Goal: Answer question/provide support: Share knowledge or assist other users

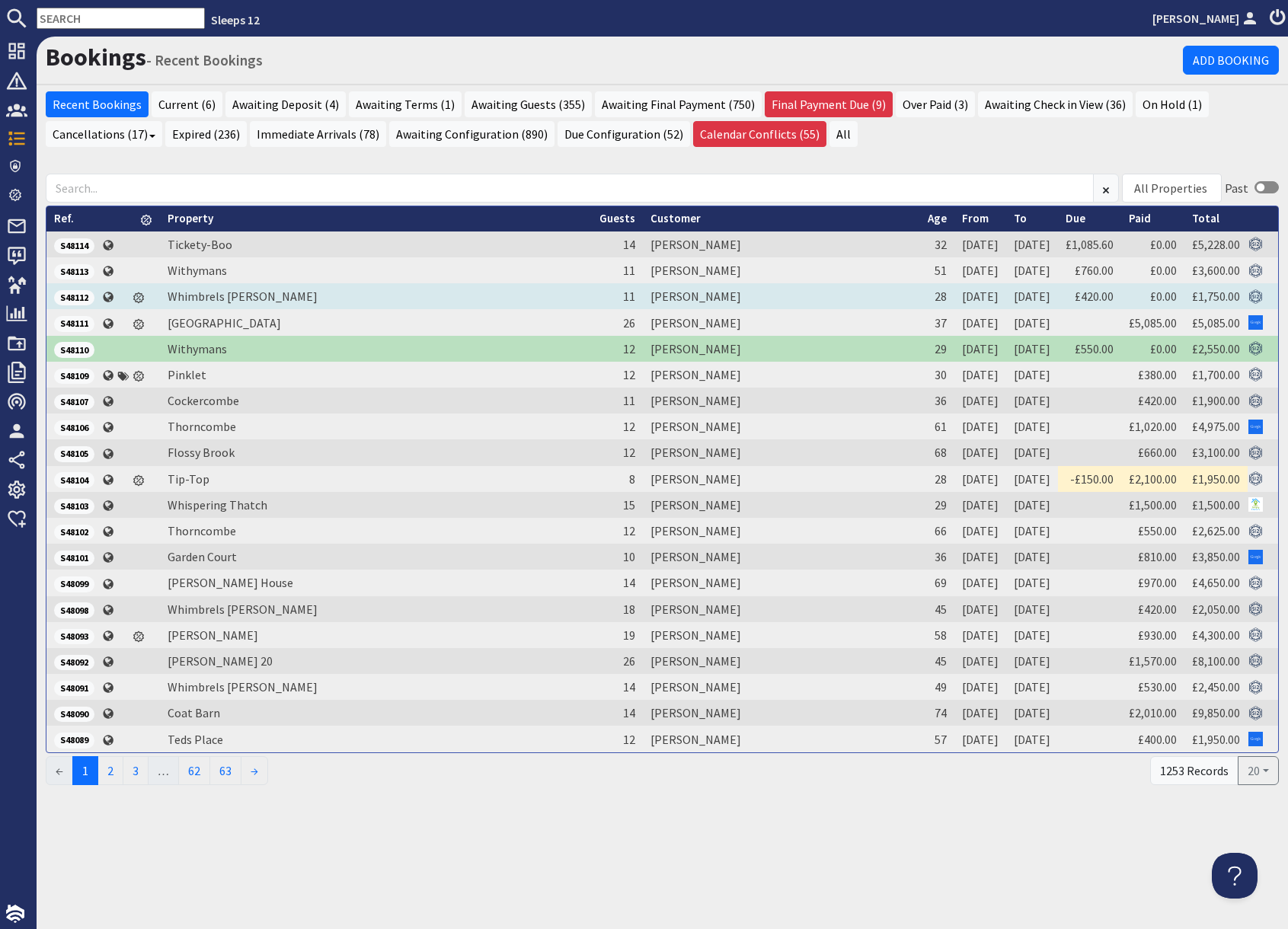
click at [75, 299] on span "S48112" at bounding box center [74, 297] width 41 height 15
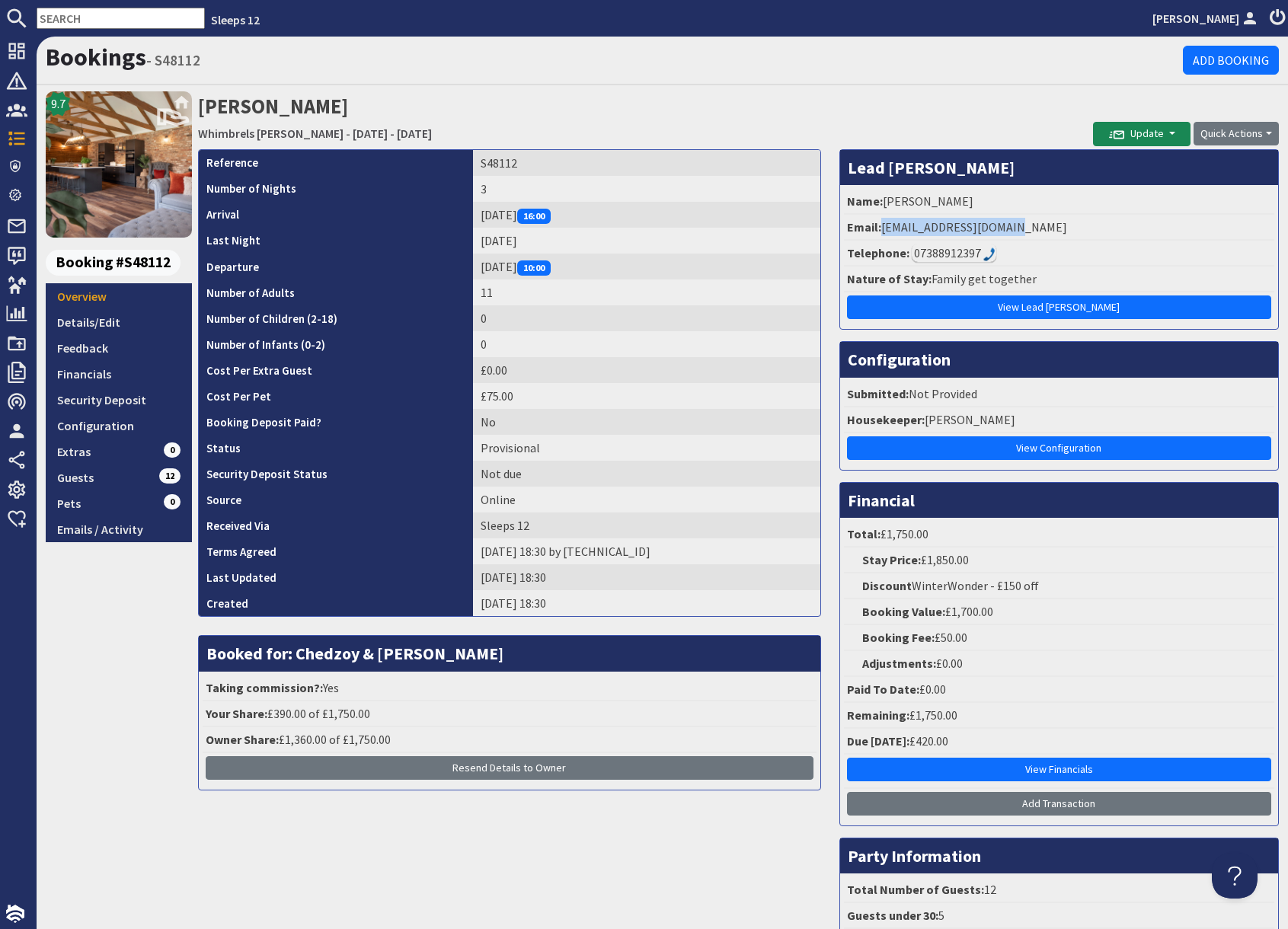
drag, startPoint x: 882, startPoint y: 226, endPoint x: 1039, endPoint y: 230, distance: 157.1
click at [1040, 230] on li "Email: empotter12@icloud.com" at bounding box center [1059, 227] width 431 height 26
copy li "empotter12@icloud.com"
click at [489, 164] on td "S48112" at bounding box center [646, 163] width 347 height 26
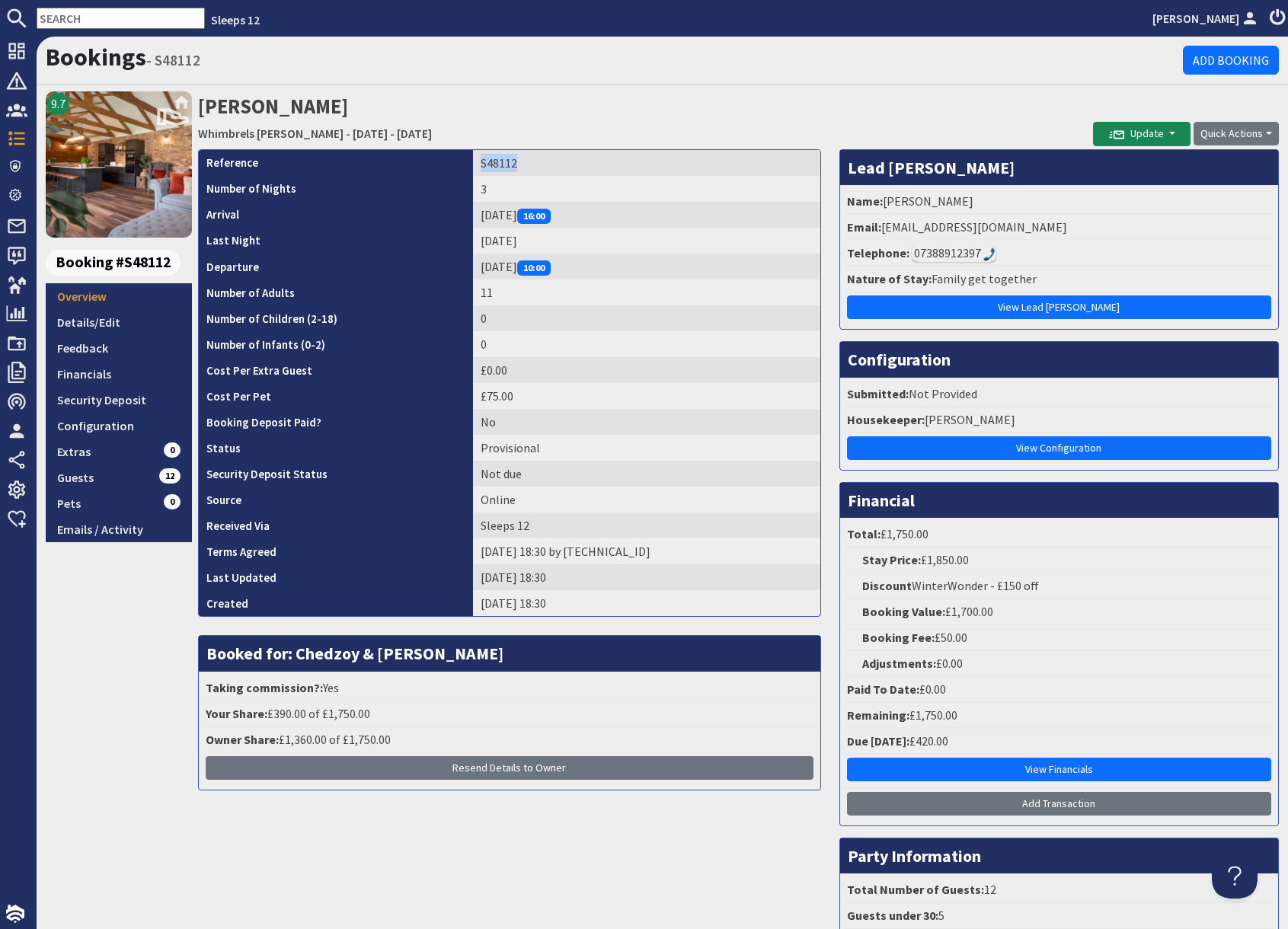
copy td "S48112"
click at [126, 480] on link "Guests 12" at bounding box center [119, 478] width 146 height 26
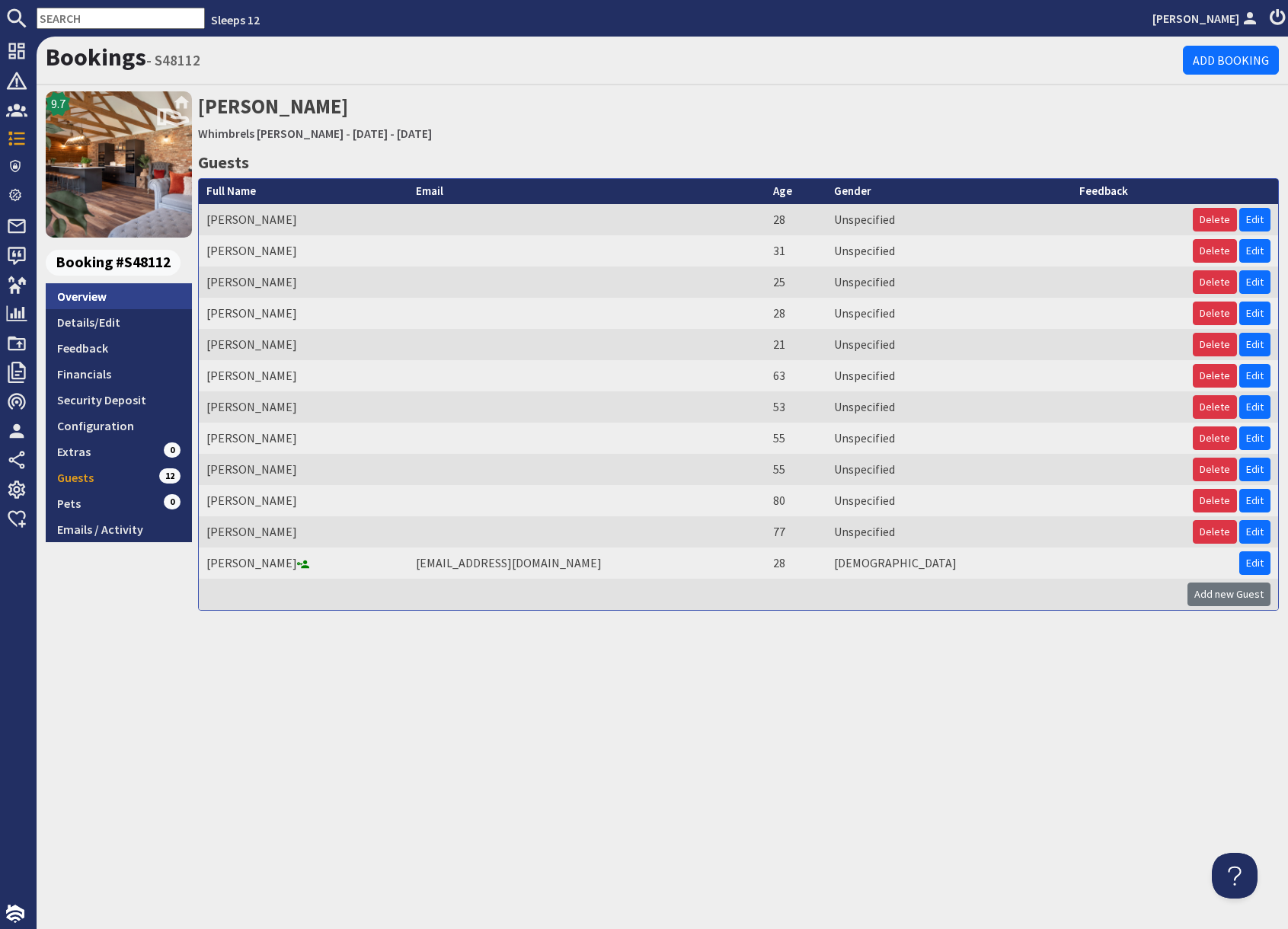
click at [91, 295] on link "Overview" at bounding box center [119, 296] width 146 height 26
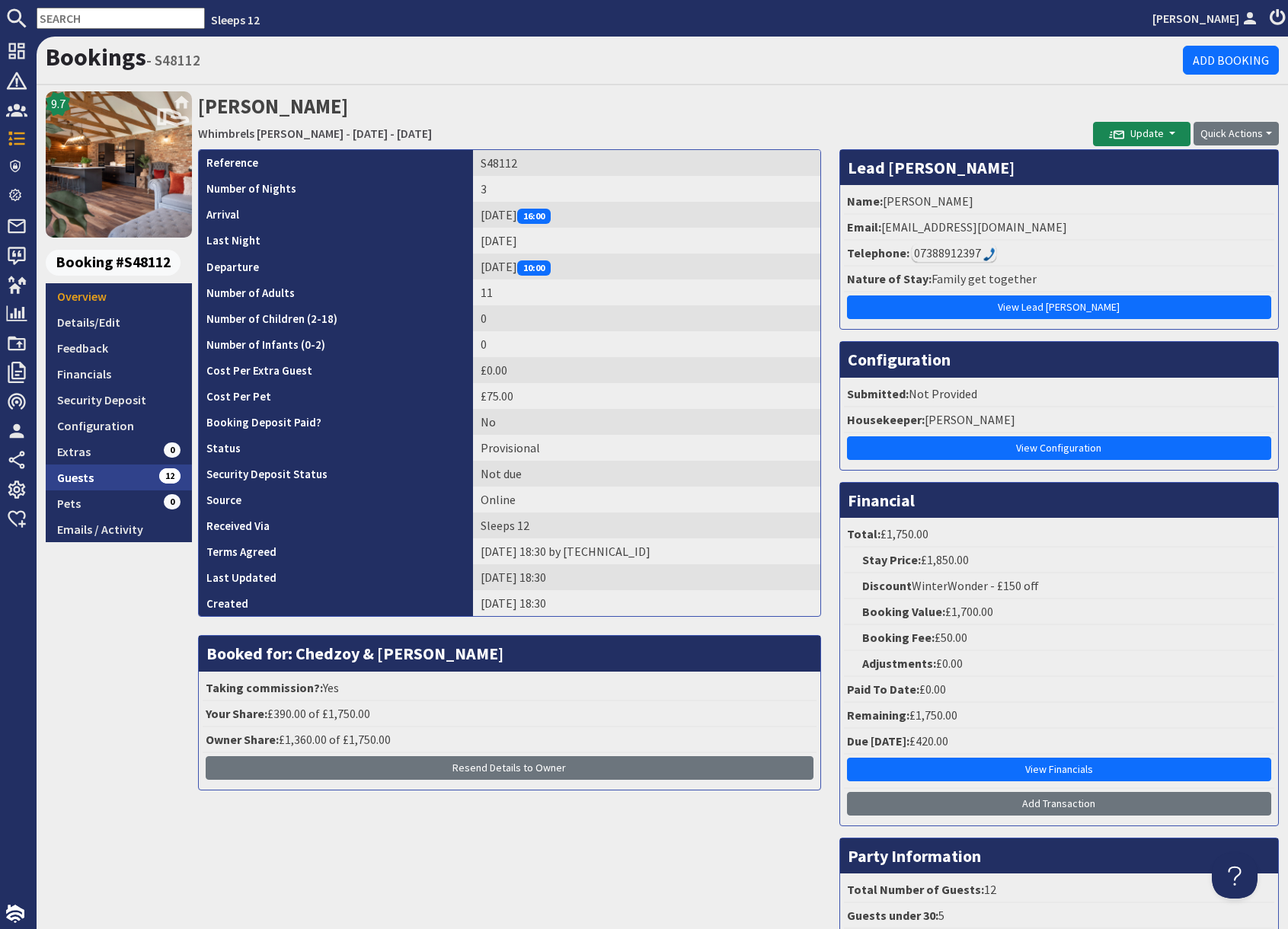
click at [124, 466] on link "Guests 12" at bounding box center [119, 478] width 146 height 26
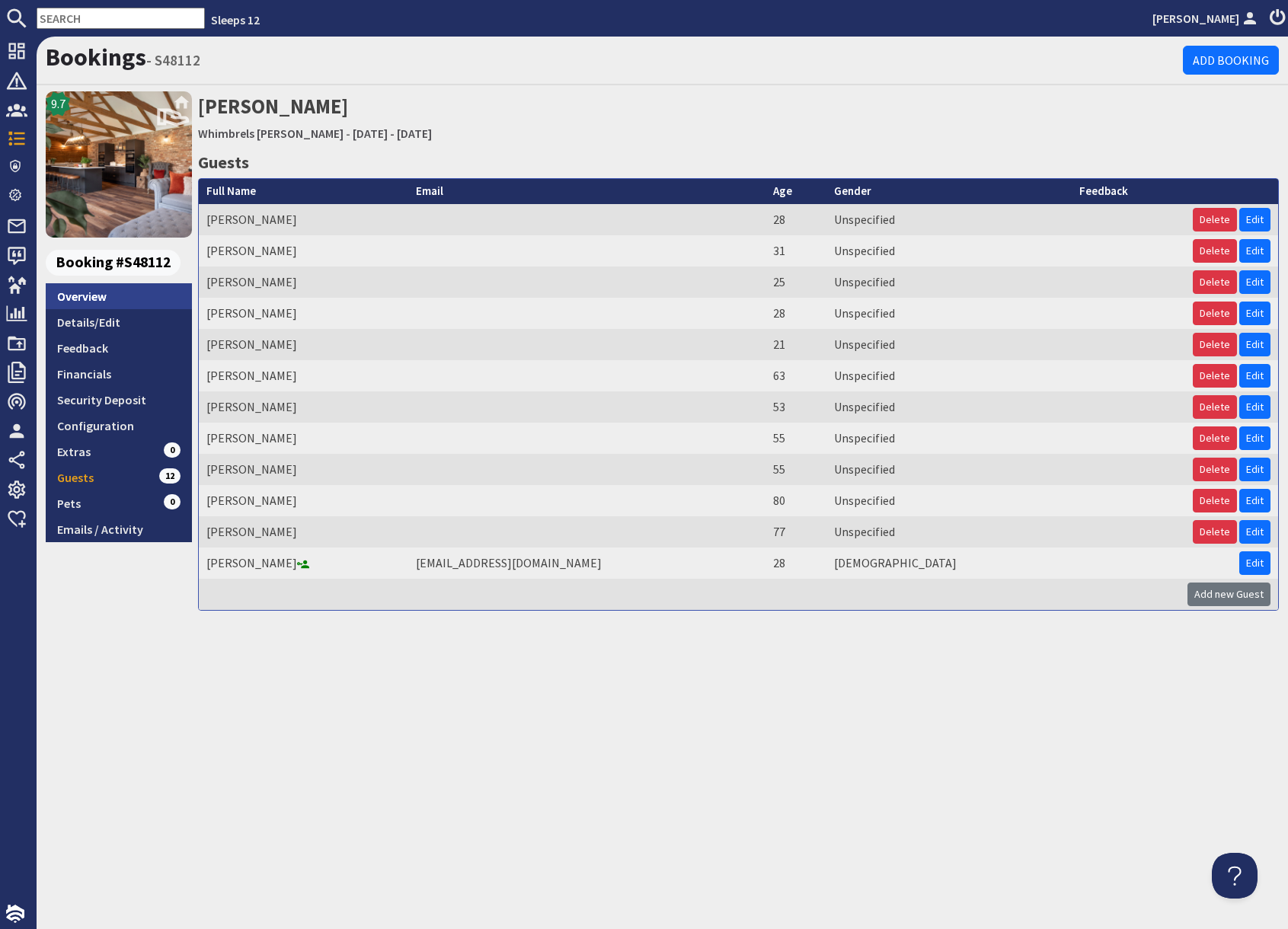
click at [99, 298] on link "Overview" at bounding box center [119, 296] width 146 height 26
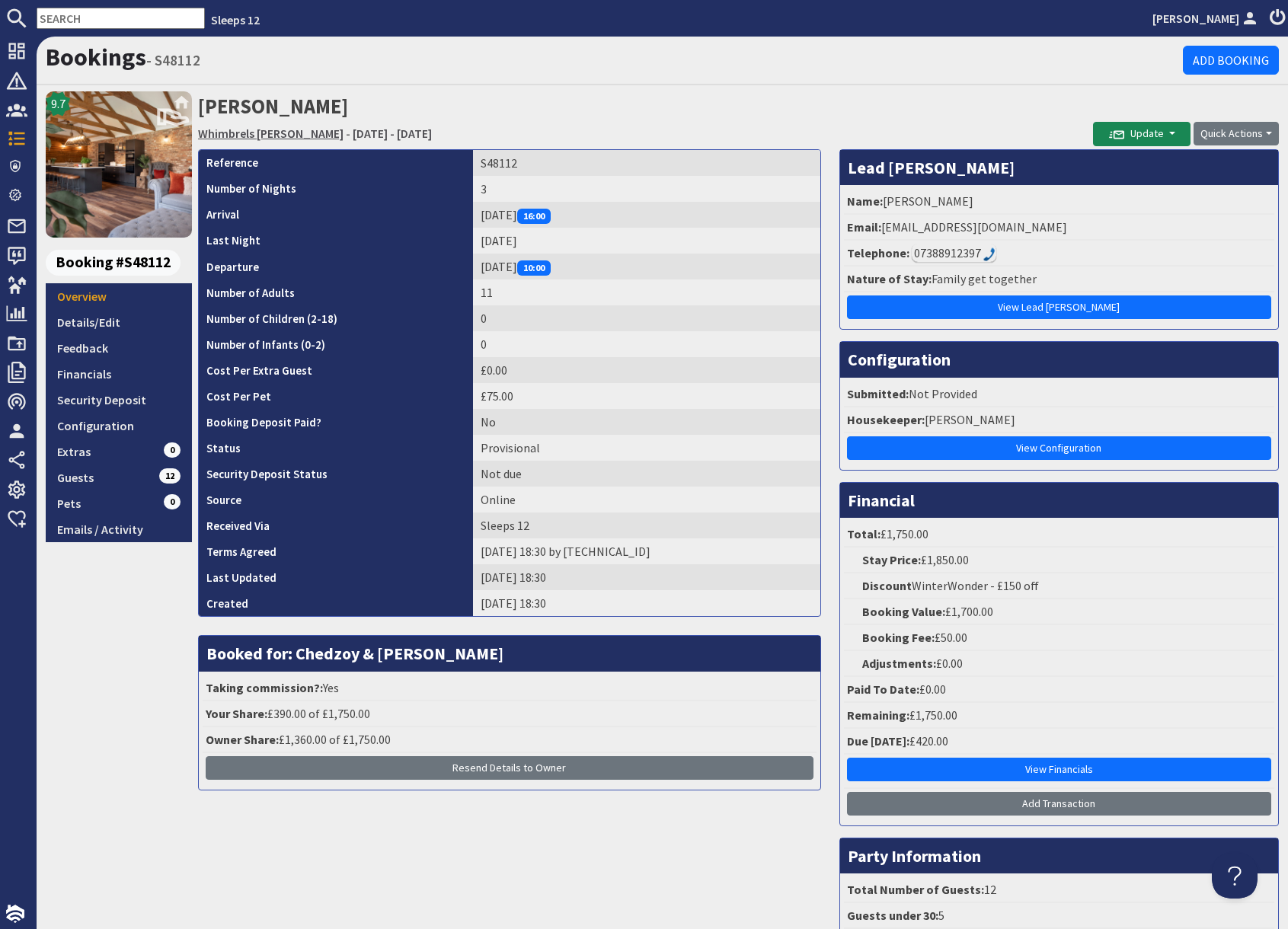
drag, startPoint x: 250, startPoint y: 134, endPoint x: 242, endPoint y: 136, distance: 8.2
click at [250, 134] on link "Whimbrels Barton" at bounding box center [270, 133] width 145 height 15
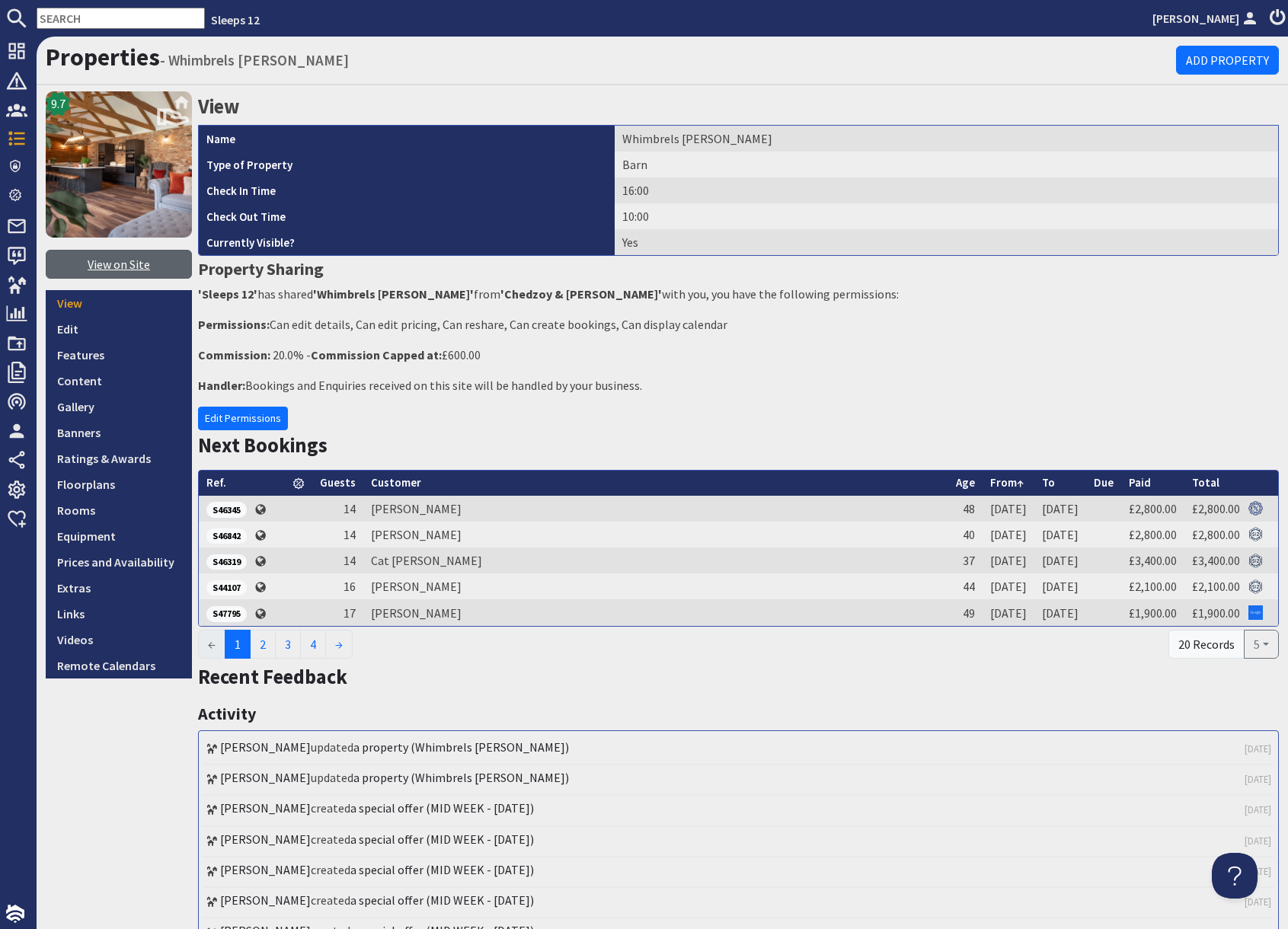
click at [126, 266] on link "View on Site" at bounding box center [119, 264] width 146 height 29
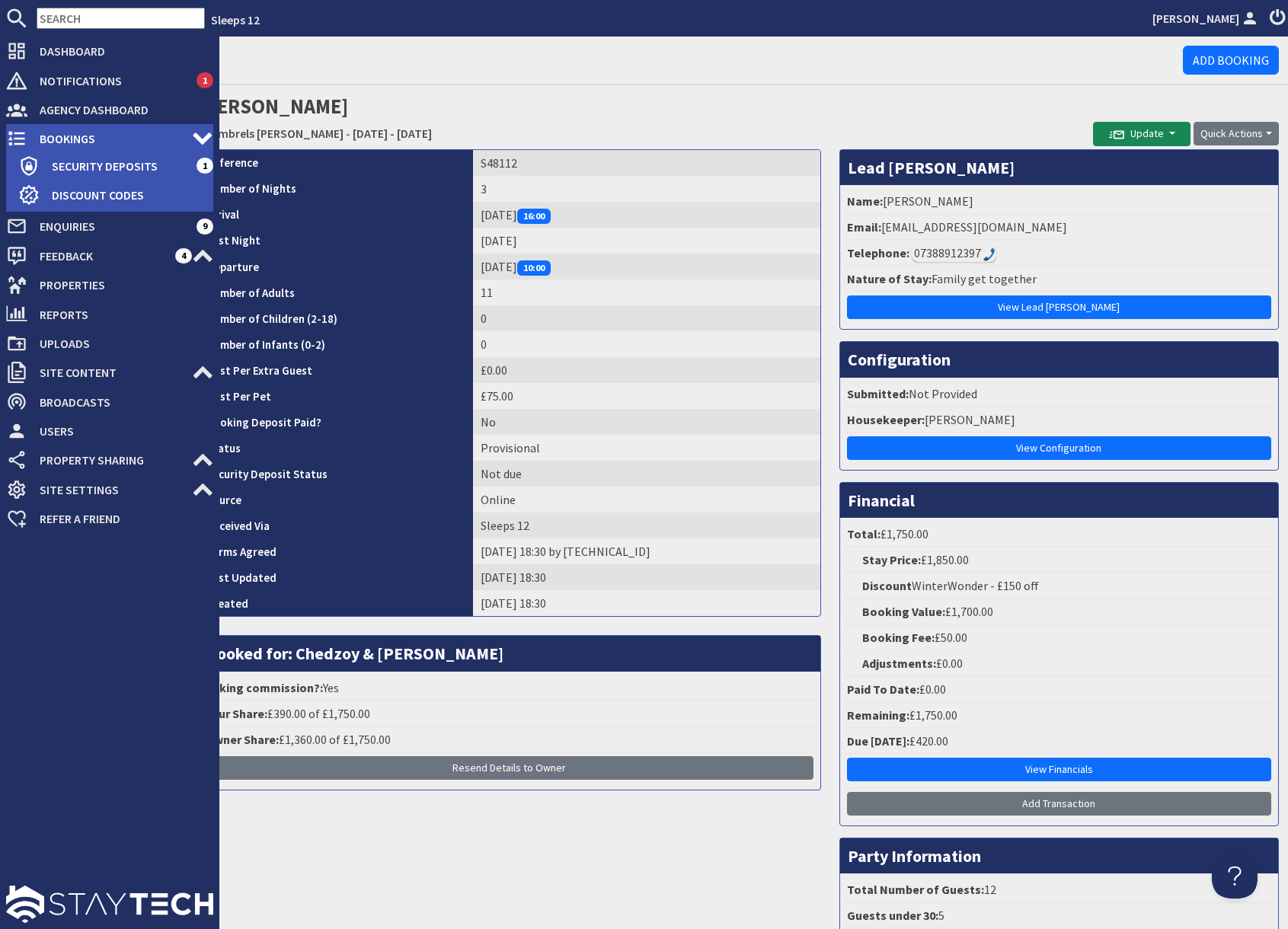
click at [53, 137] on span "Bookings" at bounding box center [110, 138] width 164 height 25
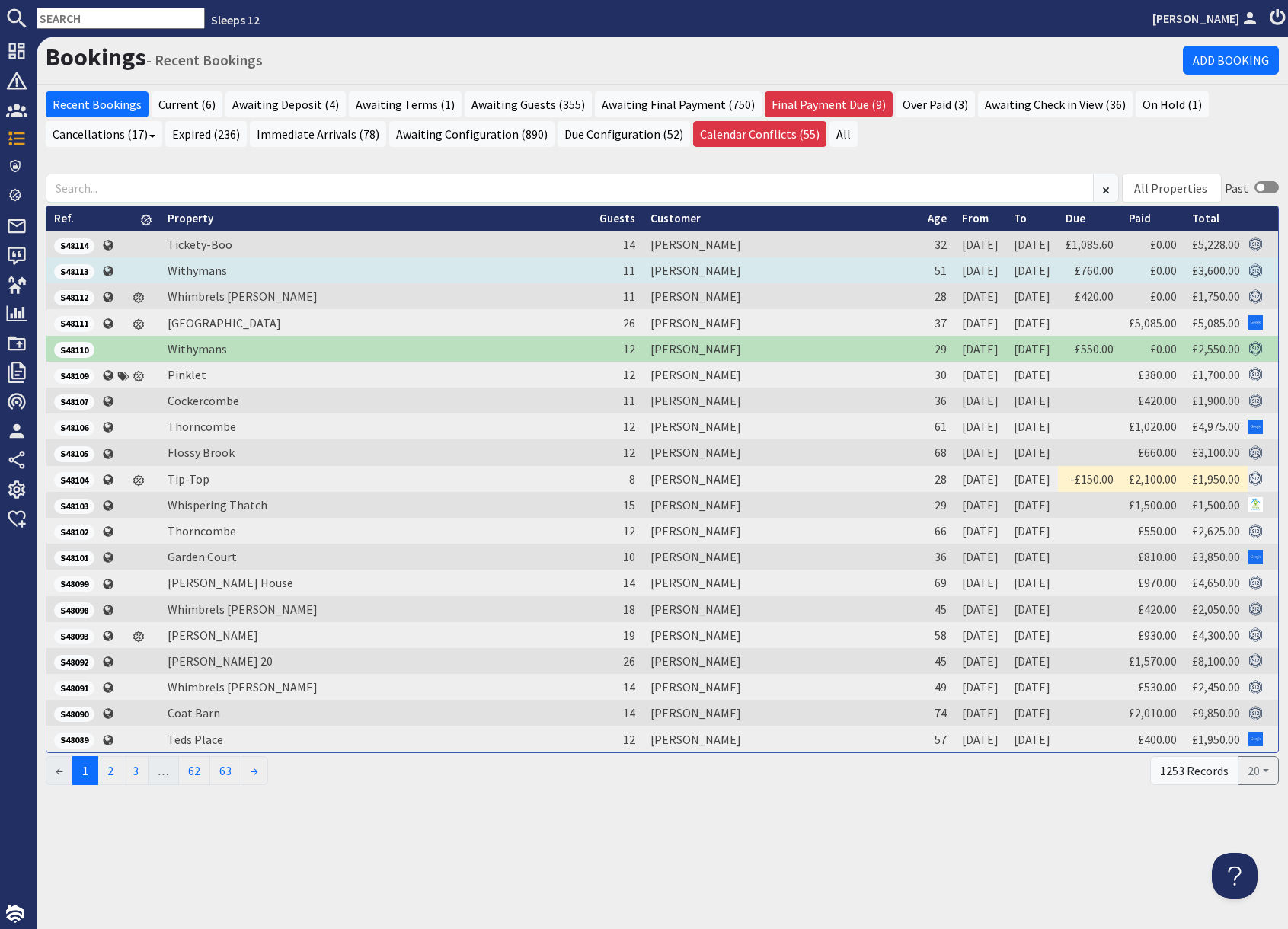
click at [83, 272] on span "S48113" at bounding box center [74, 272] width 41 height 15
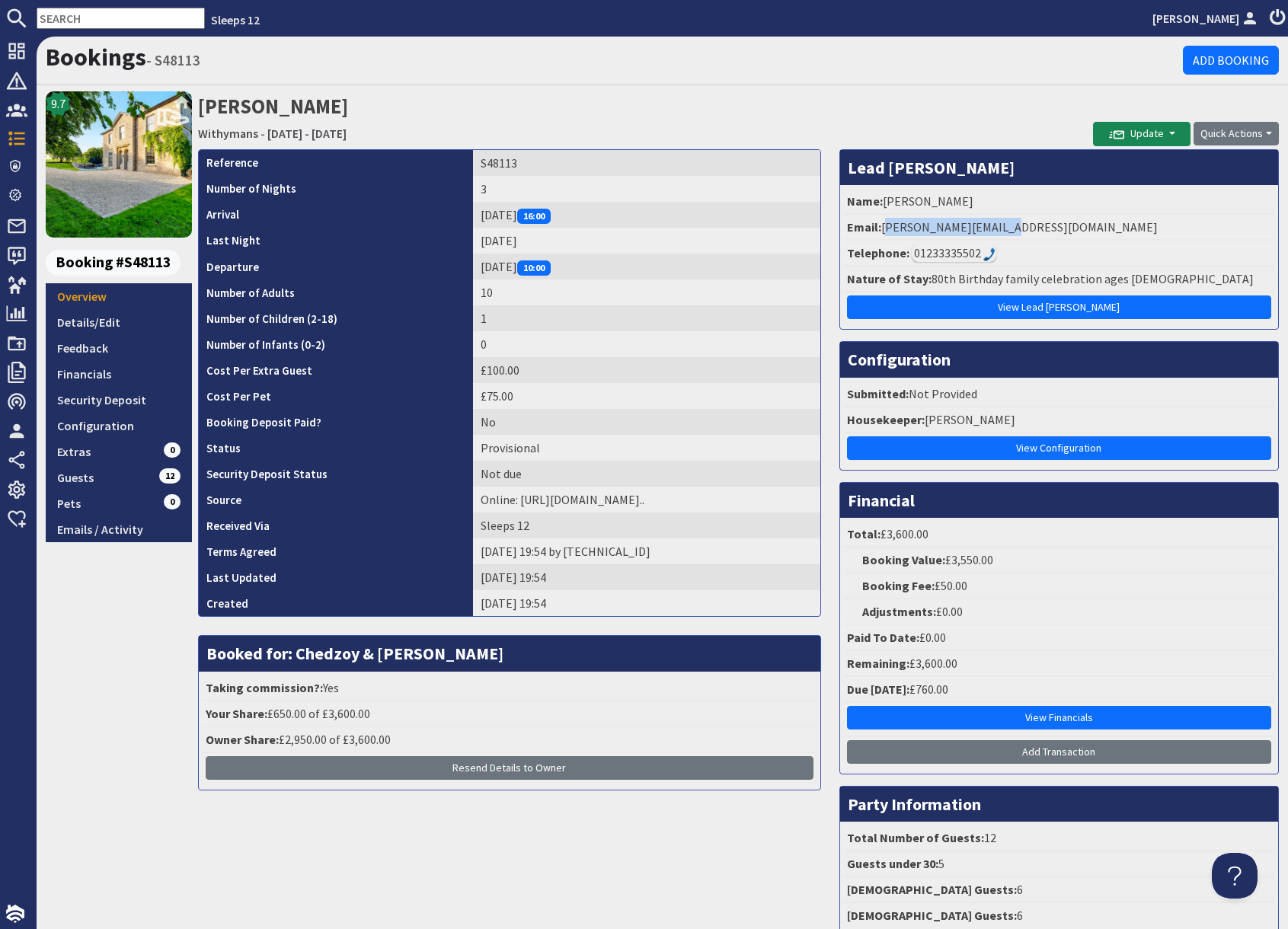
drag, startPoint x: 883, startPoint y: 229, endPoint x: 1076, endPoint y: 227, distance: 193.0
click at [1076, 227] on li "Email: sally@homehale.co.uk" at bounding box center [1059, 227] width 431 height 26
copy li "sally@homehale.co.uk"
click at [473, 164] on td "S48113" at bounding box center [646, 163] width 347 height 26
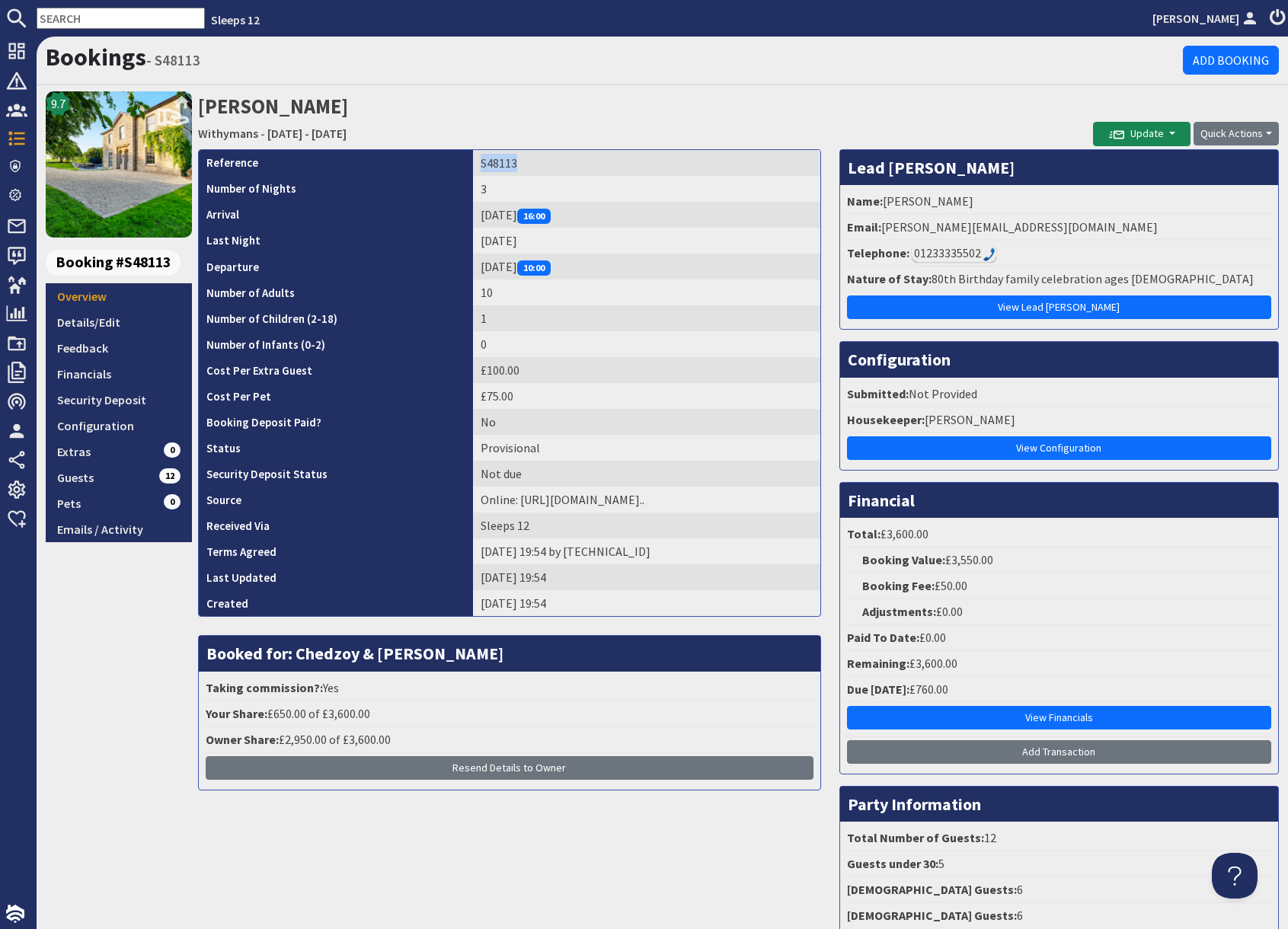
copy td "S48113"
drag, startPoint x: 443, startPoint y: 443, endPoint x: 530, endPoint y: 452, distance: 87.5
click at [530, 452] on td "Provisional" at bounding box center [646, 447] width 347 height 26
copy td "Provisional"
click at [103, 474] on link "Guests 12" at bounding box center [119, 478] width 146 height 26
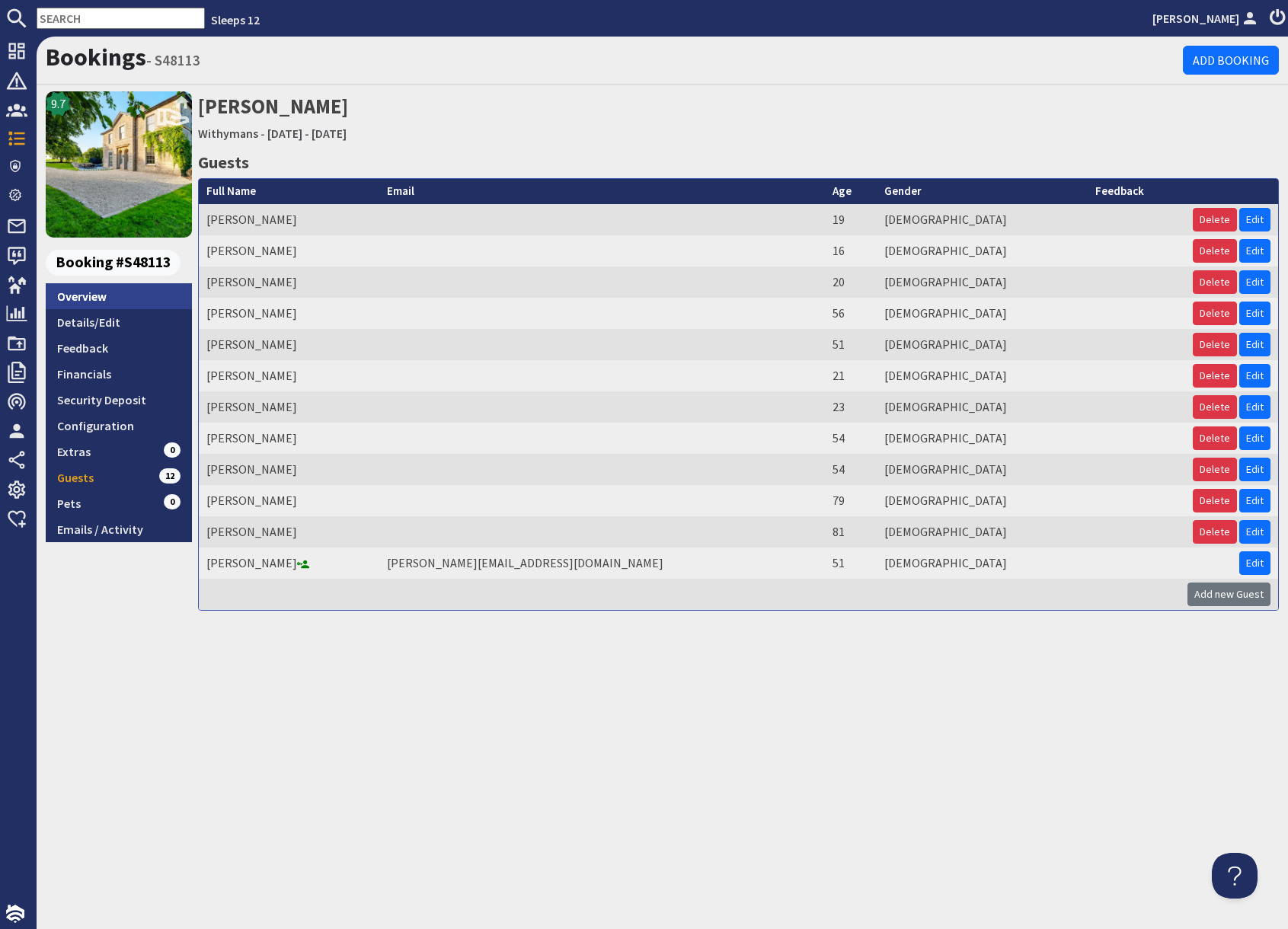
click at [99, 293] on link "Overview" at bounding box center [119, 296] width 146 height 26
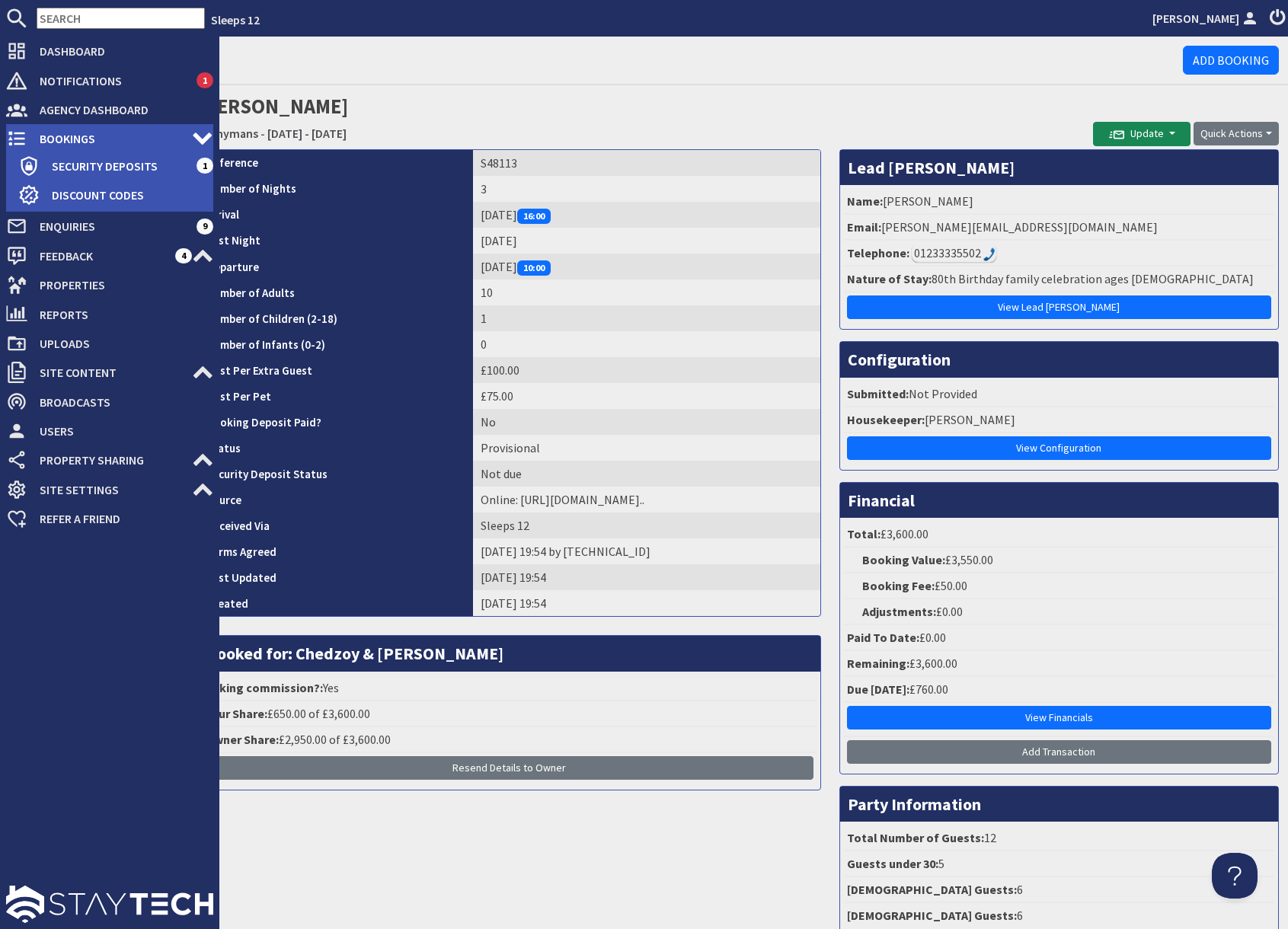
click at [21, 136] on icon at bounding box center [17, 138] width 21 height 21
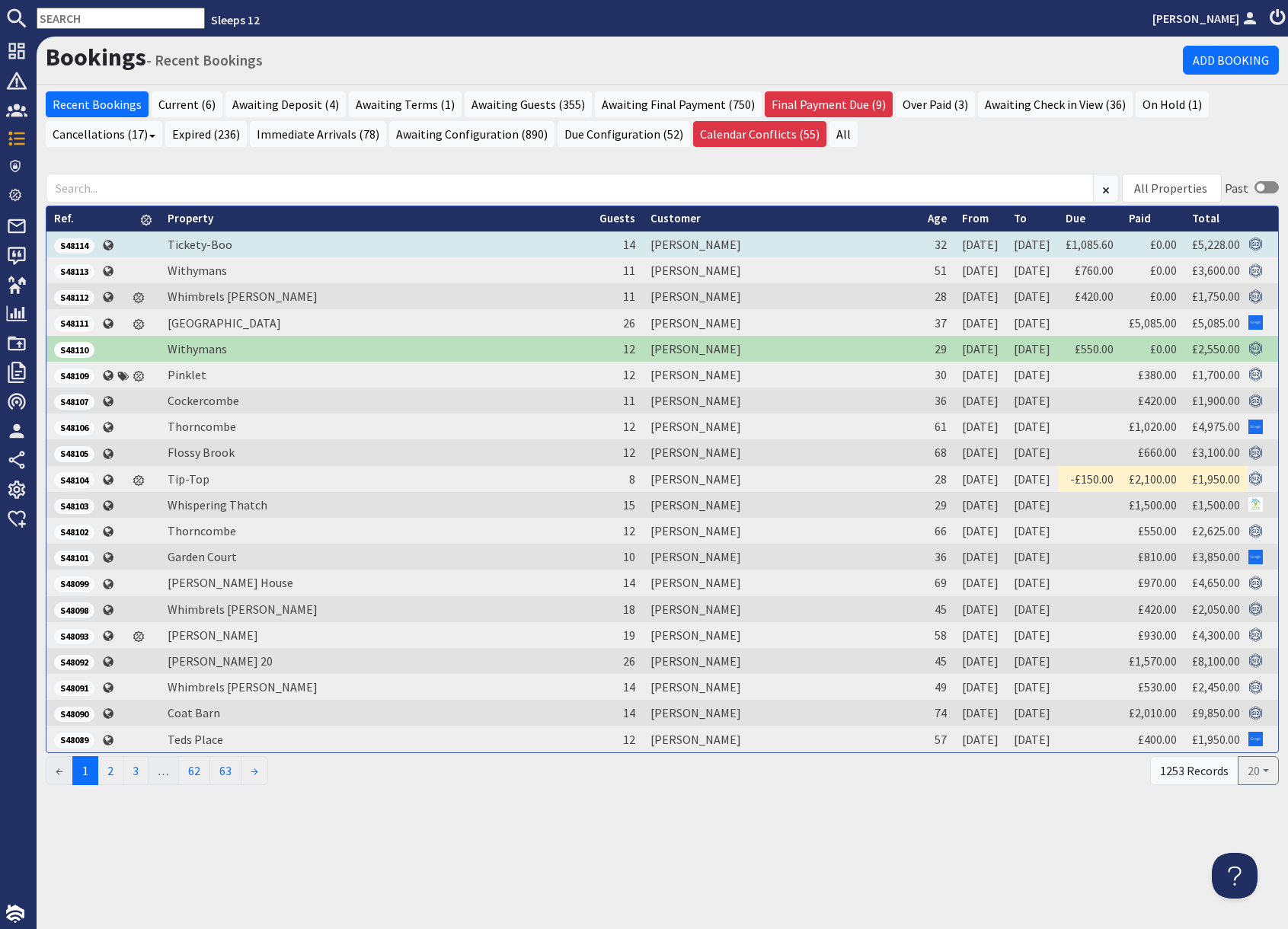
click at [74, 242] on span "S48114" at bounding box center [74, 246] width 41 height 15
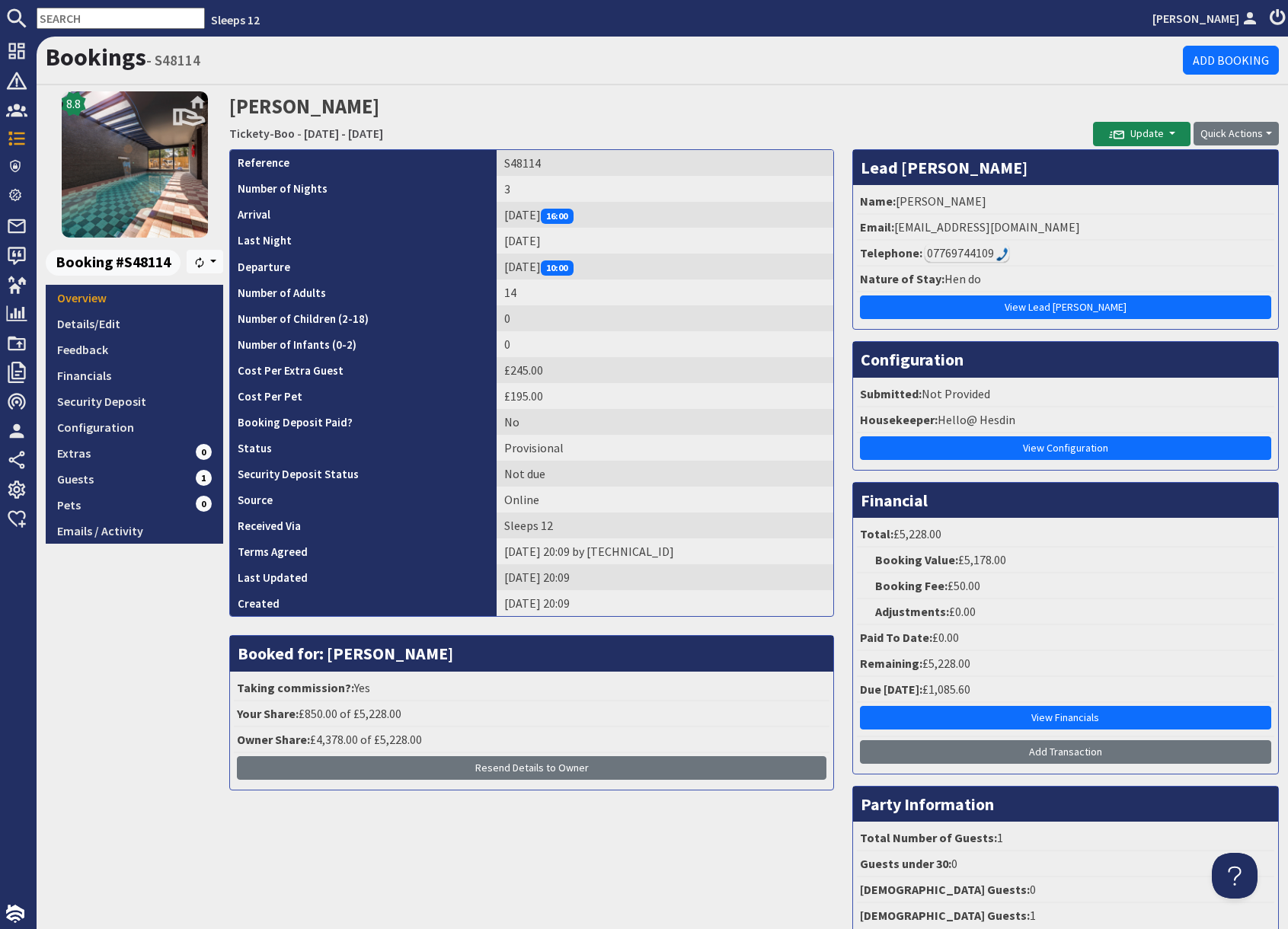
drag, startPoint x: 935, startPoint y: 79, endPoint x: 907, endPoint y: 165, distance: 90.4
click at [935, 84] on div "Bookings - S48114 Add Booking" at bounding box center [662, 60] width 1251 height 48
drag, startPoint x: 896, startPoint y: 227, endPoint x: 1077, endPoint y: 232, distance: 181.1
click at [1077, 232] on li "Email: carriejennahall@gmail.com" at bounding box center [1065, 227] width 417 height 26
copy li "carriejennahall@gmail.com"
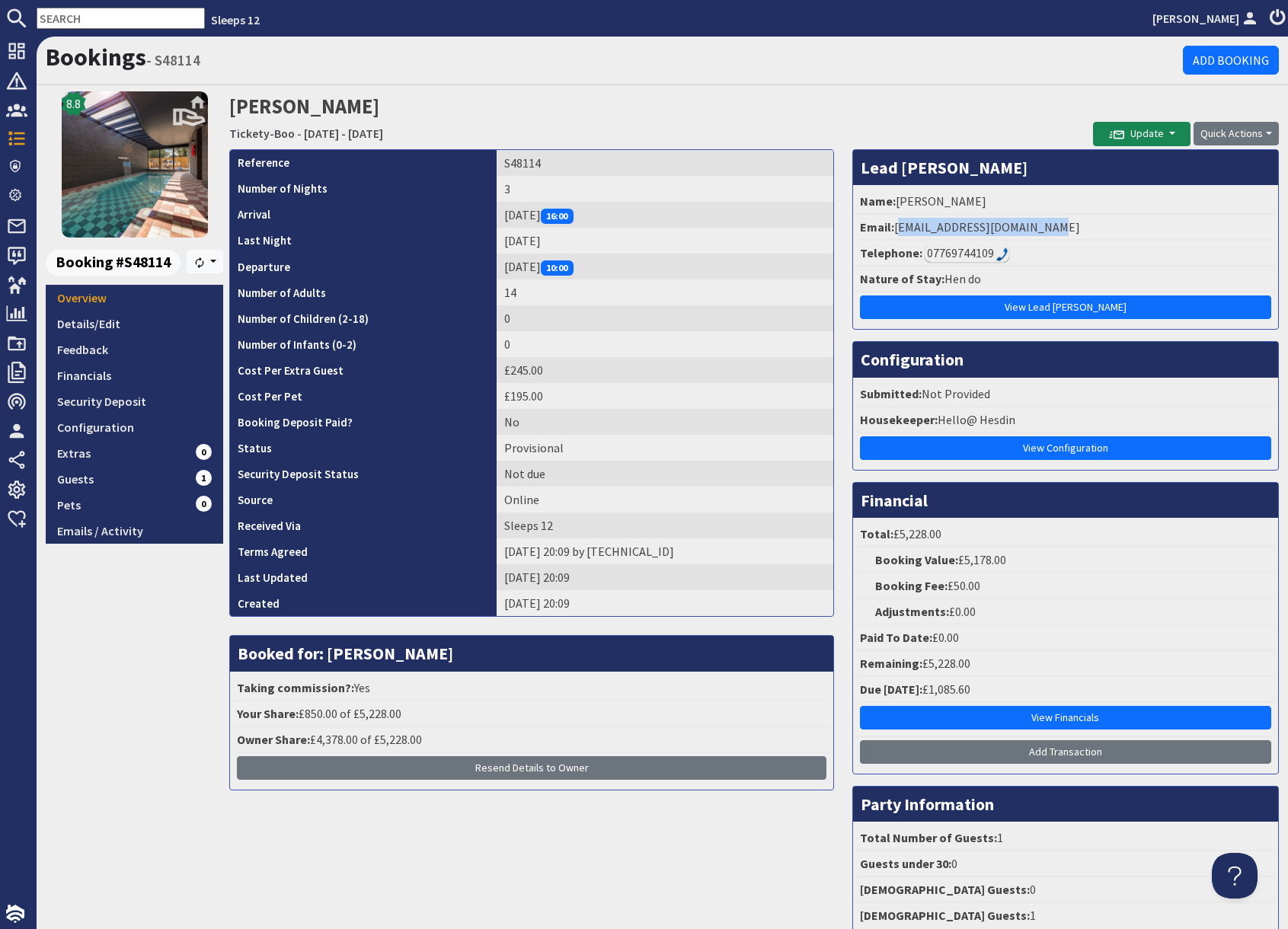
click at [523, 168] on td "S48114" at bounding box center [665, 163] width 337 height 26
click at [522, 168] on td "S48114" at bounding box center [665, 163] width 337 height 26
copy td "S48114"
click at [540, 452] on td "Provisional" at bounding box center [665, 447] width 337 height 26
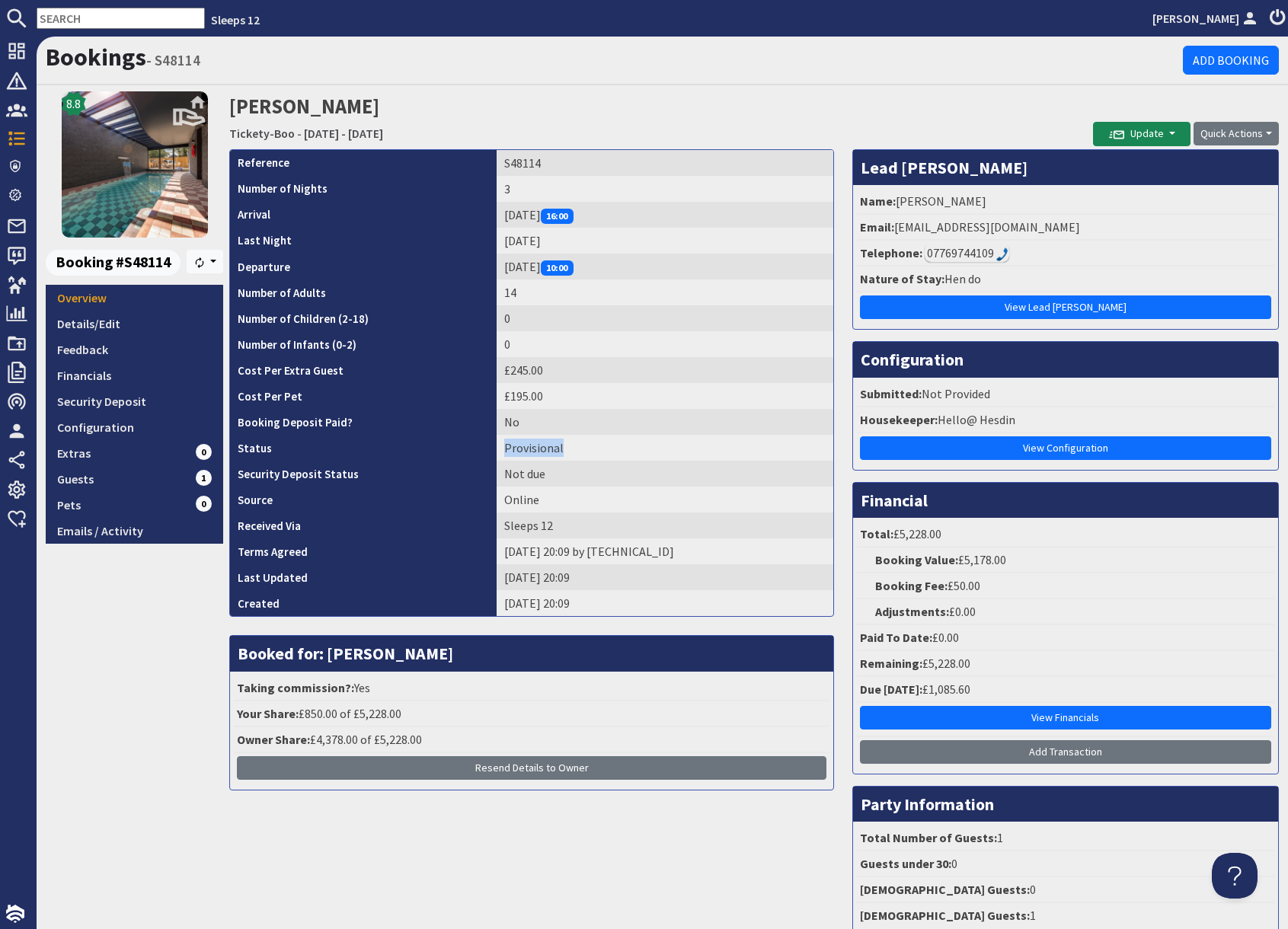
copy td "Provisional"
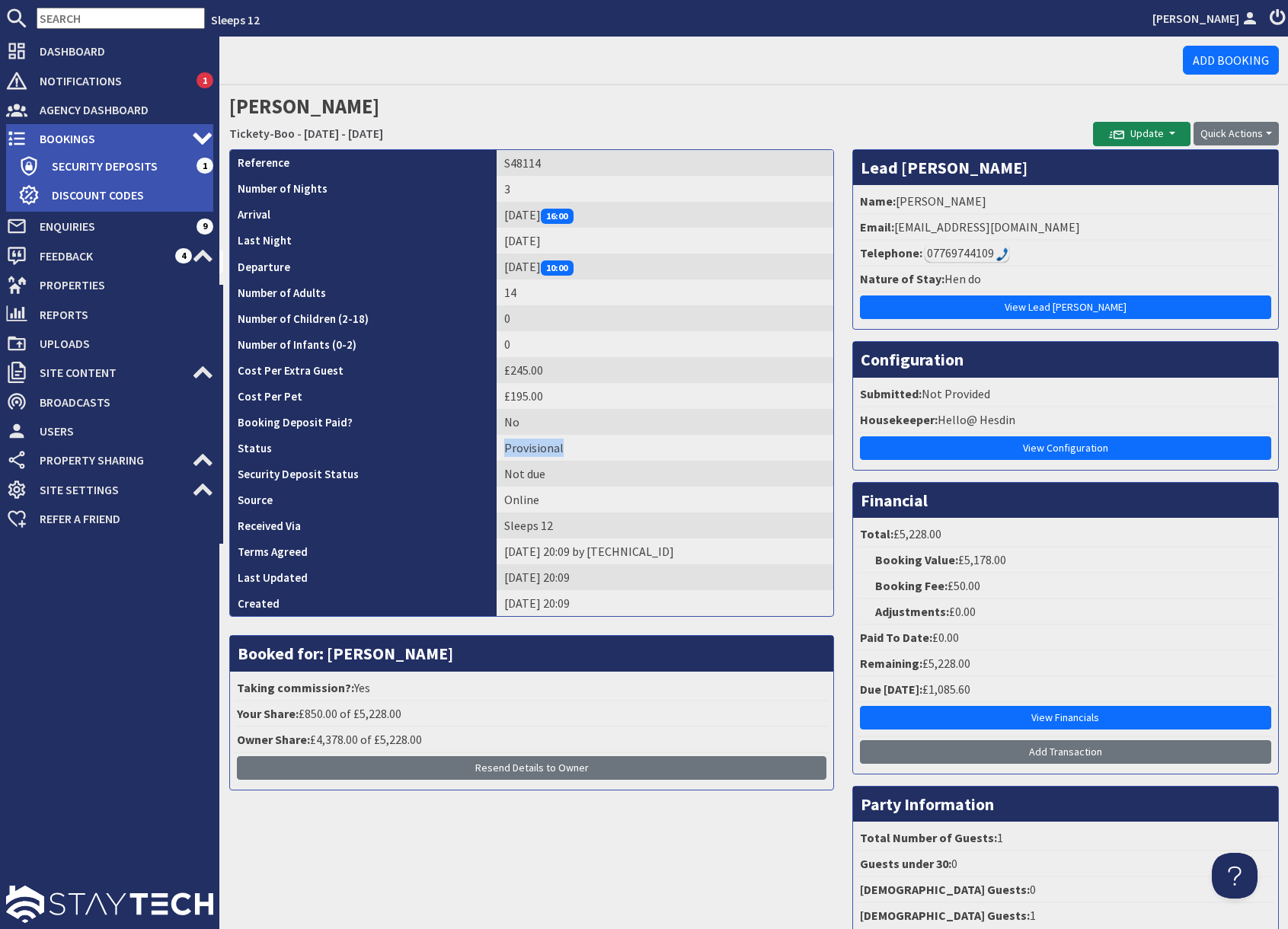
click at [46, 142] on span "Bookings" at bounding box center [110, 138] width 164 height 25
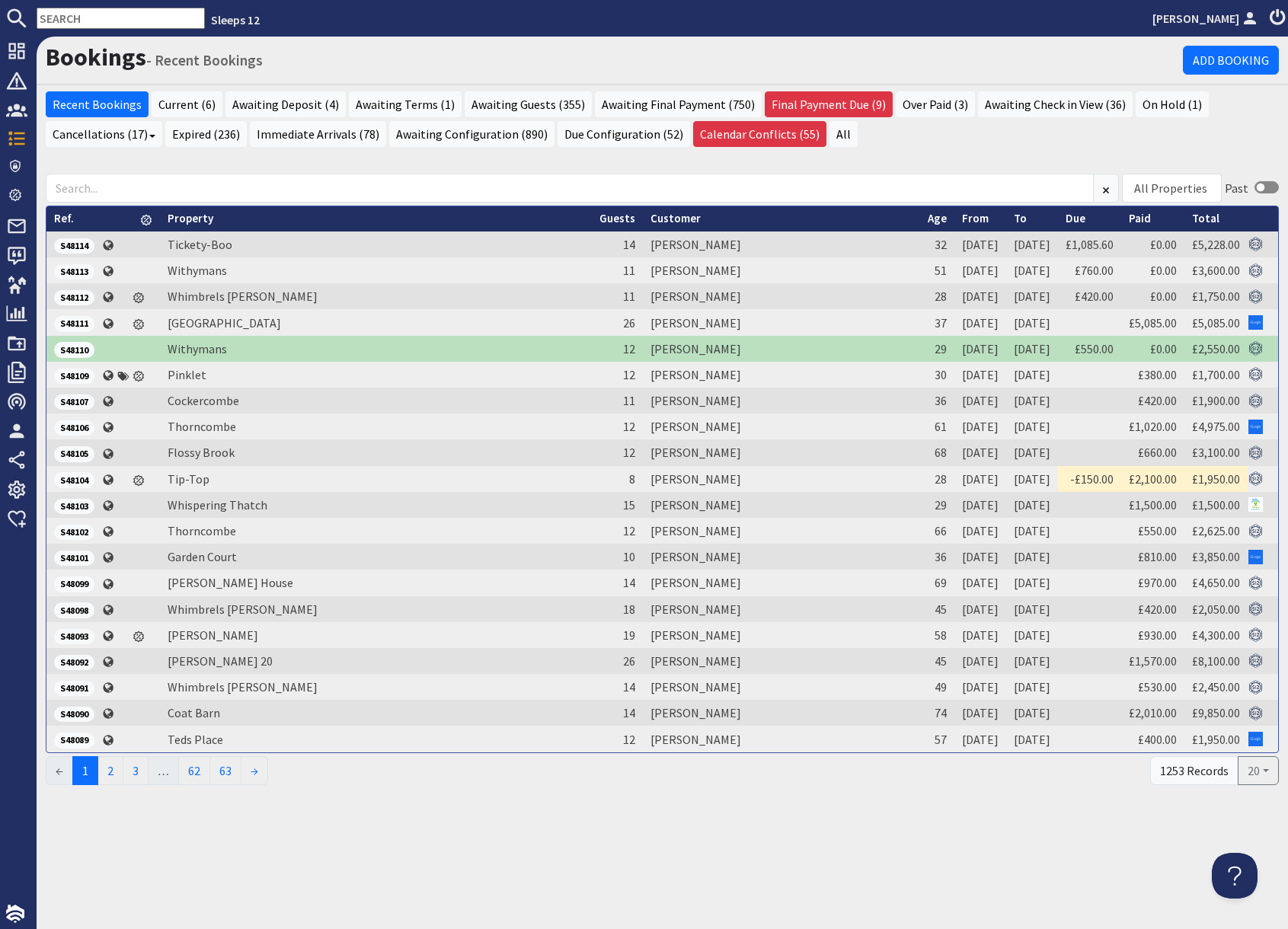
click at [99, 20] on input "text" at bounding box center [121, 18] width 168 height 21
paste input "S48110."
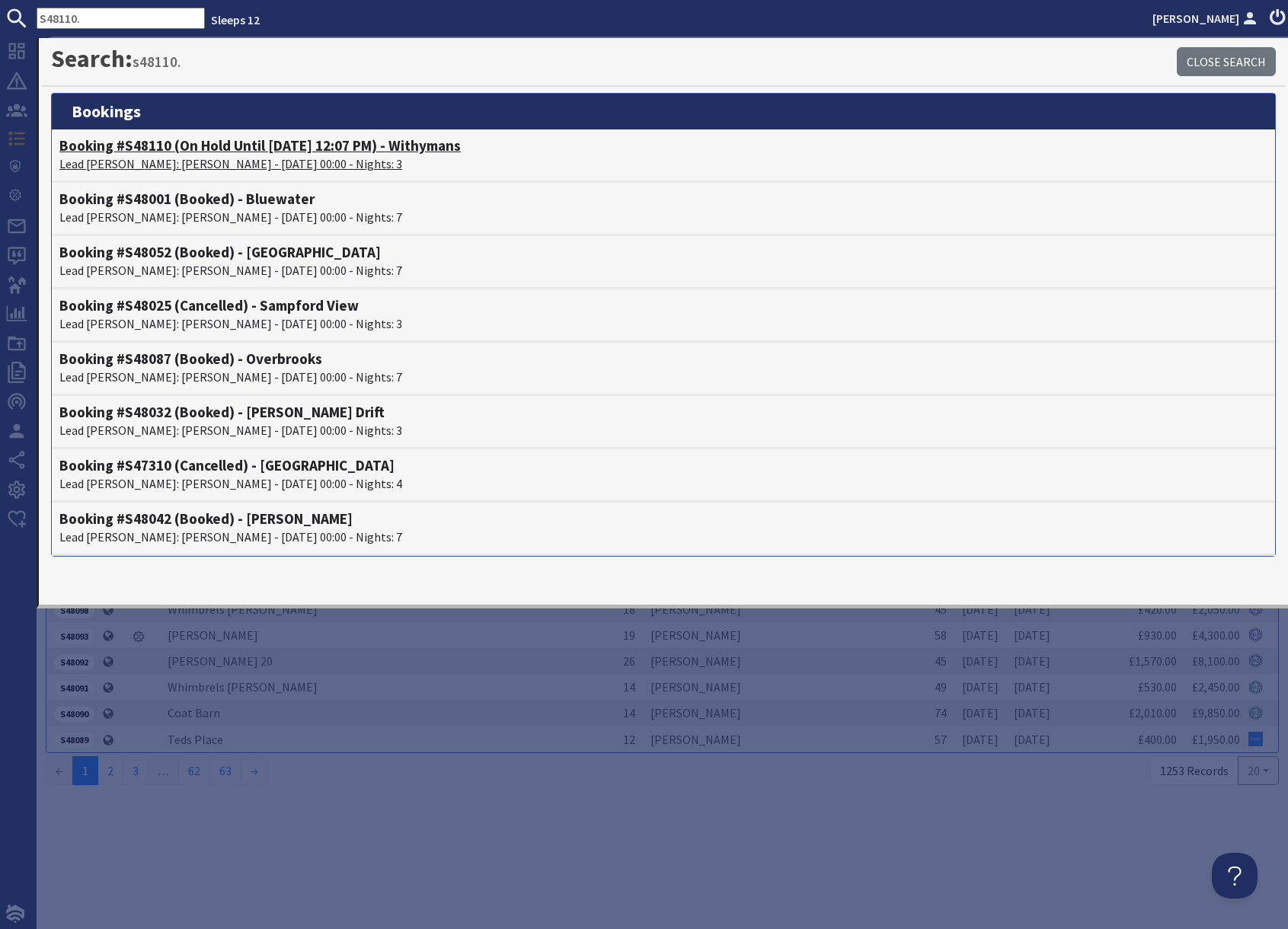
type input "S48110."
click at [229, 147] on h4 "Booking #S48110 (On Hold Until 02/10/2025 12:07 PM) - Withymans" at bounding box center [663, 146] width 1208 height 17
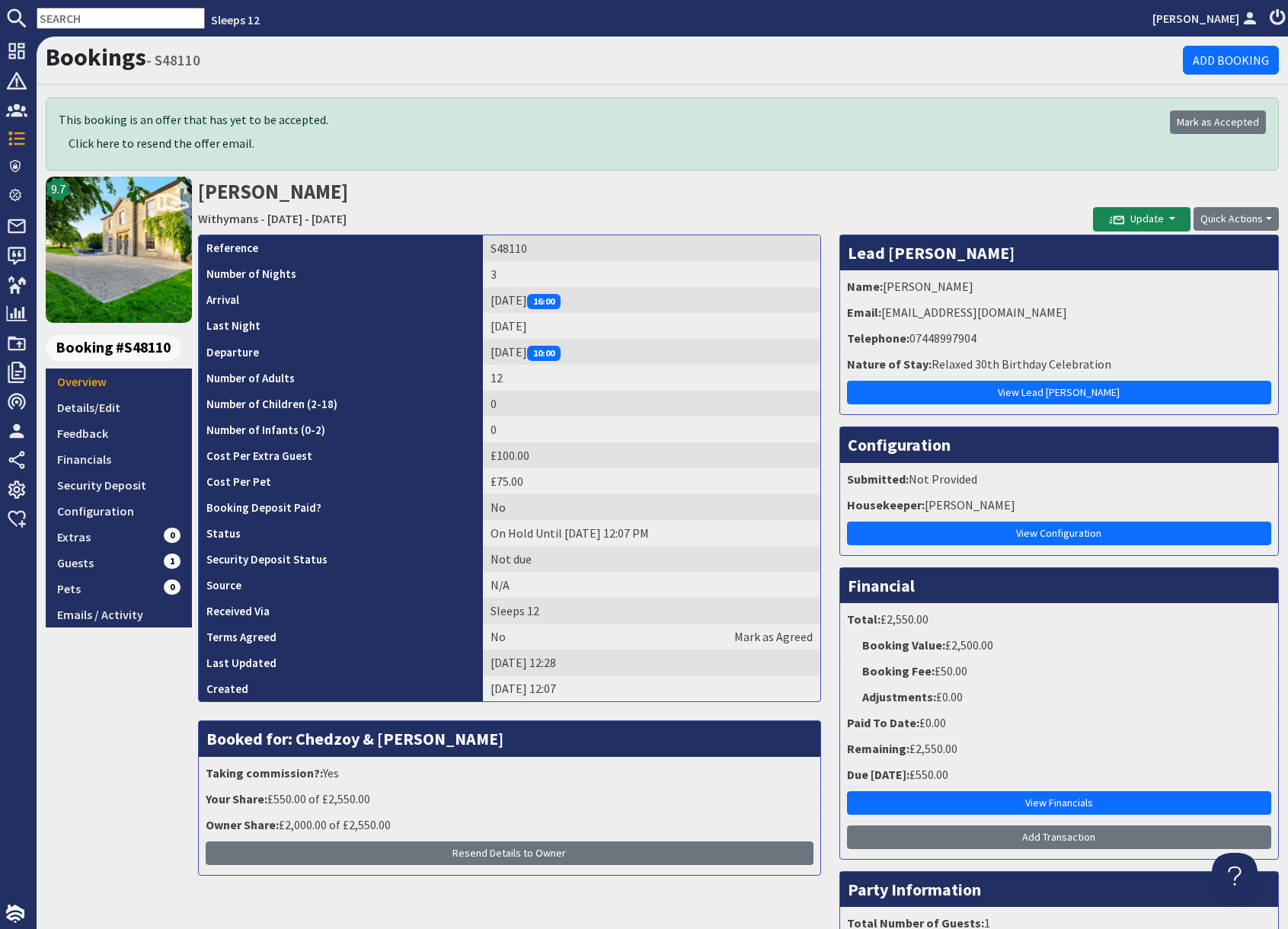
click at [683, 185] on h2 "May Obazuaye Withymans - Friday 29/05/2026 - Sunday 31/05/2026" at bounding box center [645, 203] width 895 height 54
drag, startPoint x: 881, startPoint y: 314, endPoint x: 1030, endPoint y: 308, distance: 149.1
click at [1030, 308] on li "Email: mayedobor25@gmail.com" at bounding box center [1059, 313] width 431 height 26
copy li "mayedobor25@gmail.com"
click at [483, 250] on td "S48110" at bounding box center [652, 248] width 338 height 26
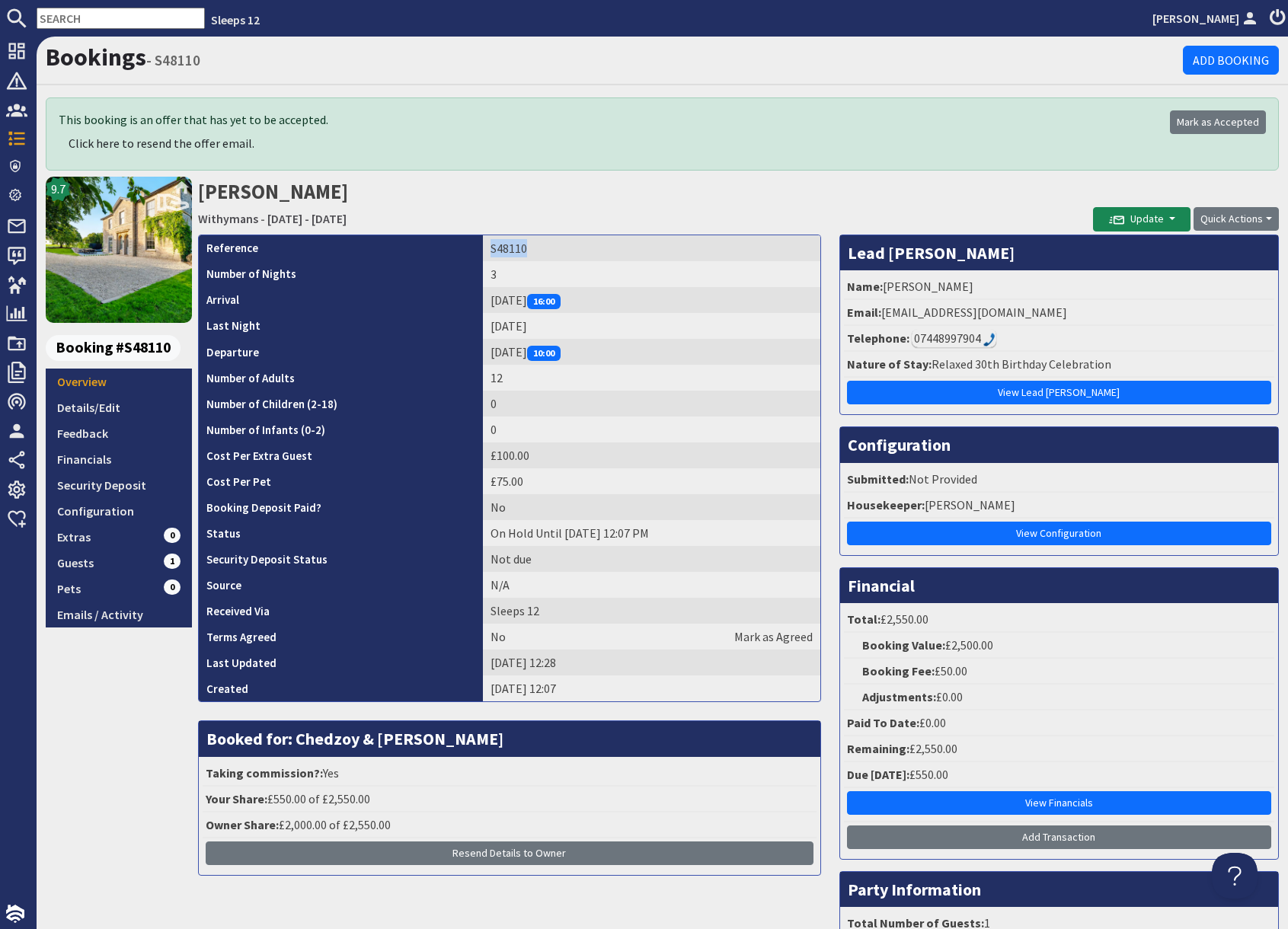
click at [483, 250] on td "S48110" at bounding box center [652, 248] width 338 height 26
copy td "S48110"
click at [233, 218] on link "Withymans" at bounding box center [228, 218] width 60 height 15
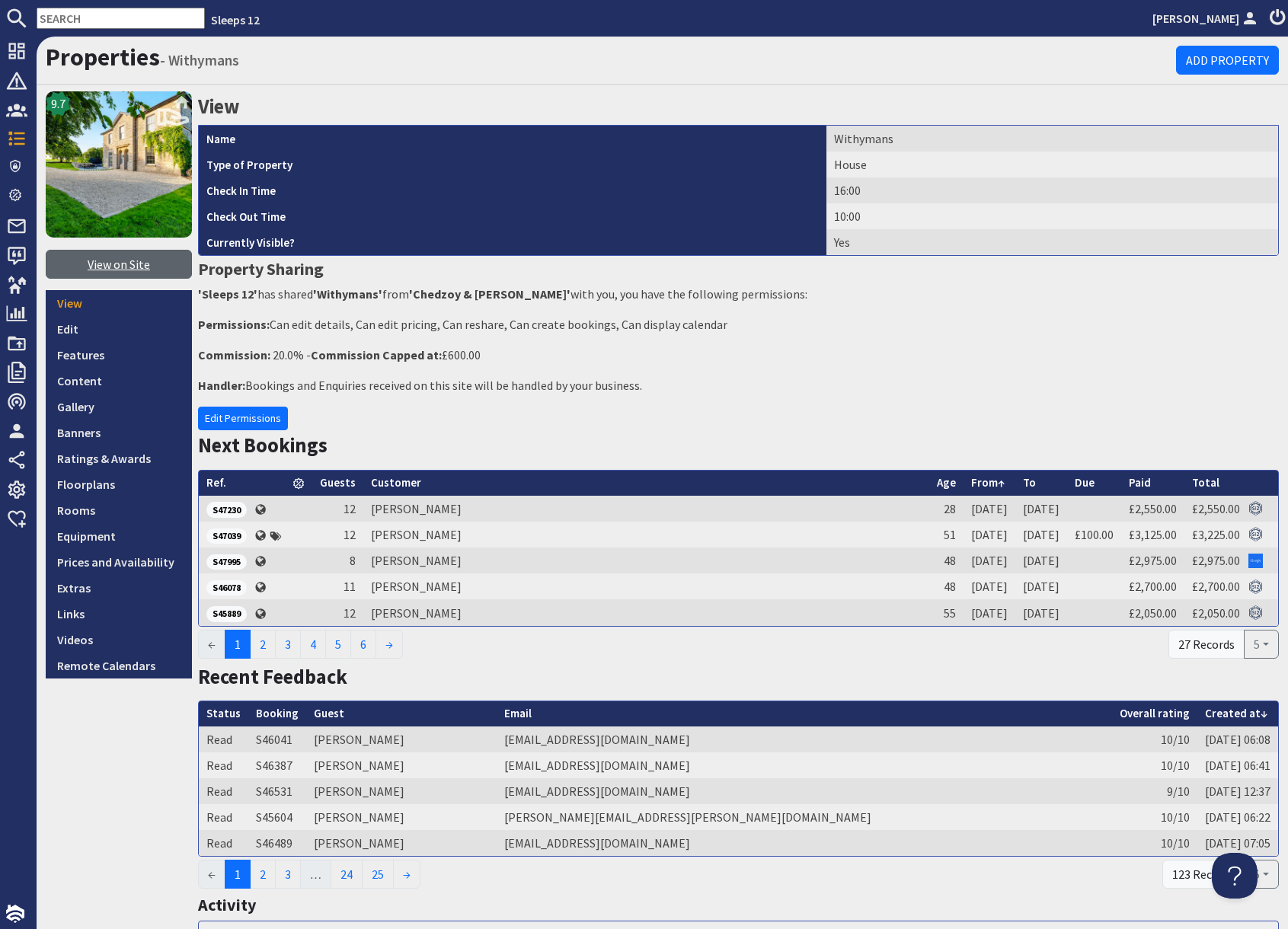
click at [118, 271] on link "View on Site" at bounding box center [119, 264] width 146 height 29
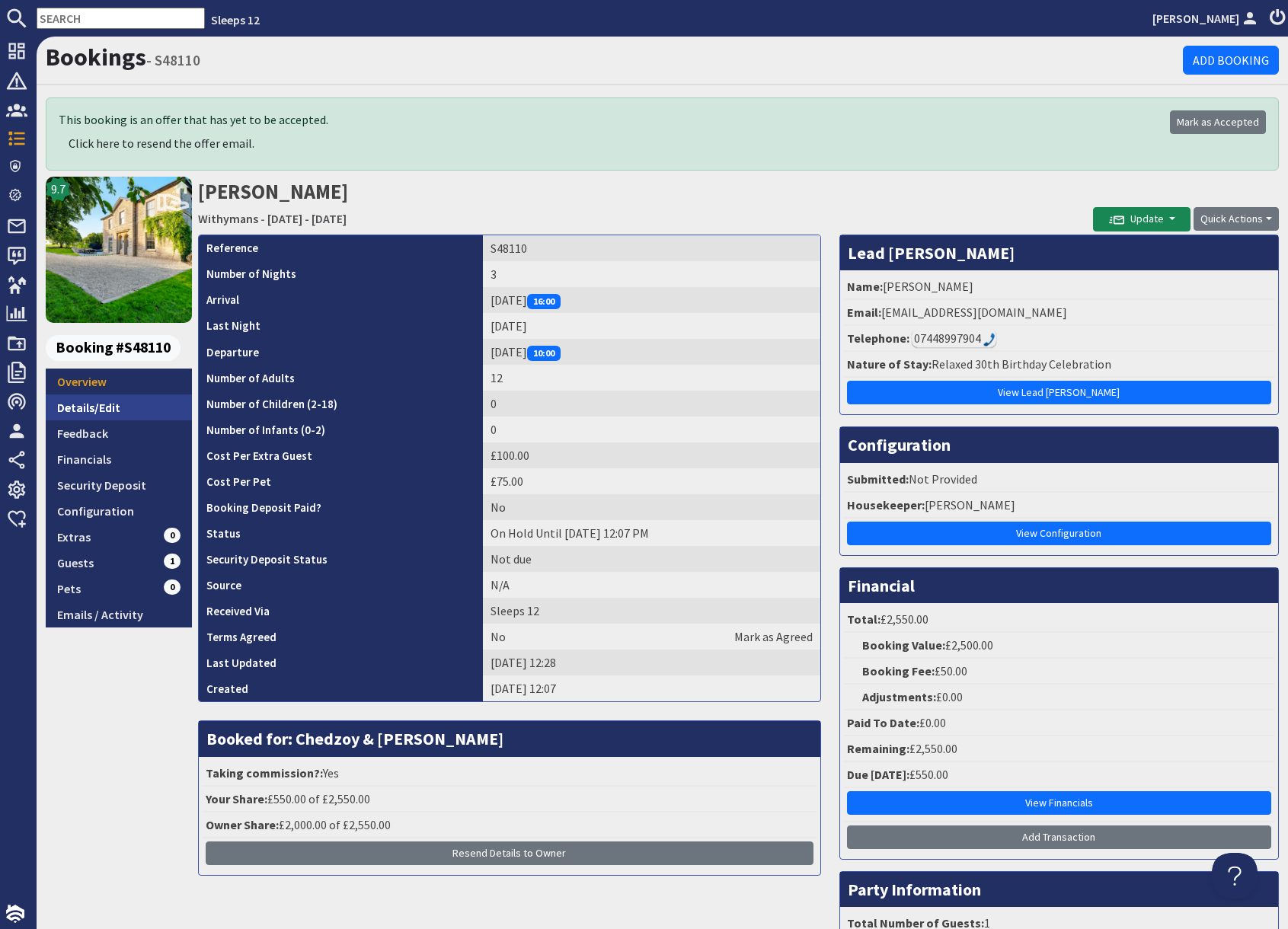
click at [100, 413] on link "Details/Edit" at bounding box center [119, 407] width 146 height 26
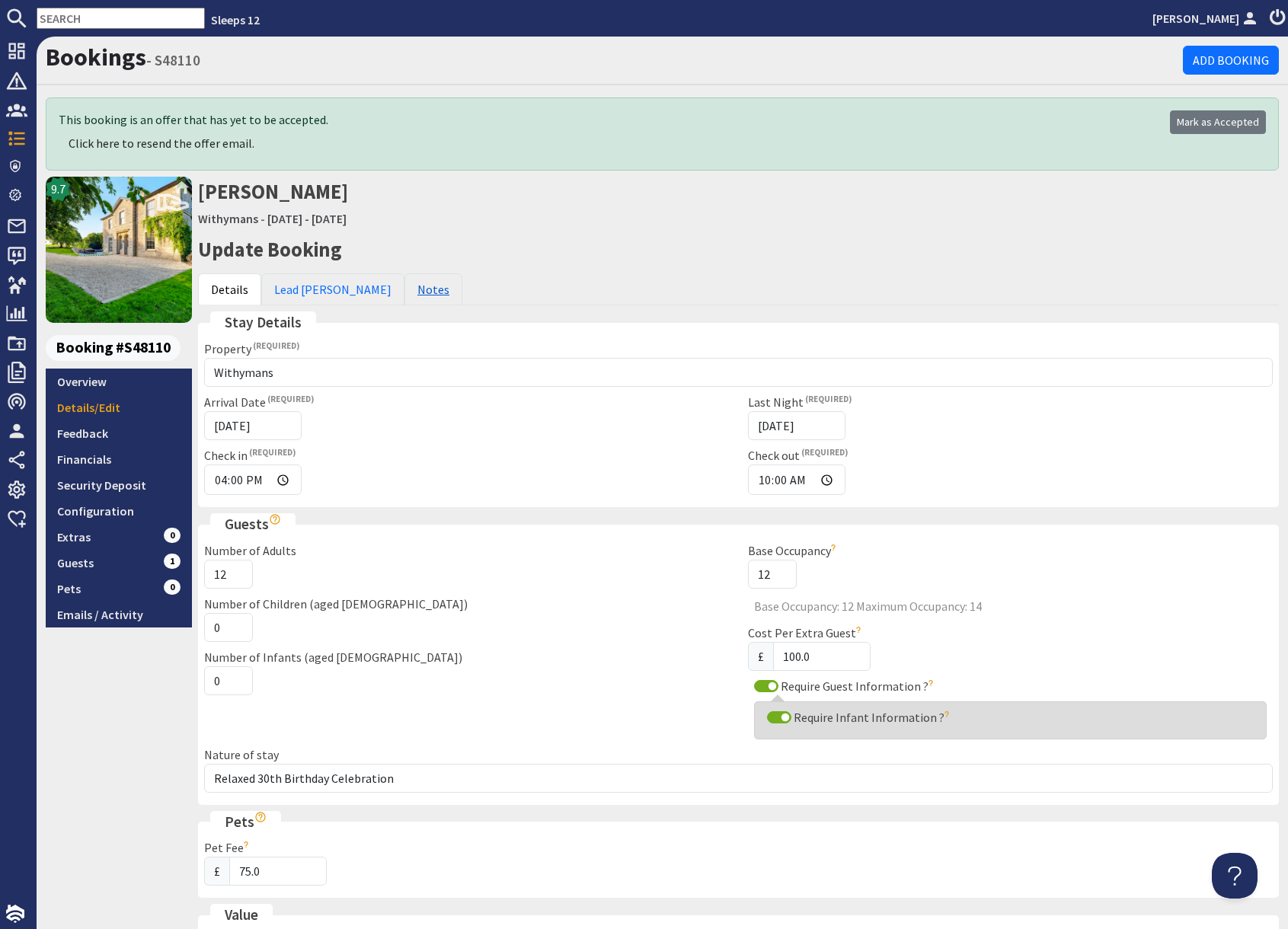
click at [404, 293] on link "Notes" at bounding box center [433, 289] width 58 height 32
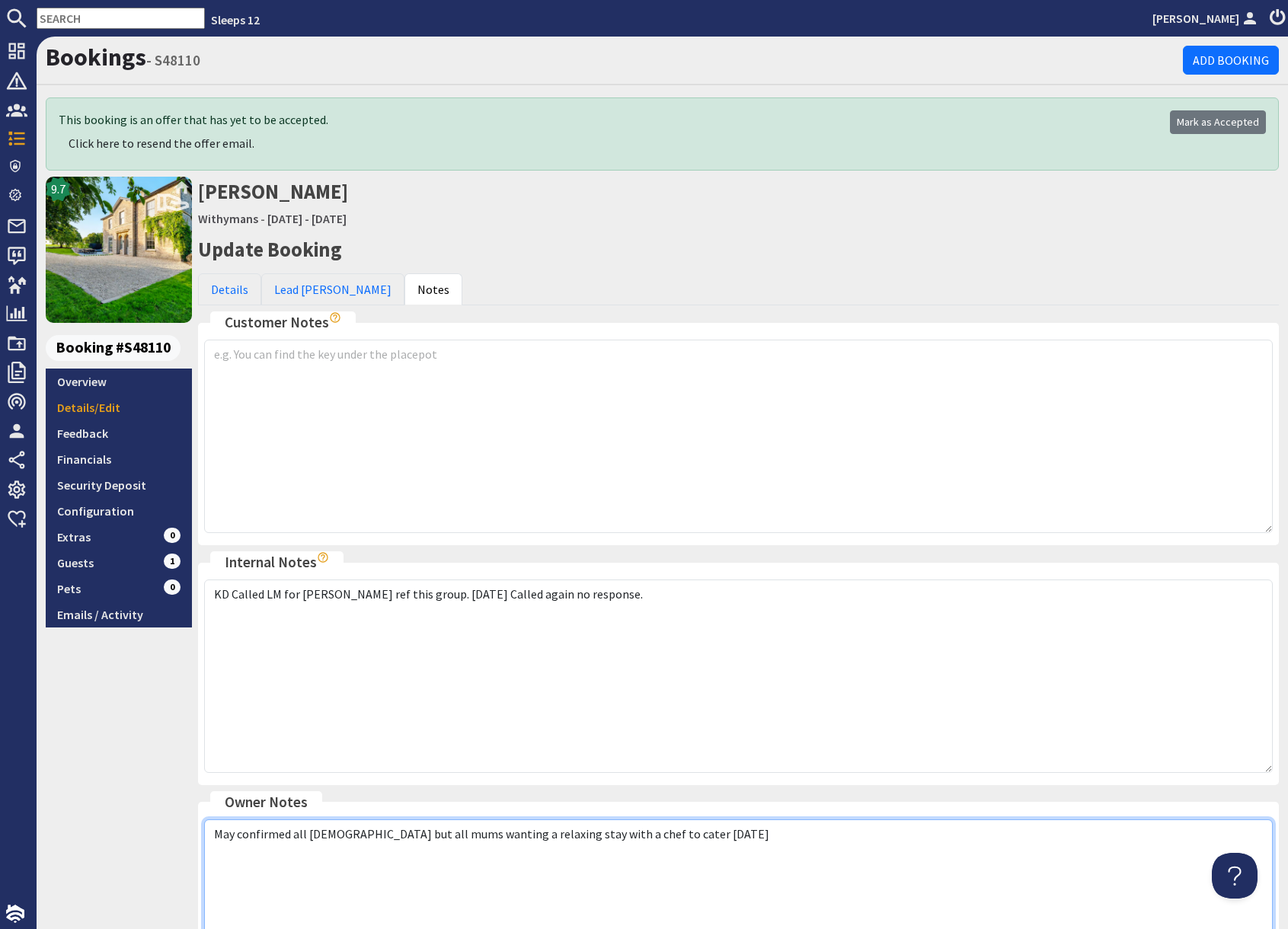
click at [312, 868] on textarea "May confirmed all females but all mums wanting a relaxing stay with a chef to c…" at bounding box center [738, 915] width 1069 height 193
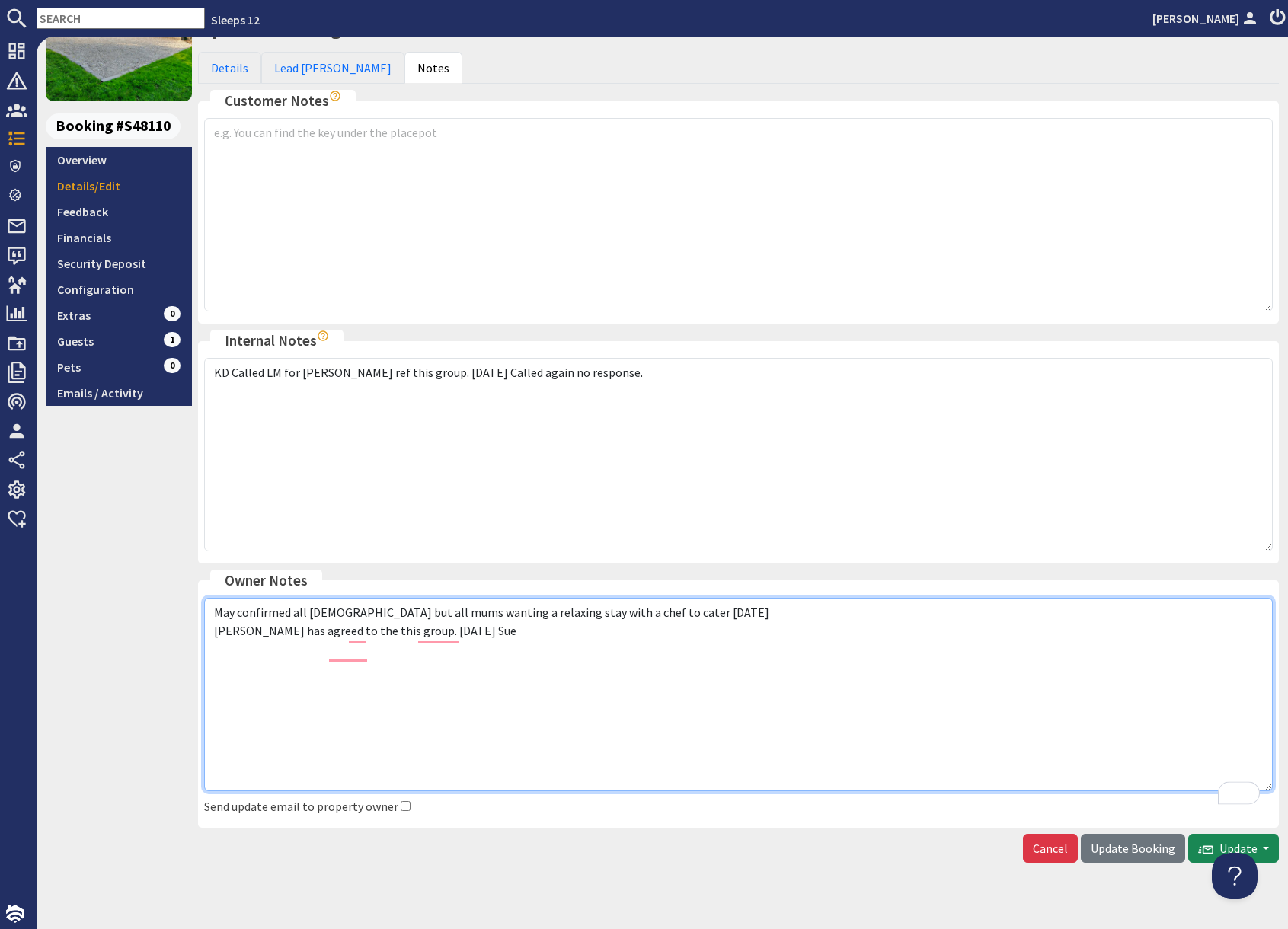
scroll to position [239, 0]
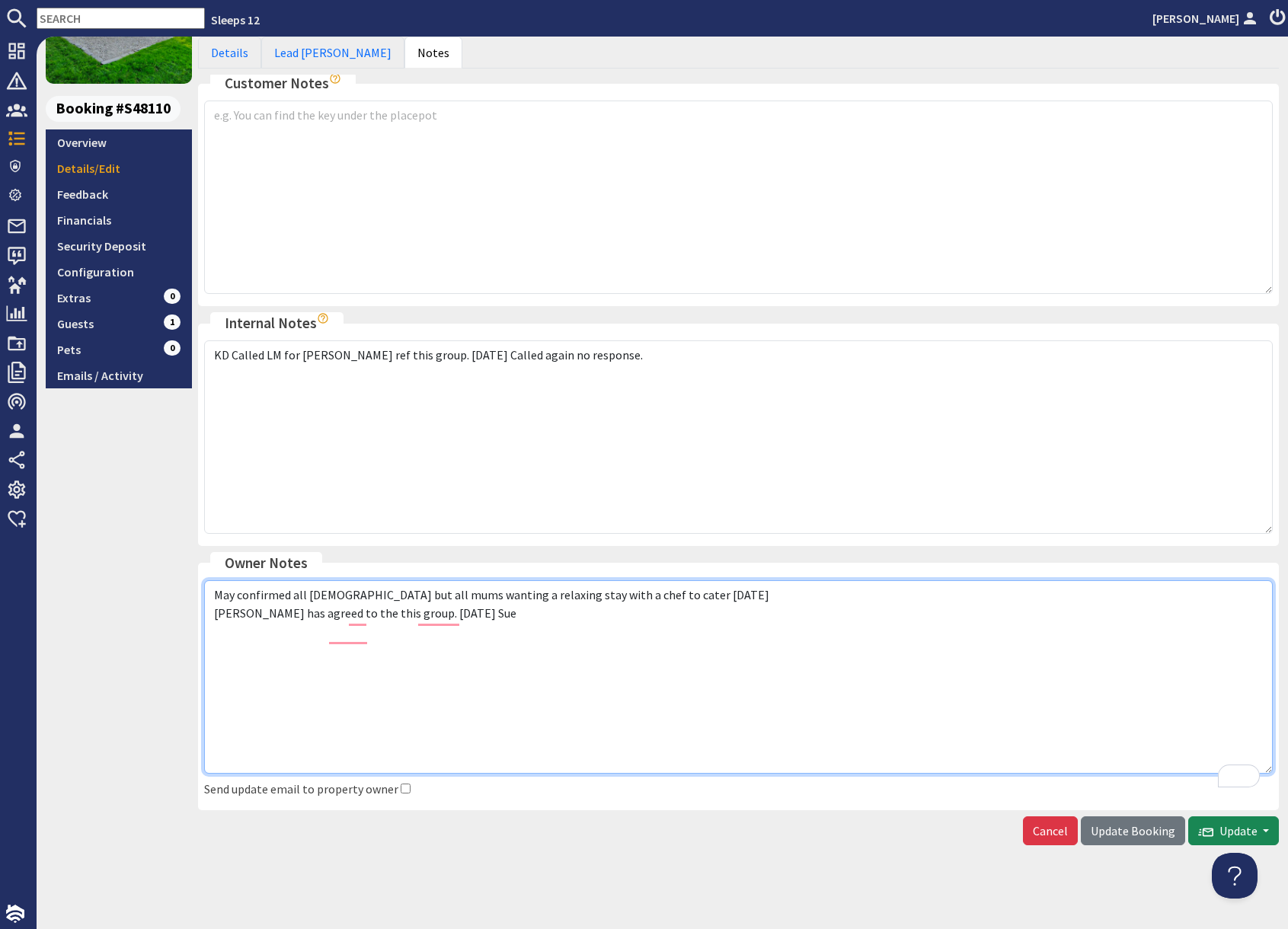
type textarea "May confirmed all females but all mums wanting a relaxing stay with a chef to c…"
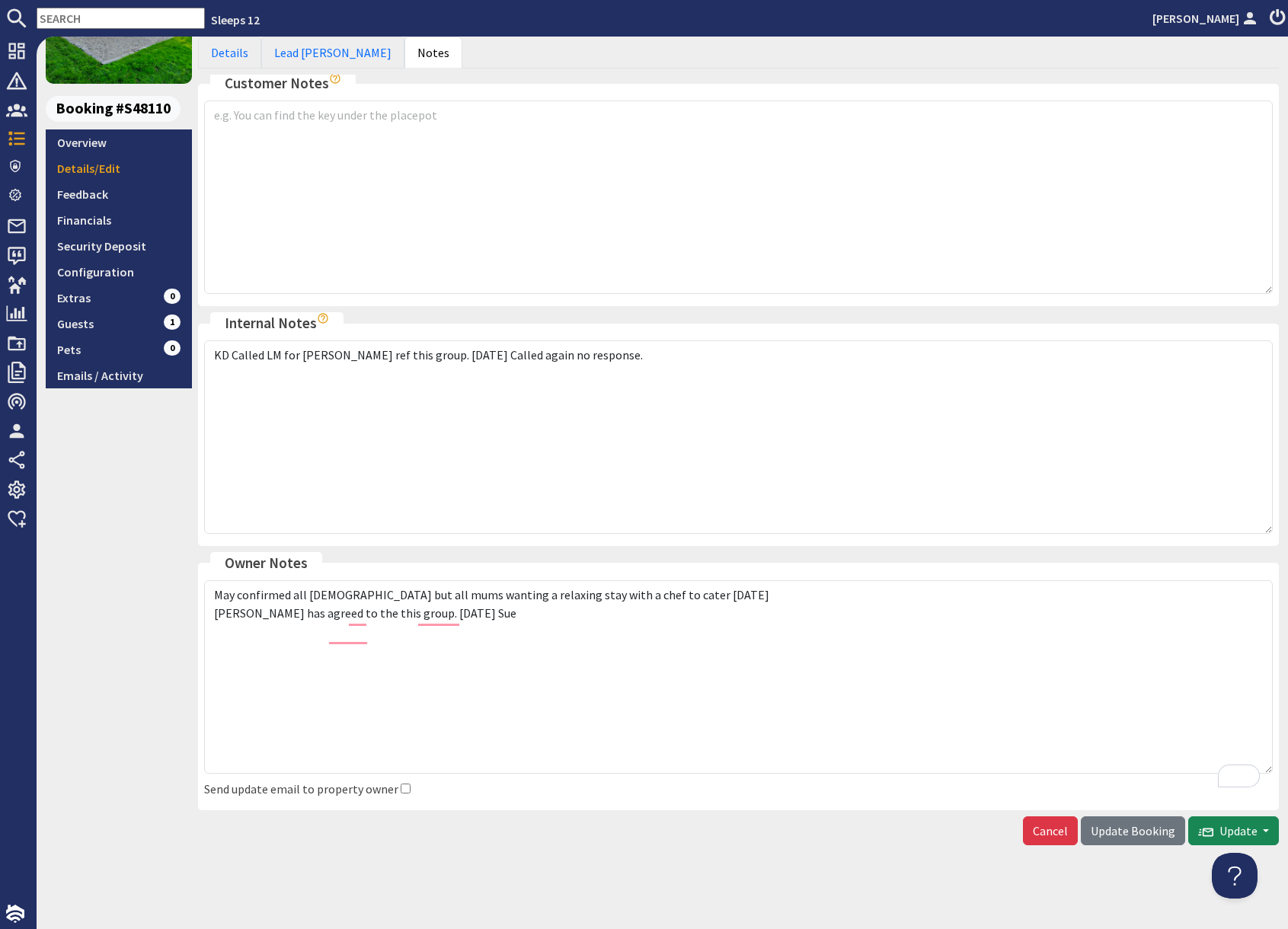
click at [997, 853] on div "Bookings - S48110 Add Booking This booking is an offer that has yet to be accep…" at bounding box center [662, 482] width 1251 height 892
click at [1126, 834] on span "Update Booking" at bounding box center [1132, 830] width 84 height 15
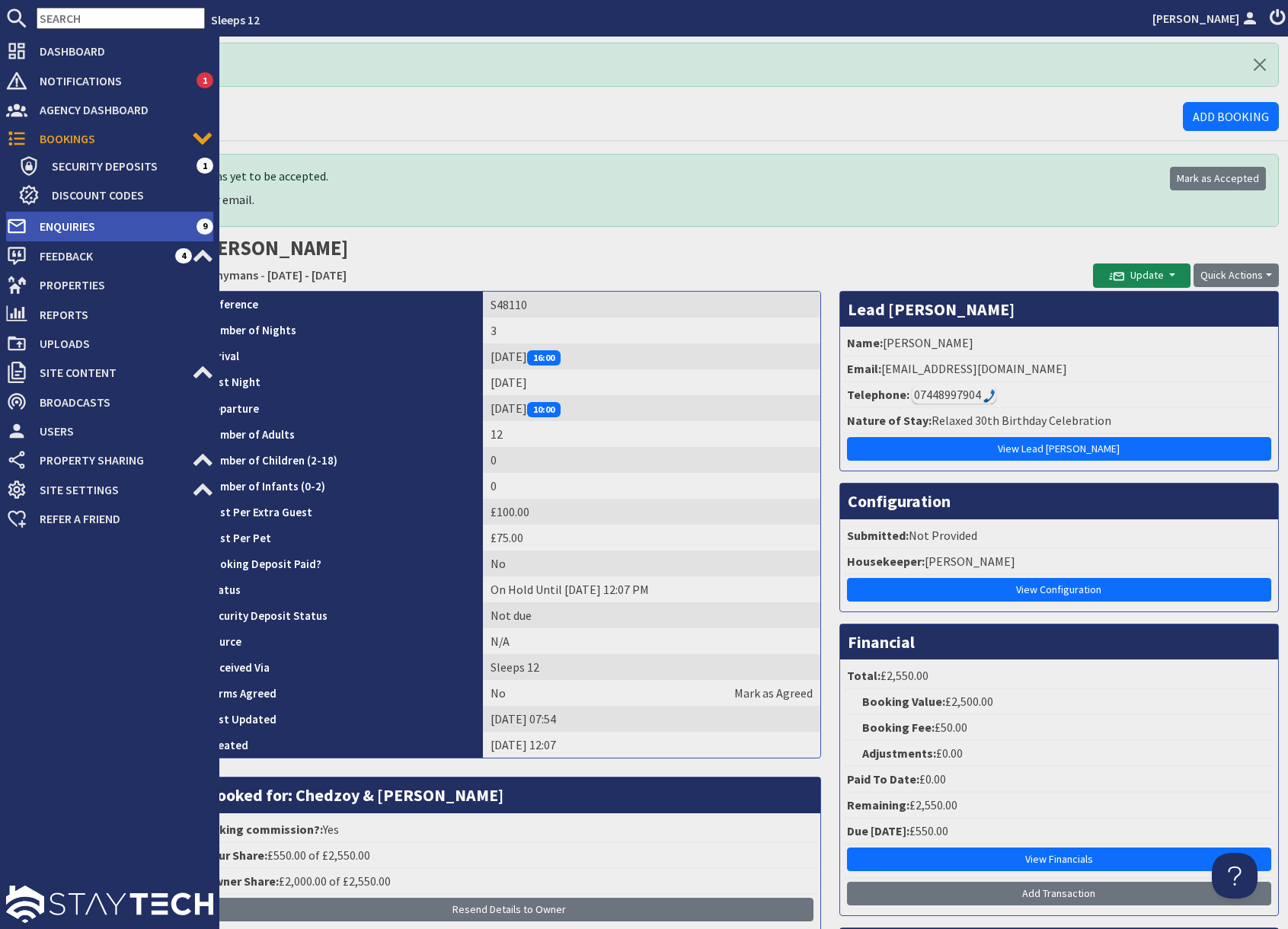
click at [89, 228] on span "Enquiries" at bounding box center [112, 226] width 169 height 25
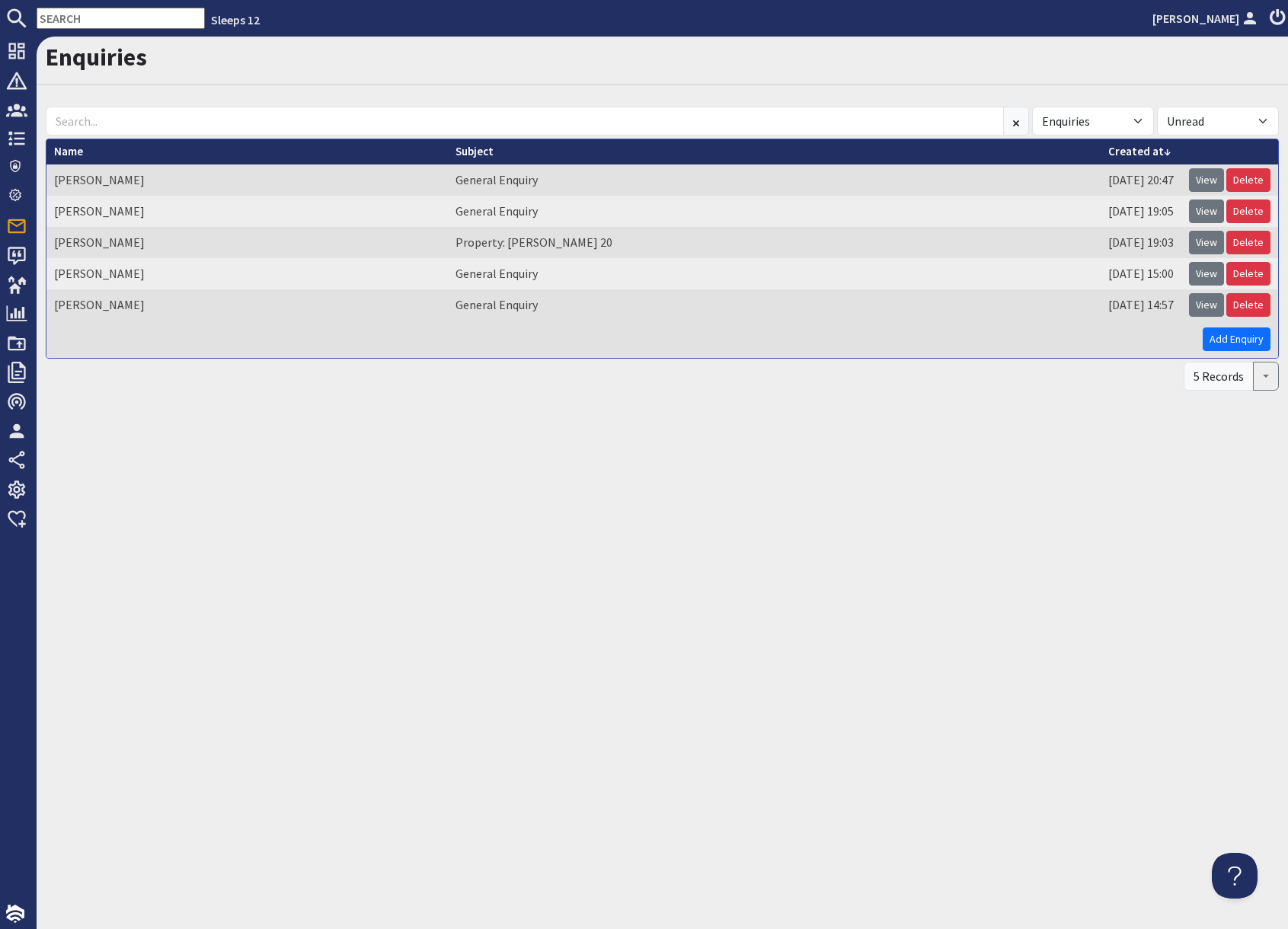
click at [95, 25] on input "text" at bounding box center [121, 18] width 168 height 21
paste input "nicolaapereira@outlook.com"
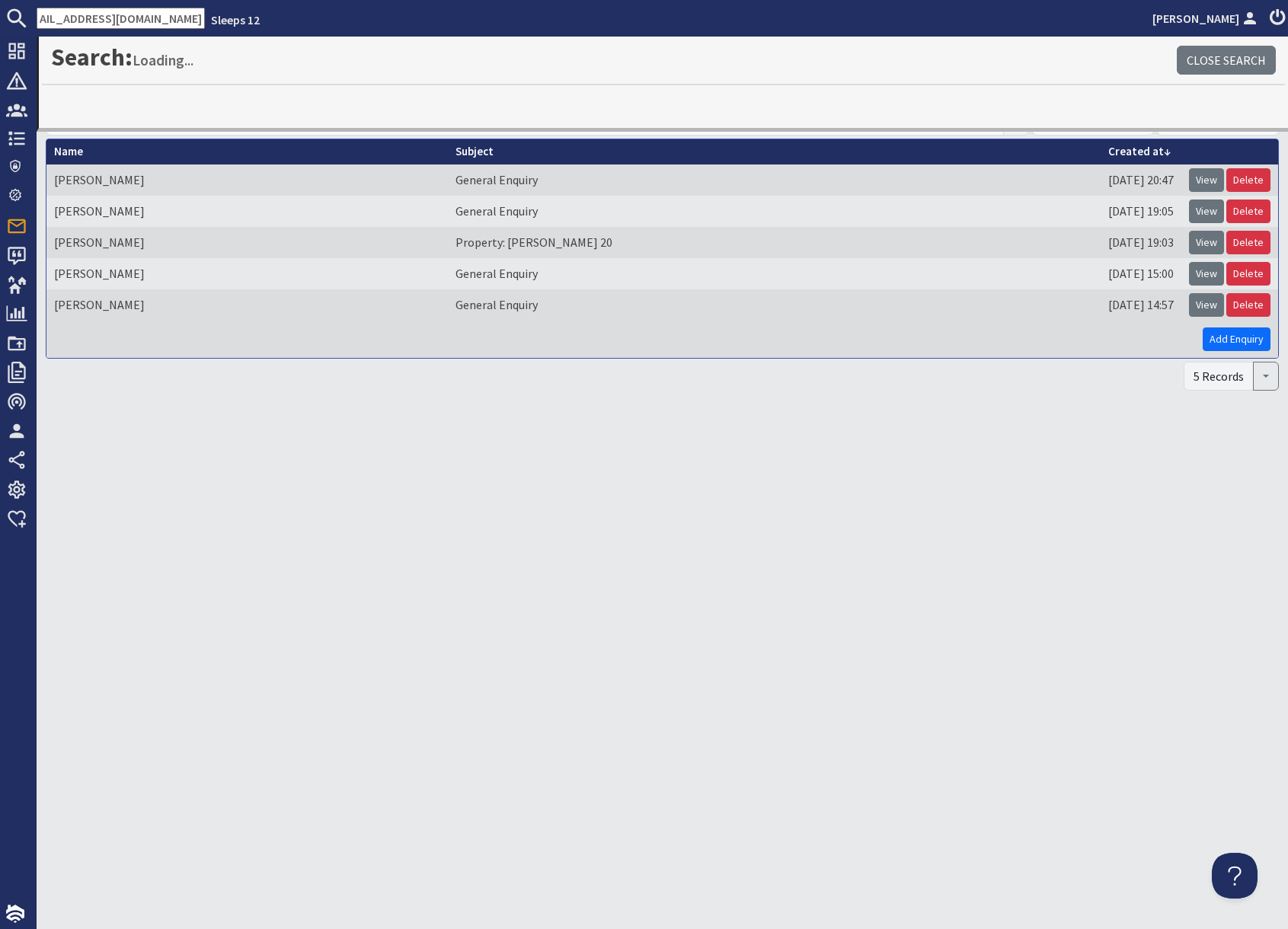
type input "nicolaapereira@outlook.com"
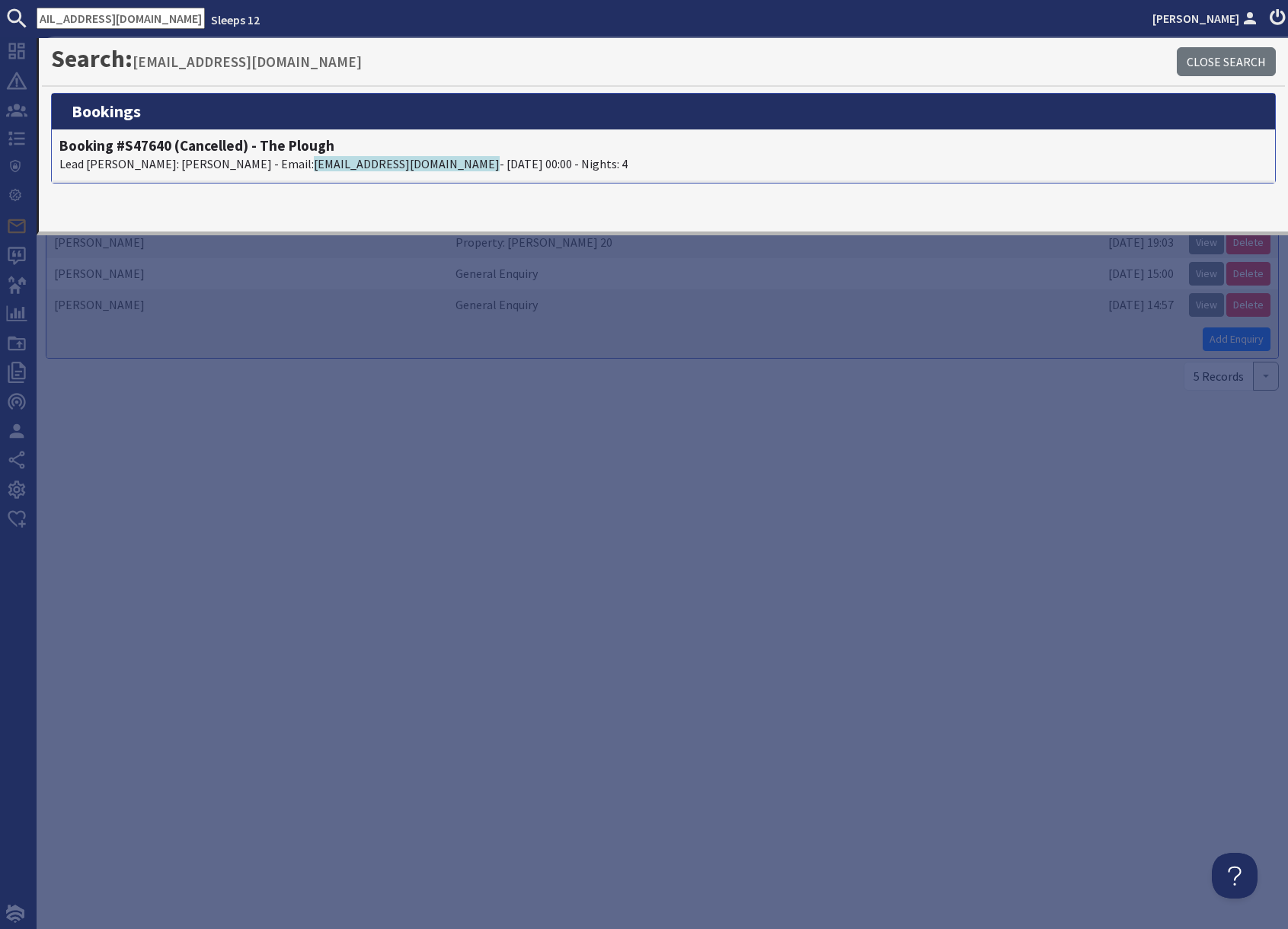
scroll to position [0, 0]
click at [190, 152] on h4 "Booking #S47640 (Cancelled) - The Plough" at bounding box center [663, 146] width 1208 height 17
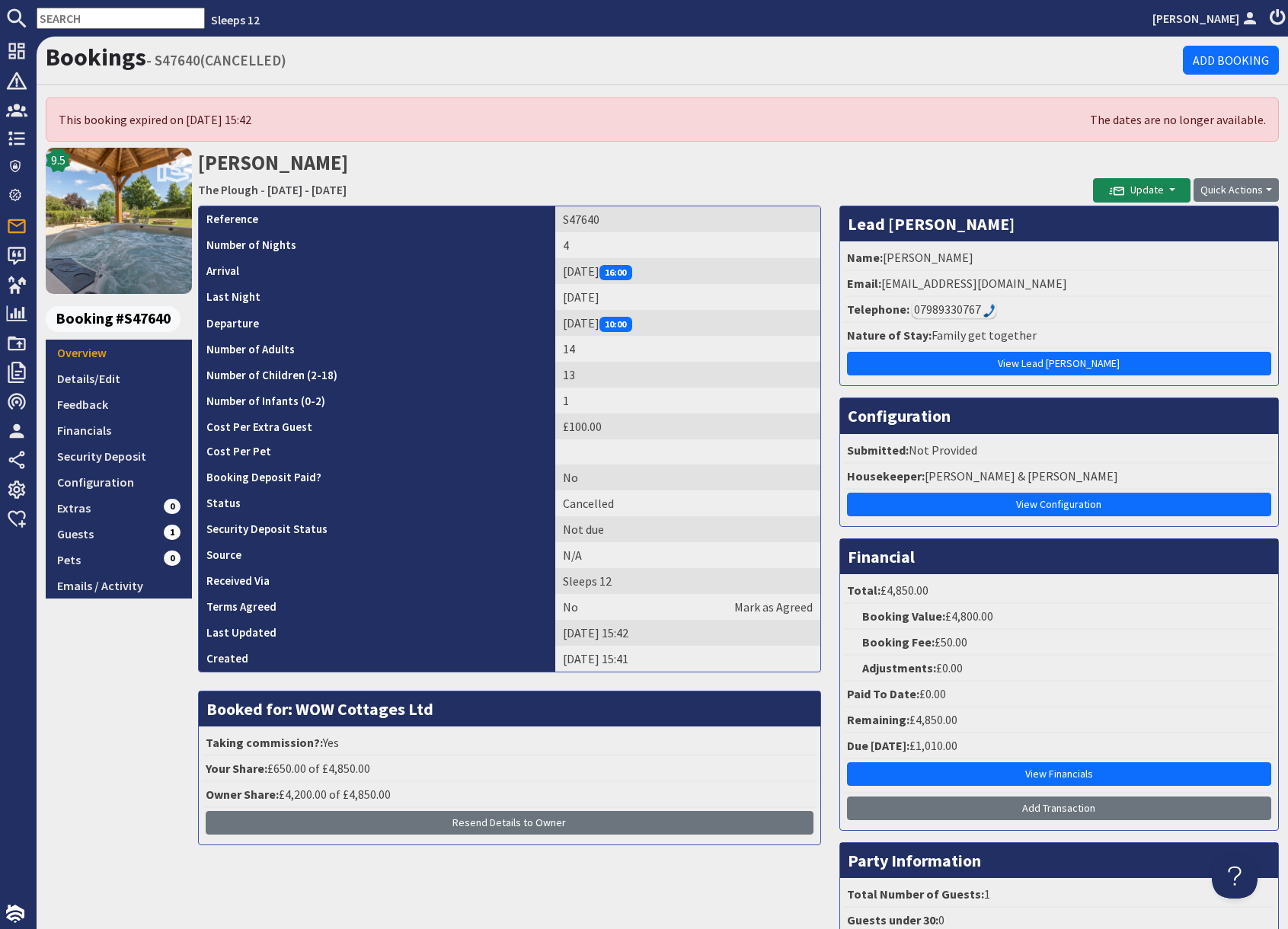
click at [112, 17] on input "text" at bounding box center [121, 18] width 168 height 21
paste input "corrinemullish@gmail.com"
type input "corrinemullish@gmail.com"
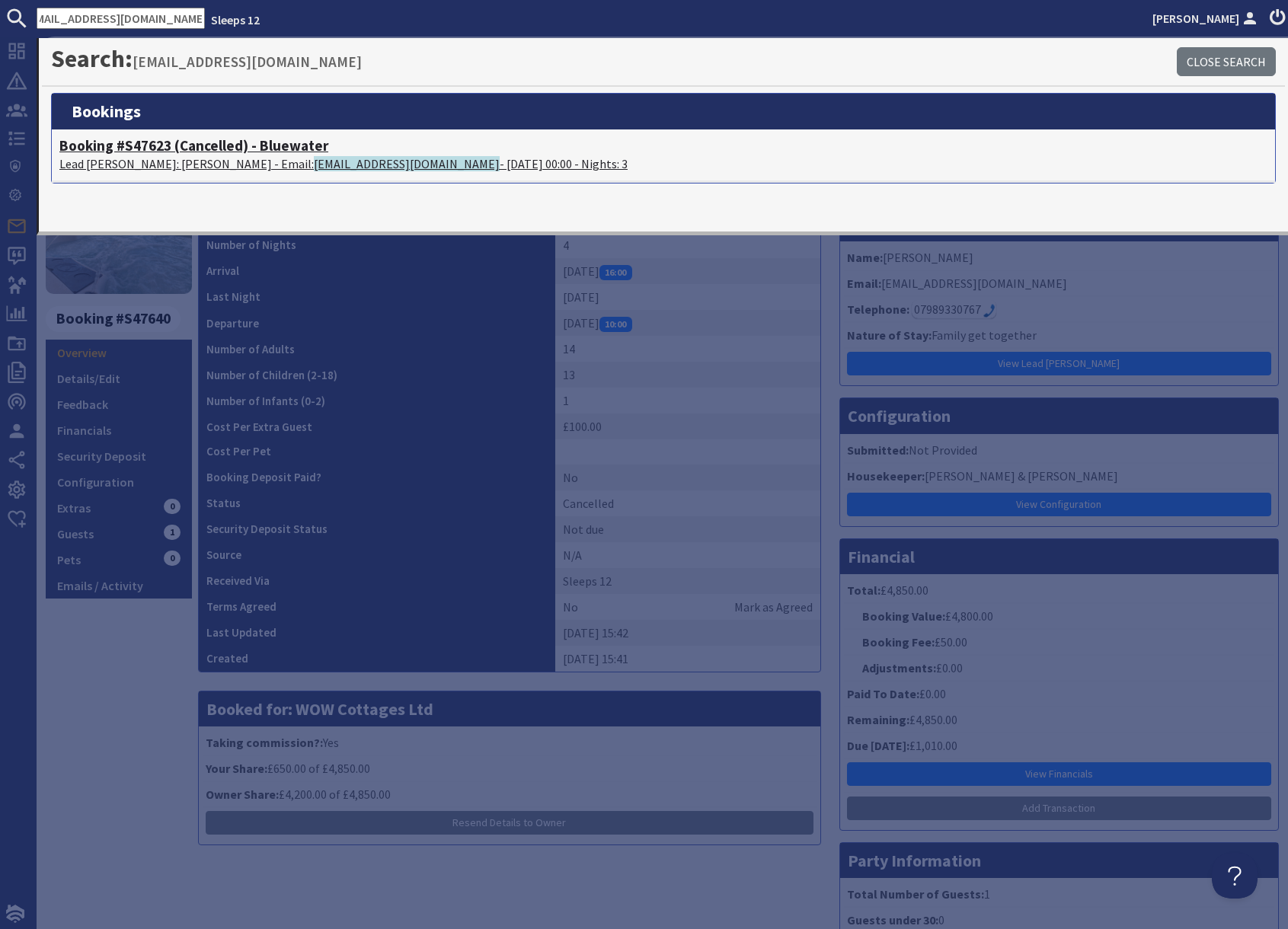
scroll to position [0, 0]
click at [246, 157] on p "Lead Booker: Corrine Mullish - Email: corrinemullish@gmail.com - 27/03/2026 00:…" at bounding box center [663, 164] width 1208 height 18
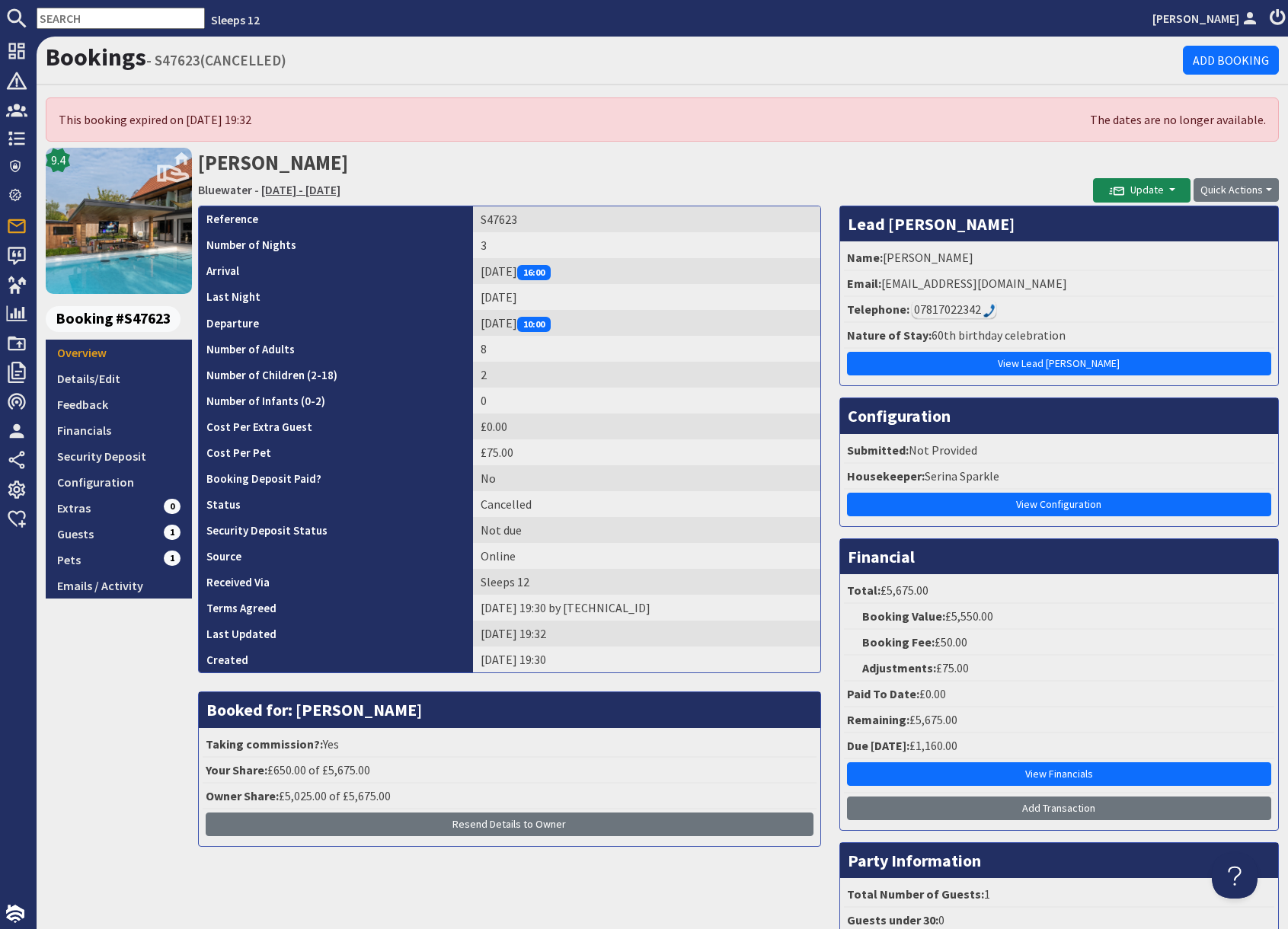
click at [328, 191] on link "Friday 27/03/2026 - Sunday 29/03/2026" at bounding box center [301, 189] width 79 height 15
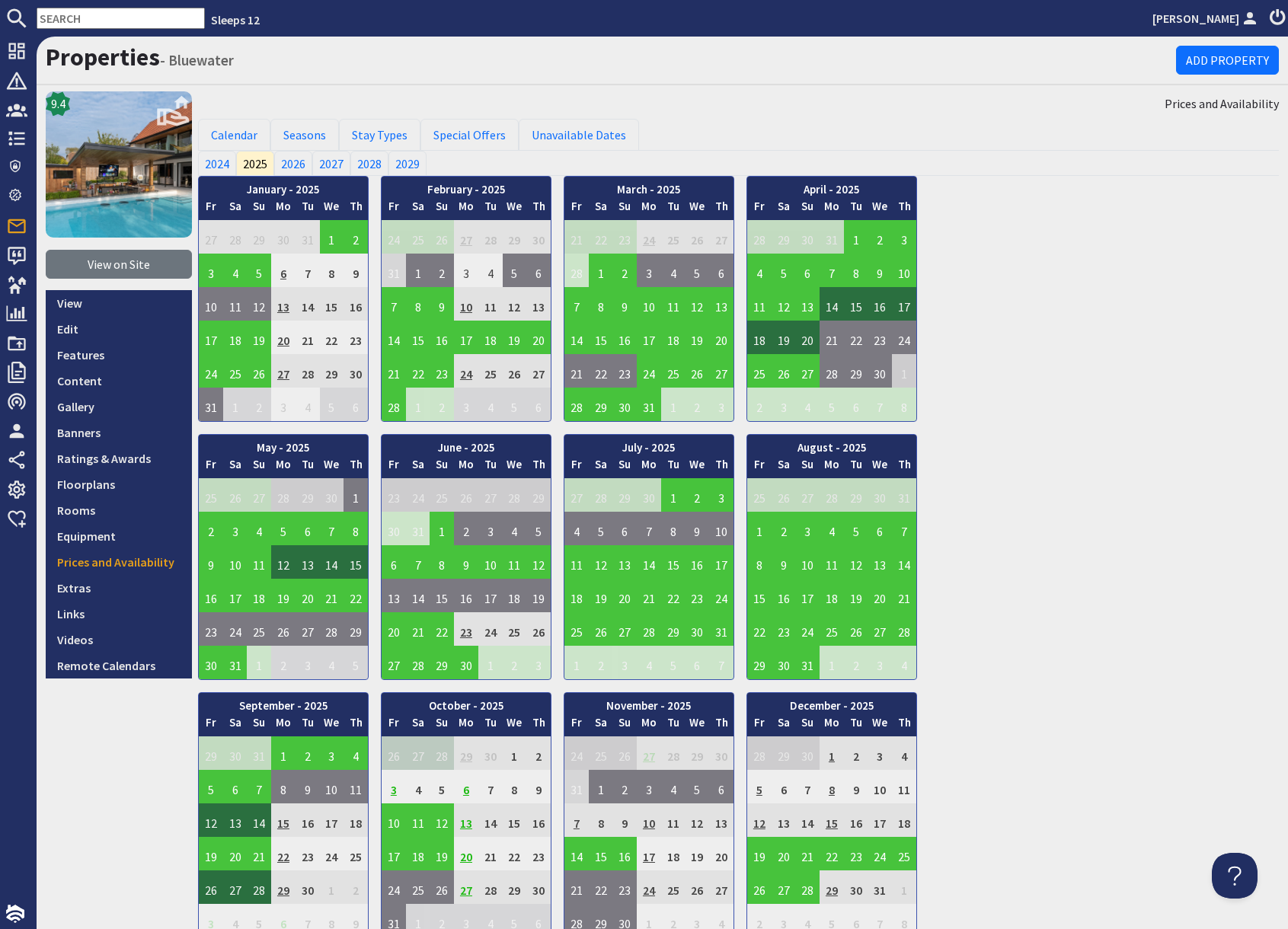
scroll to position [908, 0]
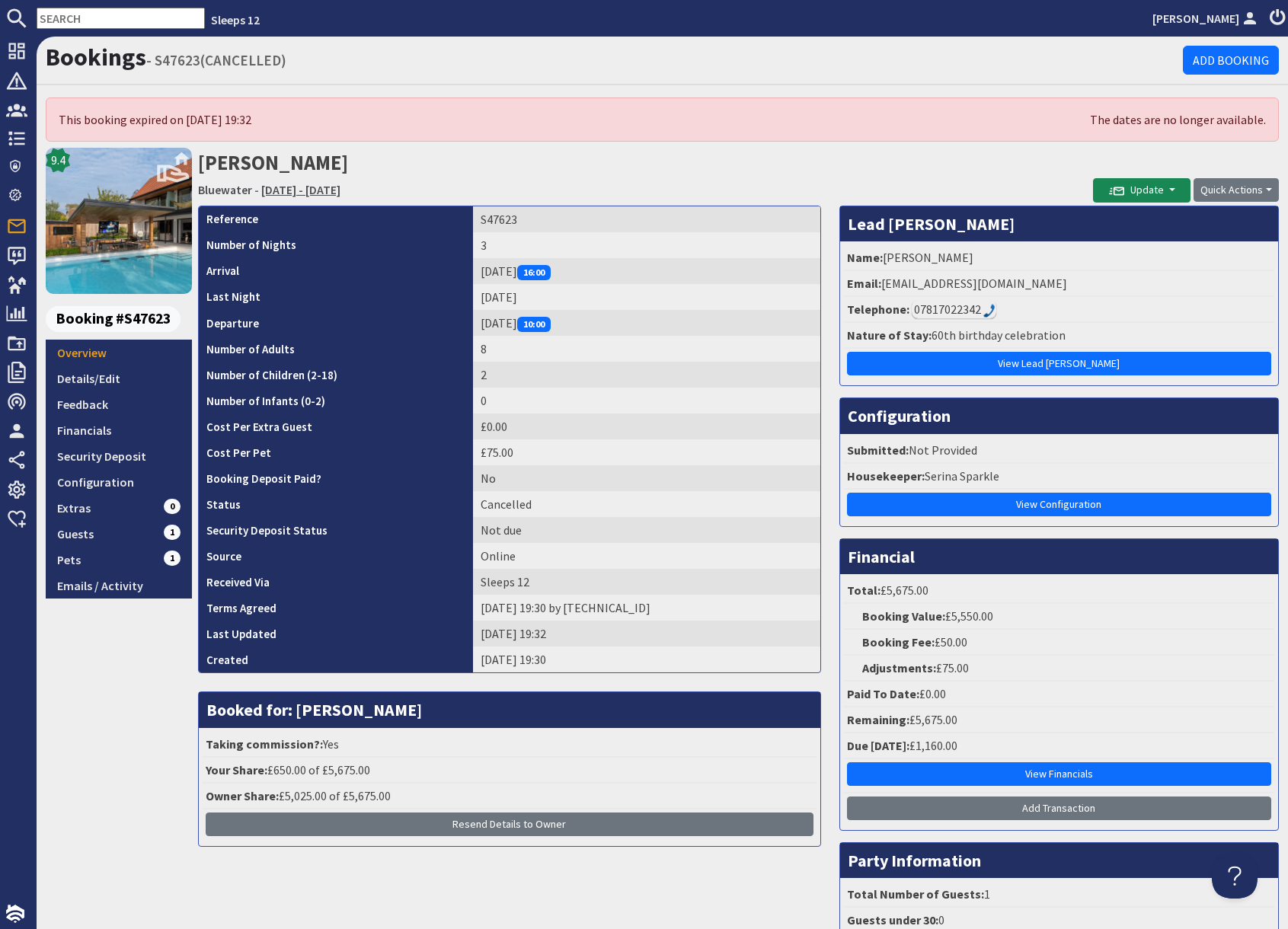
click at [335, 192] on link "Friday 27/03/2026 - Sunday 29/03/2026" at bounding box center [301, 189] width 79 height 15
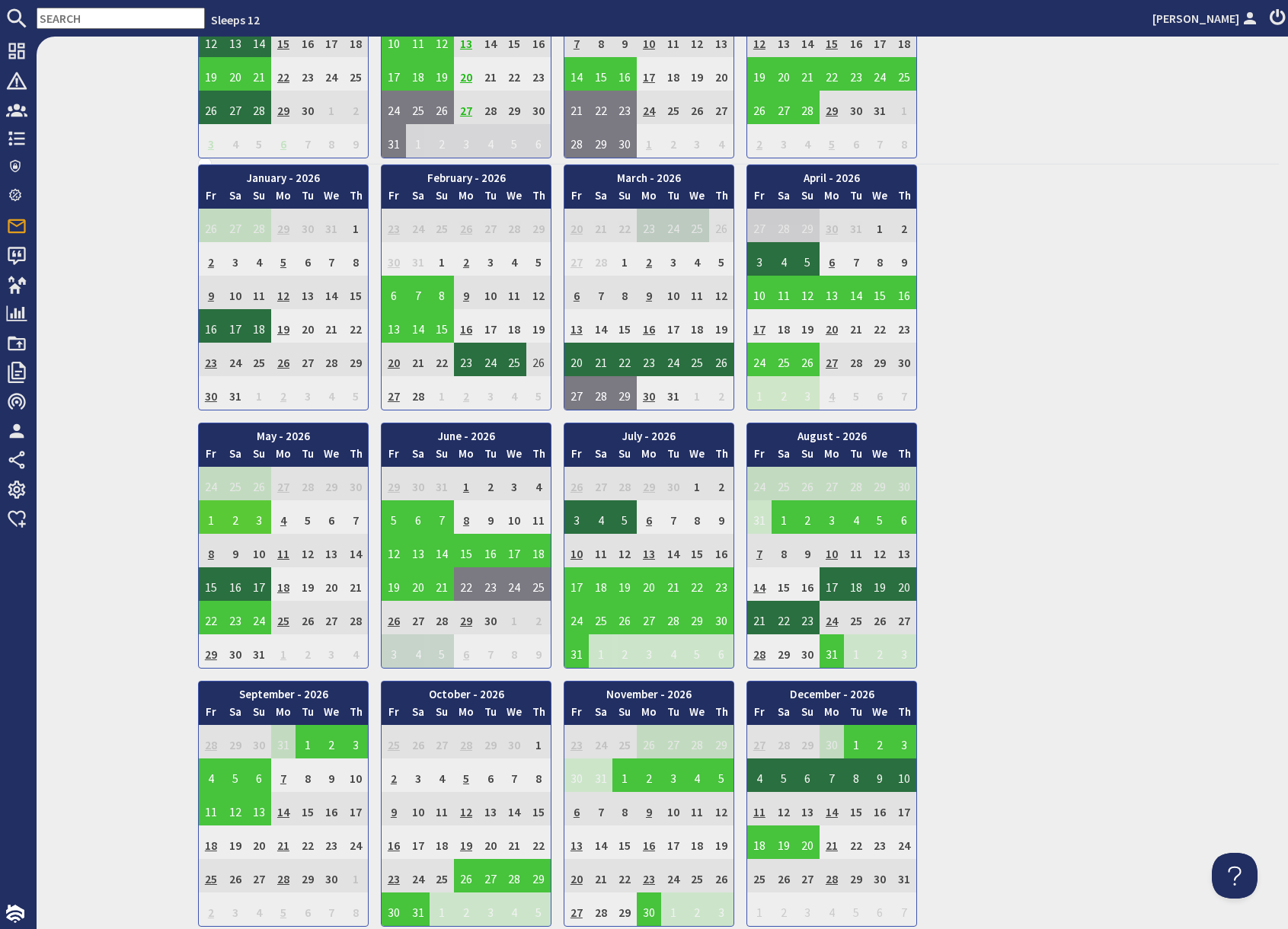
scroll to position [780, 0]
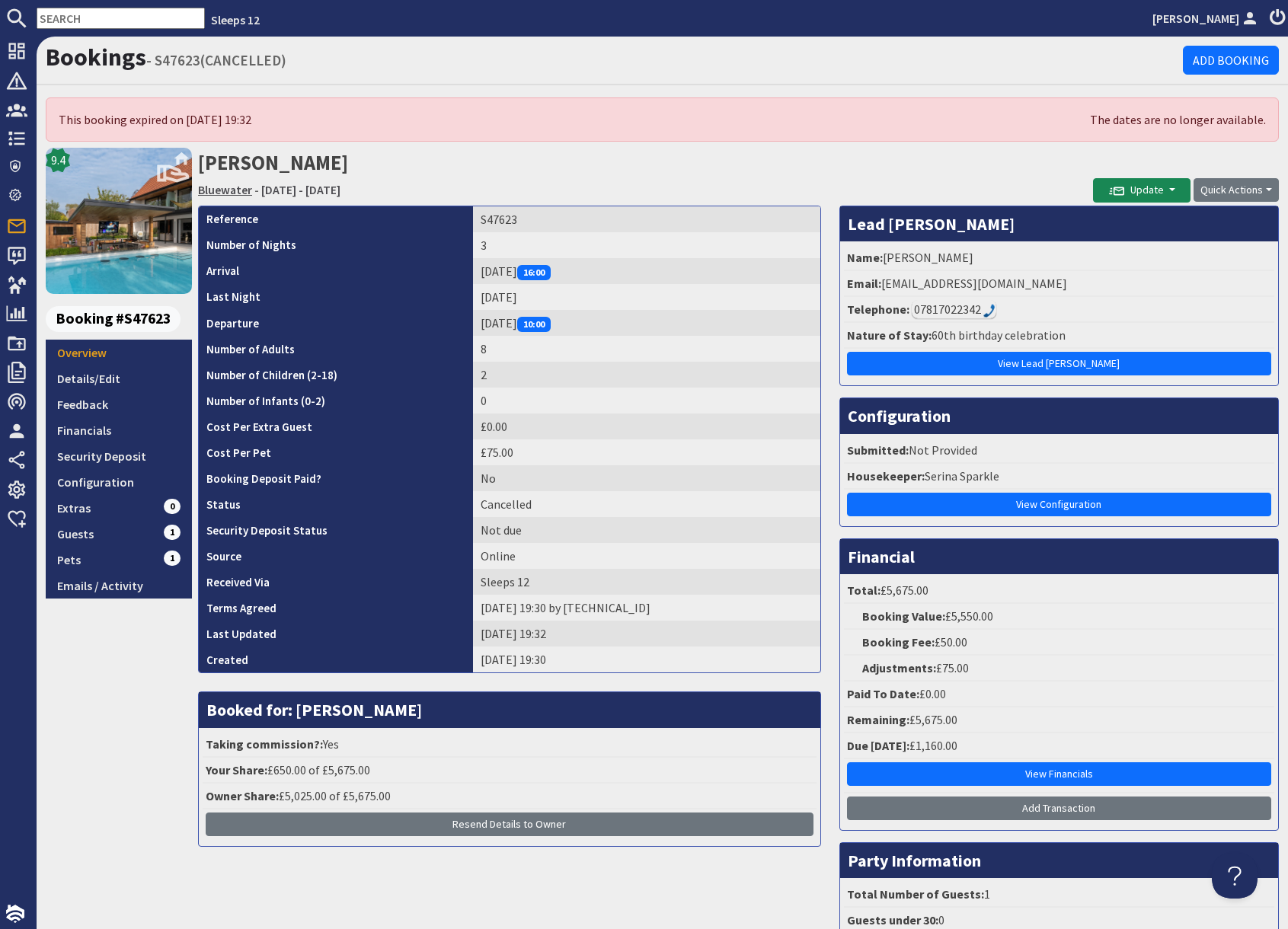
click at [229, 193] on link "Bluewater" at bounding box center [225, 189] width 54 height 15
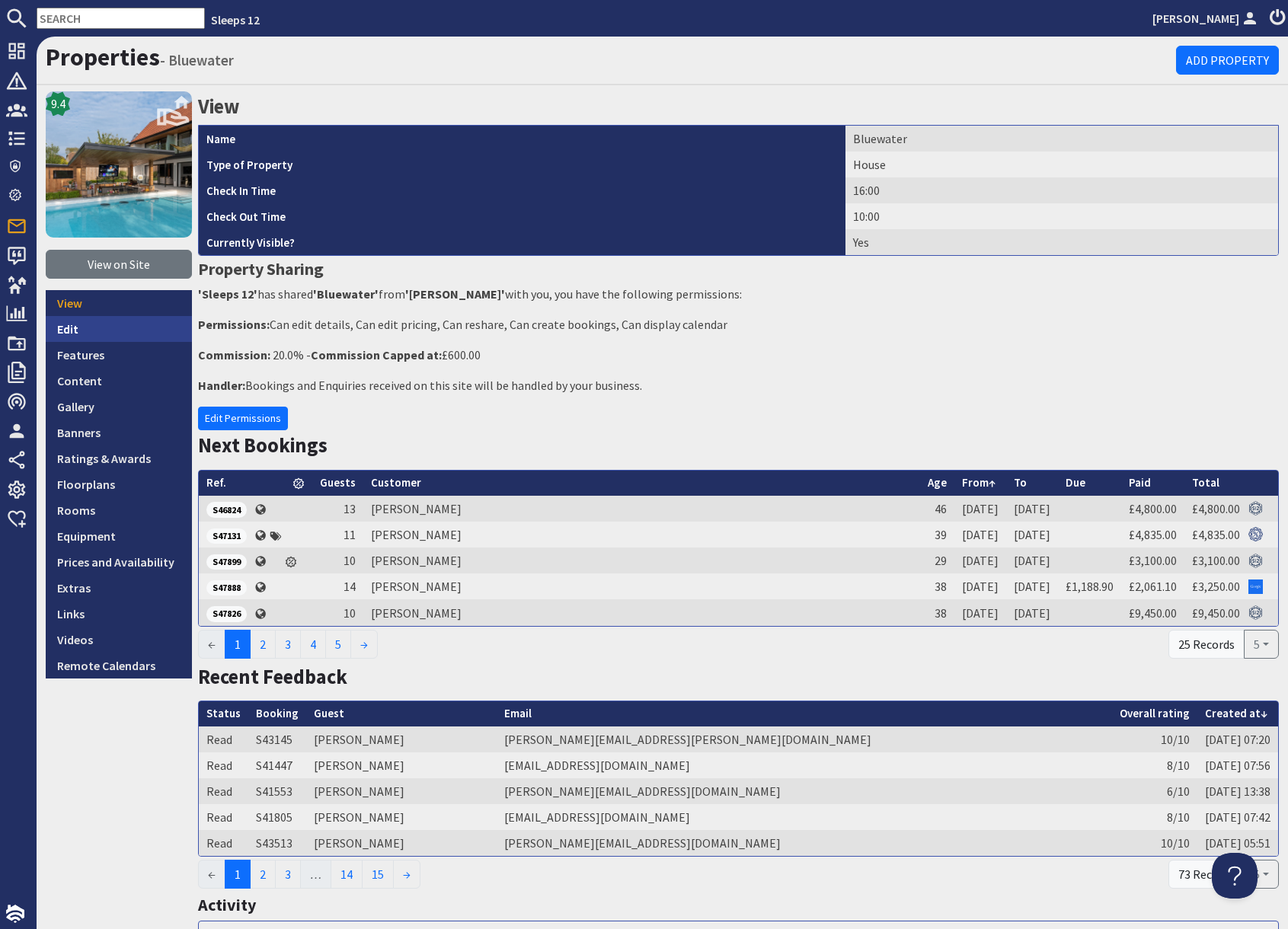
click at [83, 331] on link "Edit" at bounding box center [119, 329] width 146 height 26
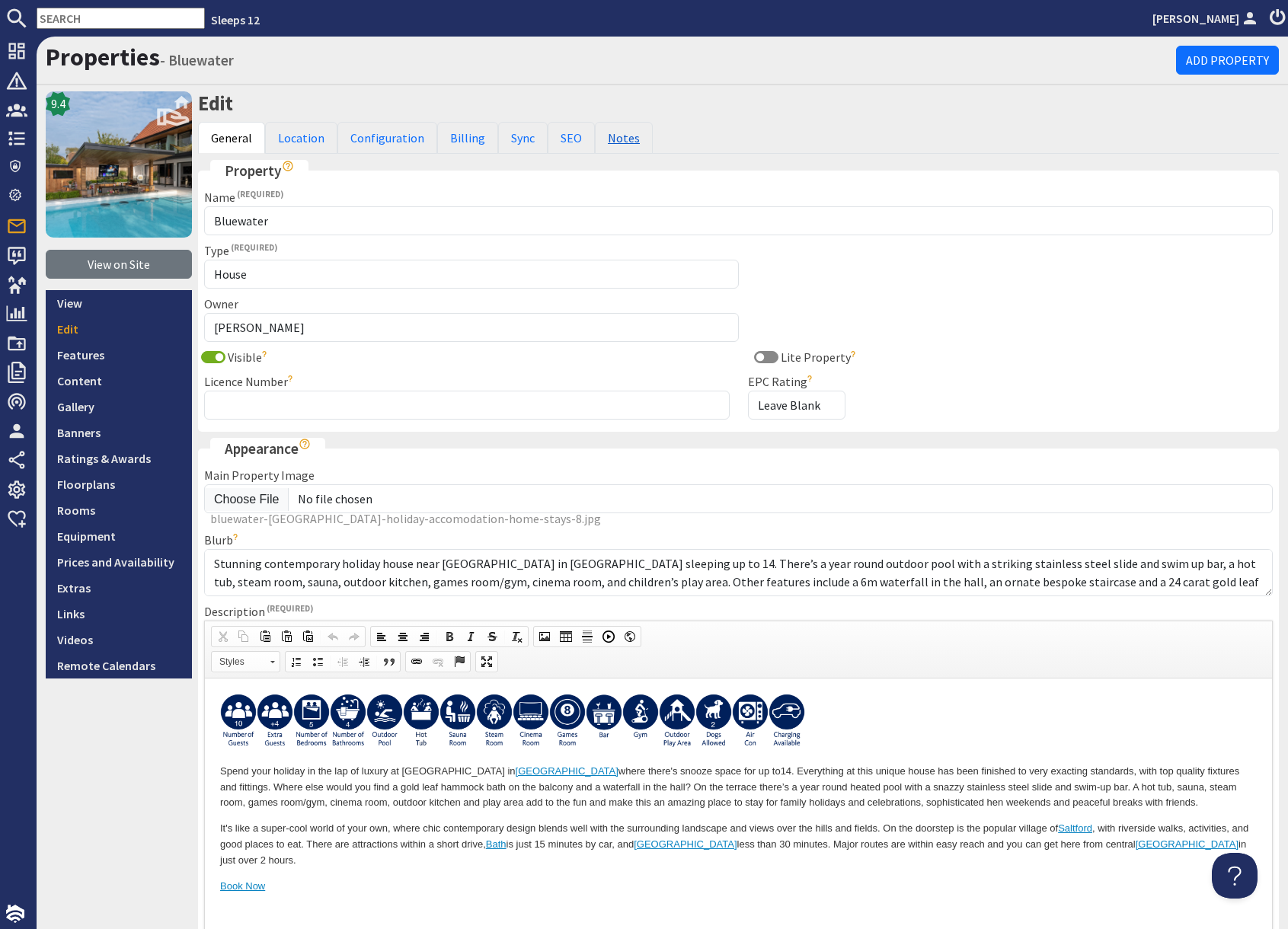
click at [613, 146] on link "Notes" at bounding box center [624, 137] width 58 height 32
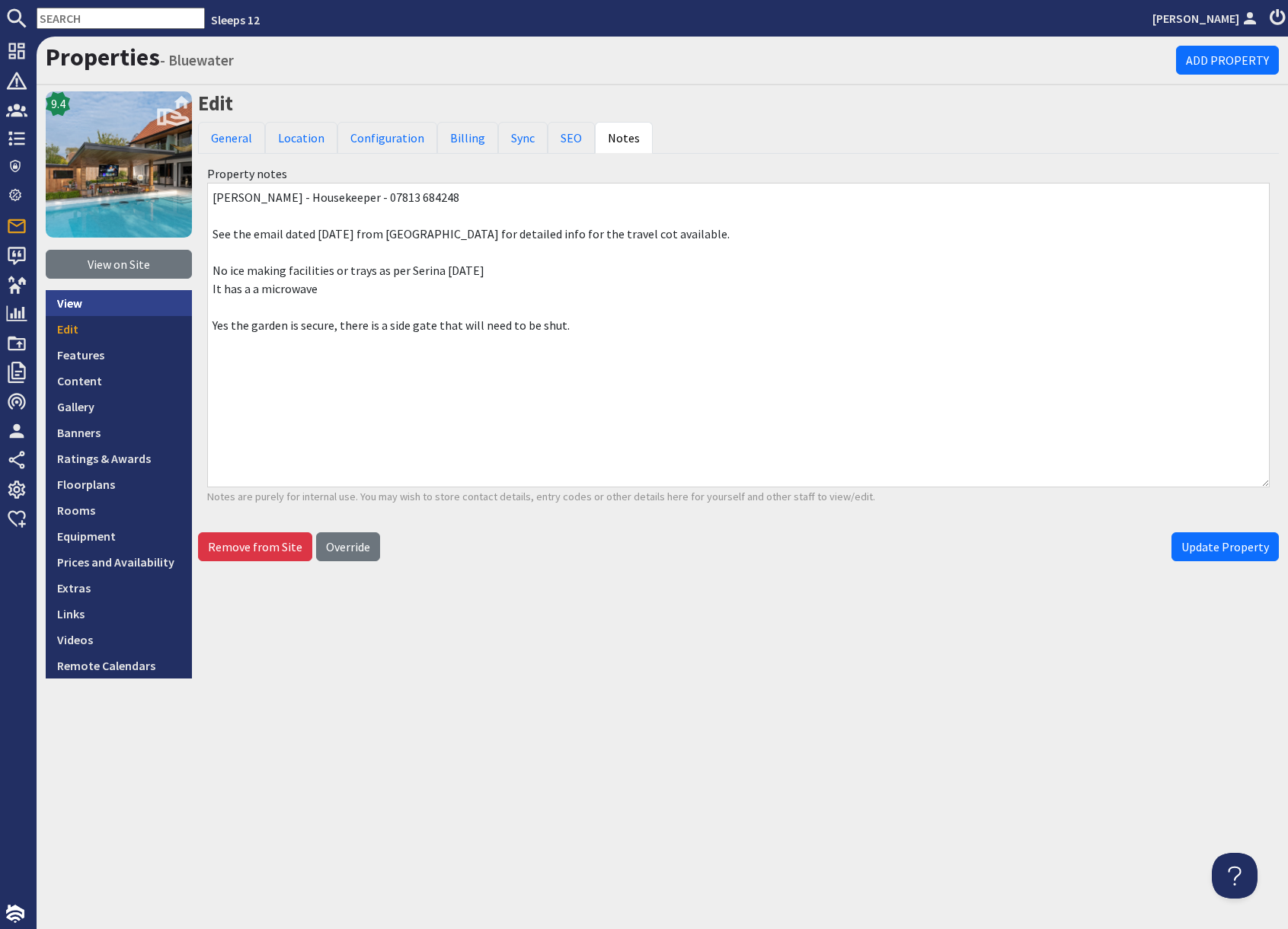
click at [87, 308] on link "View" at bounding box center [119, 303] width 146 height 26
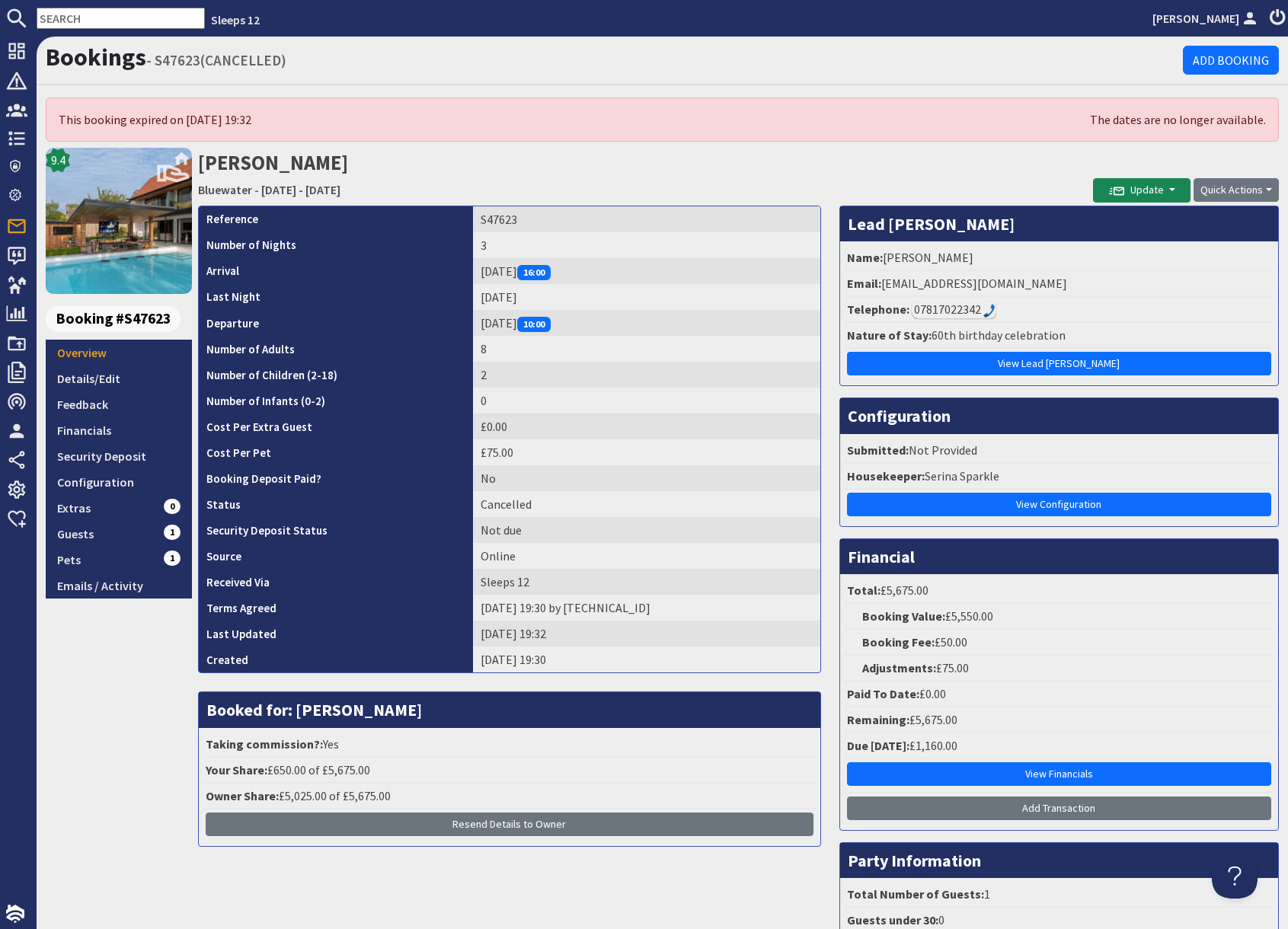
click at [137, 723] on div "9.4 Booking #S47623 Overview Details/Edit Feedback Financials Security Deposit …" at bounding box center [119, 574] width 146 height 852
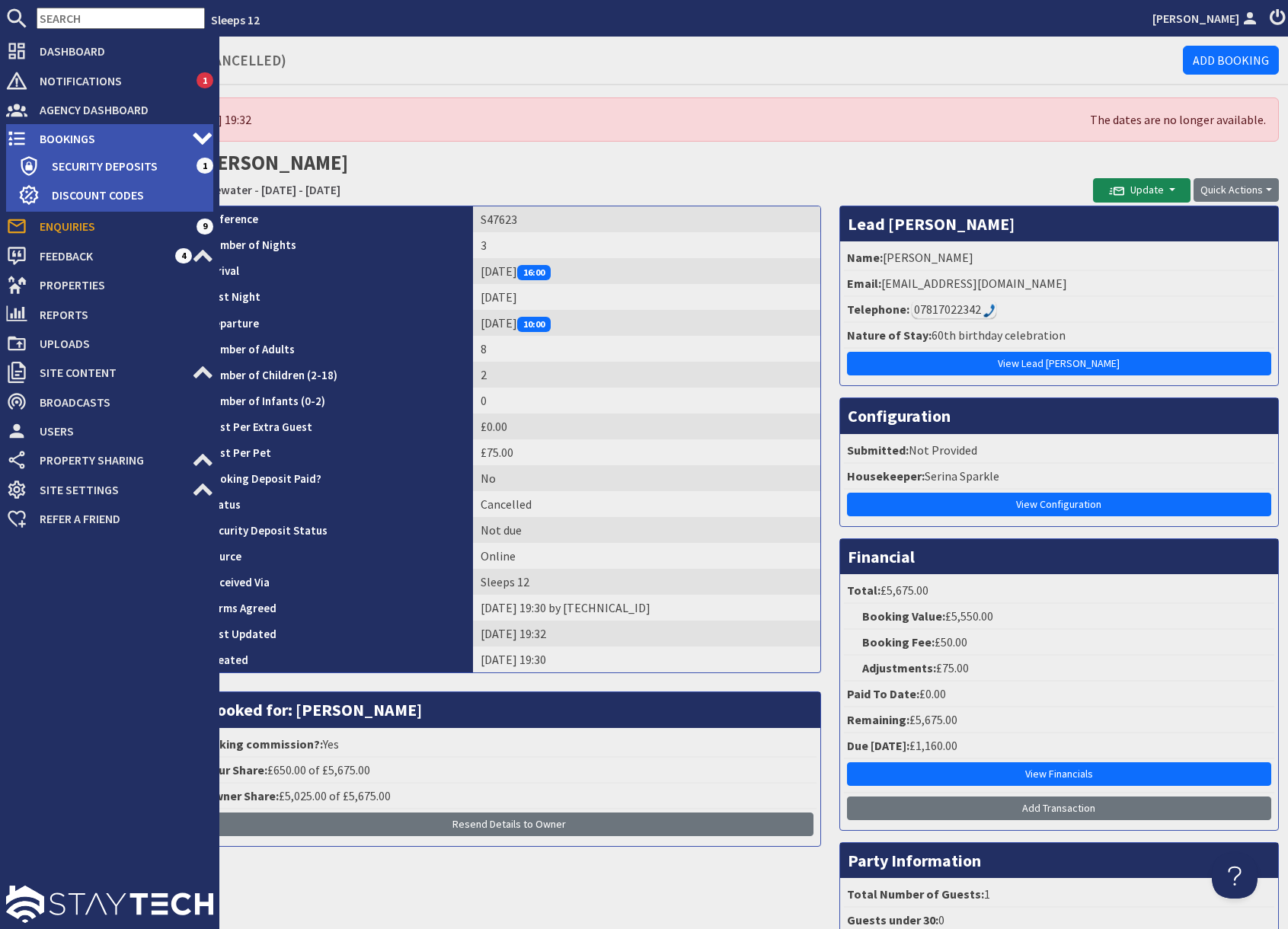
click at [61, 138] on span "Bookings" at bounding box center [110, 138] width 164 height 25
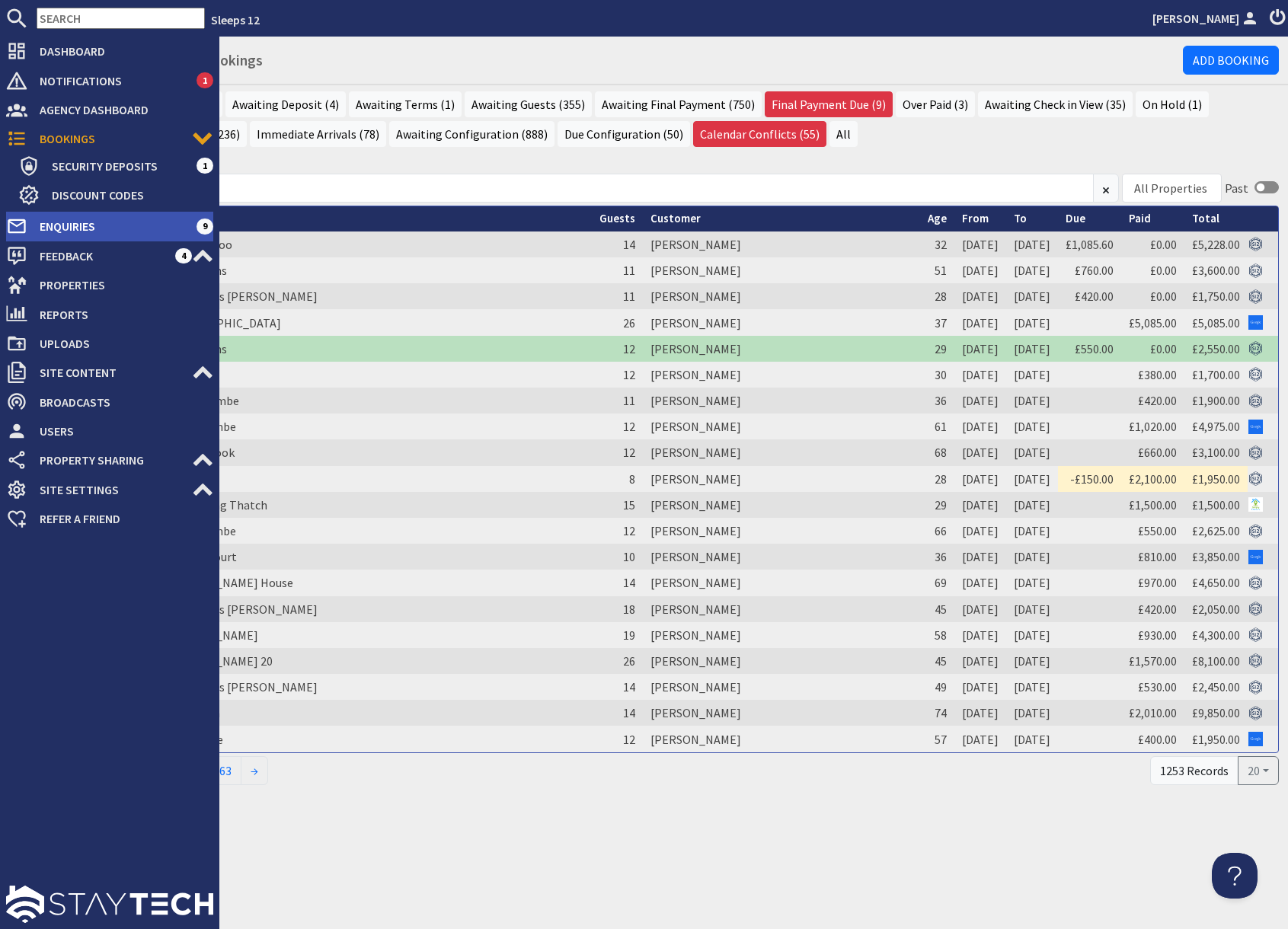
click at [57, 229] on span "Enquiries" at bounding box center [112, 226] width 169 height 25
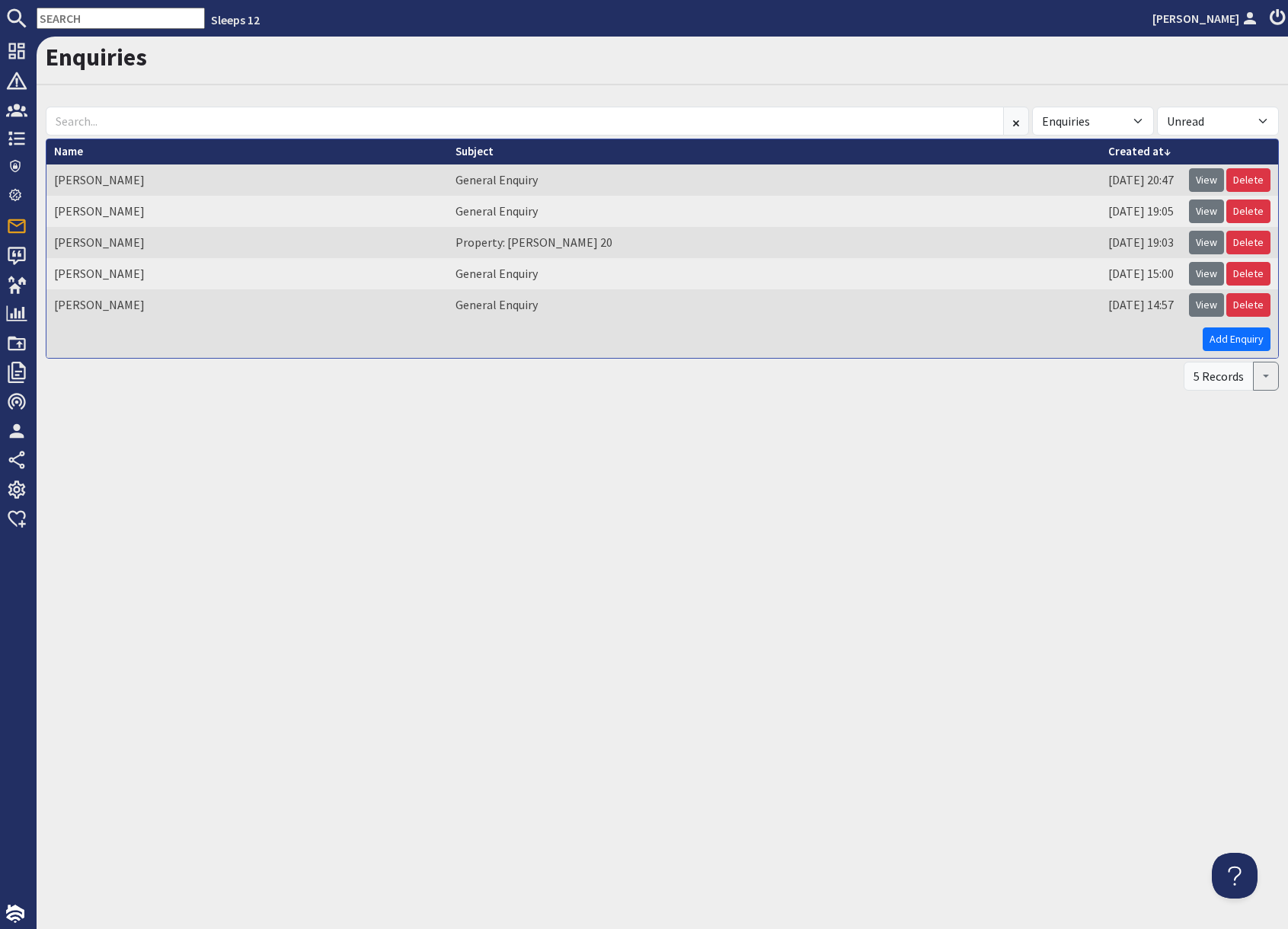
drag, startPoint x: 1205, startPoint y: 309, endPoint x: 1185, endPoint y: 322, distance: 23.9
click at [1205, 309] on link "View" at bounding box center [1206, 305] width 35 height 24
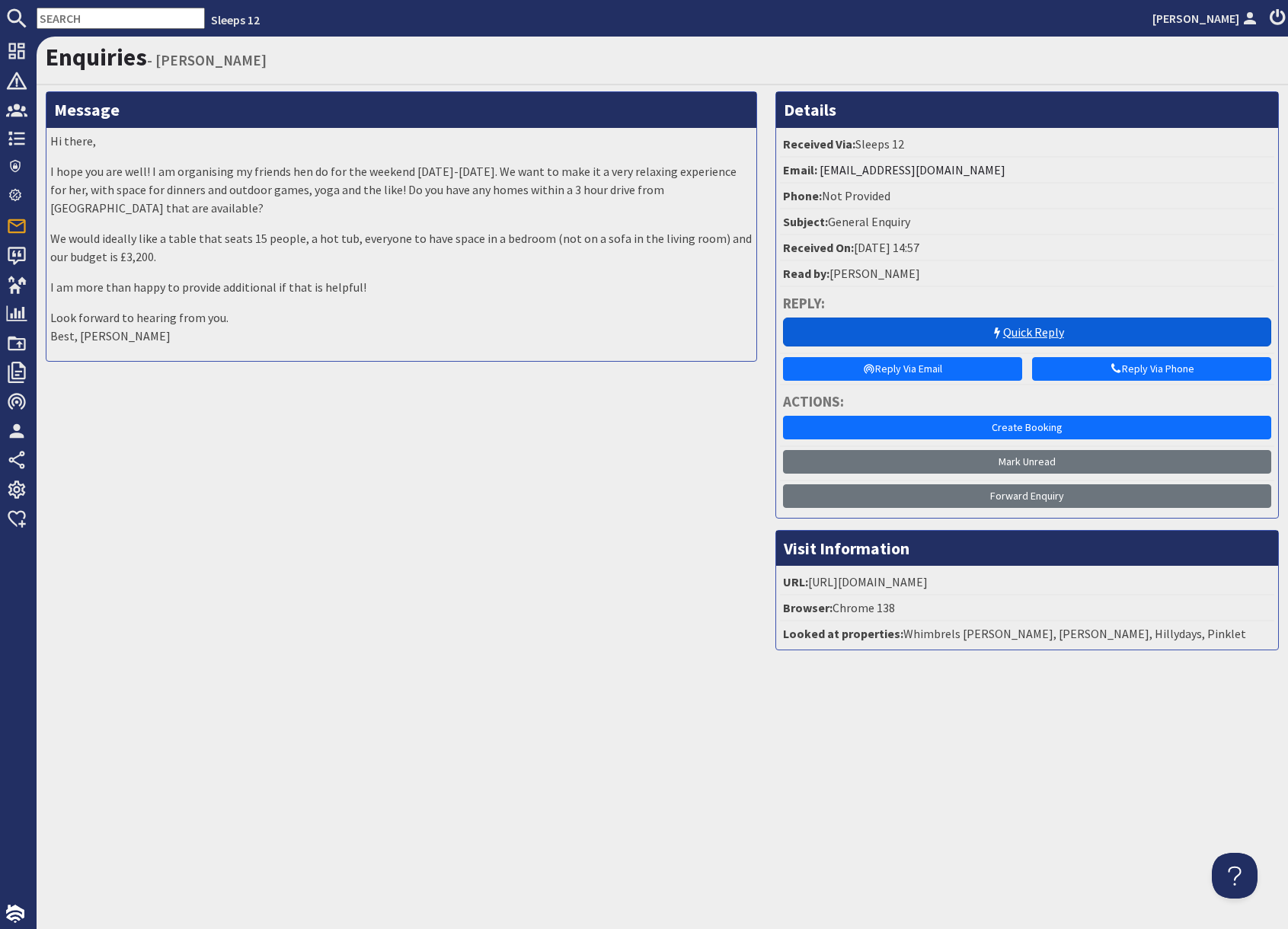
click at [1031, 328] on link "Quick Reply" at bounding box center [1027, 332] width 488 height 29
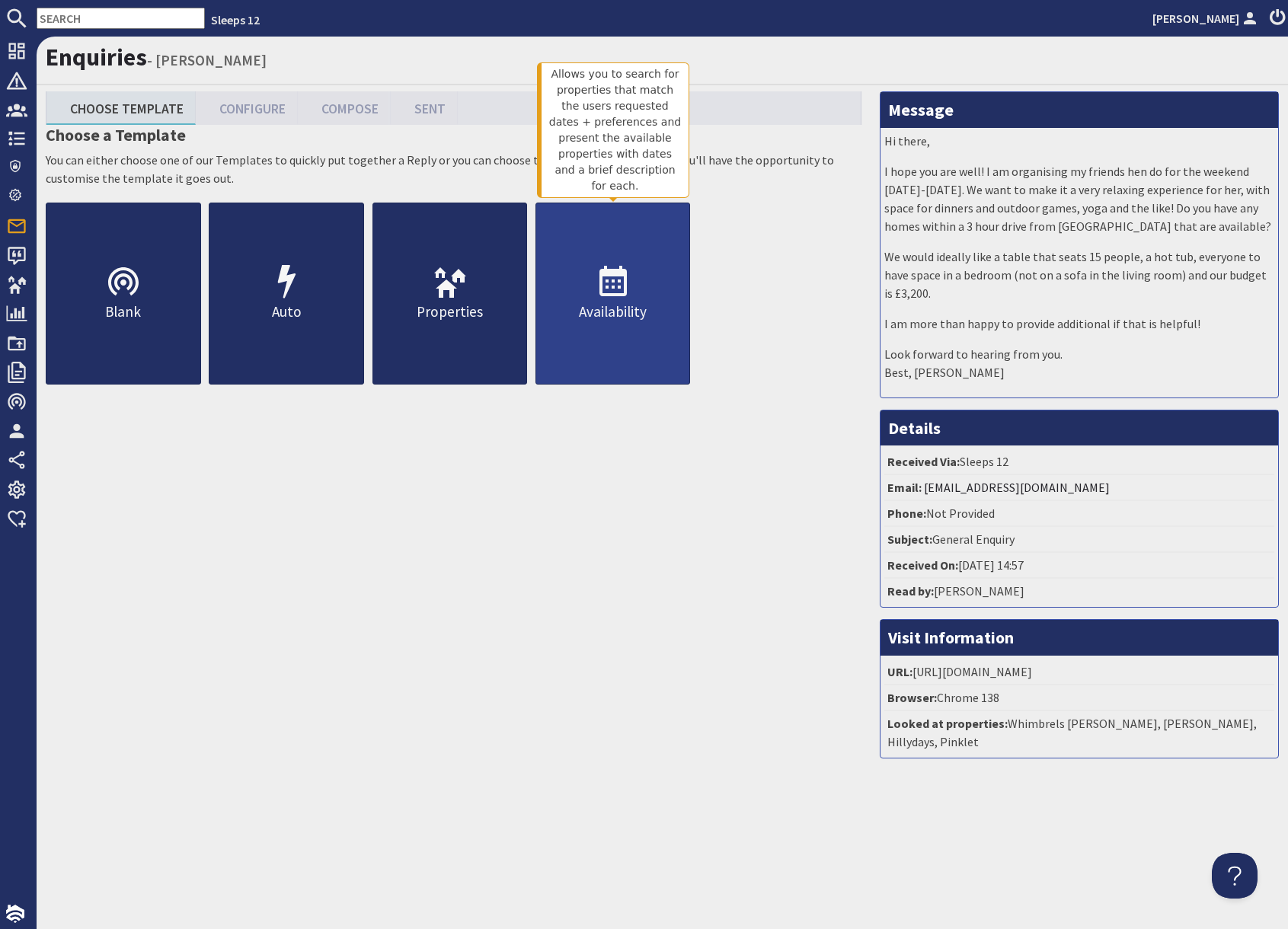
click at [625, 312] on p "Availability" at bounding box center [613, 312] width 154 height 22
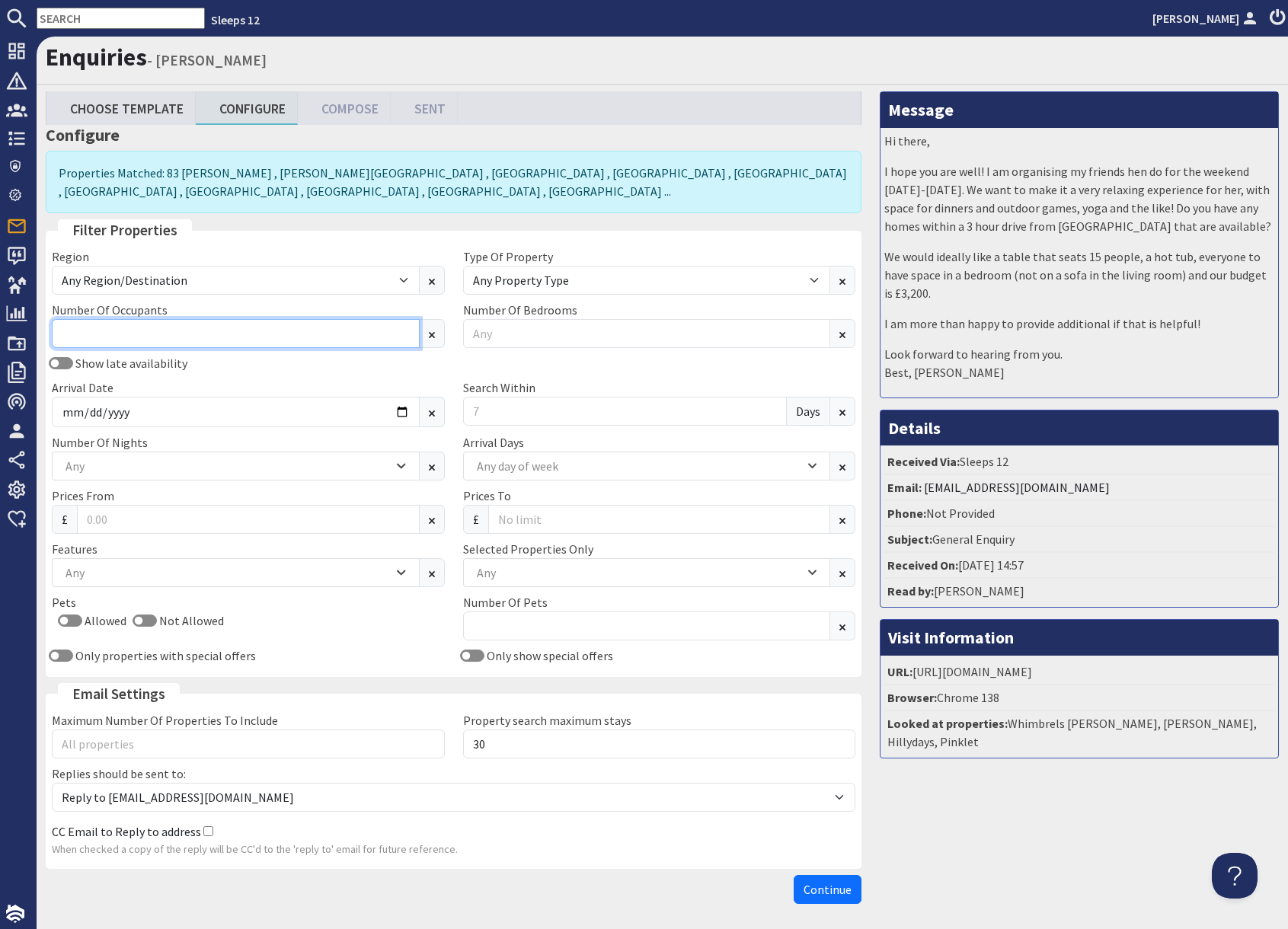
click at [176, 337] on input "Number Of Occupants" at bounding box center [235, 334] width 368 height 29
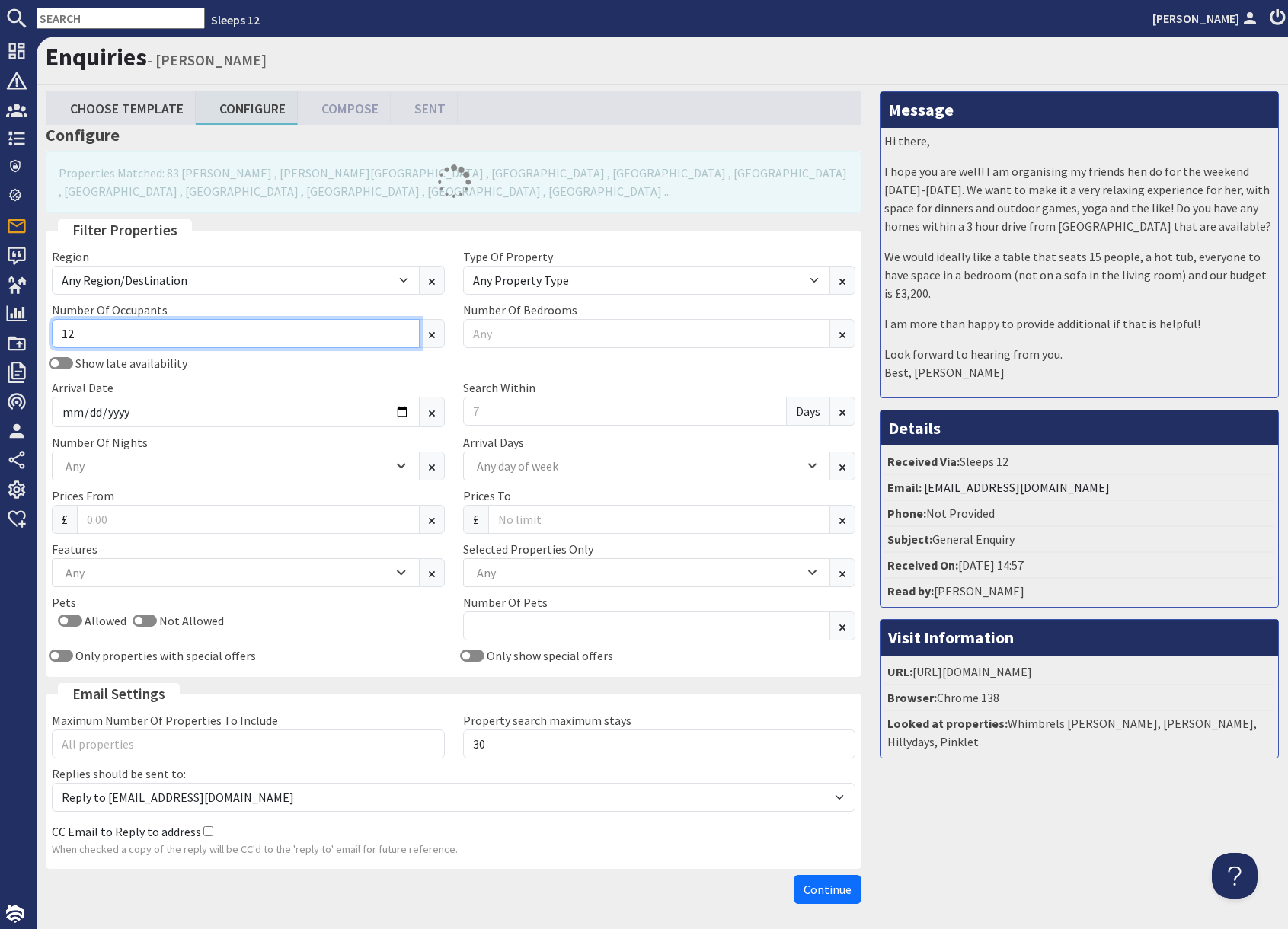
type input "1"
type input "2"
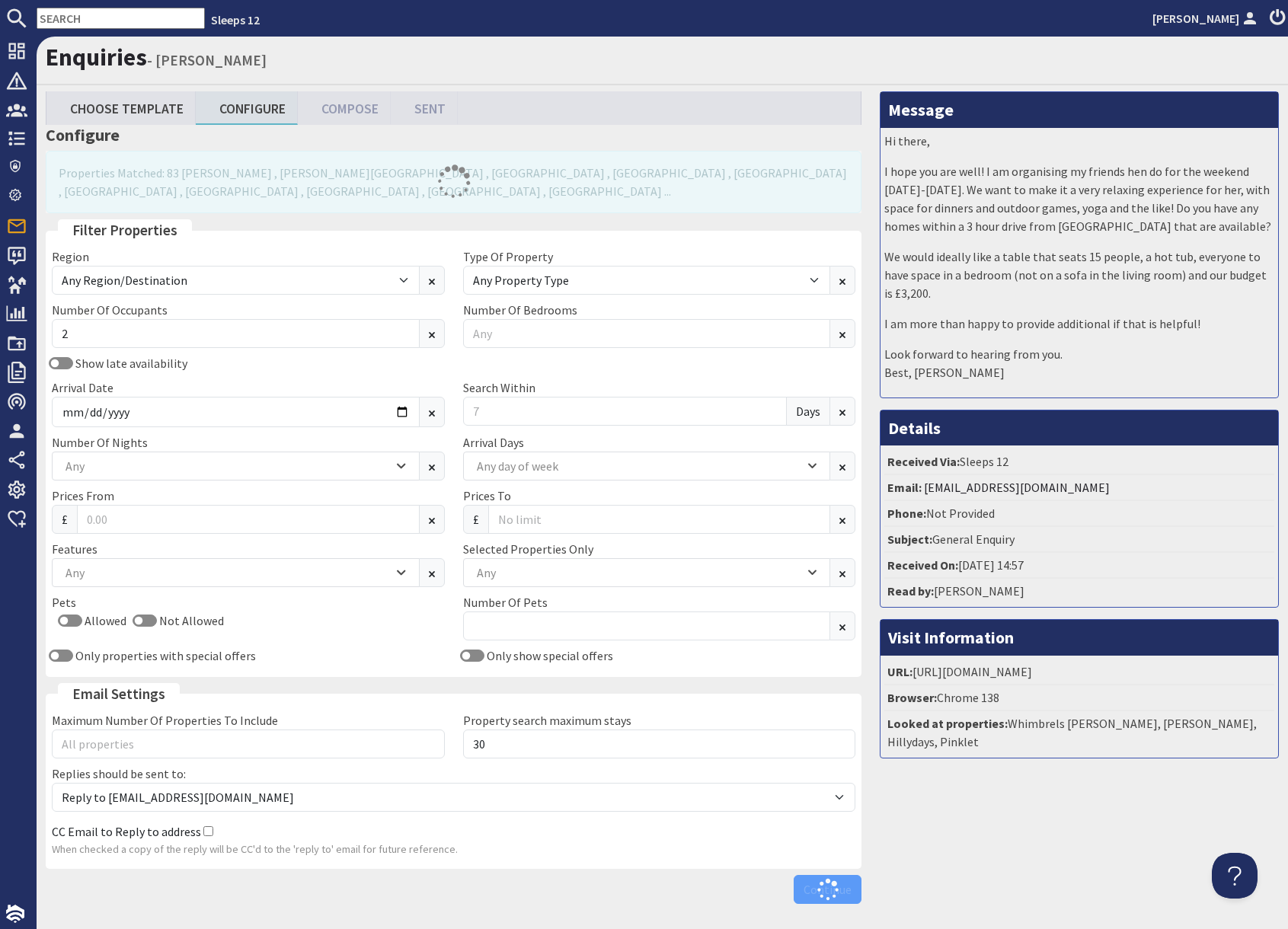
click at [298, 373] on div "Show late availability Arrival Date Search Within Days" at bounding box center [454, 394] width 822 height 79
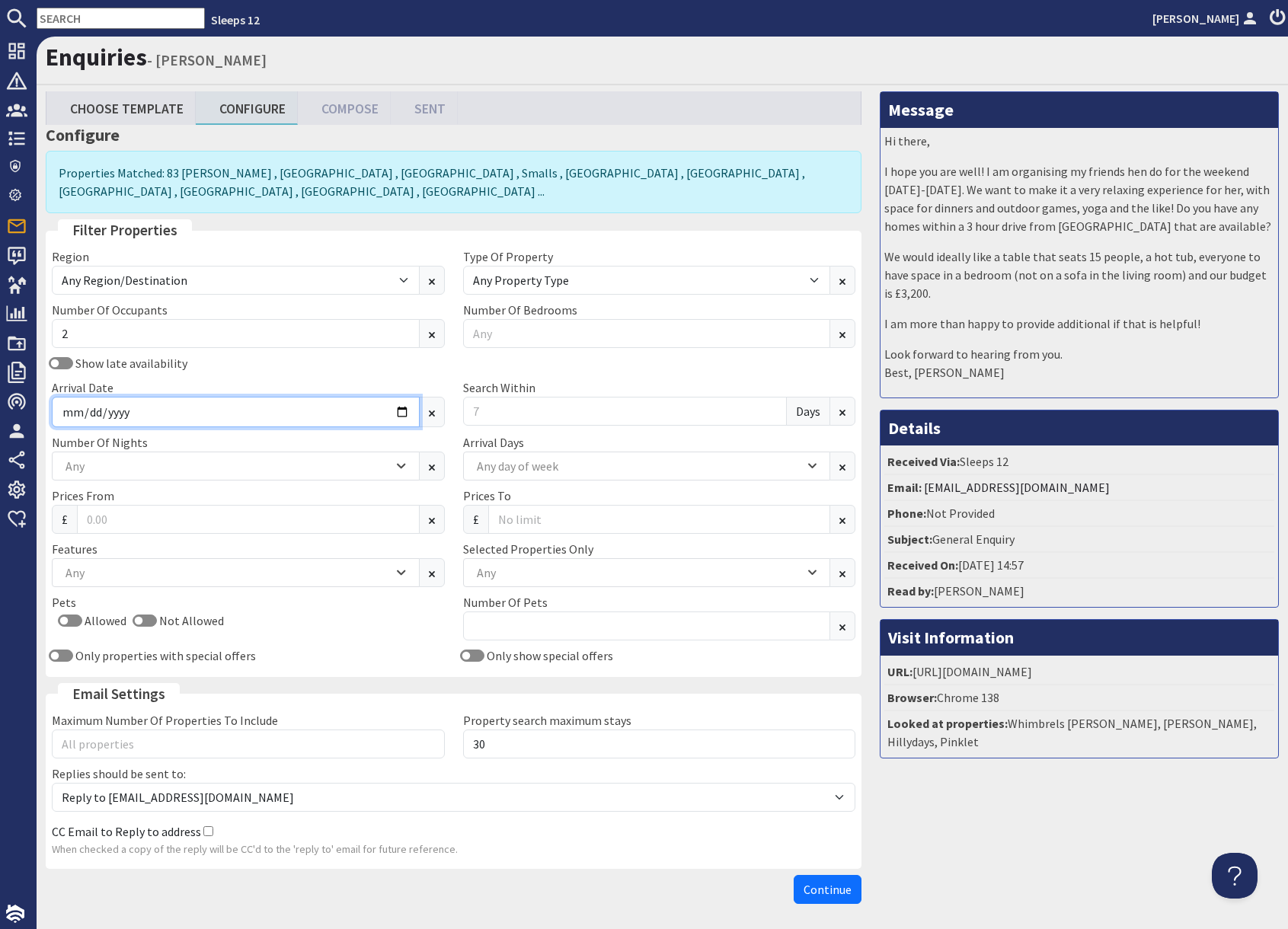
click at [390, 422] on input "Arrival Date" at bounding box center [235, 412] width 368 height 30
click at [400, 416] on input "Arrival Date" at bounding box center [235, 412] width 368 height 30
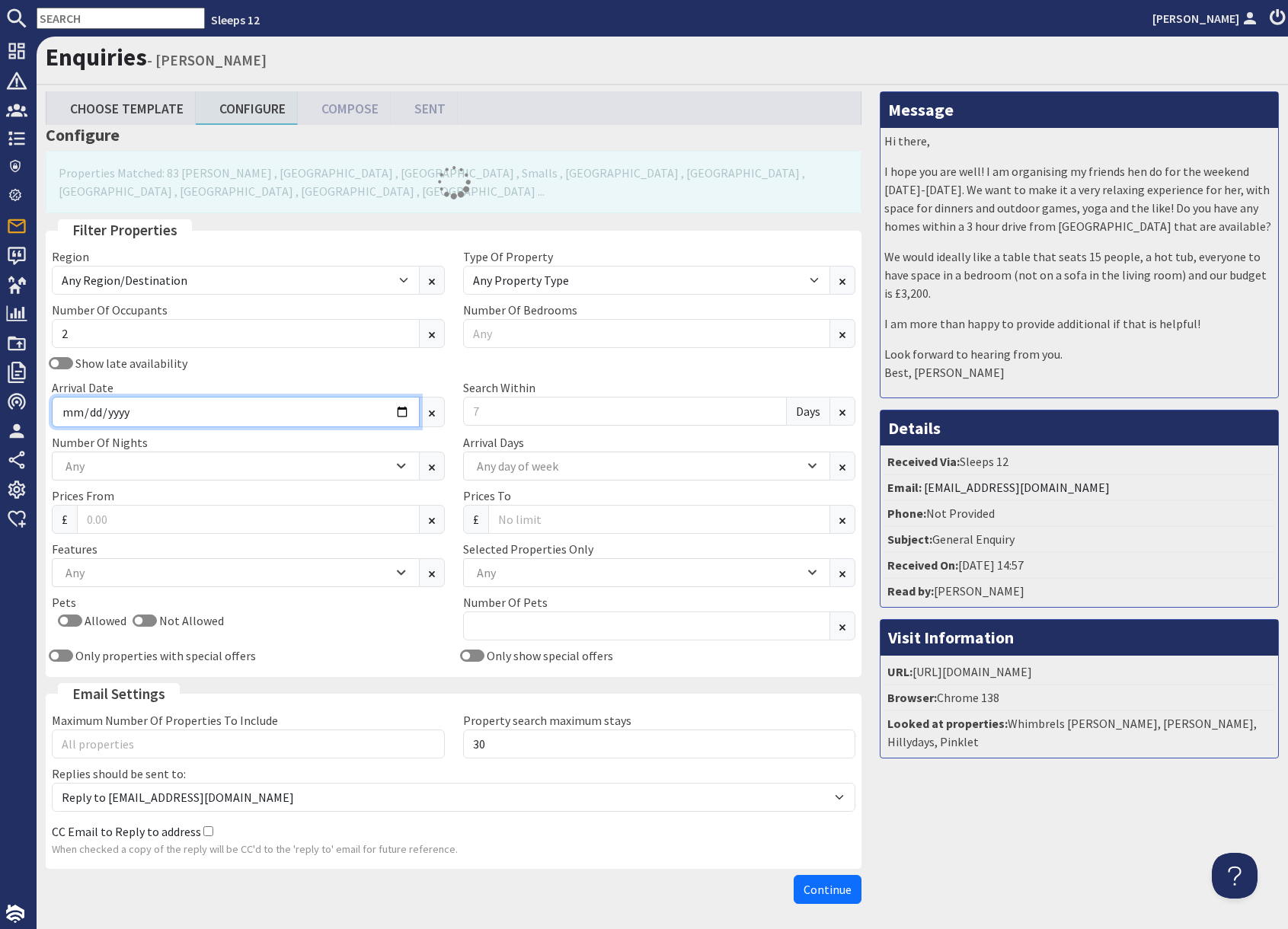
type input "2025-11-28"
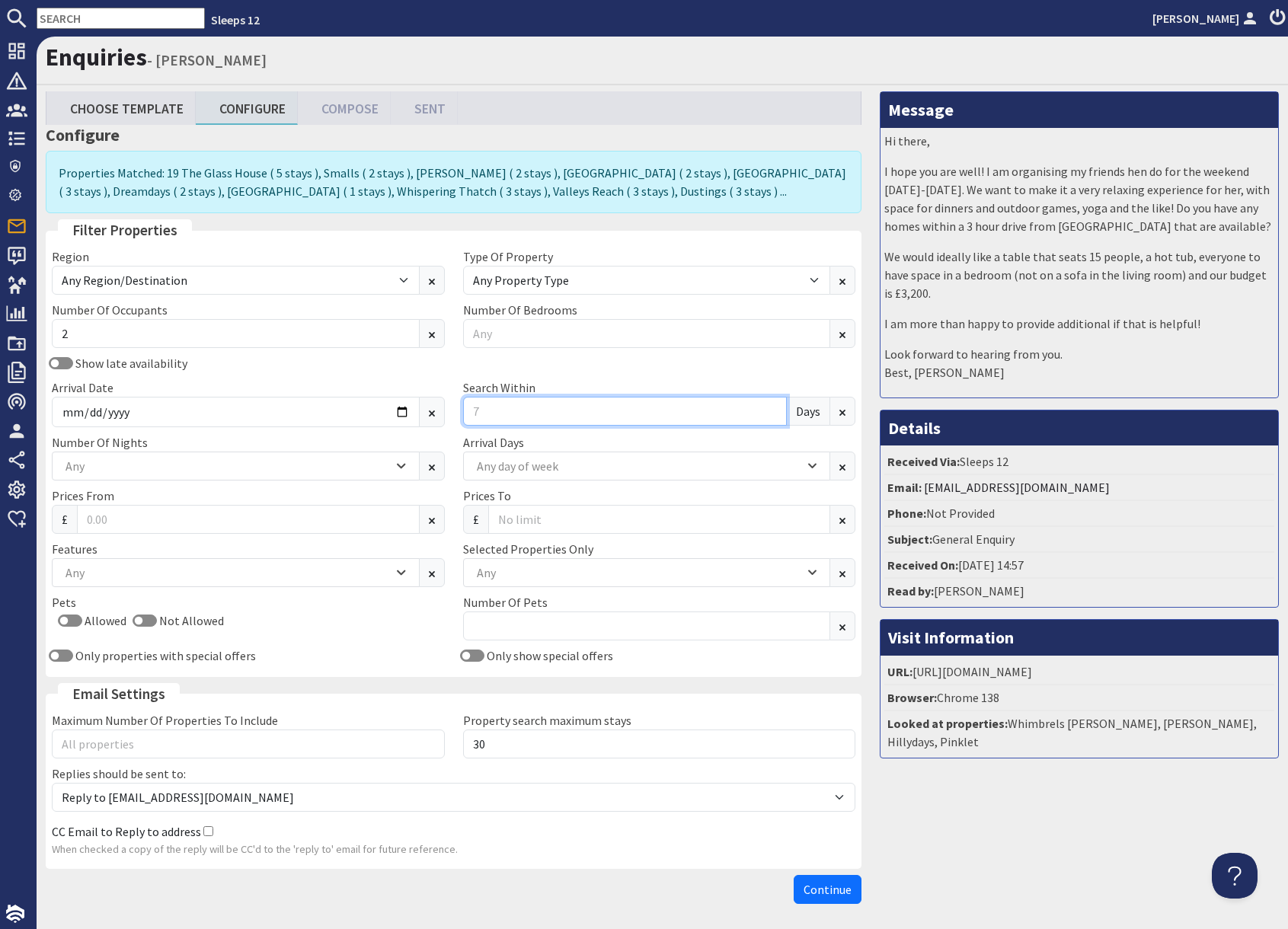
click at [499, 414] on input "Search Within" at bounding box center [625, 411] width 324 height 29
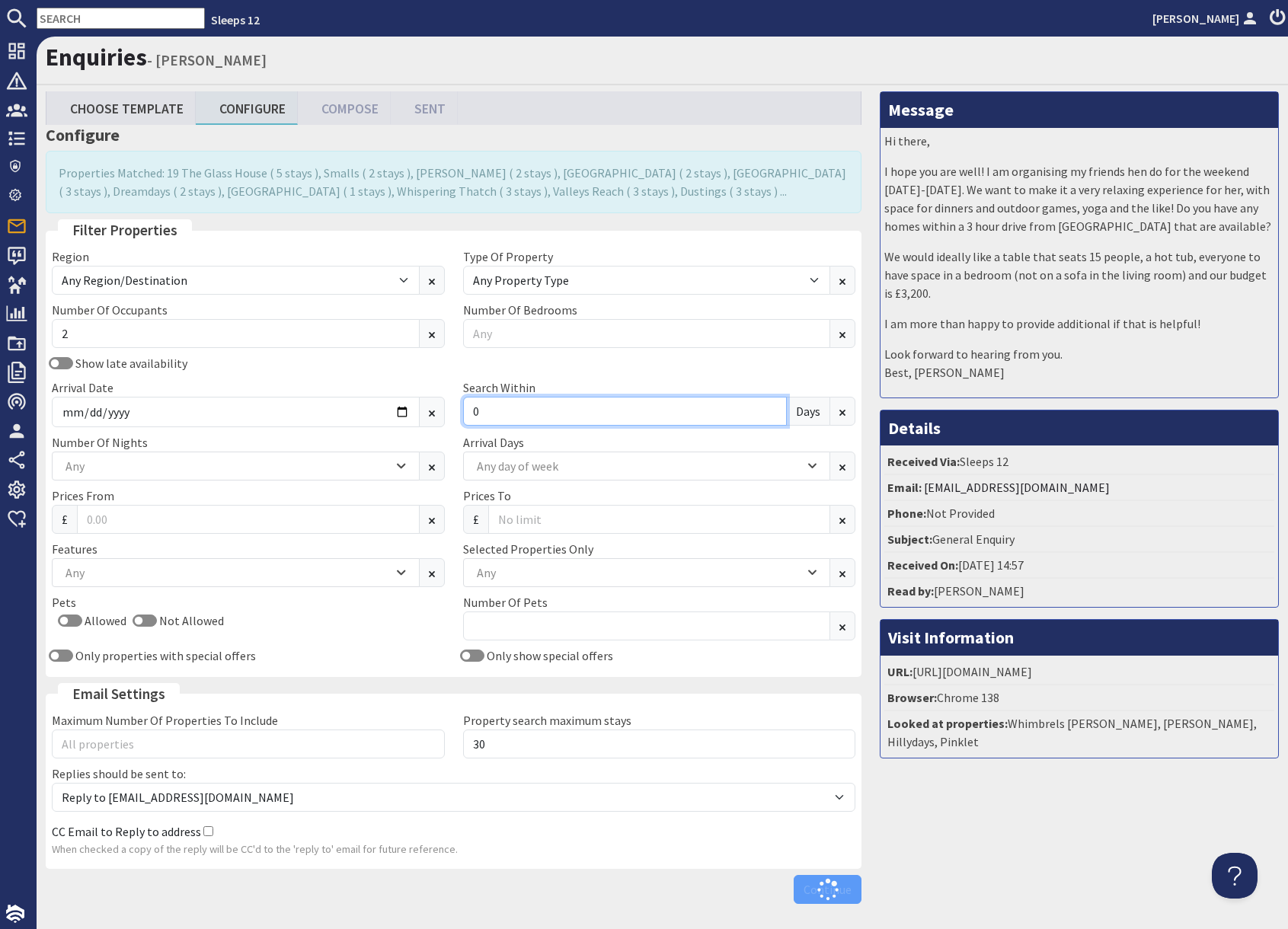
type input "0"
click at [423, 378] on div "Arrival Date 2025-11-28" at bounding box center [249, 402] width 412 height 48
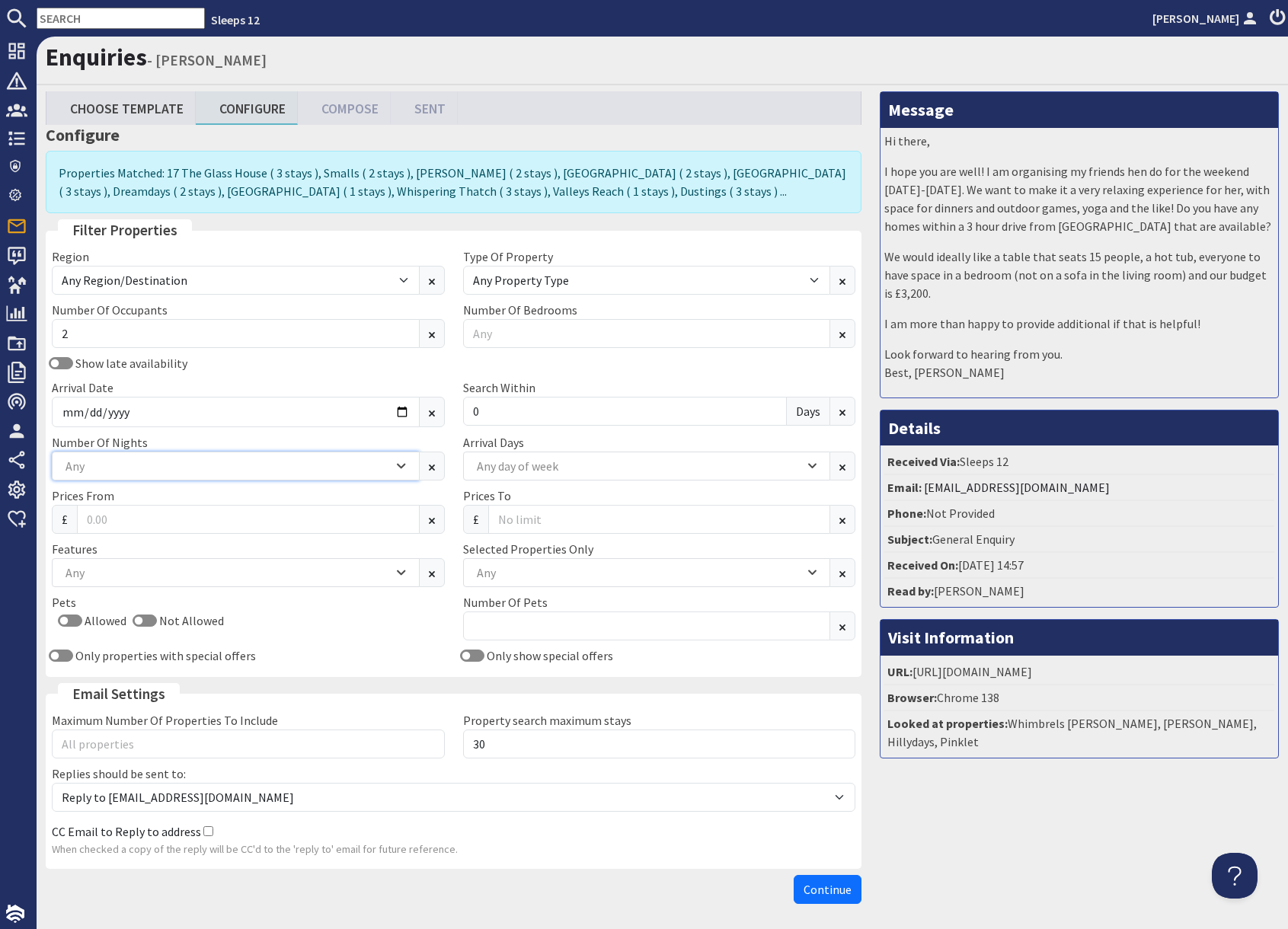
click at [179, 474] on div "Any" at bounding box center [227, 466] width 331 height 17
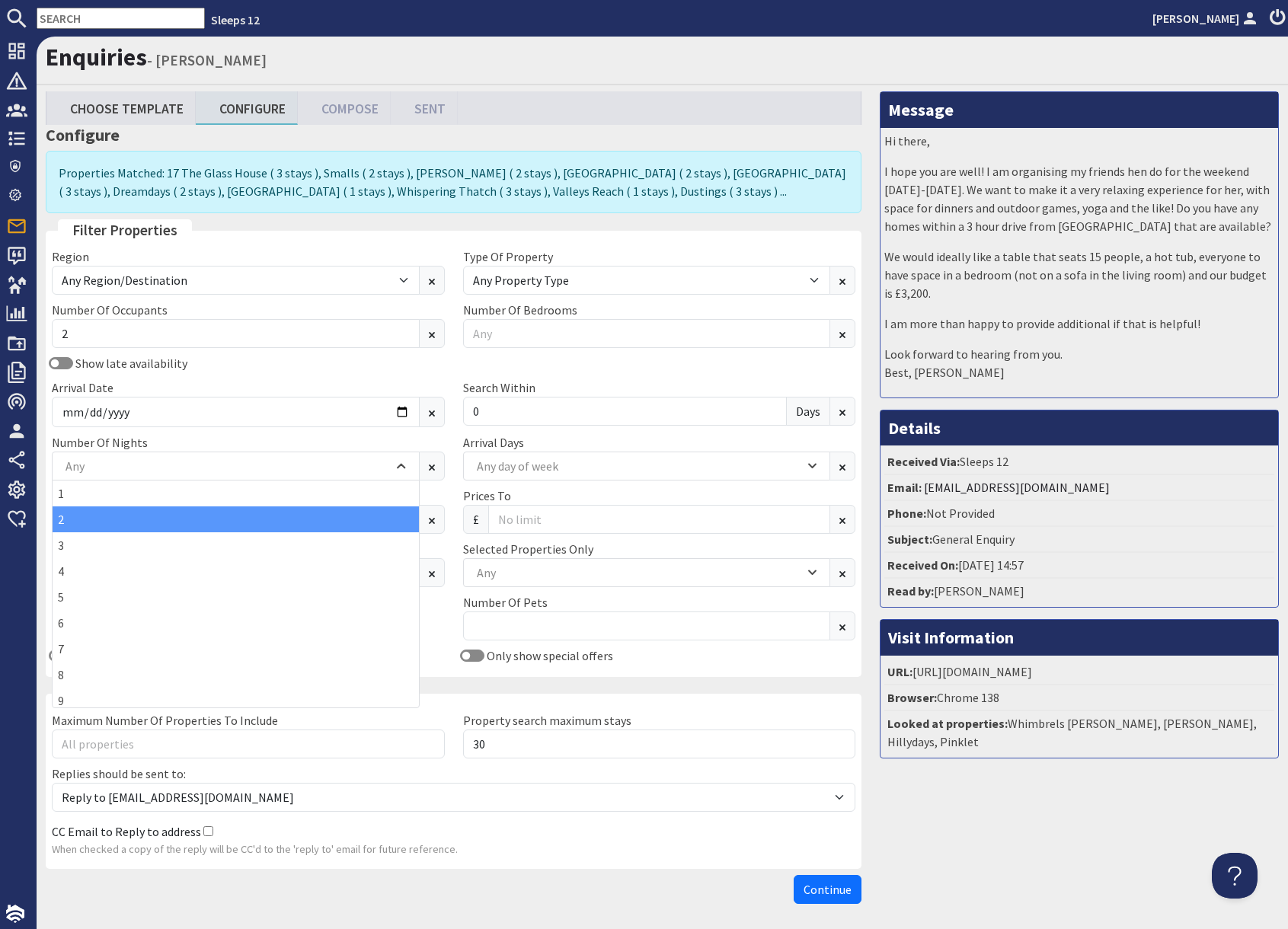
click at [72, 521] on div "2" at bounding box center [235, 519] width 366 height 26
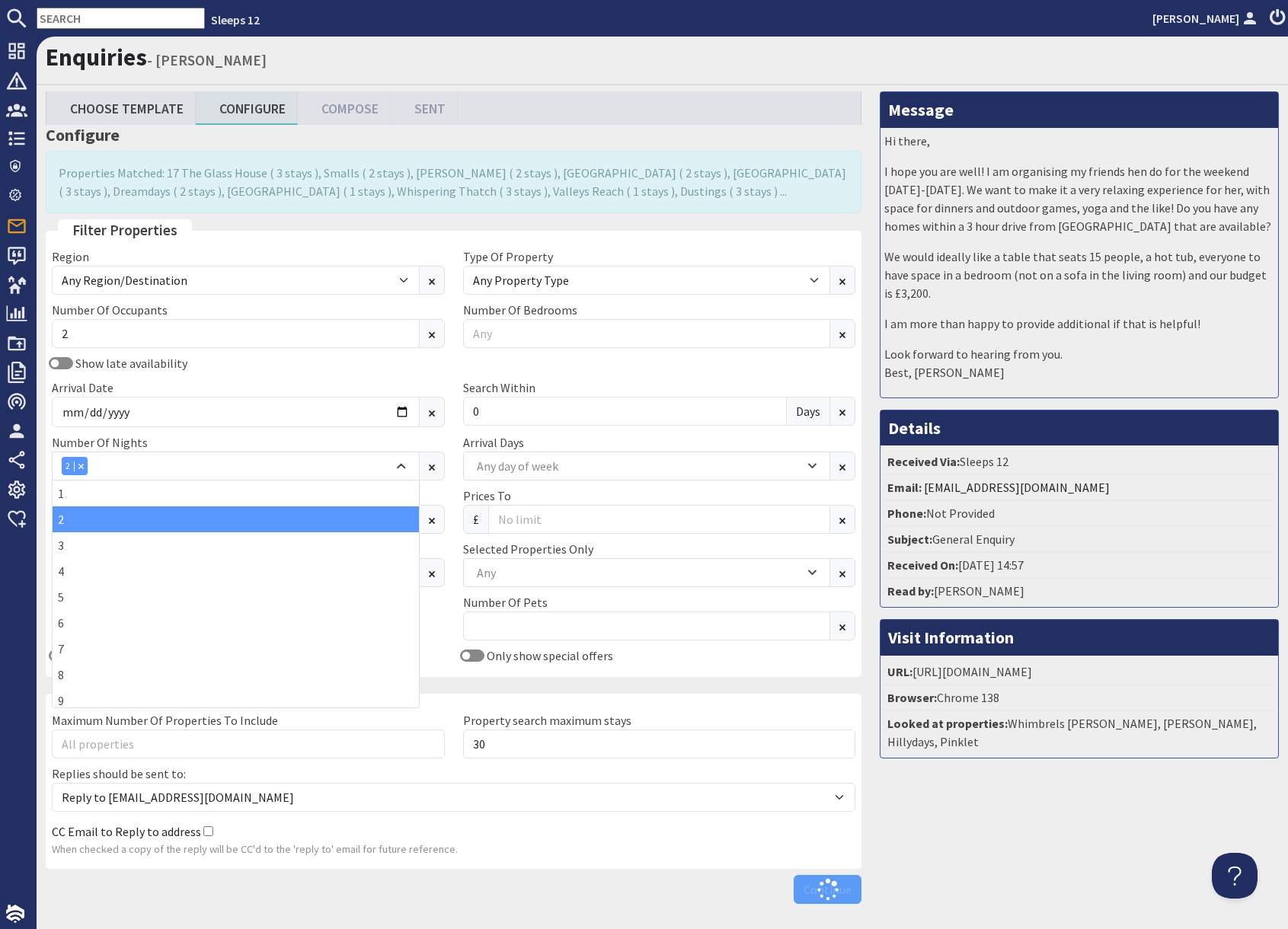
click at [1004, 838] on div "Message Hi there, I hope you are well! I am organising my friends hen do for th…" at bounding box center [1078, 501] width 417 height 819
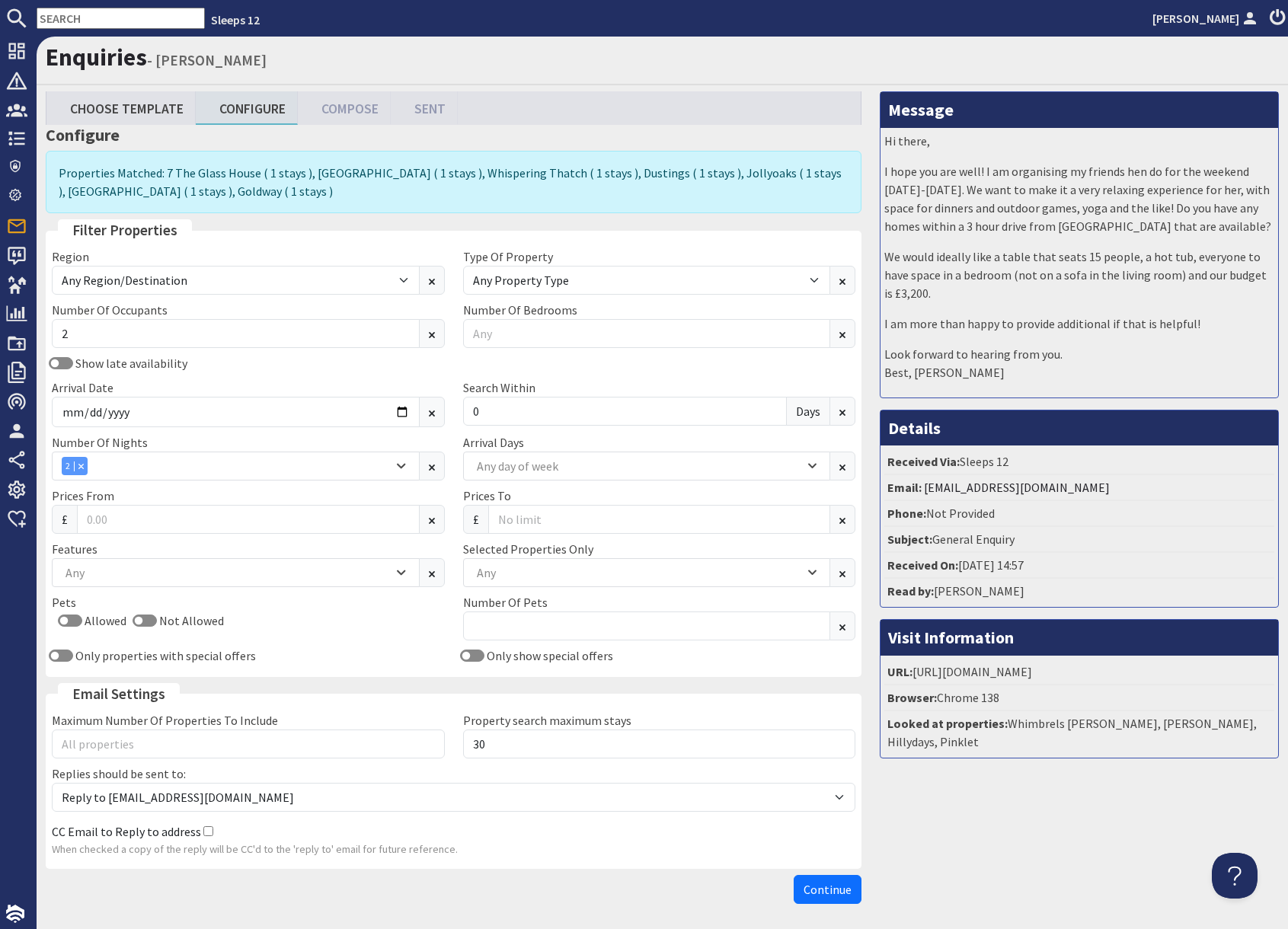
drag, startPoint x: 1025, startPoint y: 774, endPoint x: 1027, endPoint y: 811, distance: 37.1
click at [1026, 776] on div "Message Hi there, I hope you are well! I am organising my friends hen do for th…" at bounding box center [1078, 501] width 417 height 819
click at [830, 894] on span "Continue" at bounding box center [827, 889] width 48 height 15
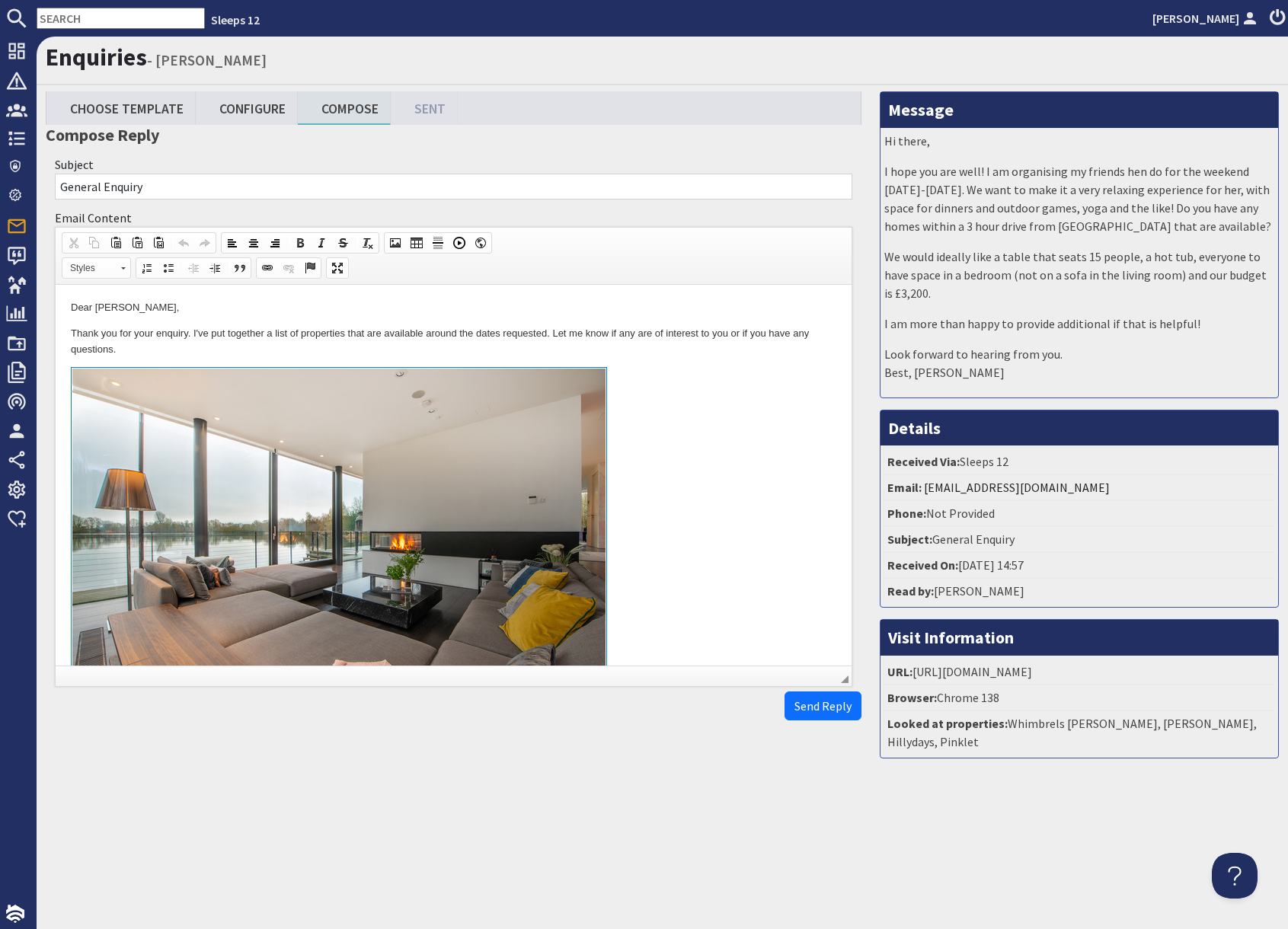
drag, startPoint x: 668, startPoint y: 564, endPoint x: 670, endPoint y: 575, distance: 11.2
click at [668, 564] on link "To enrich screen reader interactions, please activate Accessibility in Grammarl…" at bounding box center [453, 543] width 765 height 351
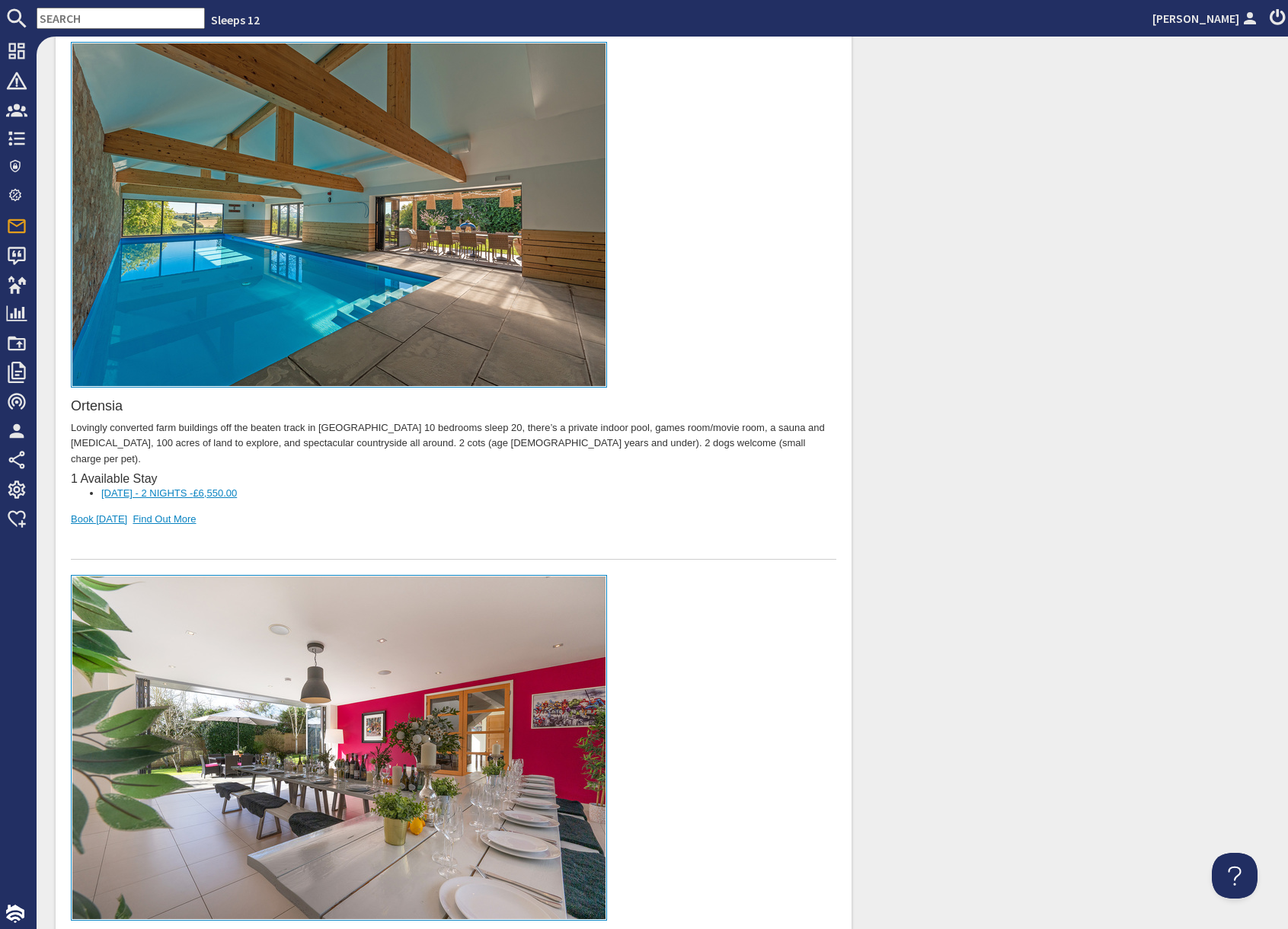
scroll to position [3306, 0]
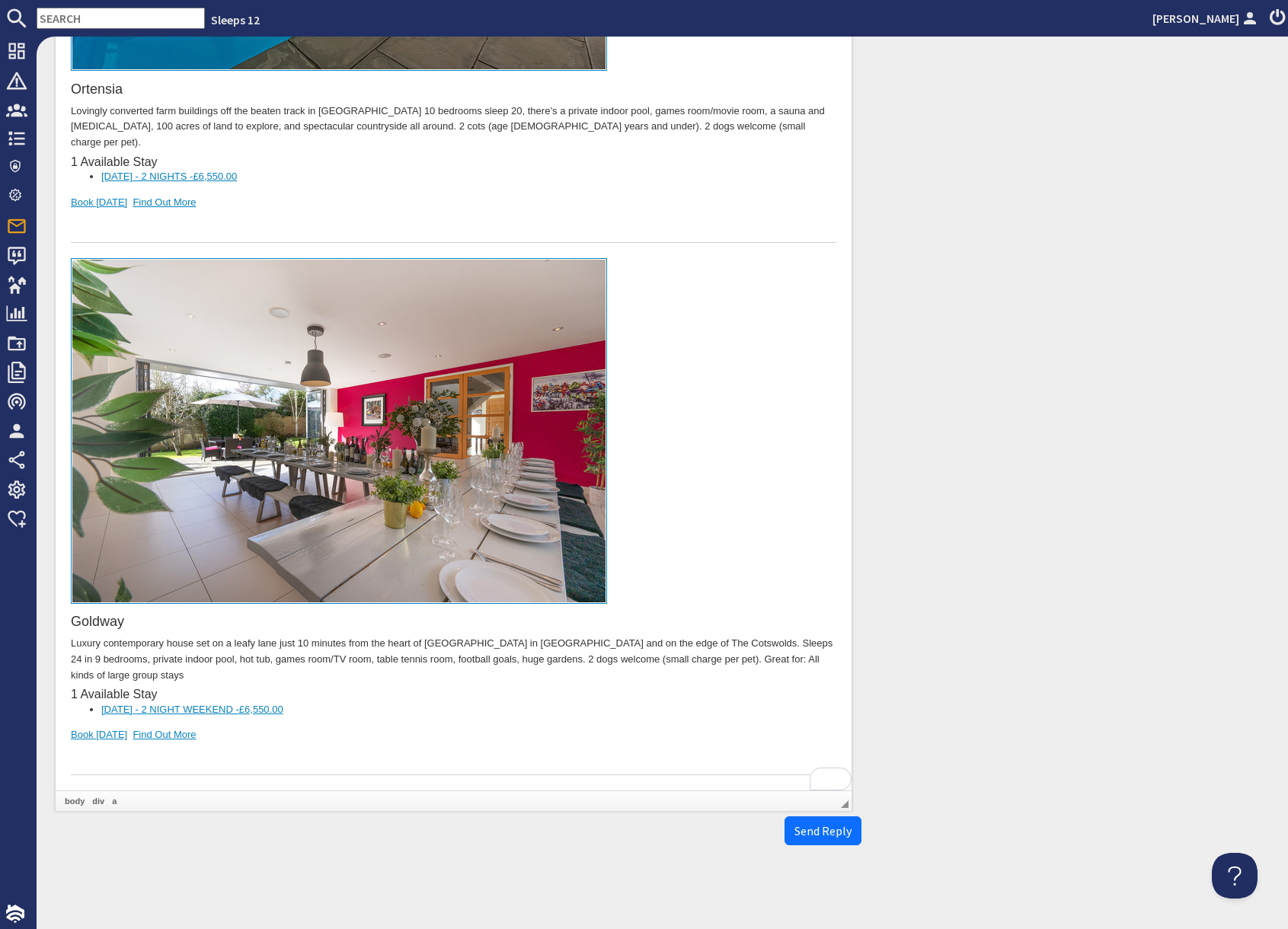
drag, startPoint x: 301, startPoint y: 669, endPoint x: 252, endPoint y: 683, distance: 51.0
click at [295, 671] on div "Goldway Luxury contemporary house set on a leafy lane just 10 minutes from the …" at bounding box center [453, 517] width 765 height 517
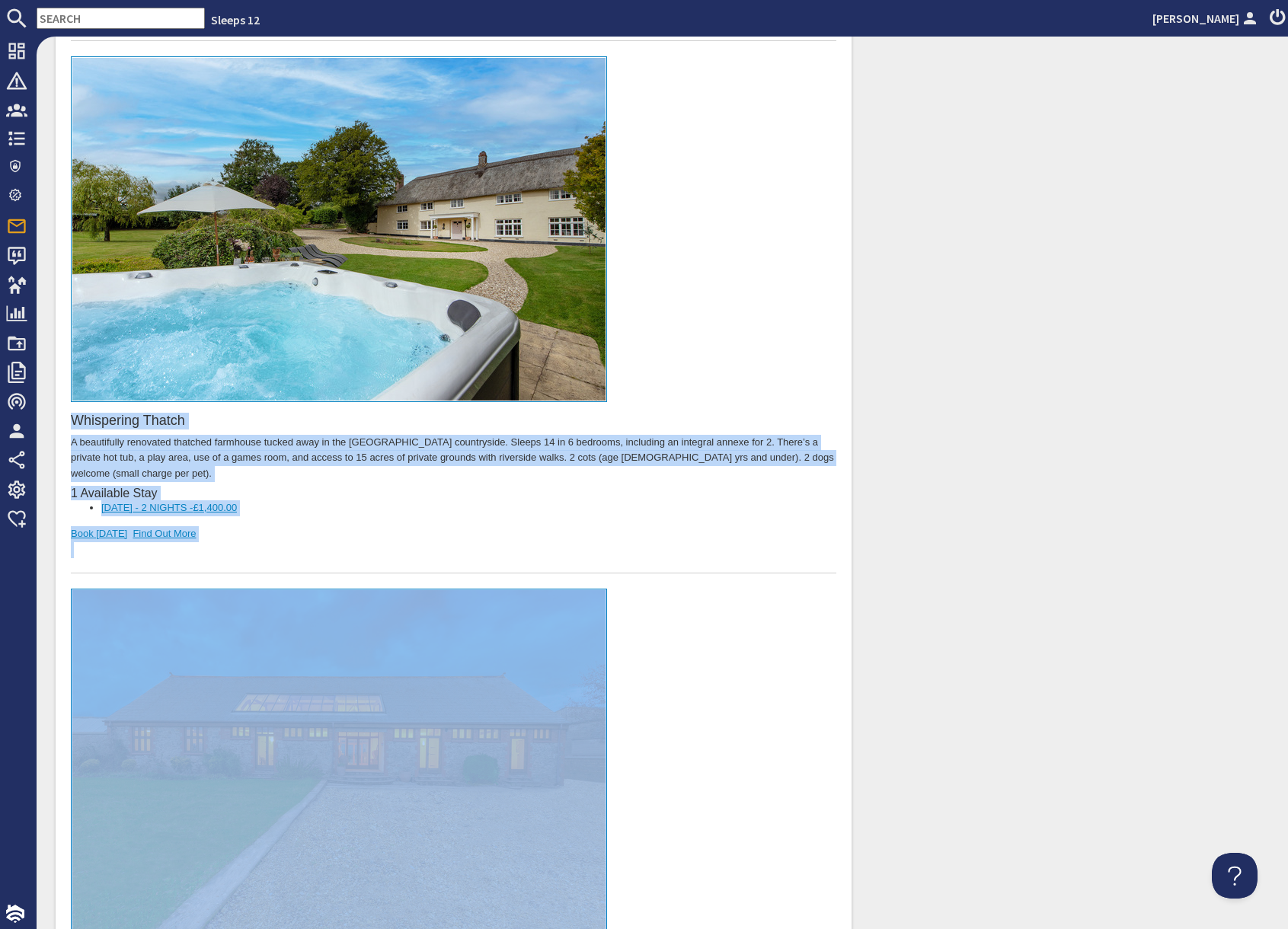
scroll to position [0, 0]
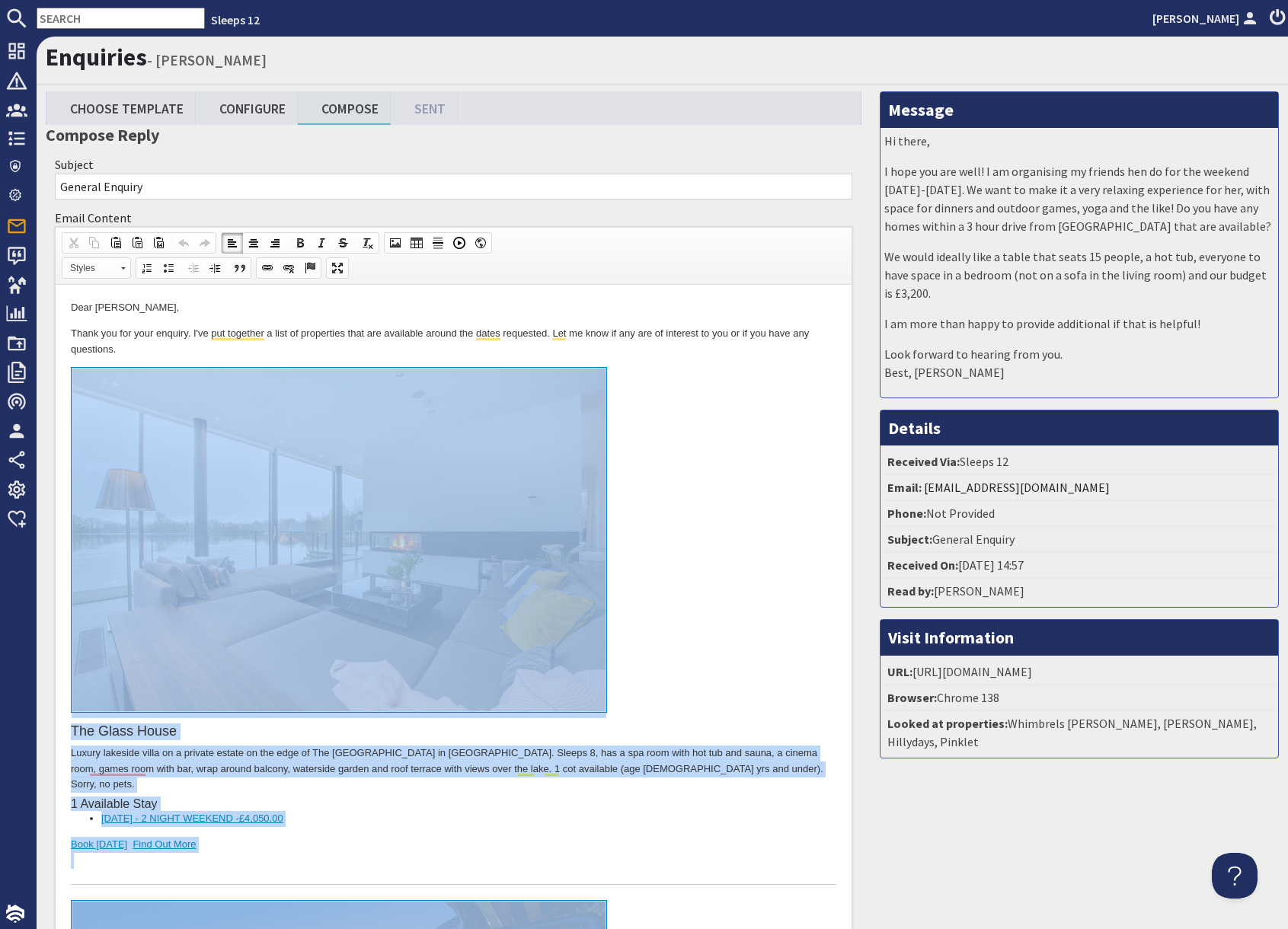
drag, startPoint x: 243, startPoint y: 3994, endPoint x: 306, endPoint y: 483, distance: 3511.6
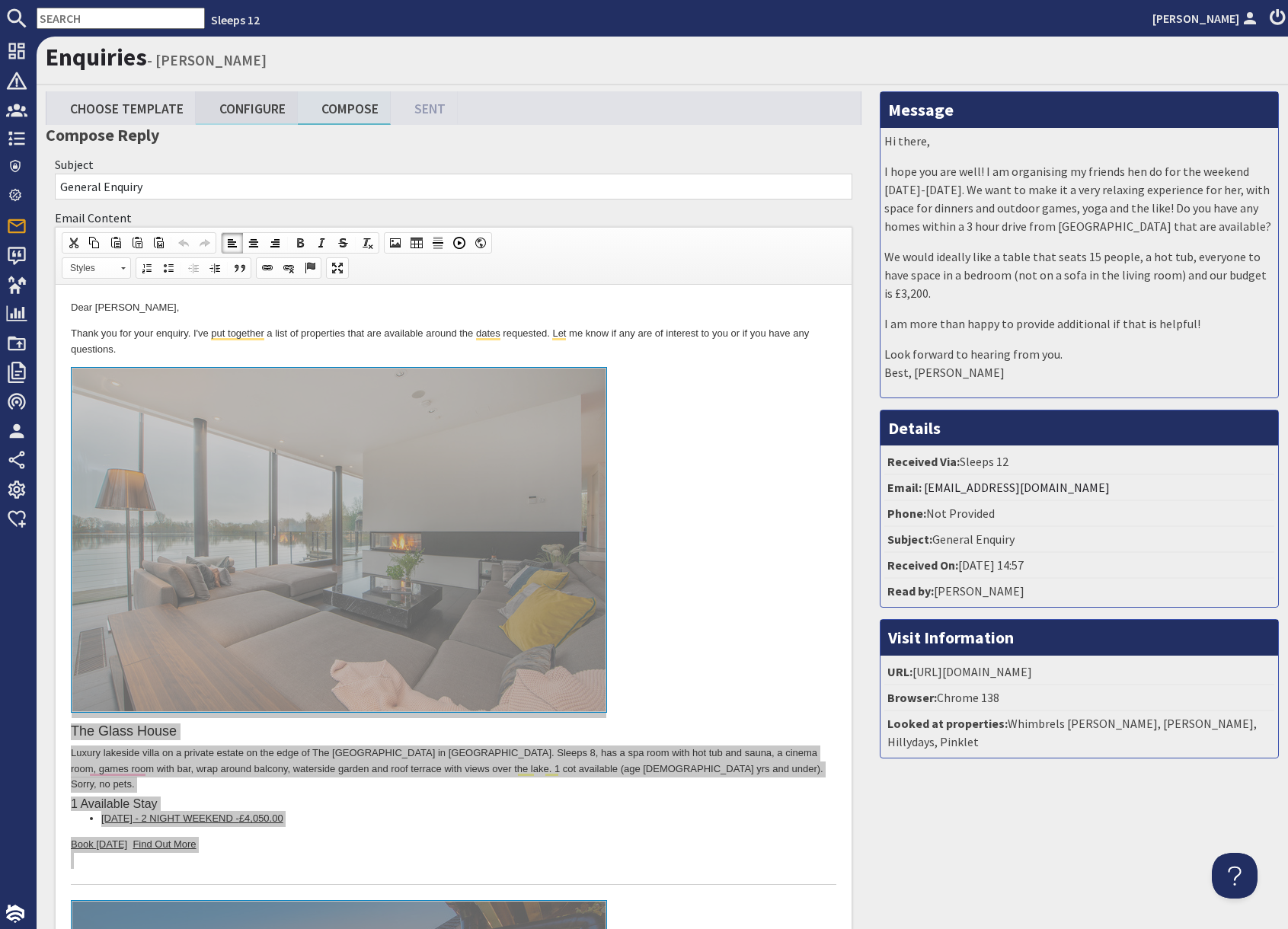
click at [254, 119] on link "Configure" at bounding box center [246, 107] width 102 height 33
type textarea "<p>Dear Zoe Rhoades,</p> <p>Thank you for your enquiry. I&#39;ve put together a…"
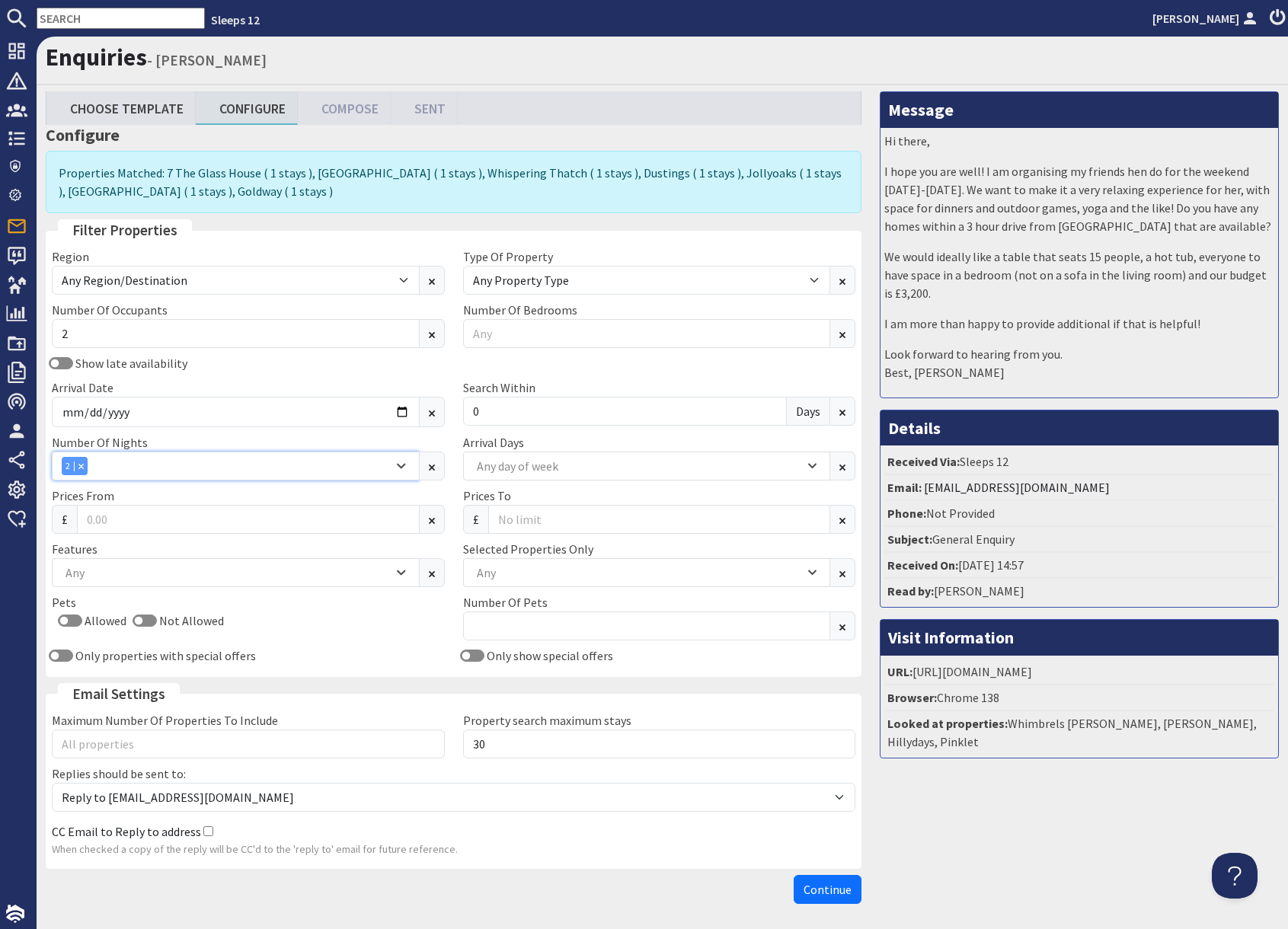
click at [84, 467] on div "Combobox" at bounding box center [80, 466] width 14 height 10
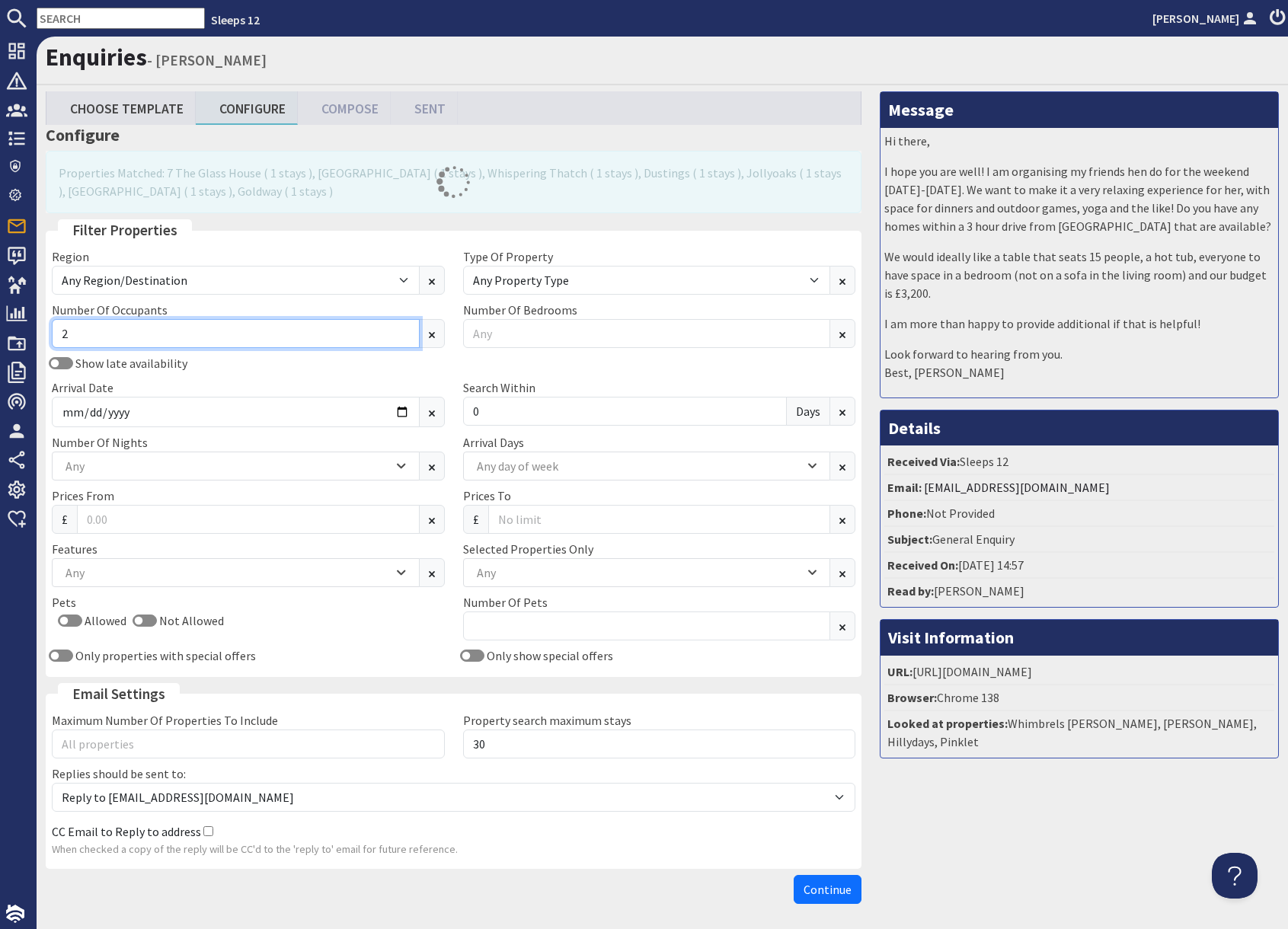
click at [119, 335] on input "2" at bounding box center [235, 334] width 368 height 29
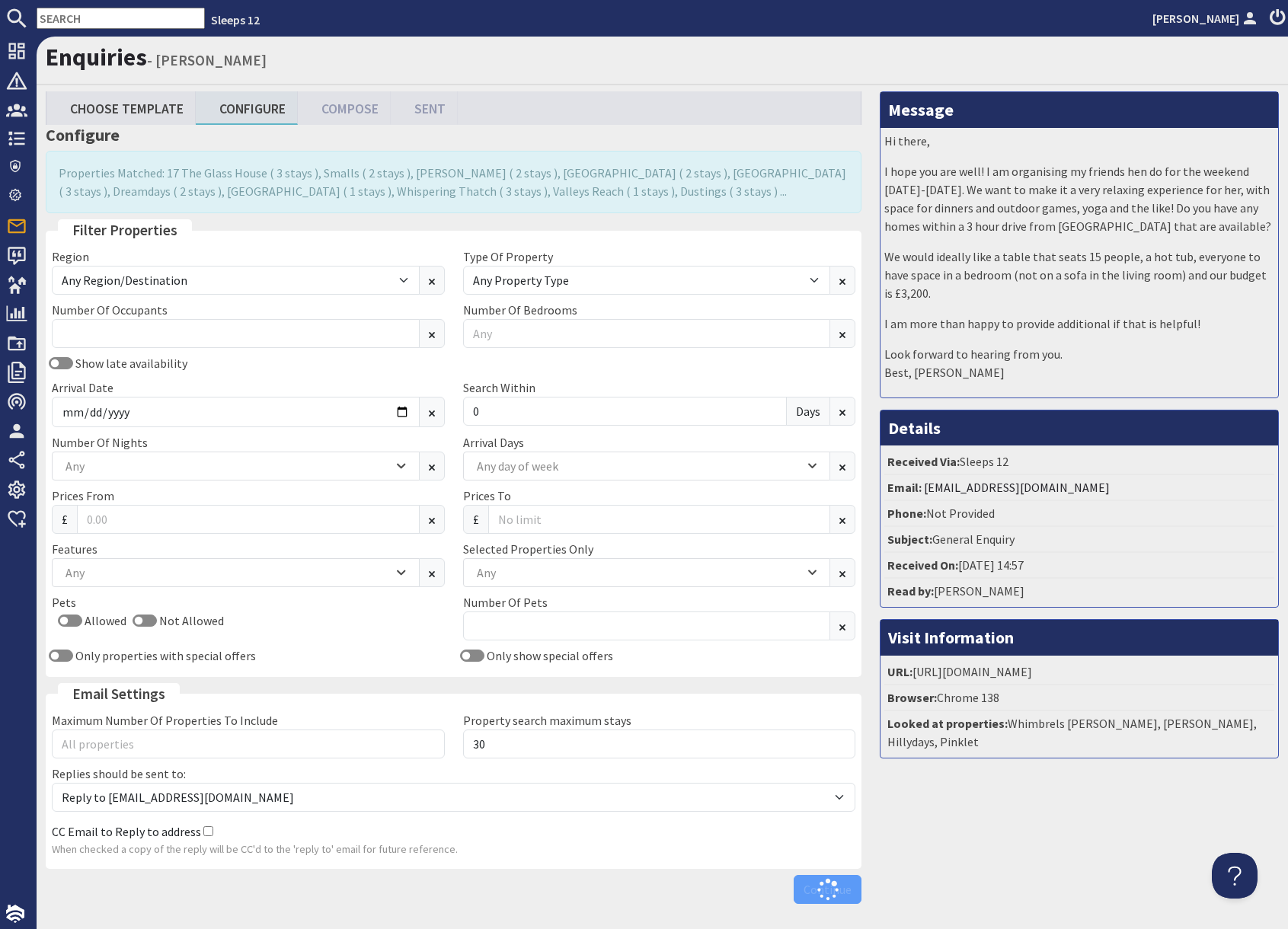
click at [371, 375] on div "Show late availability Arrival Date 2025-11-28 Search Within 0 Days" at bounding box center [454, 394] width 822 height 79
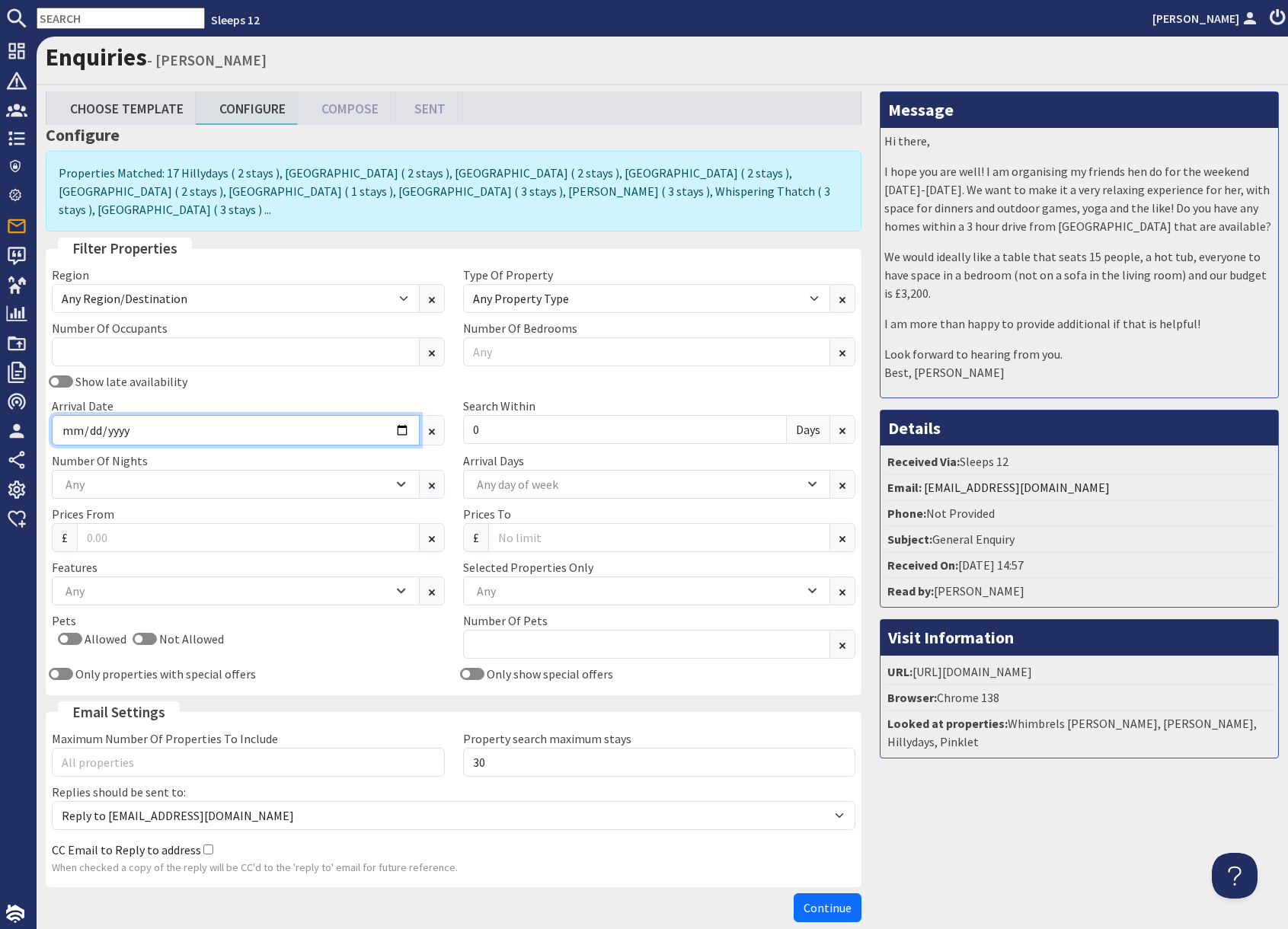
click at [403, 415] on input "2025-11-28" at bounding box center [235, 430] width 368 height 30
type input "2025-11-21"
click at [1053, 817] on div "Message Hi there, I hope you are well! I am organising my friends hen do for th…" at bounding box center [1078, 510] width 417 height 838
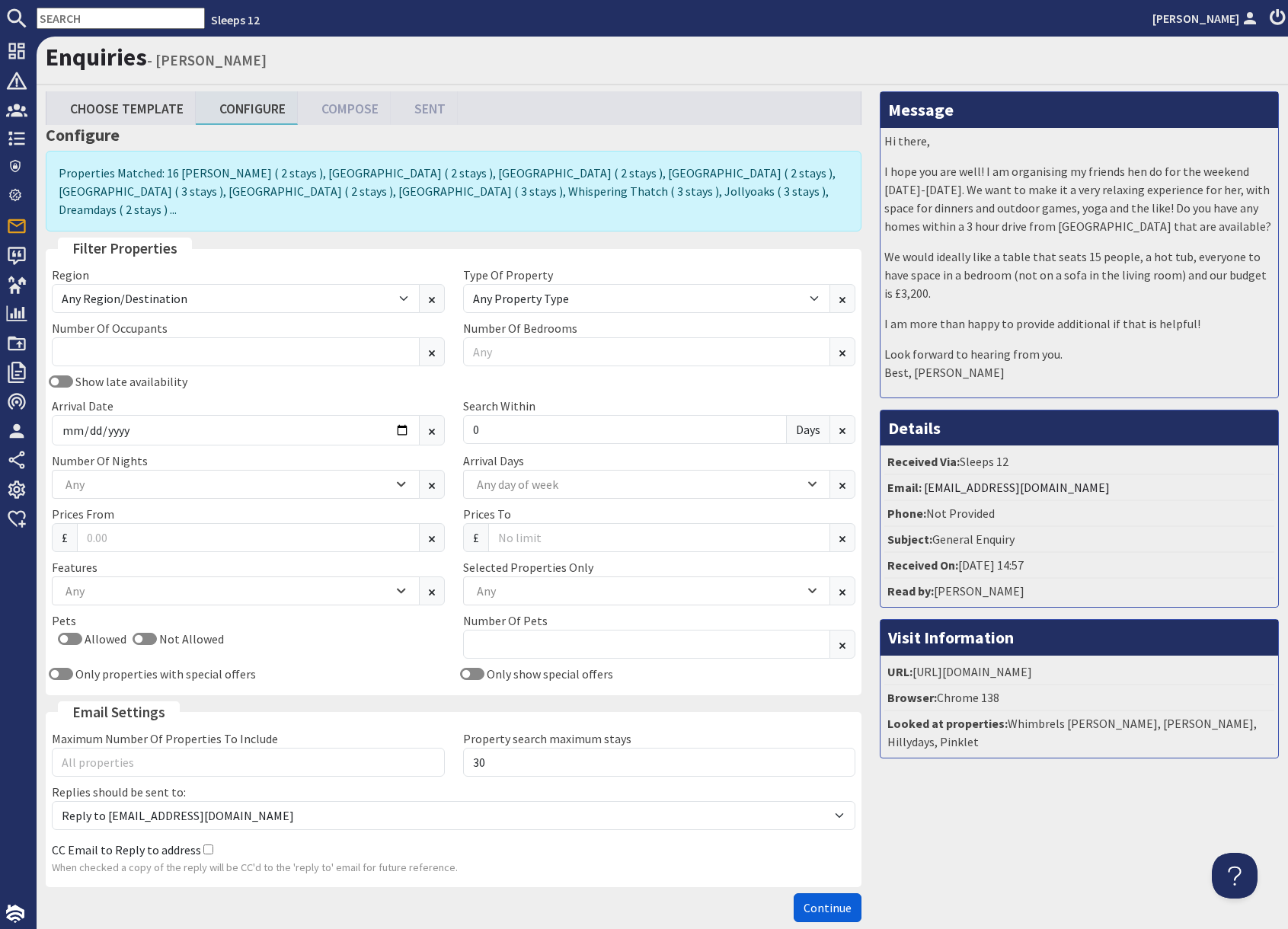
click at [837, 900] on span "Continue" at bounding box center [827, 908] width 48 height 15
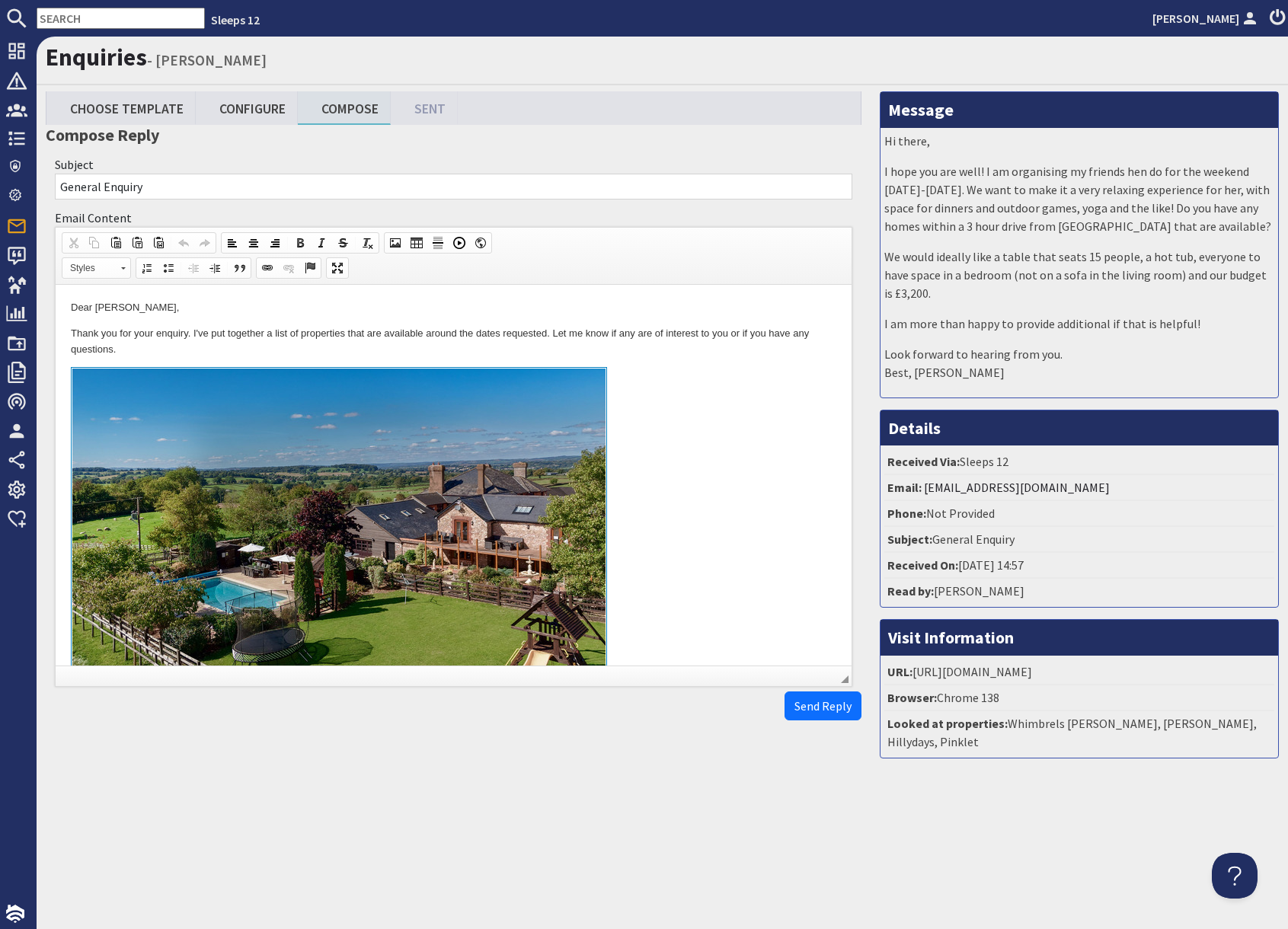
click at [708, 513] on link "To enrich screen reader interactions, please activate Accessibility in Grammarl…" at bounding box center [453, 543] width 765 height 351
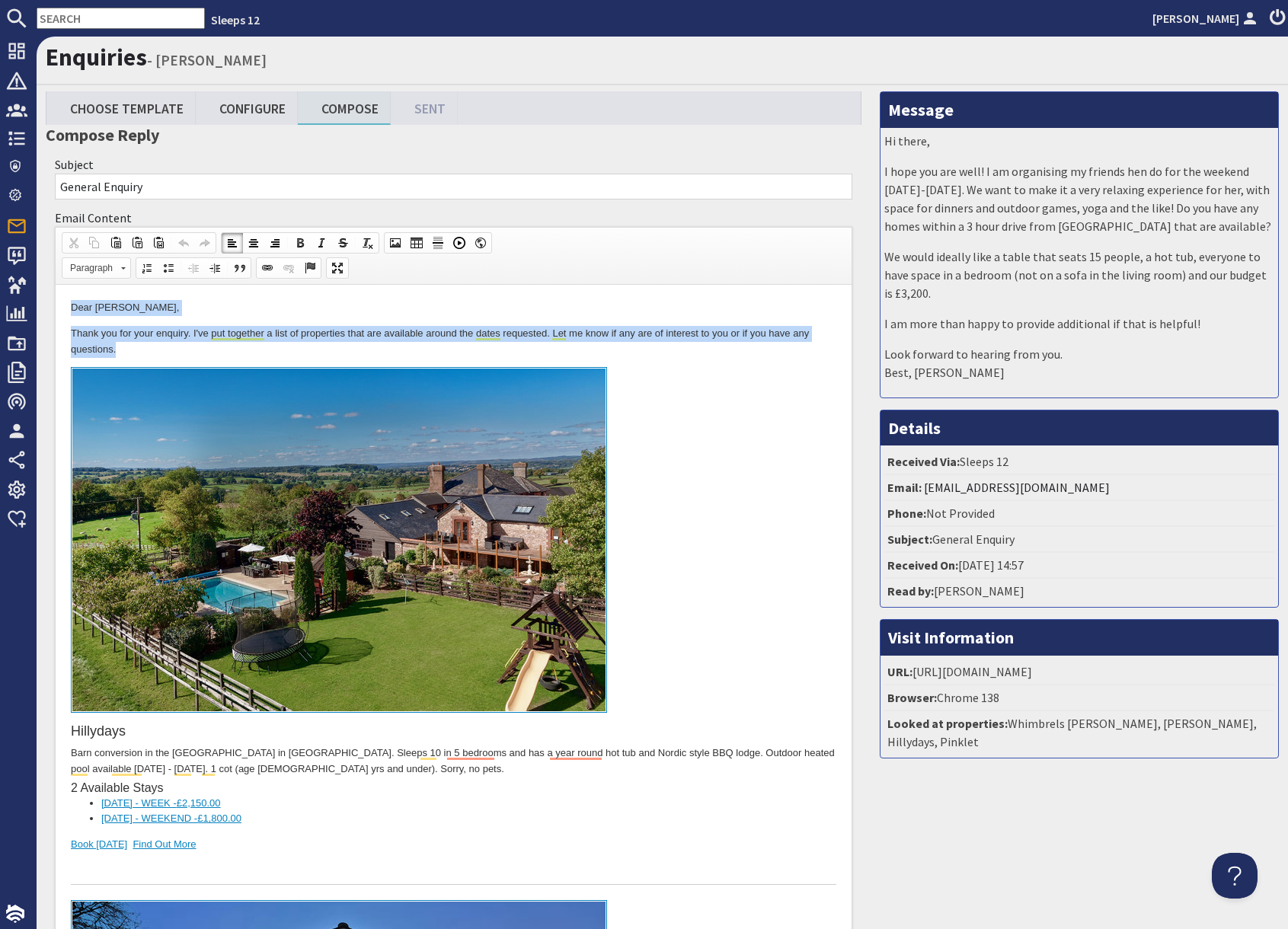
drag, startPoint x: 65, startPoint y: 304, endPoint x: 181, endPoint y: 345, distance: 123.0
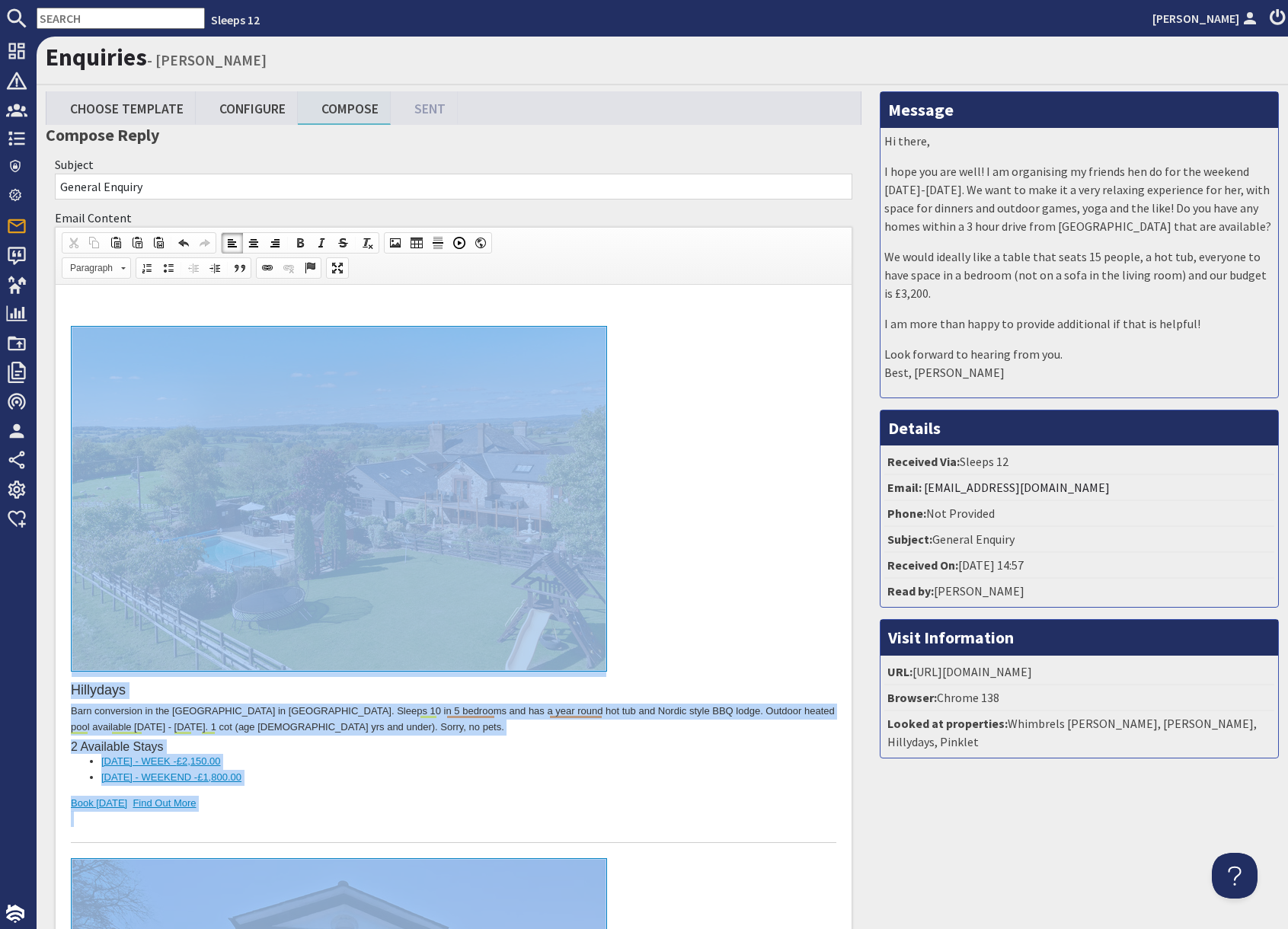
drag, startPoint x: 223, startPoint y: 9005, endPoint x: 280, endPoint y: 339, distance: 8666.2
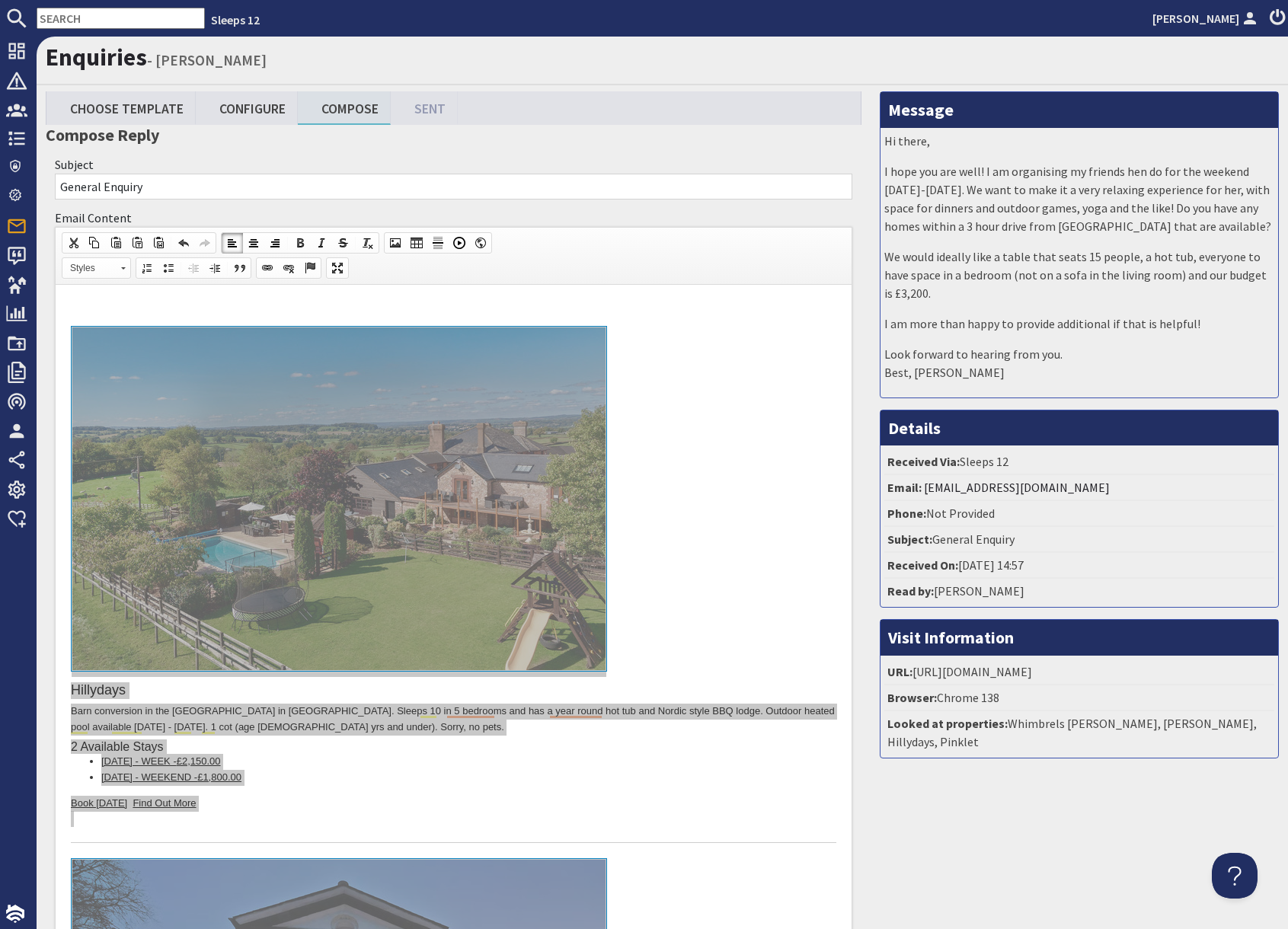
click at [107, 21] on input "text" at bounding box center [121, 18] width 168 height 21
paste input "angelathomas4@mac.com"
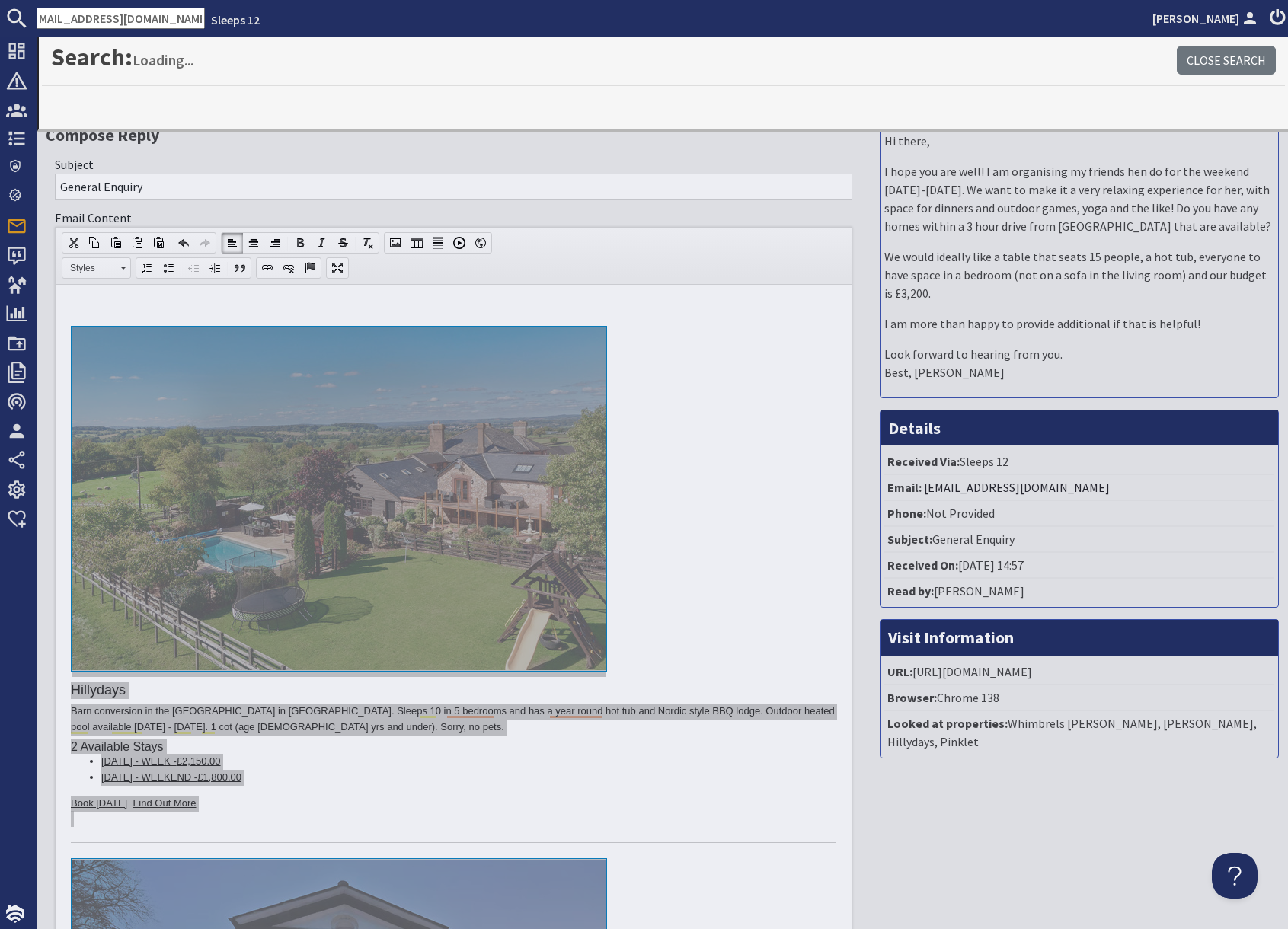
type input "angelathomas4@mac.com"
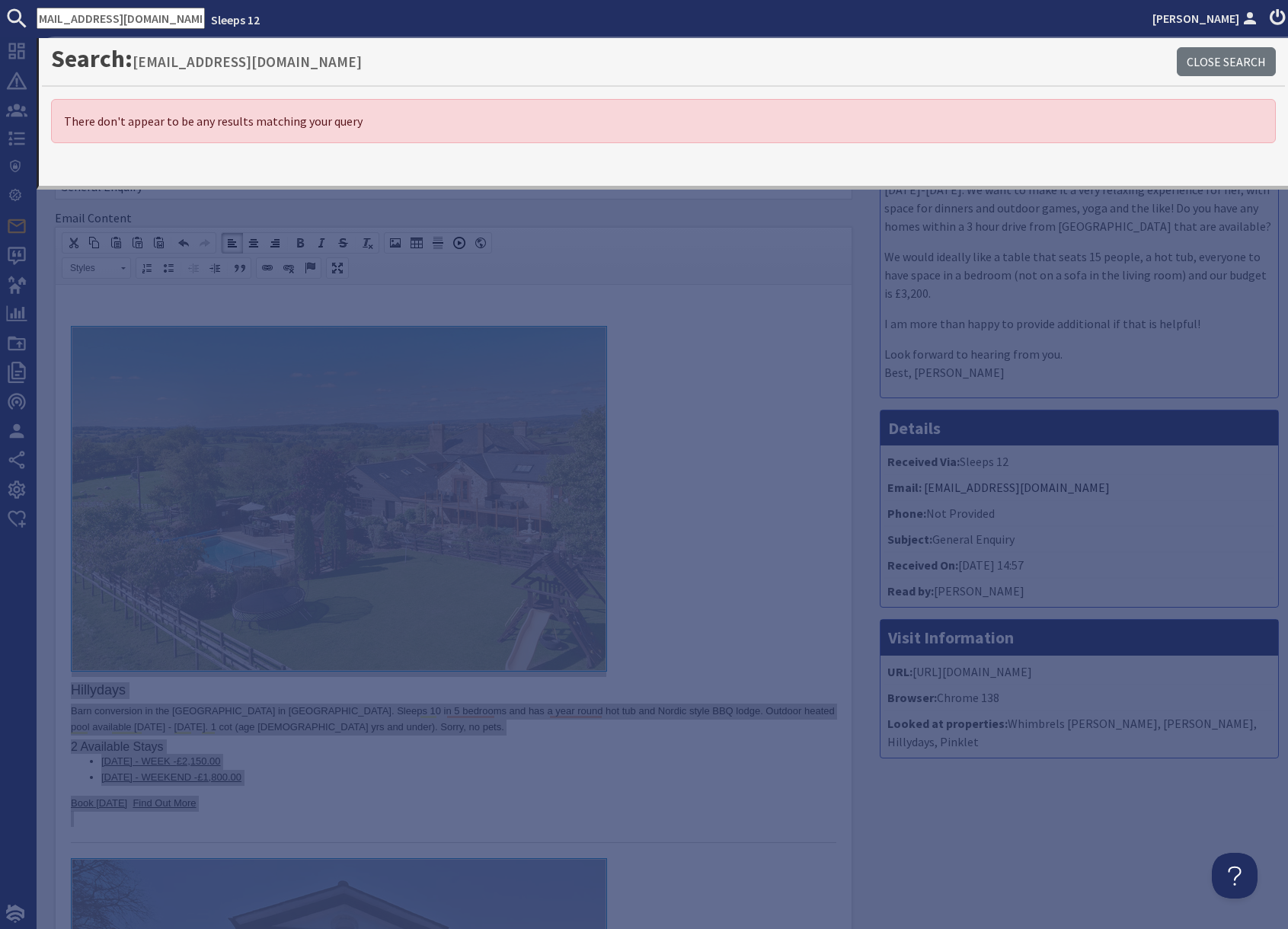
click at [87, 20] on input "angelathomas4@mac.com" at bounding box center [121, 18] width 168 height 21
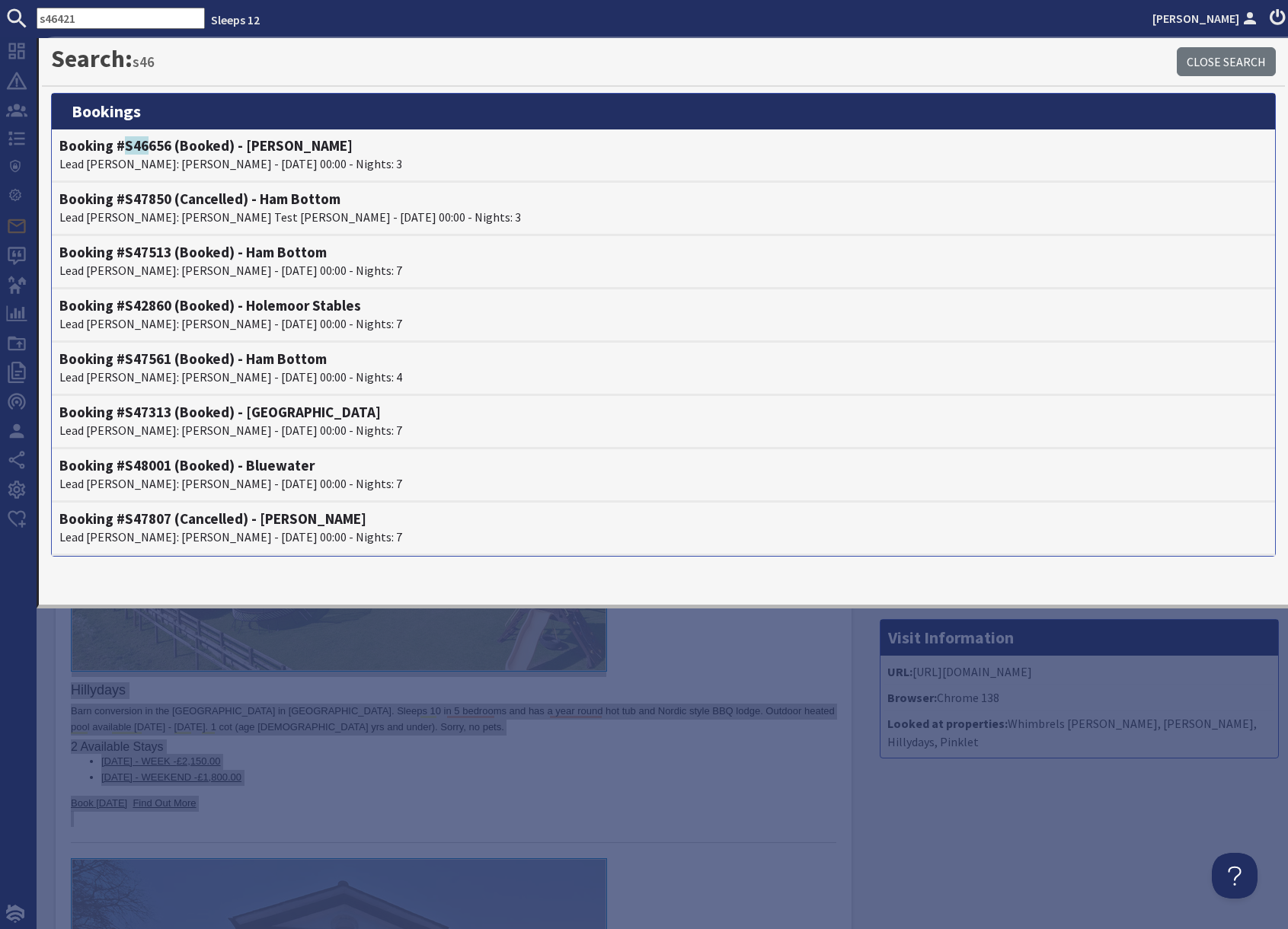
type input "s46421"
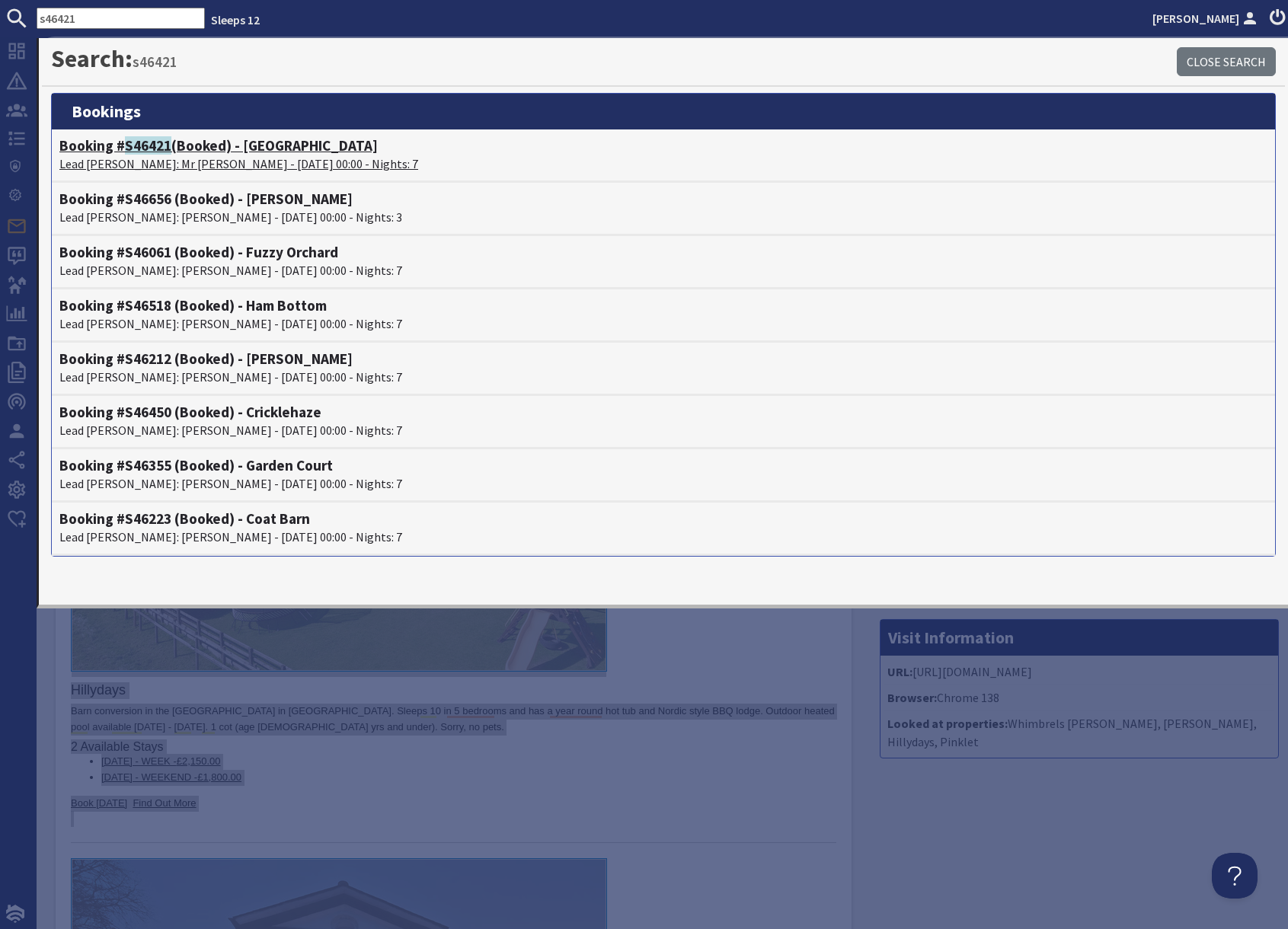
click at [154, 160] on p "Lead Booker: Mr Kevin Thomas - 29/12/2025 00:00 - Nights: 7" at bounding box center [663, 164] width 1208 height 18
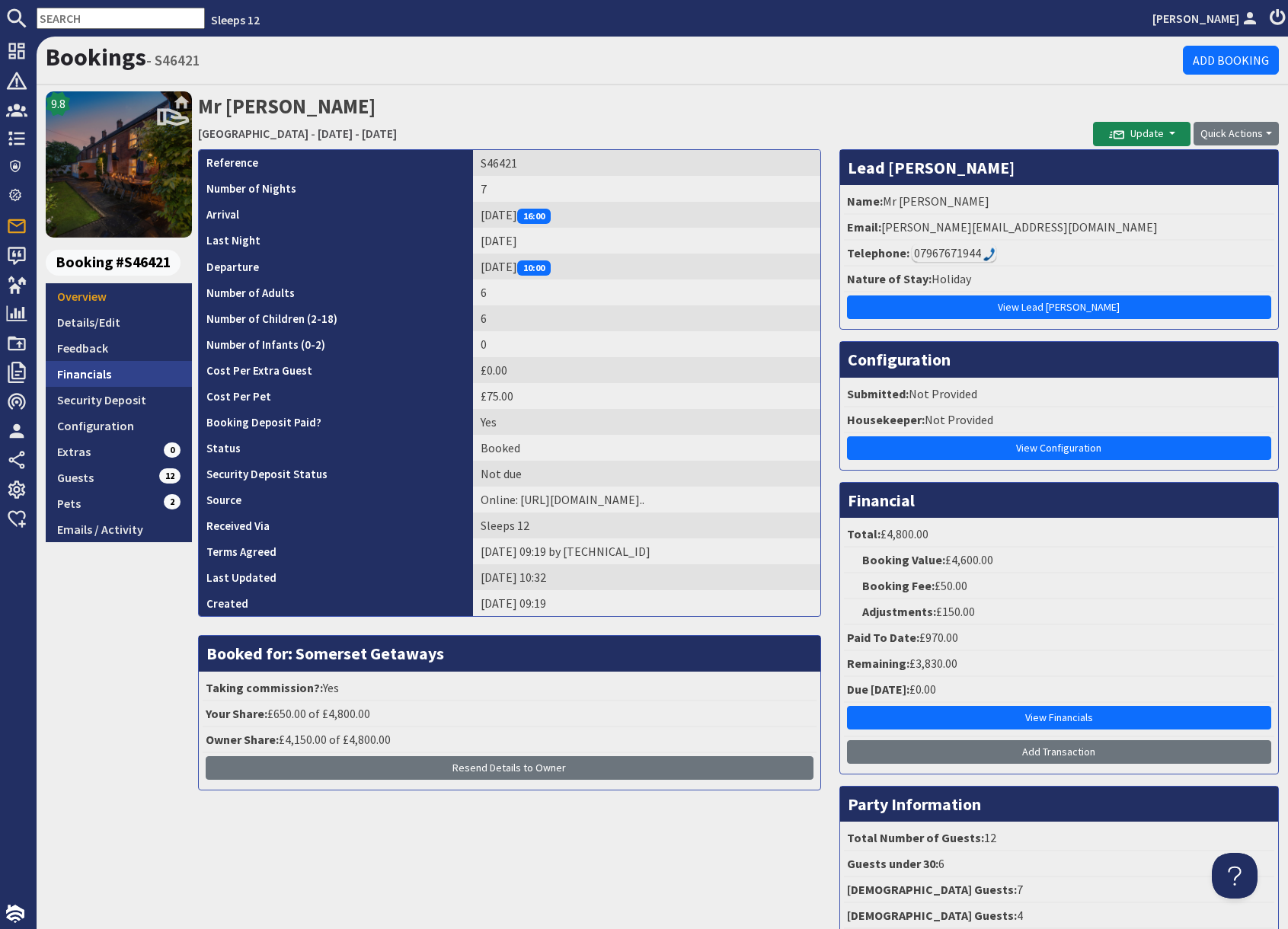
click at [99, 379] on link "Financials" at bounding box center [119, 374] width 146 height 26
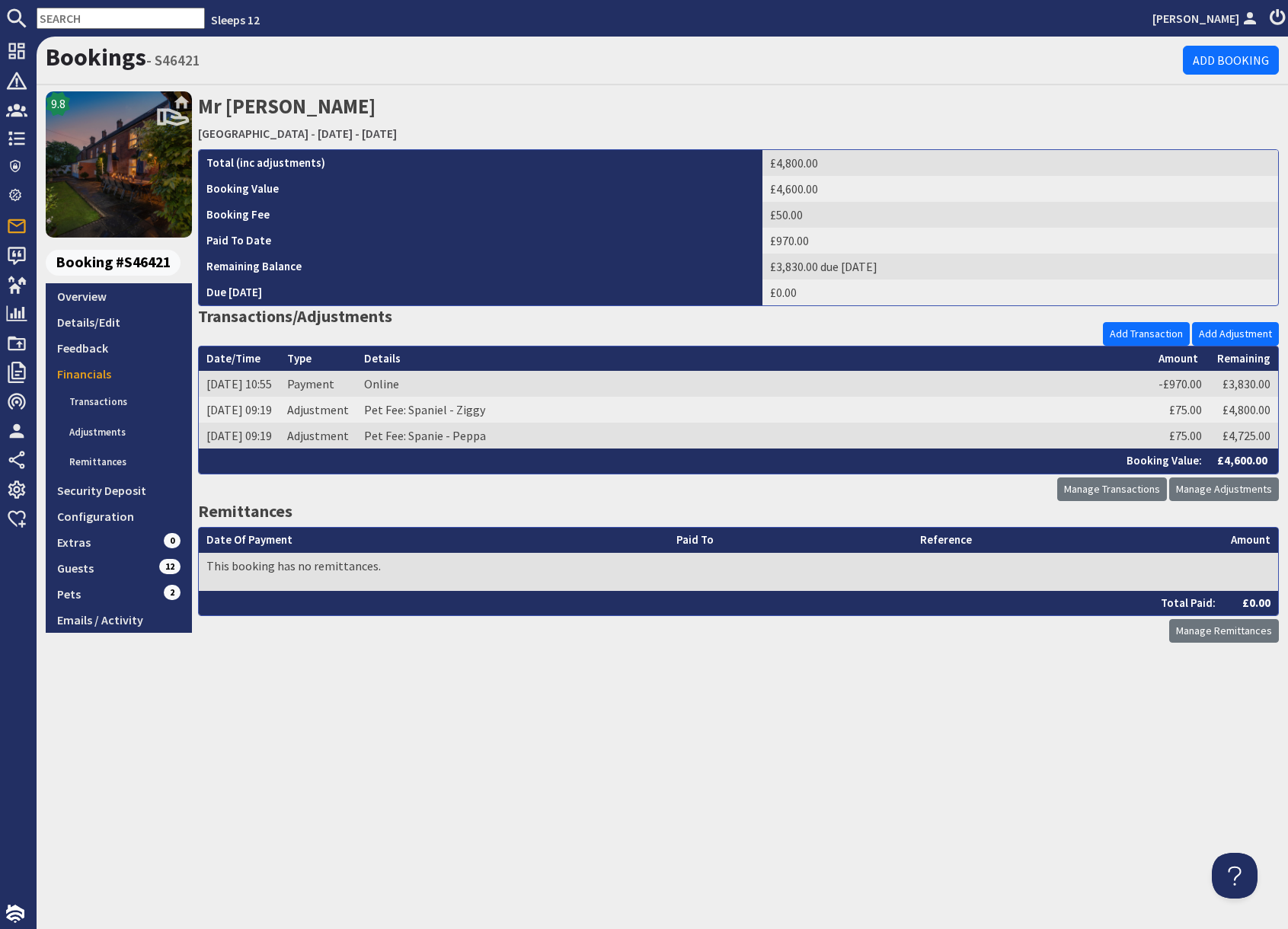
click at [88, 23] on input "text" at bounding box center [121, 18] width 168 height 21
paste input "S46135"
type input "S46135"
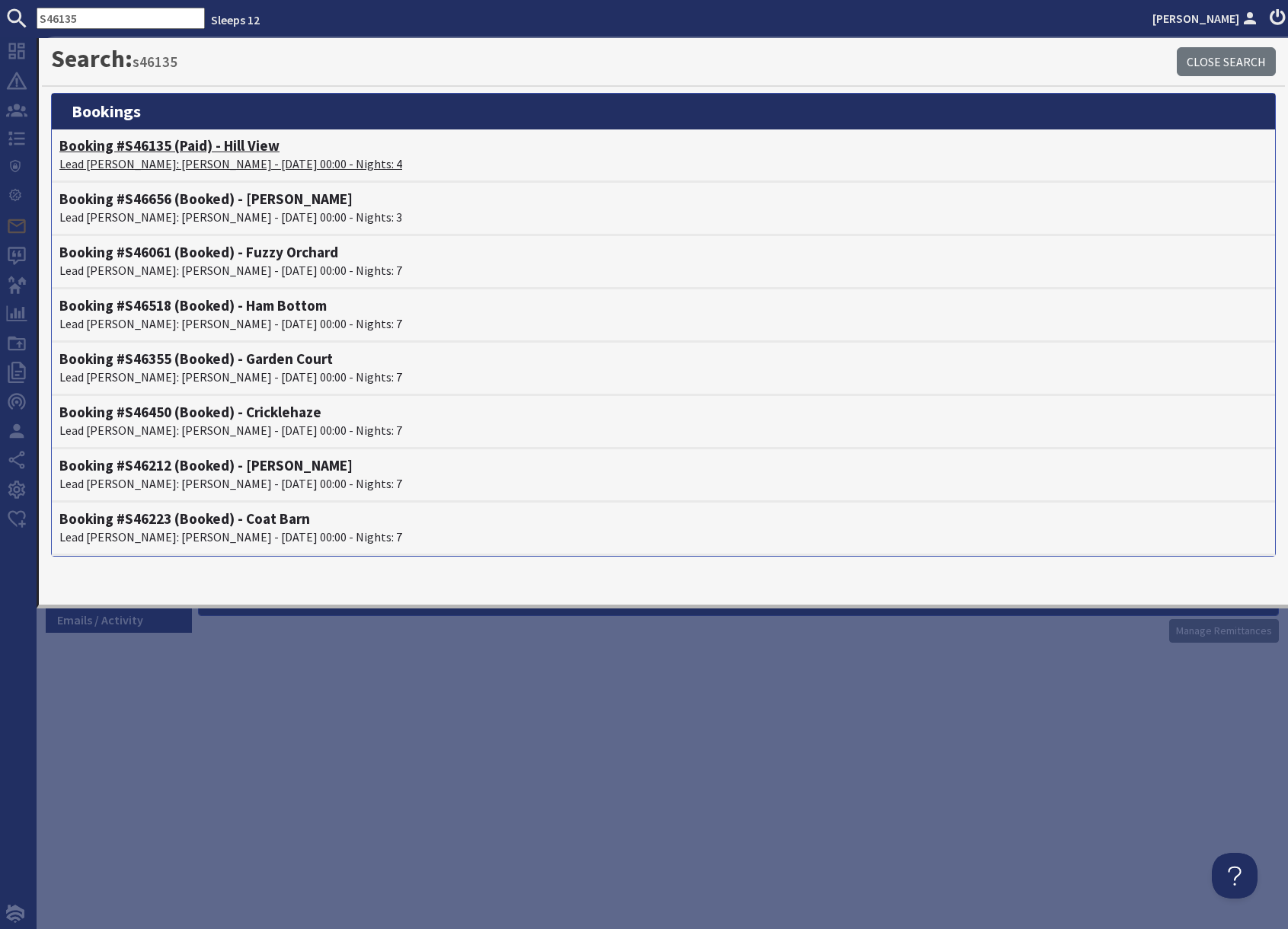
click at [160, 156] on p "Lead Booker: Tracey Furbear - 10/11/2025 00:00 - Nights: 4" at bounding box center [663, 164] width 1208 height 18
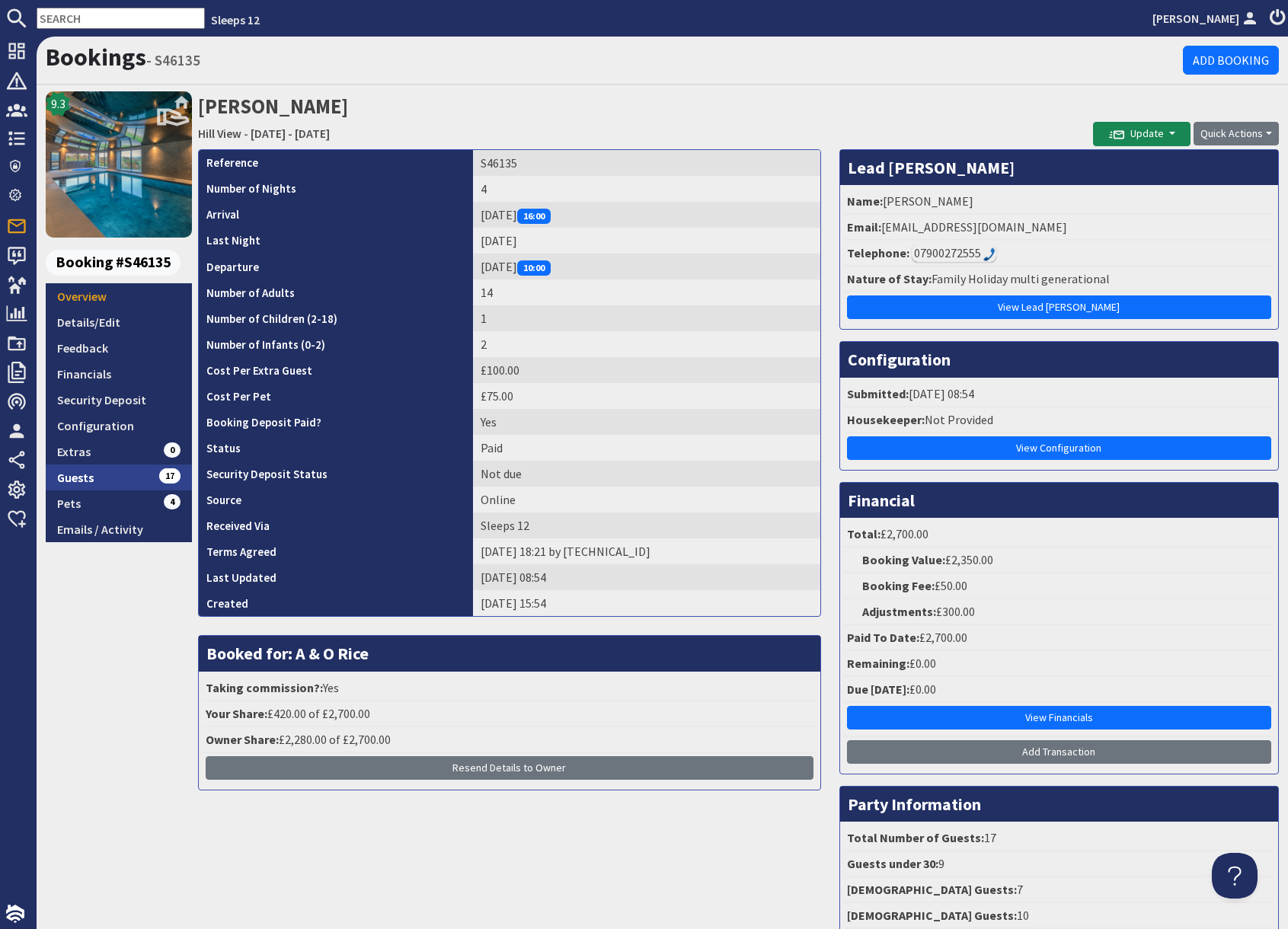
click at [118, 476] on link "Guests 17" at bounding box center [119, 478] width 146 height 26
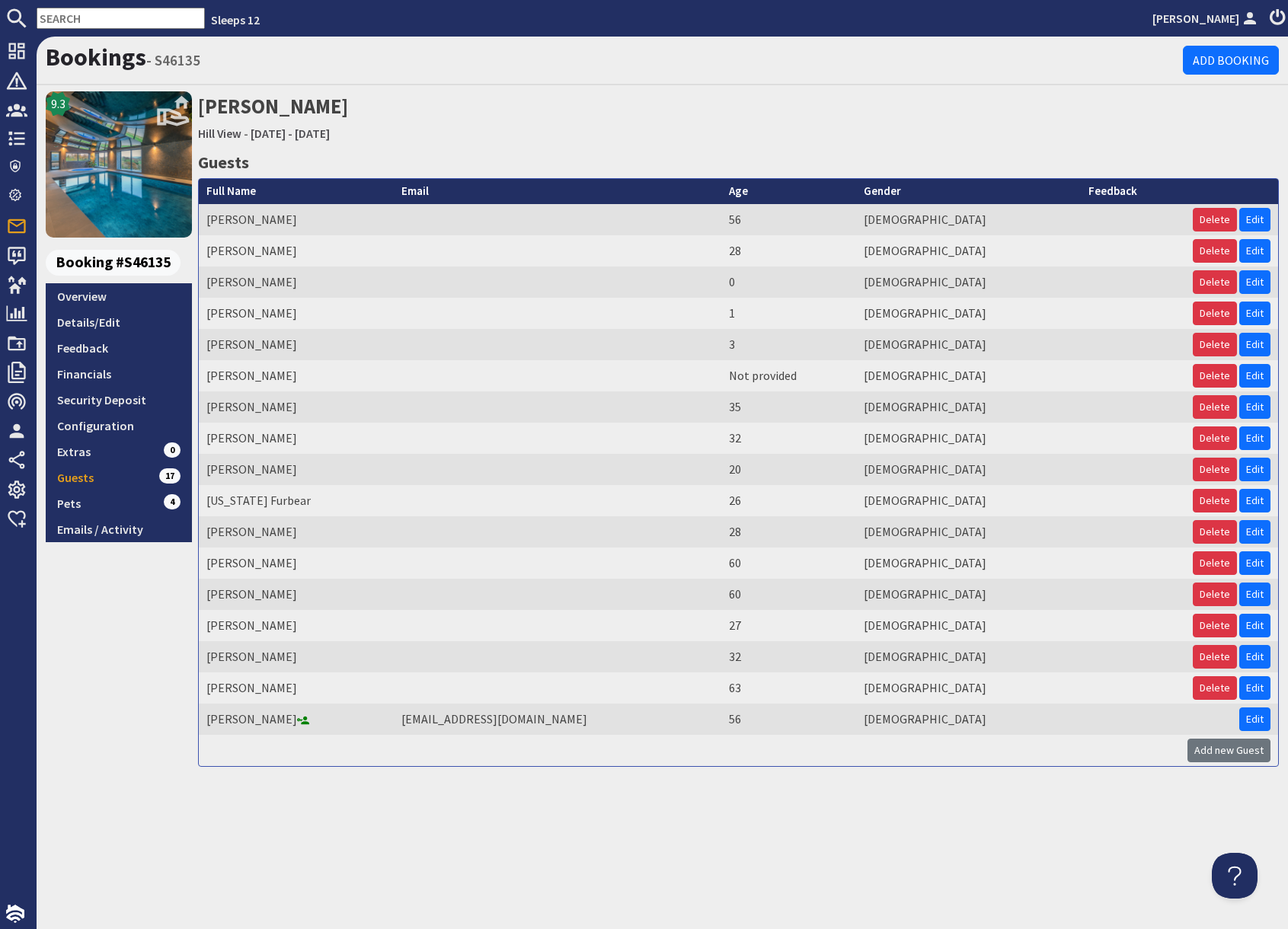
drag, startPoint x: 121, startPoint y: 427, endPoint x: 212, endPoint y: 436, distance: 91.4
click at [121, 427] on link "Configuration" at bounding box center [119, 425] width 146 height 26
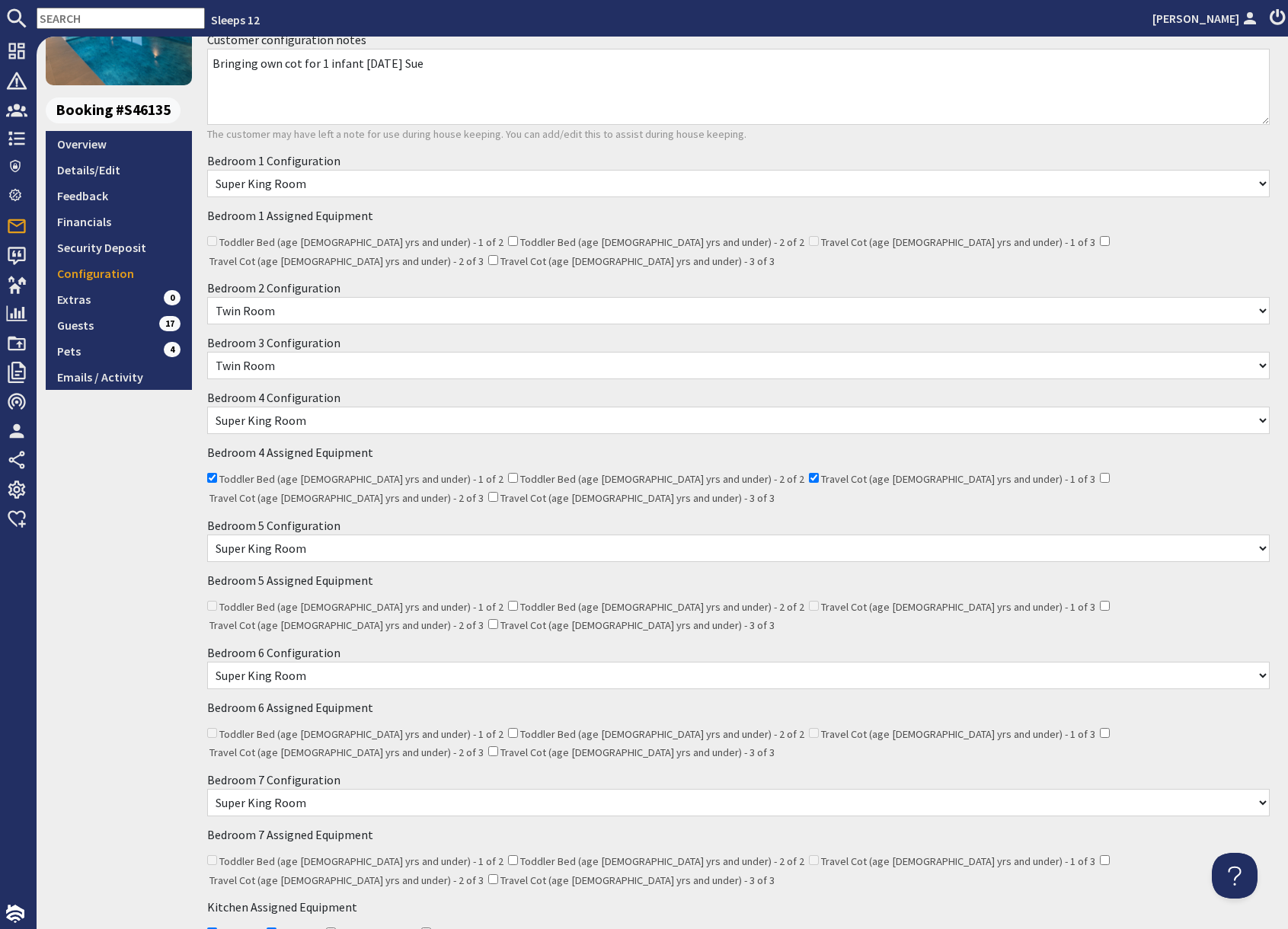
scroll to position [153, 0]
click at [118, 323] on link "Guests 17" at bounding box center [119, 324] width 146 height 26
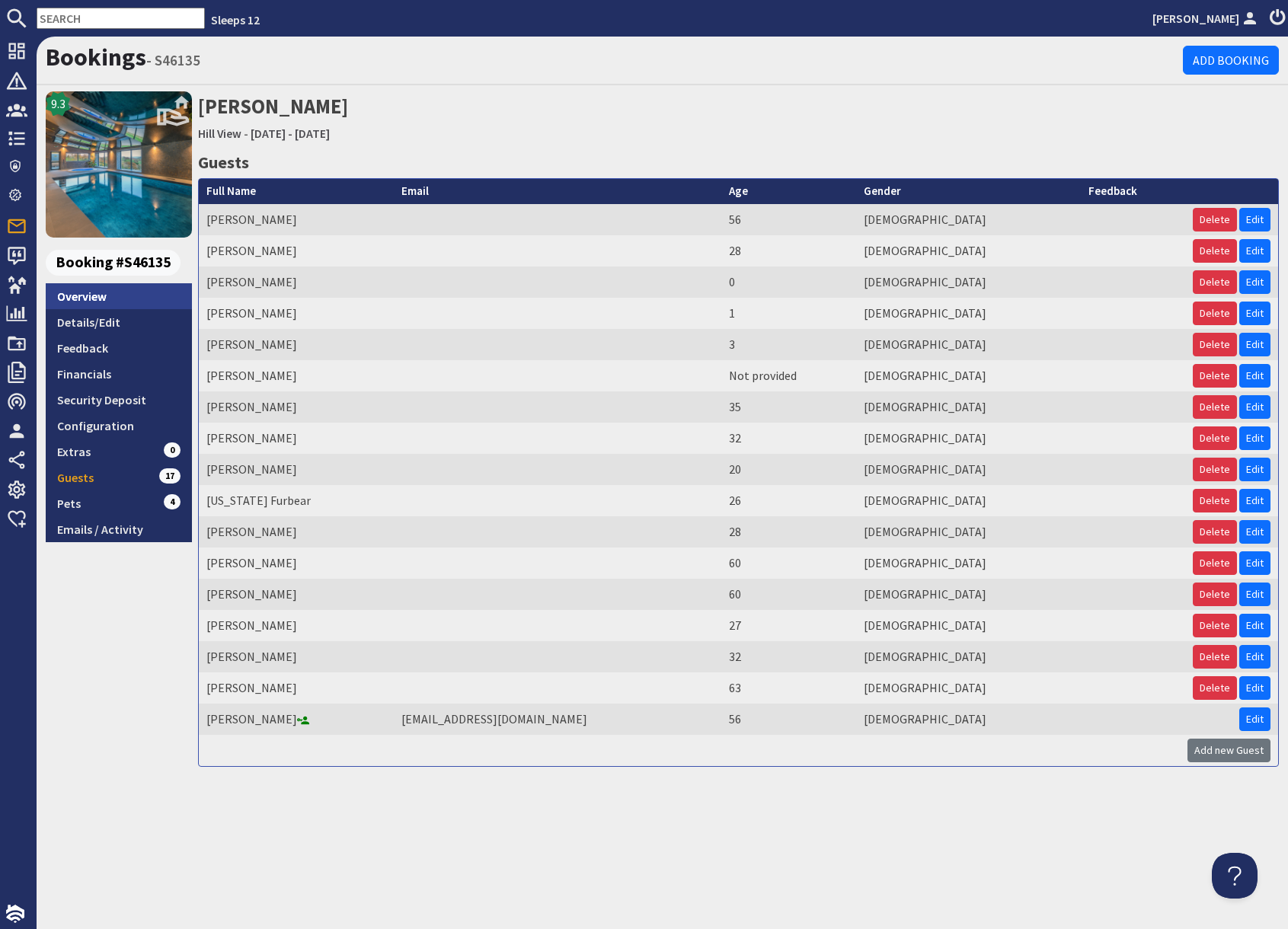
click at [133, 303] on link "Overview" at bounding box center [119, 296] width 146 height 26
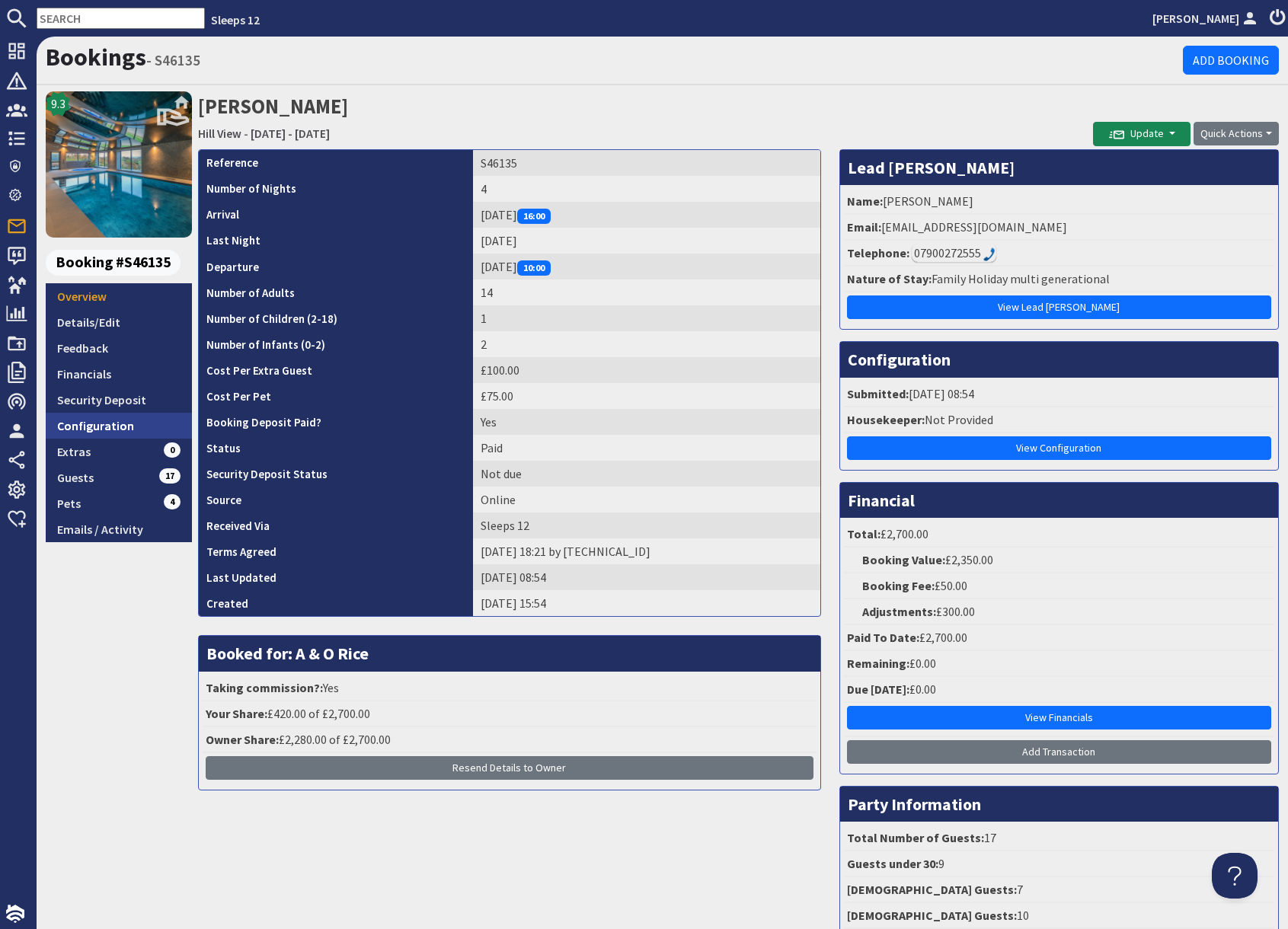
click at [128, 429] on link "Configuration" at bounding box center [119, 425] width 146 height 26
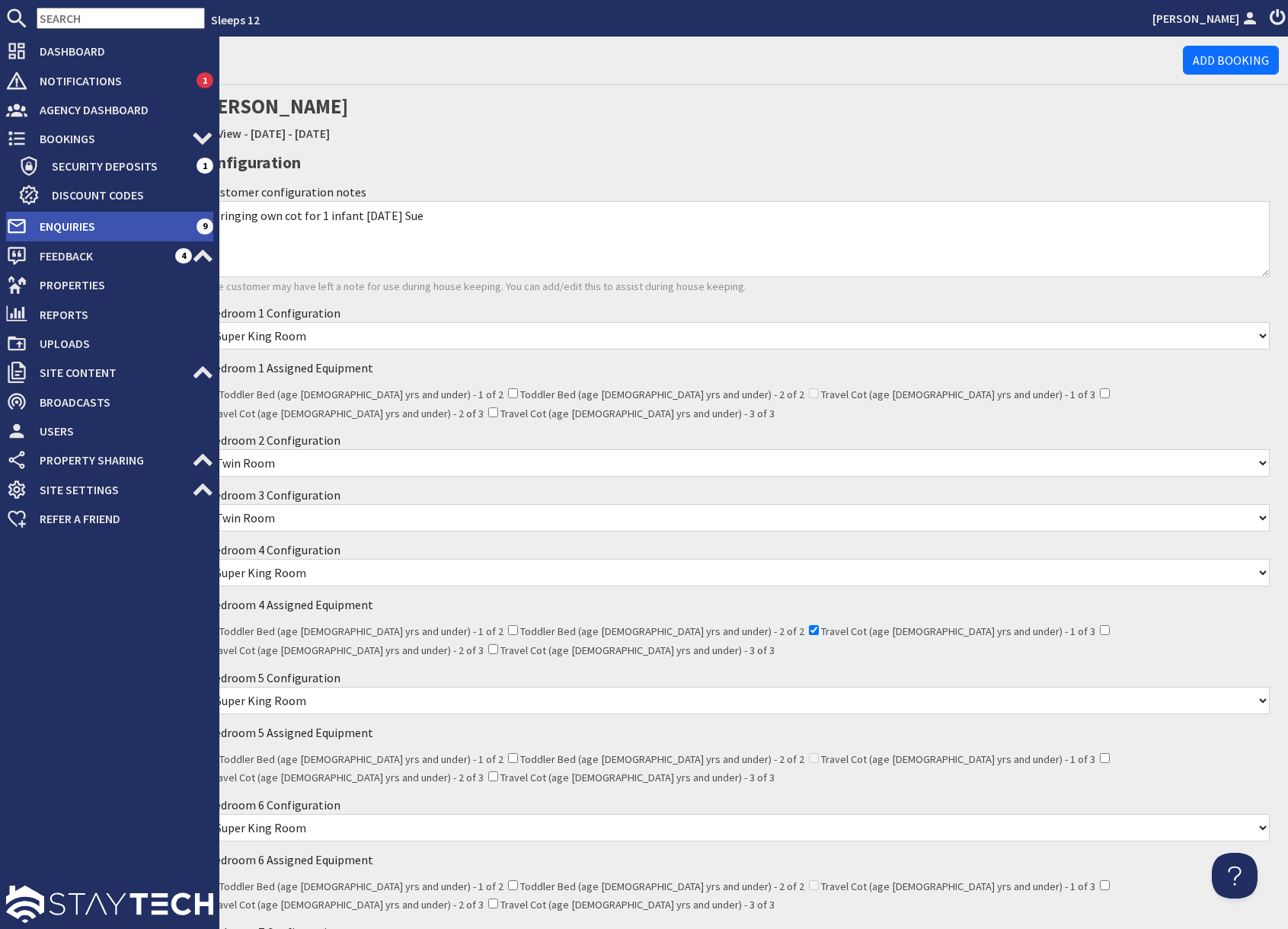
click at [21, 223] on use at bounding box center [17, 226] width 17 height 14
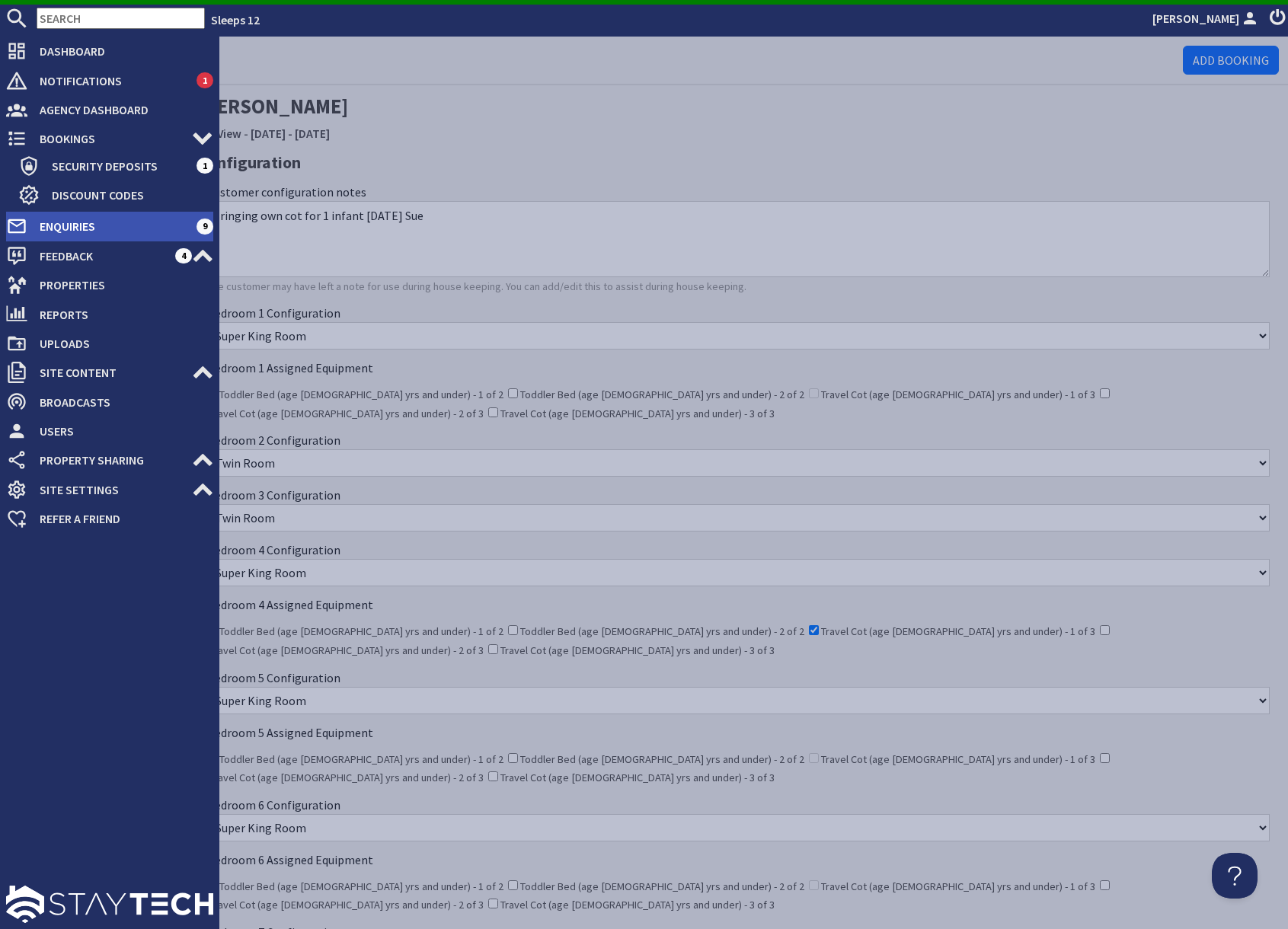
drag, startPoint x: 61, startPoint y: 231, endPoint x: 130, endPoint y: 231, distance: 69.0
click at [61, 231] on span "Enquiries" at bounding box center [112, 226] width 169 height 25
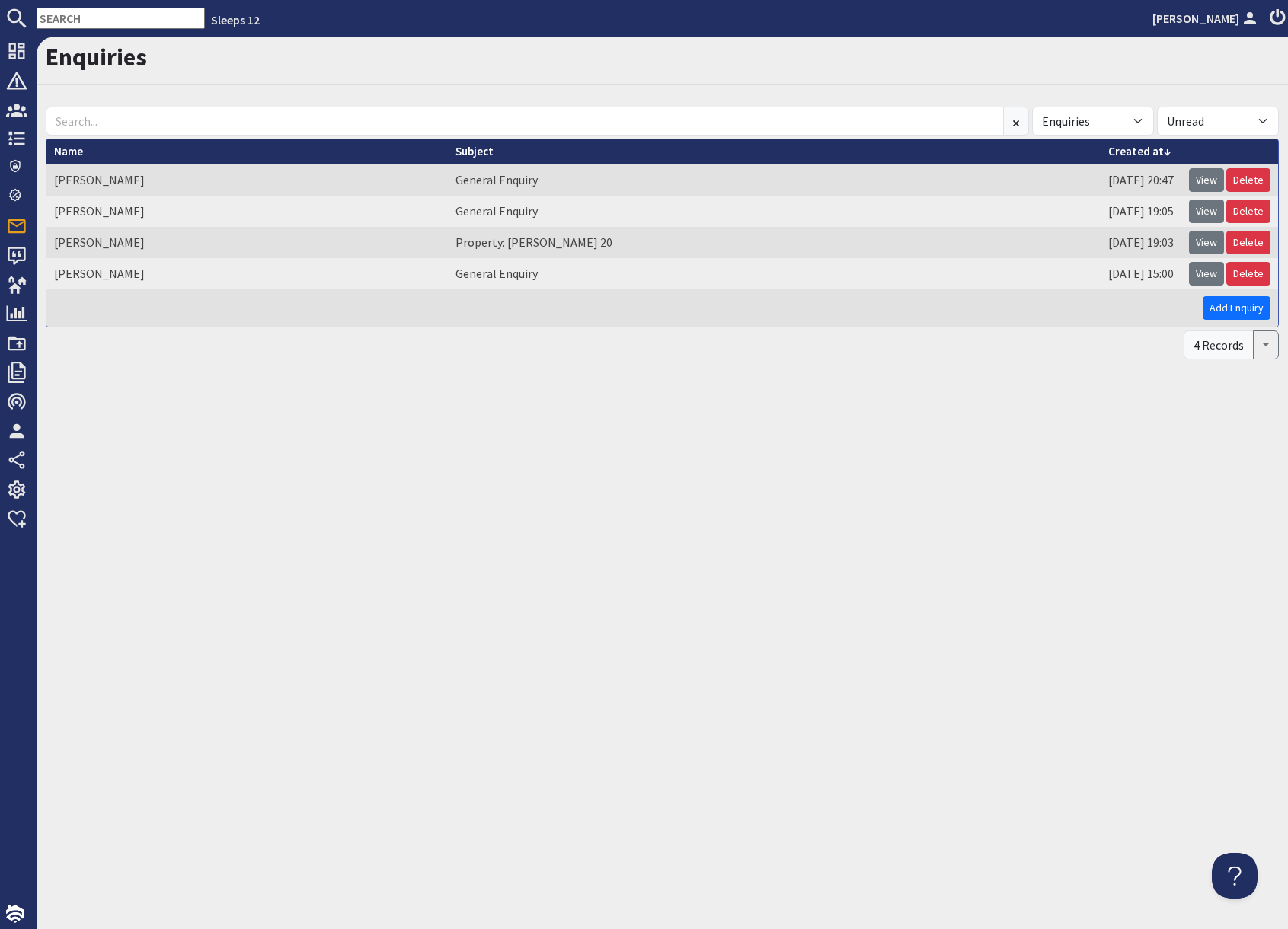
drag, startPoint x: 1202, startPoint y: 276, endPoint x: 1174, endPoint y: 320, distance: 52.2
click at [1202, 276] on link "View" at bounding box center [1206, 274] width 35 height 24
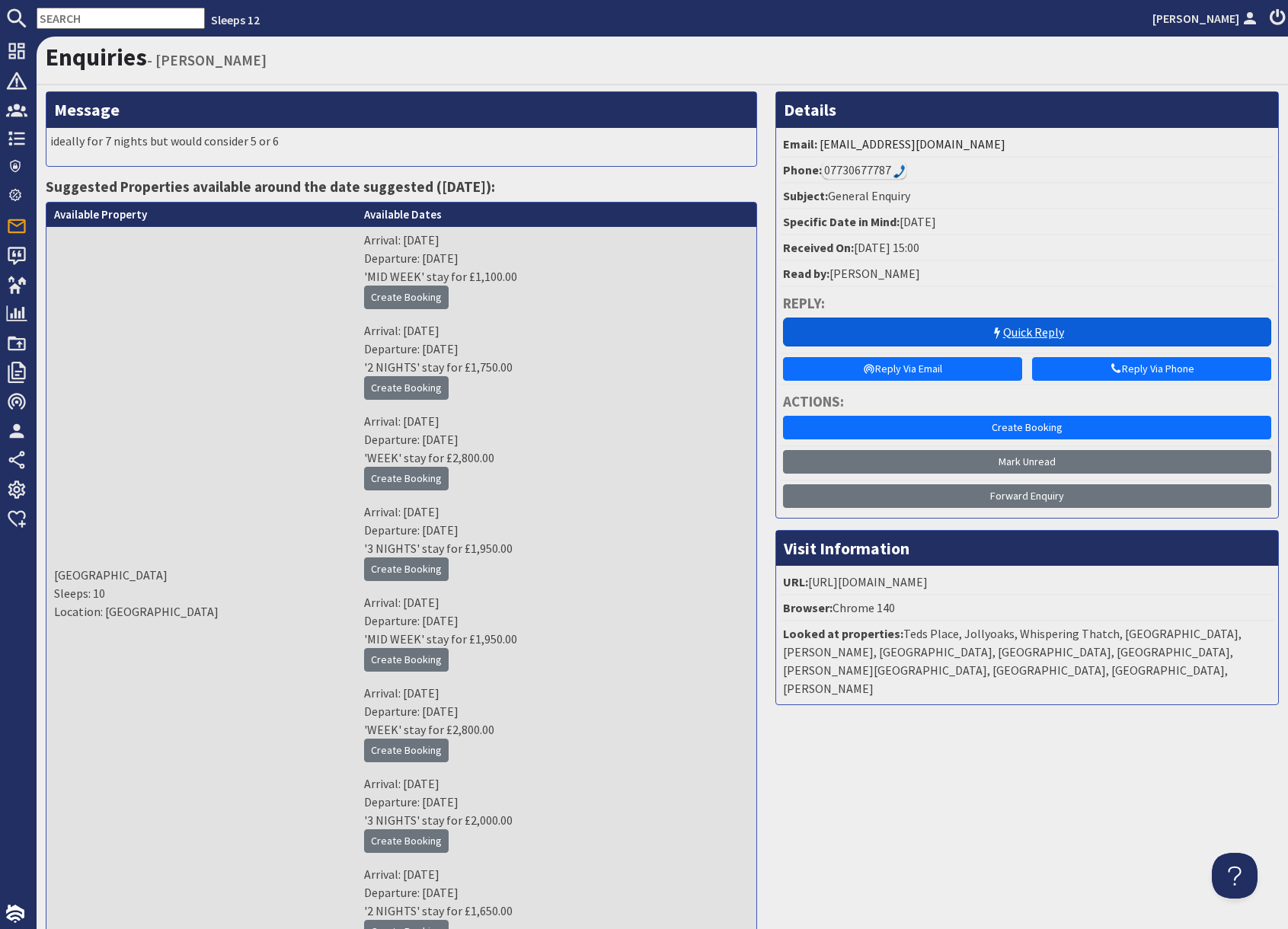
click at [1024, 338] on link "Quick Reply" at bounding box center [1027, 332] width 488 height 29
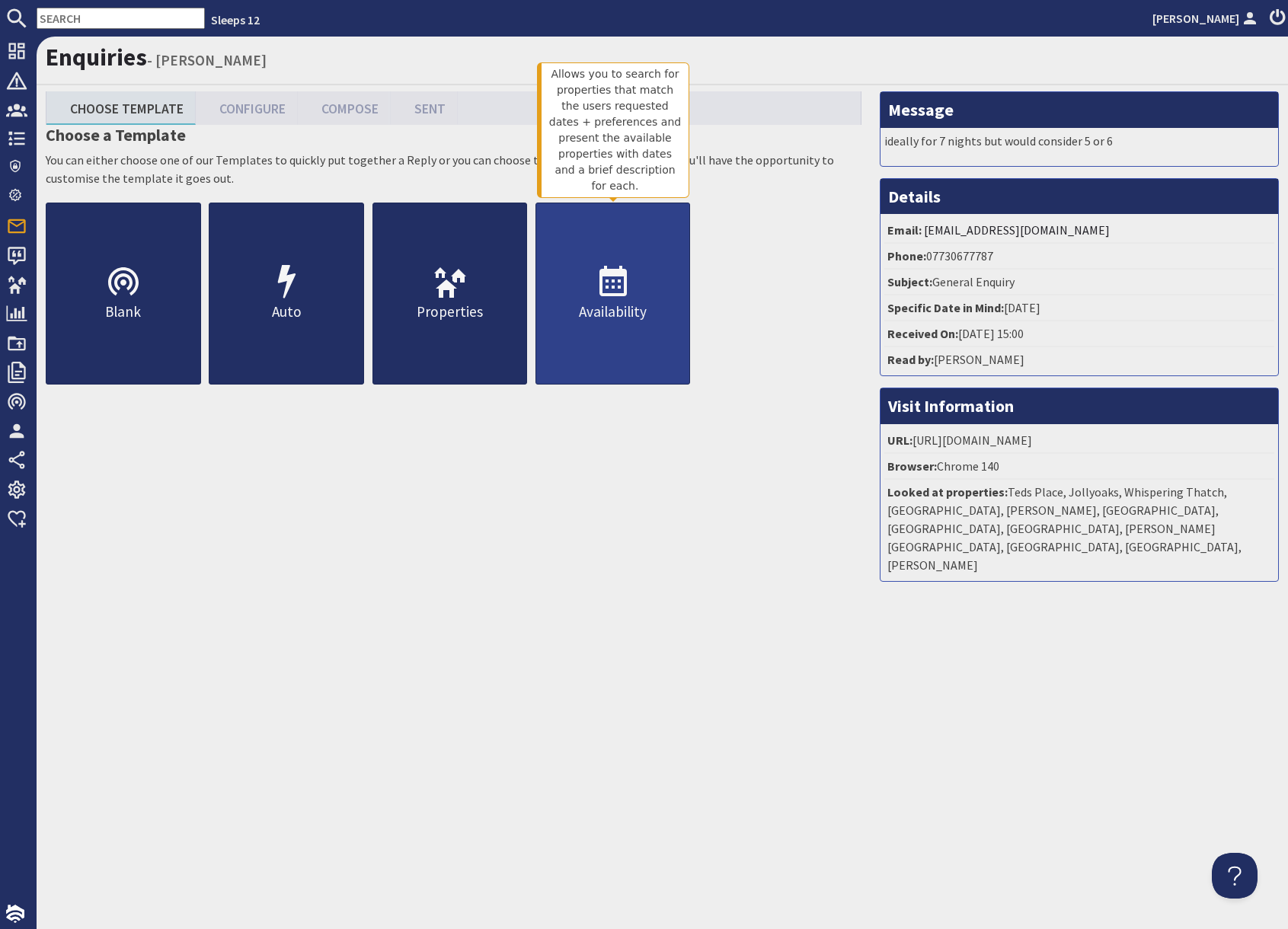
click at [633, 337] on link "Availability" at bounding box center [613, 293] width 156 height 182
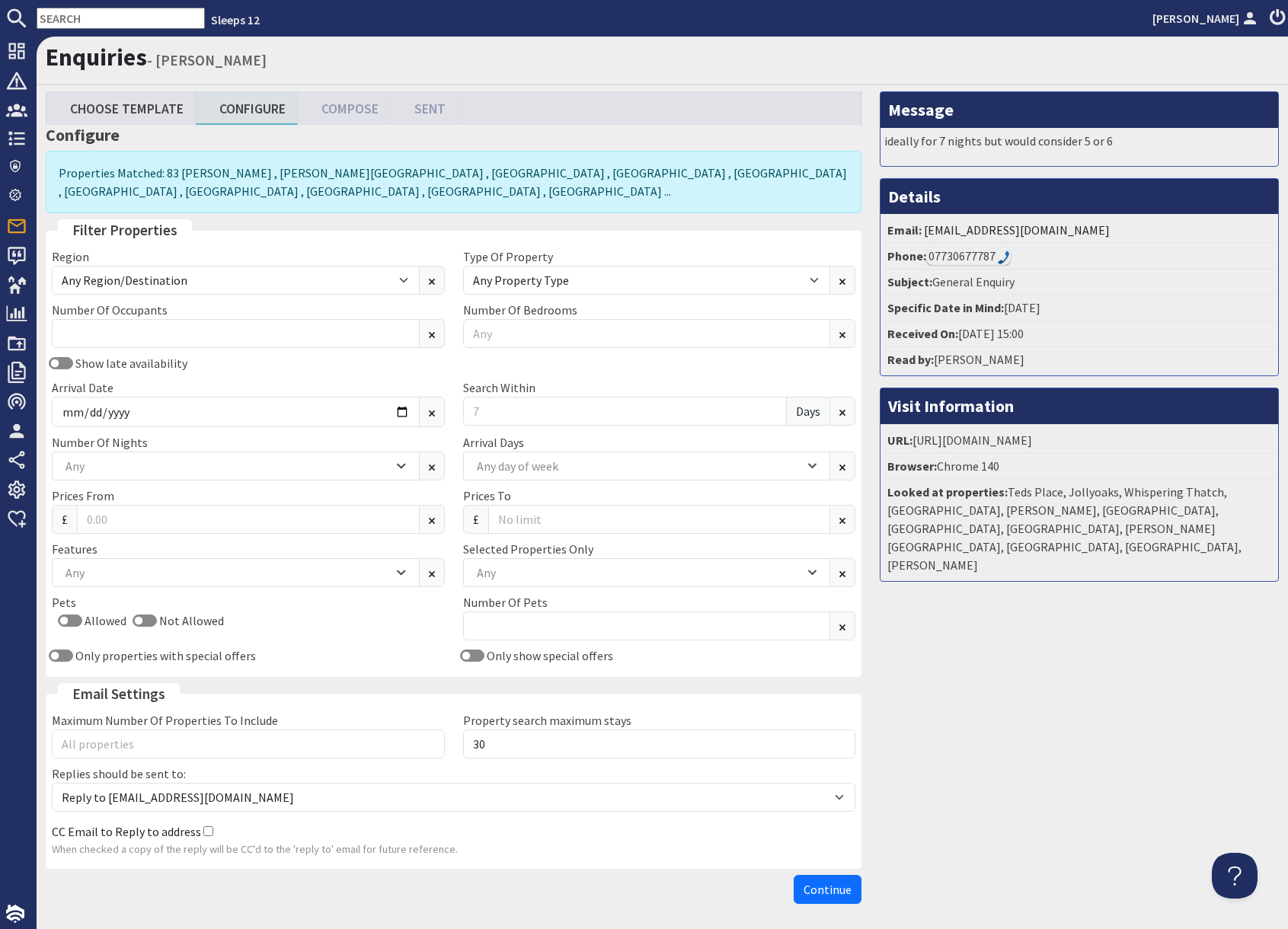
drag, startPoint x: 212, startPoint y: 371, endPoint x: 192, endPoint y: 357, distance: 24.4
click at [211, 370] on div "Show late availability" at bounding box center [249, 363] width 412 height 18
click at [161, 340] on input "Number Of Occupants" at bounding box center [235, 334] width 368 height 29
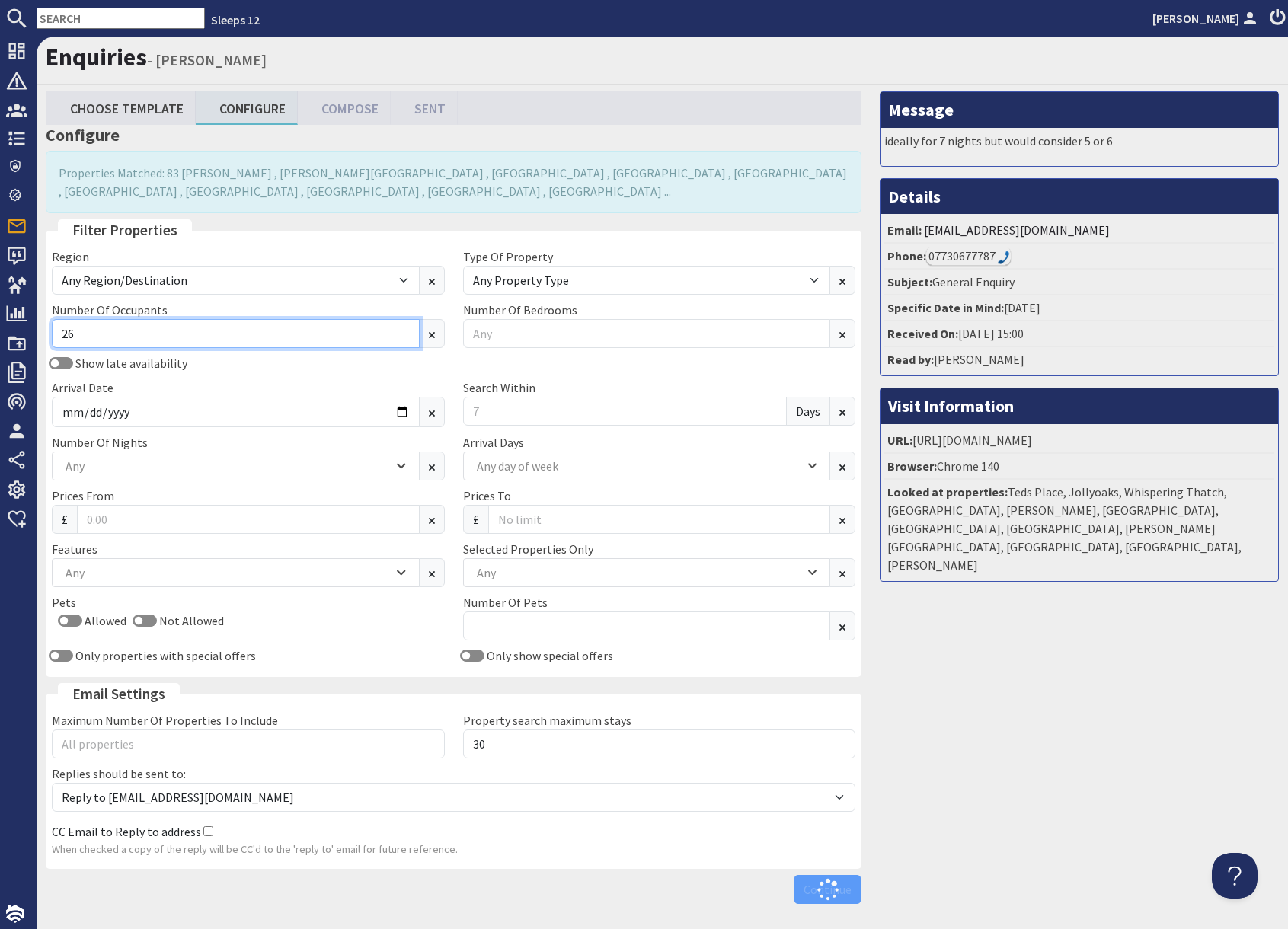
type input "26"
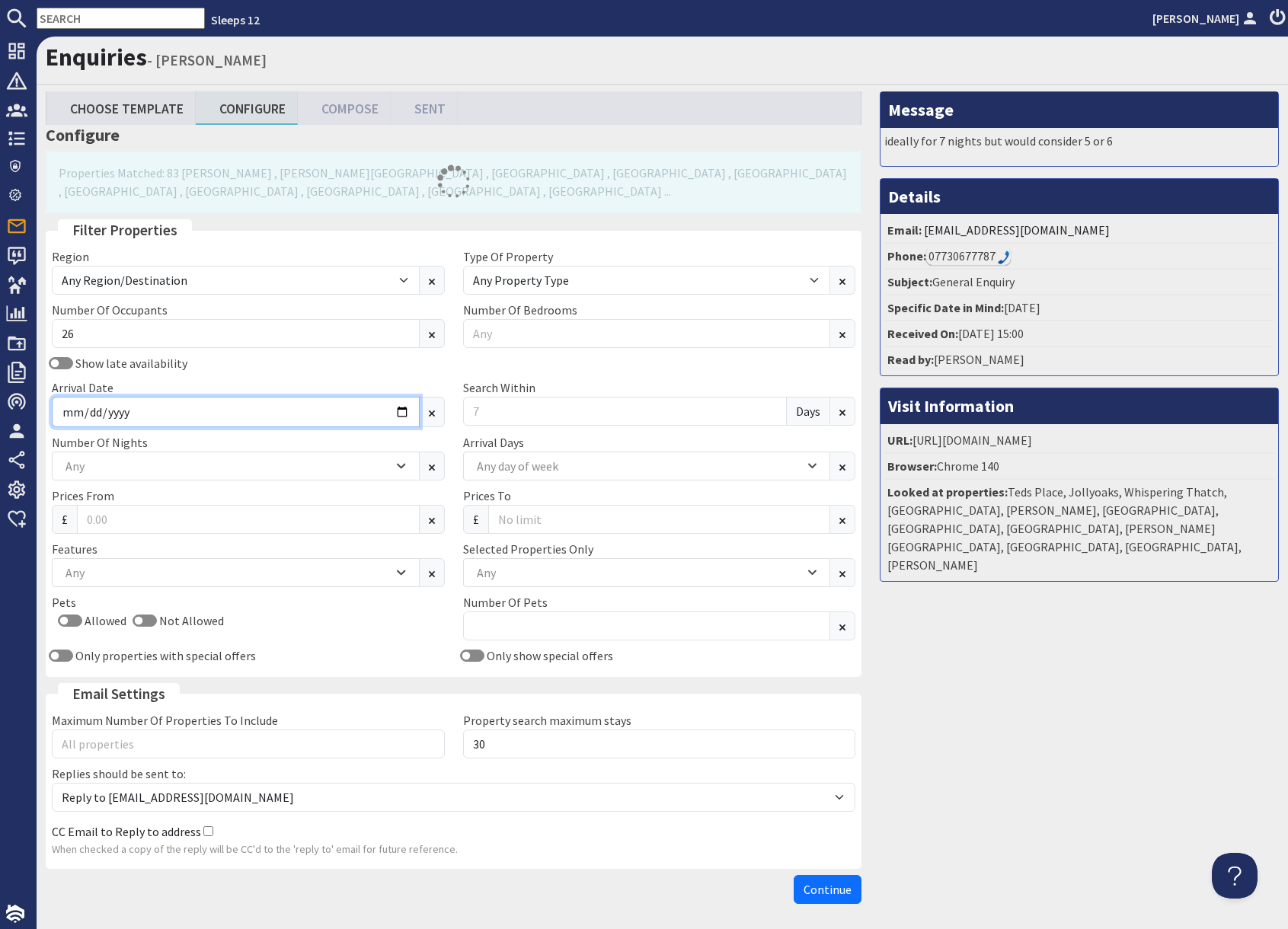
click at [411, 416] on input "Arrival Date" at bounding box center [235, 412] width 368 height 30
click at [406, 414] on input "Arrival Date" at bounding box center [235, 412] width 368 height 30
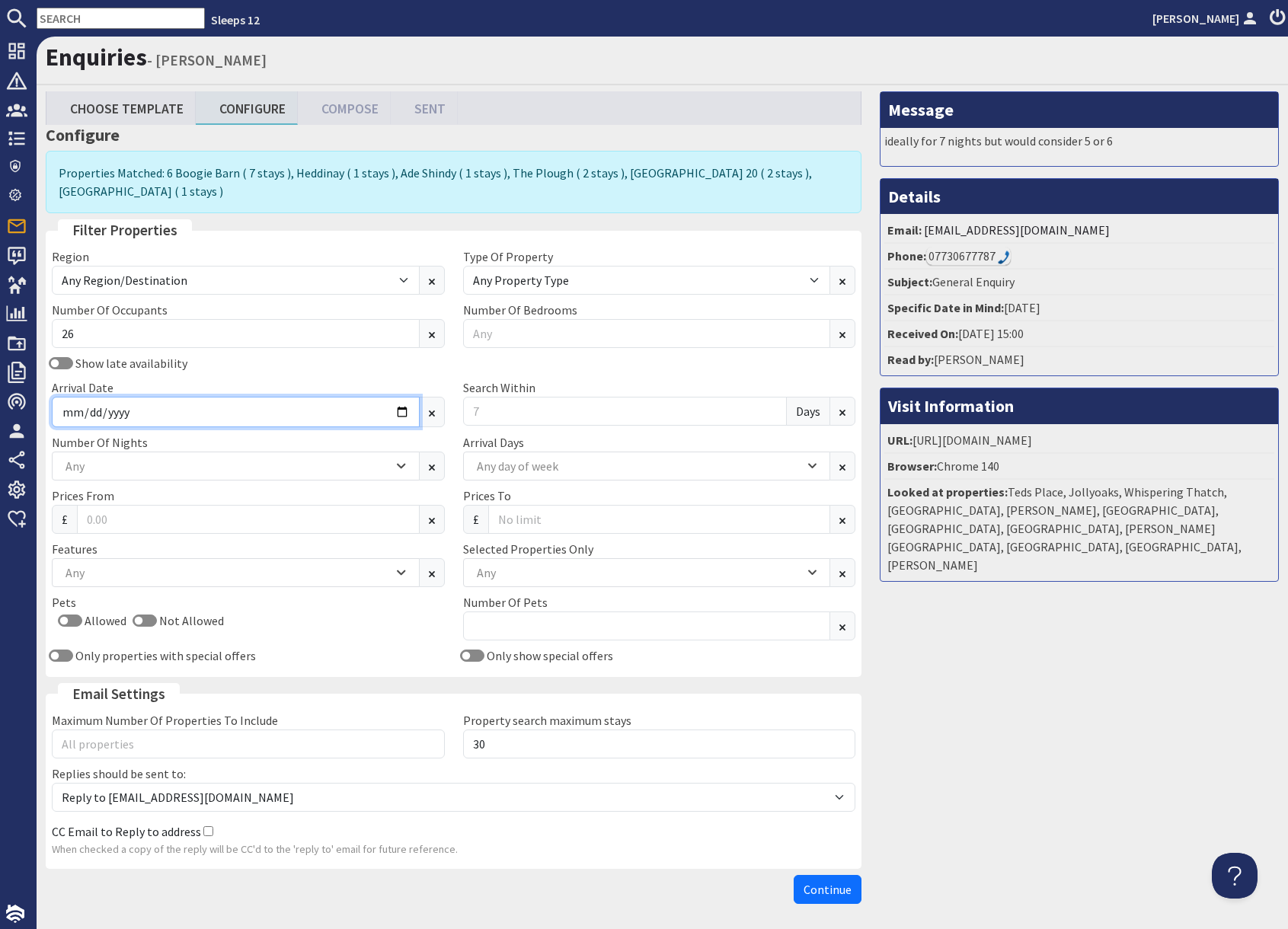
type input "2026-02-26"
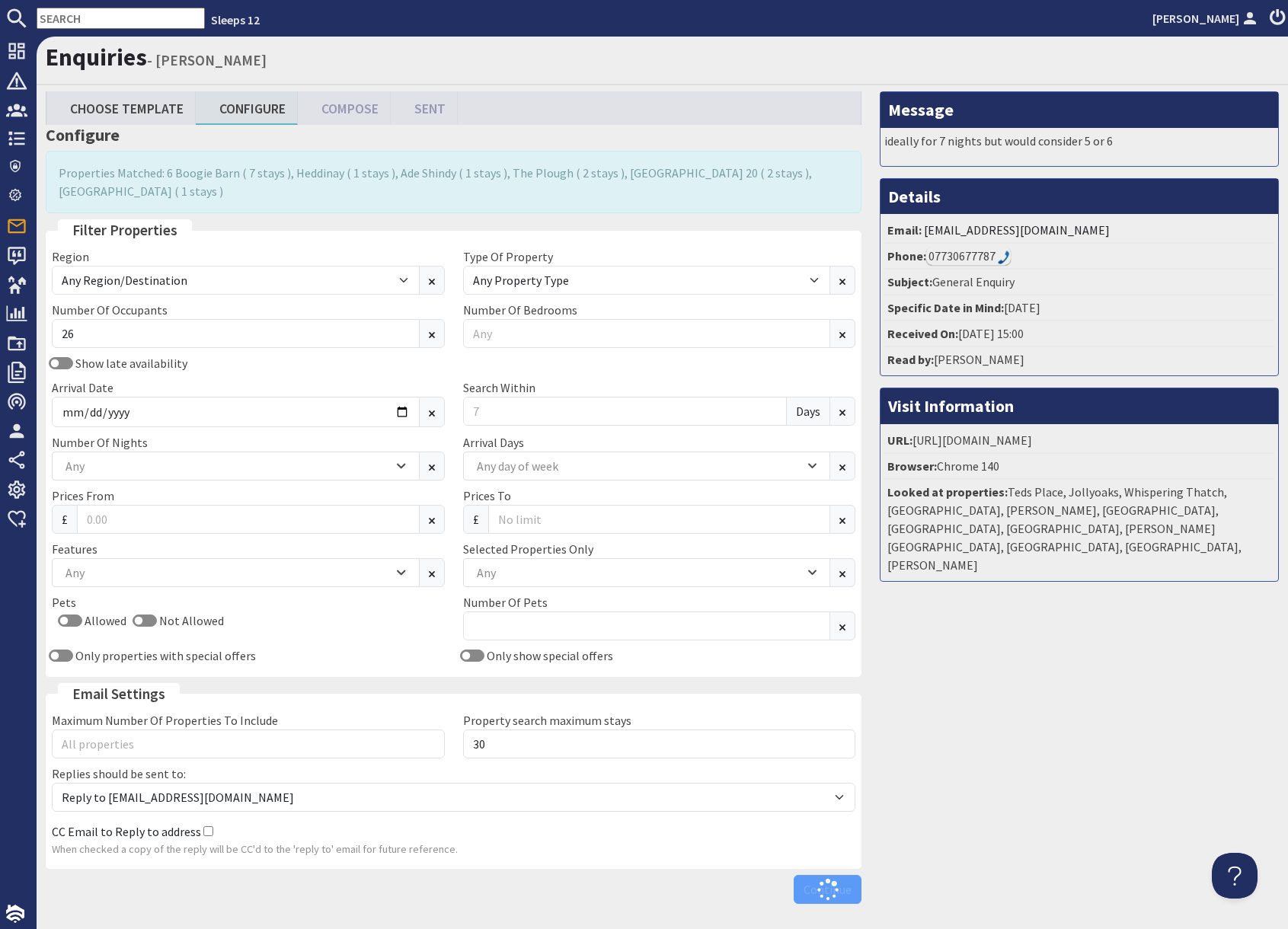
drag, startPoint x: 1085, startPoint y: 735, endPoint x: 1057, endPoint y: 731, distance: 28.3
click at [1083, 735] on div "Message ideally for 7 nights but would consider 5 or 6 Details Email: sl@smg.fo…" at bounding box center [1078, 501] width 417 height 819
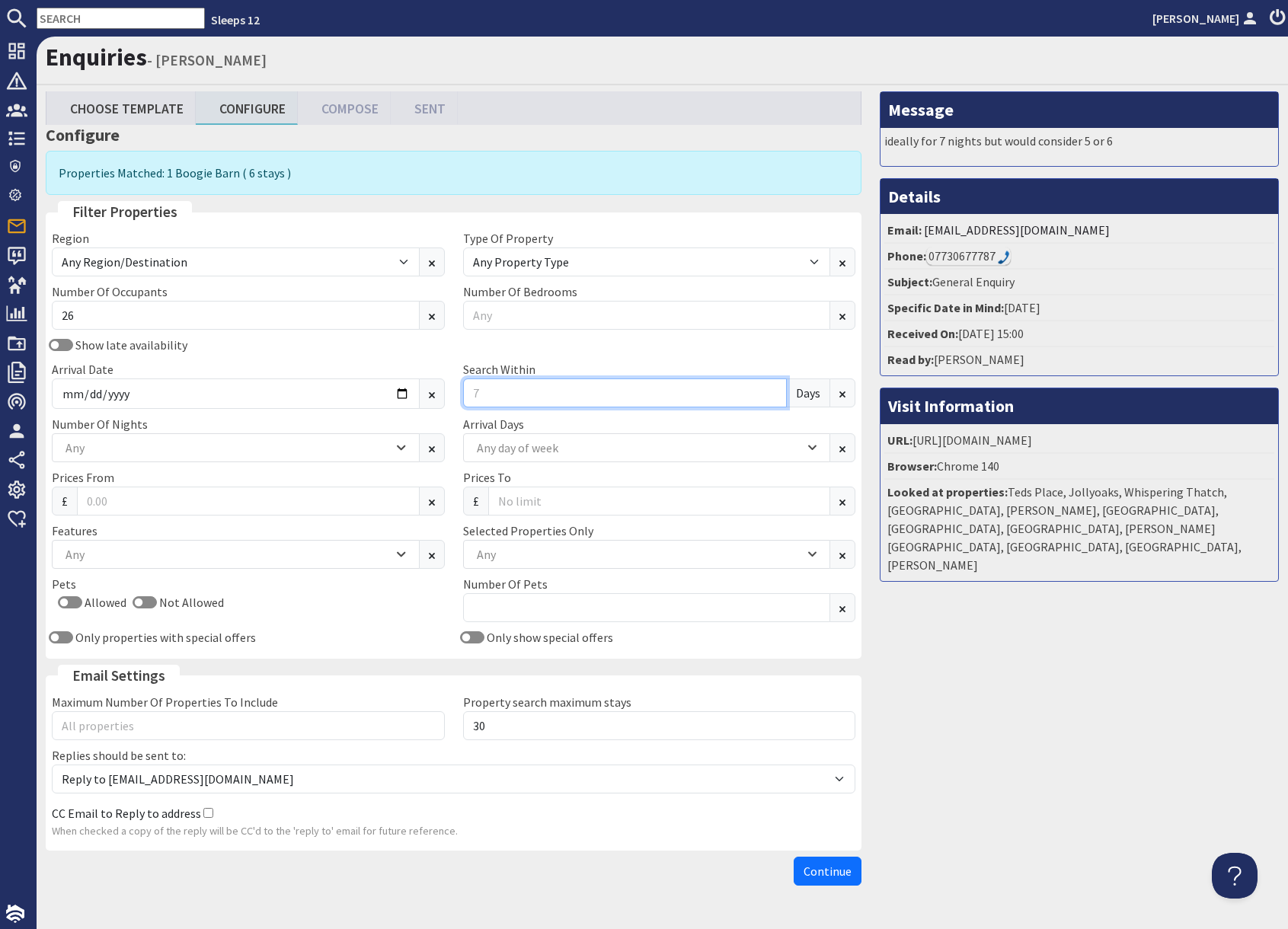
click at [505, 393] on input "Search Within" at bounding box center [625, 393] width 324 height 29
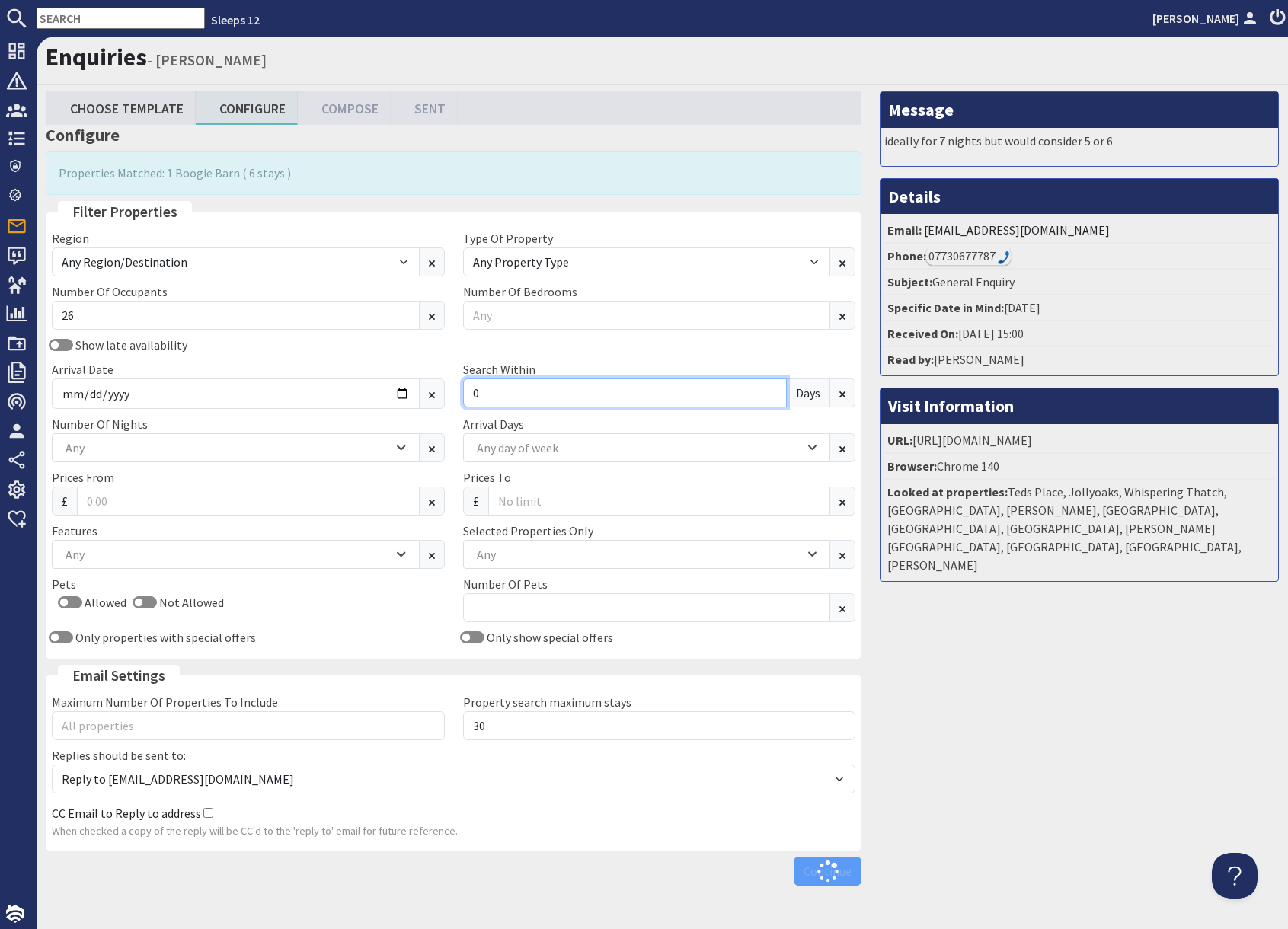
type input "0"
click at [1089, 616] on div "Message ideally for 7 nights but would consider 5 or 6 Details Email: sl@smg.fo…" at bounding box center [1078, 492] width 417 height 801
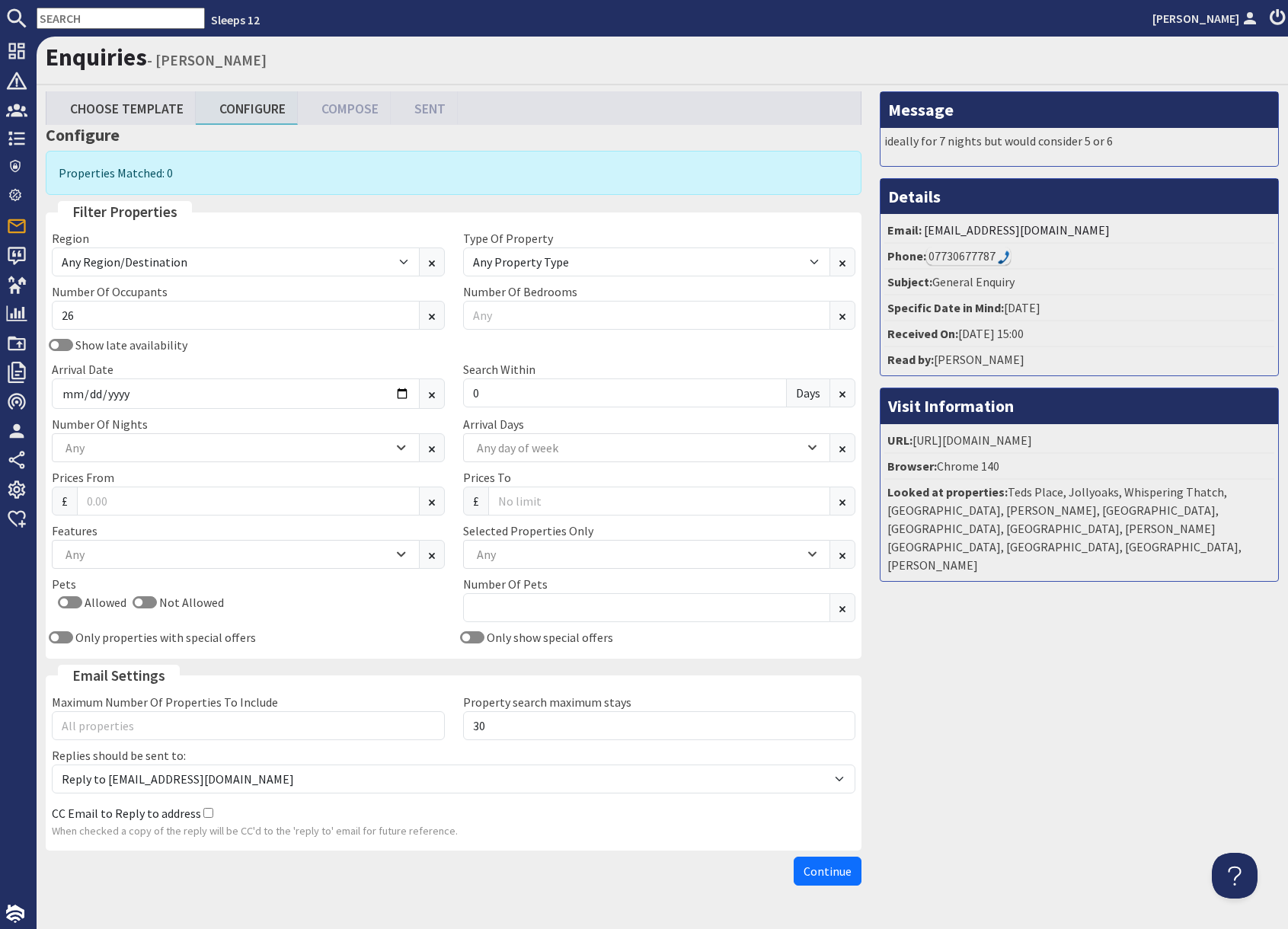
click at [930, 602] on div "Message ideally for 7 nights but would consider 5 or 6 Details Email: sl@smg.fo…" at bounding box center [1078, 492] width 417 height 801
click at [185, 459] on div "Any" at bounding box center [235, 447] width 368 height 29
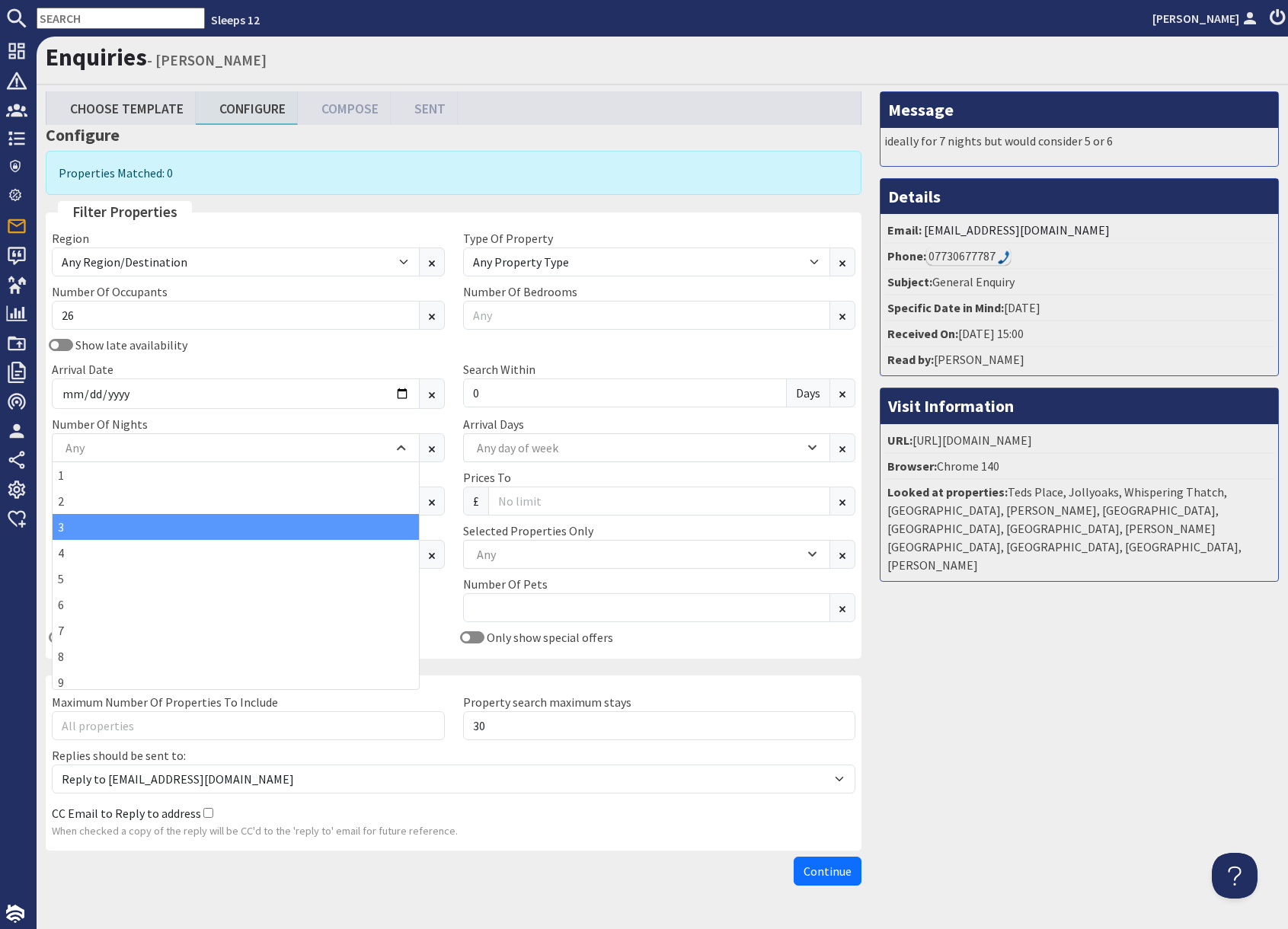
click at [81, 521] on div "3" at bounding box center [235, 527] width 366 height 26
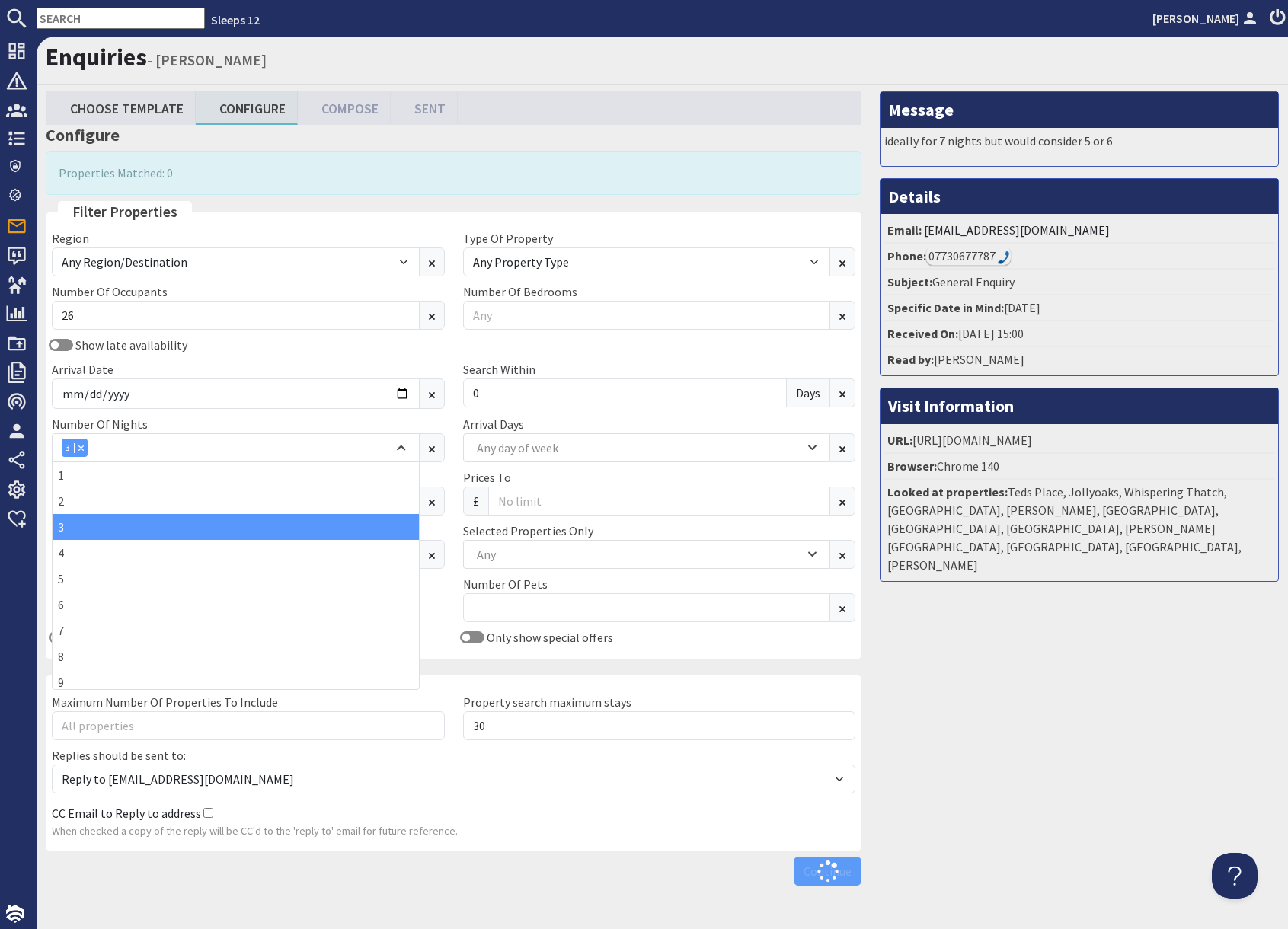
drag, startPoint x: 845, startPoint y: 627, endPoint x: 854, endPoint y: 625, distance: 9.2
click at [845, 627] on div "Region Any Region/Destination UK UK / England UK / England / Bristol UK / Engla…" at bounding box center [454, 440] width 822 height 424
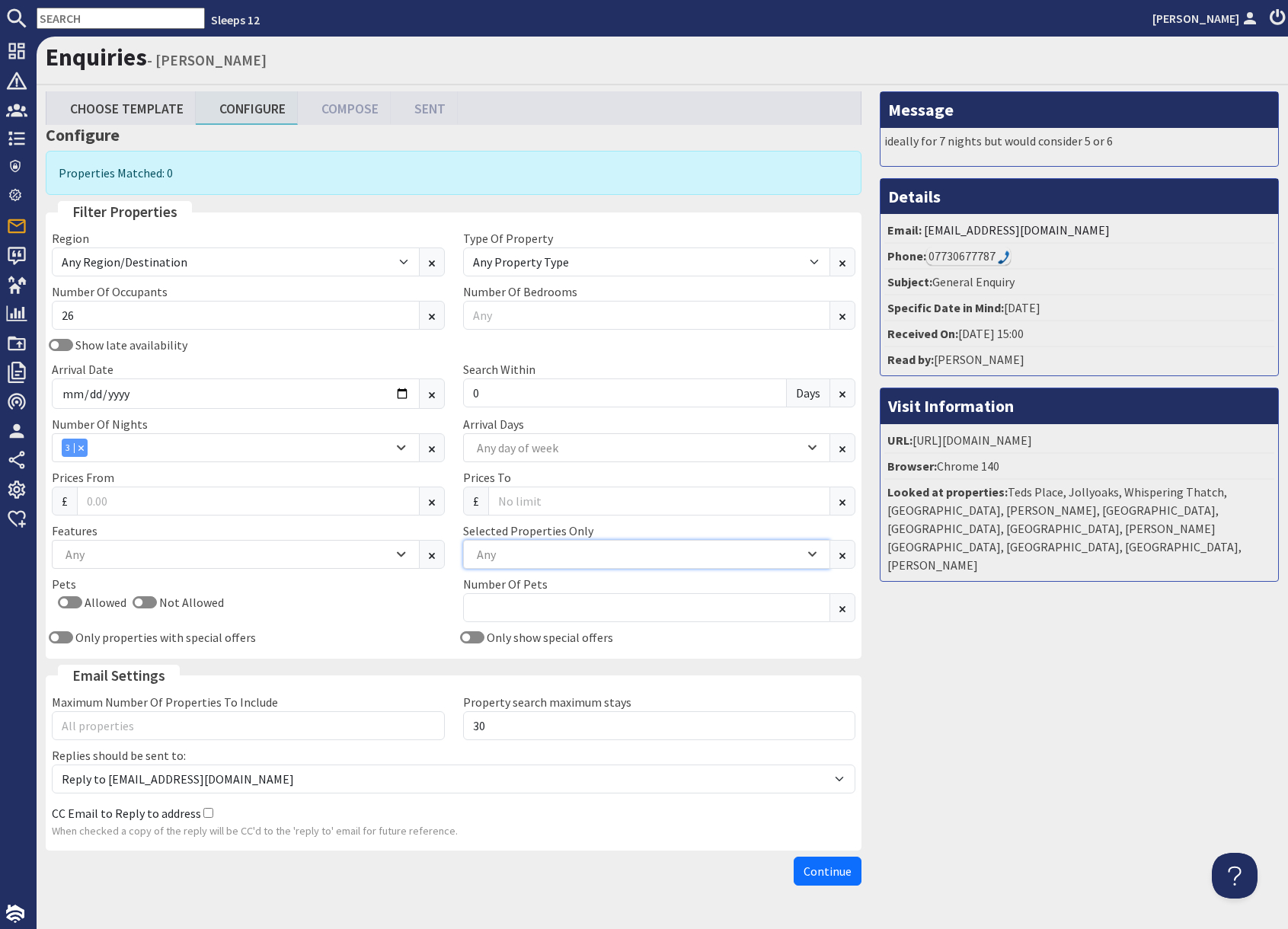
click at [575, 559] on div "Any" at bounding box center [638, 554] width 331 height 17
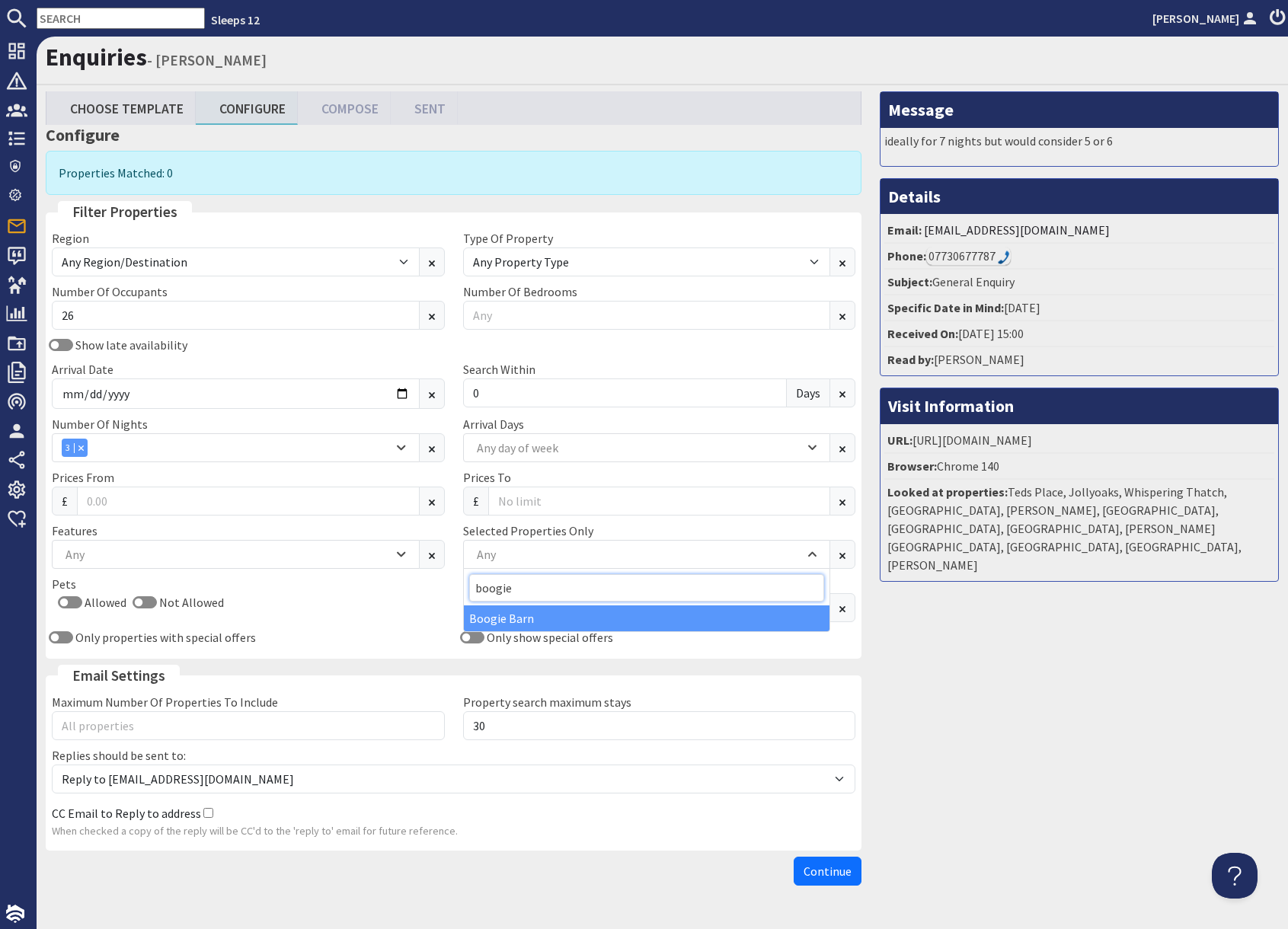
type input "boogie"
click at [547, 617] on div "Boogie Barn" at bounding box center [647, 618] width 366 height 26
click at [1073, 657] on div "Message ideally for 7 nights but would consider 5 or 6 Details Email: sl@smg.fo…" at bounding box center [1078, 492] width 417 height 801
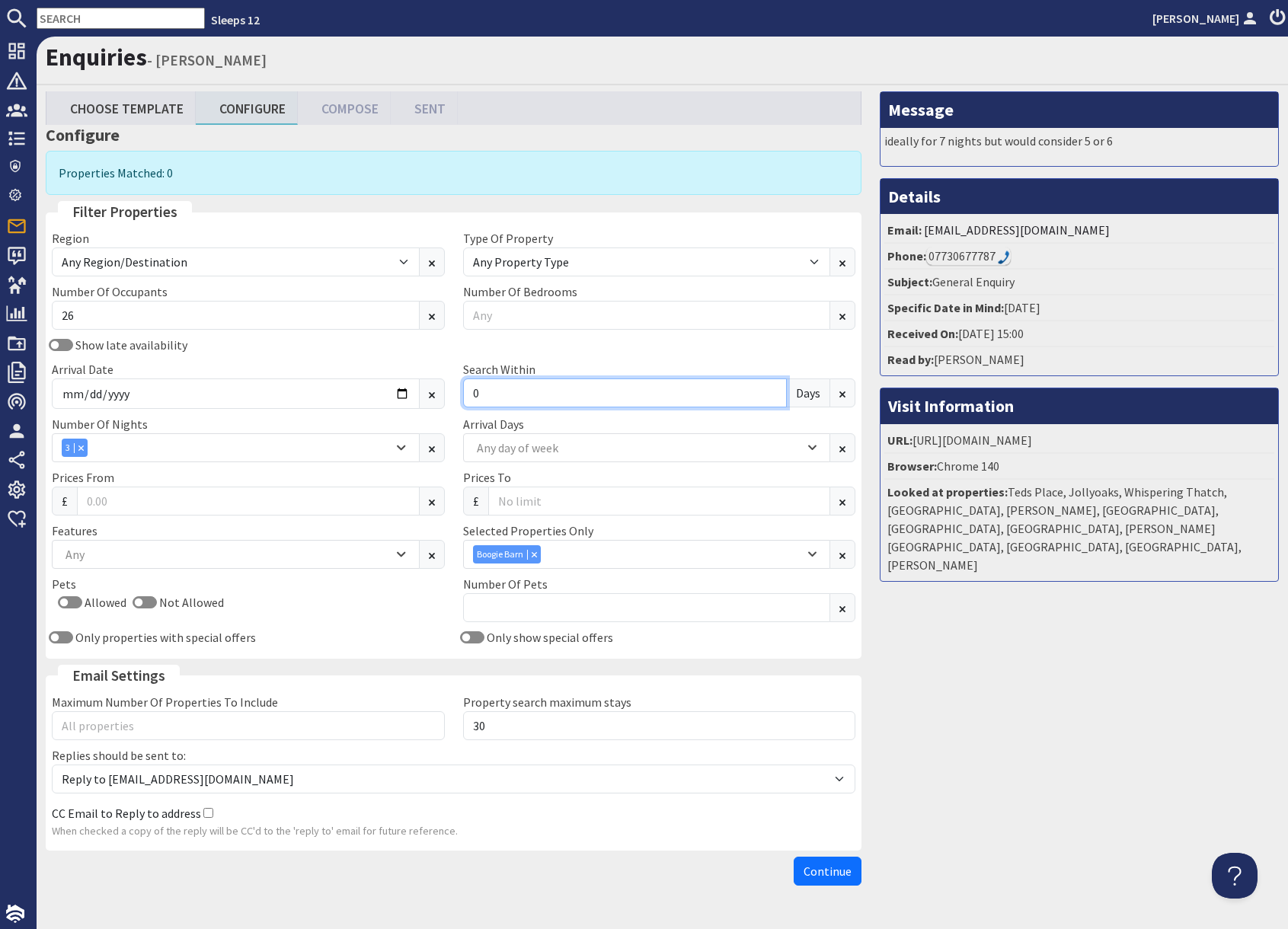
click at [497, 397] on input "0" at bounding box center [625, 393] width 324 height 29
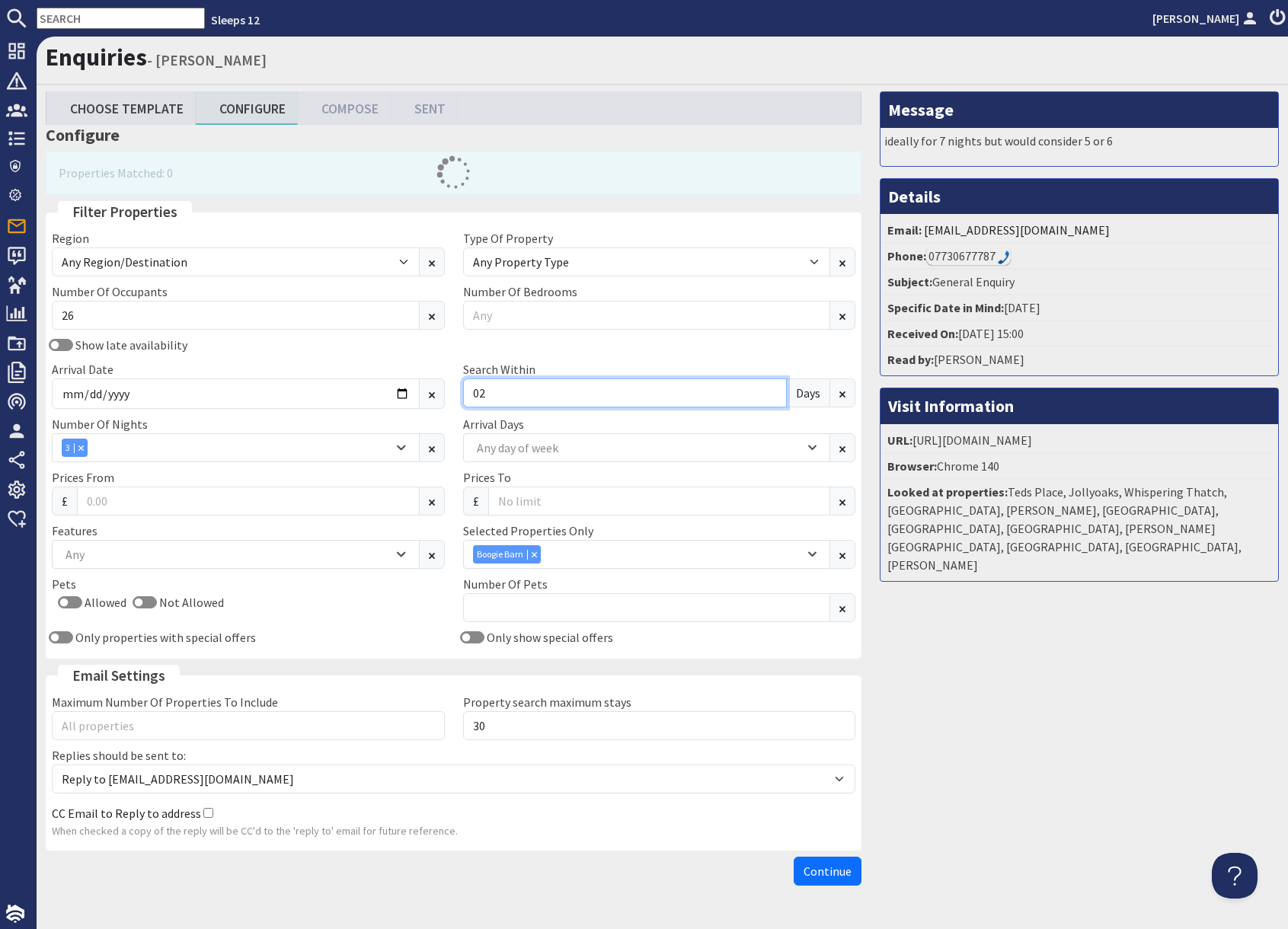
type input "0"
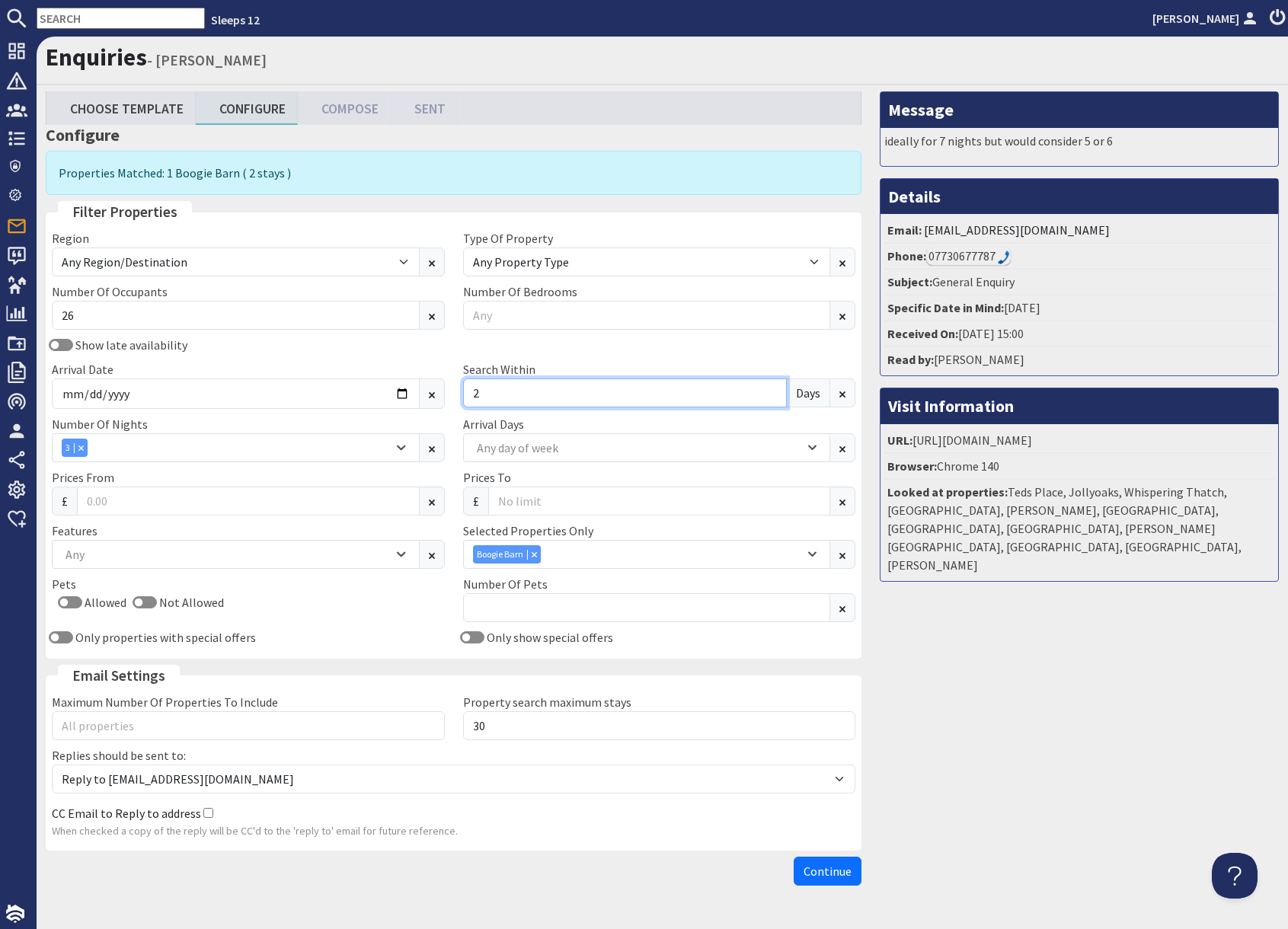
type input "2"
click at [1037, 741] on div "Message ideally for 7 nights but would consider 5 or 6 Details Email: sl@smg.fo…" at bounding box center [1078, 492] width 417 height 801
click at [987, 862] on div "Message ideally for 7 nights but would consider 5 or 6 Details Email: sl@smg.fo…" at bounding box center [1078, 492] width 417 height 801
click at [834, 872] on span "Continue" at bounding box center [827, 871] width 48 height 15
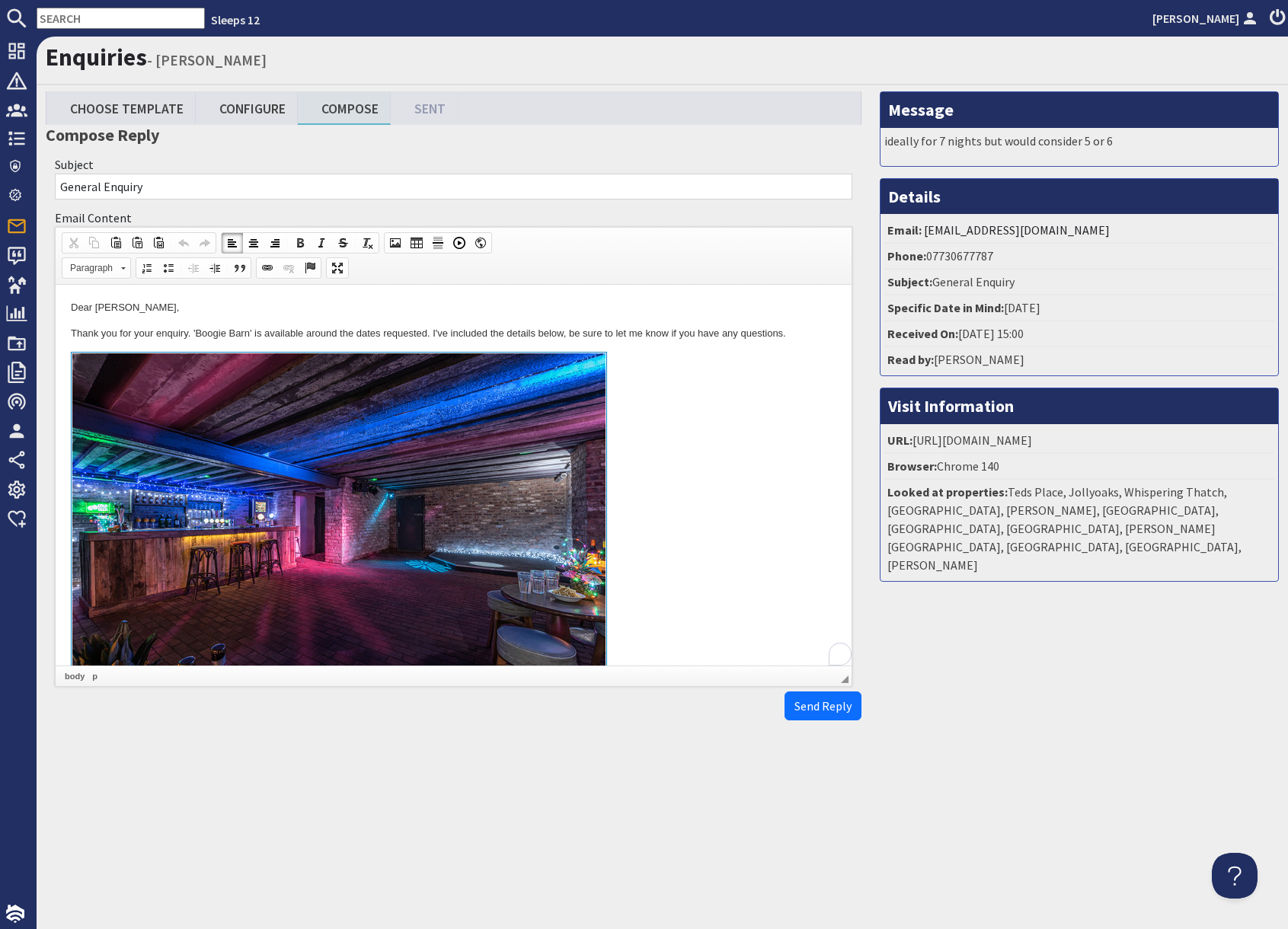
drag, startPoint x: 733, startPoint y: 465, endPoint x: 733, endPoint y: 480, distance: 15.0
click at [733, 467] on link at bounding box center [453, 528] width 765 height 351
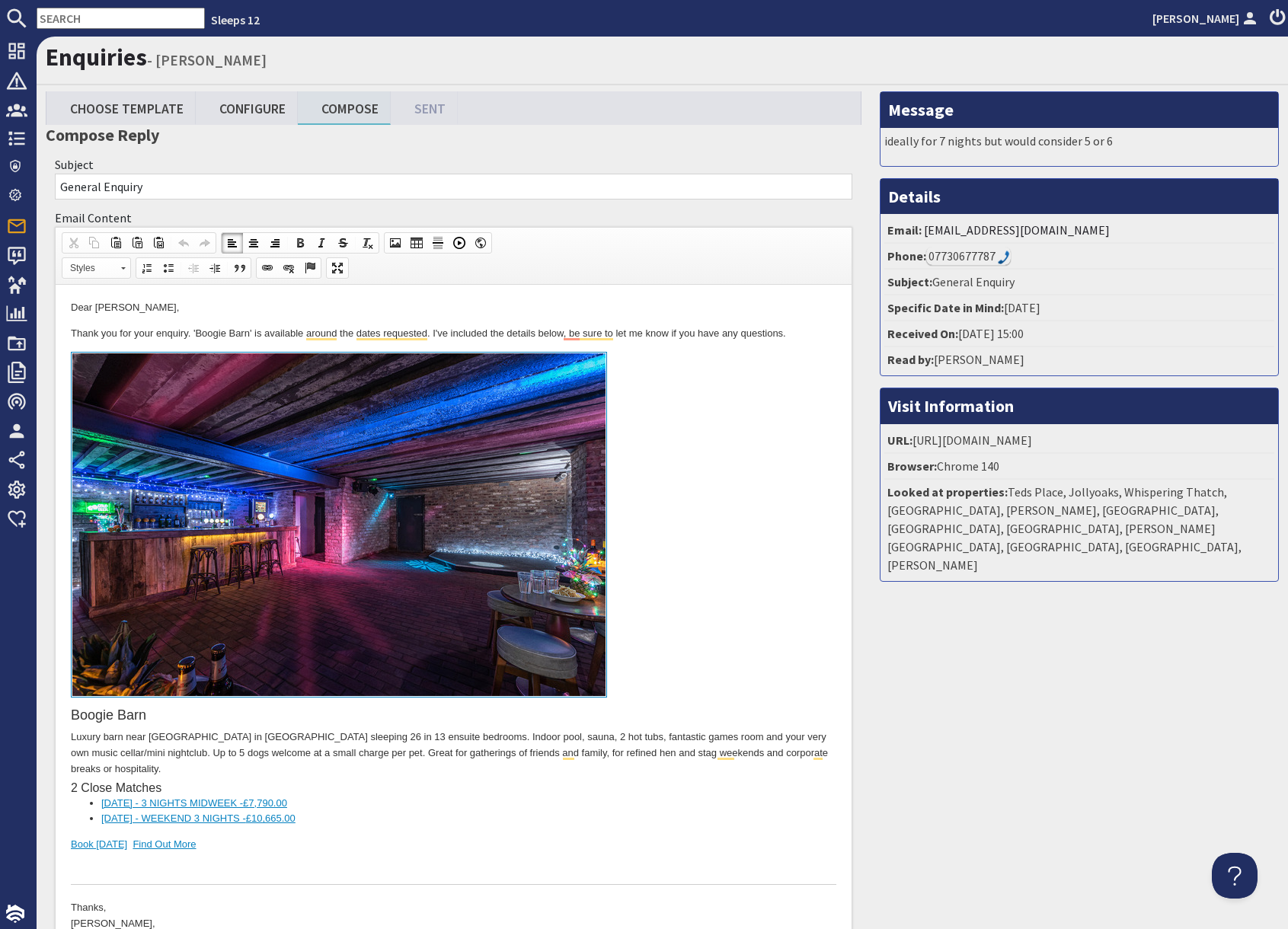
click at [1126, 801] on div "Message ideally for 7 nights but would consider 5 or 6 Details Email: sl@smg.fo…" at bounding box center [1078, 559] width 417 height 935
drag, startPoint x: 321, startPoint y: 830, endPoint x: 250, endPoint y: 852, distance: 74.3
click at [315, 833] on div "Boogie Barn Luxury barn near Sherwood Forest in Nottinghamshire sleeping 26 in …" at bounding box center [453, 618] width 765 height 533
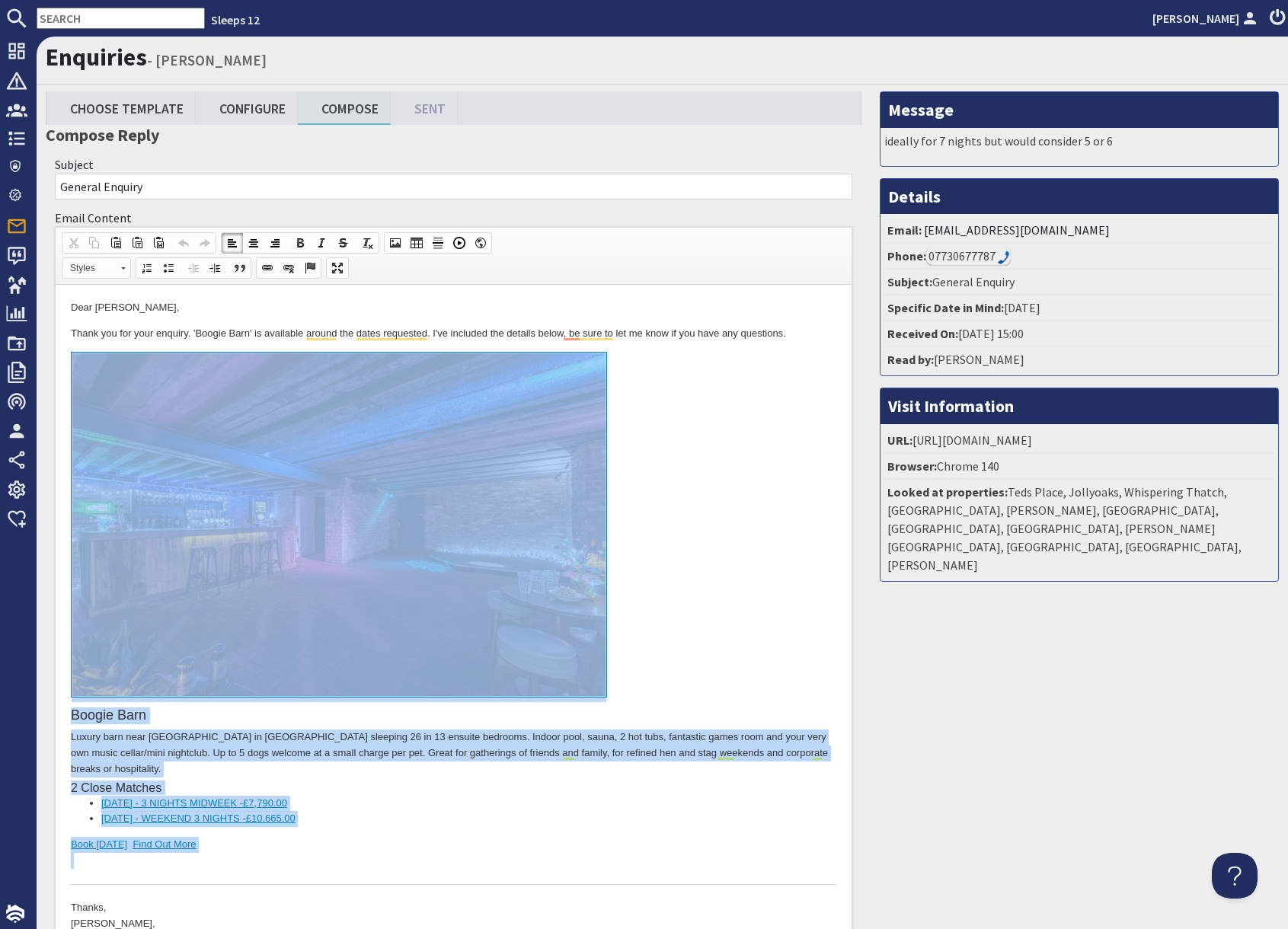
drag, startPoint x: 234, startPoint y: 862, endPoint x: 270, endPoint y: 615, distance: 249.6
click at [270, 615] on div "Boogie Barn Luxury barn near Sherwood Forest in Nottinghamshire sleeping 26 in …" at bounding box center [453, 618] width 765 height 533
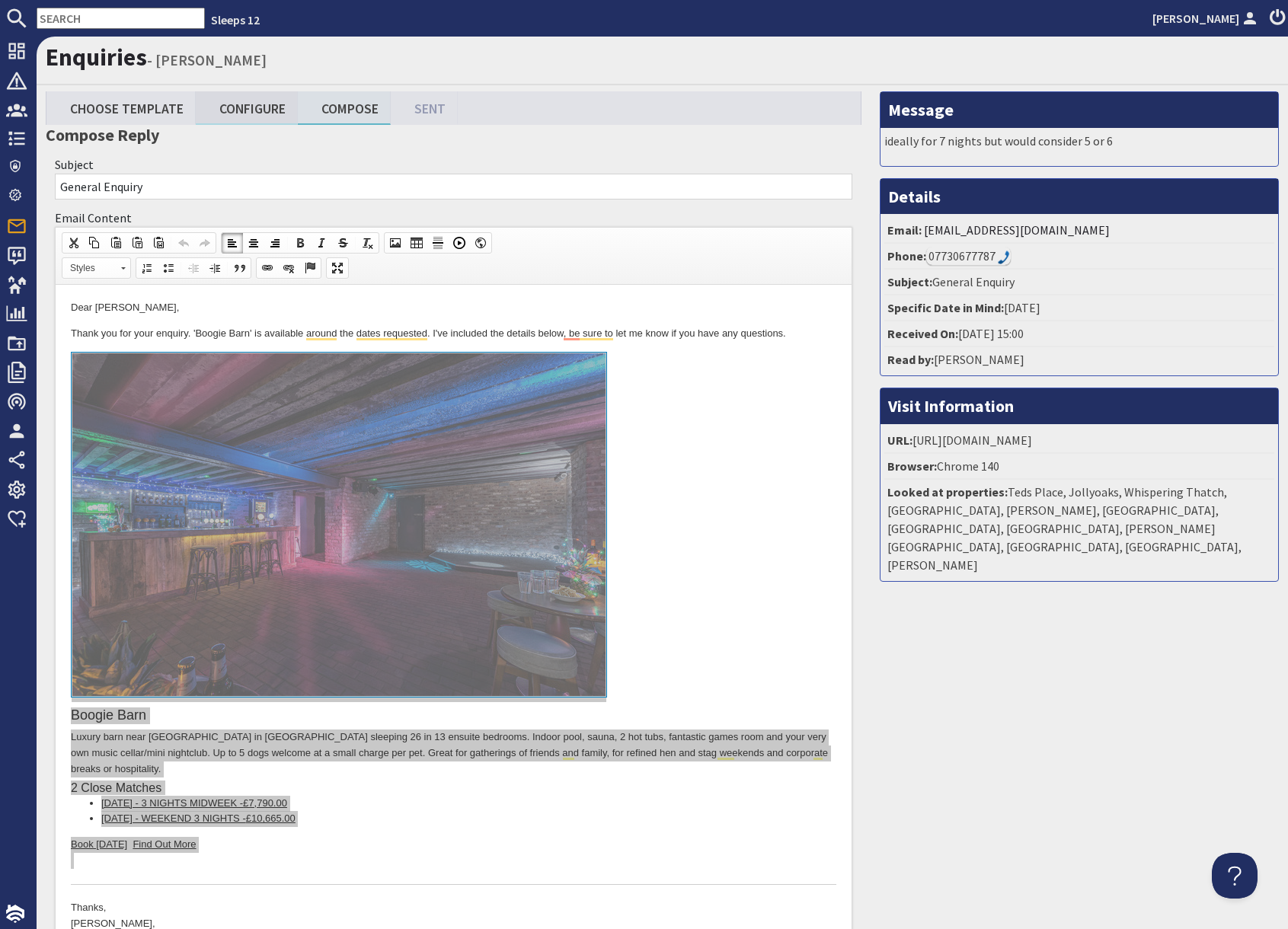
click at [257, 105] on link "Configure" at bounding box center [246, 107] width 102 height 33
type textarea "<p>Dear Stephen Lane,</p> <p>Thank you for your enquiry. &#39;Boogie Barn&#39; …"
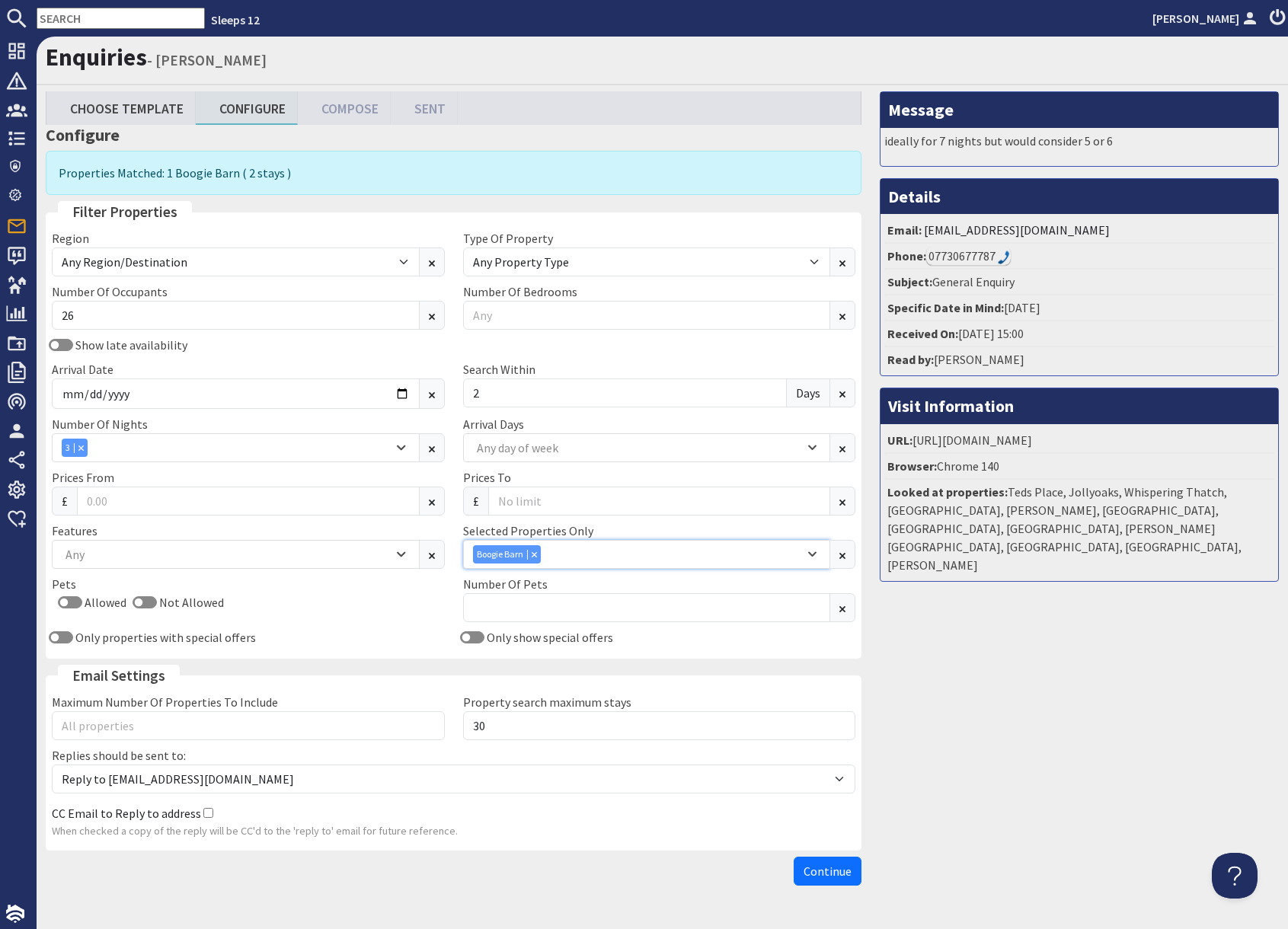
drag, startPoint x: 536, startPoint y: 559, endPoint x: 521, endPoint y: 560, distance: 15.0
click at [536, 559] on div "Boogie Barn" at bounding box center [506, 554] width 68 height 18
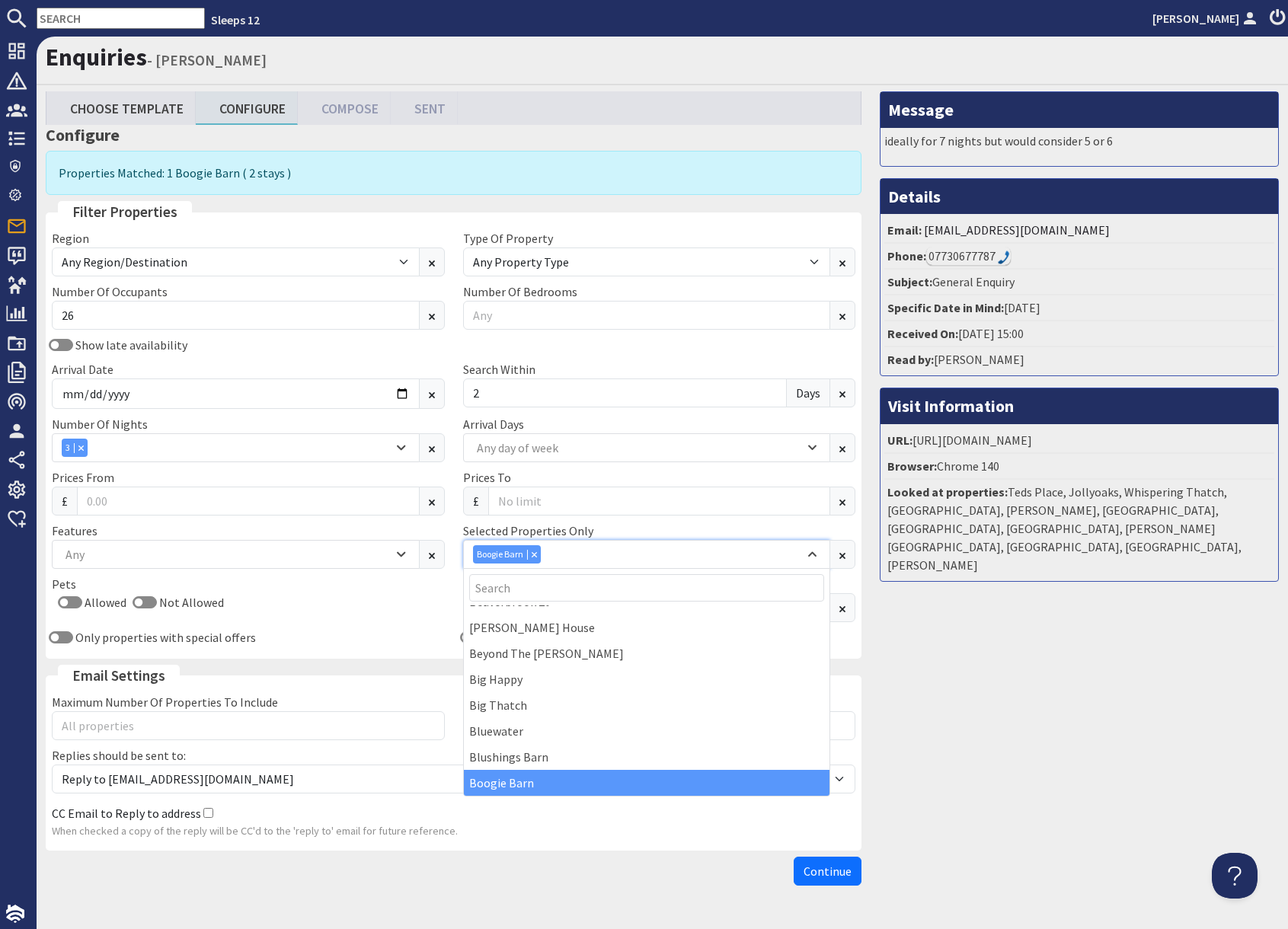
click at [535, 553] on icon "Combobox" at bounding box center [534, 554] width 6 height 6
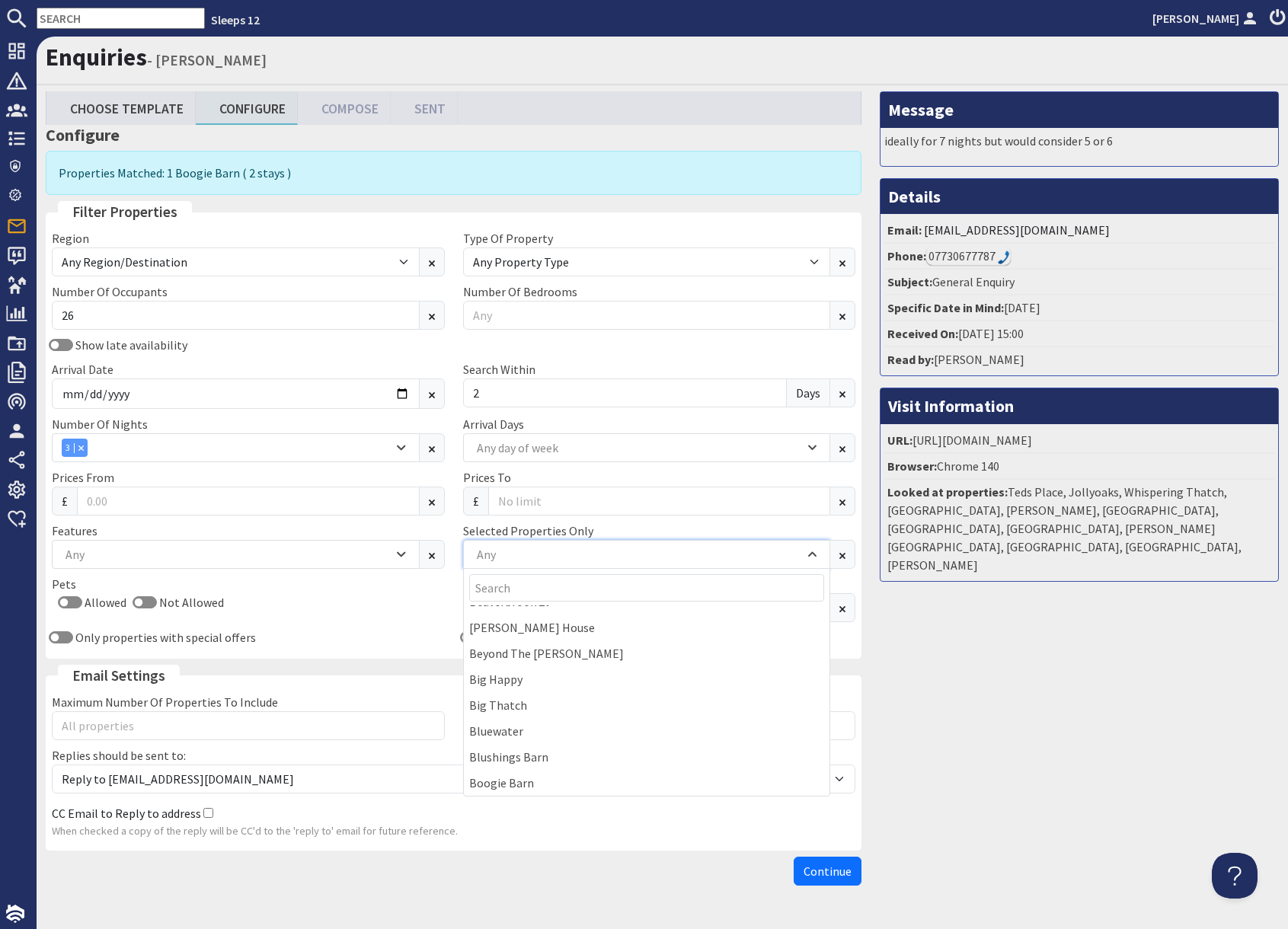
click at [522, 559] on div "Any" at bounding box center [638, 554] width 331 height 17
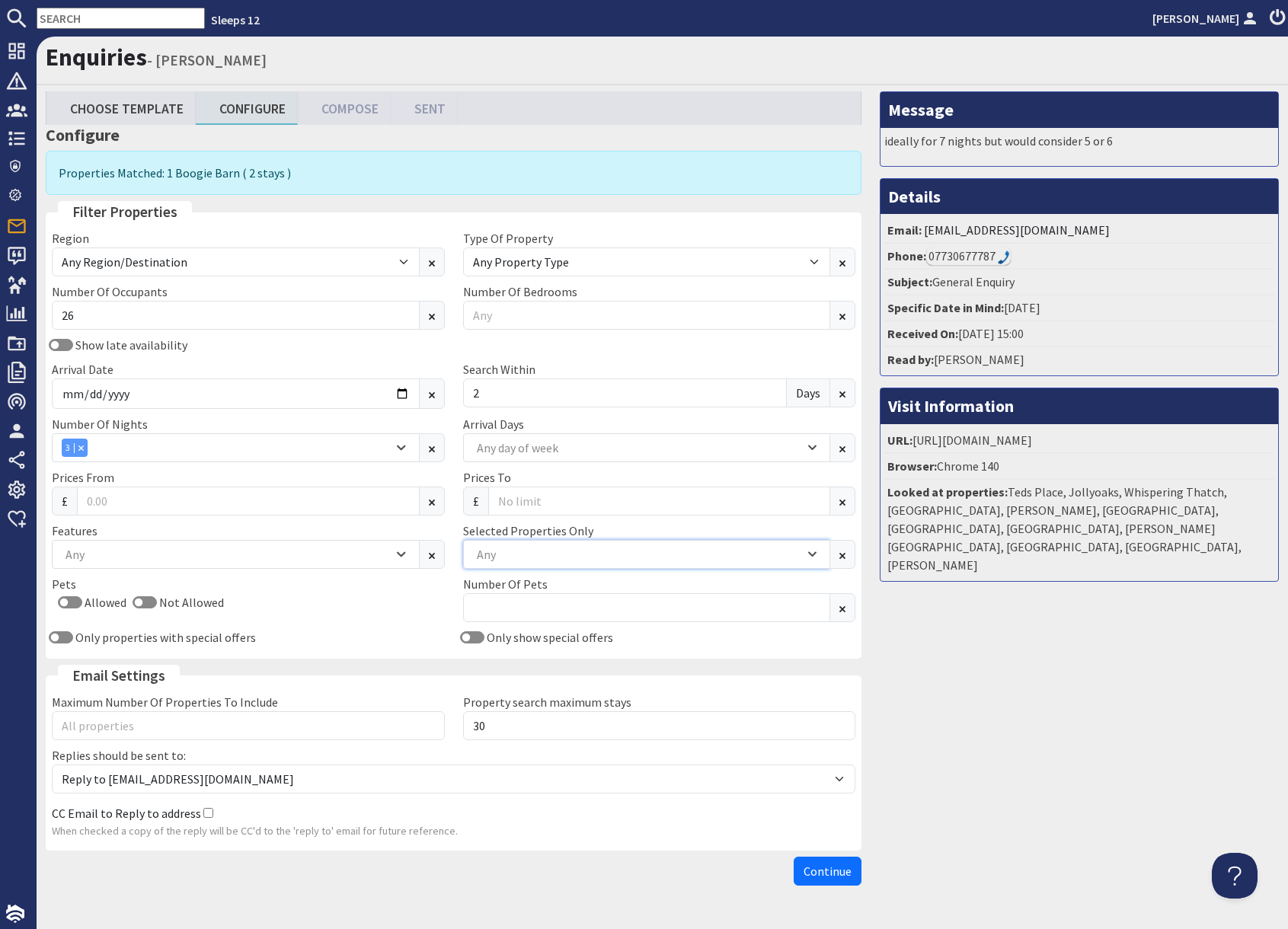
click at [523, 556] on div "Any" at bounding box center [638, 554] width 331 height 17
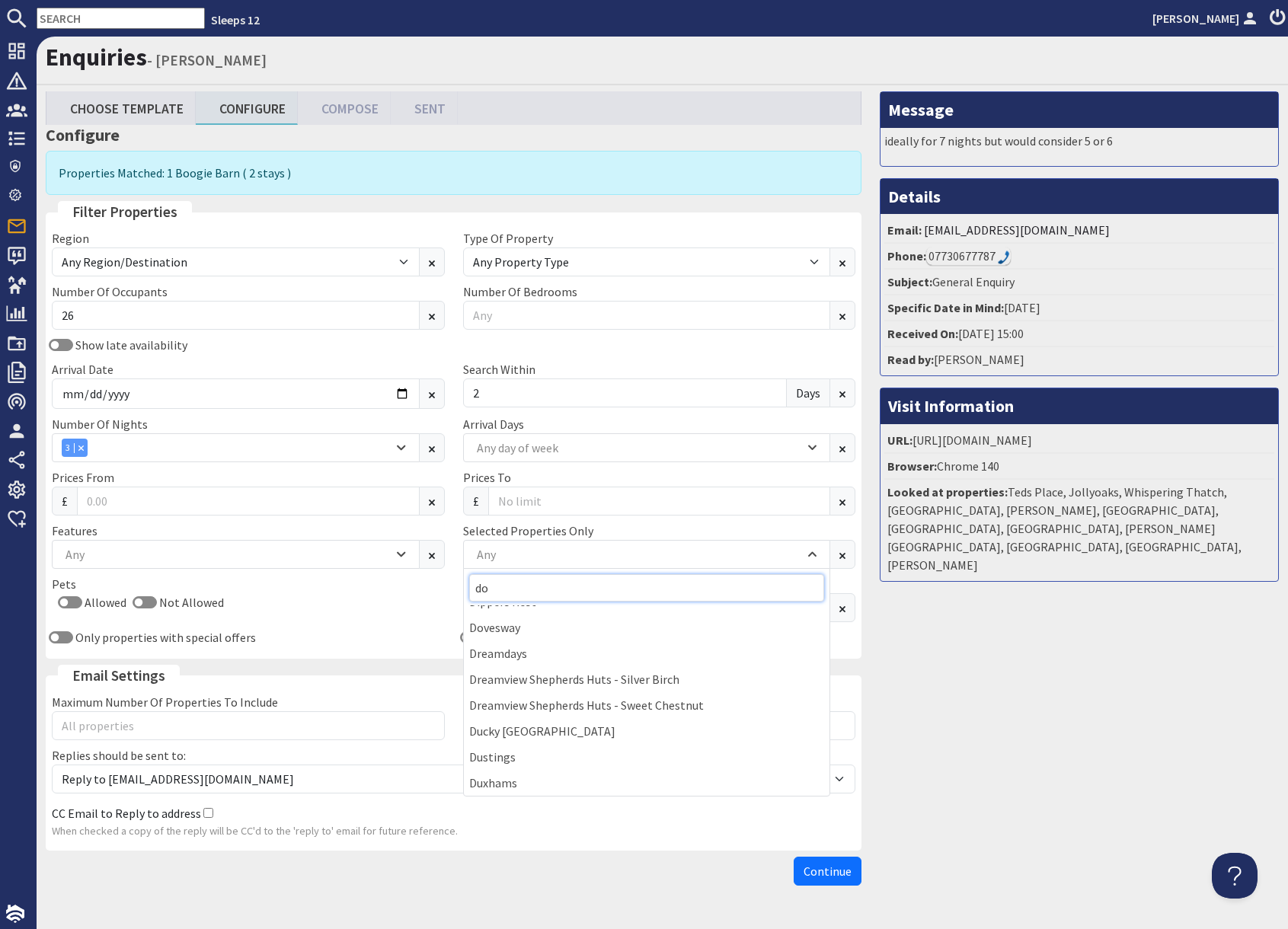
scroll to position [0, 0]
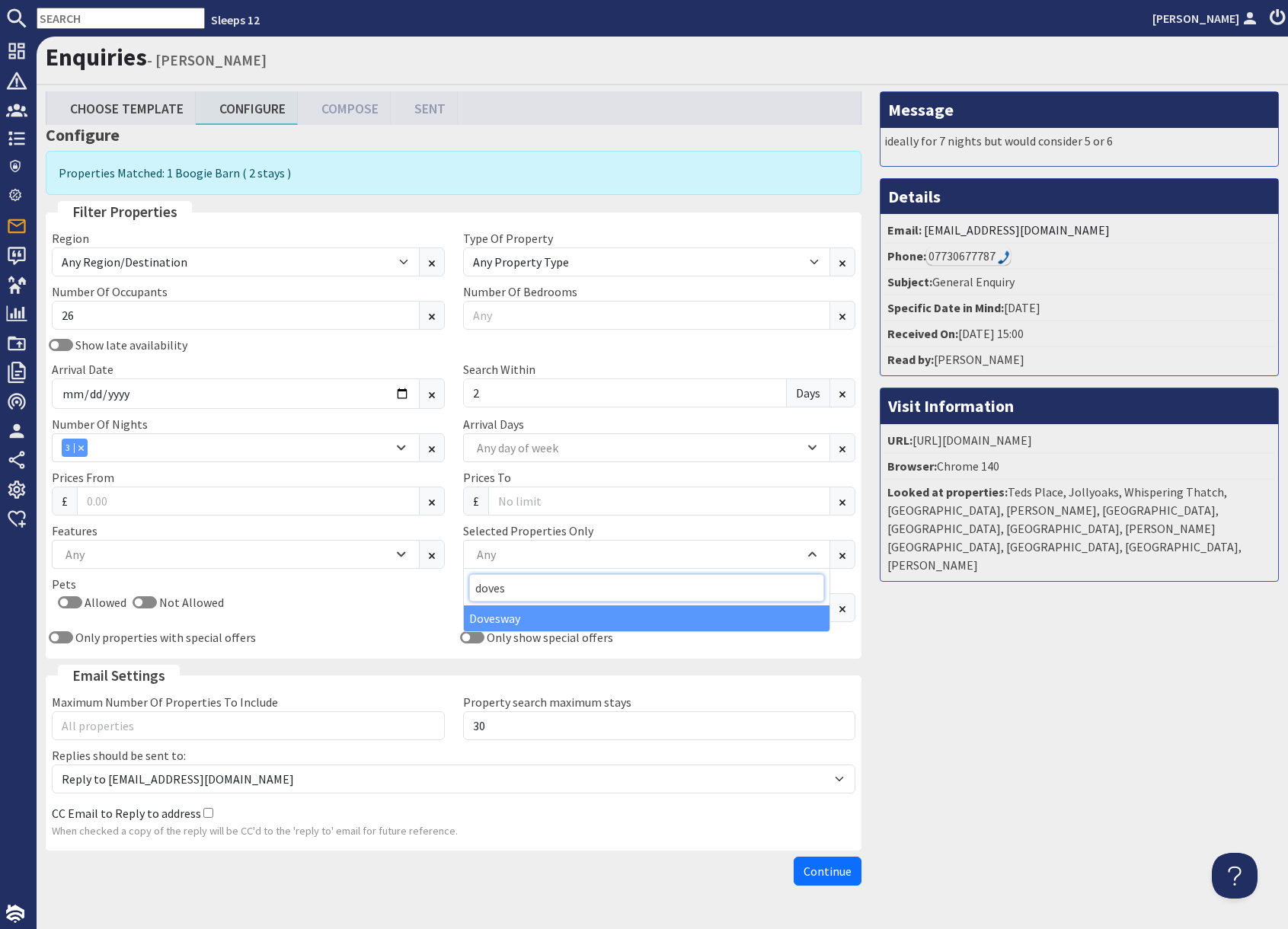
type input "doves"
click at [489, 625] on div "Dovesway" at bounding box center [647, 618] width 366 height 26
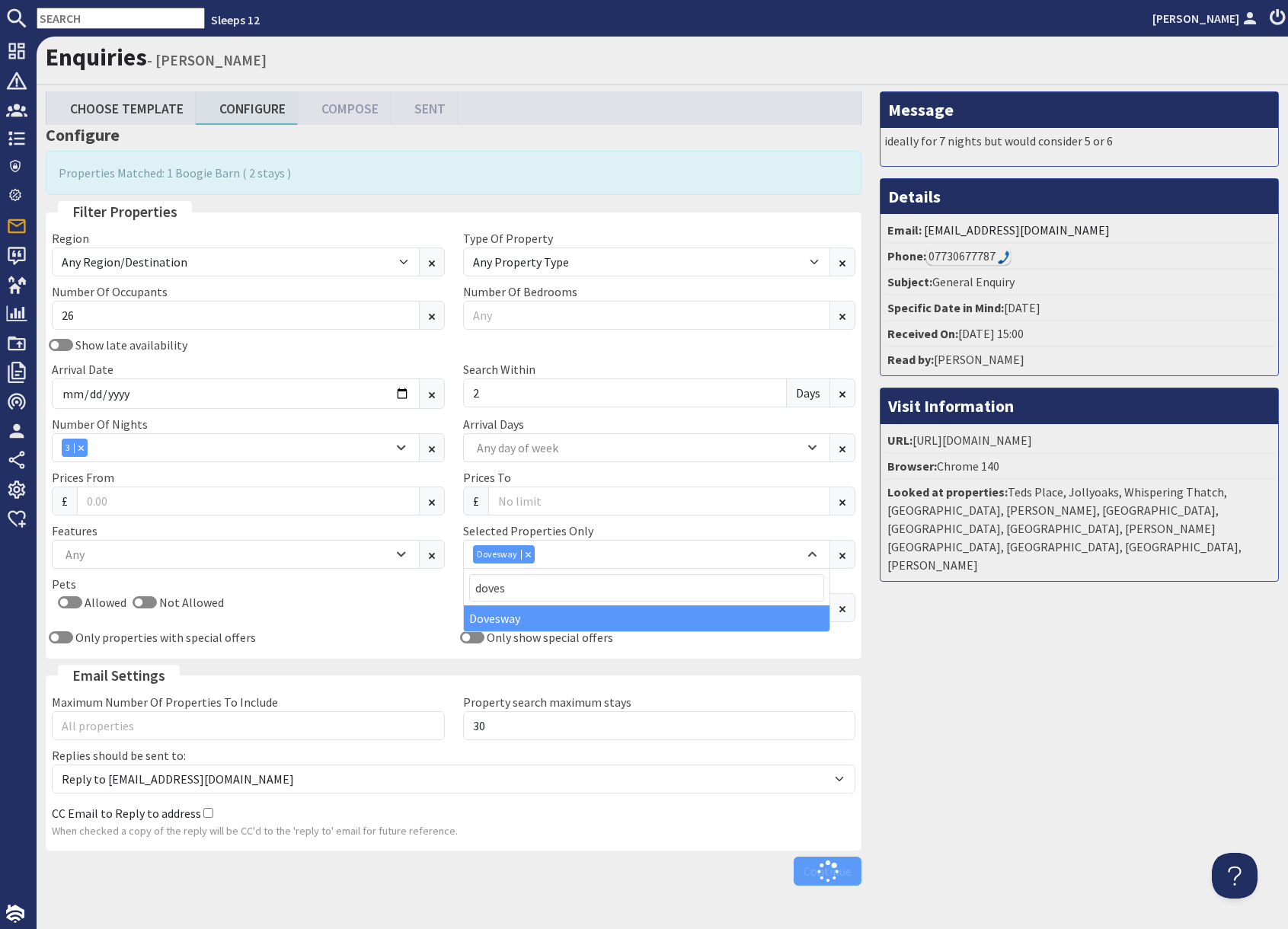
drag, startPoint x: 1021, startPoint y: 698, endPoint x: 1019, endPoint y: 721, distance: 23.1
click at [1021, 699] on div "Message ideally for 7 nights but would consider 5 or 6 Details Email: sl@smg.fo…" at bounding box center [1078, 492] width 417 height 801
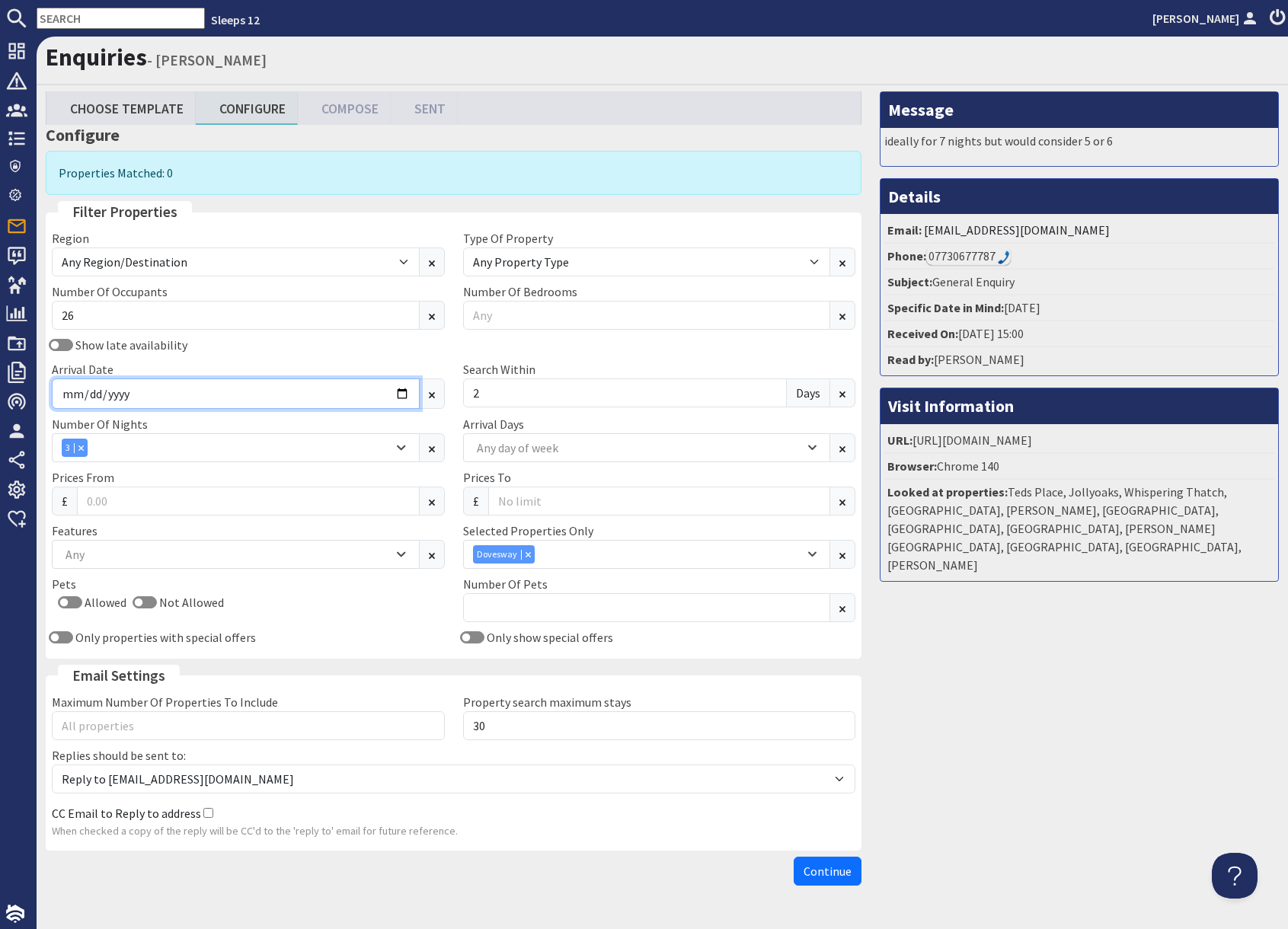
click at [398, 393] on input "2026-02-26" at bounding box center [235, 393] width 368 height 30
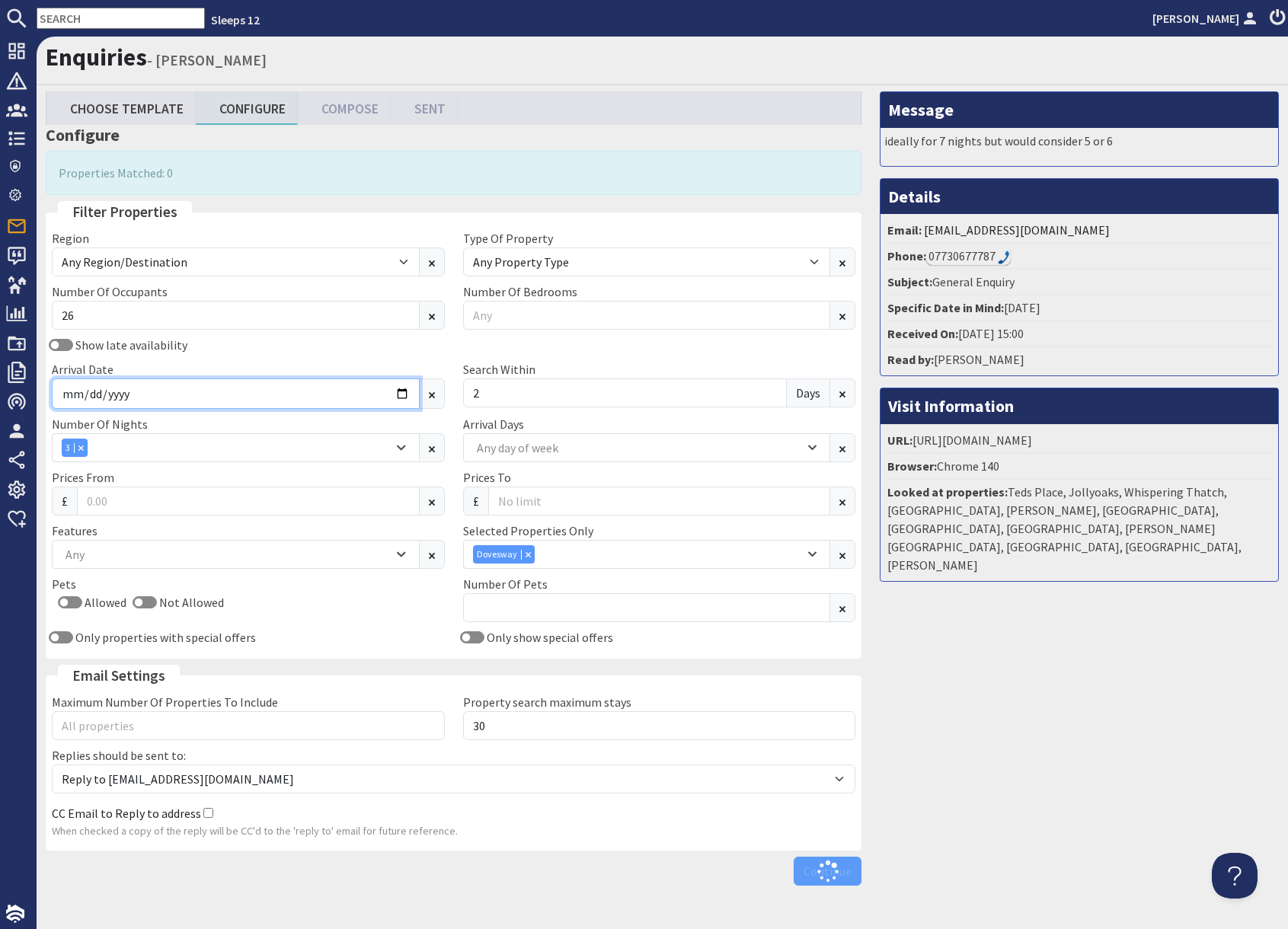
type input "2026-09-11"
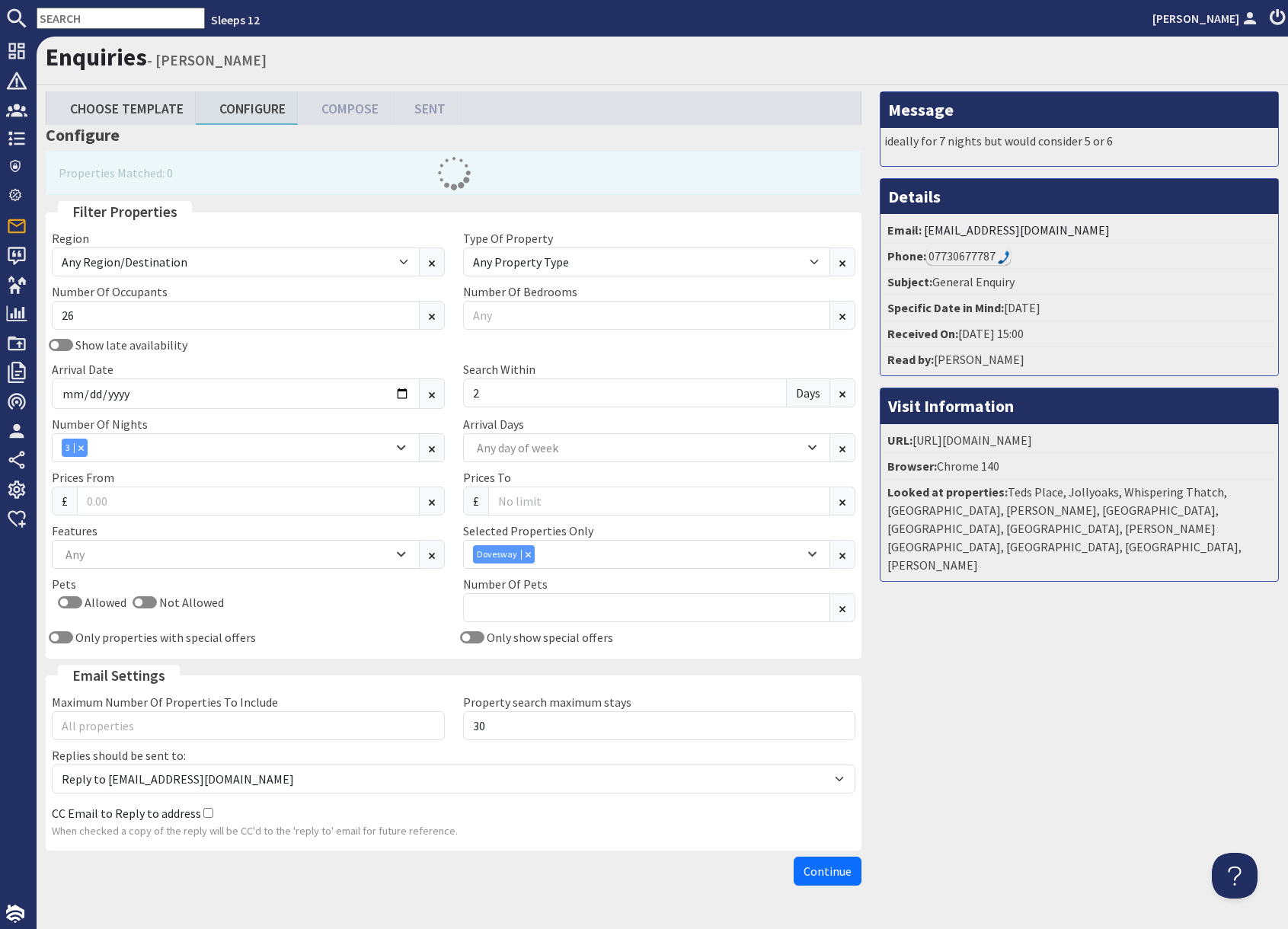
drag, startPoint x: 1089, startPoint y: 706, endPoint x: 1073, endPoint y: 710, distance: 16.5
click at [1089, 706] on div "Message ideally for 7 nights but would consider 5 or 6 Details Email: sl@smg.fo…" at bounding box center [1078, 492] width 417 height 801
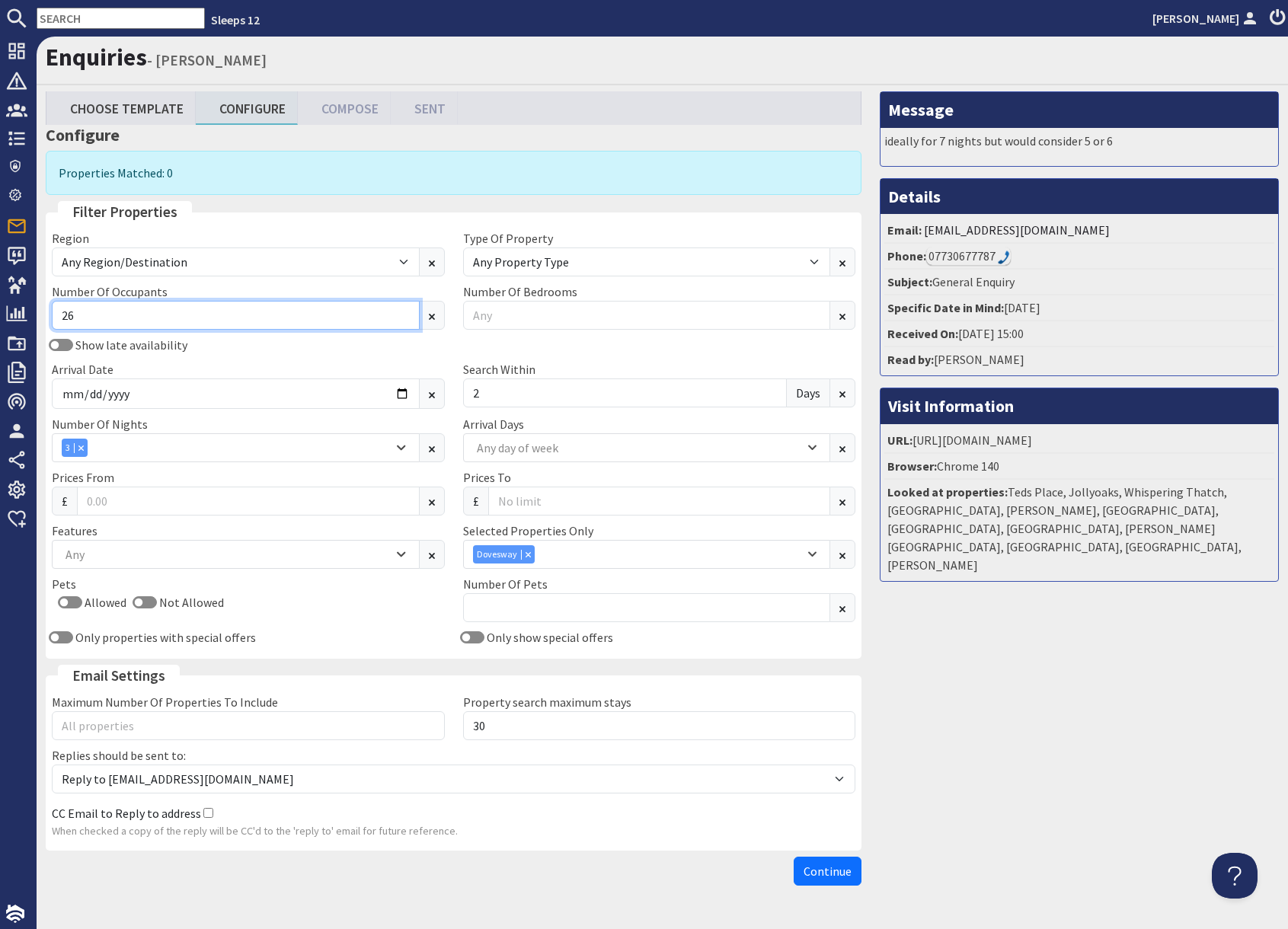
drag, startPoint x: 98, startPoint y: 322, endPoint x: 116, endPoint y: 317, distance: 18.7
click at [98, 321] on input "26" at bounding box center [235, 315] width 368 height 29
type input "2"
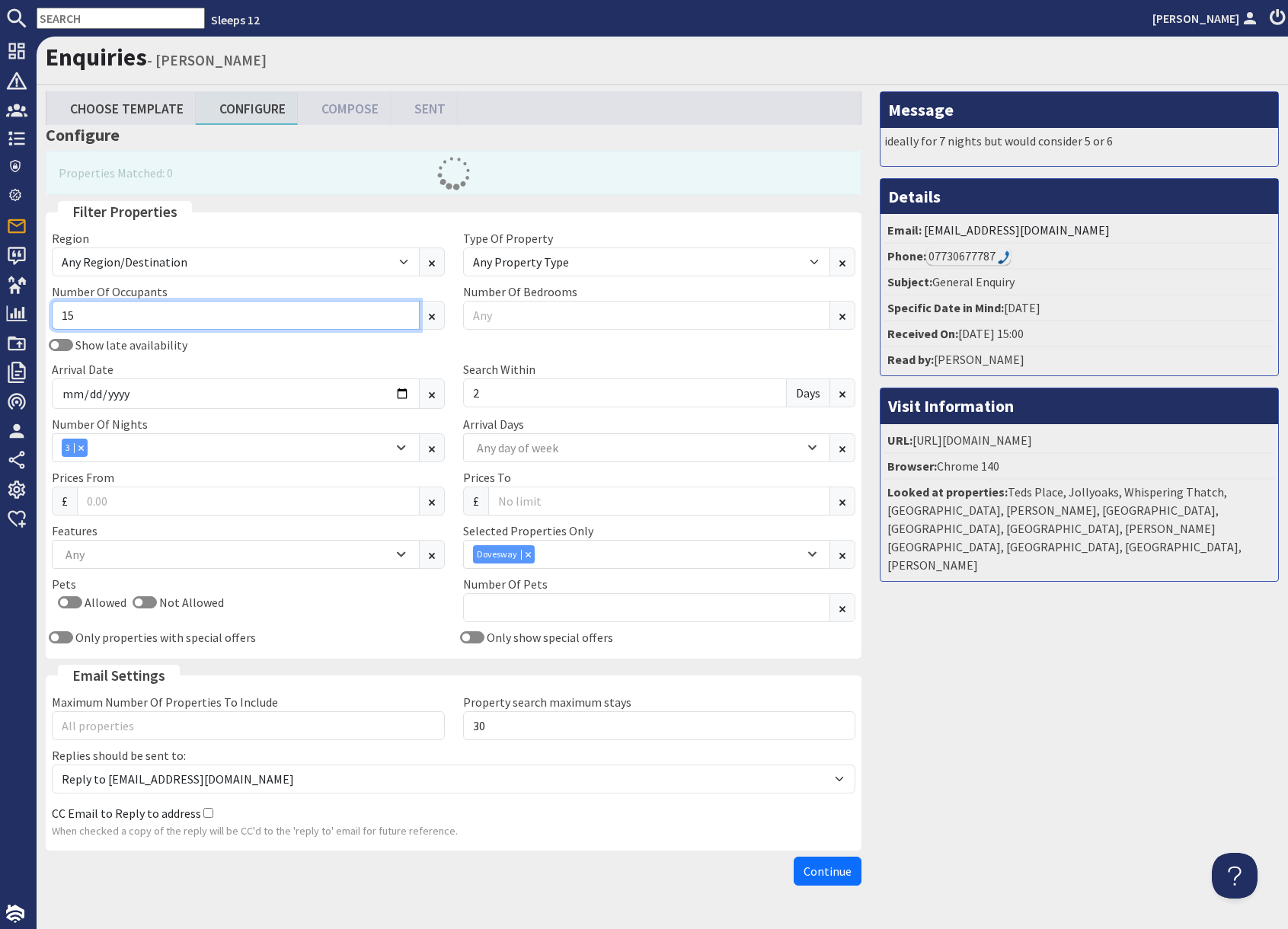
type input "15"
drag, startPoint x: 1075, startPoint y: 699, endPoint x: 1037, endPoint y: 721, distance: 43.9
click at [1075, 699] on div "Message ideally for 7 nights but would consider 5 or 6 Details Email: sl@smg.fo…" at bounding box center [1078, 492] width 417 height 801
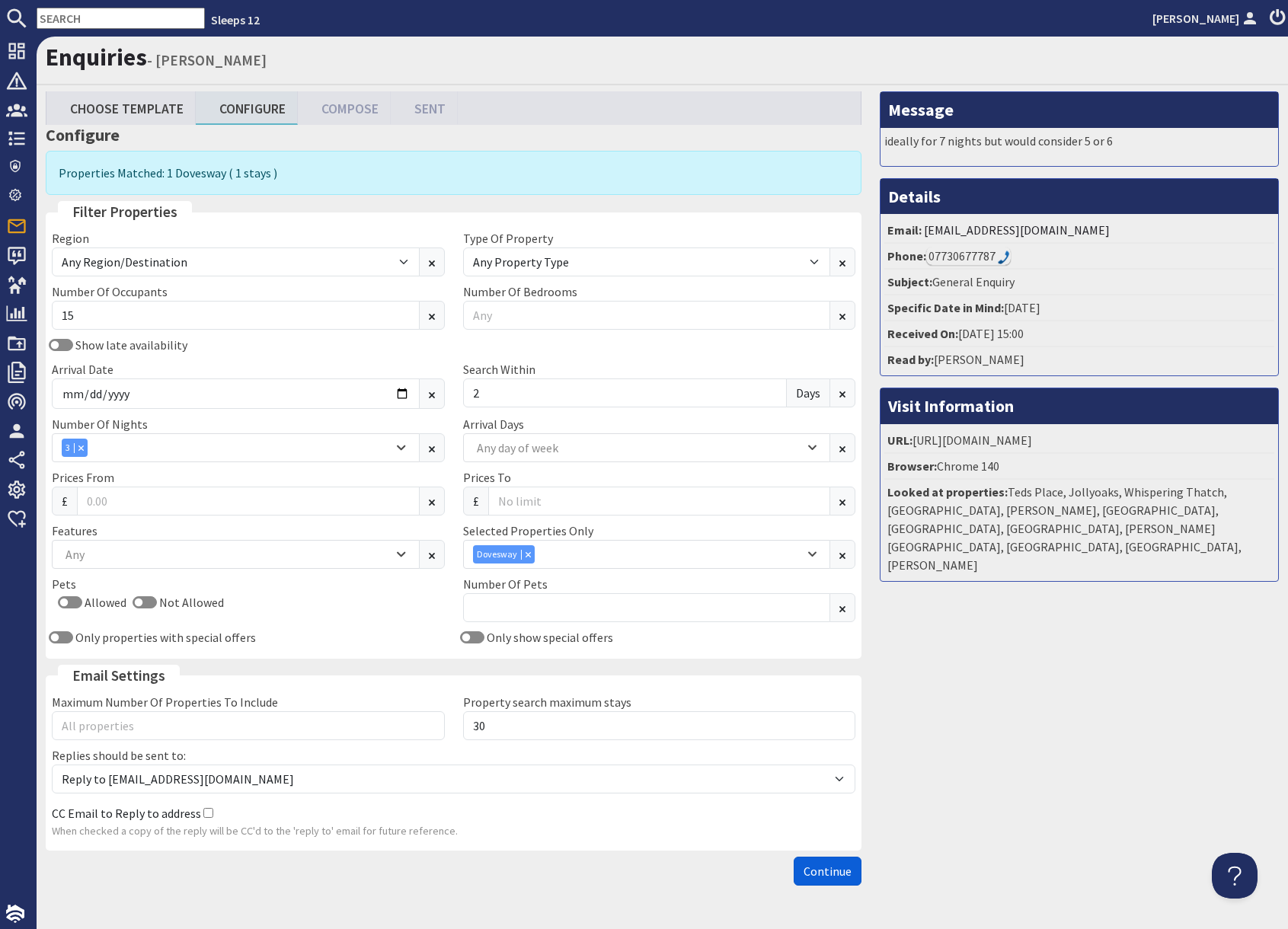
click at [837, 877] on span "Continue" at bounding box center [827, 871] width 48 height 15
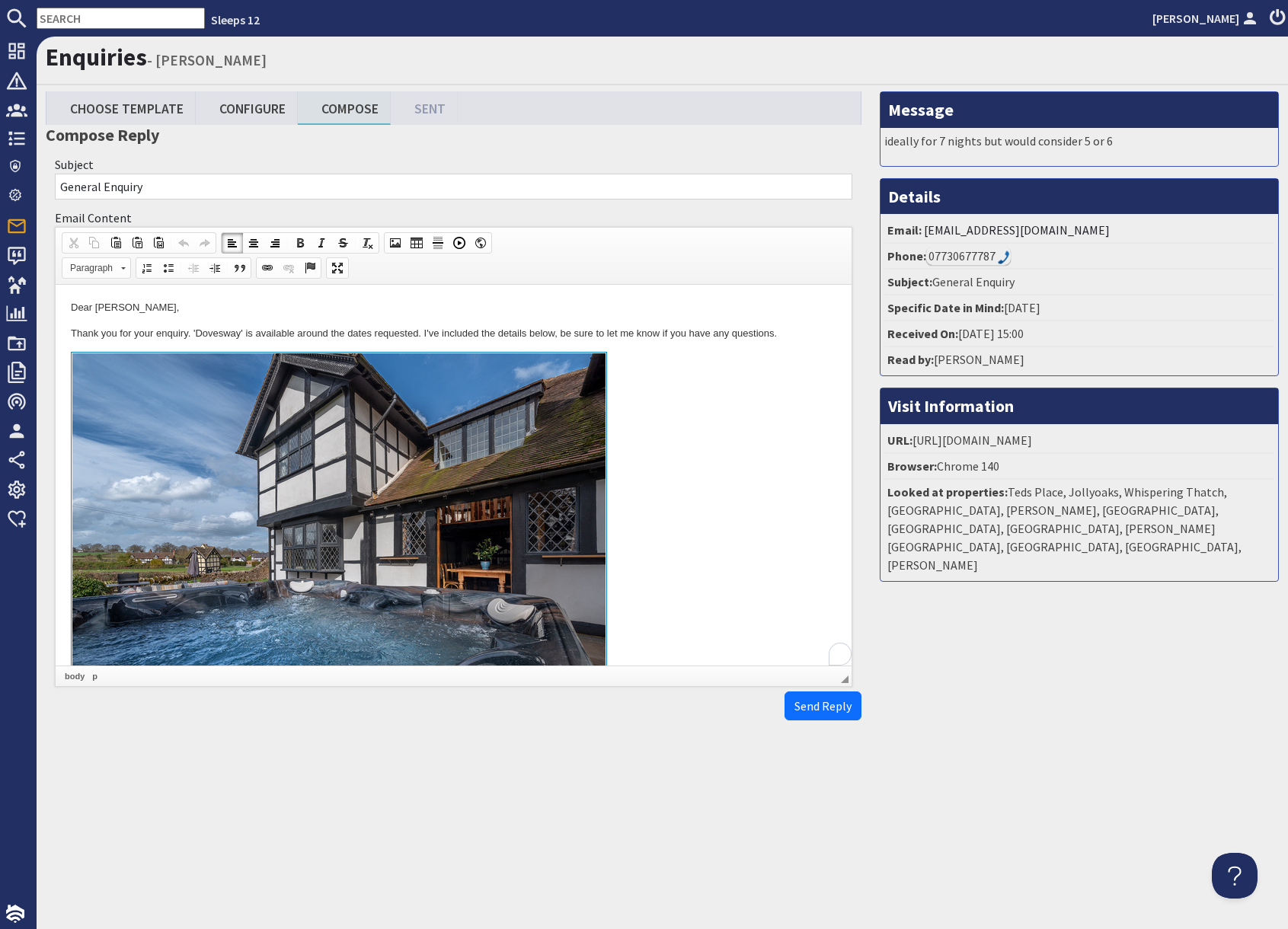
drag, startPoint x: 657, startPoint y: 535, endPoint x: 671, endPoint y: 546, distance: 17.8
click at [657, 535] on link "To enrich screen reader interactions, please activate Accessibility in Grammarl…" at bounding box center [453, 528] width 765 height 351
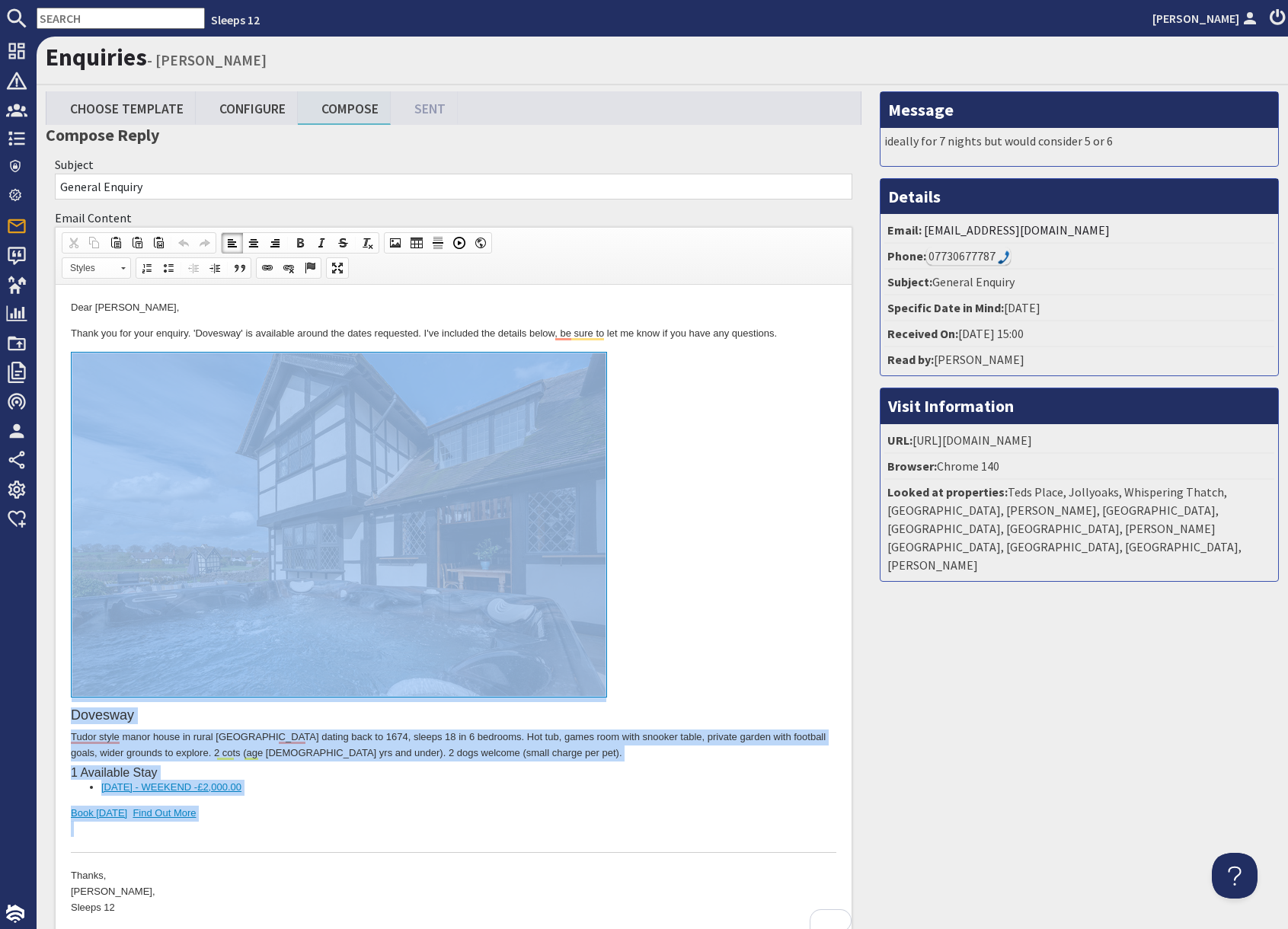
drag, startPoint x: 277, startPoint y: 838, endPoint x: 281, endPoint y: 665, distance: 173.0
click at [281, 665] on div "Dovesway Tudor style manor house in rural Herefordshire dating back to 1674, sl…" at bounding box center [453, 603] width 765 height 502
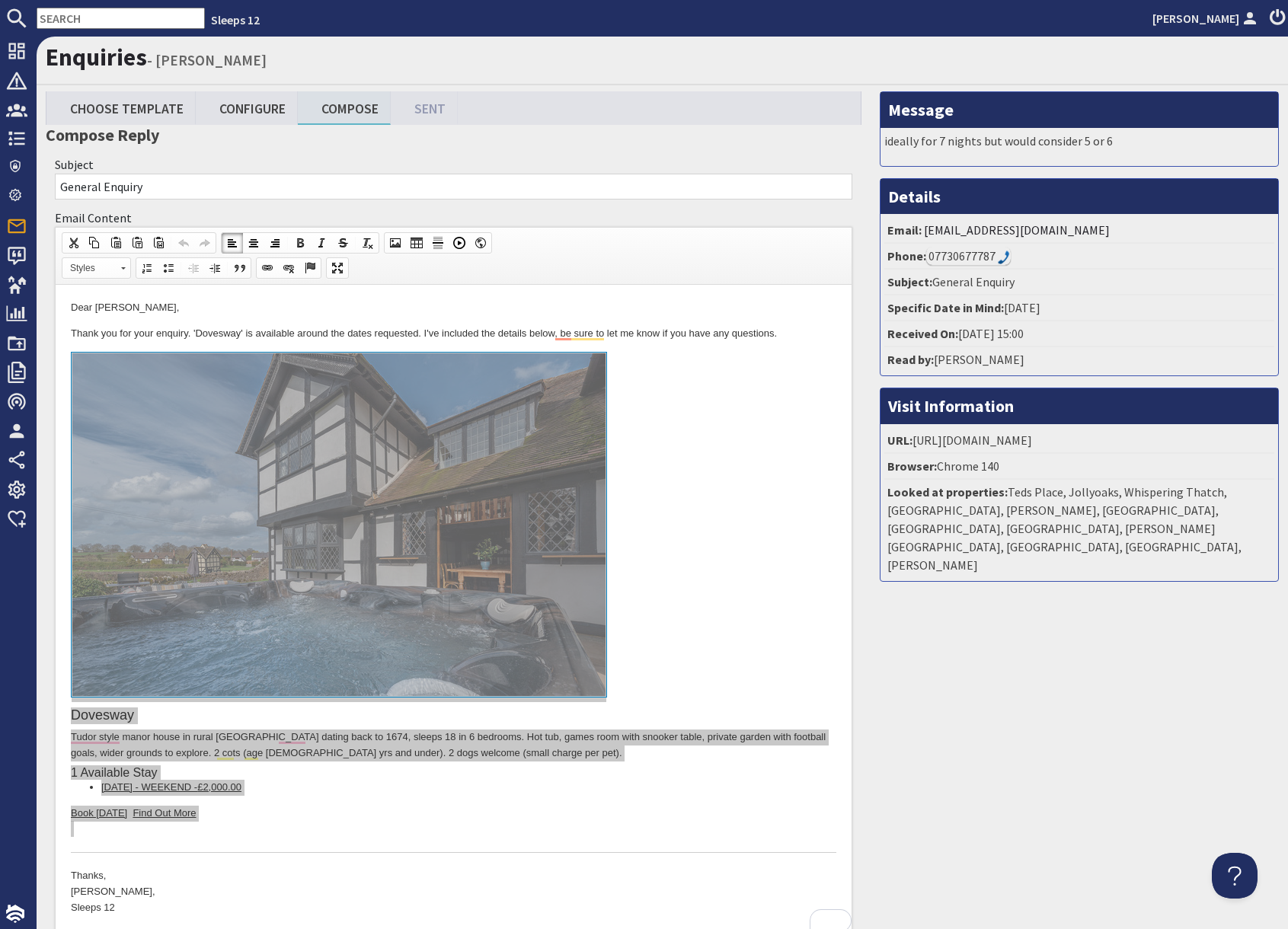
click at [65, 17] on input "text" at bounding box center [121, 18] width 168 height 21
paste input "corrinemullish@gmail.com"
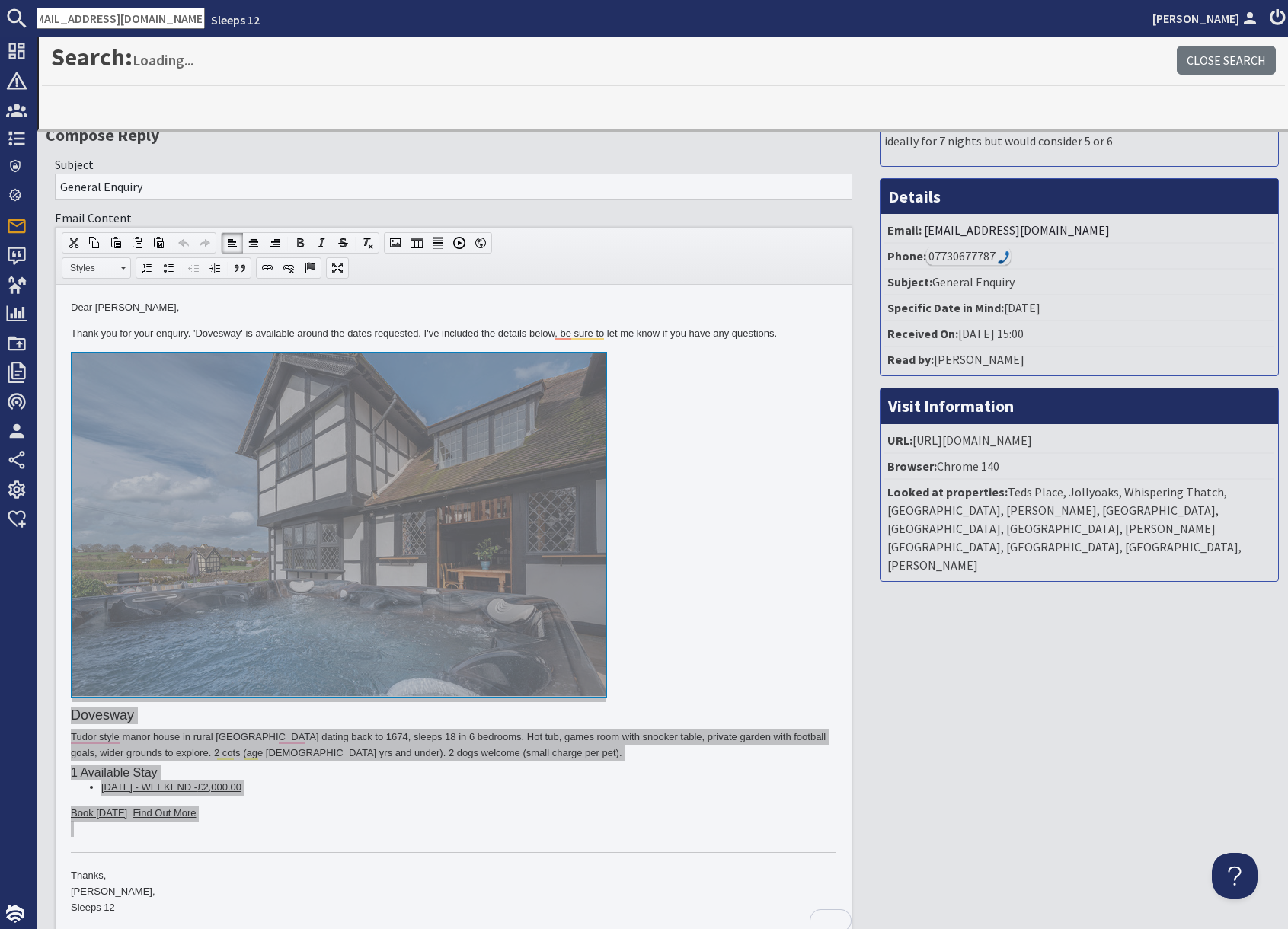
type input "corrinemullish@gmail.com"
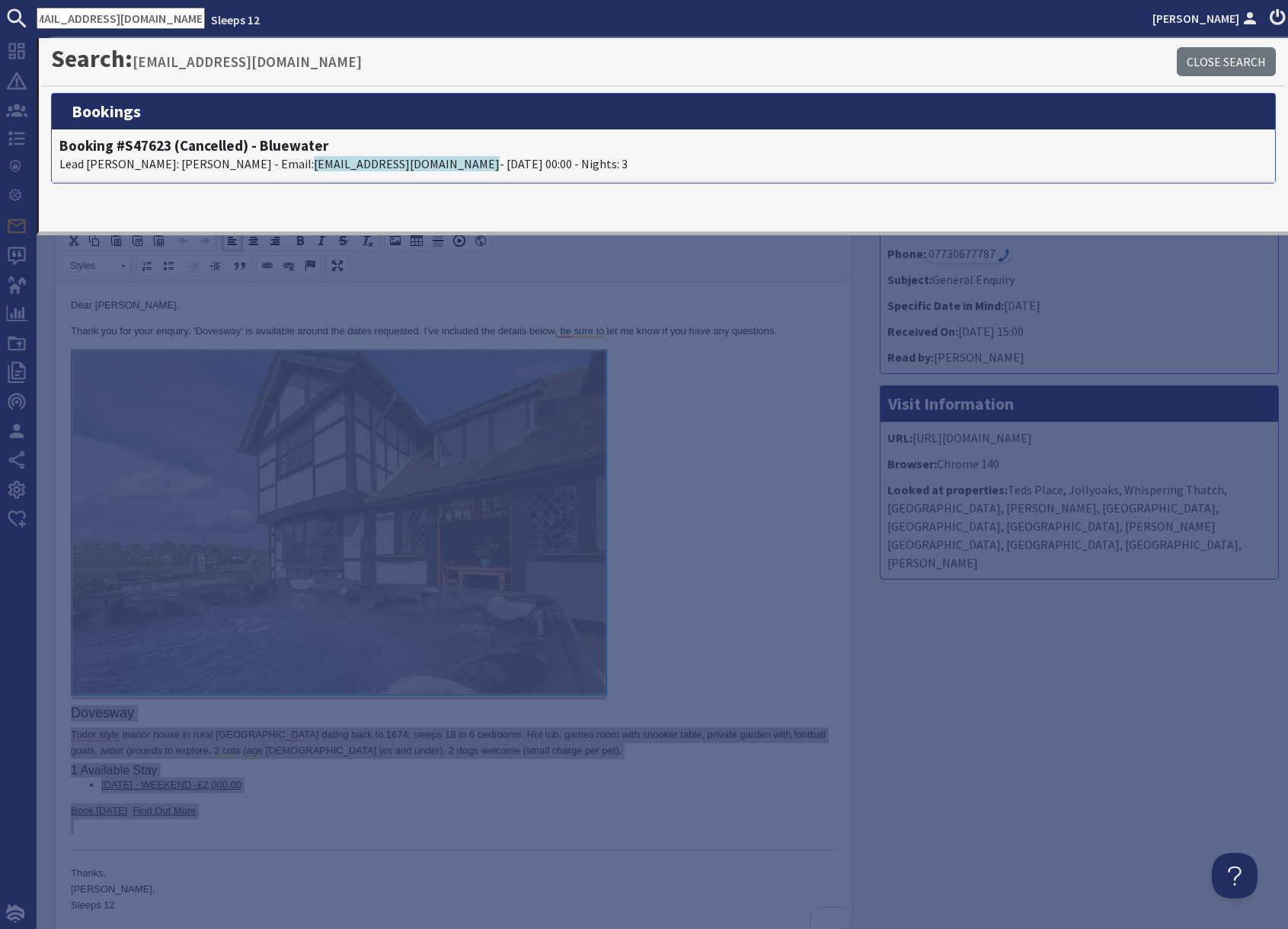
scroll to position [0, 0]
click at [1025, 633] on div "Message ideally for 7 nights but would consider 5 or 6 Details Email: sl@smg.fo…" at bounding box center [1078, 540] width 417 height 903
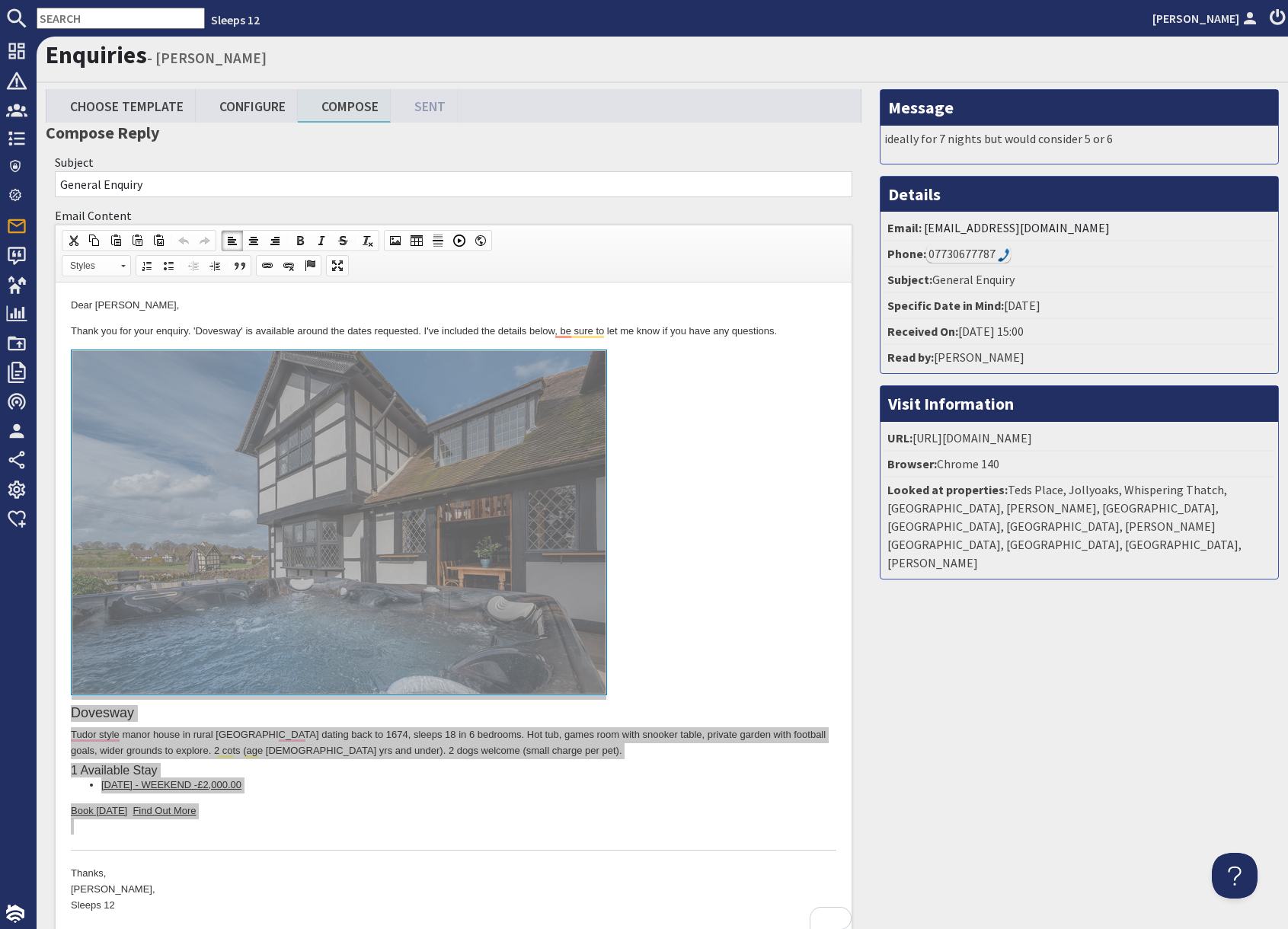
click at [109, 22] on input "text" at bounding box center [121, 18] width 168 height 21
paste input "S46357"
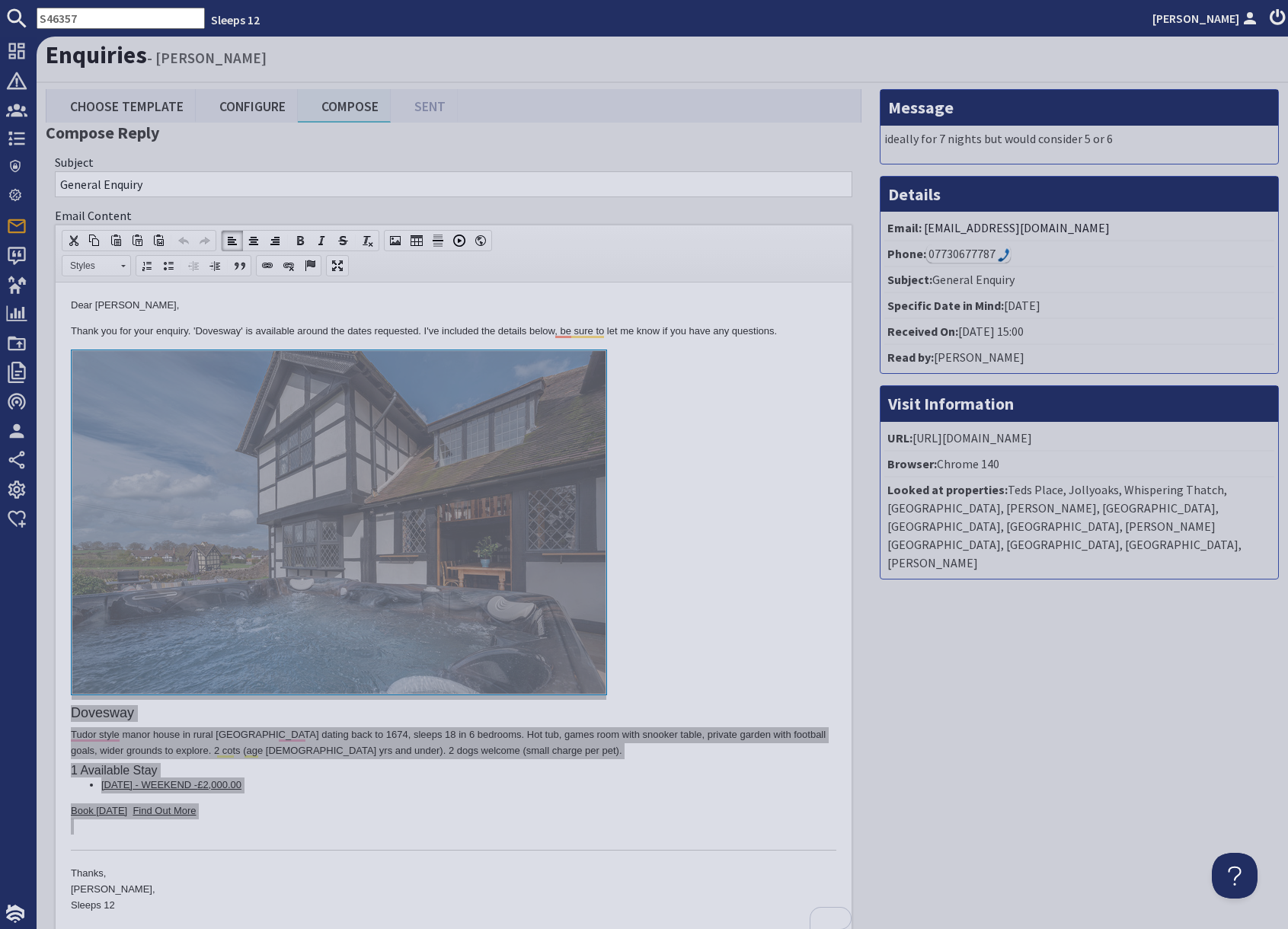
type input "S46357"
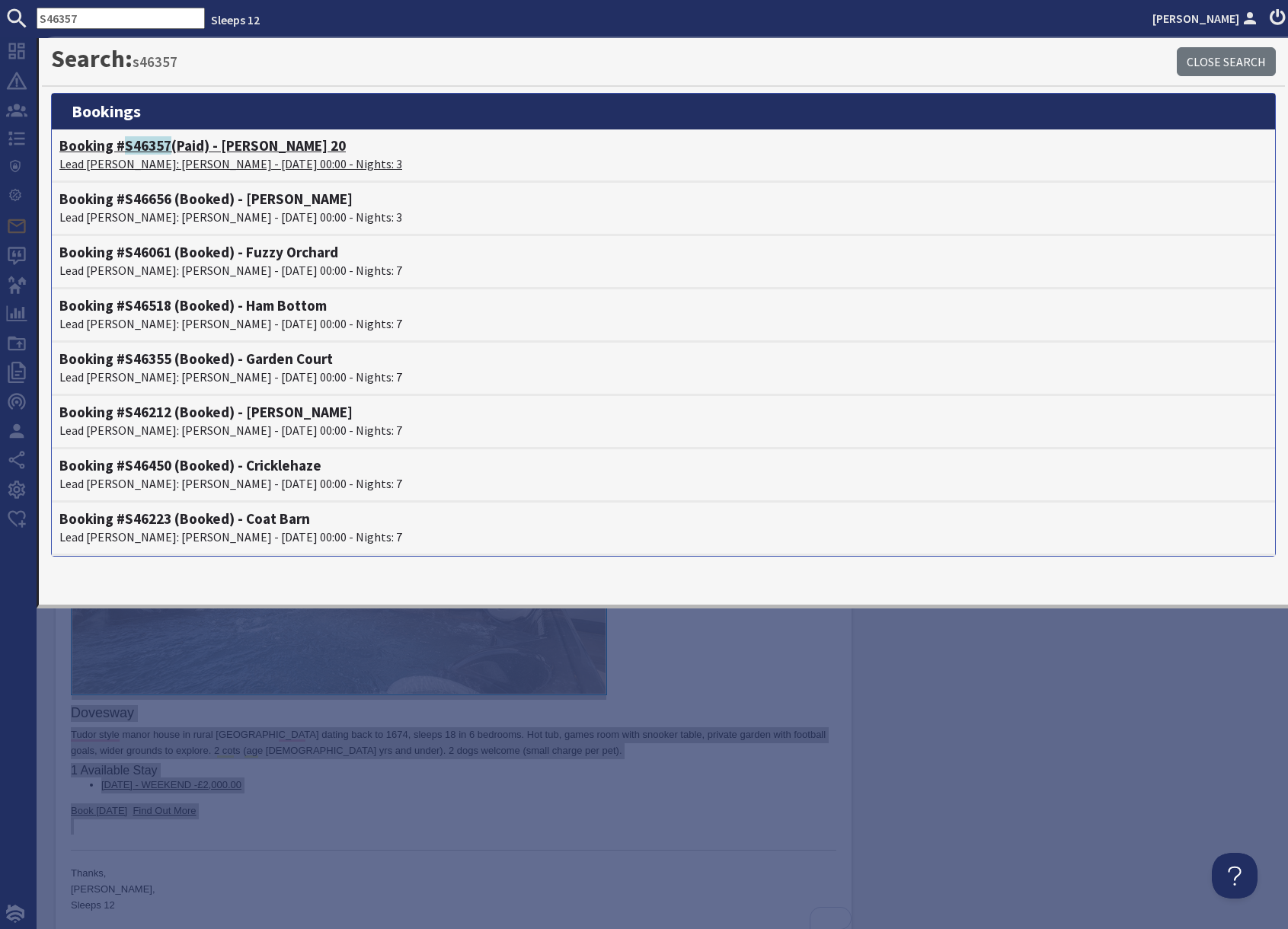
click at [199, 161] on p "Lead Booker: Colleen Long - 17/10/2025 00:00 - Nights: 3" at bounding box center [663, 164] width 1208 height 18
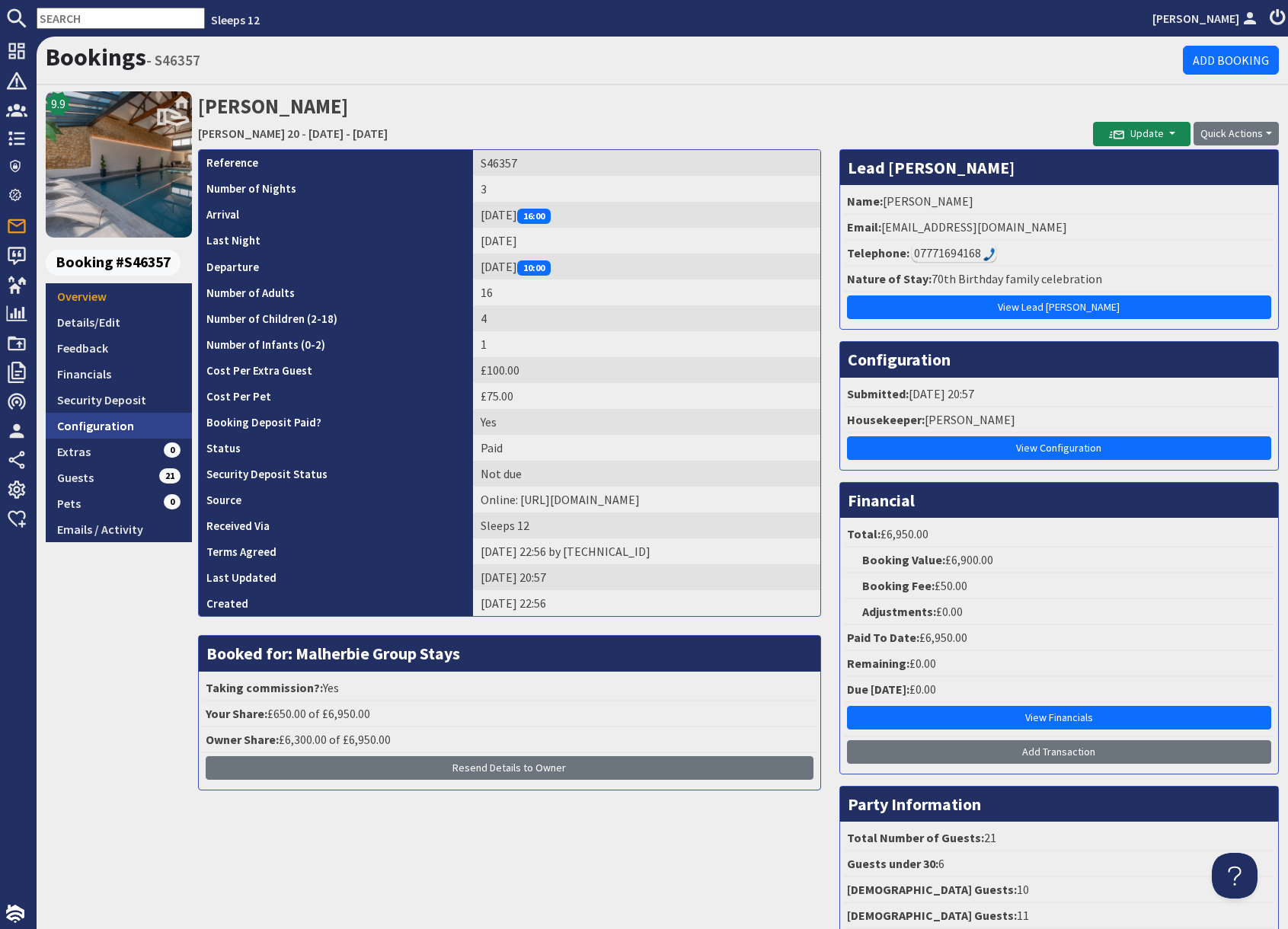
drag, startPoint x: 122, startPoint y: 431, endPoint x: 162, endPoint y: 433, distance: 40.0
click at [122, 431] on link "Configuration" at bounding box center [119, 425] width 146 height 26
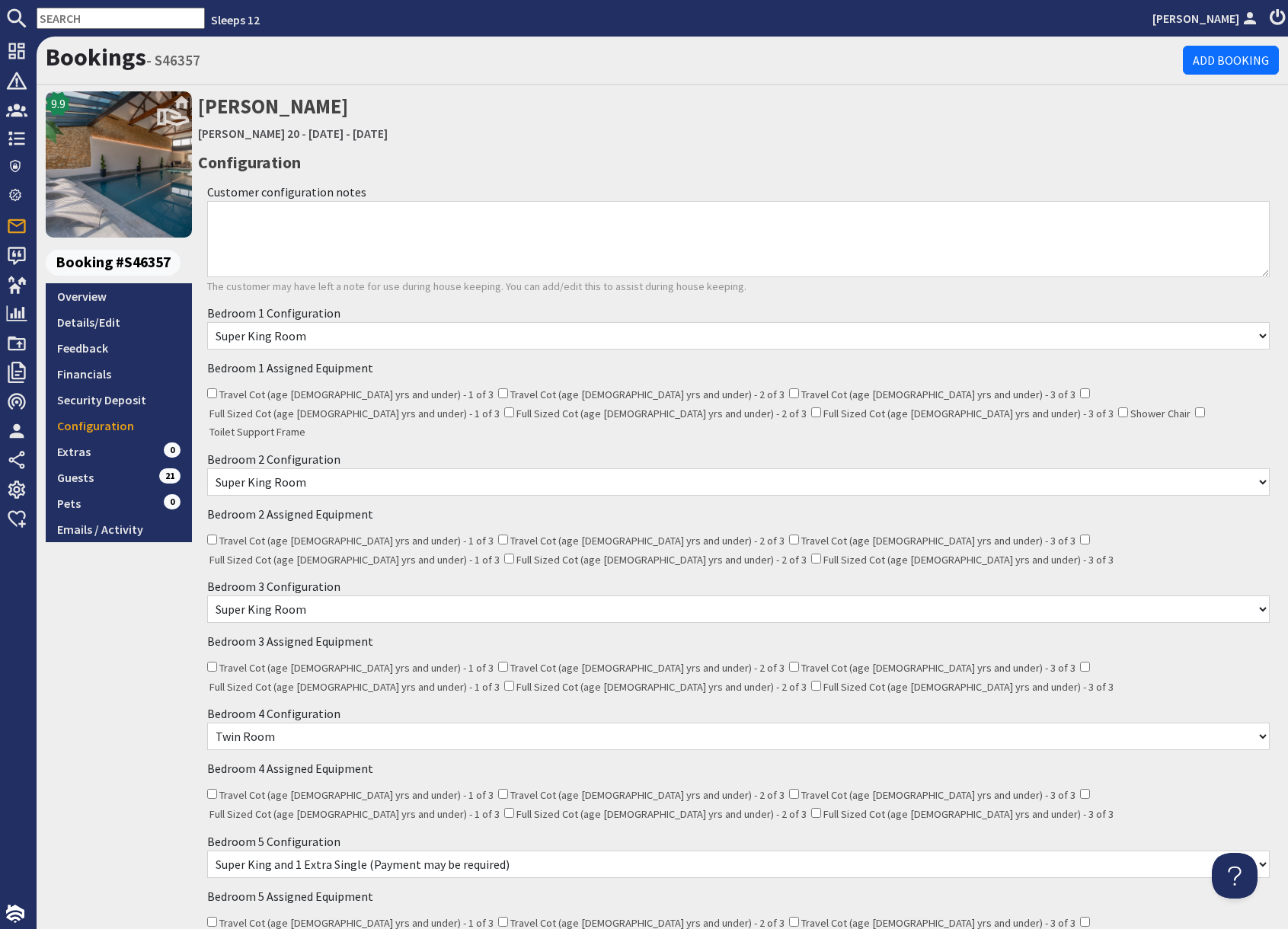
scroll to position [4, 0]
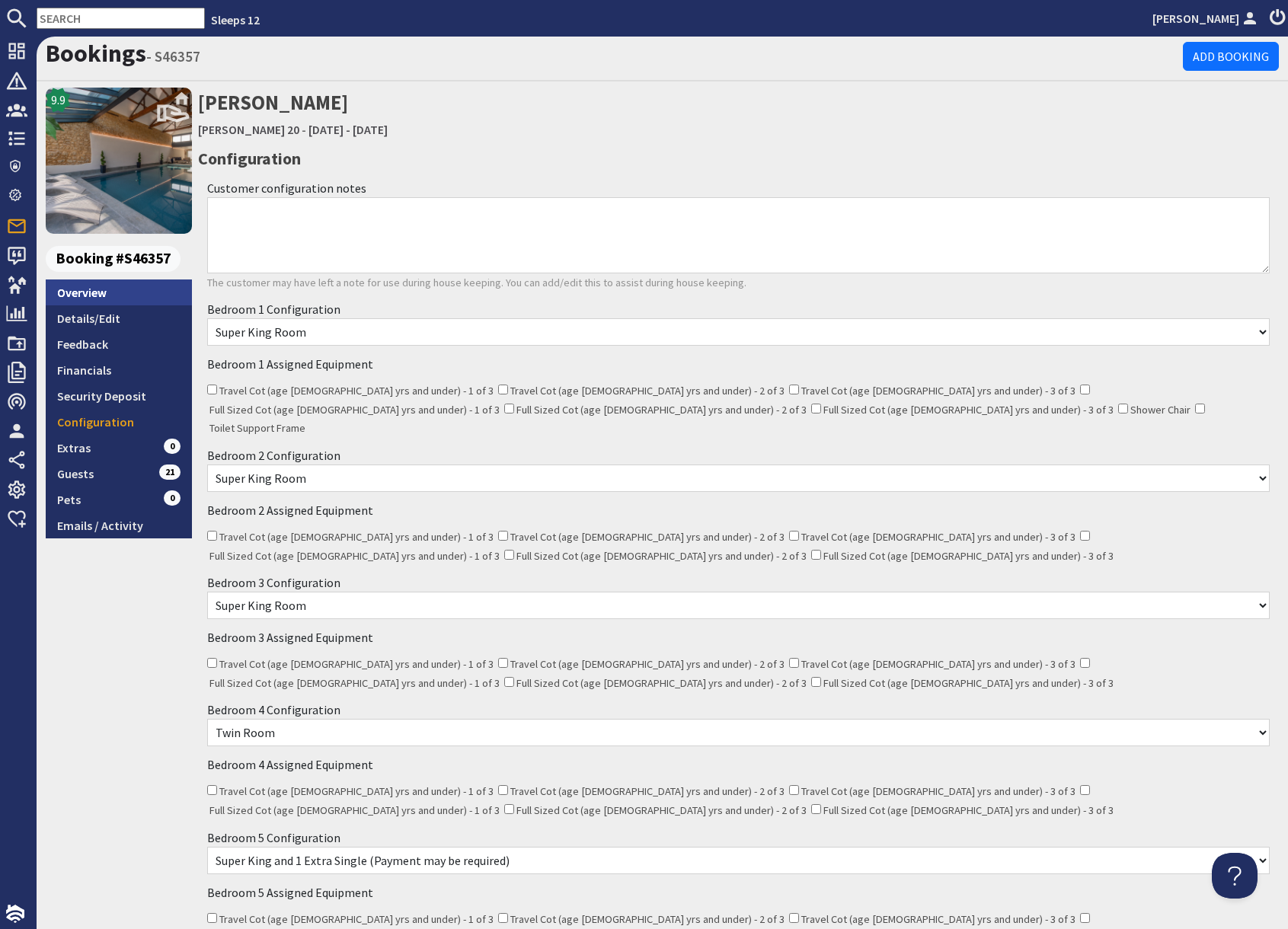
click at [116, 292] on link "Overview" at bounding box center [119, 292] width 146 height 26
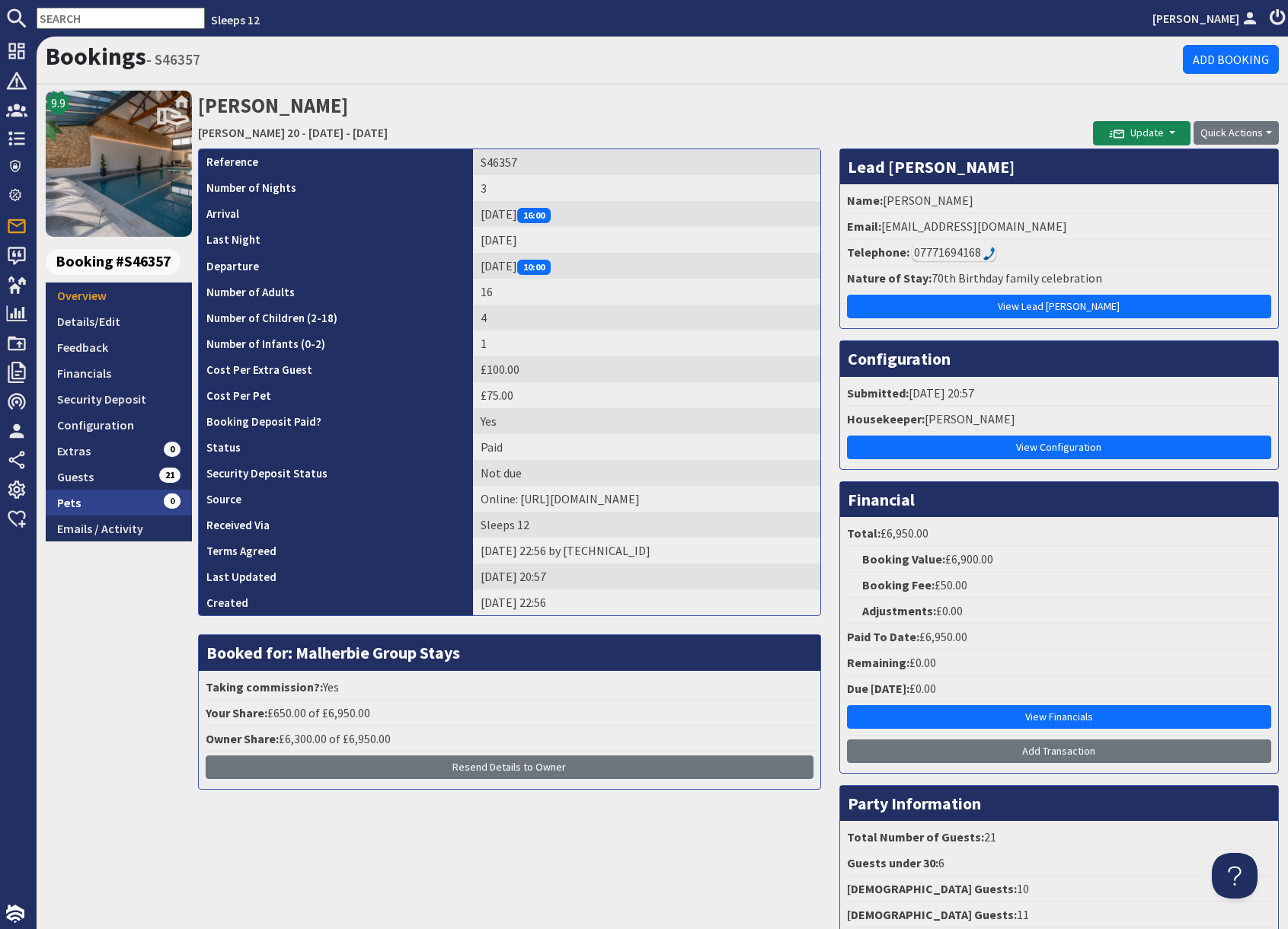
scroll to position [7, 0]
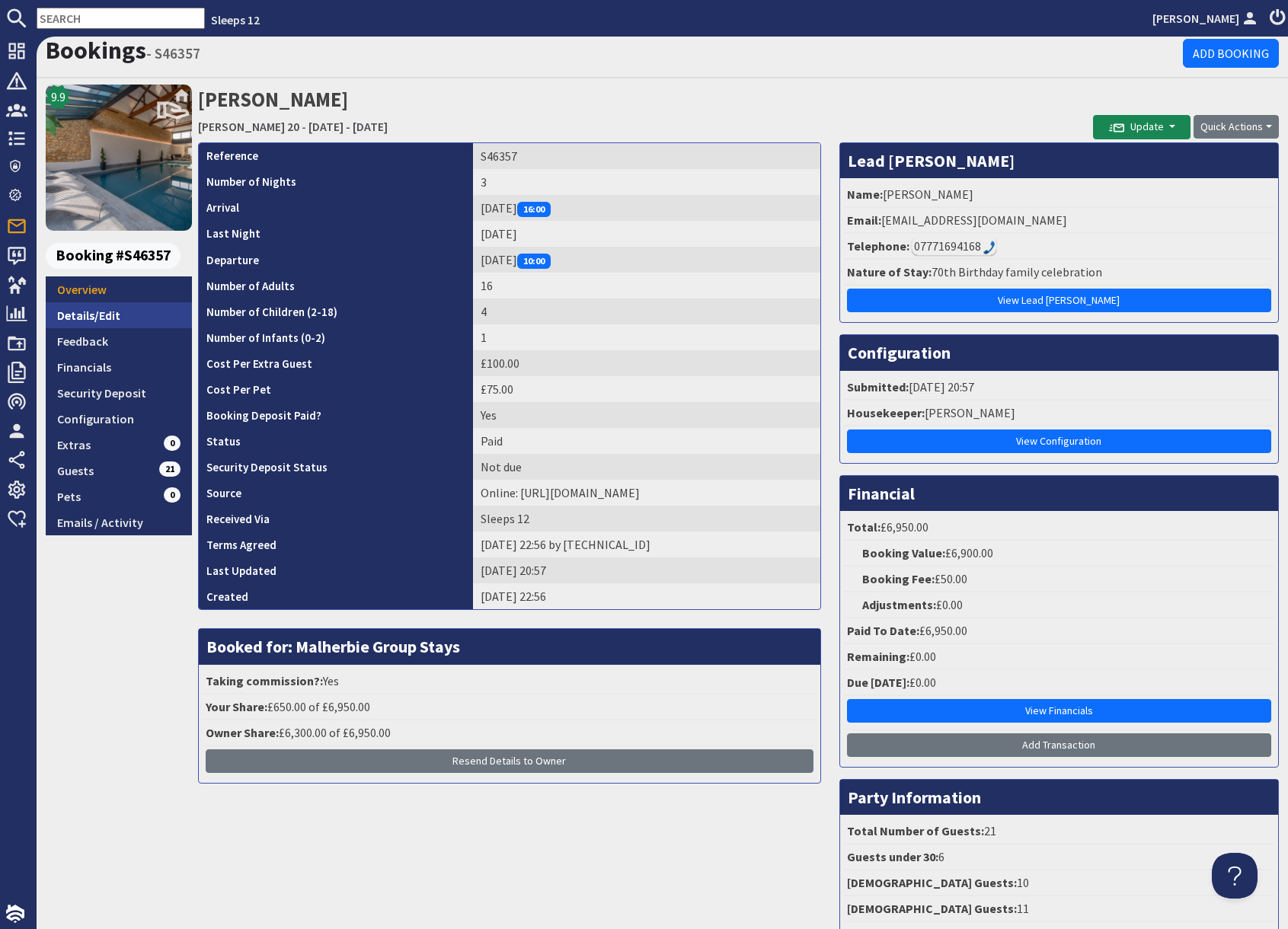
drag, startPoint x: 103, startPoint y: 314, endPoint x: 137, endPoint y: 315, distance: 34.0
click at [104, 314] on link "Details/Edit" at bounding box center [119, 315] width 146 height 26
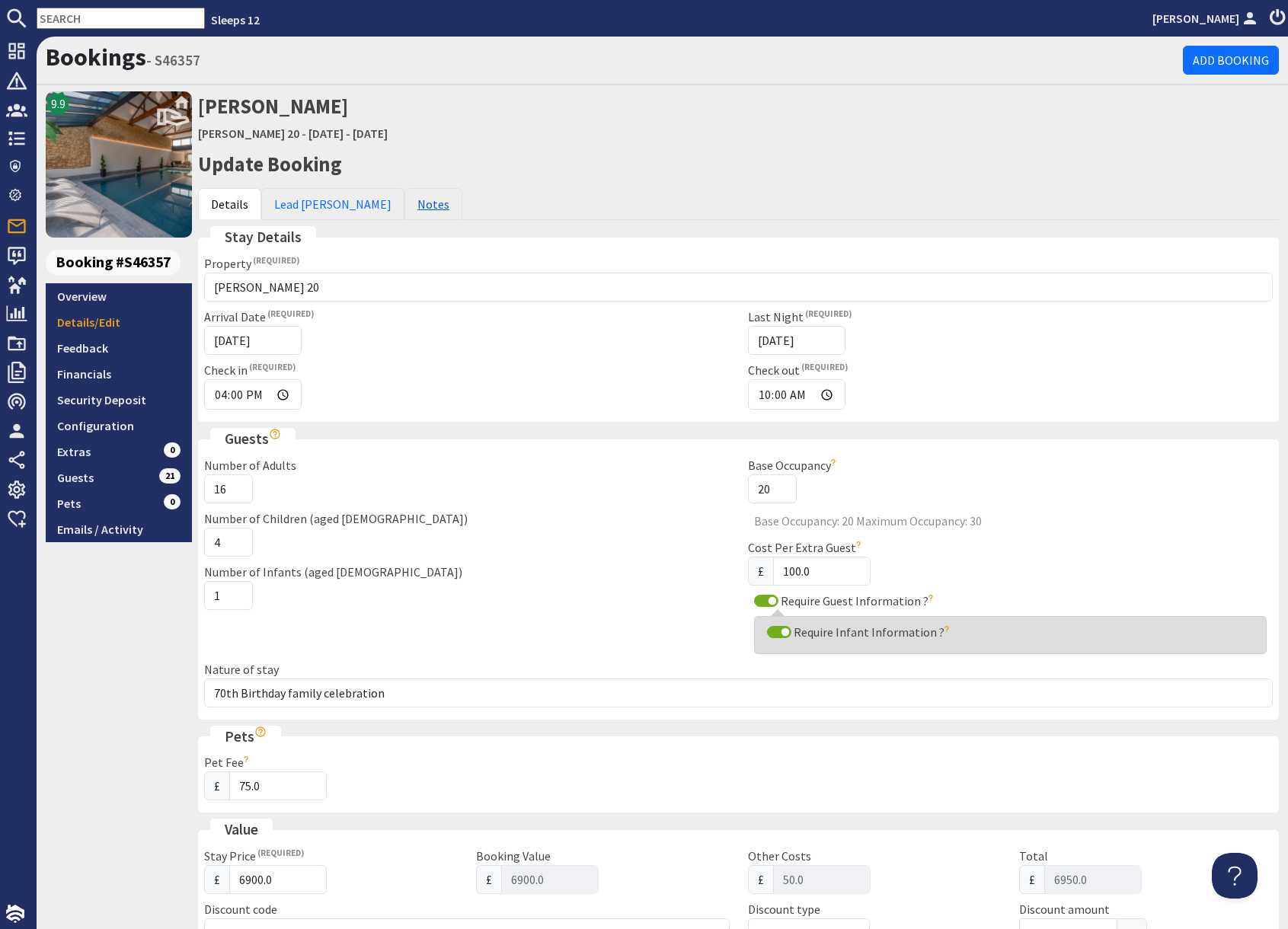
drag, startPoint x: 379, startPoint y: 210, endPoint x: 385, endPoint y: 216, distance: 8.5
click at [404, 210] on link "Notes" at bounding box center [433, 204] width 58 height 32
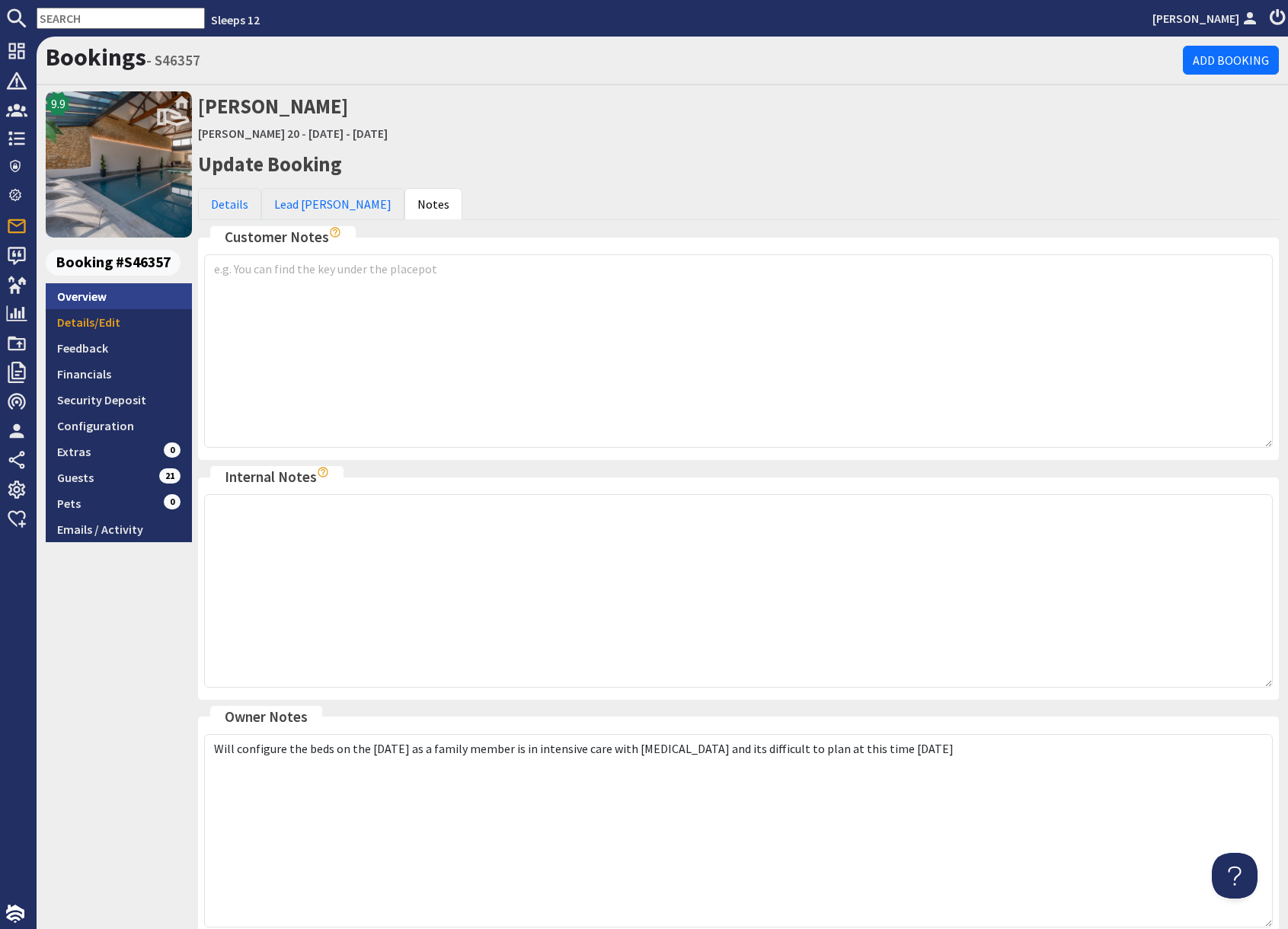
click at [112, 302] on link "Overview" at bounding box center [119, 296] width 146 height 26
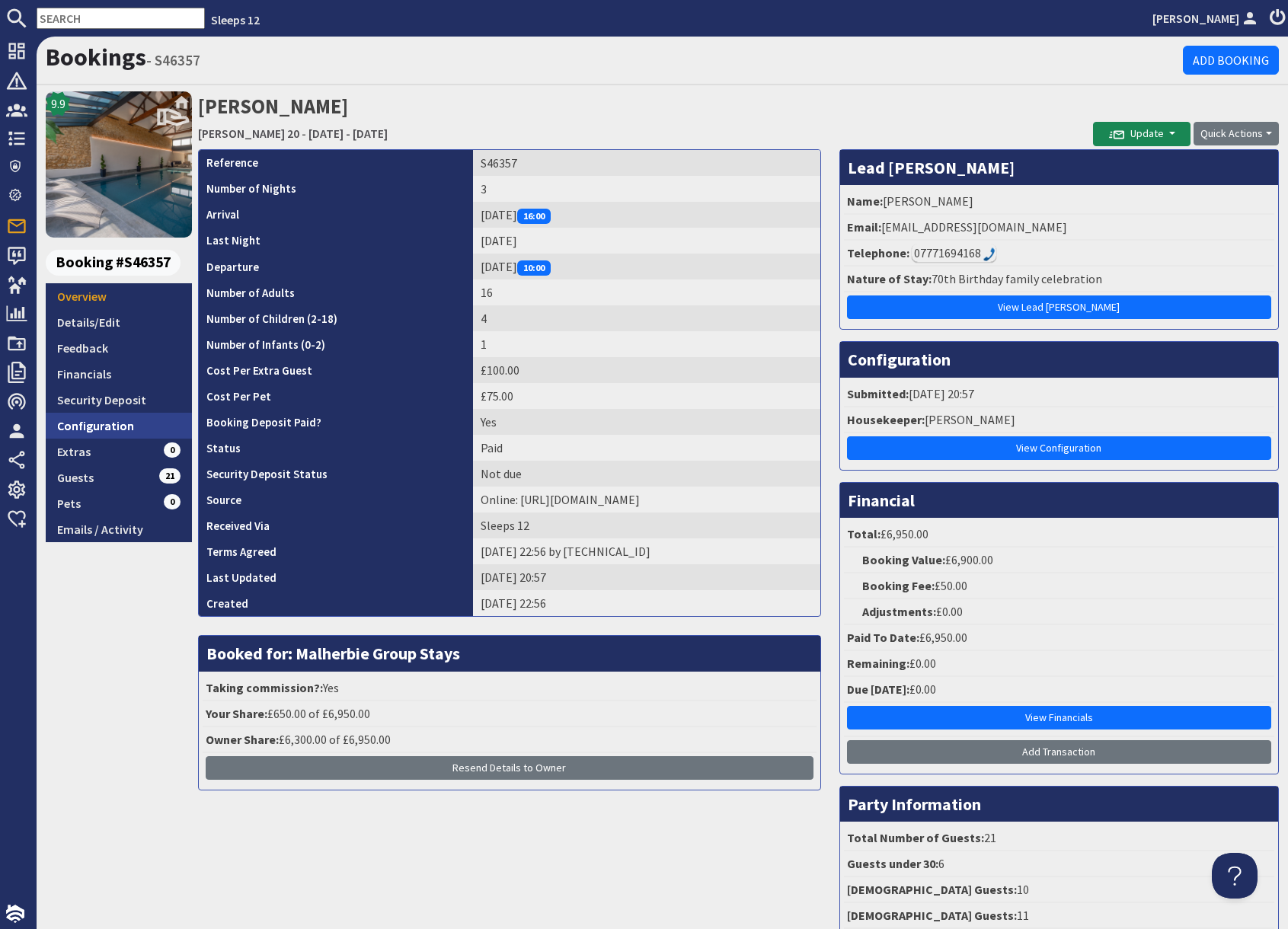
click at [120, 437] on link "Configuration" at bounding box center [119, 425] width 146 height 26
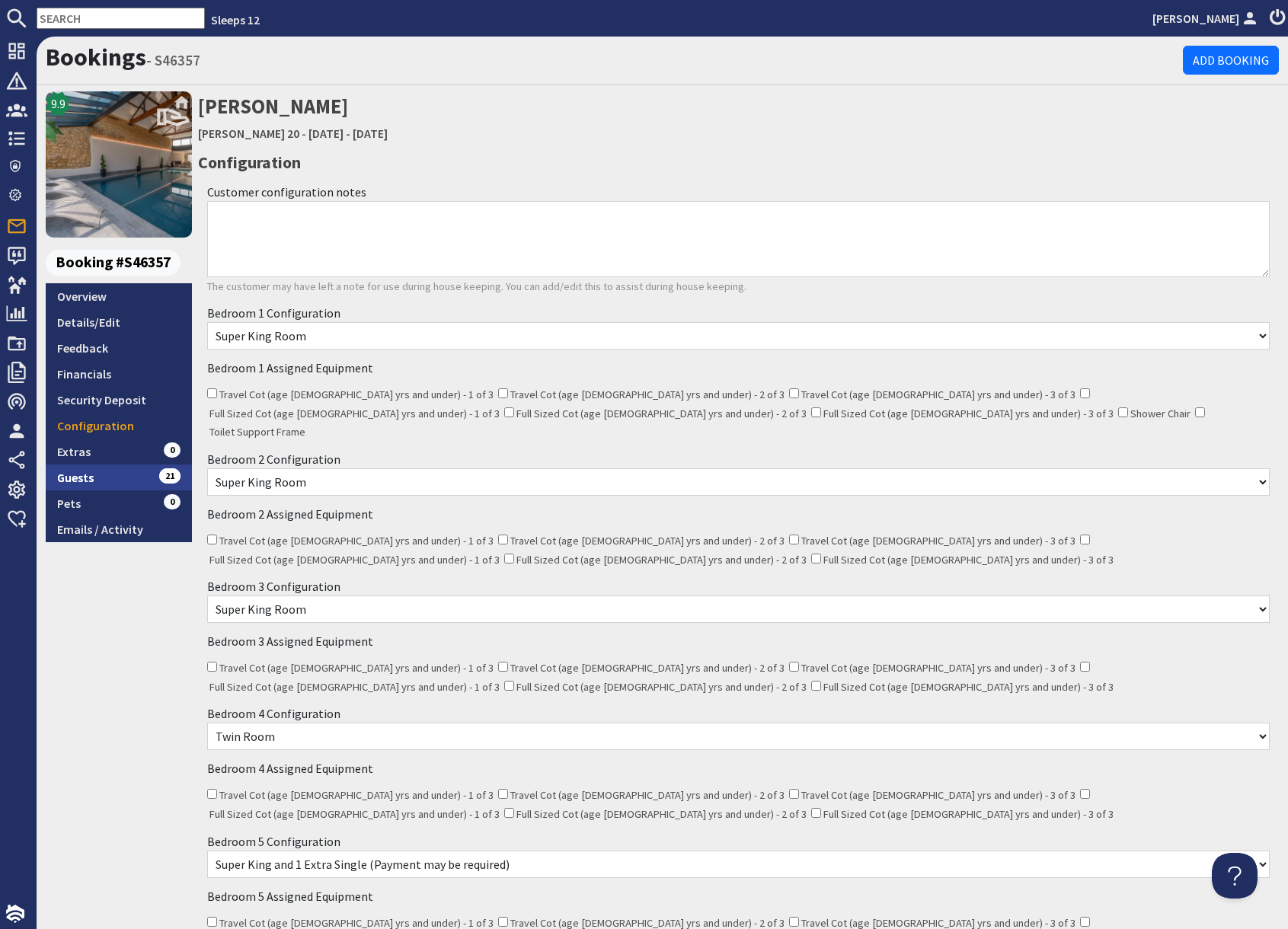
click at [120, 481] on link "Guests 21" at bounding box center [119, 478] width 146 height 26
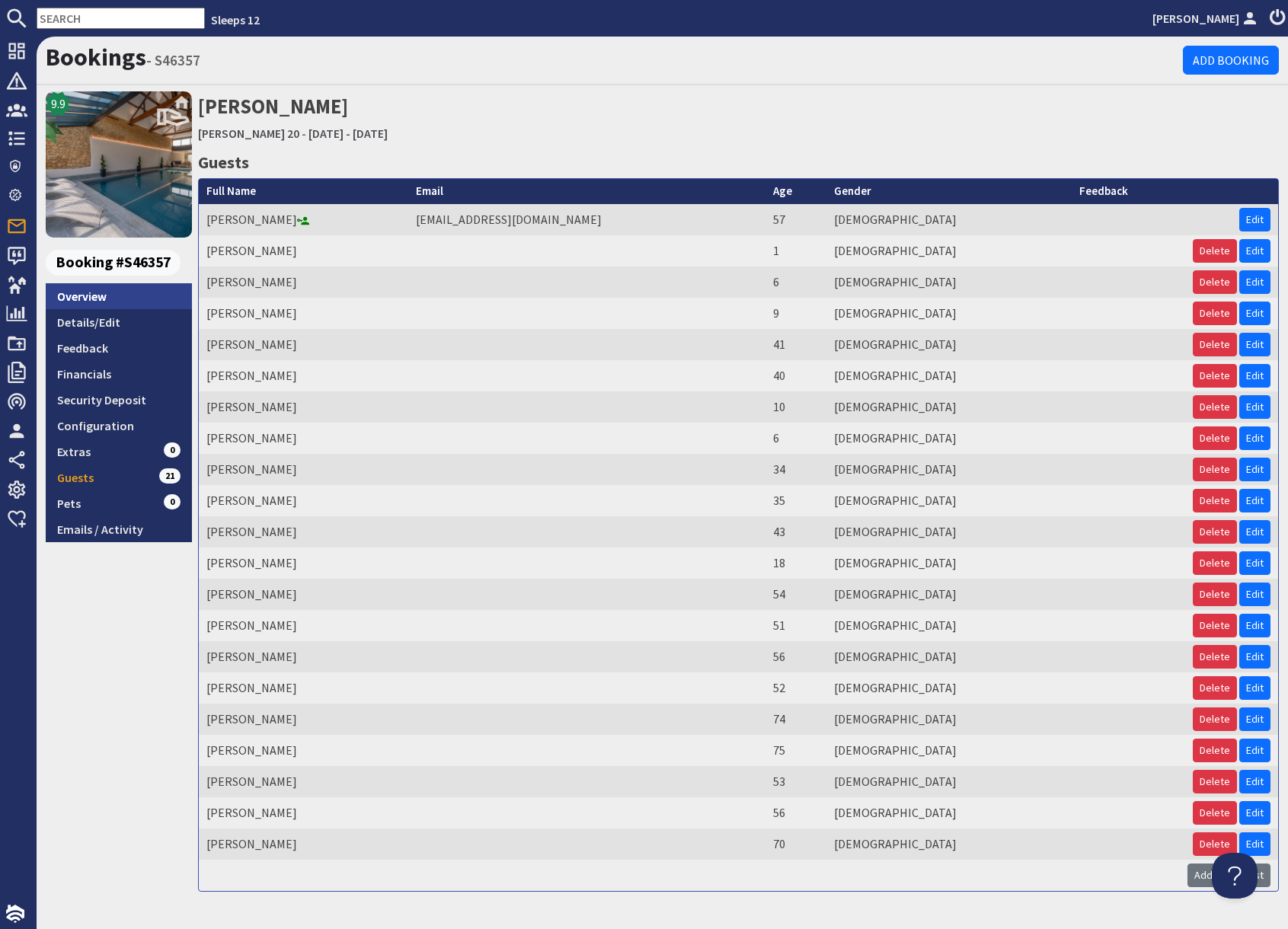
click at [110, 296] on link "Overview" at bounding box center [119, 296] width 146 height 26
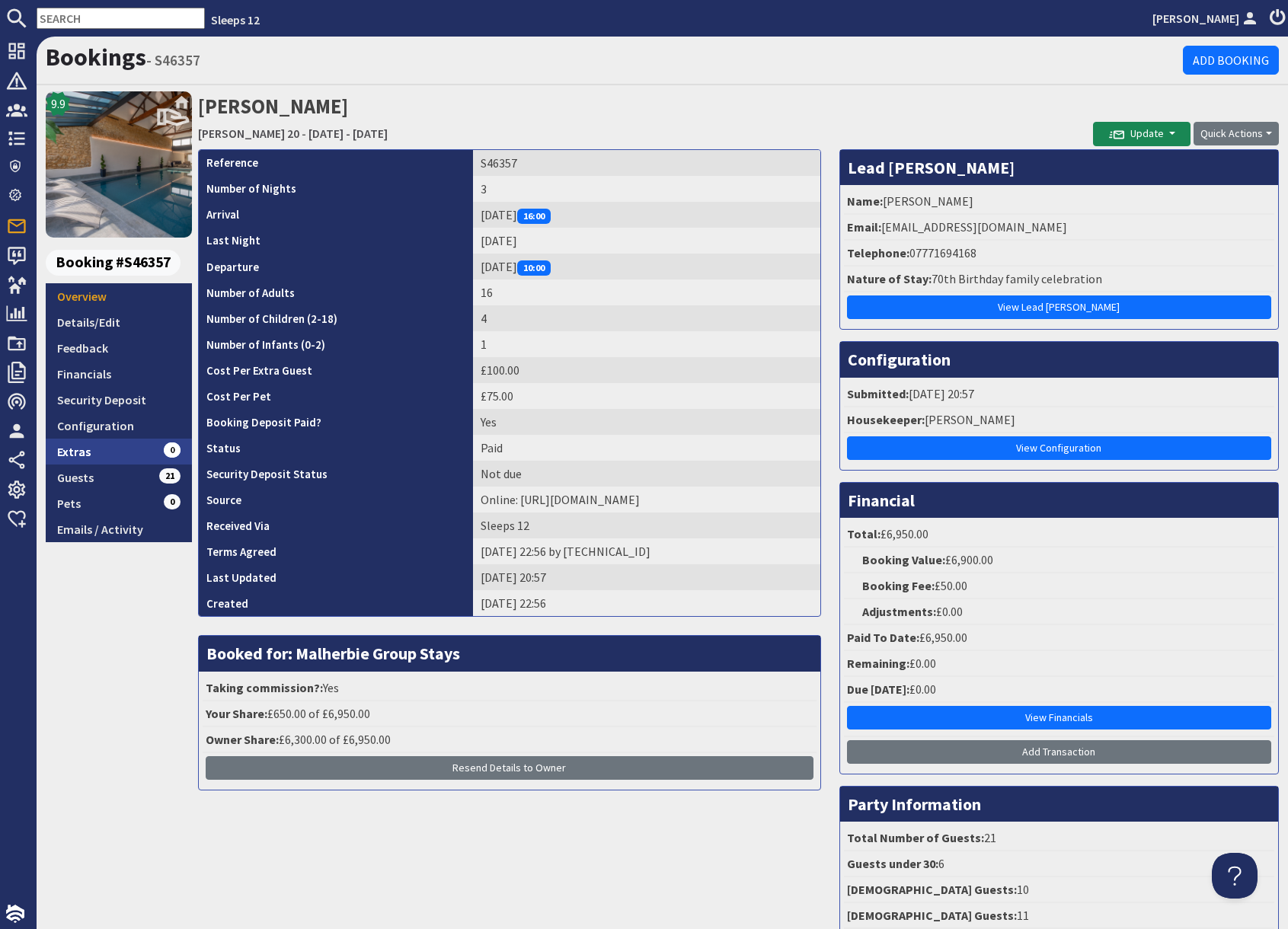
click at [92, 451] on link "Extras 0" at bounding box center [119, 451] width 146 height 26
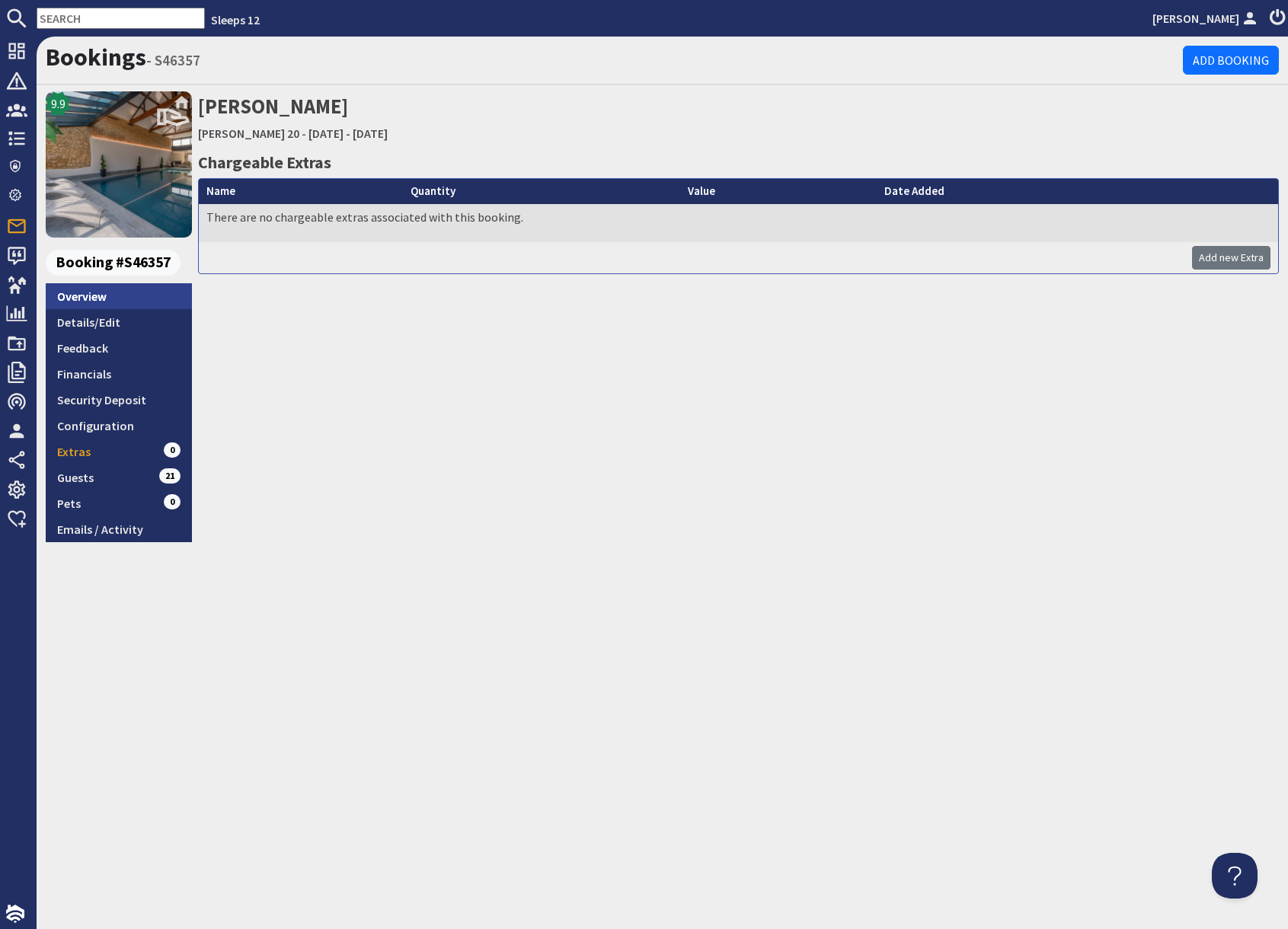
click at [92, 298] on link "Overview" at bounding box center [119, 296] width 146 height 26
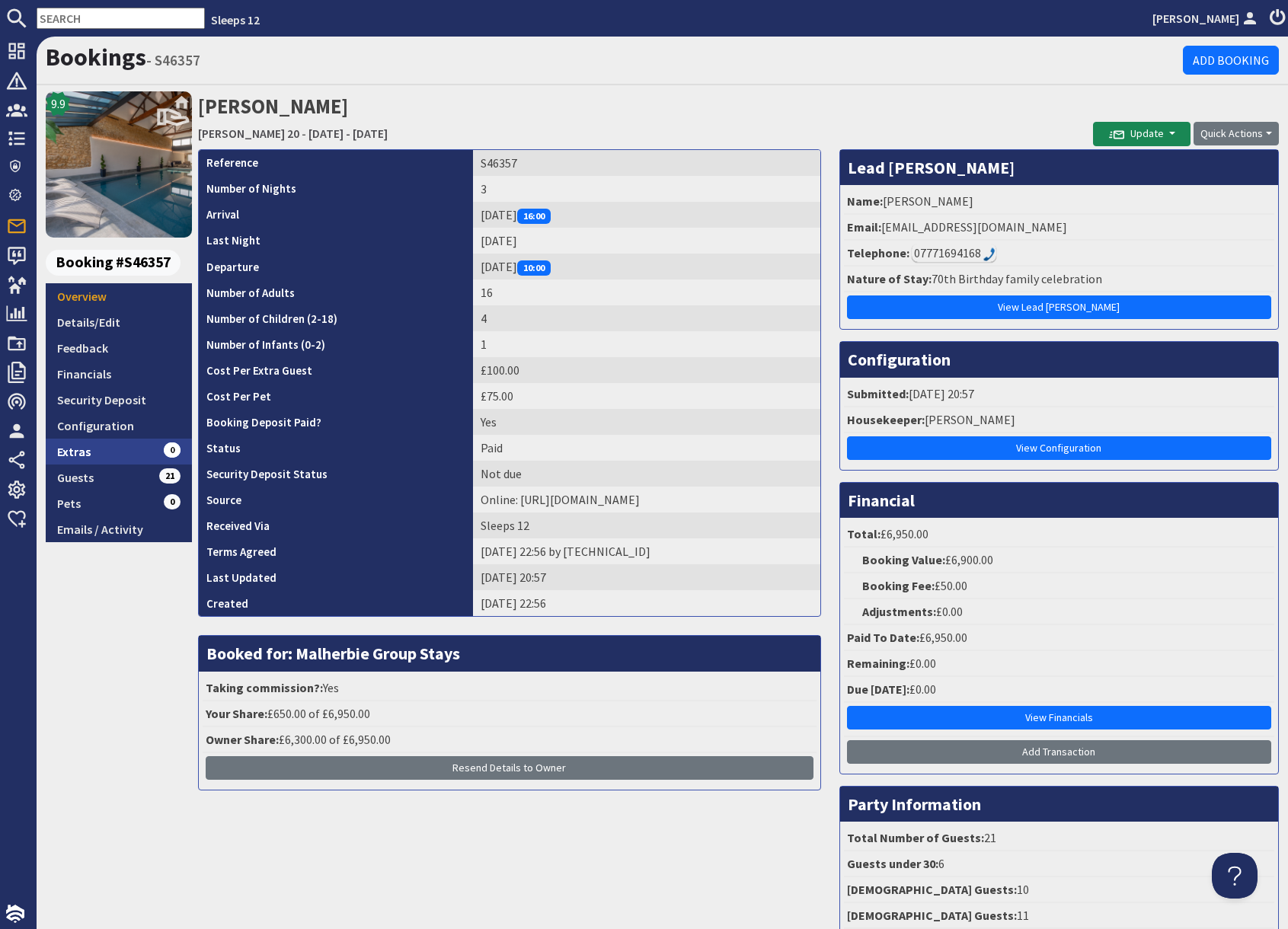
click at [102, 455] on link "Extras 0" at bounding box center [119, 451] width 146 height 26
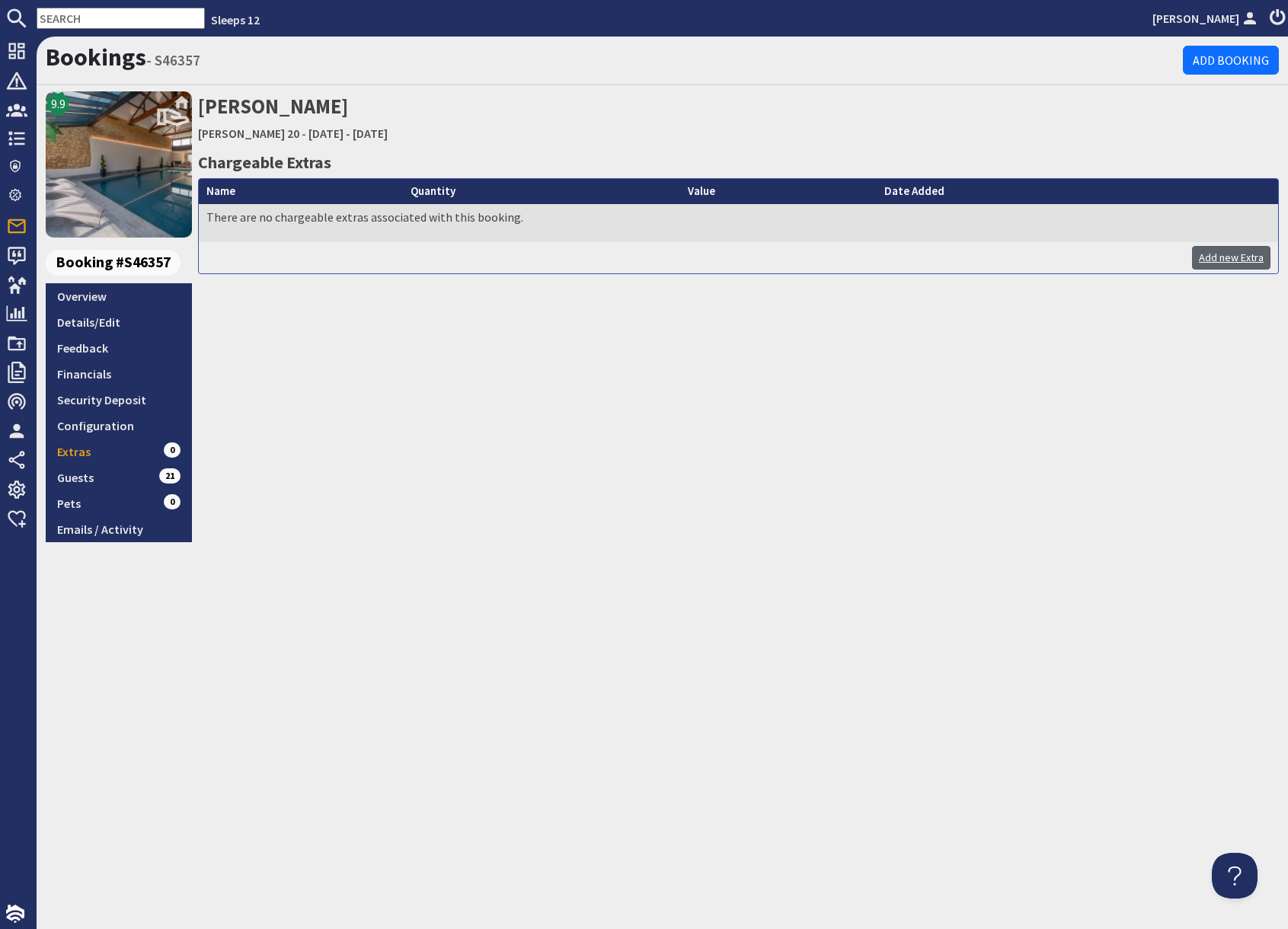
click at [1232, 265] on link "Add new Extra" at bounding box center [1231, 258] width 79 height 24
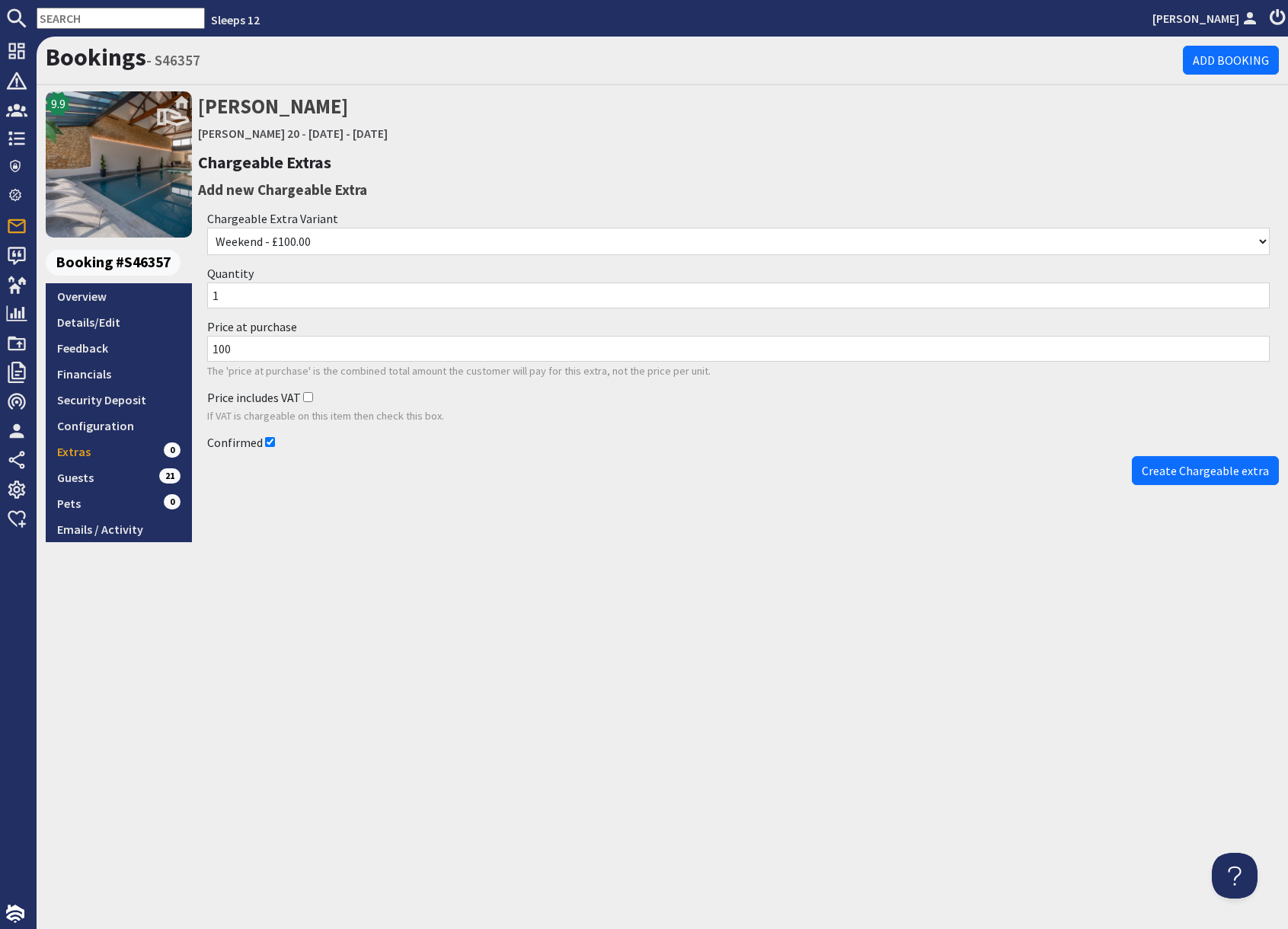
drag, startPoint x: 1191, startPoint y: 472, endPoint x: 1056, endPoint y: 519, distance: 142.9
click at [1189, 472] on span "Create Chargeable extra" at bounding box center [1205, 470] width 127 height 15
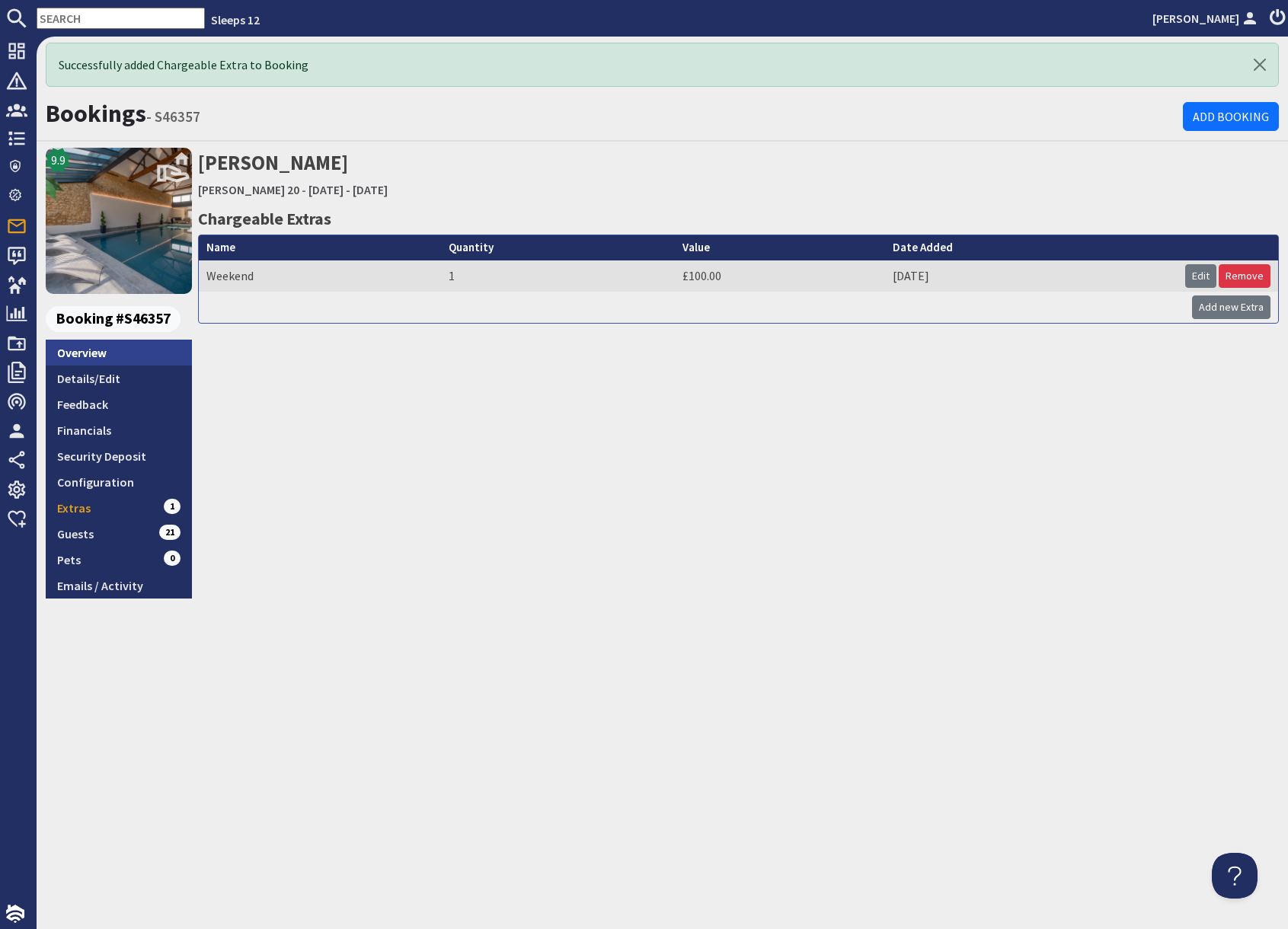
drag, startPoint x: 113, startPoint y: 346, endPoint x: 202, endPoint y: 381, distance: 95.6
click at [113, 346] on link "Overview" at bounding box center [119, 352] width 146 height 26
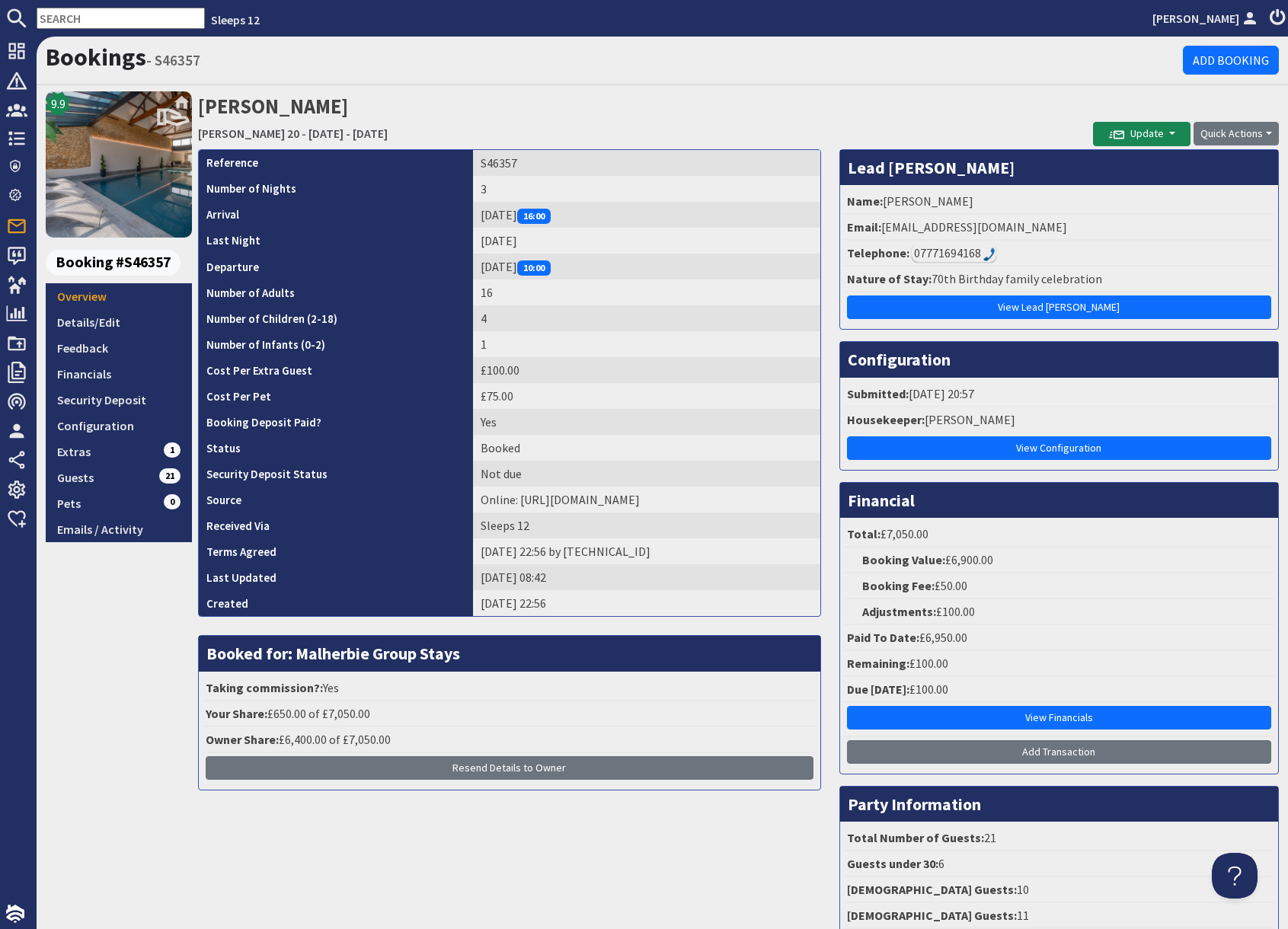
drag, startPoint x: 880, startPoint y: 223, endPoint x: 1119, endPoint y: 226, distance: 239.0
click at [1119, 226] on li "Email: maplefarmstables@yahoo.co.uk" at bounding box center [1059, 227] width 431 height 26
click at [484, 163] on td "S46357" at bounding box center [646, 163] width 347 height 26
click at [110, 428] on link "Configuration" at bounding box center [119, 425] width 146 height 26
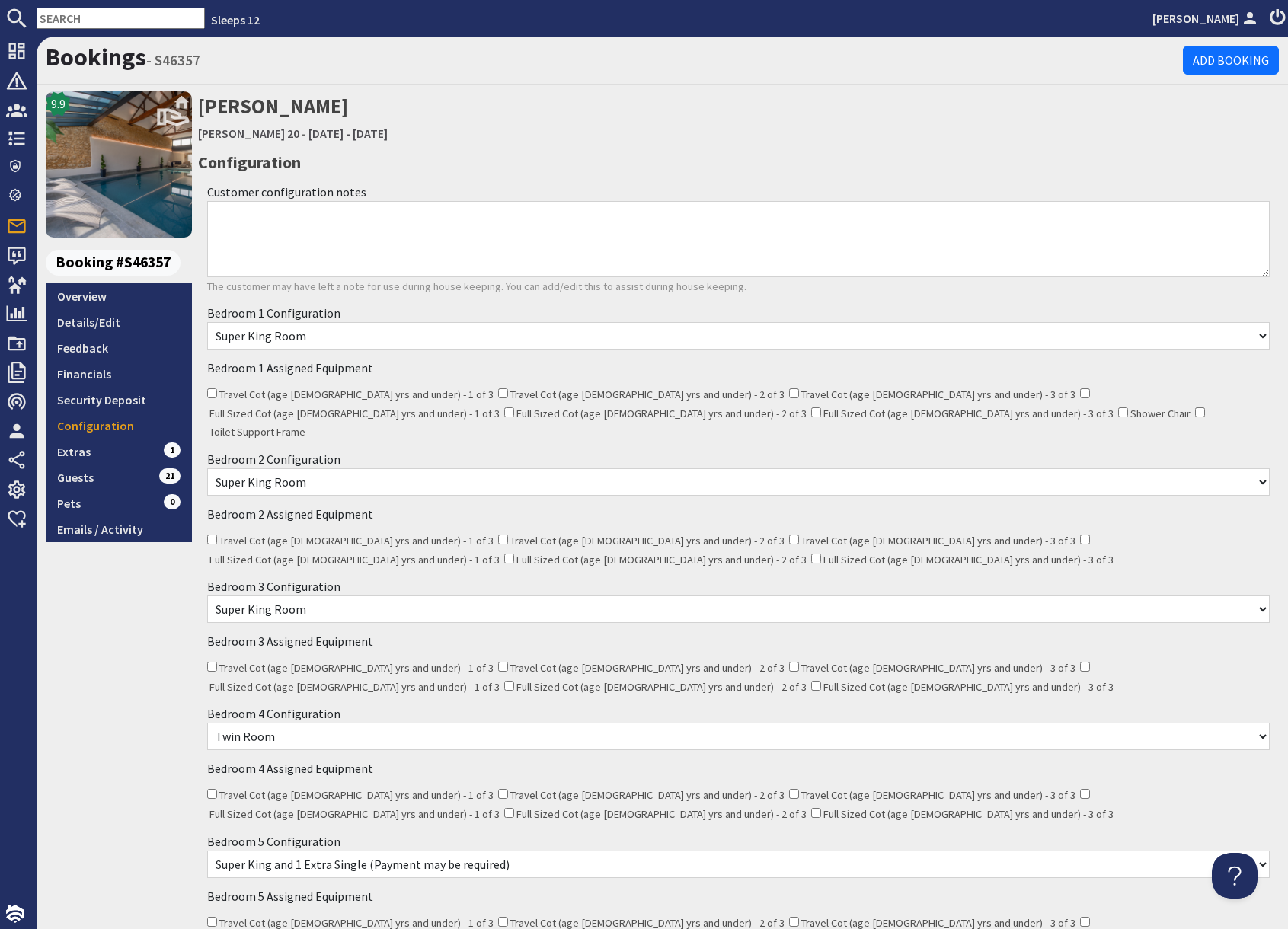
click at [75, 17] on input "text" at bounding box center [121, 18] width 168 height 21
paste input "S45913"
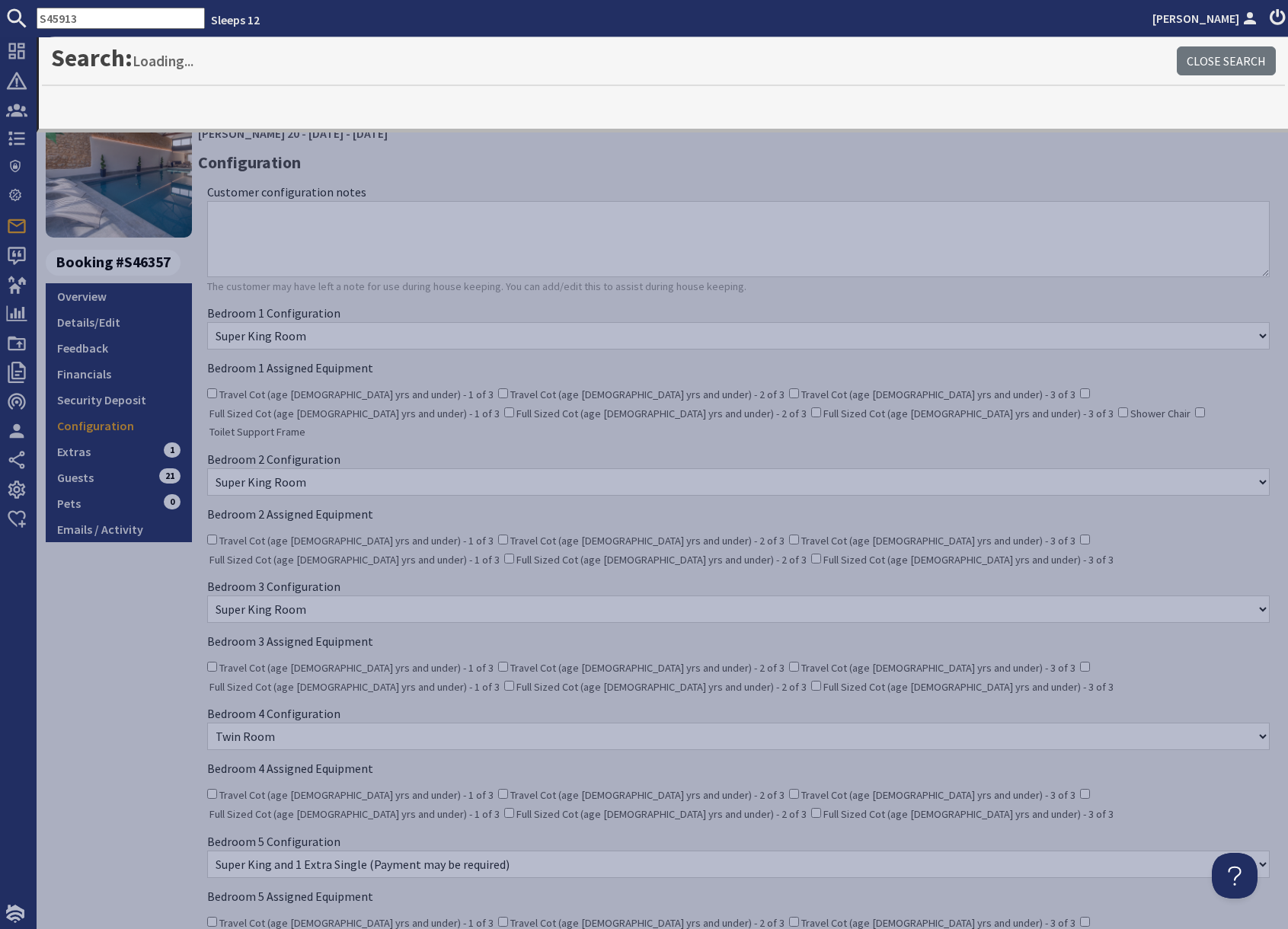
type input "S45913"
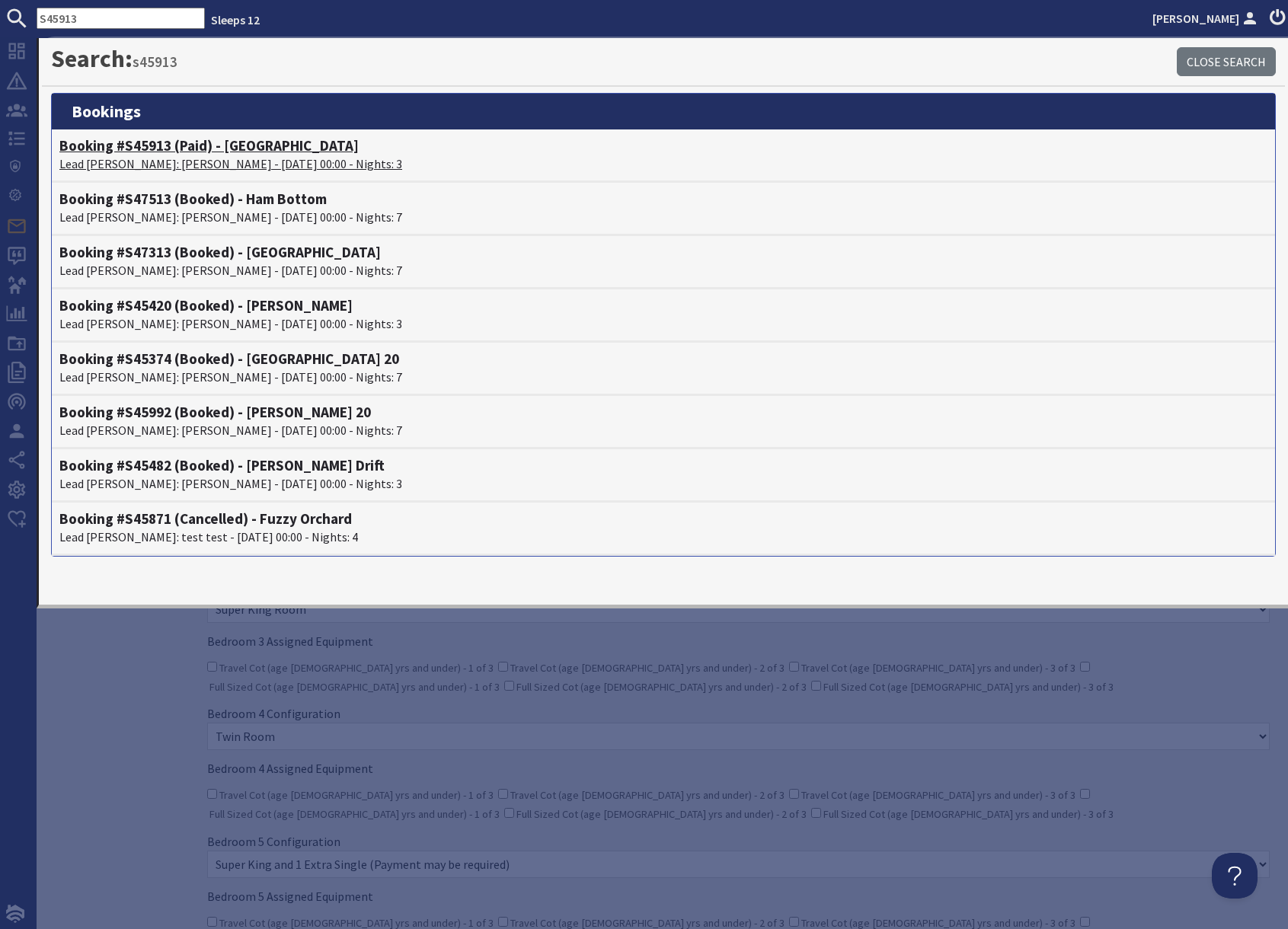
click at [157, 146] on h4 "Booking #S45913 (Paid) - Ramscombe" at bounding box center [663, 146] width 1208 height 17
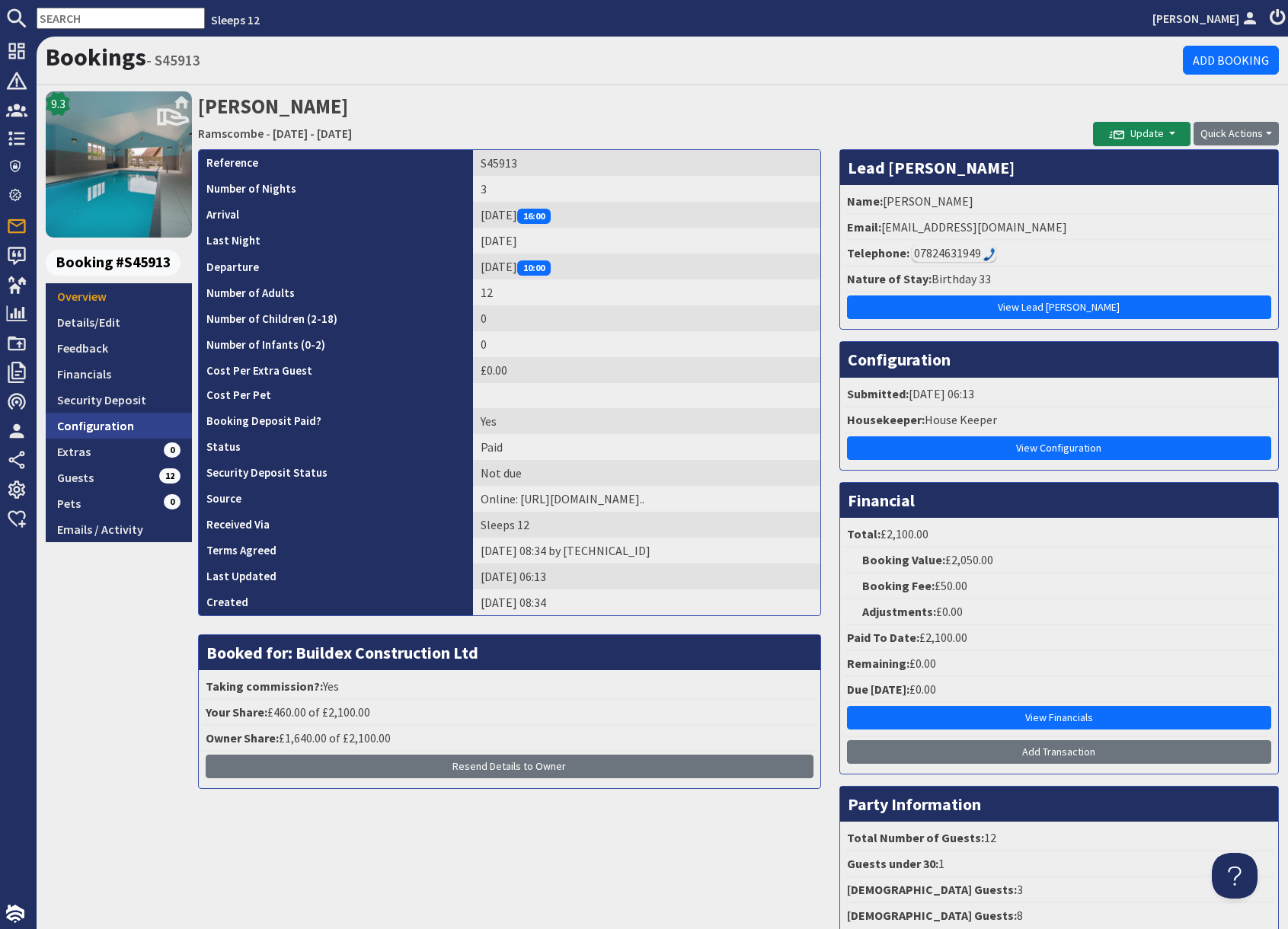
click at [106, 426] on link "Configuration" at bounding box center [119, 425] width 146 height 26
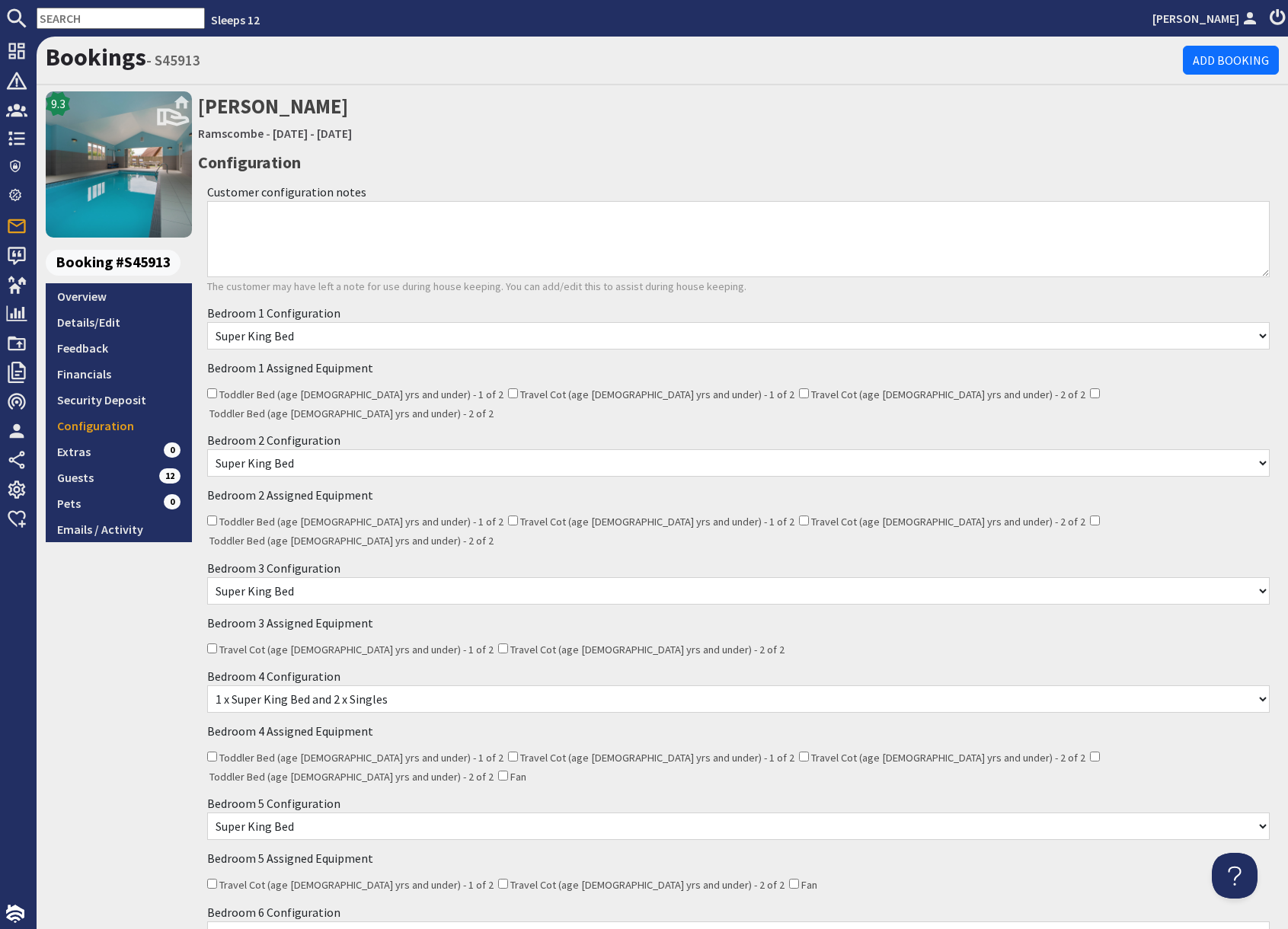
click at [105, 14] on input "text" at bounding box center [121, 18] width 168 height 21
paste input "S45796"
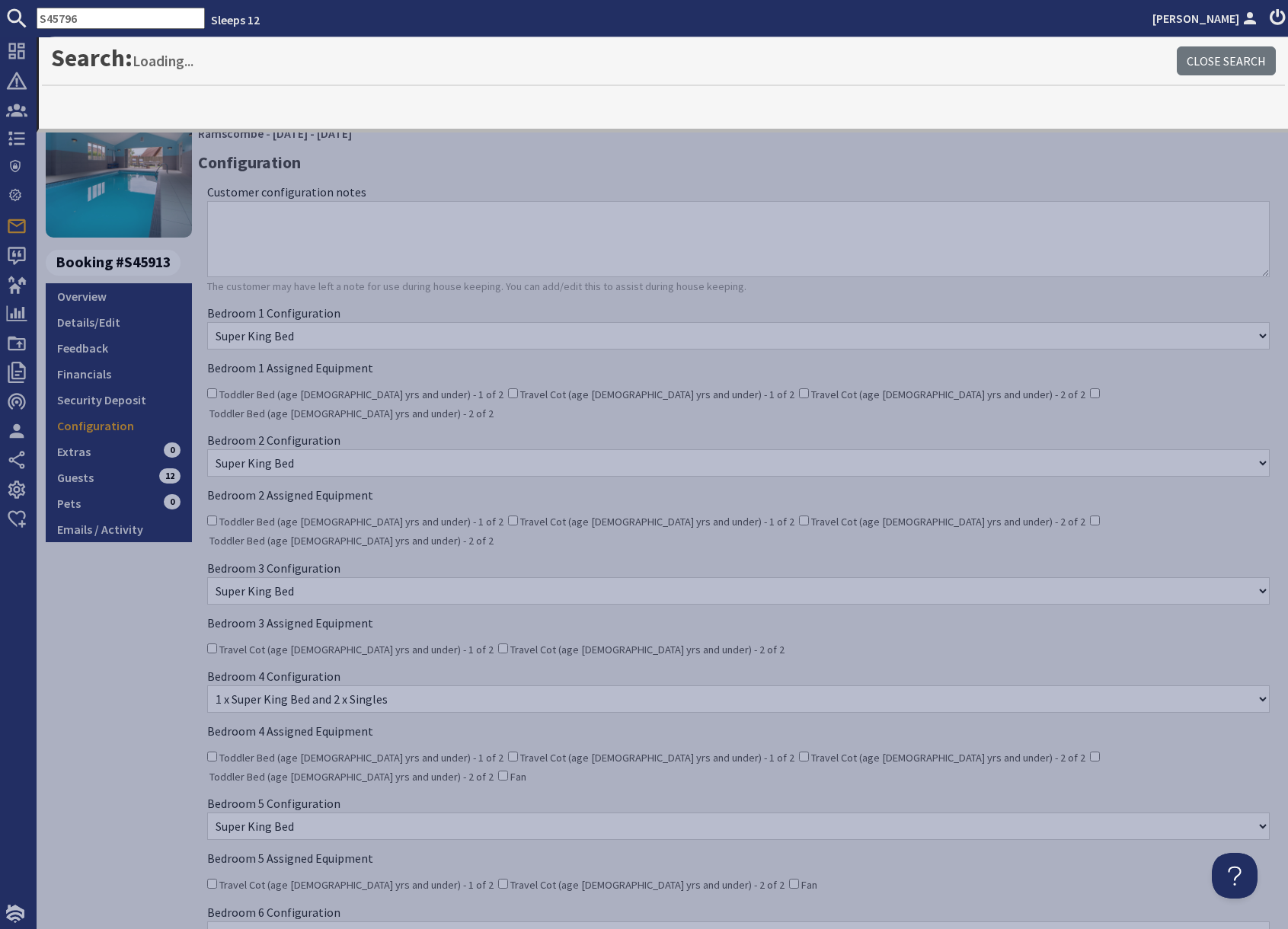
type input "S45796"
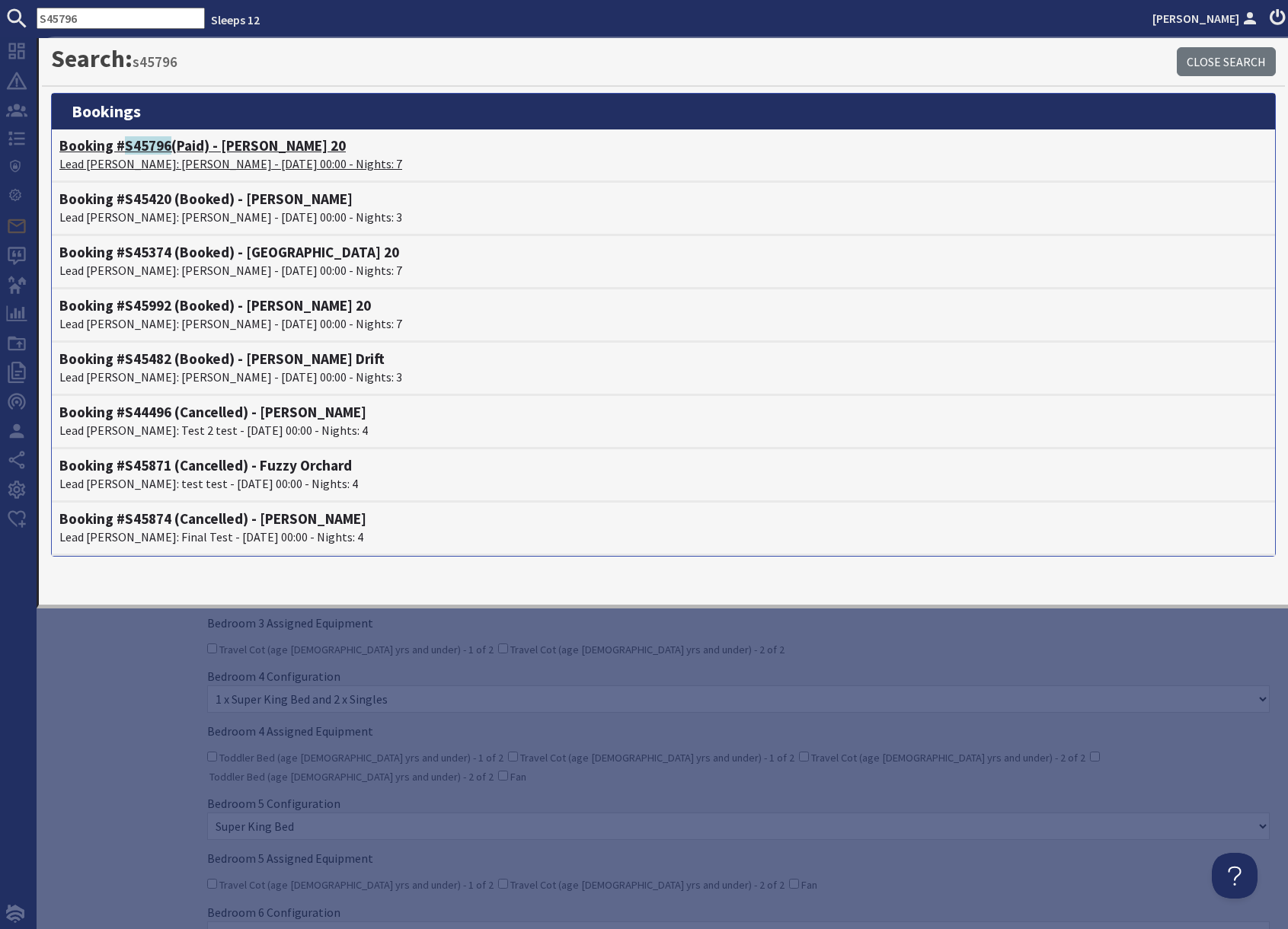
click at [215, 161] on p "Lead Booker: James Hamilton-Heward - 24/10/2025 00:00 - Nights: 7" at bounding box center [663, 164] width 1208 height 18
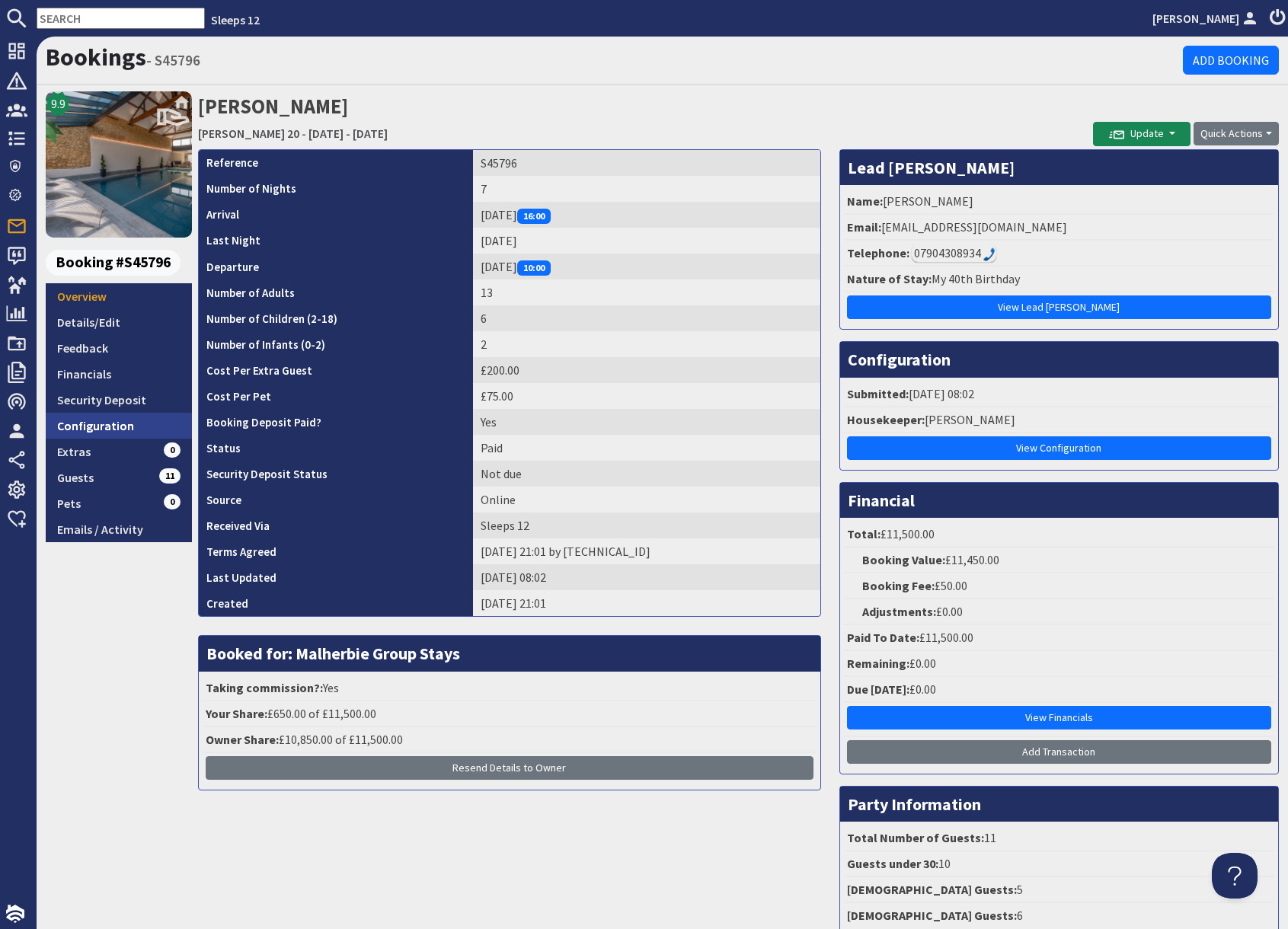
drag, startPoint x: 114, startPoint y: 427, endPoint x: 140, endPoint y: 431, distance: 26.3
click at [114, 427] on link "Configuration" at bounding box center [119, 425] width 146 height 26
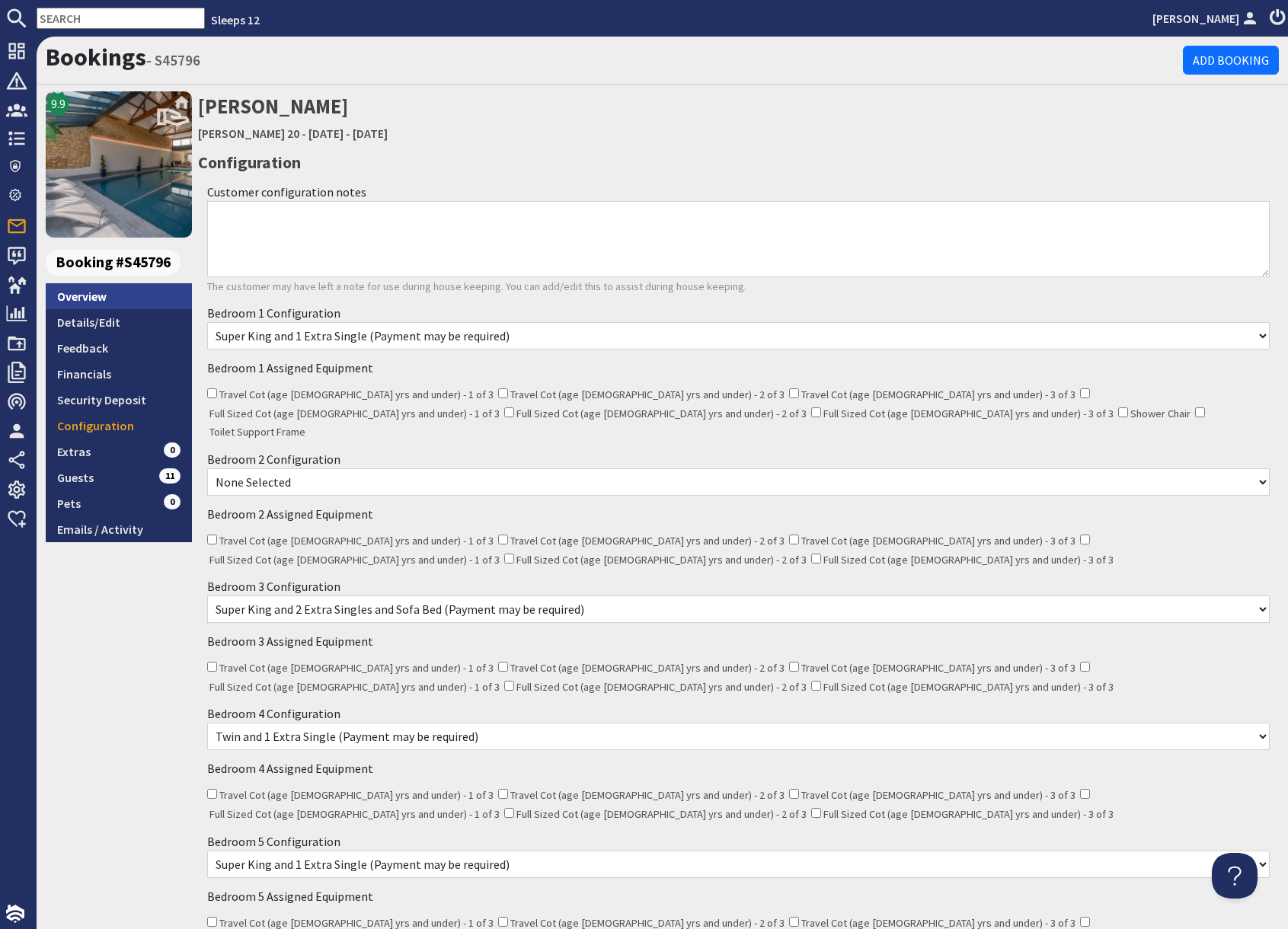
click at [101, 293] on link "Overview" at bounding box center [119, 296] width 146 height 26
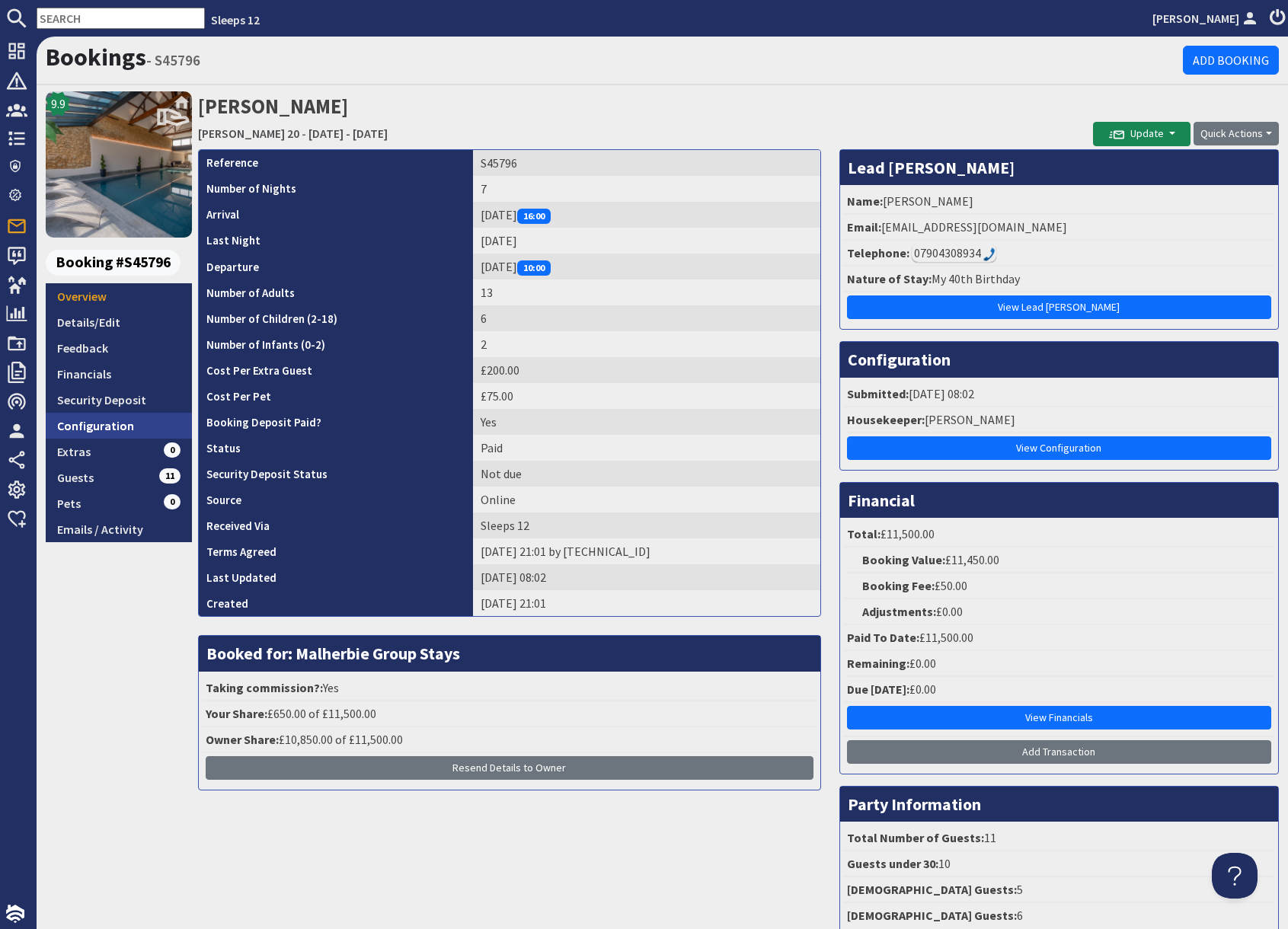
click at [124, 429] on link "Configuration" at bounding box center [119, 425] width 146 height 26
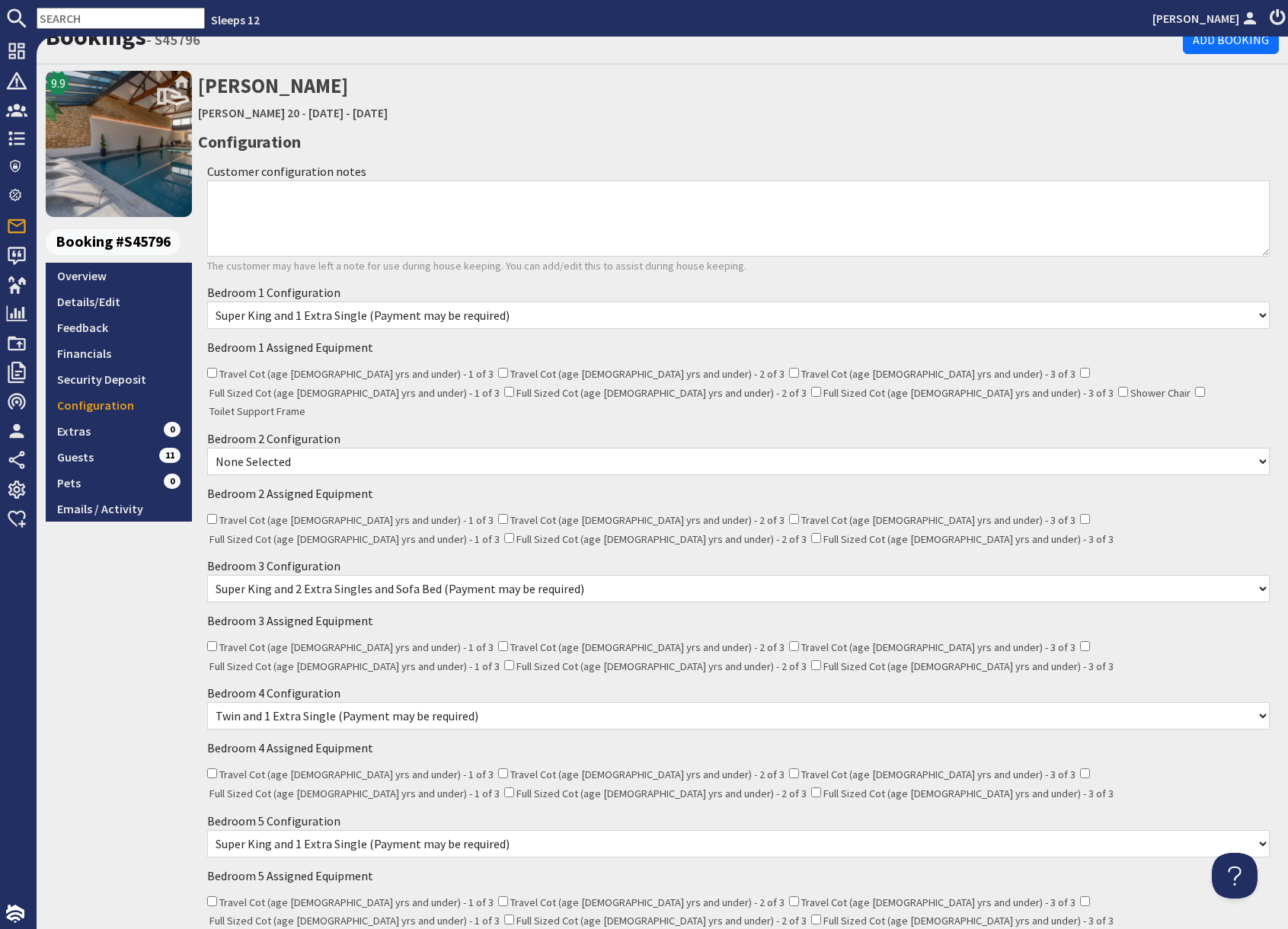
scroll to position [21, 0]
click at [123, 277] on link "Overview" at bounding box center [119, 275] width 146 height 26
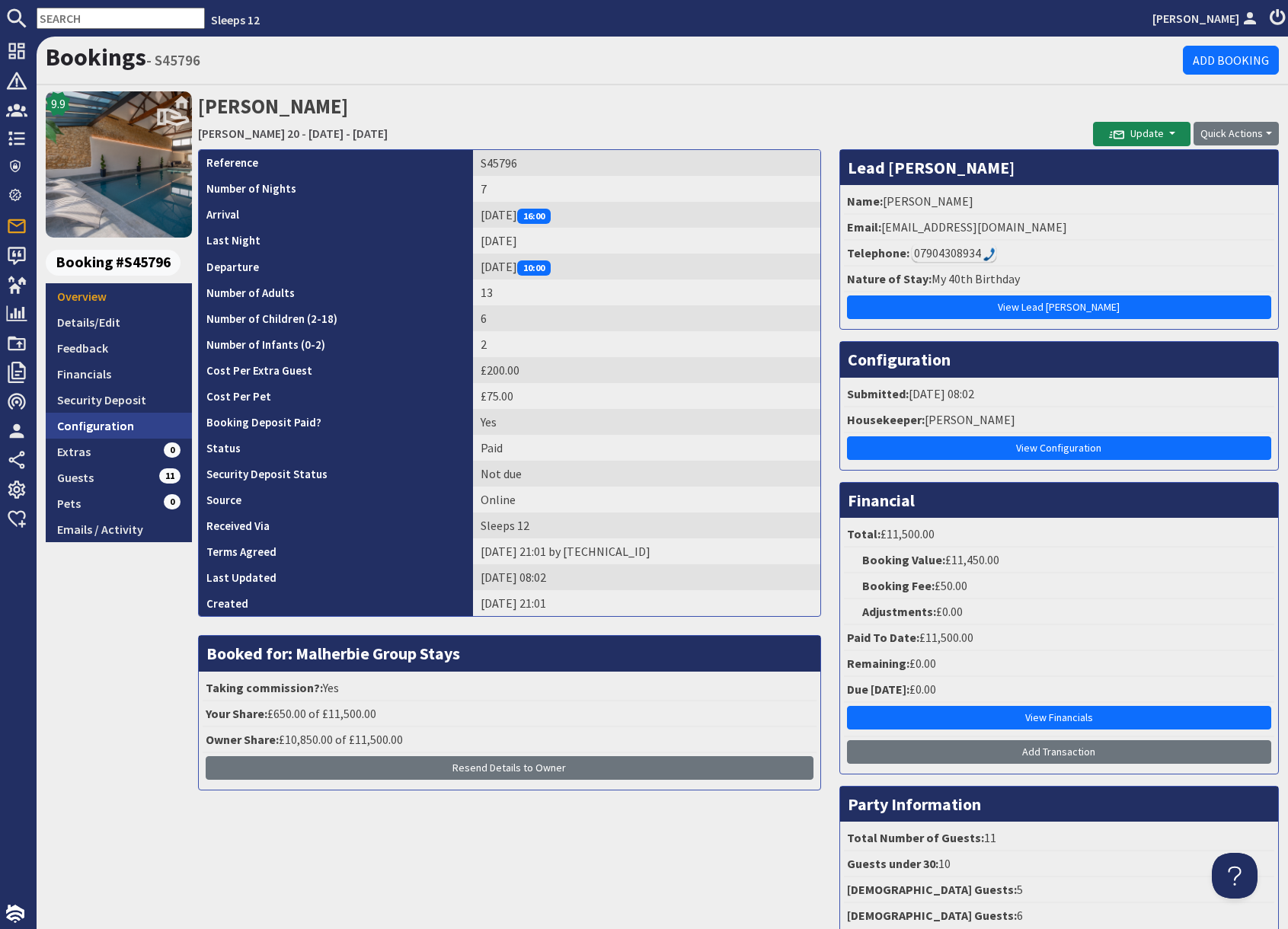
click at [149, 428] on link "Configuration" at bounding box center [119, 425] width 146 height 26
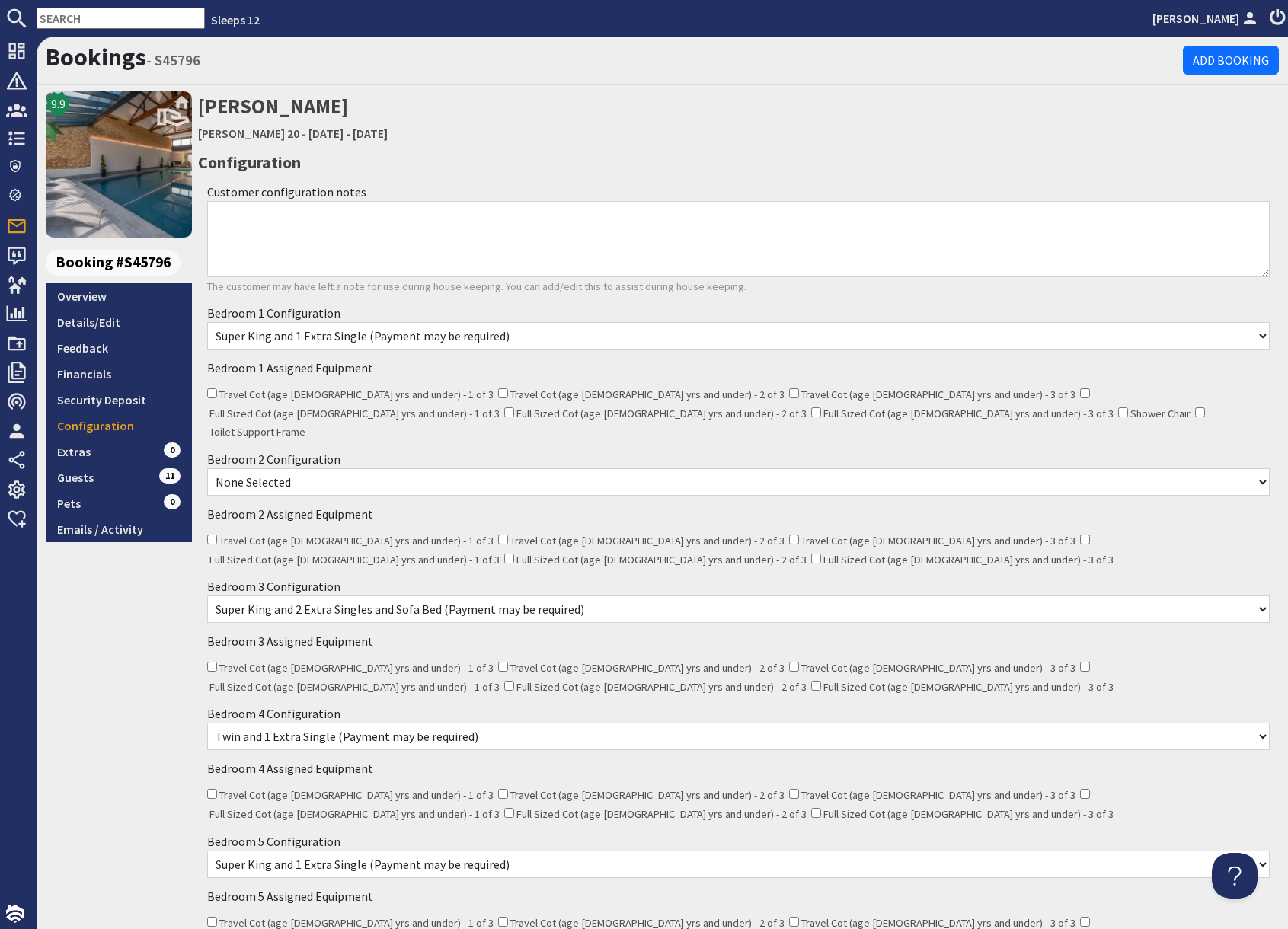
click at [427, 472] on select "None Selected Super King Room Twin Room Super King and 1 Extra Single (Payment …" at bounding box center [738, 482] width 1062 height 28
click at [114, 325] on link "Details/Edit" at bounding box center [119, 322] width 146 height 26
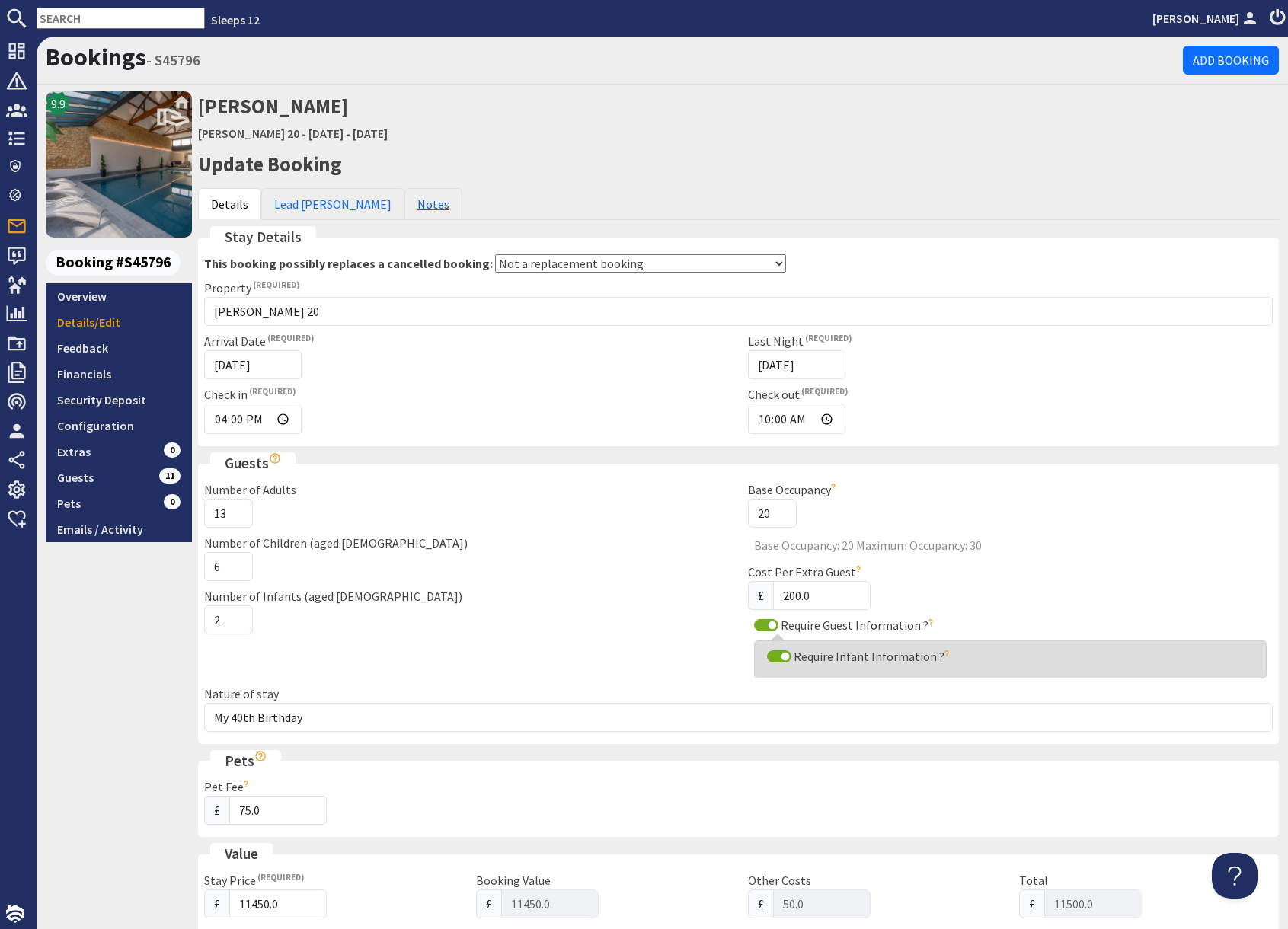
click at [404, 202] on link "Notes" at bounding box center [433, 204] width 58 height 32
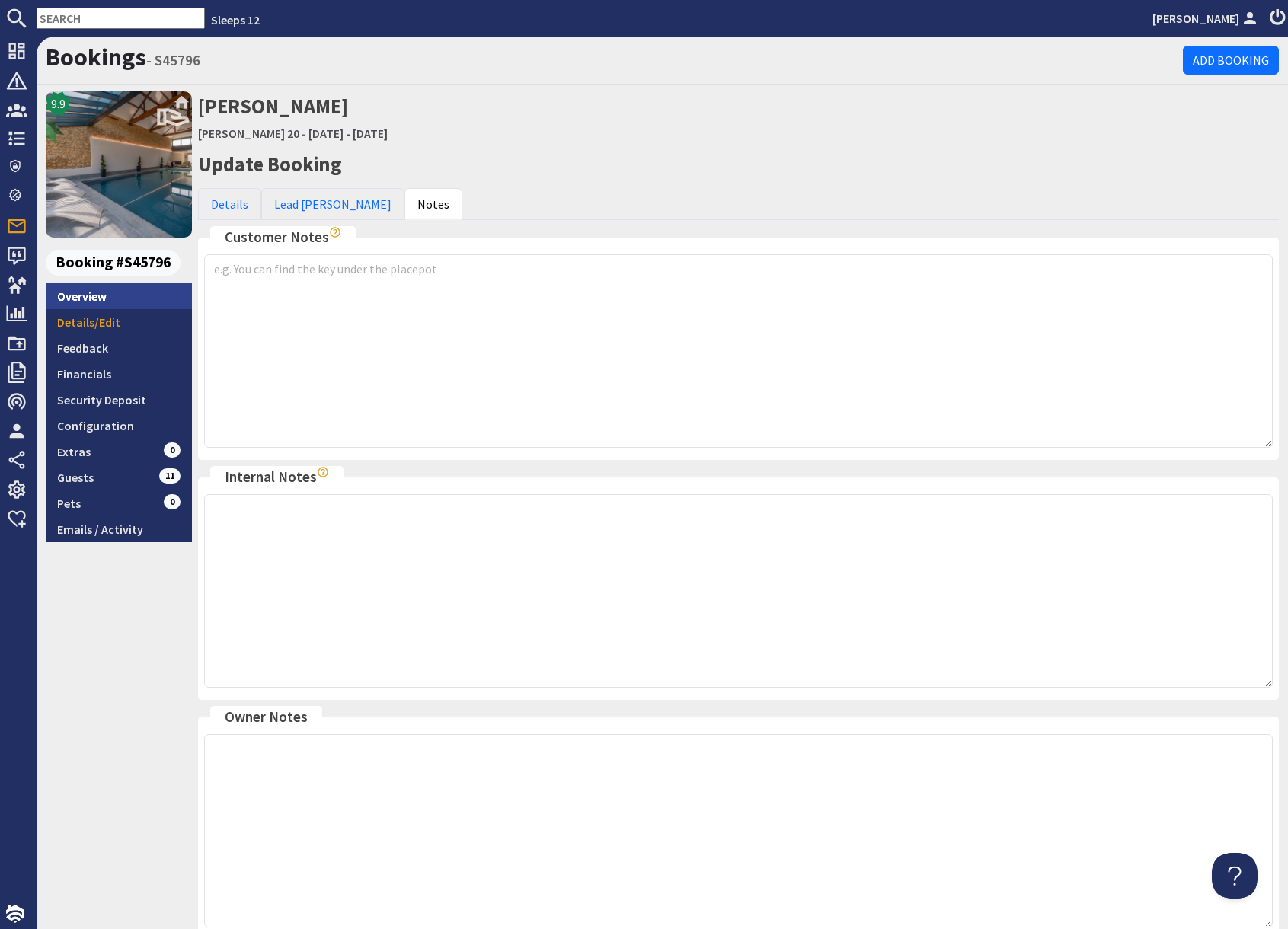
click at [133, 302] on link "Overview" at bounding box center [119, 296] width 146 height 26
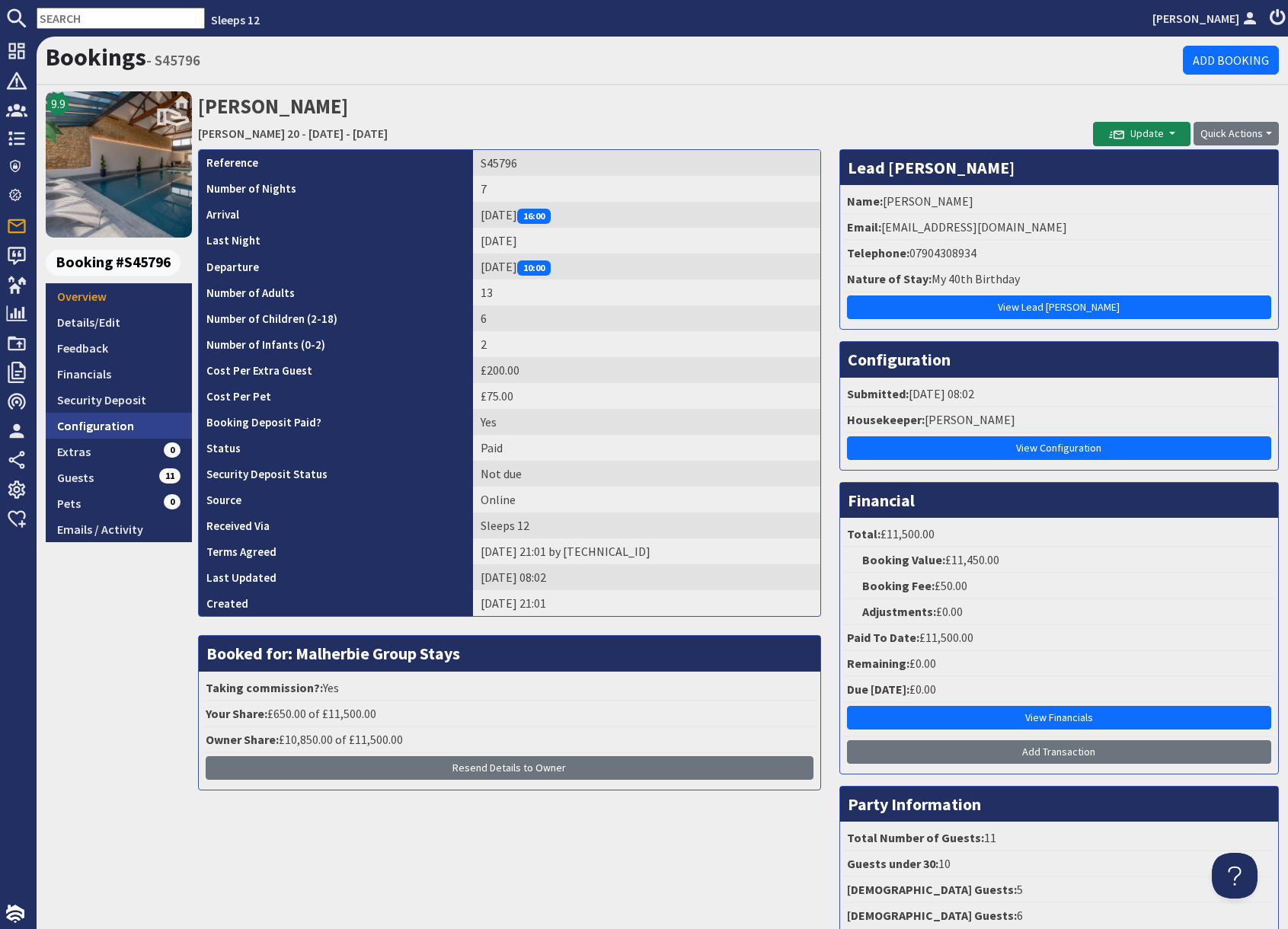
click at [117, 435] on link "Configuration" at bounding box center [119, 425] width 146 height 26
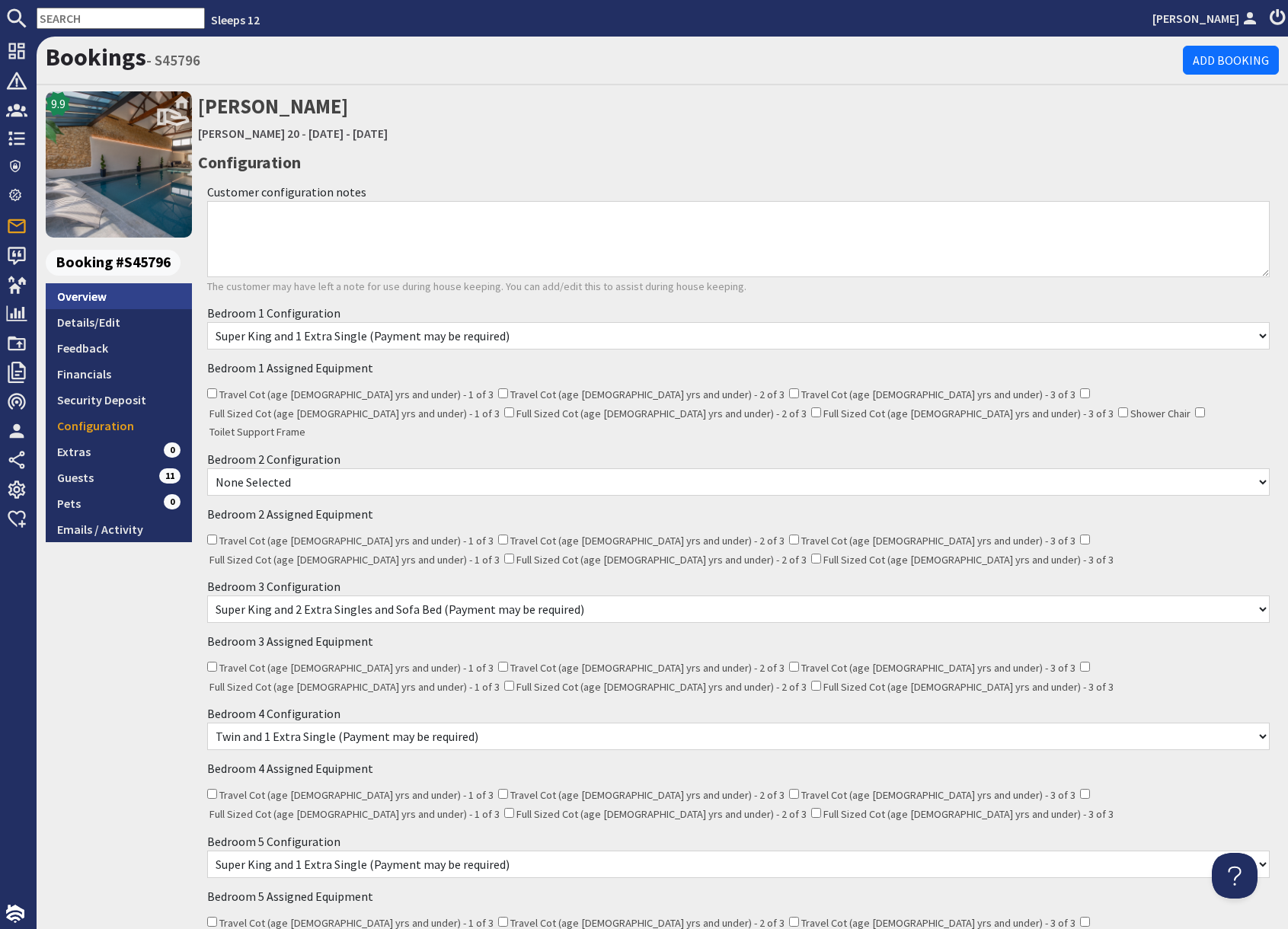
click at [111, 301] on link "Overview" at bounding box center [119, 296] width 146 height 26
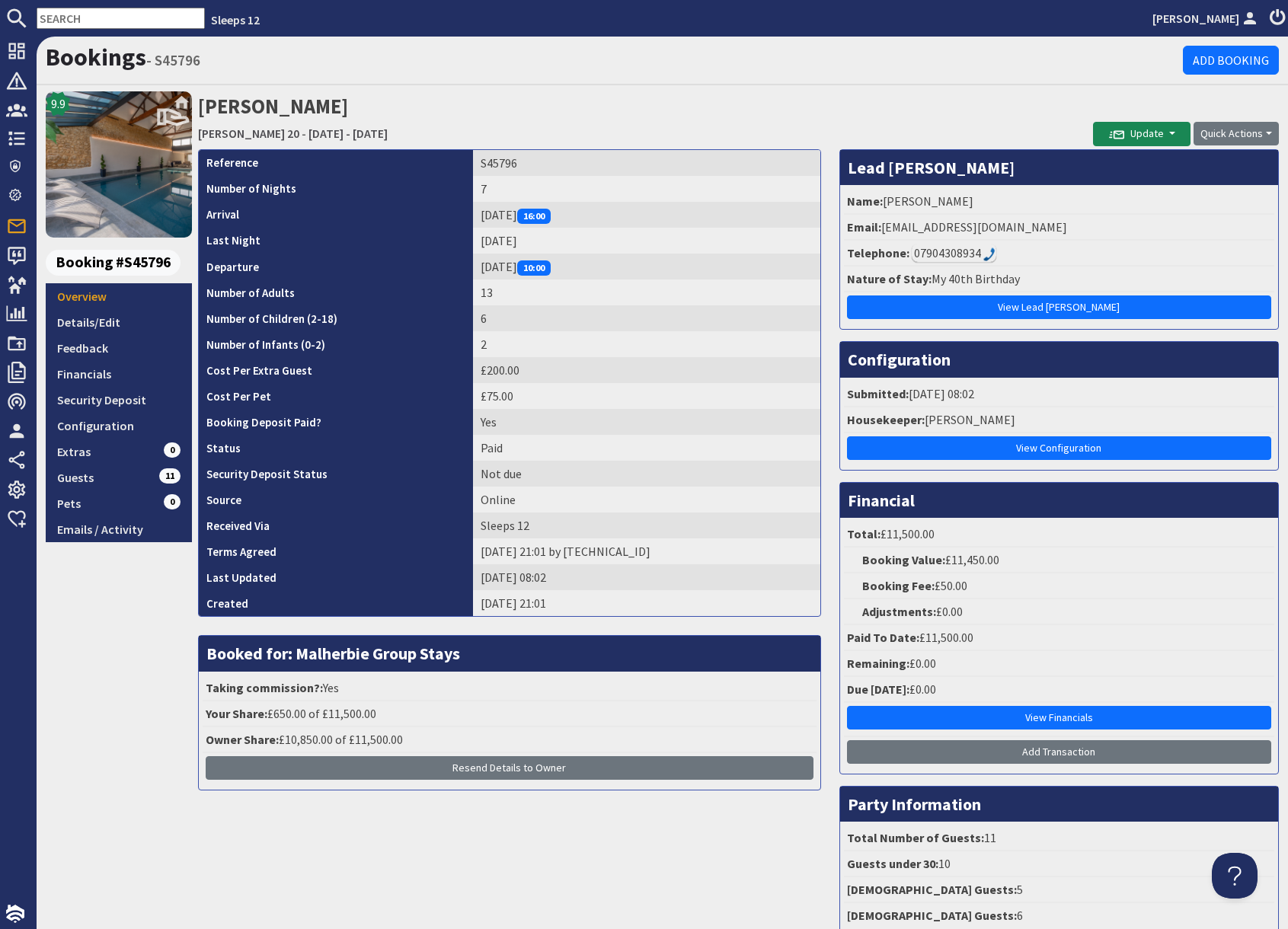
drag, startPoint x: 931, startPoint y: 125, endPoint x: 965, endPoint y: 181, distance: 65.5
click at [931, 125] on h2 "James Hamilton-Heward Churchill 20 - Friday 24/10/2025 - Thursday 30/10/2025" at bounding box center [645, 118] width 895 height 54
drag, startPoint x: 951, startPoint y: 257, endPoint x: 926, endPoint y: 221, distance: 43.8
click at [950, 257] on div "07904308934" at bounding box center [953, 253] width 84 height 18
click at [137, 482] on link "Guests 11" at bounding box center [119, 478] width 146 height 26
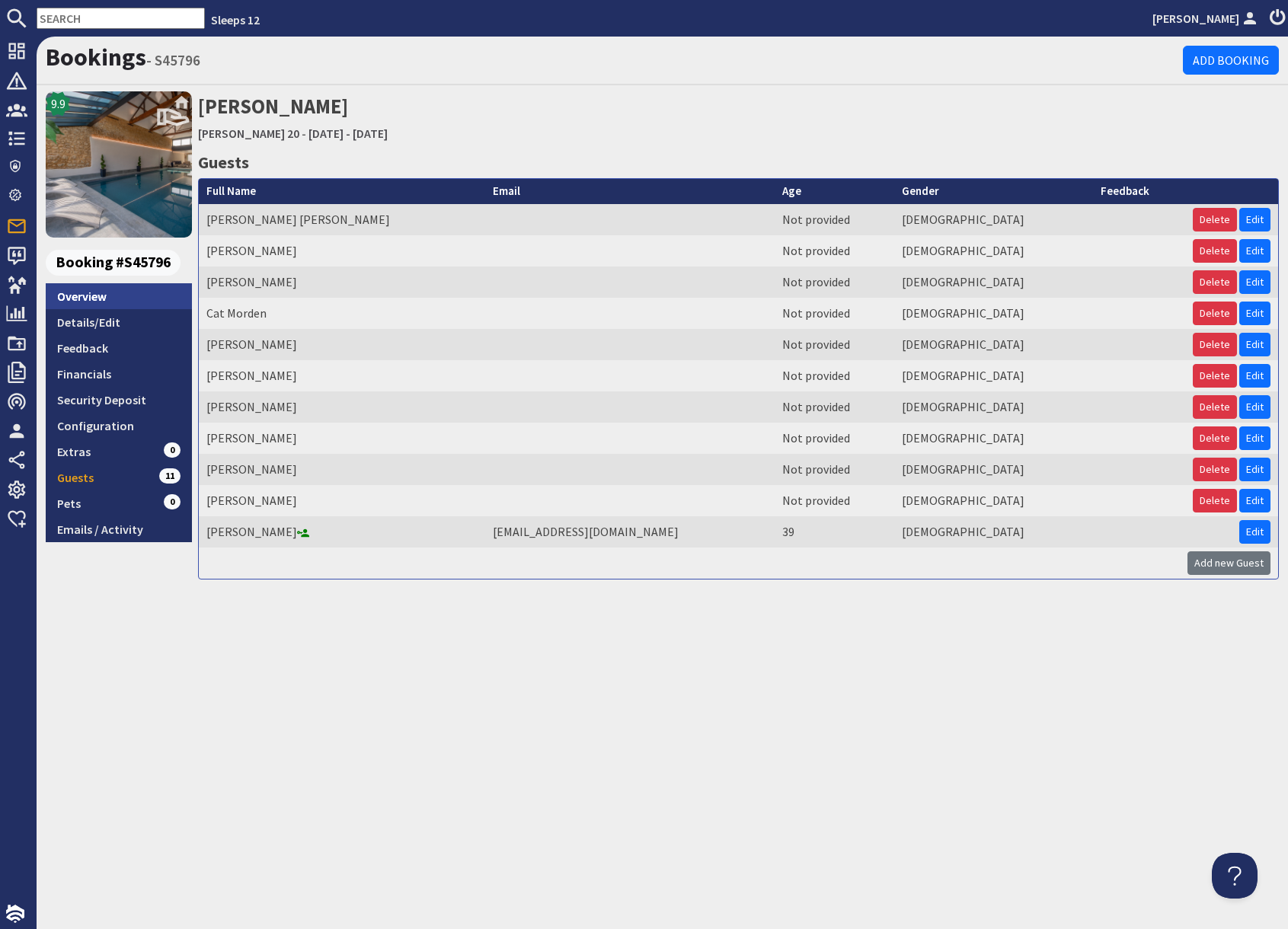
click at [91, 297] on link "Overview" at bounding box center [119, 296] width 146 height 26
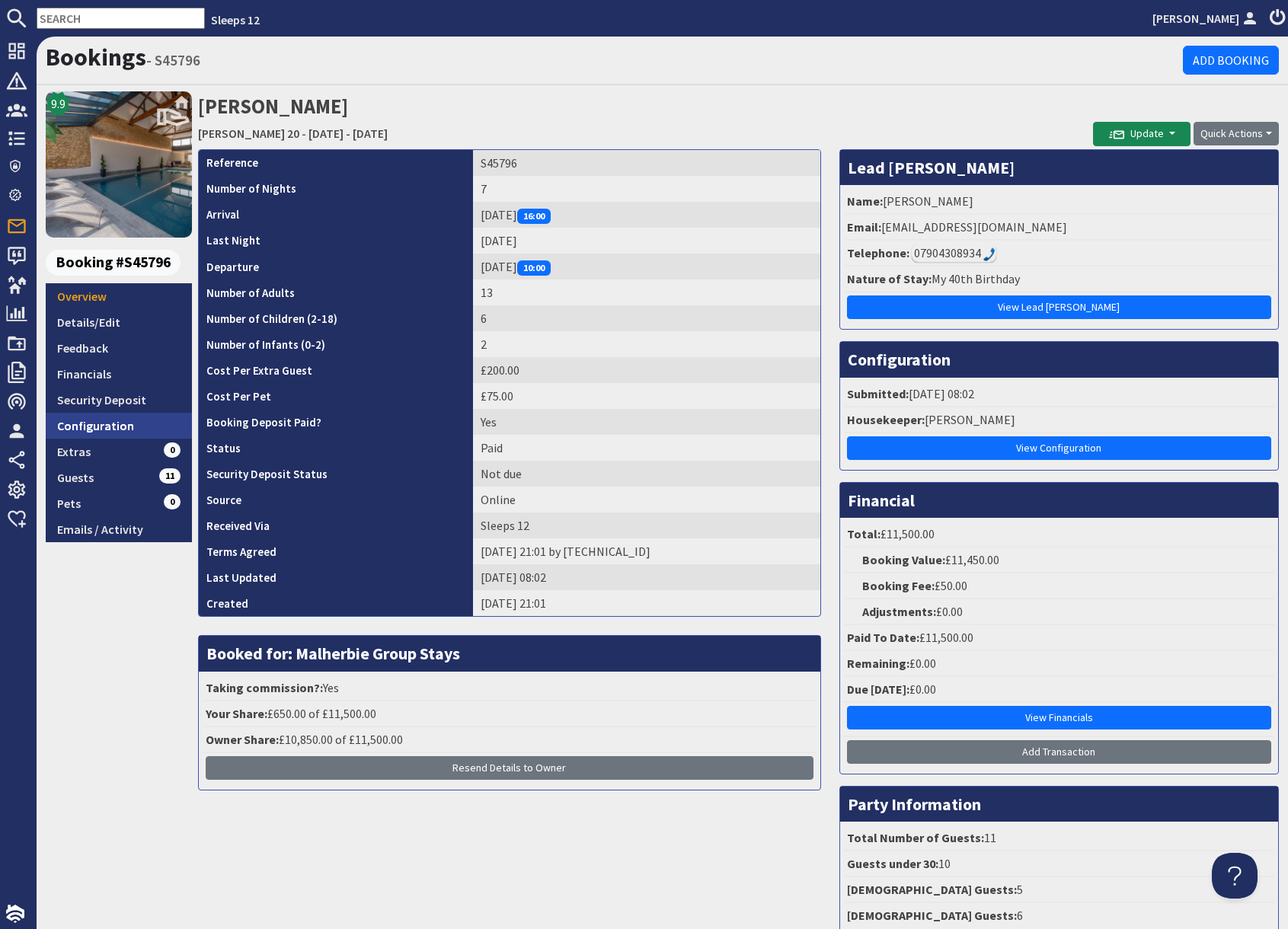
click at [129, 431] on link "Configuration" at bounding box center [119, 425] width 146 height 26
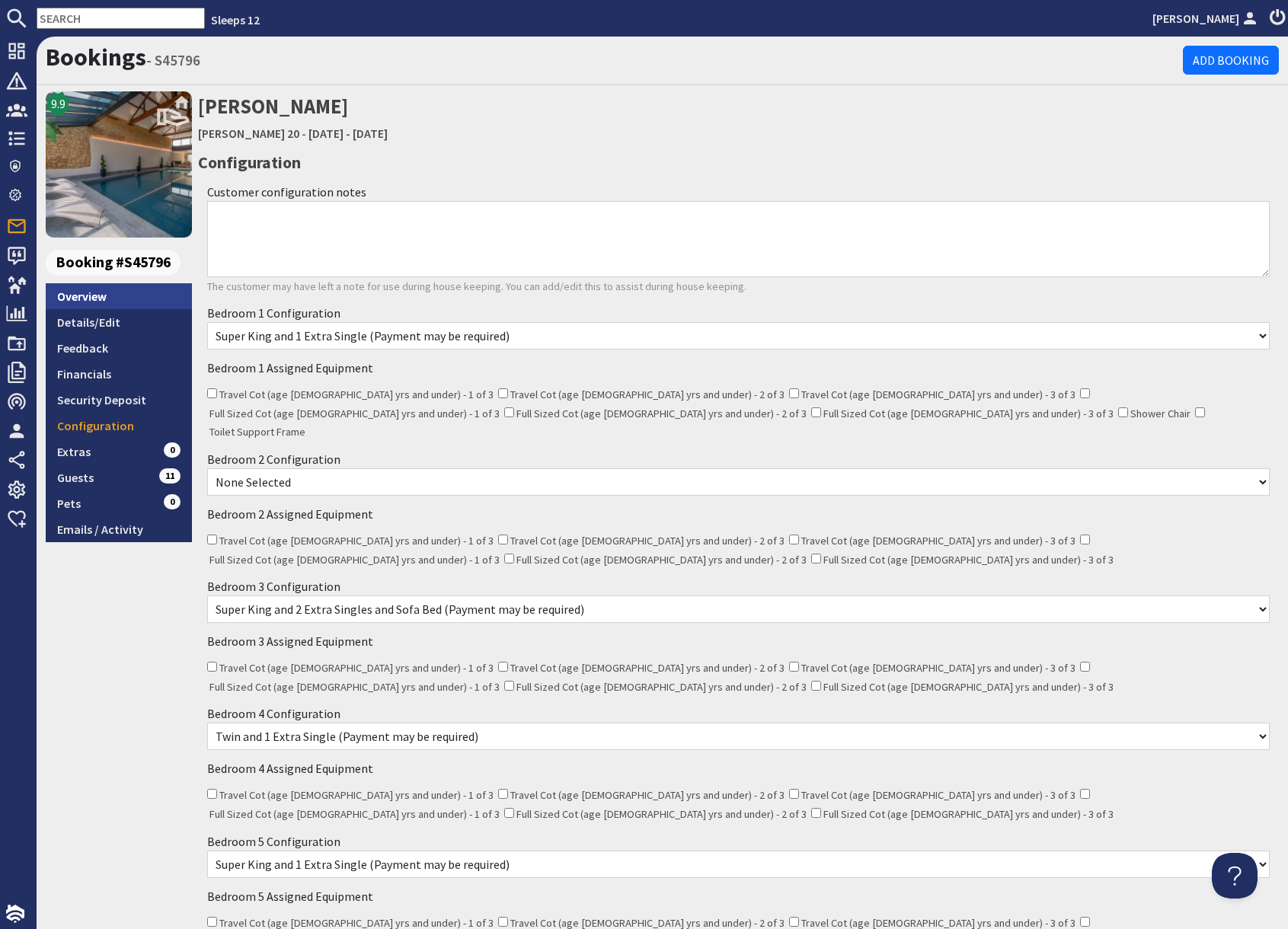
click at [105, 297] on link "Overview" at bounding box center [119, 296] width 146 height 26
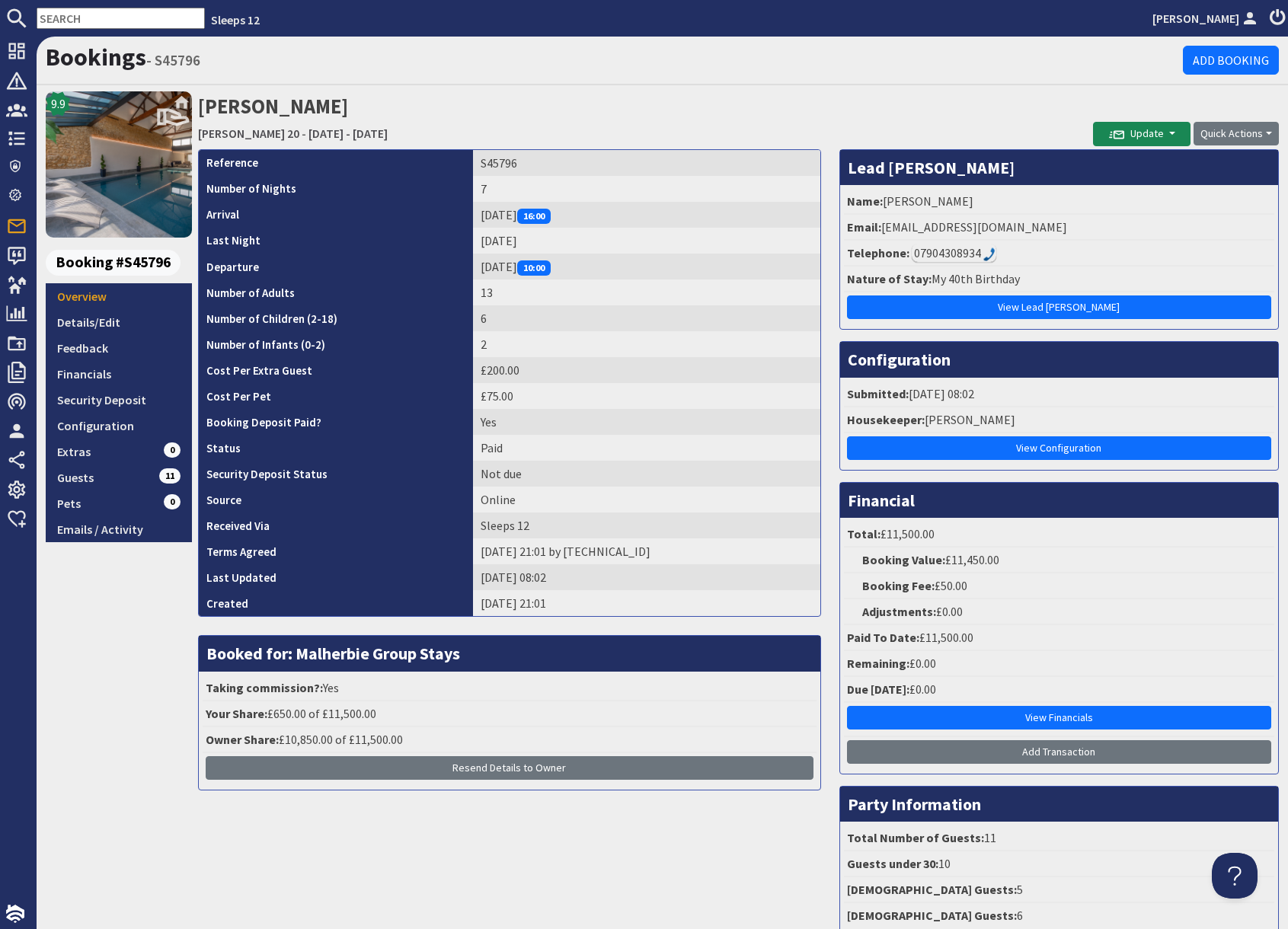
drag, startPoint x: 785, startPoint y: 96, endPoint x: 783, endPoint y: 107, distance: 11.2
click at [784, 96] on h2 "James Hamilton-Heward Churchill 20 - Friday 24/10/2025 - Thursday 30/10/2025" at bounding box center [645, 118] width 895 height 54
click at [122, 431] on link "Configuration" at bounding box center [119, 425] width 146 height 26
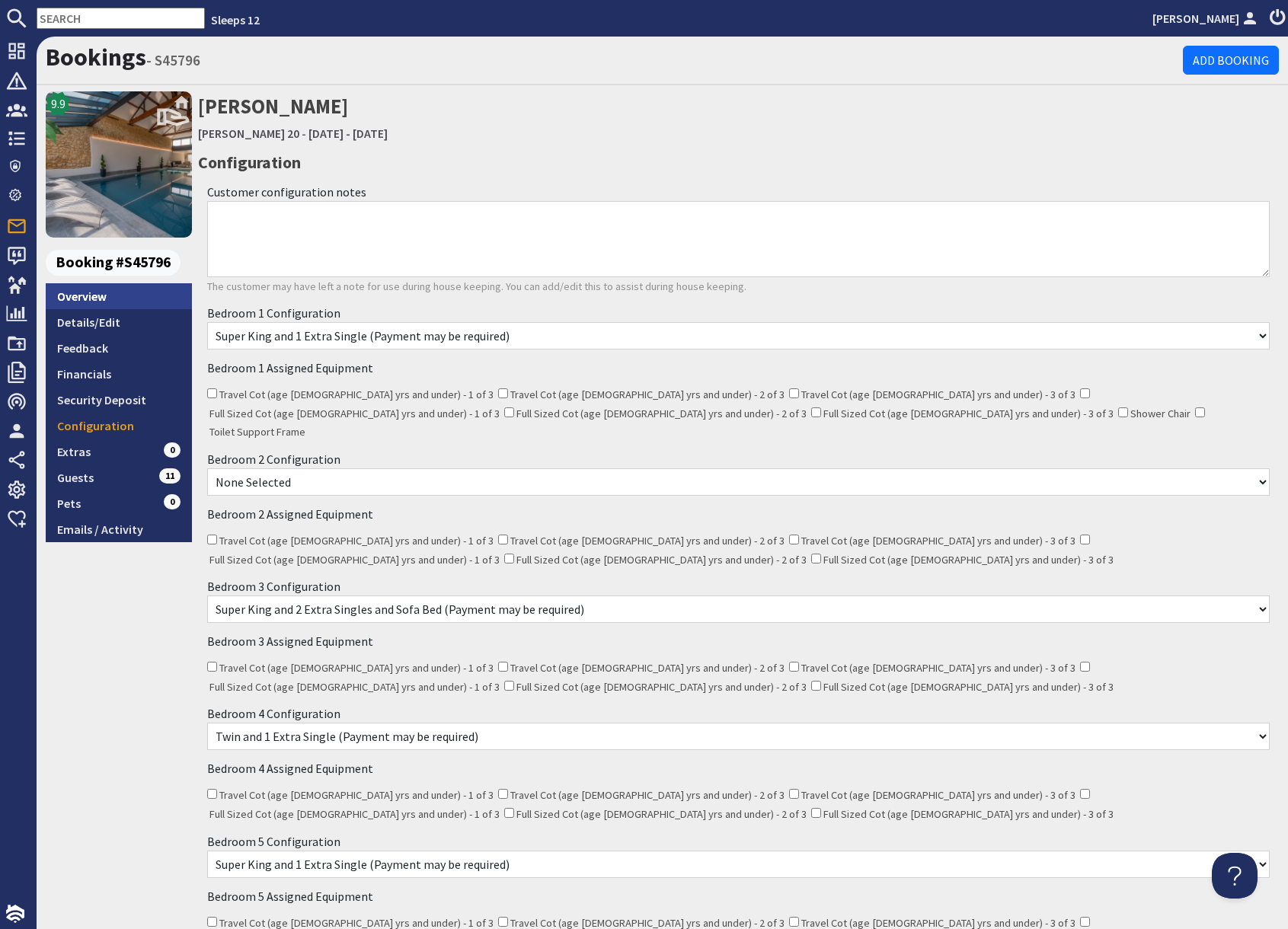
click at [99, 302] on link "Overview" at bounding box center [119, 296] width 146 height 26
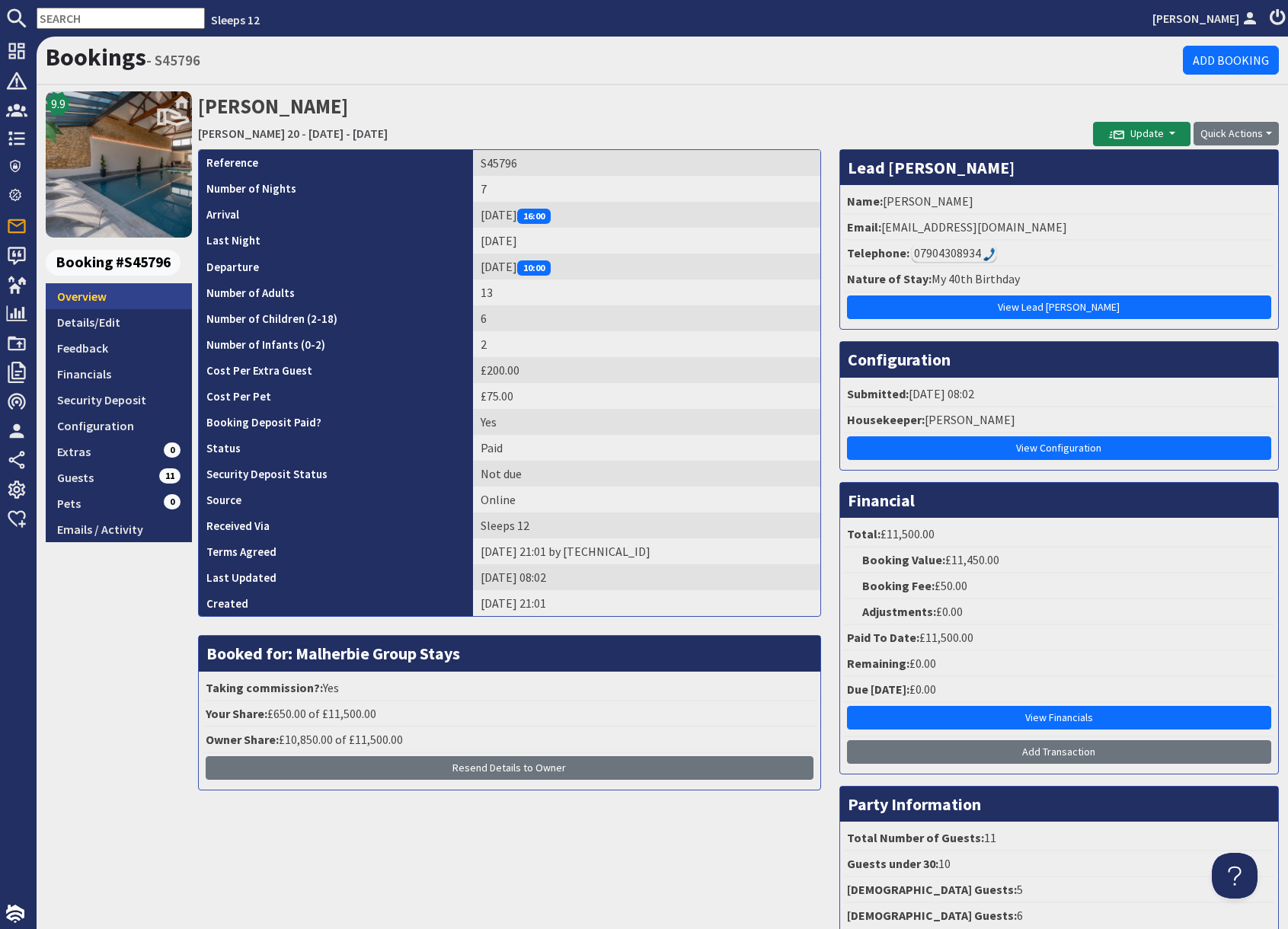
click at [104, 298] on link "Overview" at bounding box center [119, 296] width 146 height 26
click at [119, 420] on link "Configuration" at bounding box center [119, 425] width 146 height 26
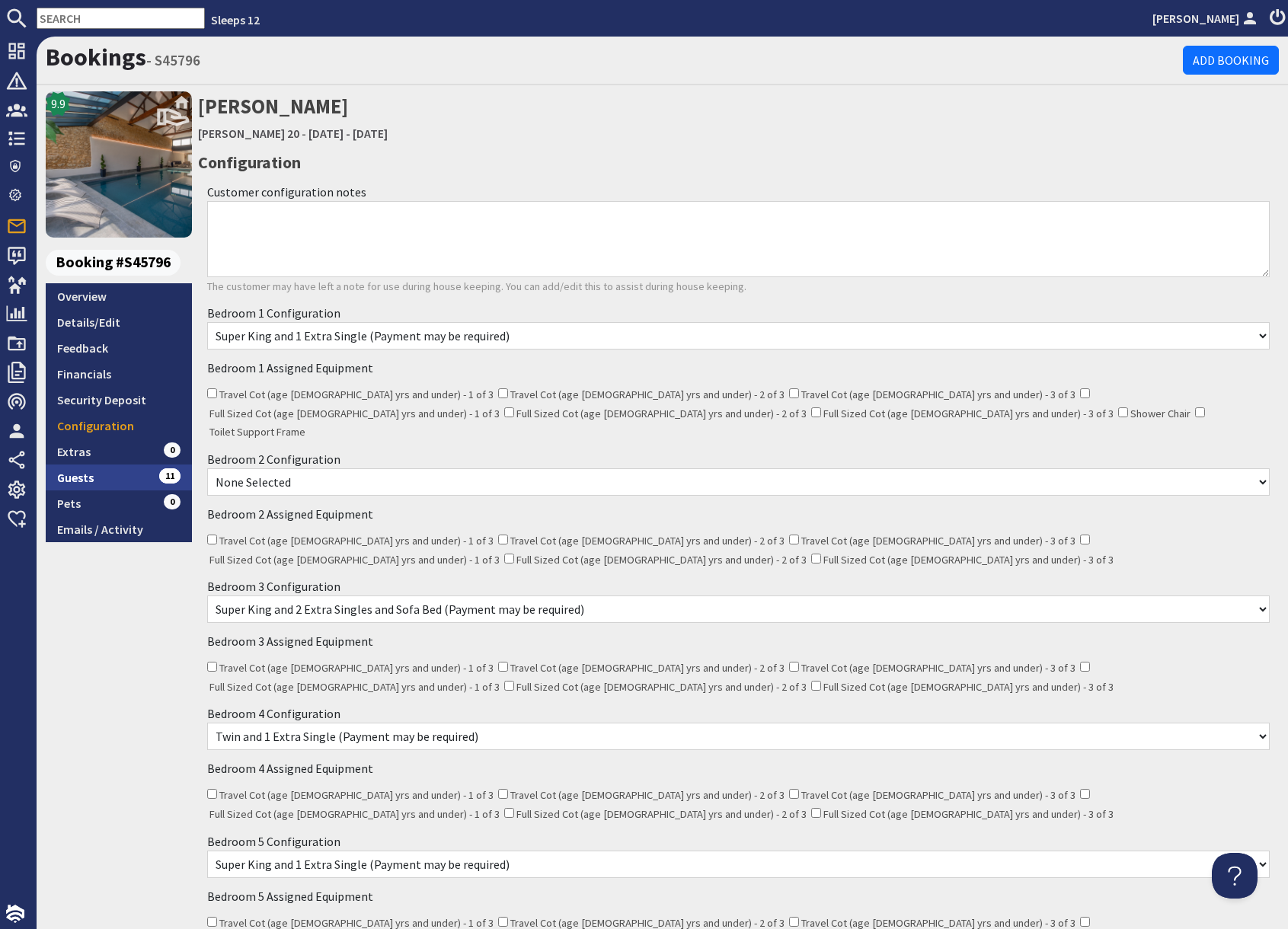
click at [102, 475] on link "Guests 11" at bounding box center [119, 478] width 146 height 26
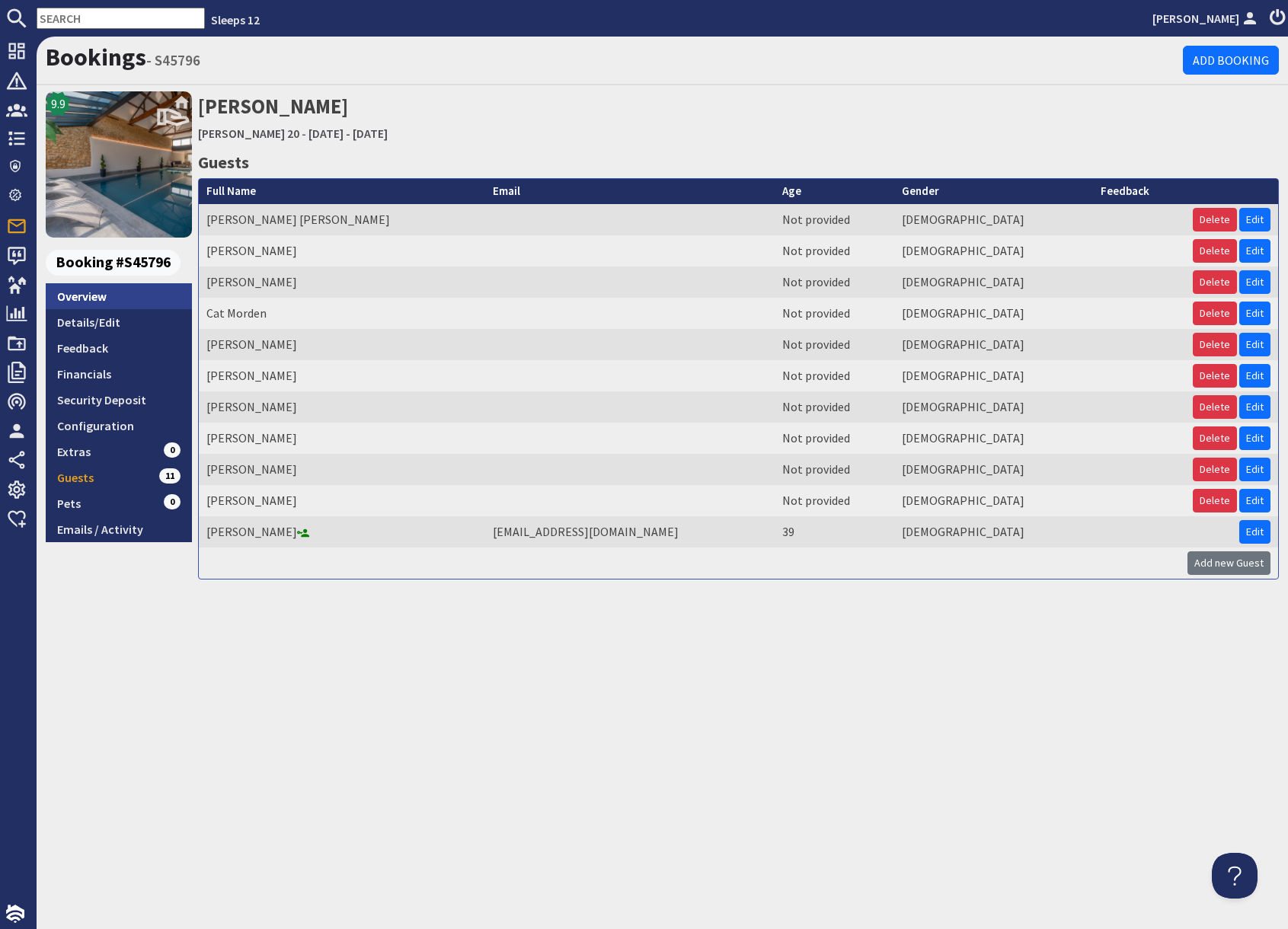
click at [99, 298] on link "Overview" at bounding box center [119, 296] width 146 height 26
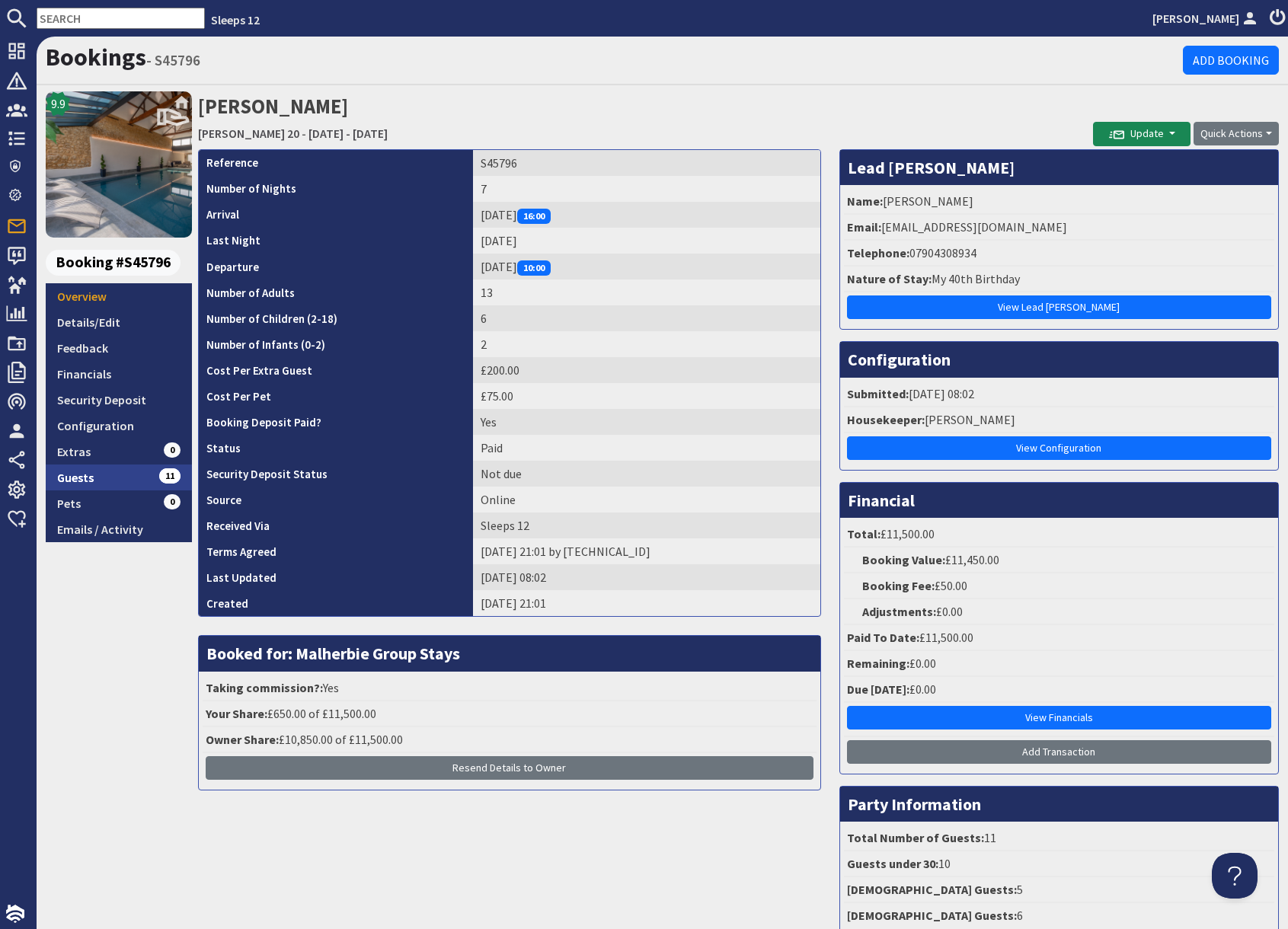
click at [103, 477] on link "Guests 11" at bounding box center [119, 478] width 146 height 26
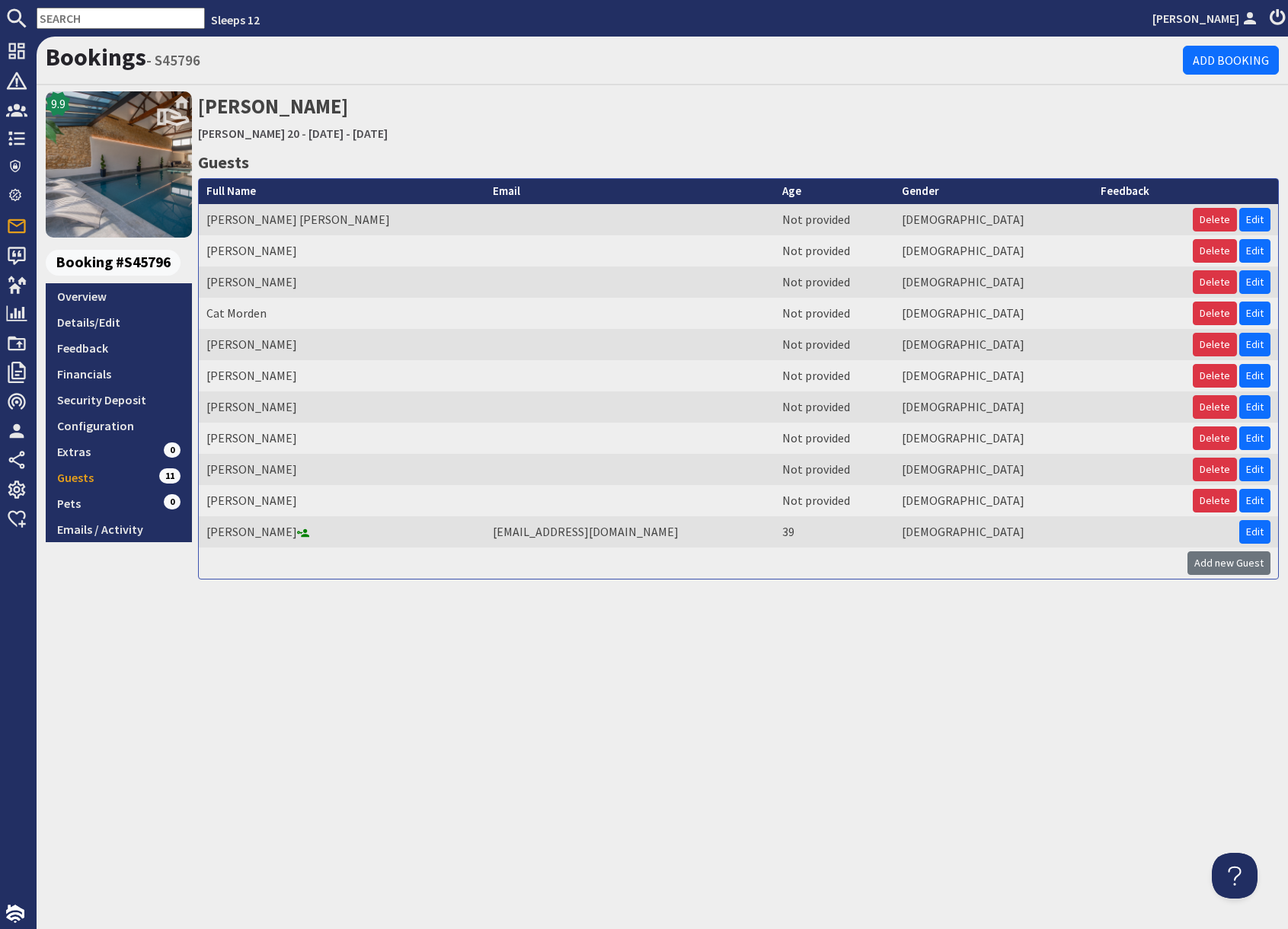
drag, startPoint x: 345, startPoint y: 621, endPoint x: 295, endPoint y: 602, distance: 53.5
click at [316, 614] on div "Bookings - S45796 Add Booking 9.9 Booking #S45796 Overview Details/Edit Feedbac…" at bounding box center [662, 482] width 1251 height 892
click at [122, 429] on link "Configuration" at bounding box center [119, 425] width 146 height 26
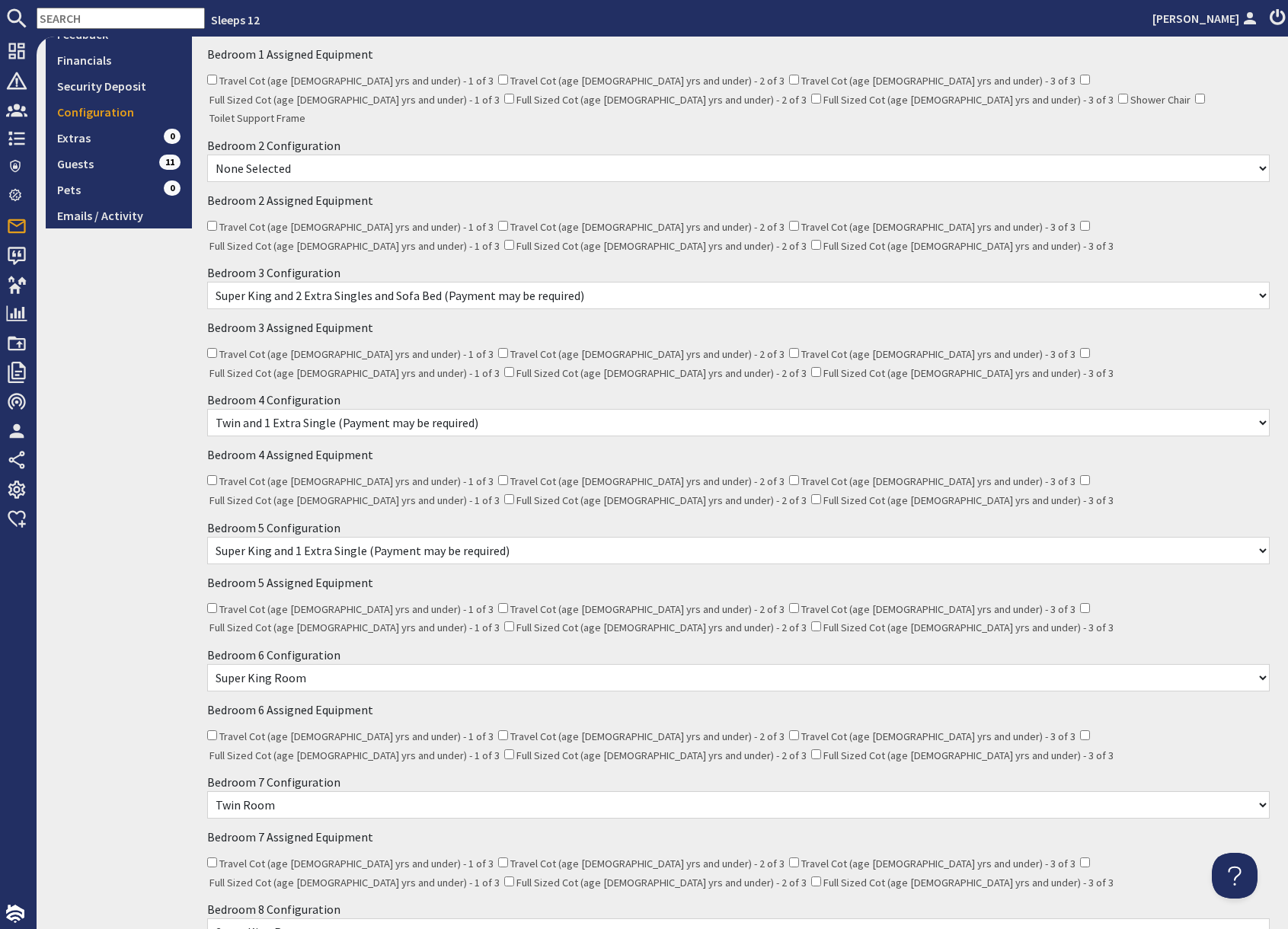
scroll to position [316, 0]
click at [435, 154] on select "None Selected Super King Room Twin Room Super King and 1 Extra Single (Payment …" at bounding box center [738, 166] width 1062 height 28
click at [368, 153] on select "None Selected Super King Room Twin Room Super King and 1 Extra Single (Payment …" at bounding box center [738, 166] width 1062 height 28
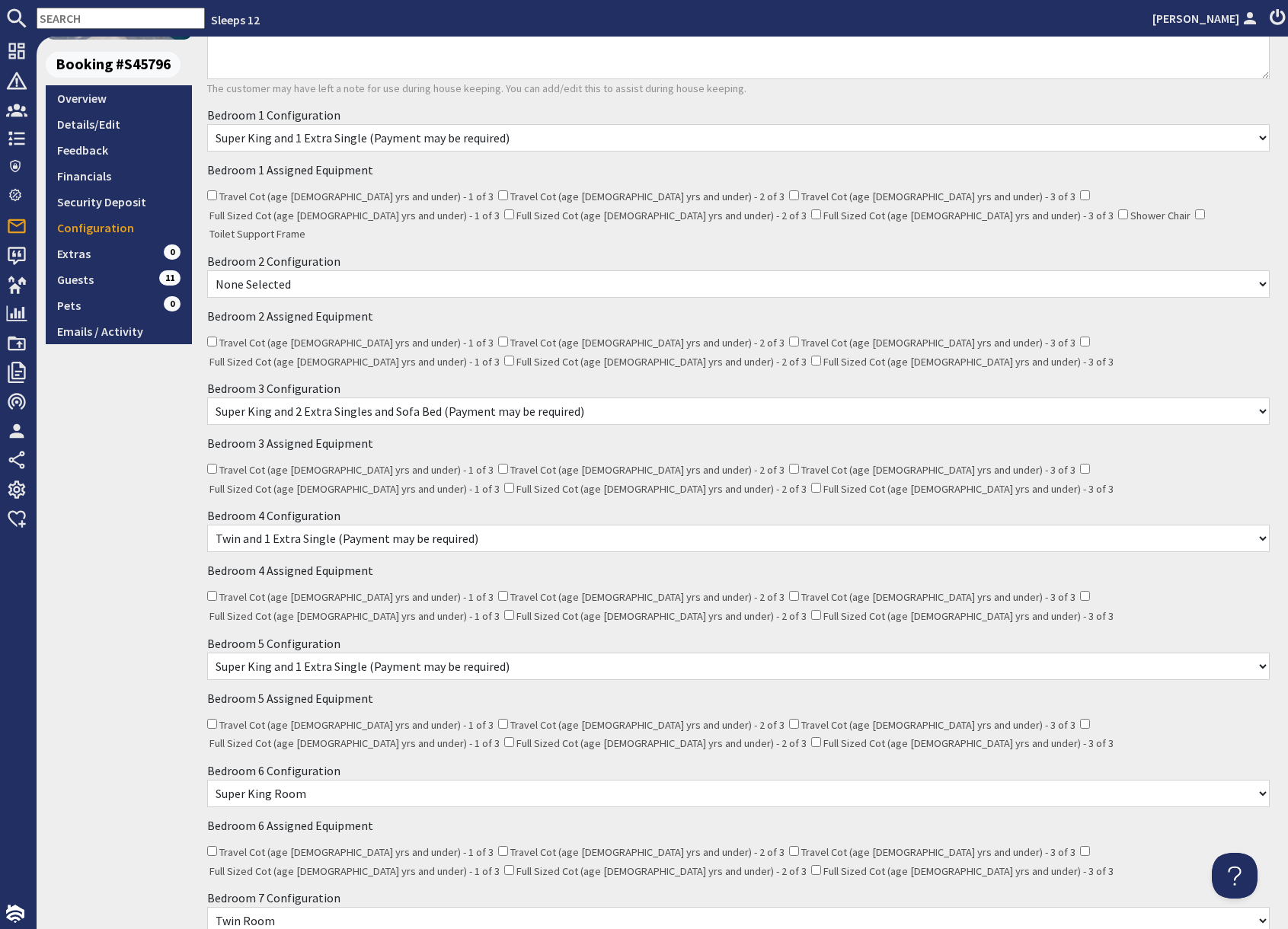
scroll to position [0, 0]
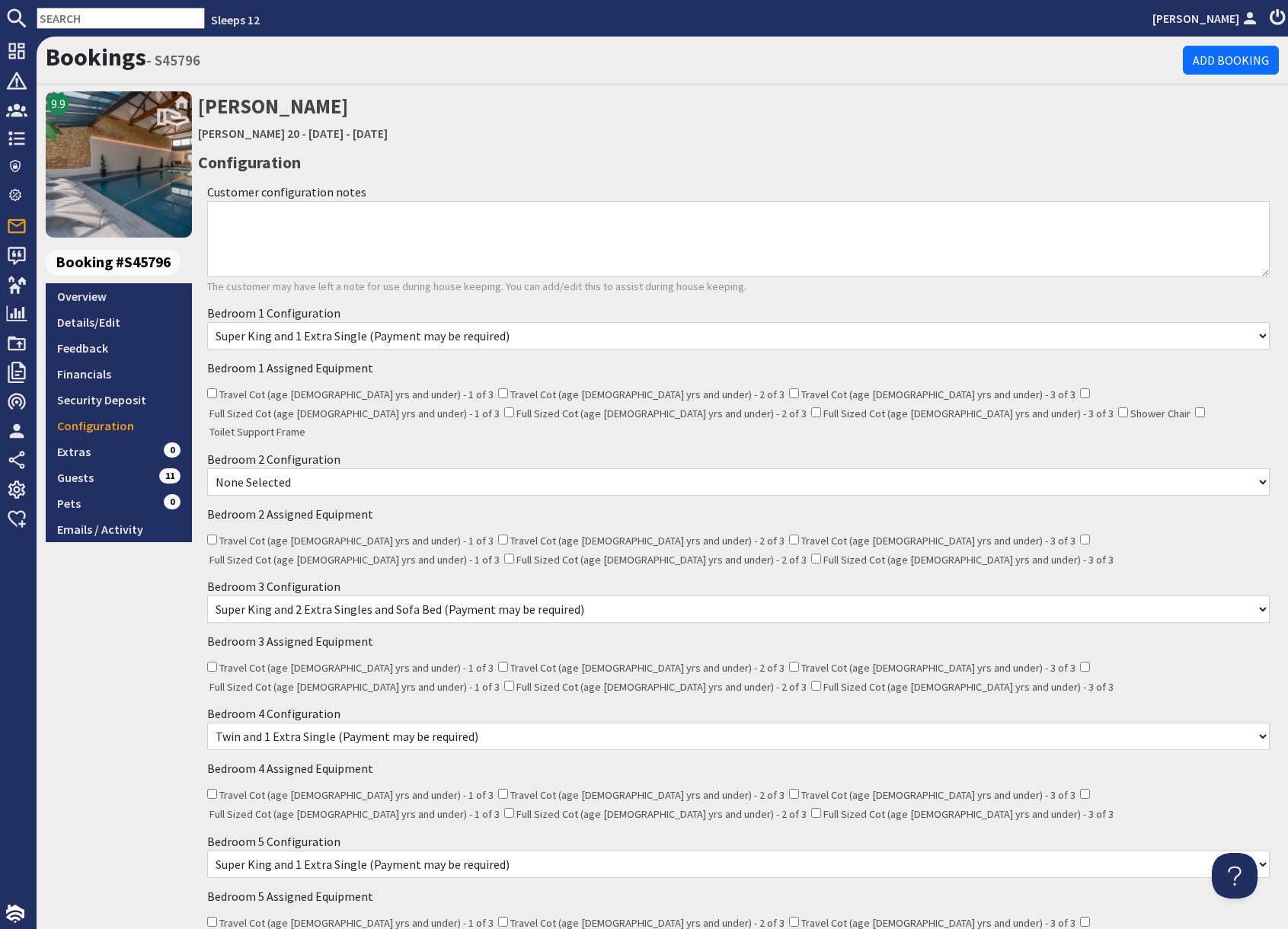
click at [366, 468] on select "None Selected Super King Room Twin Room Super King and 1 Extra Single (Payment …" at bounding box center [738, 482] width 1062 height 28
click at [234, 134] on link "Churchill 20" at bounding box center [248, 133] width 101 height 15
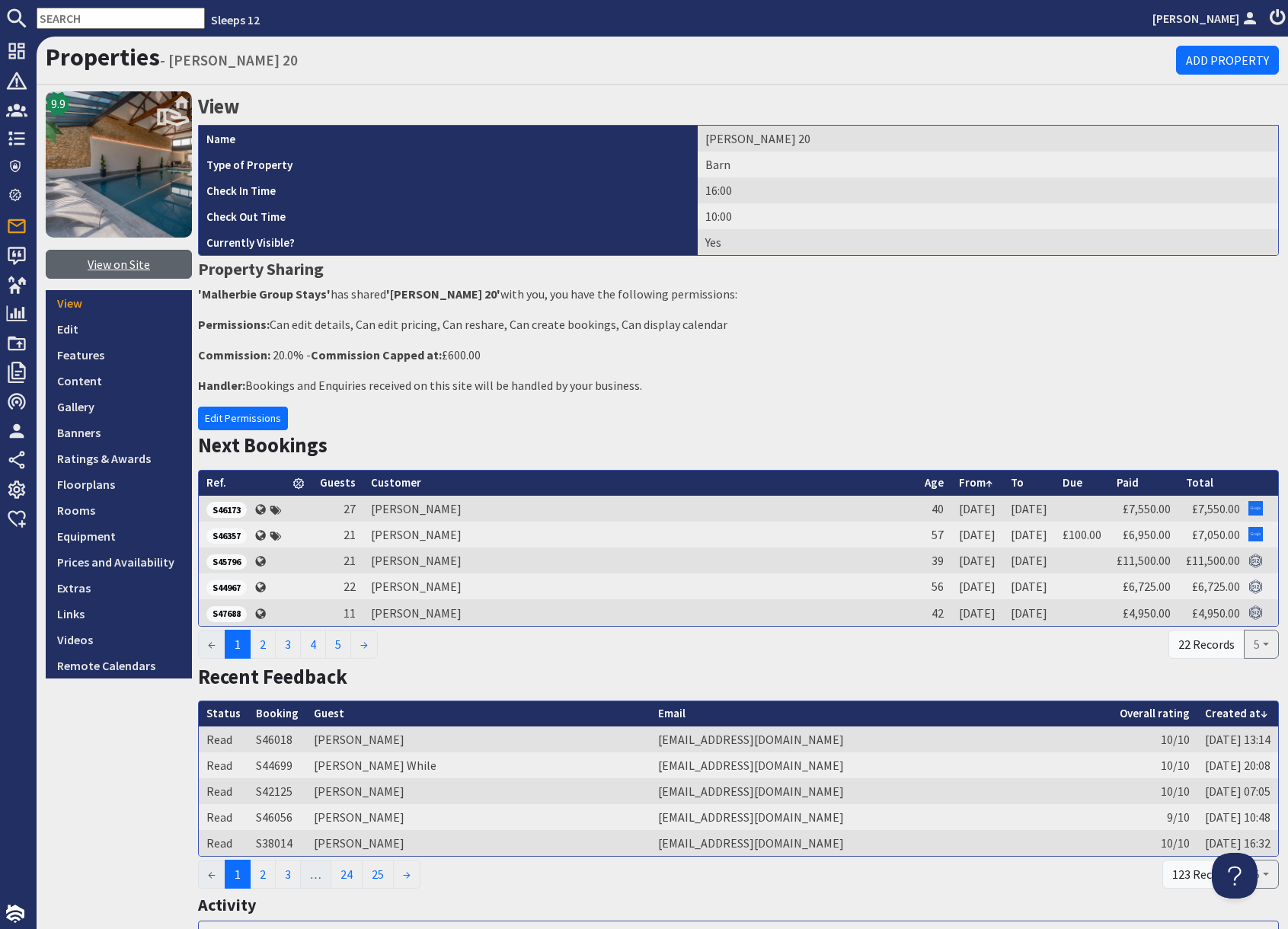
click at [133, 265] on link "View on Site" at bounding box center [119, 264] width 146 height 29
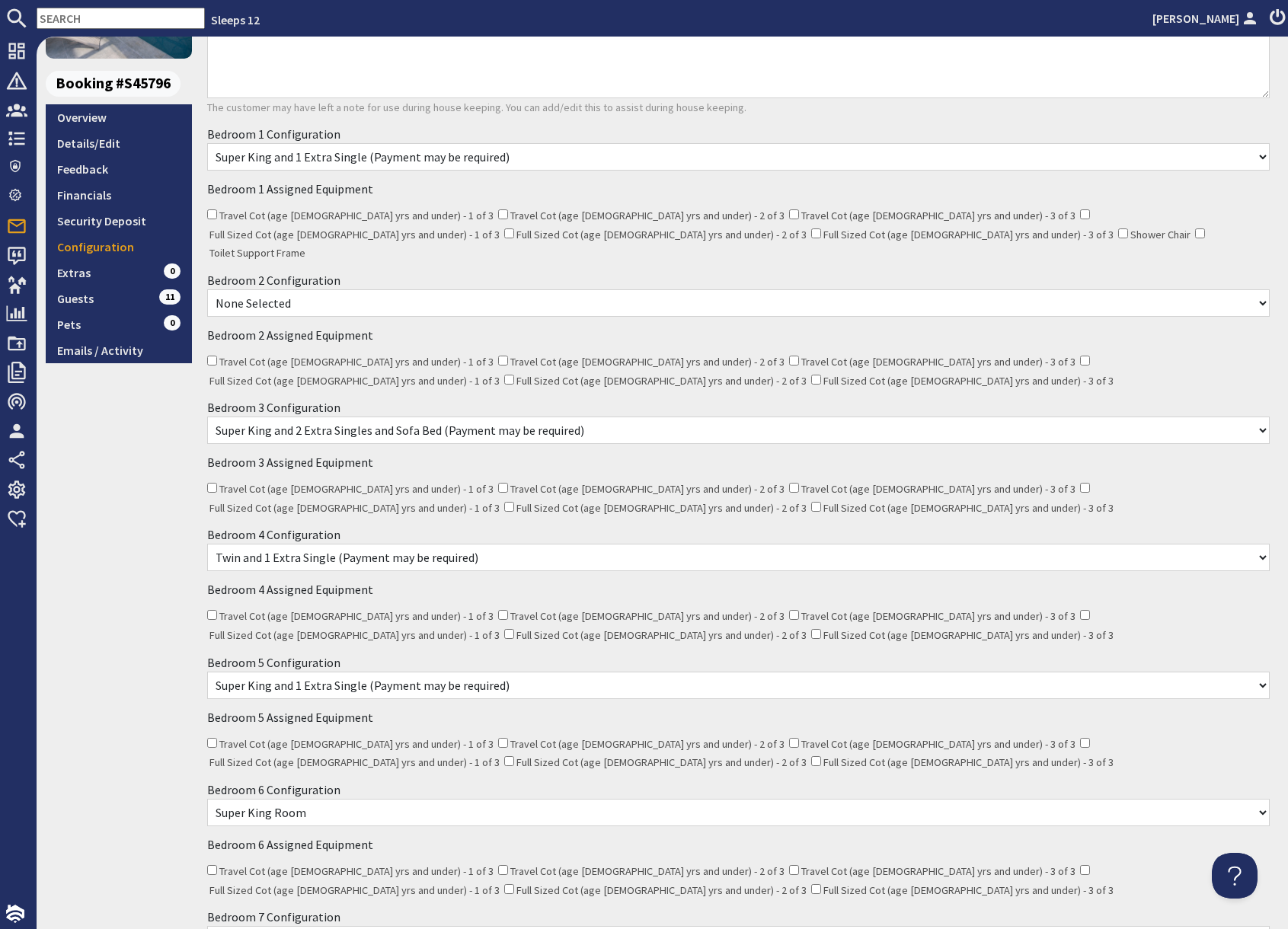
scroll to position [181, 0]
click at [393, 291] on select "None Selected Super King Room Twin Room Super King and 1 Extra Single (Payment …" at bounding box center [738, 300] width 1062 height 28
click at [396, 541] on select "None Selected Super King Room Twin Room Super King and 1 Extra Single (Payment …" at bounding box center [738, 555] width 1062 height 28
click at [412, 153] on select "None Selected Super King Room Twin Room Super King and 1 Extra Single (Payment …" at bounding box center [738, 154] width 1062 height 28
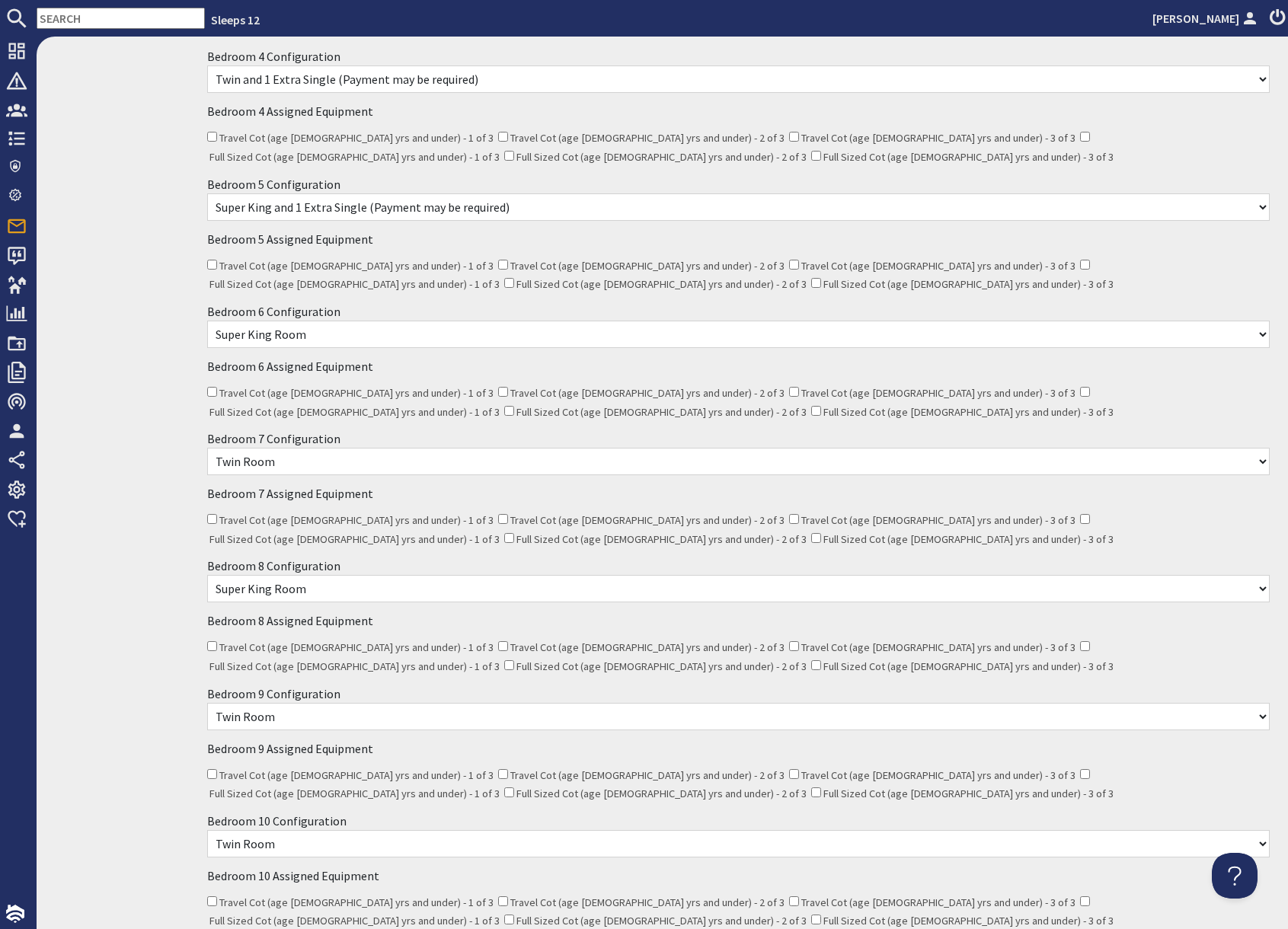
scroll to position [0, 0]
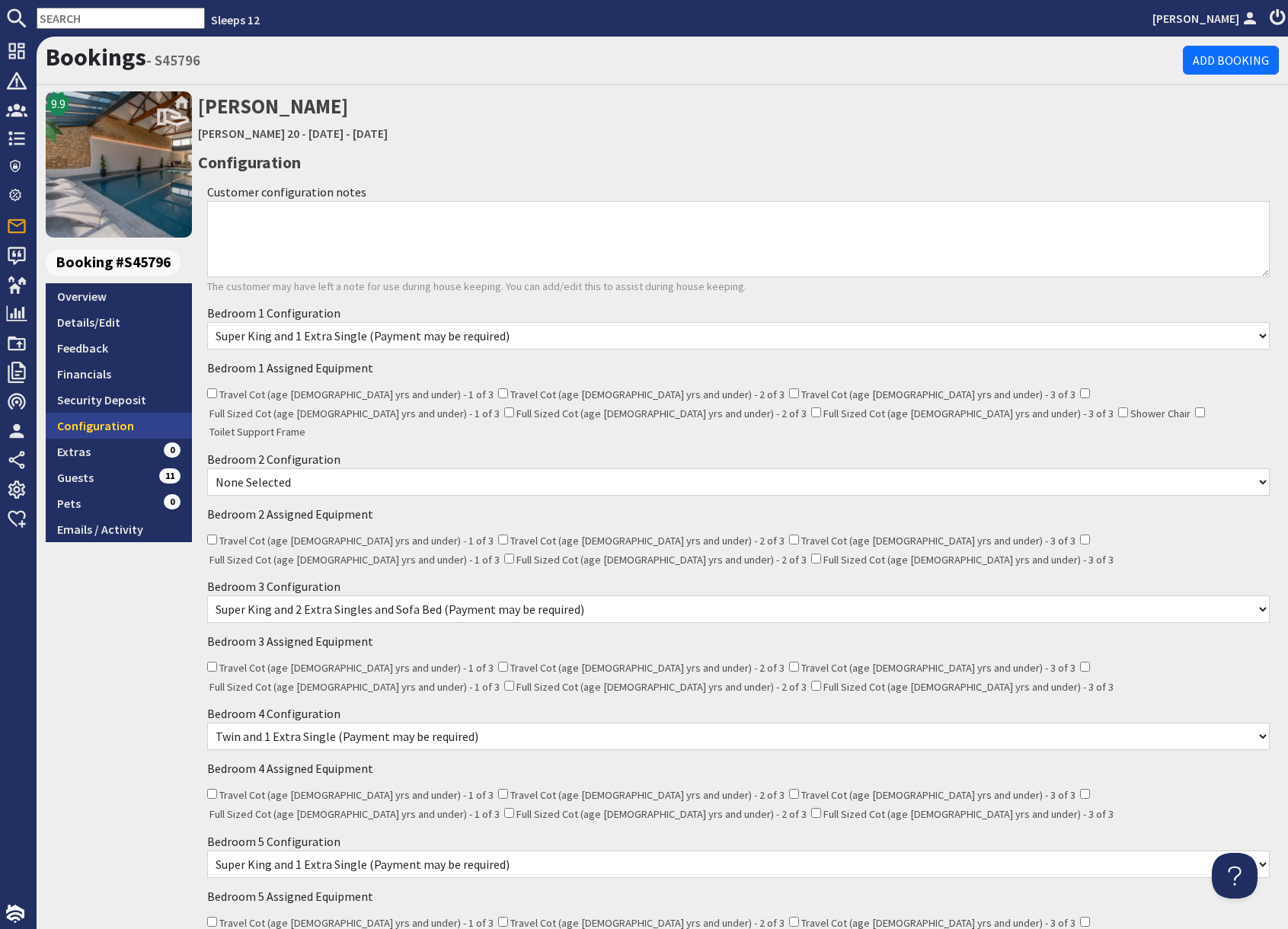
click at [131, 427] on link "Configuration" at bounding box center [119, 425] width 146 height 26
click at [94, 455] on link "Extras 0" at bounding box center [119, 451] width 146 height 26
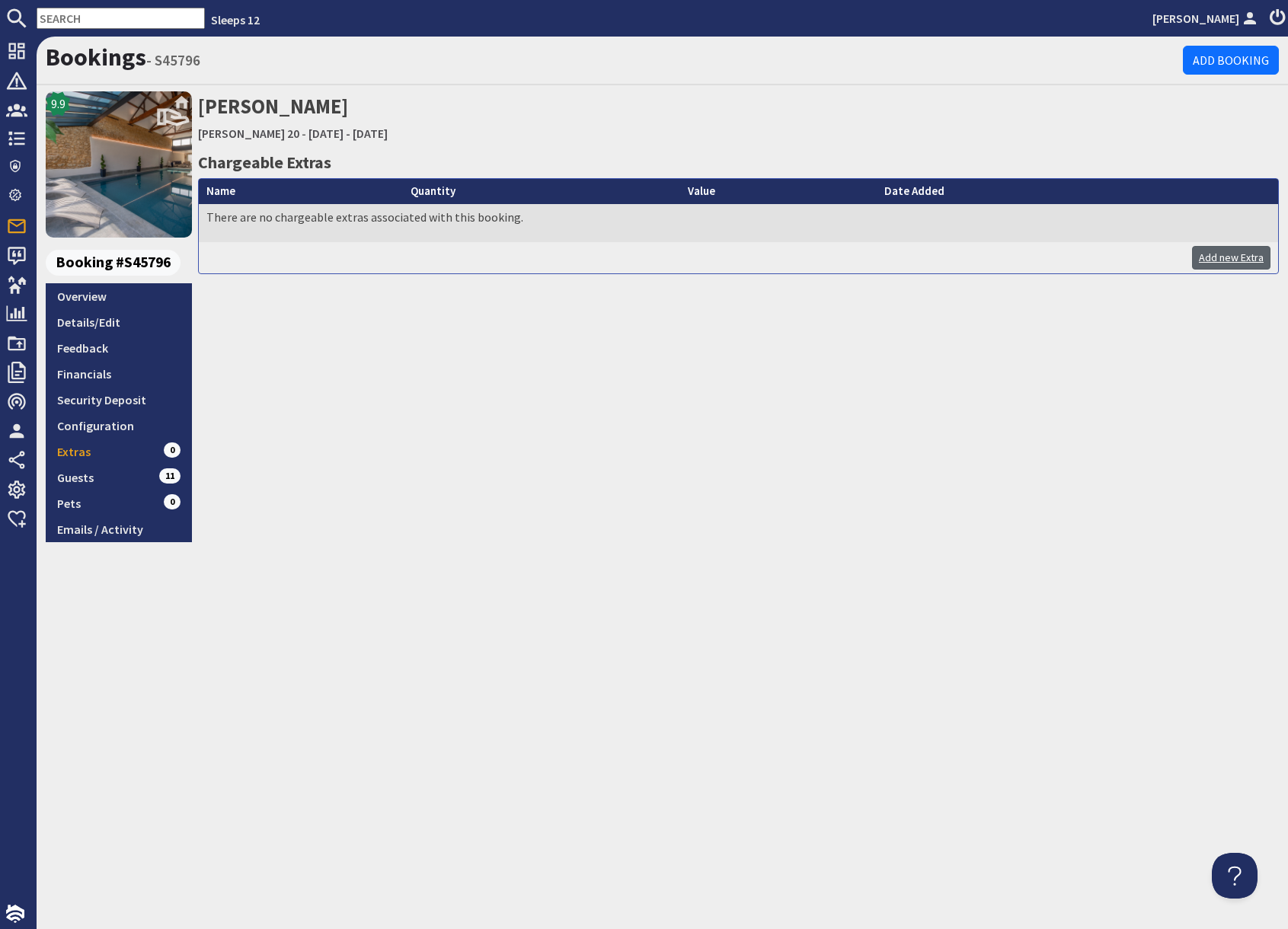
click at [1240, 260] on link "Add new Extra" at bounding box center [1231, 258] width 79 height 24
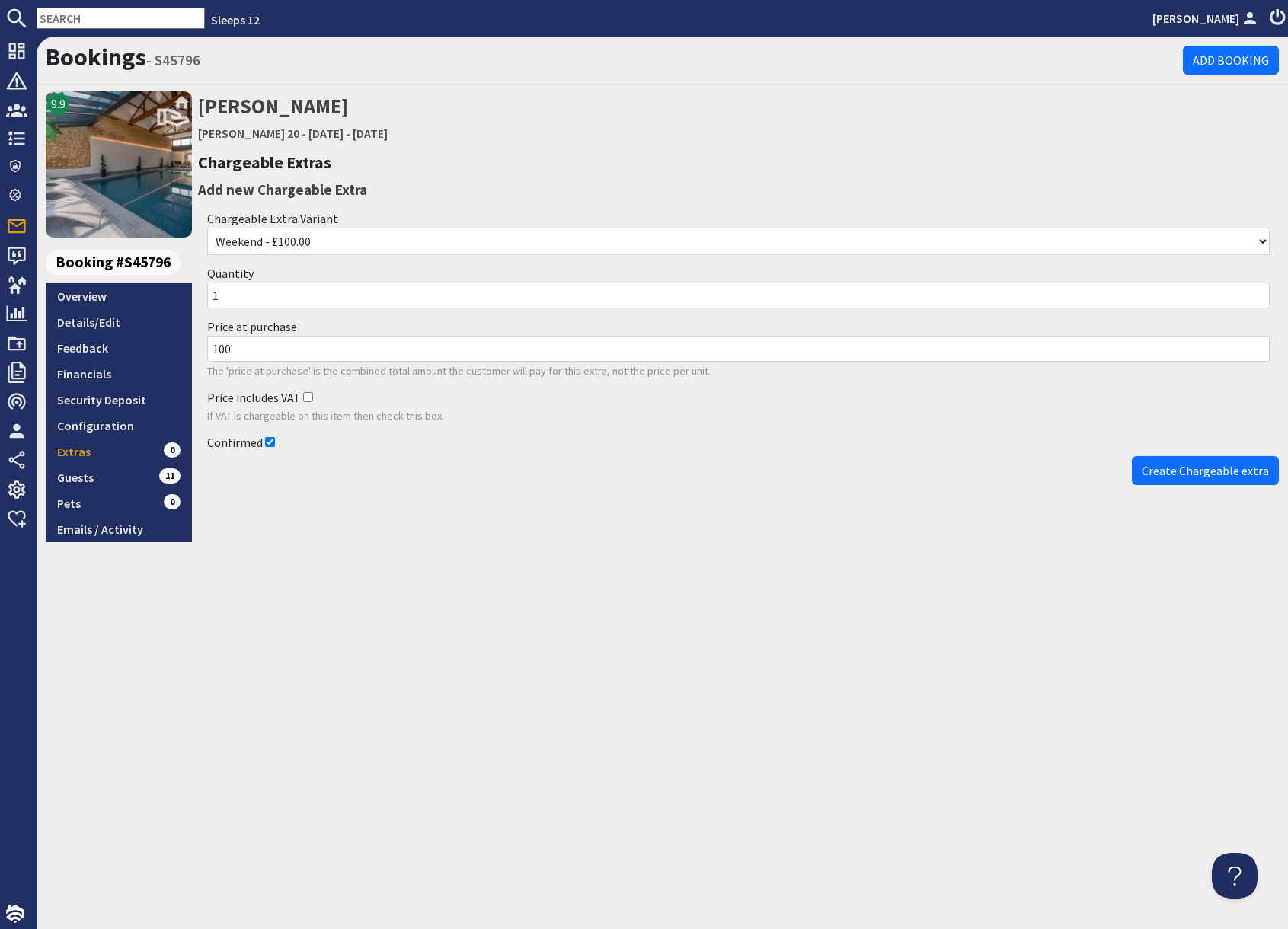
click at [236, 296] on input "1" at bounding box center [738, 296] width 1062 height 26
type input "6"
type input "600"
type input "6"
click at [519, 501] on div "James Hamilton-Heward Churchill 20 - Friday 24/10/2025 - Thursday 30/10/2025 Ch…" at bounding box center [738, 316] width 1081 height 451
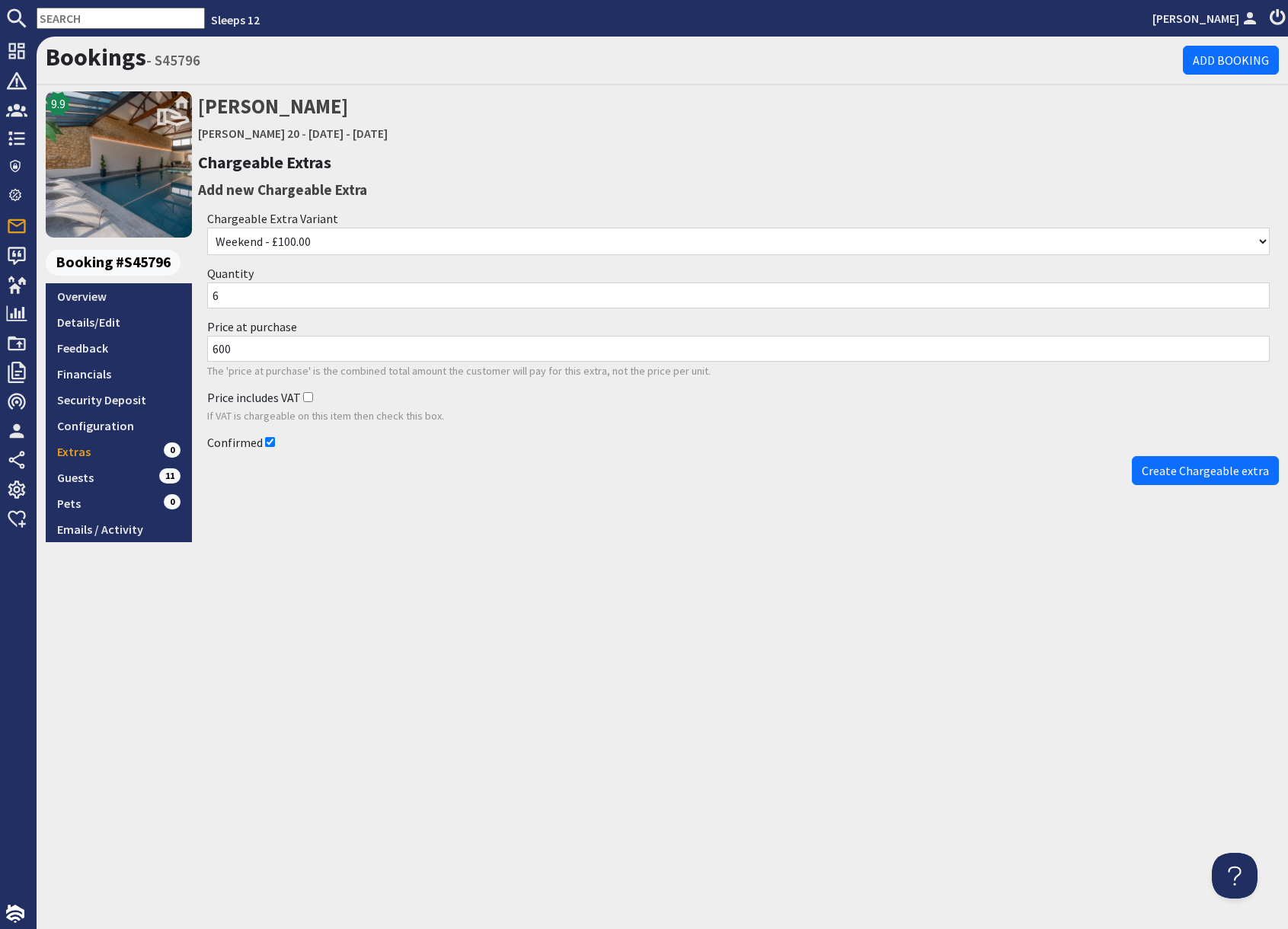
click at [328, 241] on select "Weekend - £100.00 Midweek - £100.00 Week - £200.00 Weekend - Annexe - £200.00 M…" at bounding box center [738, 242] width 1062 height 28
select select "522"
click at [207, 228] on select "Weekend - £100.00 Midweek - £100.00 Week - £200.00 Weekend - Annexe - £200.00 M…" at bounding box center [738, 242] width 1062 height 28
type input "1200"
click at [604, 145] on h2 "James Hamilton-Heward Churchill 20 - Friday 24/10/2025 - Thursday 30/10/2025" at bounding box center [738, 118] width 1081 height 54
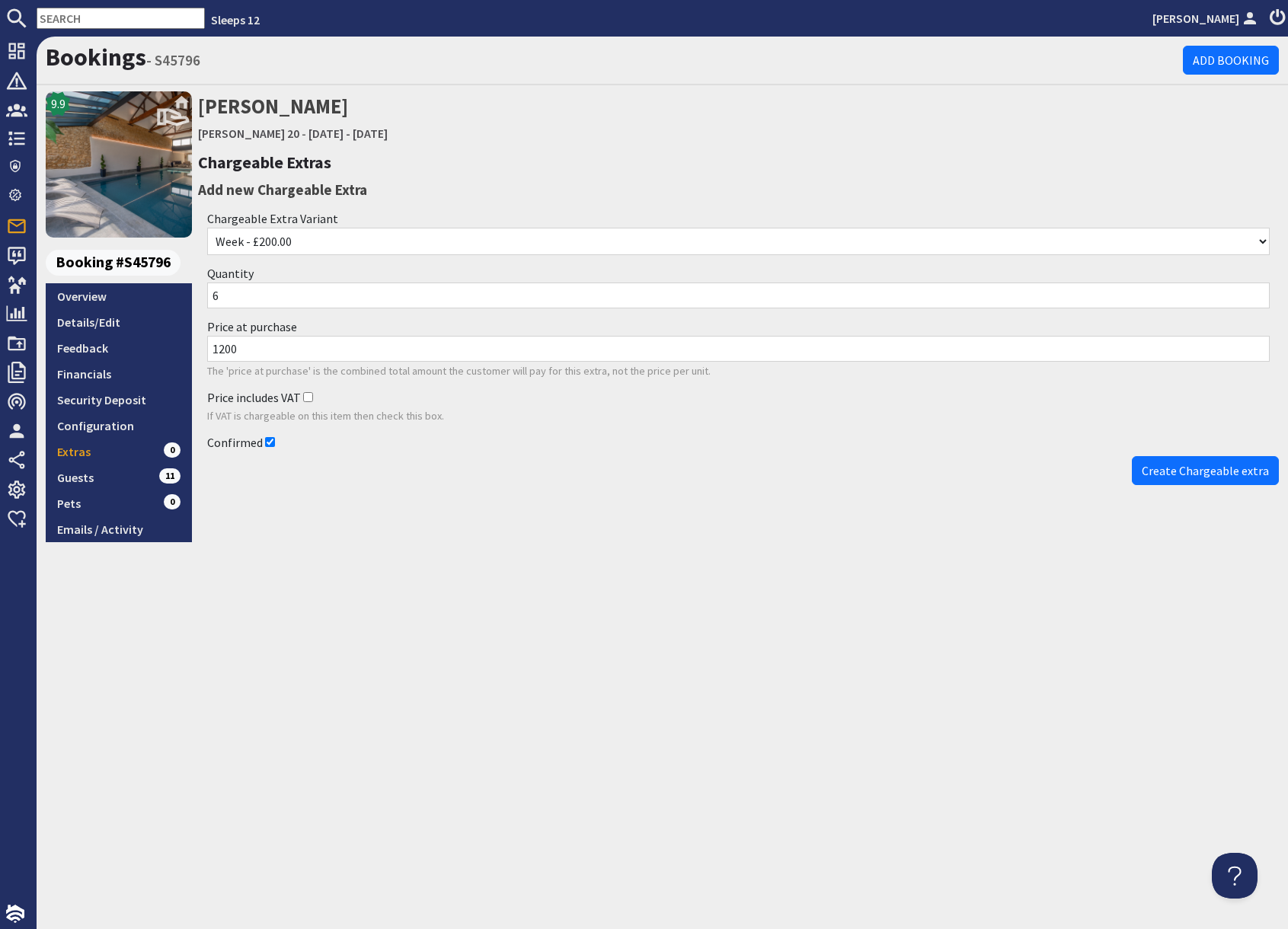
drag, startPoint x: 1217, startPoint y: 478, endPoint x: 1176, endPoint y: 517, distance: 56.6
click at [1216, 478] on button "Create Chargeable extra" at bounding box center [1205, 470] width 147 height 29
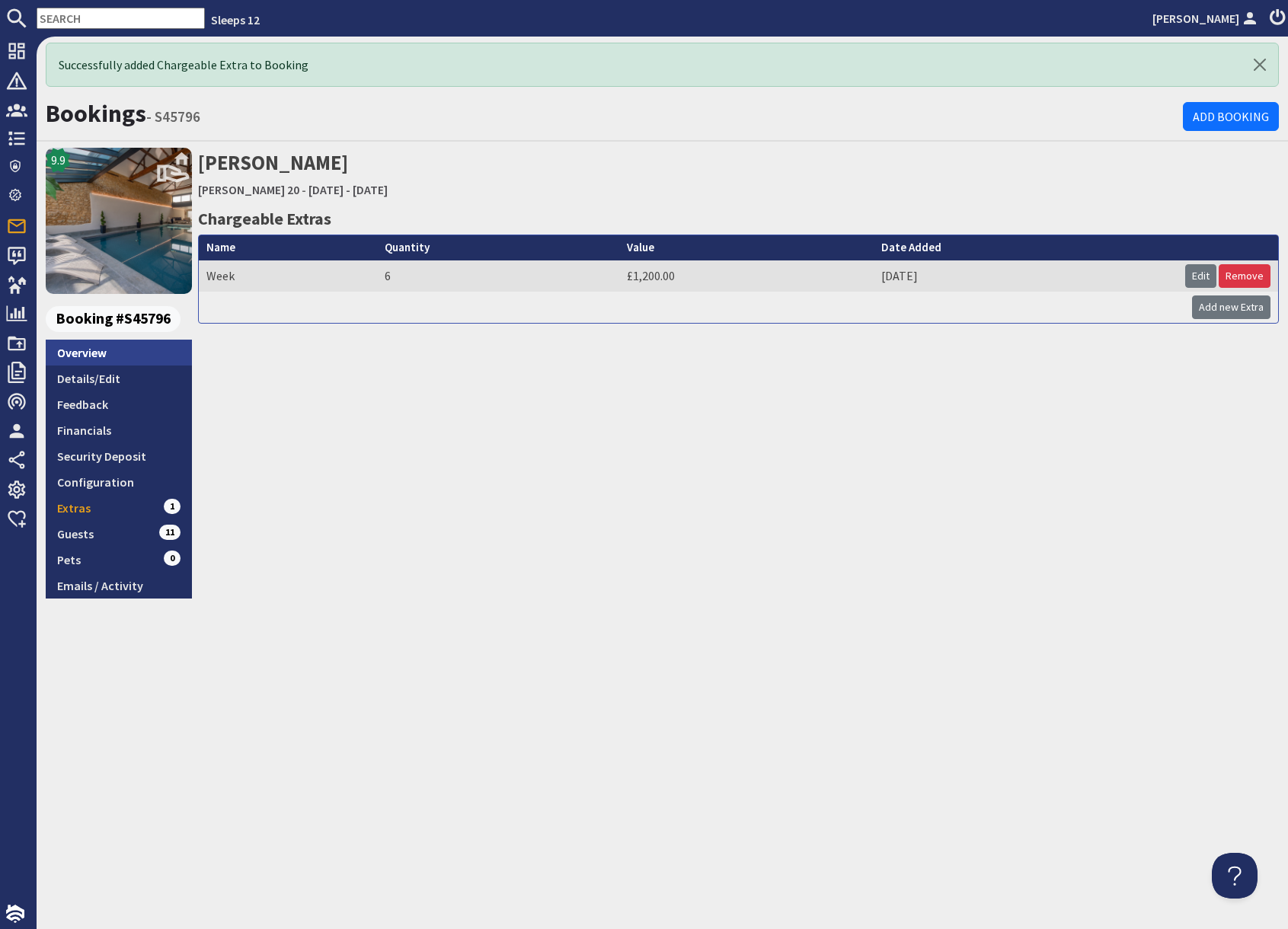
click at [87, 351] on link "Overview" at bounding box center [119, 352] width 146 height 26
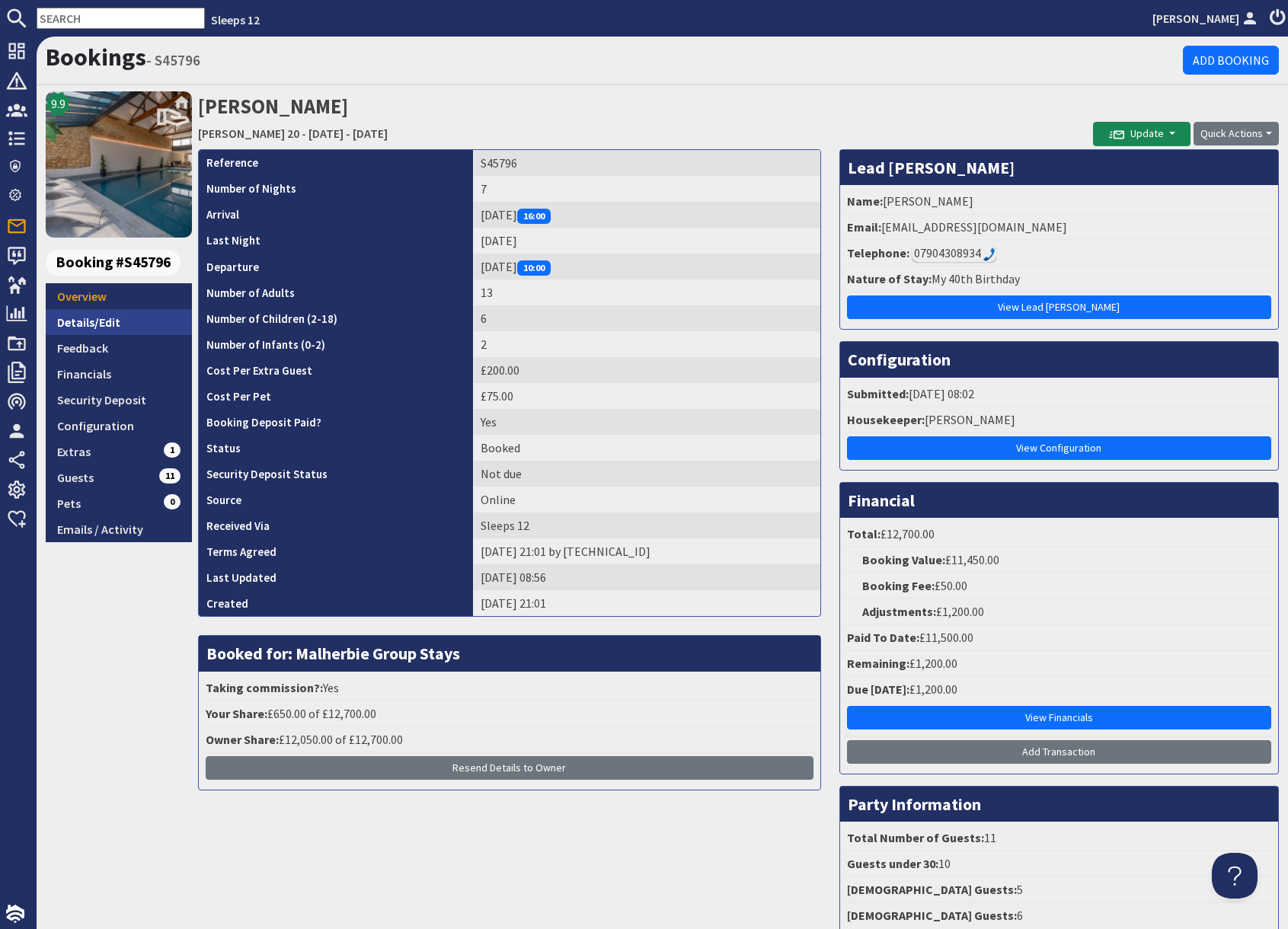
click at [125, 321] on link "Details/Edit" at bounding box center [119, 322] width 146 height 26
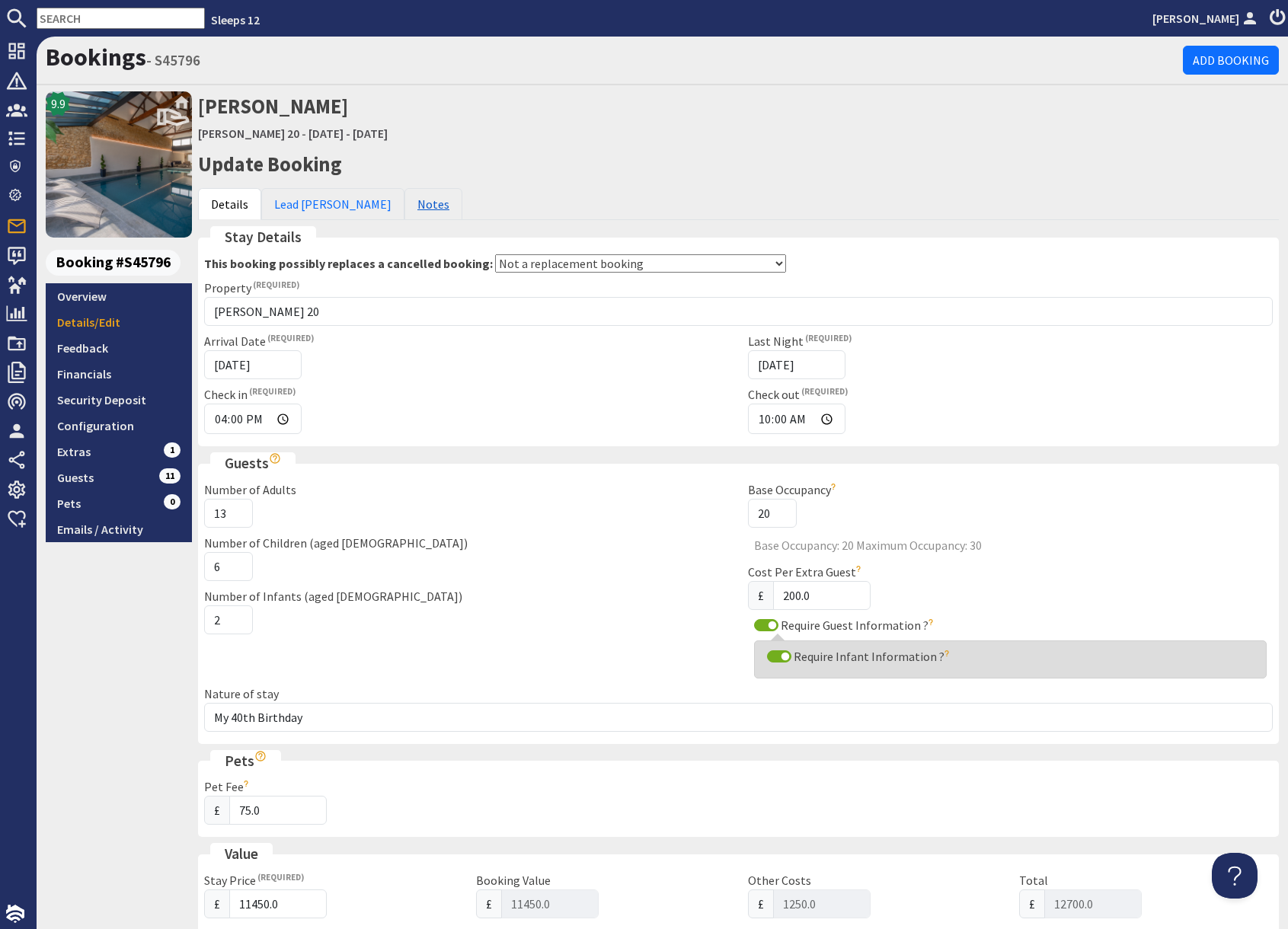
click at [404, 196] on link "Notes" at bounding box center [433, 204] width 58 height 32
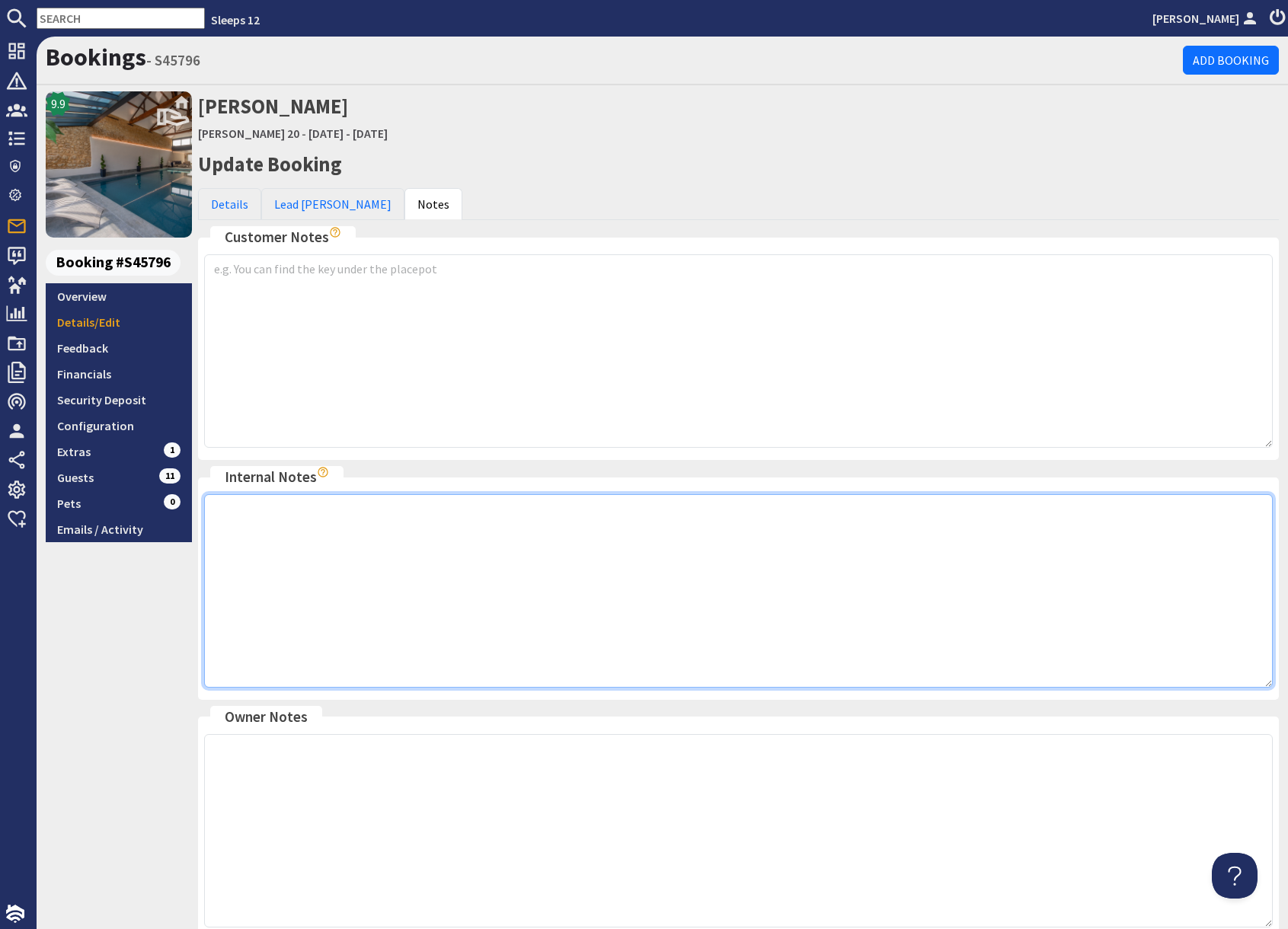
click at [503, 554] on textarea at bounding box center [738, 590] width 1069 height 193
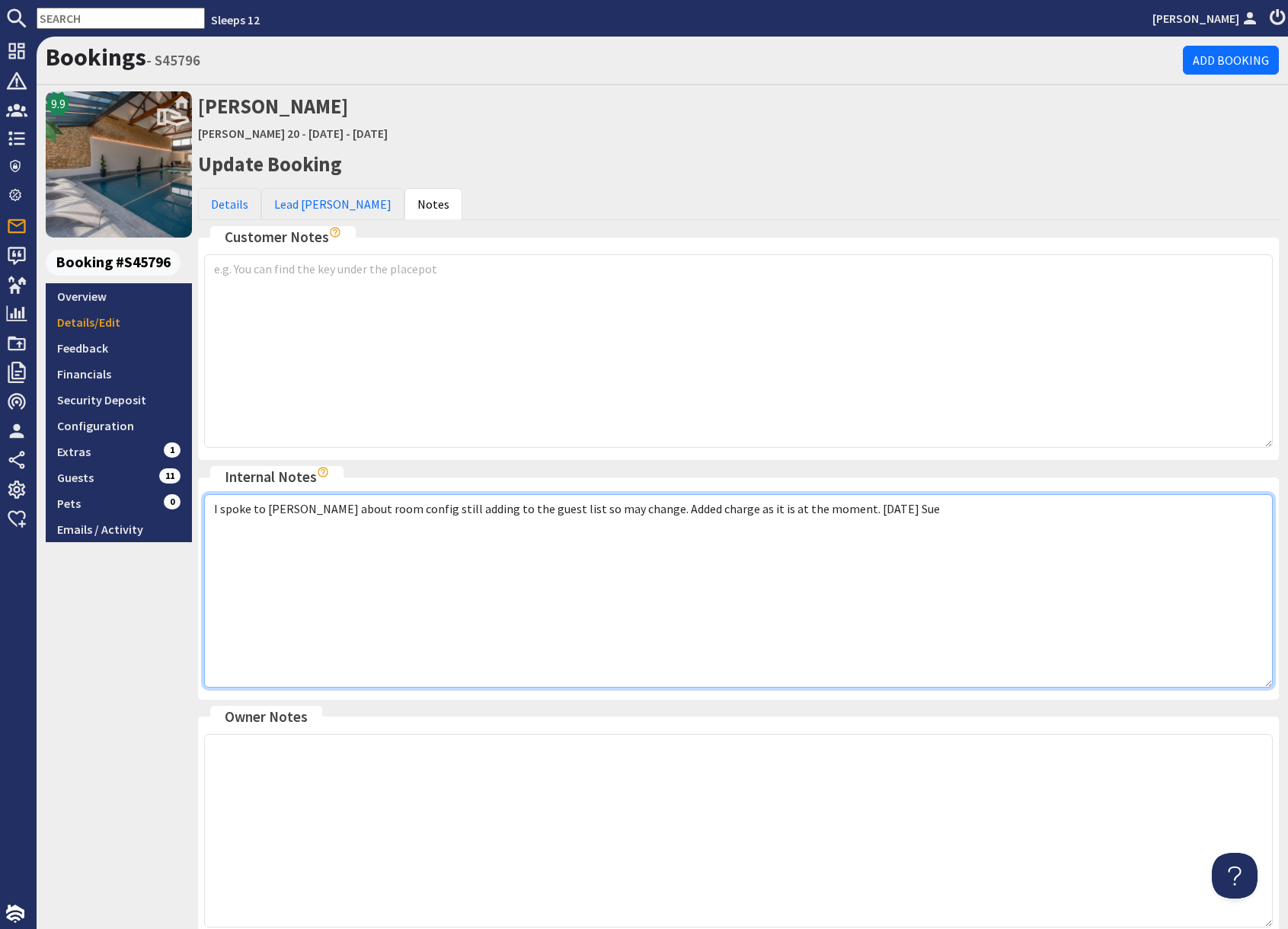
scroll to position [154, 0]
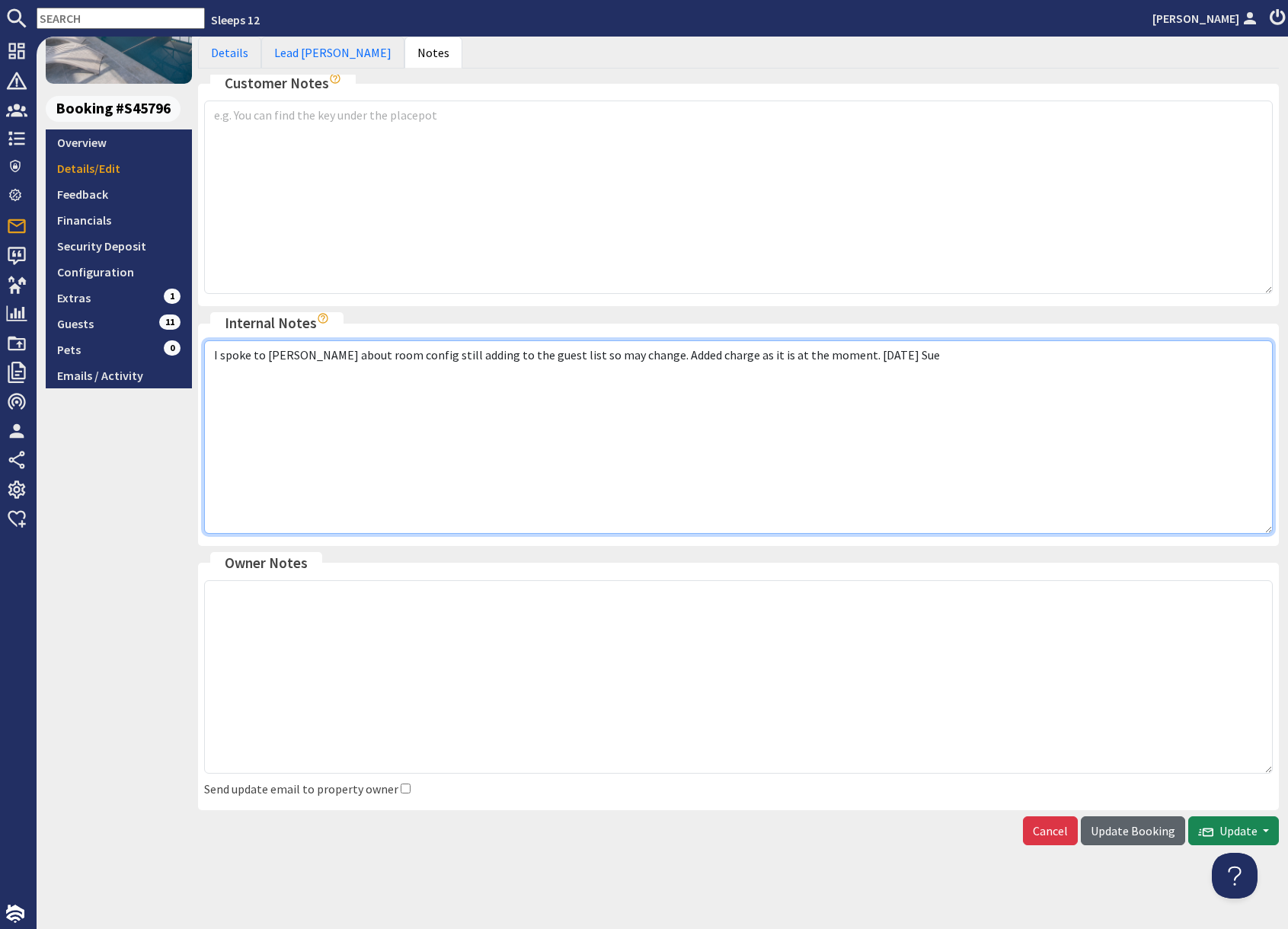
type textarea "I spoke to James about room config still adding to the guest list so may change…"
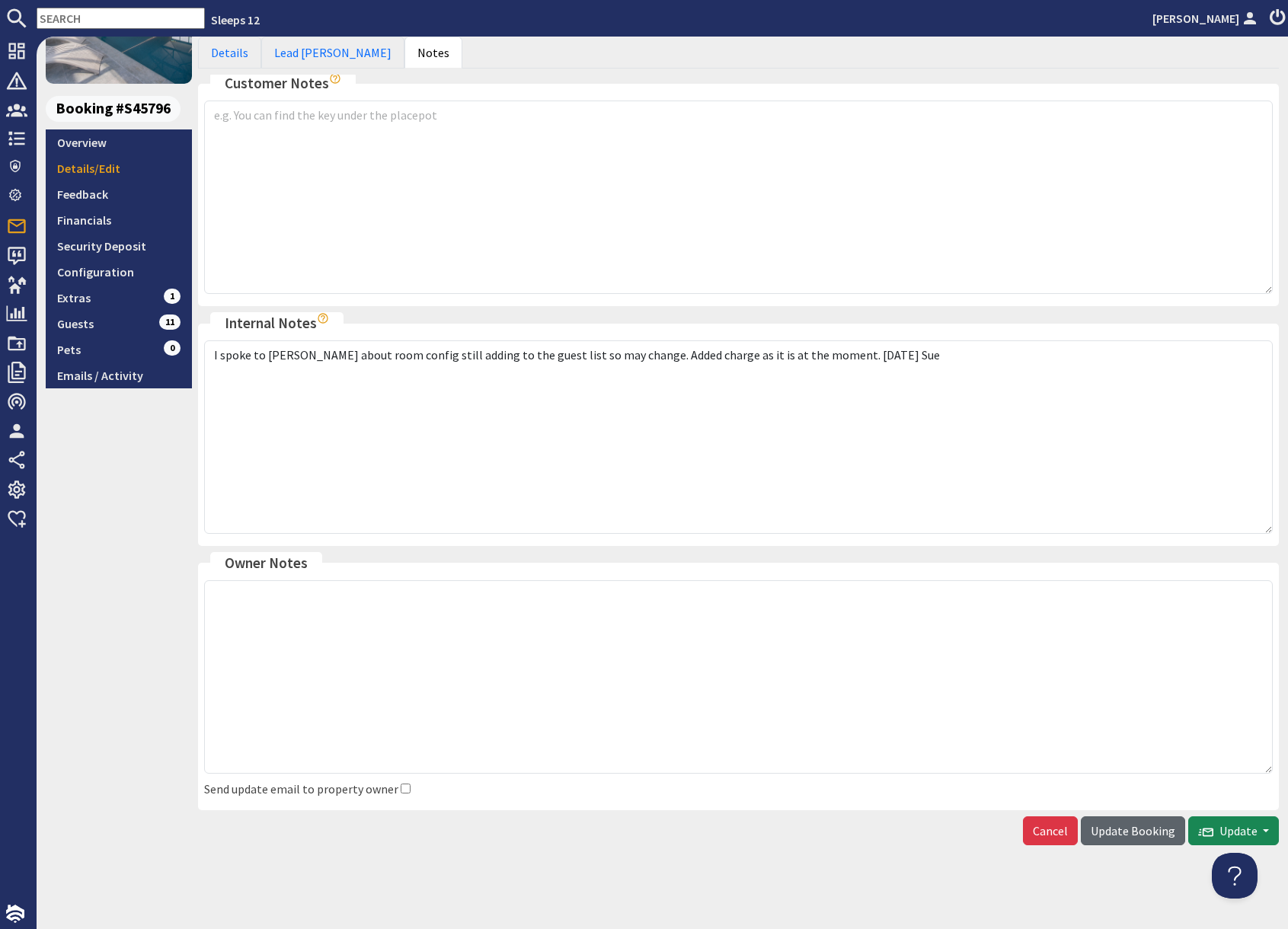
click at [1135, 834] on span "Update Booking" at bounding box center [1132, 830] width 84 height 15
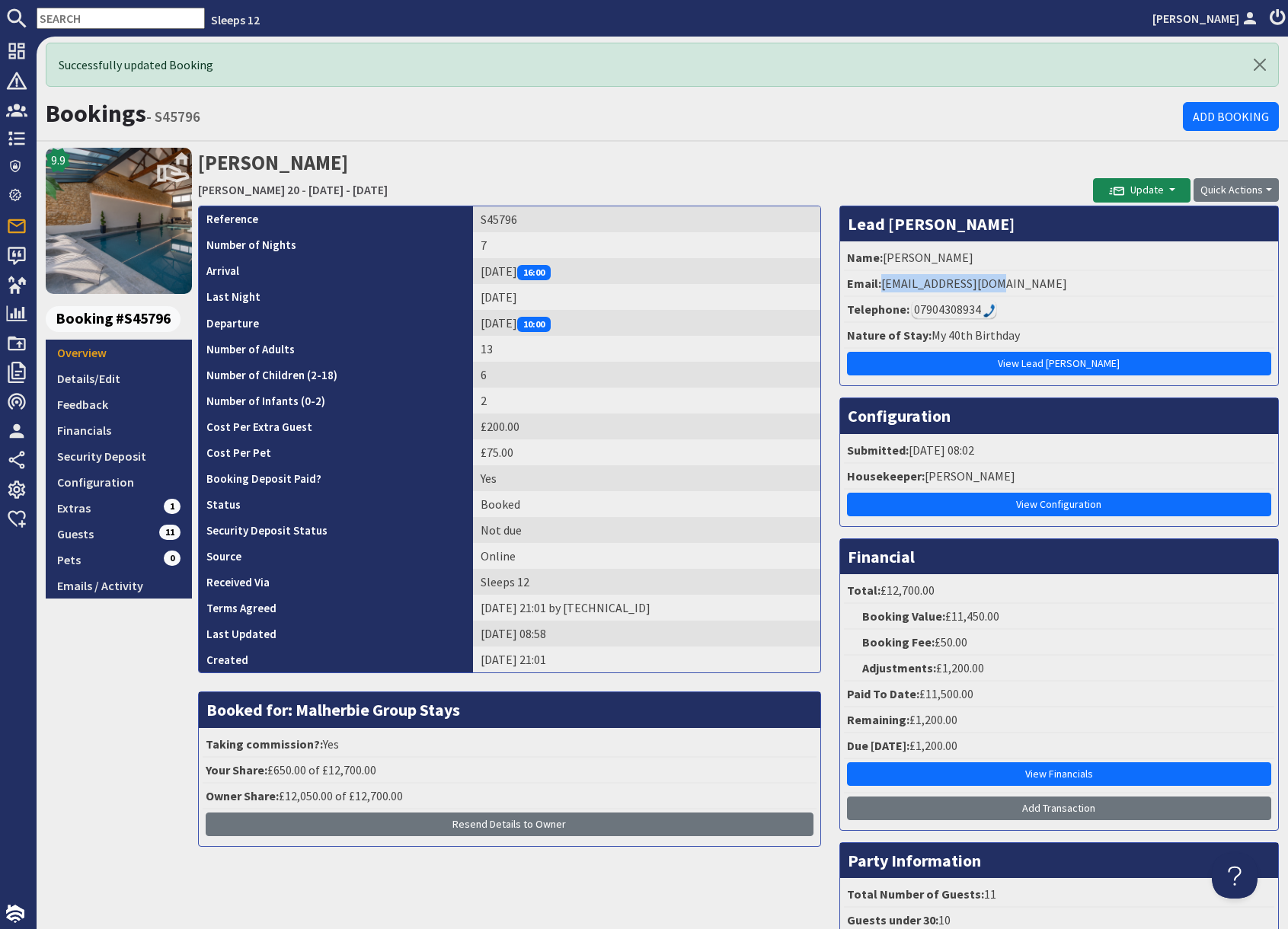
drag, startPoint x: 908, startPoint y: 285, endPoint x: 1054, endPoint y: 284, distance: 146.0
click at [1054, 284] on li "Email: jhheward@gmail.com" at bounding box center [1059, 284] width 431 height 26
click at [109, 19] on input "text" at bounding box center [121, 18] width 168 height 21
click at [108, 21] on input "text" at bounding box center [121, 18] width 168 height 21
paste input "S47833"
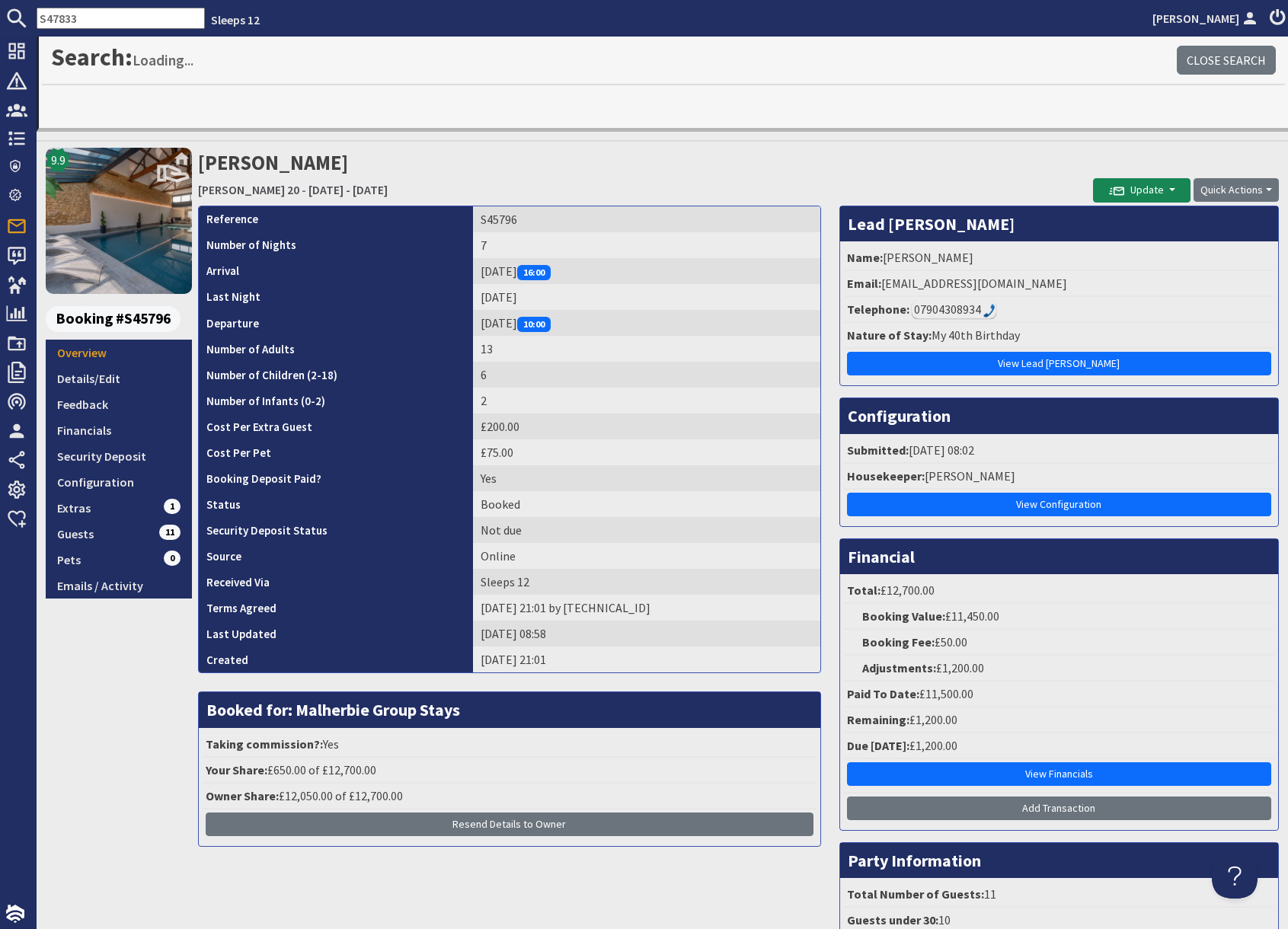
type input "S47833"
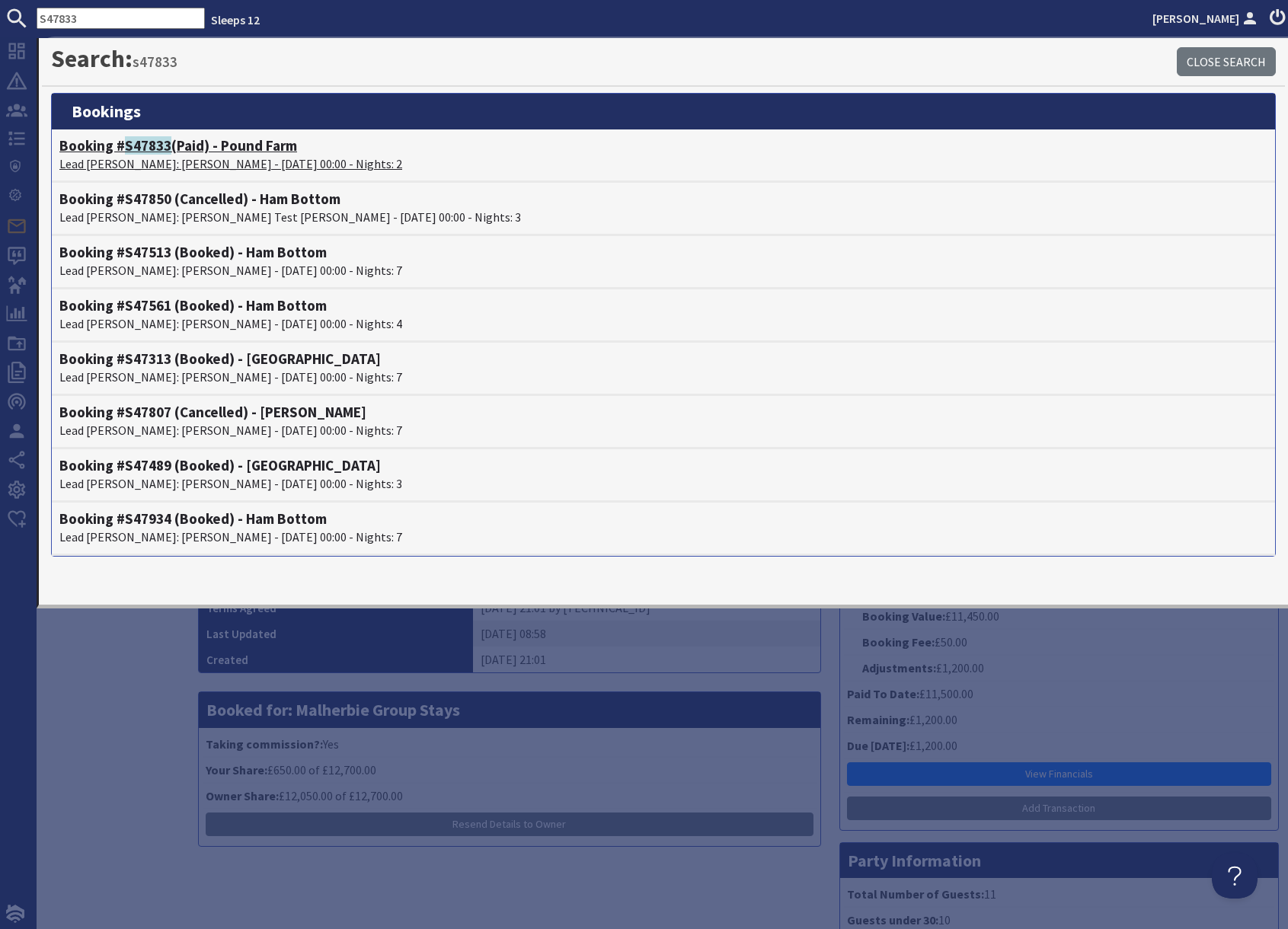
click at [132, 151] on span "S47833" at bounding box center [148, 145] width 46 height 18
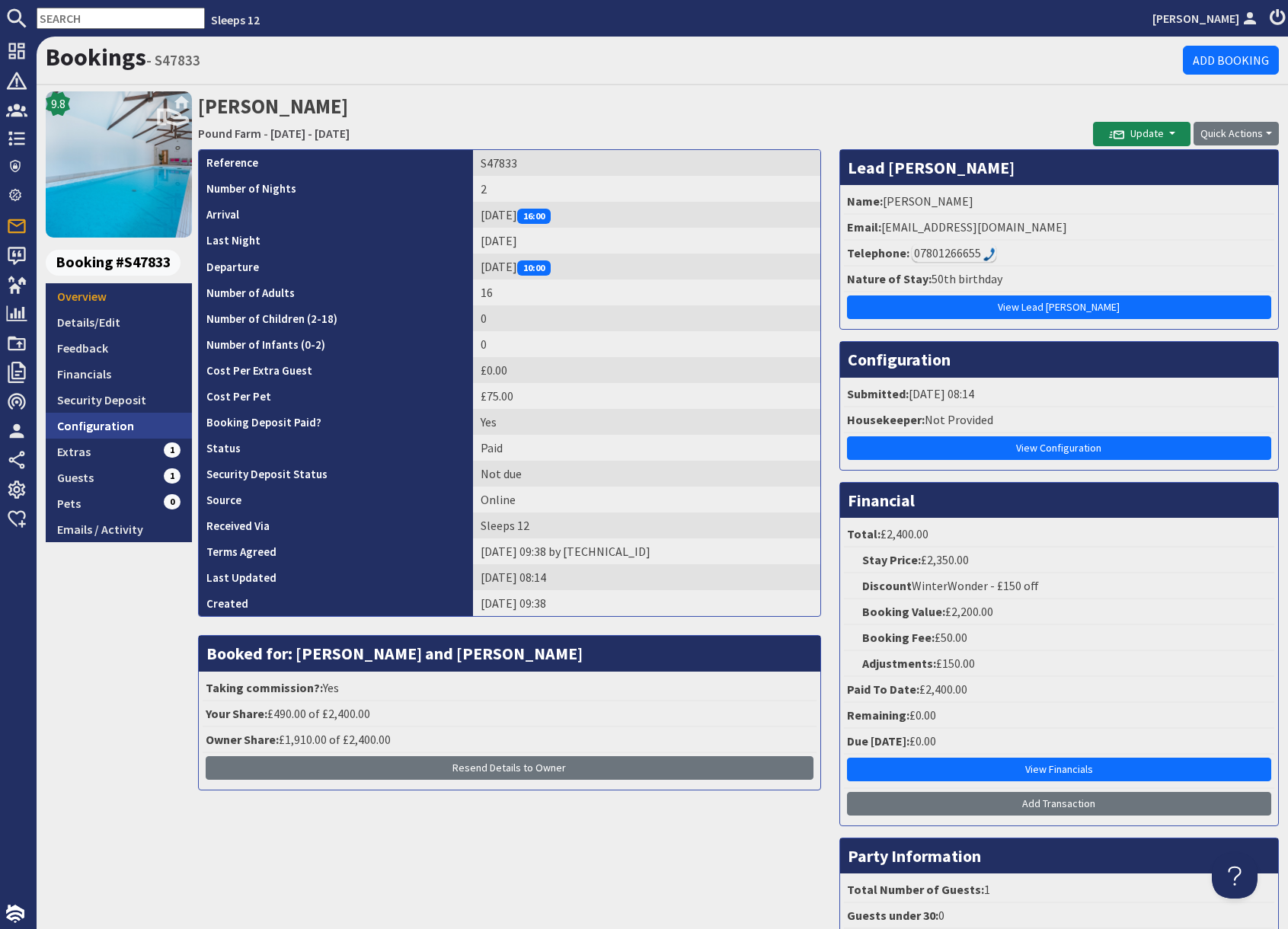
drag, startPoint x: 120, startPoint y: 421, endPoint x: 127, endPoint y: 428, distance: 9.9
click at [120, 421] on link "Configuration" at bounding box center [119, 425] width 146 height 26
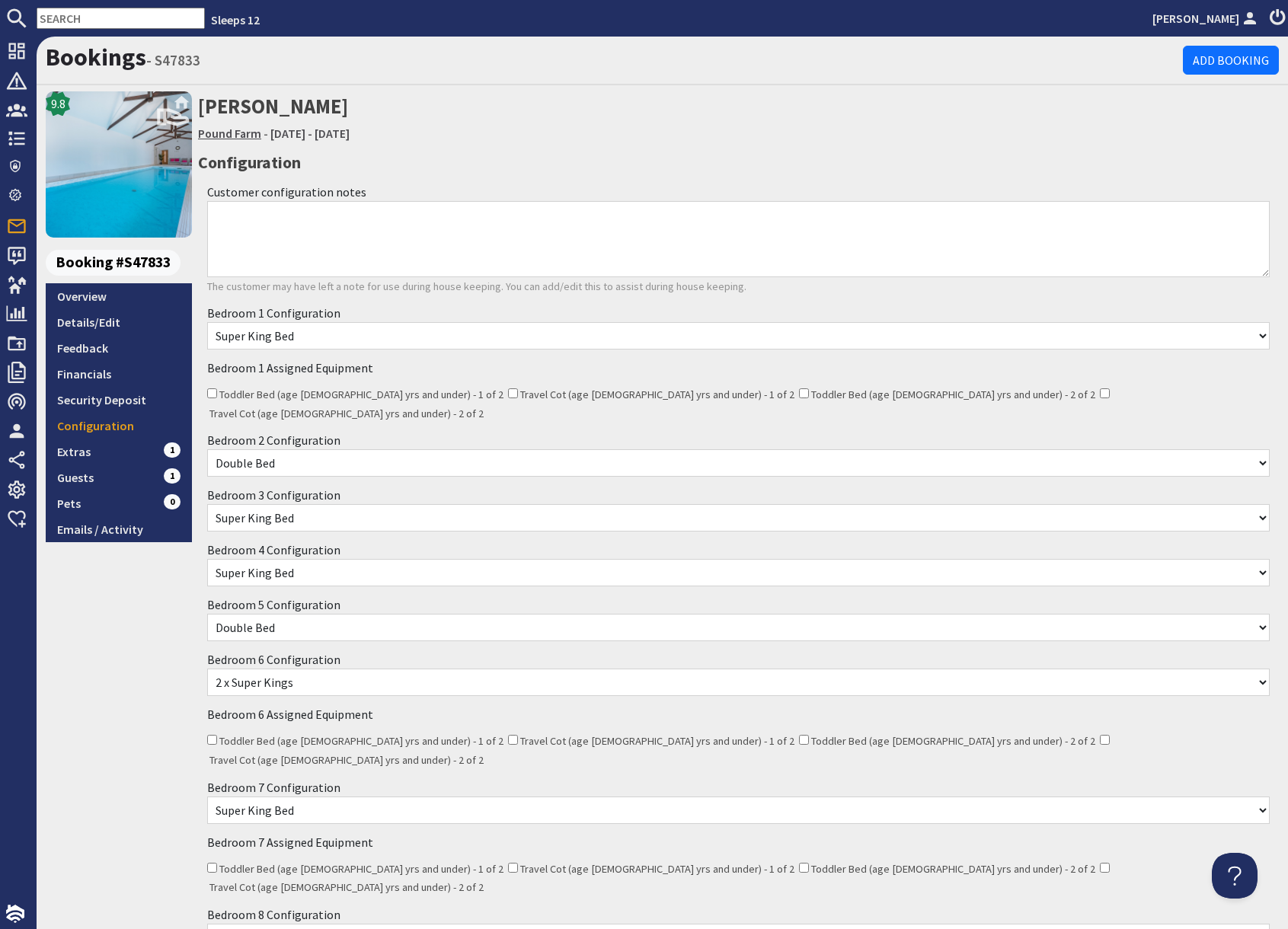
click at [222, 136] on link "Pound Farm" at bounding box center [230, 133] width 64 height 15
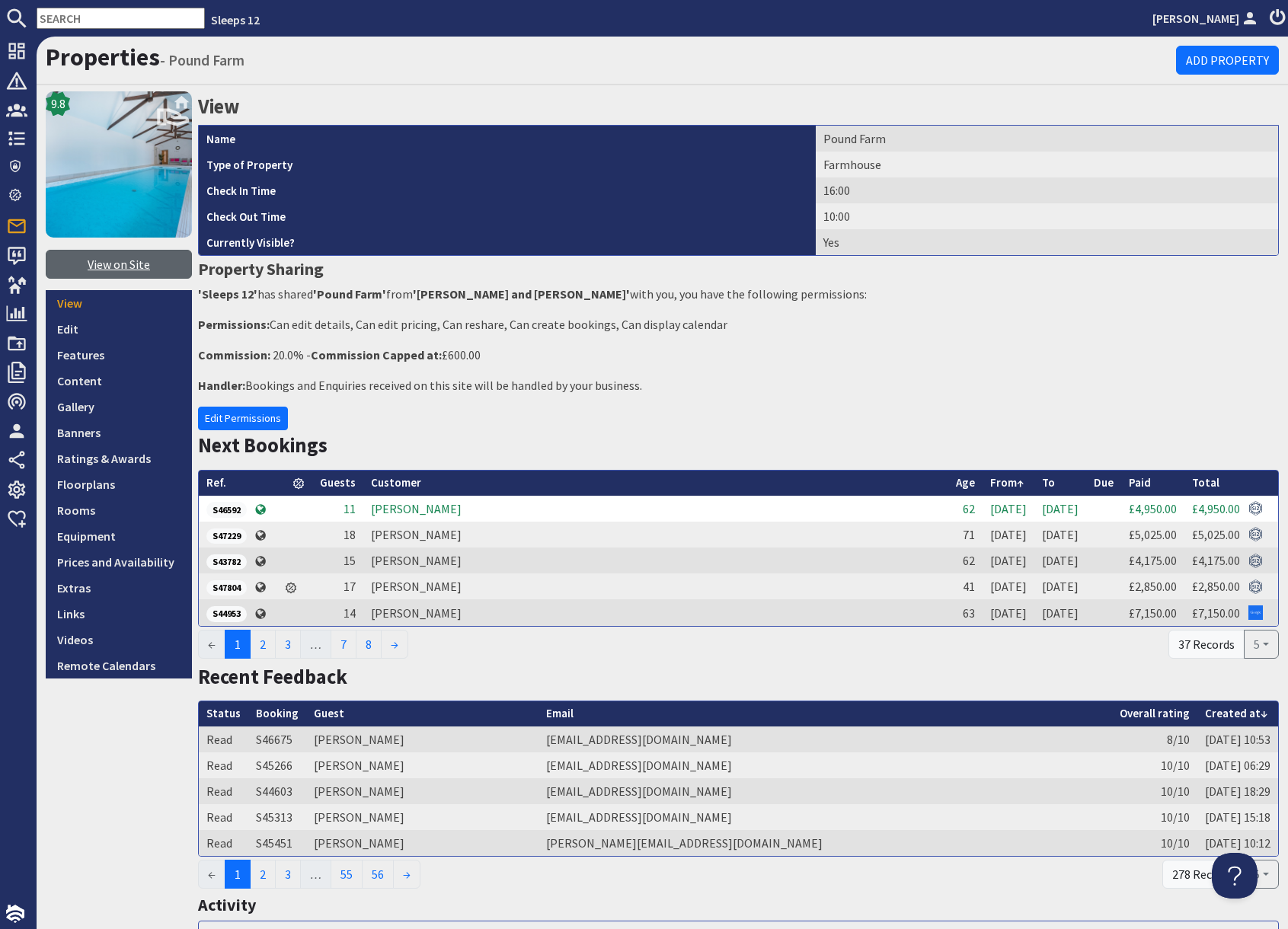
click at [106, 265] on link "View on Site" at bounding box center [119, 264] width 146 height 29
click at [75, 335] on link "Edit" at bounding box center [119, 329] width 146 height 26
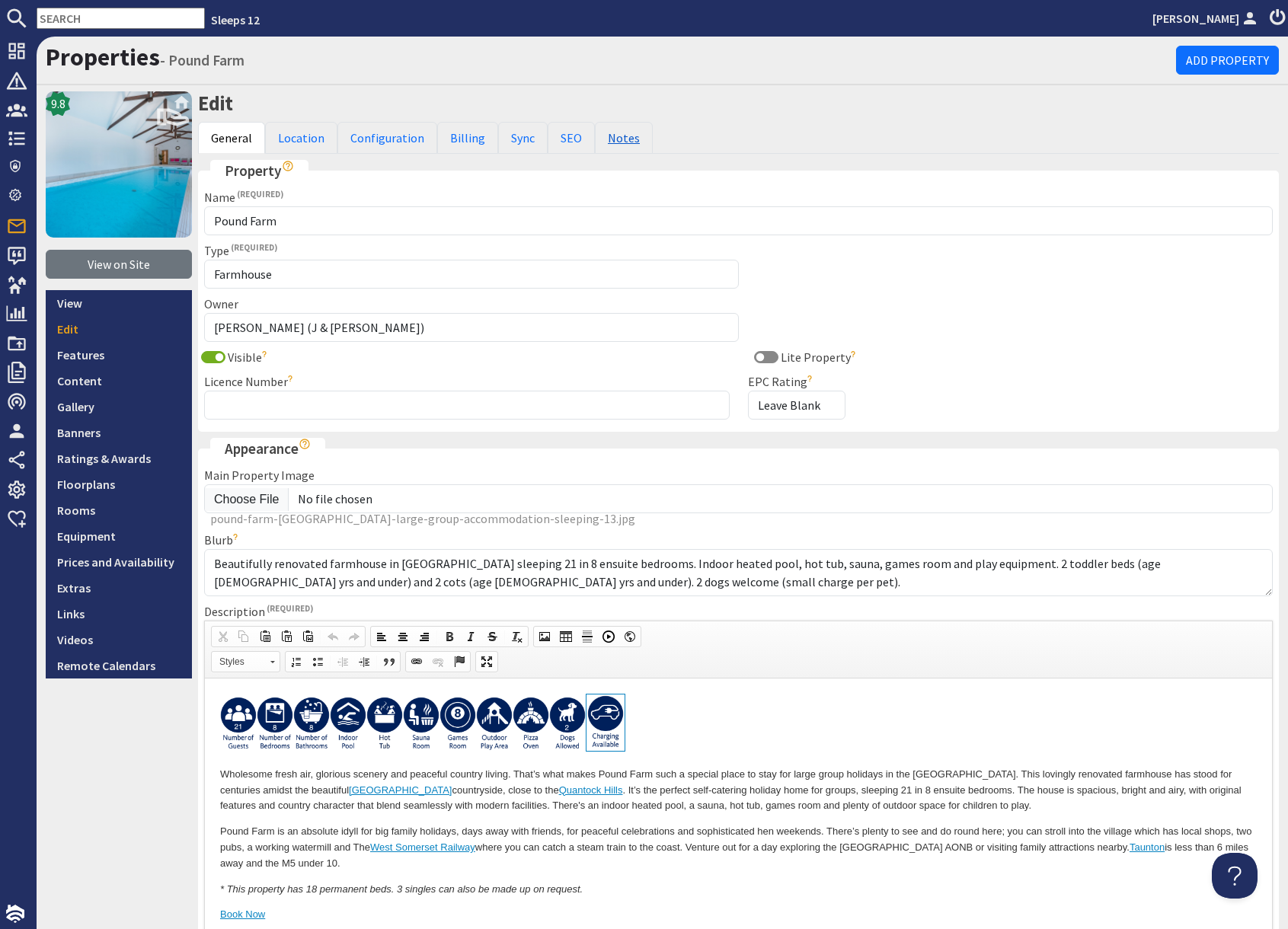
click at [624, 145] on link "Notes" at bounding box center [624, 137] width 58 height 32
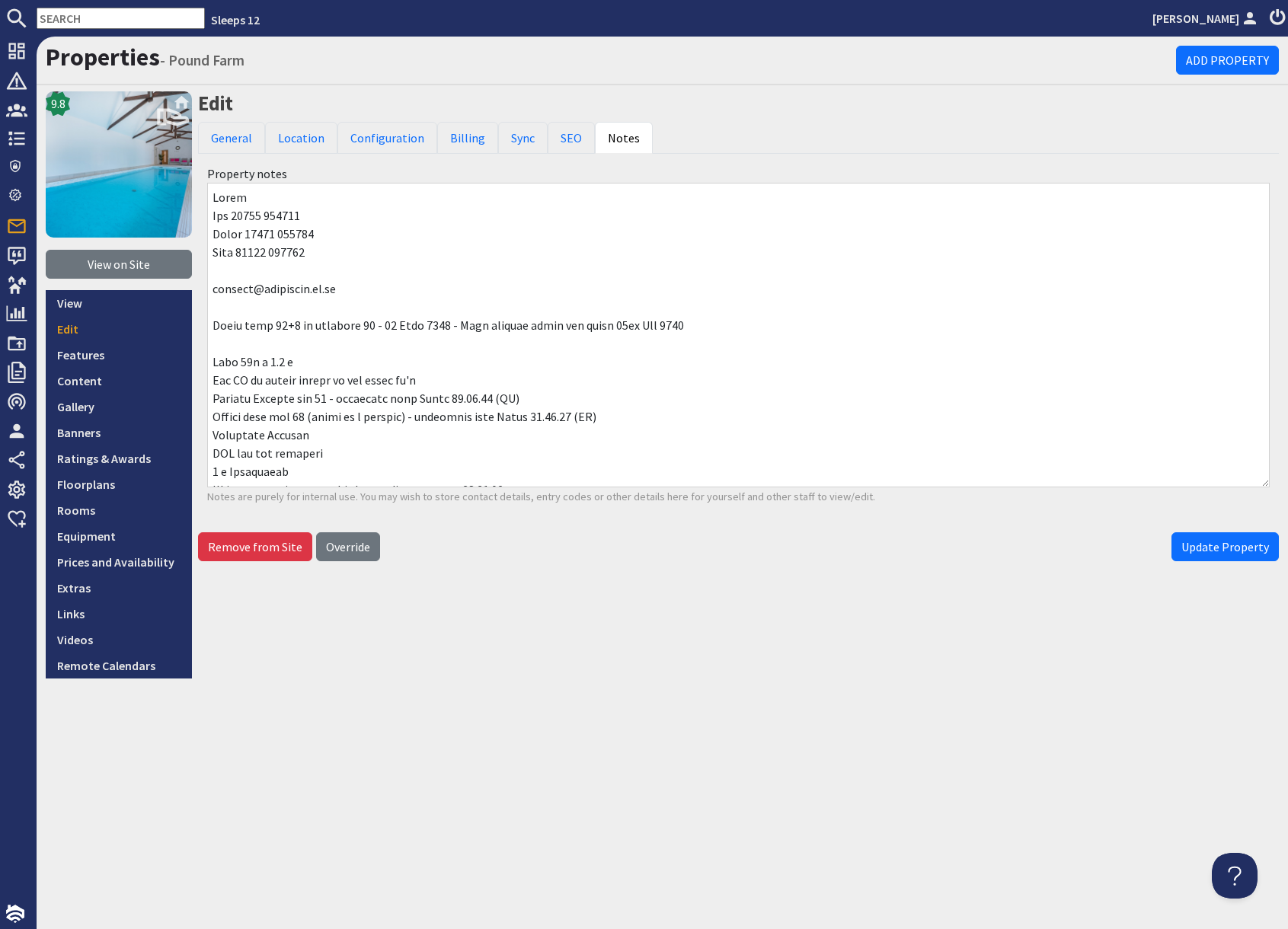
click at [107, 18] on input "text" at bounding box center [121, 18] width 168 height 21
paste input "S46312"
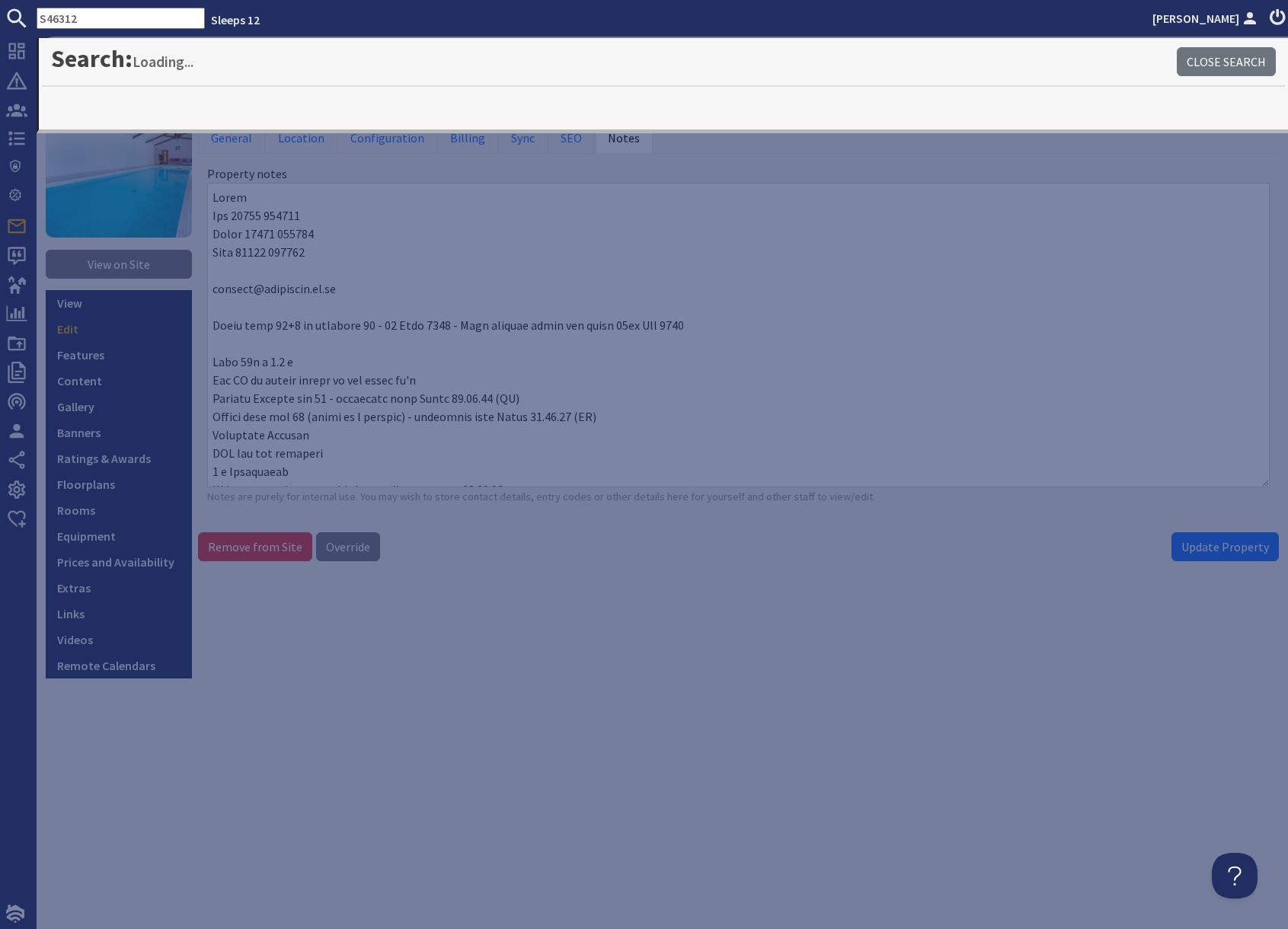
type input "S46312"
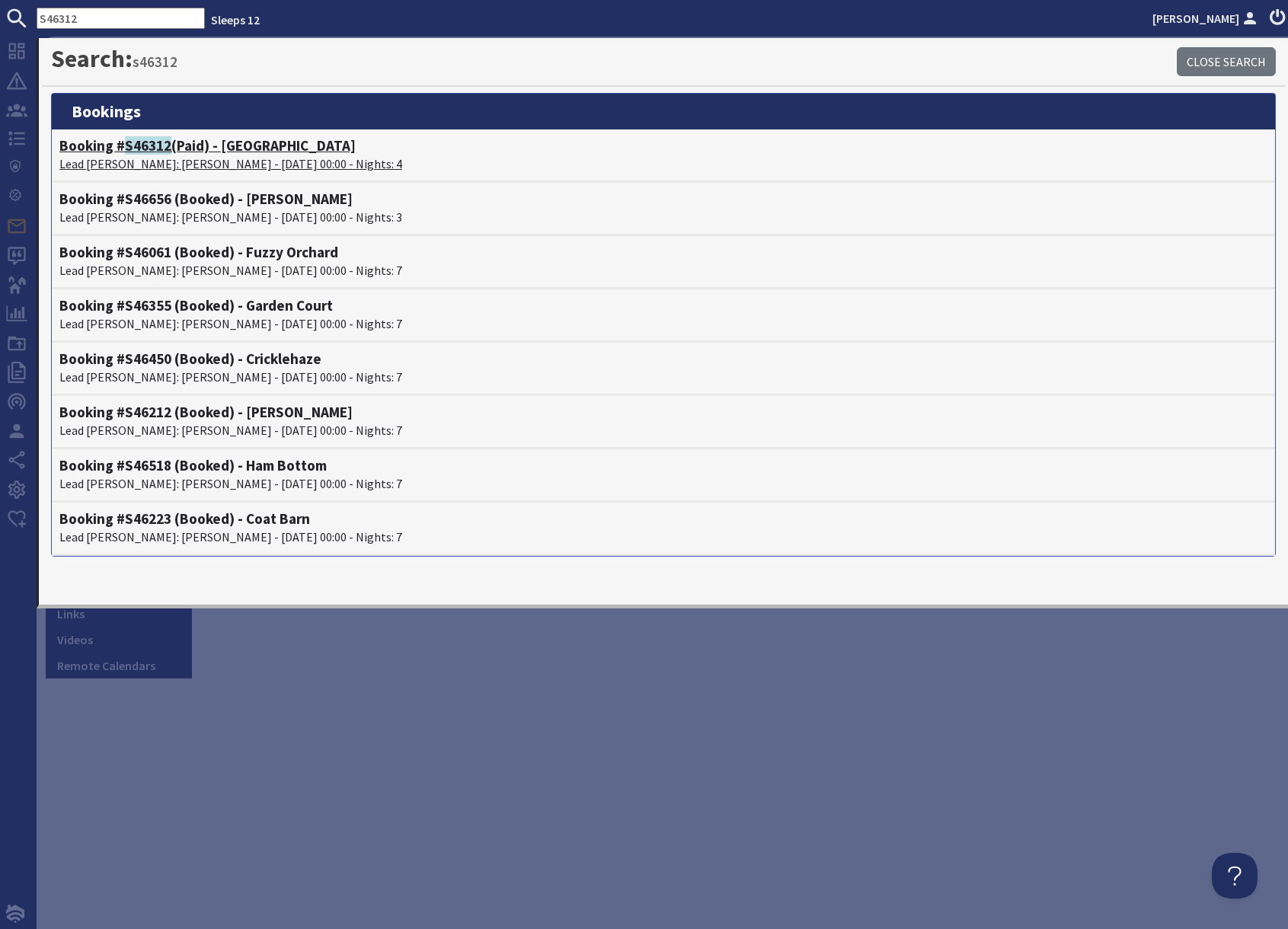
click at [165, 161] on p "Lead Booker: Sophie Byfleet - 20/10/2025 00:00 - Nights: 4" at bounding box center [663, 164] width 1208 height 18
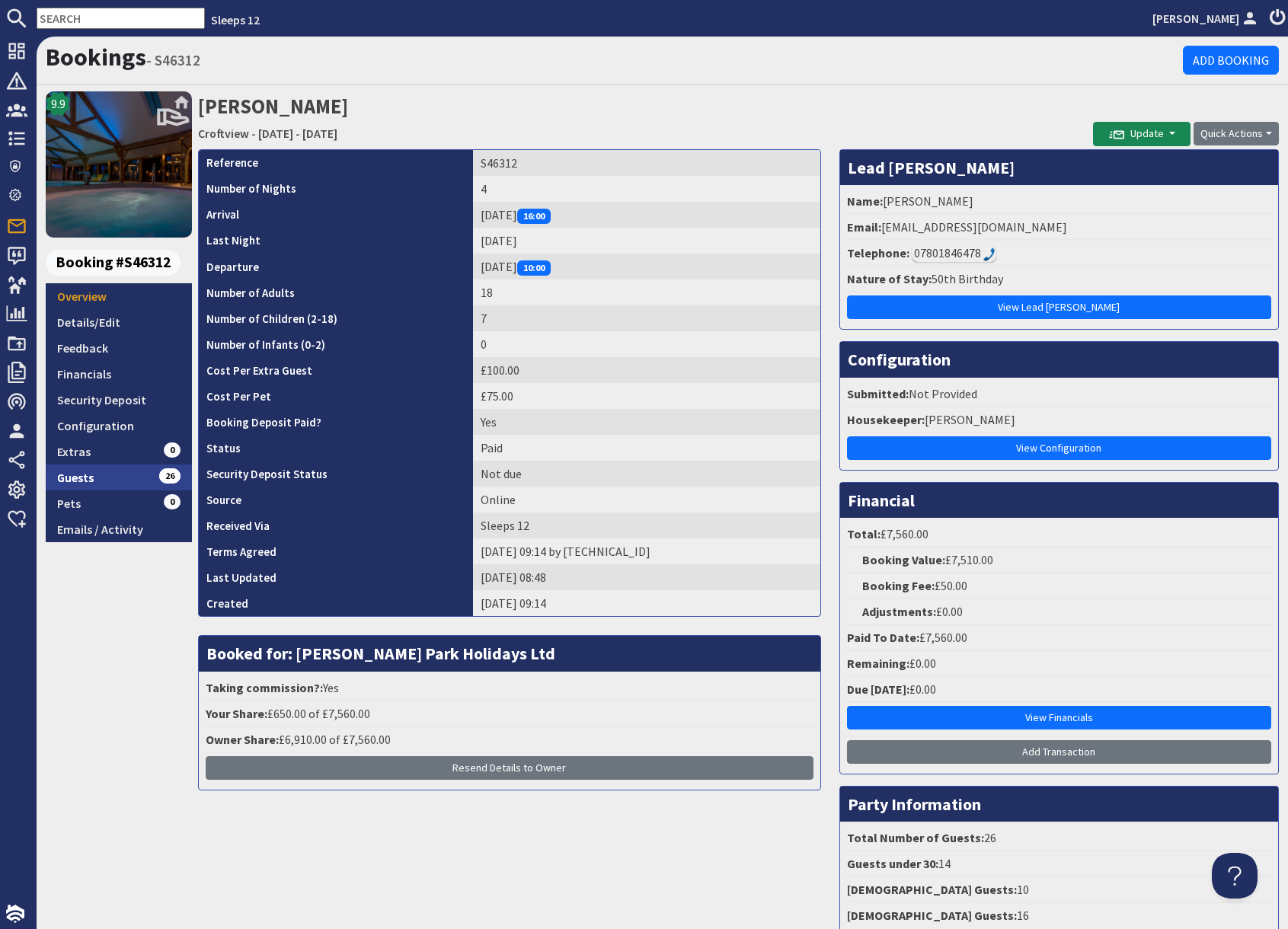
click at [119, 479] on link "Guests 26" at bounding box center [119, 478] width 146 height 26
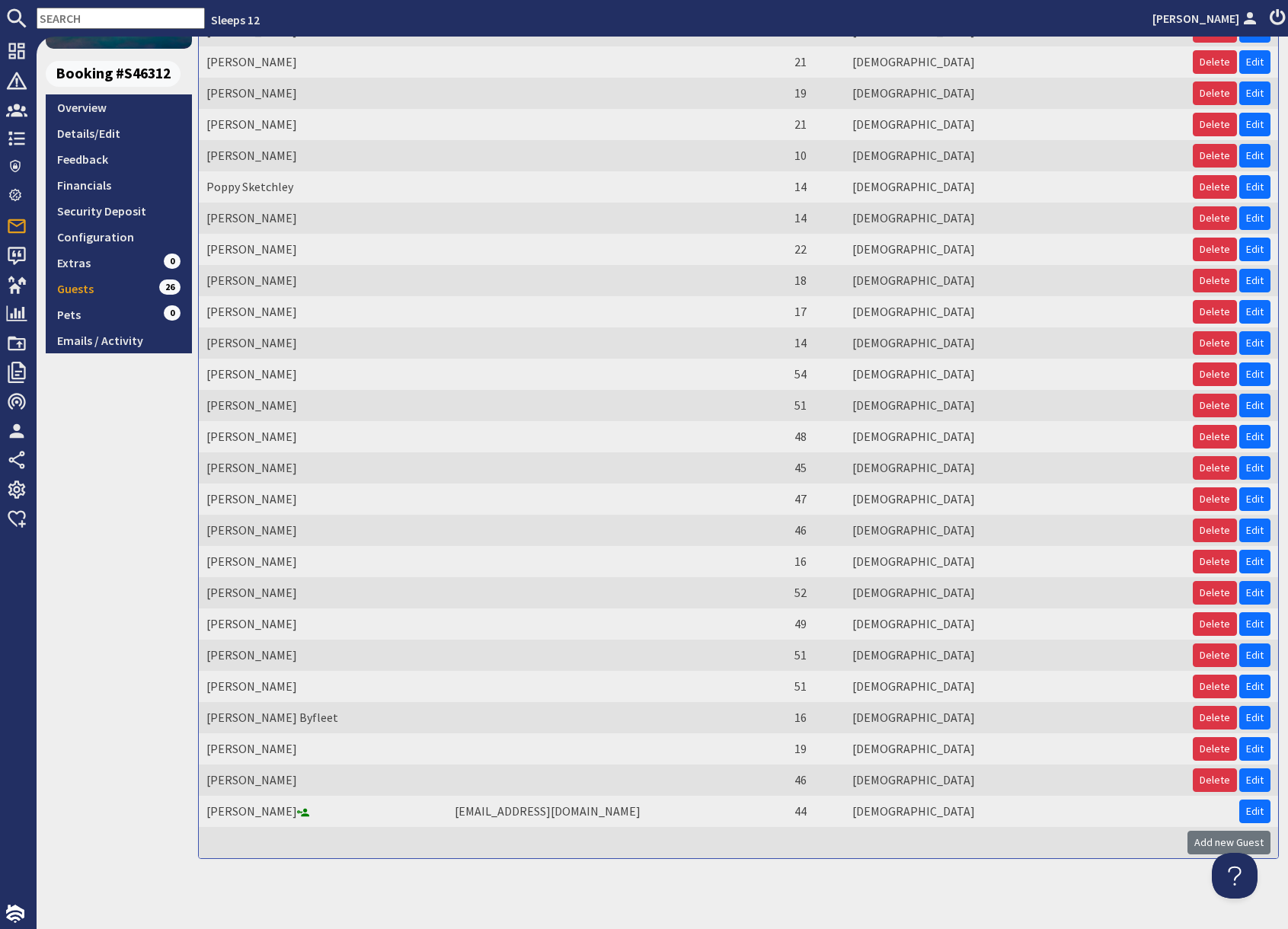
scroll to position [195, 0]
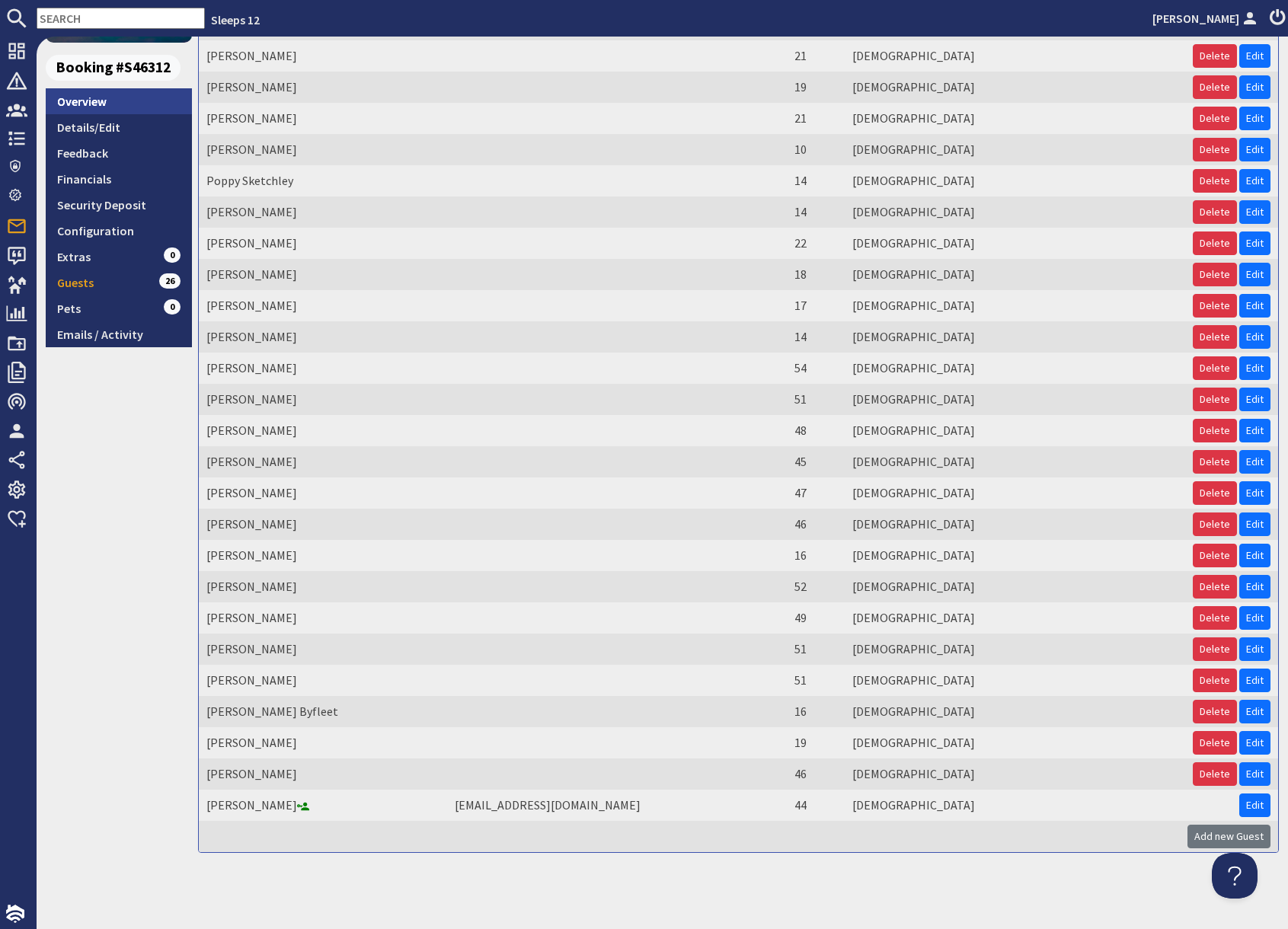
click at [85, 103] on link "Overview" at bounding box center [119, 101] width 146 height 26
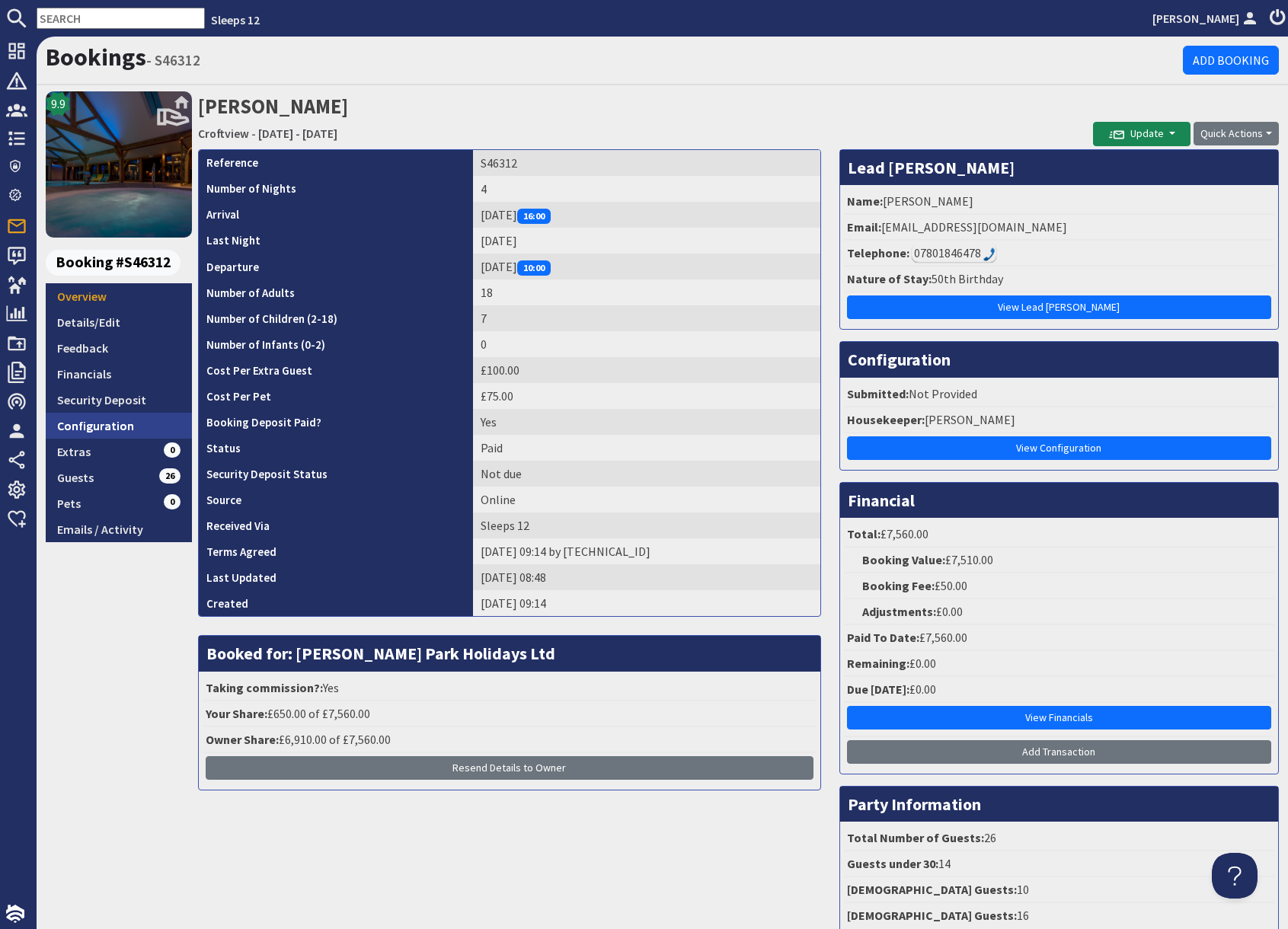
click at [112, 433] on link "Configuration" at bounding box center [119, 425] width 146 height 26
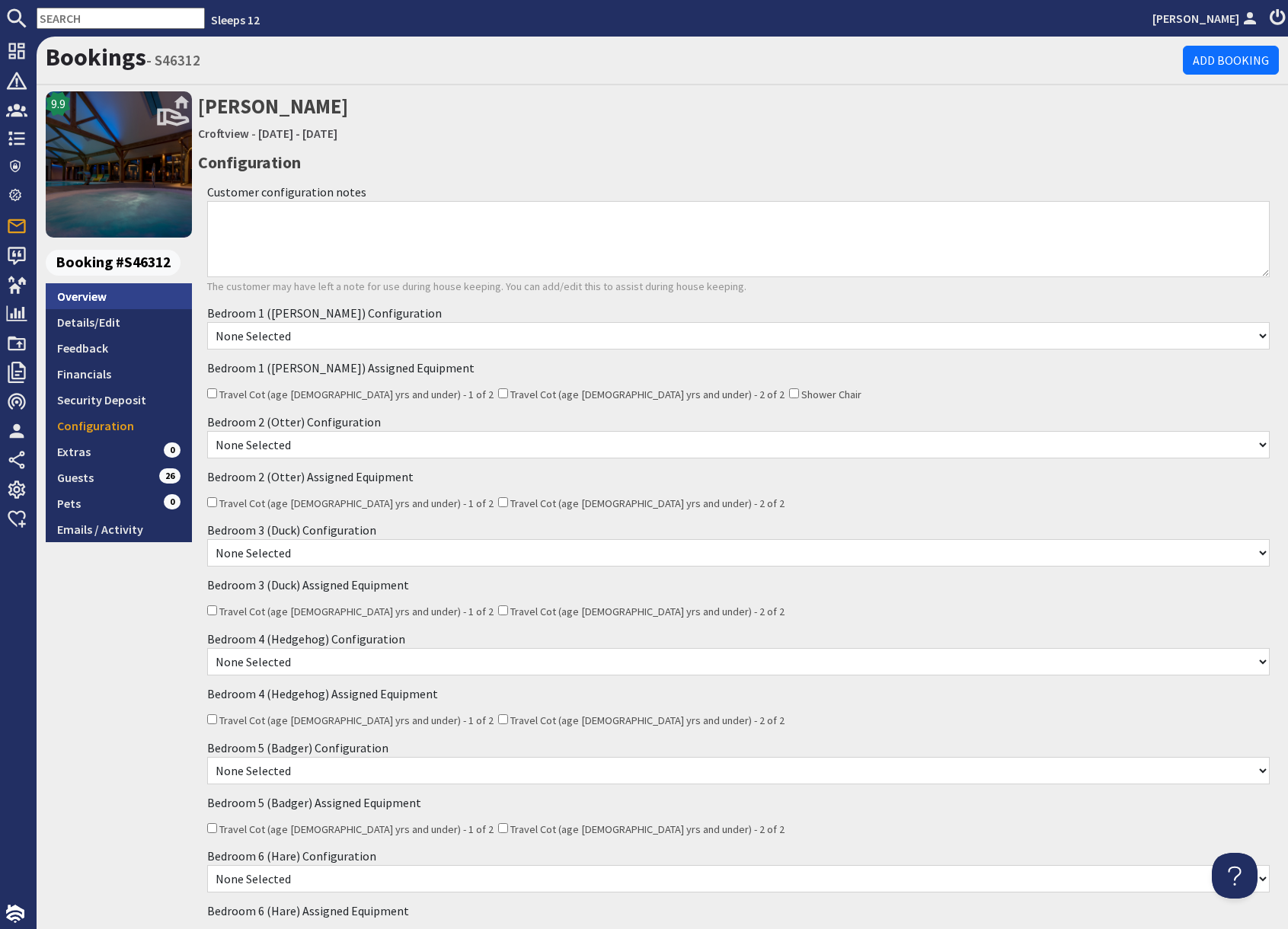
click at [129, 297] on link "Overview" at bounding box center [119, 296] width 146 height 26
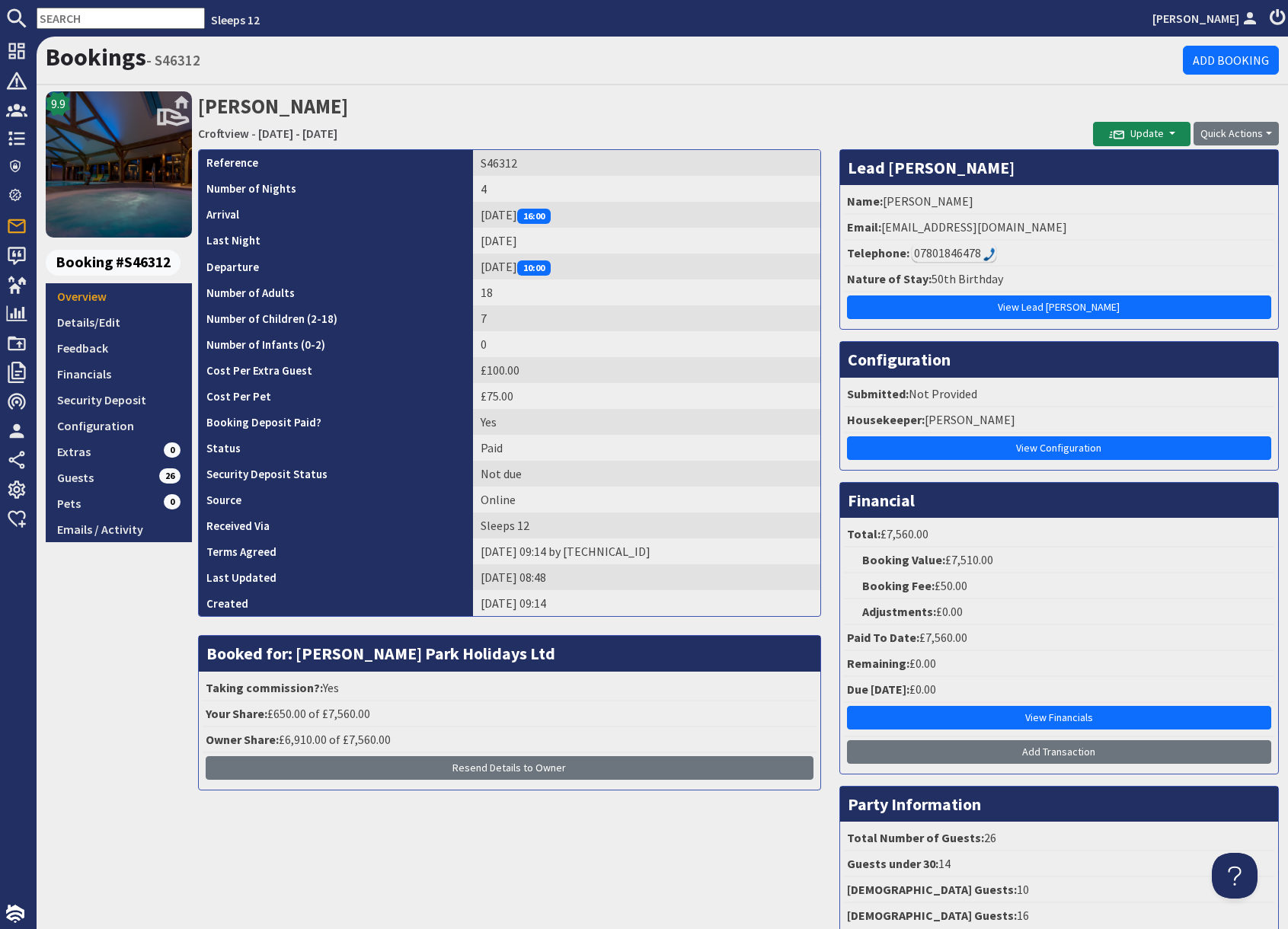
drag, startPoint x: 958, startPoint y: 68, endPoint x: 932, endPoint y: 156, distance: 91.8
click at [956, 79] on div "Bookings - S46312 Add Booking" at bounding box center [662, 60] width 1251 height 48
drag, startPoint x: 886, startPoint y: 229, endPoint x: 1039, endPoint y: 228, distance: 153.0
click at [1039, 228] on li "Email: mattandsoph@sky.com" at bounding box center [1059, 227] width 431 height 26
click at [492, 168] on td "S46312" at bounding box center [646, 163] width 347 height 26
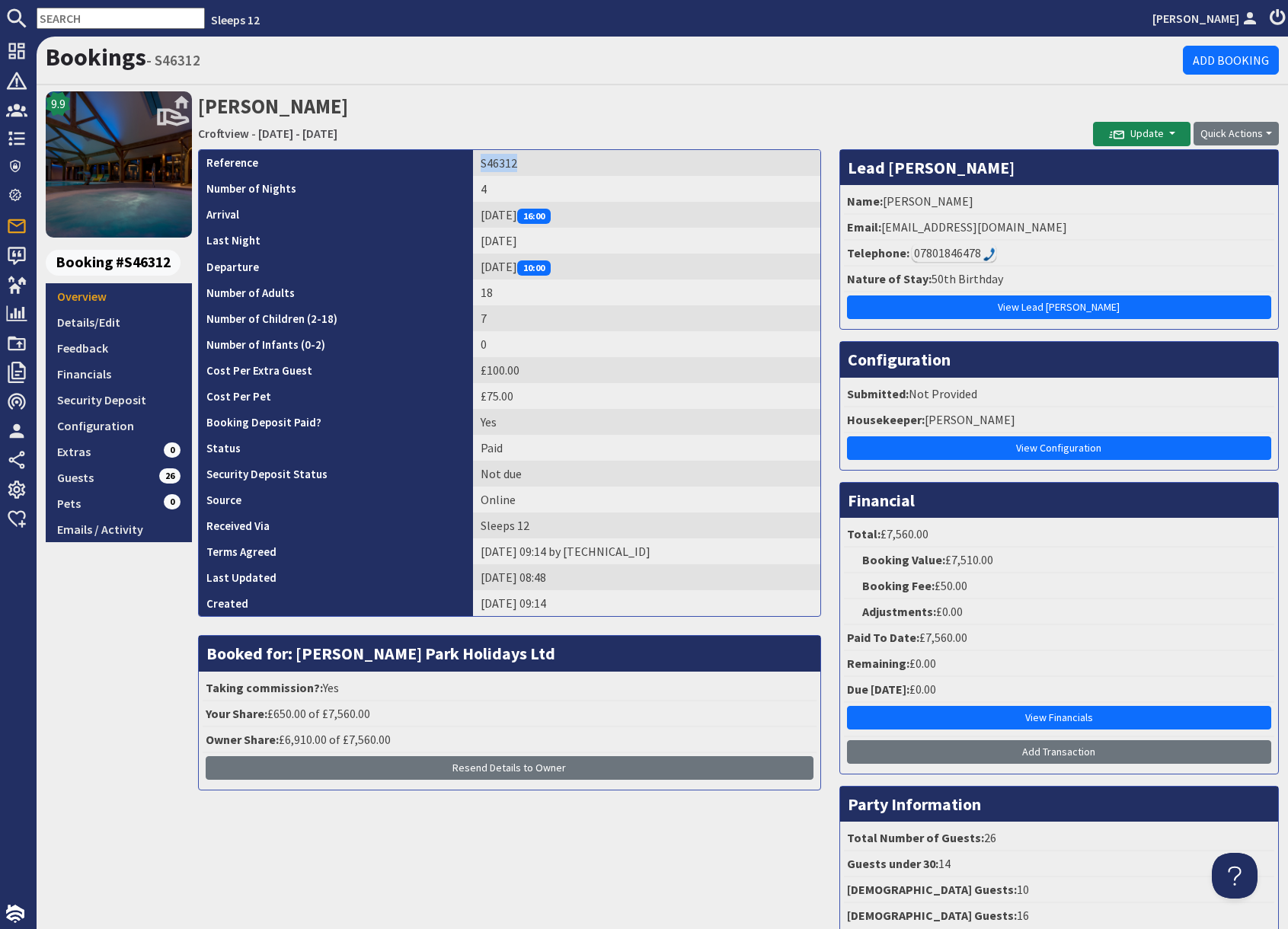
click at [492, 168] on td "S46312" at bounding box center [646, 163] width 347 height 26
click at [129, 320] on link "Details/Edit" at bounding box center [119, 322] width 146 height 26
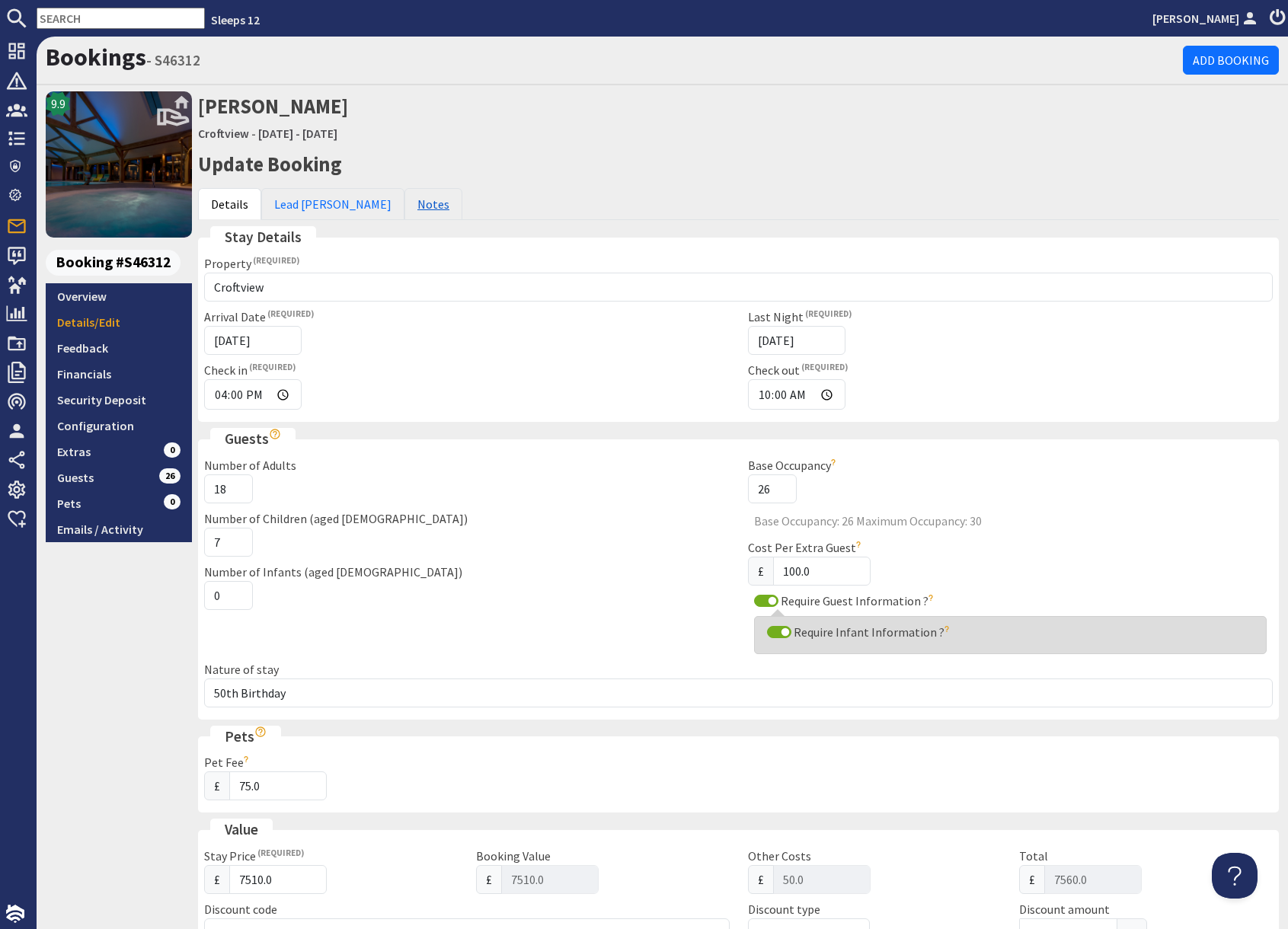
click at [404, 206] on link "Notes" at bounding box center [433, 204] width 58 height 32
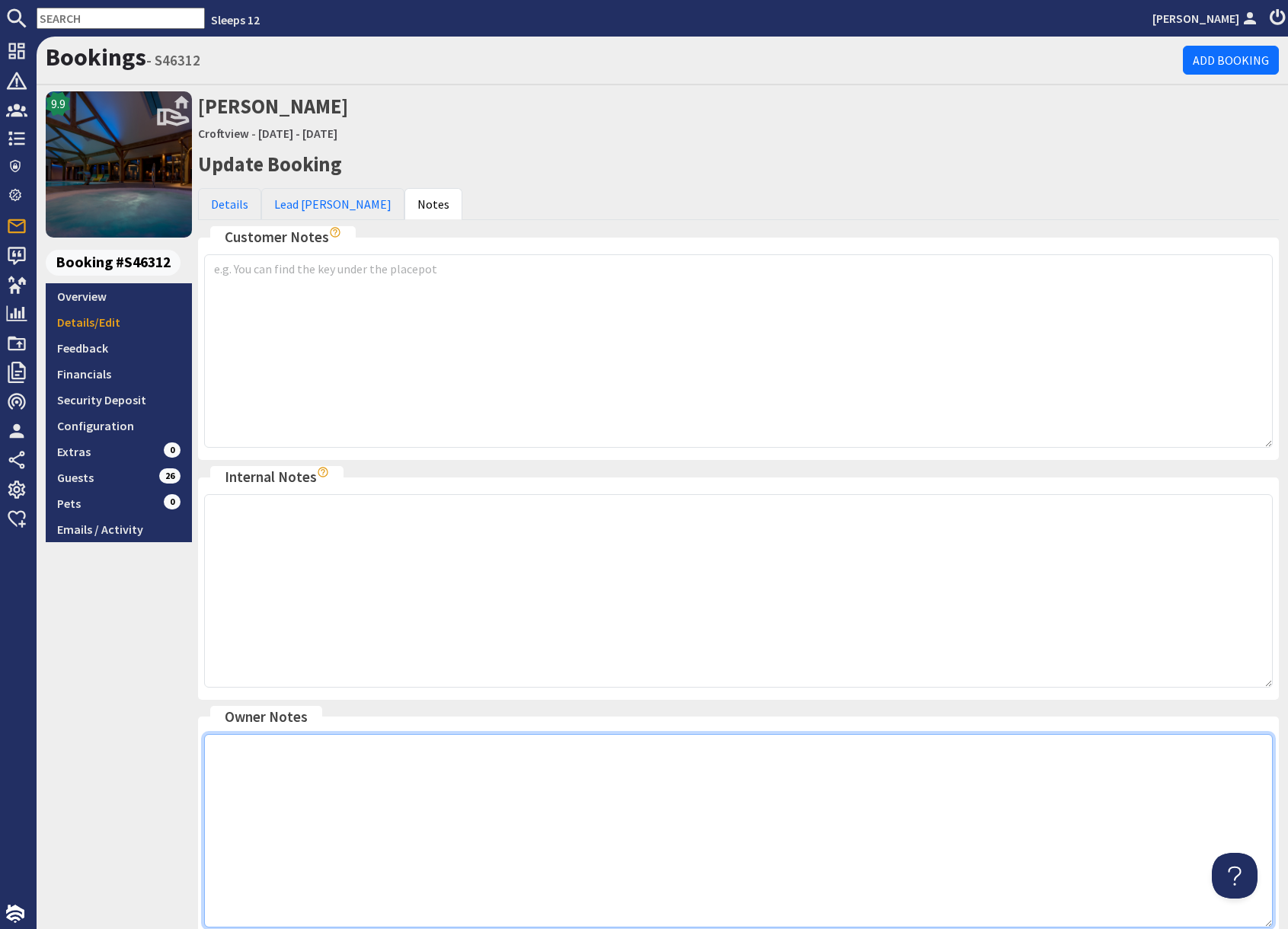
click at [442, 775] on textarea at bounding box center [738, 830] width 1069 height 193
paste textarea "agreed to have 2 triple rooms and 2 single-bedded rooms and use the linen from …"
click at [215, 748] on textarea "agreed to have 2 triple rooms and 2 single-bedded rooms and use the linen from …" at bounding box center [738, 830] width 1069 height 193
click at [978, 747] on textarea "Charlotte agreed to have 2 triple rooms and 2 single-bedded rooms and use the l…" at bounding box center [738, 830] width 1069 height 193
drag, startPoint x: 215, startPoint y: 749, endPoint x: 1027, endPoint y: 768, distance: 812.2
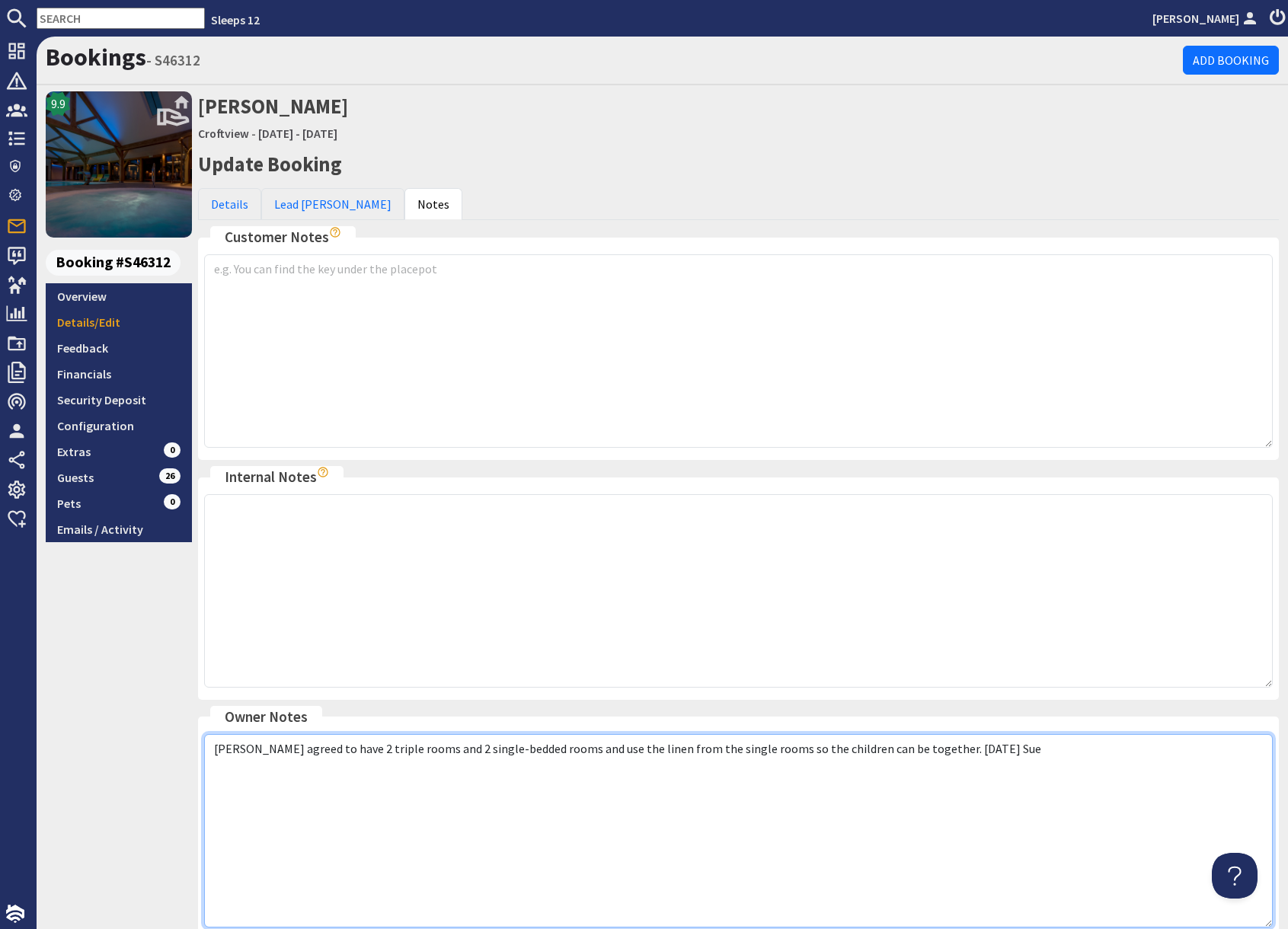
click at [1027, 768] on textarea "Charlotte agreed to have 2 triple rooms and 2 single-bedded rooms and use the l…" at bounding box center [738, 830] width 1069 height 193
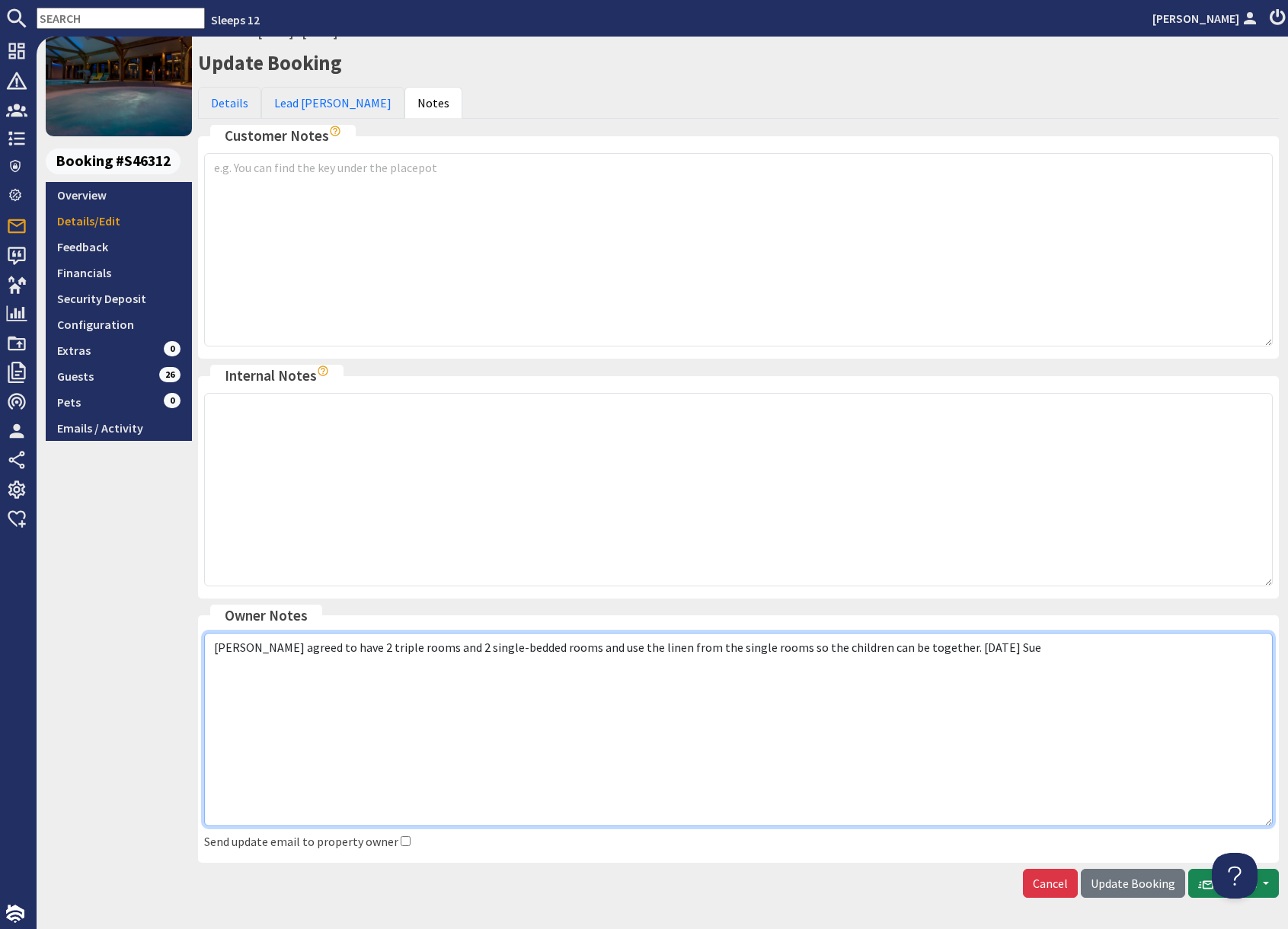
scroll to position [154, 0]
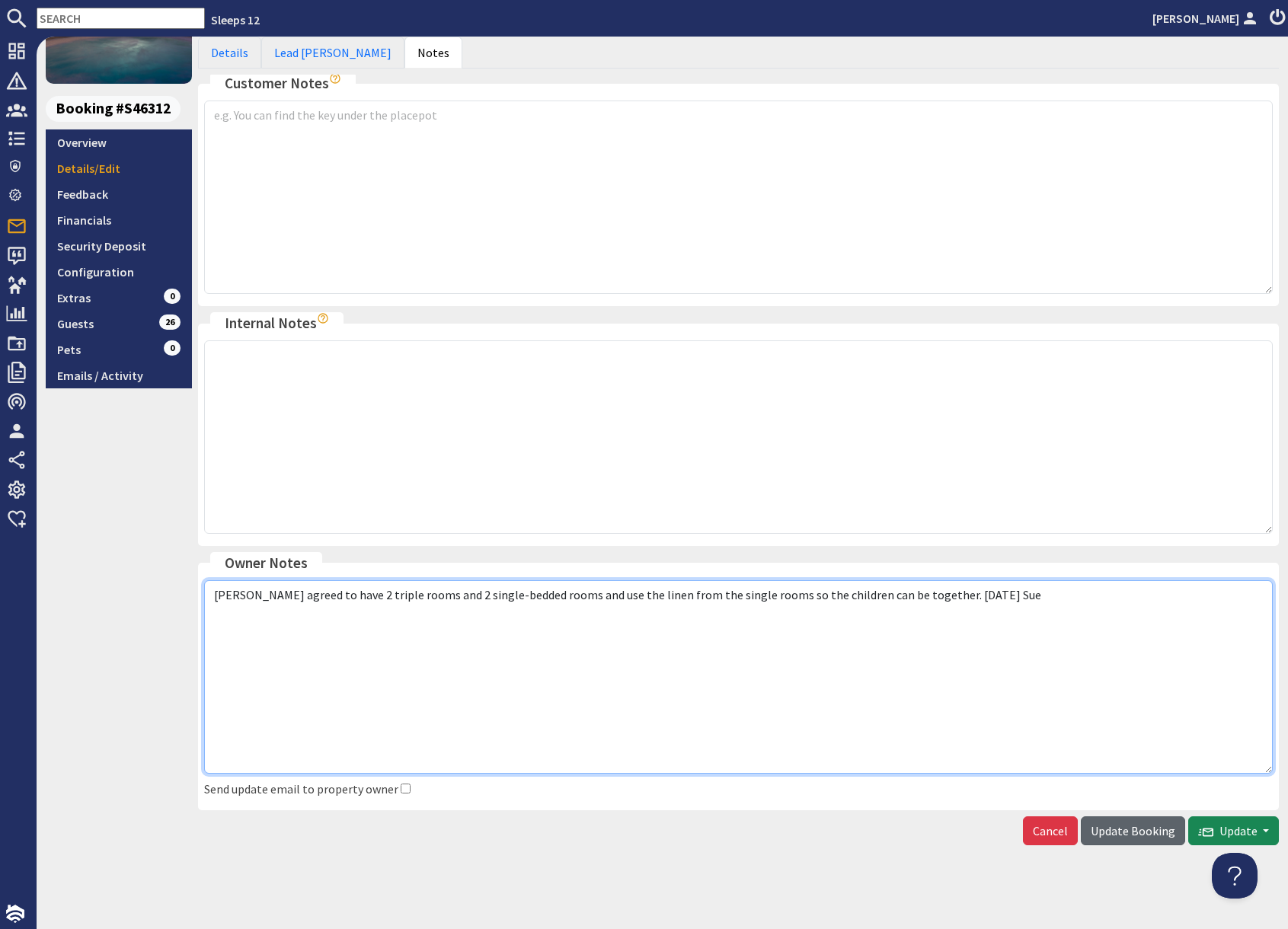
type textarea "Charlotte agreed to have 2 triple rooms and 2 single-bedded rooms and use the l…"
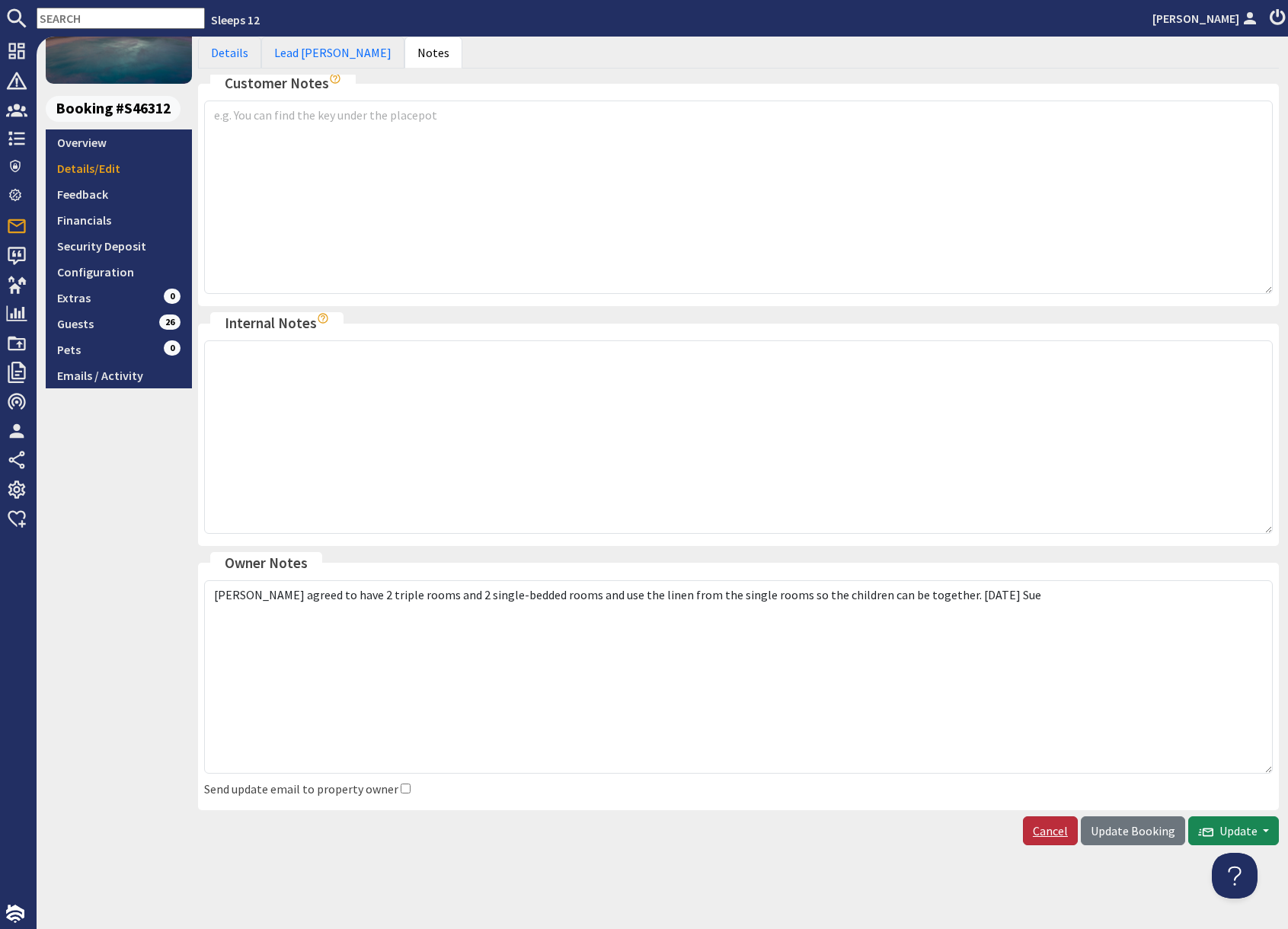
drag, startPoint x: 1131, startPoint y: 832, endPoint x: 1054, endPoint y: 835, distance: 77.1
click at [1131, 832] on span "Update Booking" at bounding box center [1132, 830] width 84 height 15
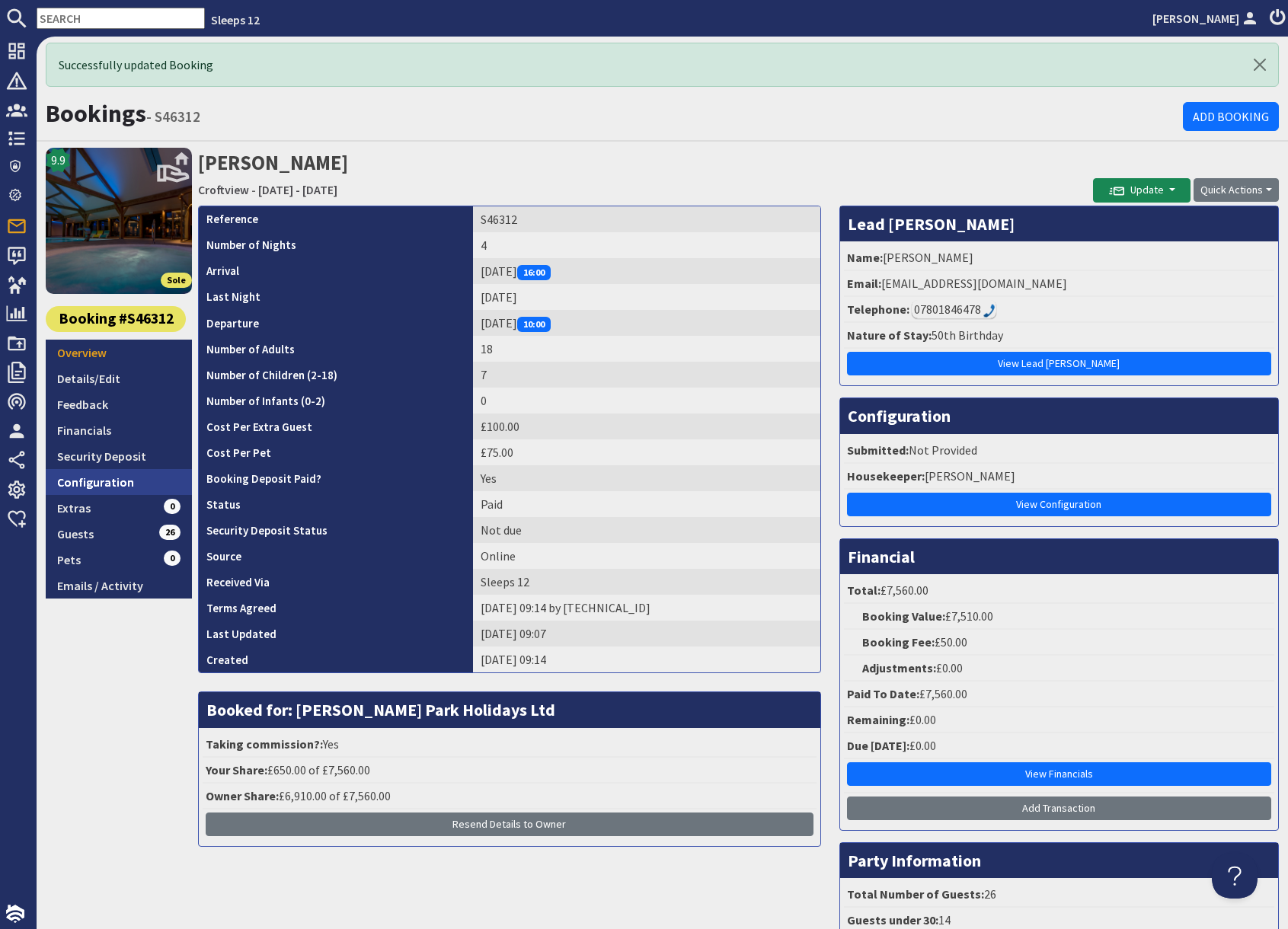
click at [122, 486] on link "Configuration" at bounding box center [119, 482] width 146 height 26
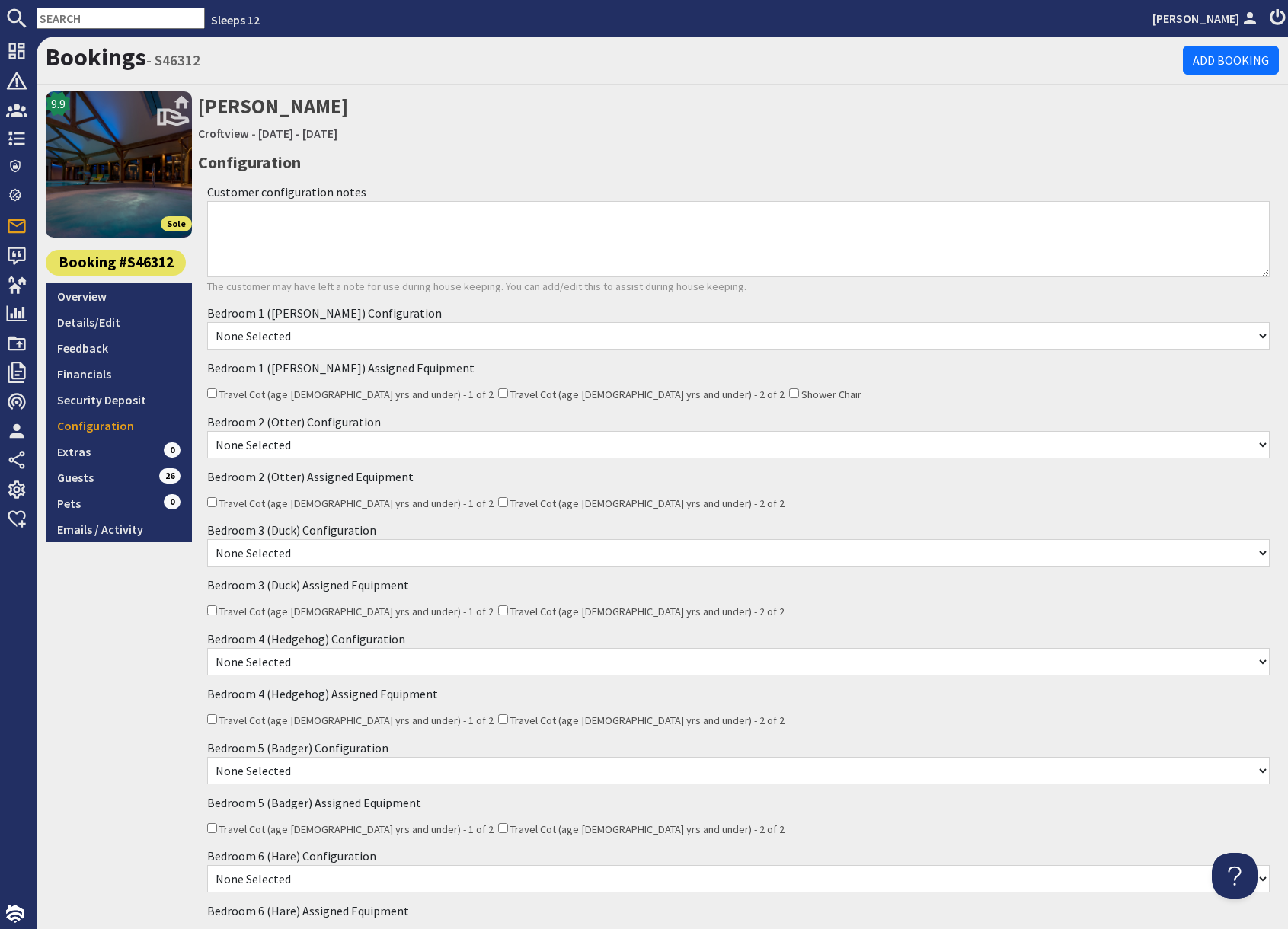
click at [307, 240] on textarea "Customer configuration notes" at bounding box center [738, 239] width 1062 height 76
paste textarea "Charlotte agreed to have 2 triple rooms and 2 single-bedded rooms and use the l…"
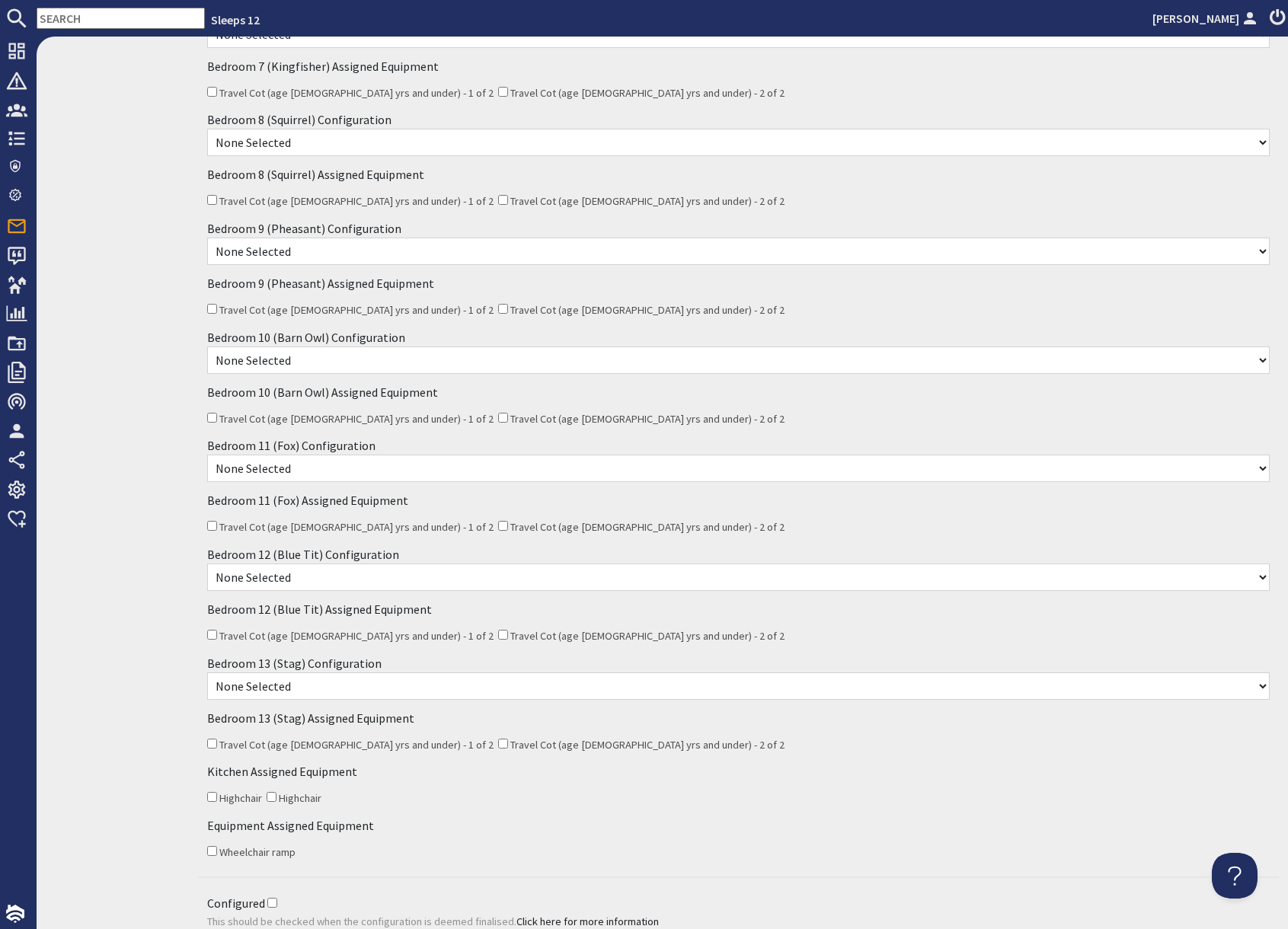
scroll to position [1071, 0]
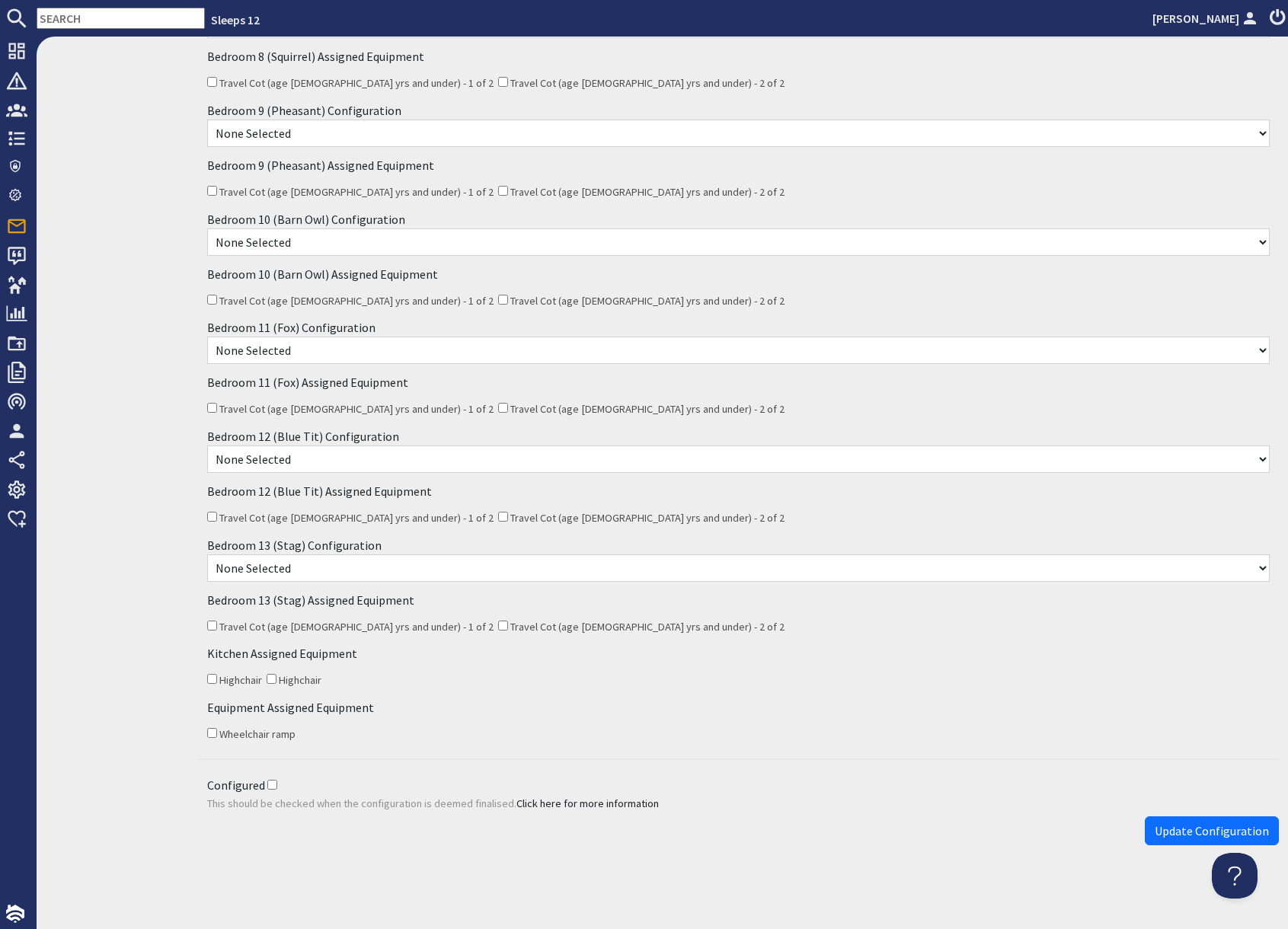
type textarea "Charlotte agreed to have 2 triple rooms and 2 single-bedded rooms and use the l…"
click at [1186, 833] on span "Update Configuration" at bounding box center [1212, 830] width 114 height 15
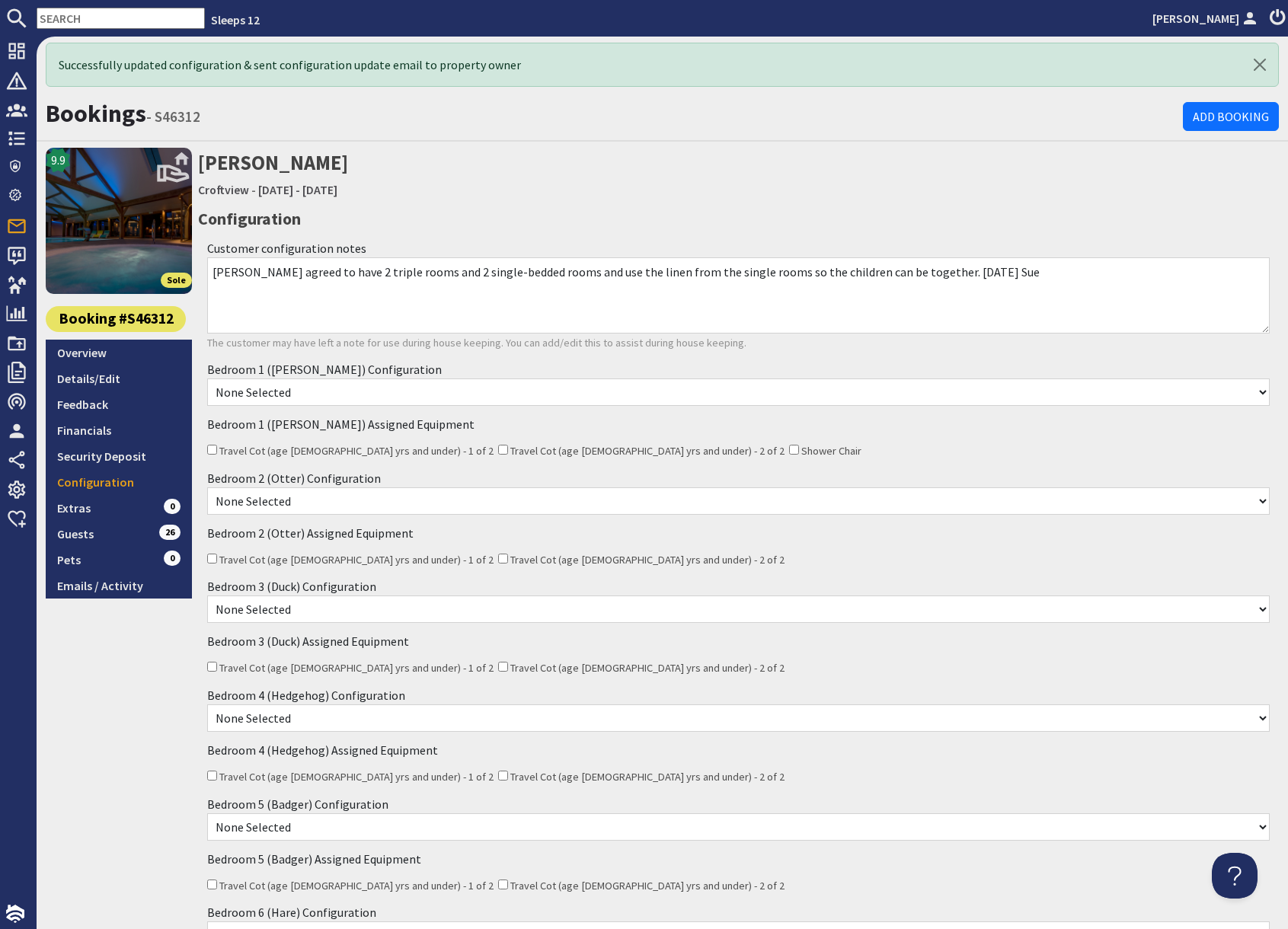
scroll to position [0, 0]
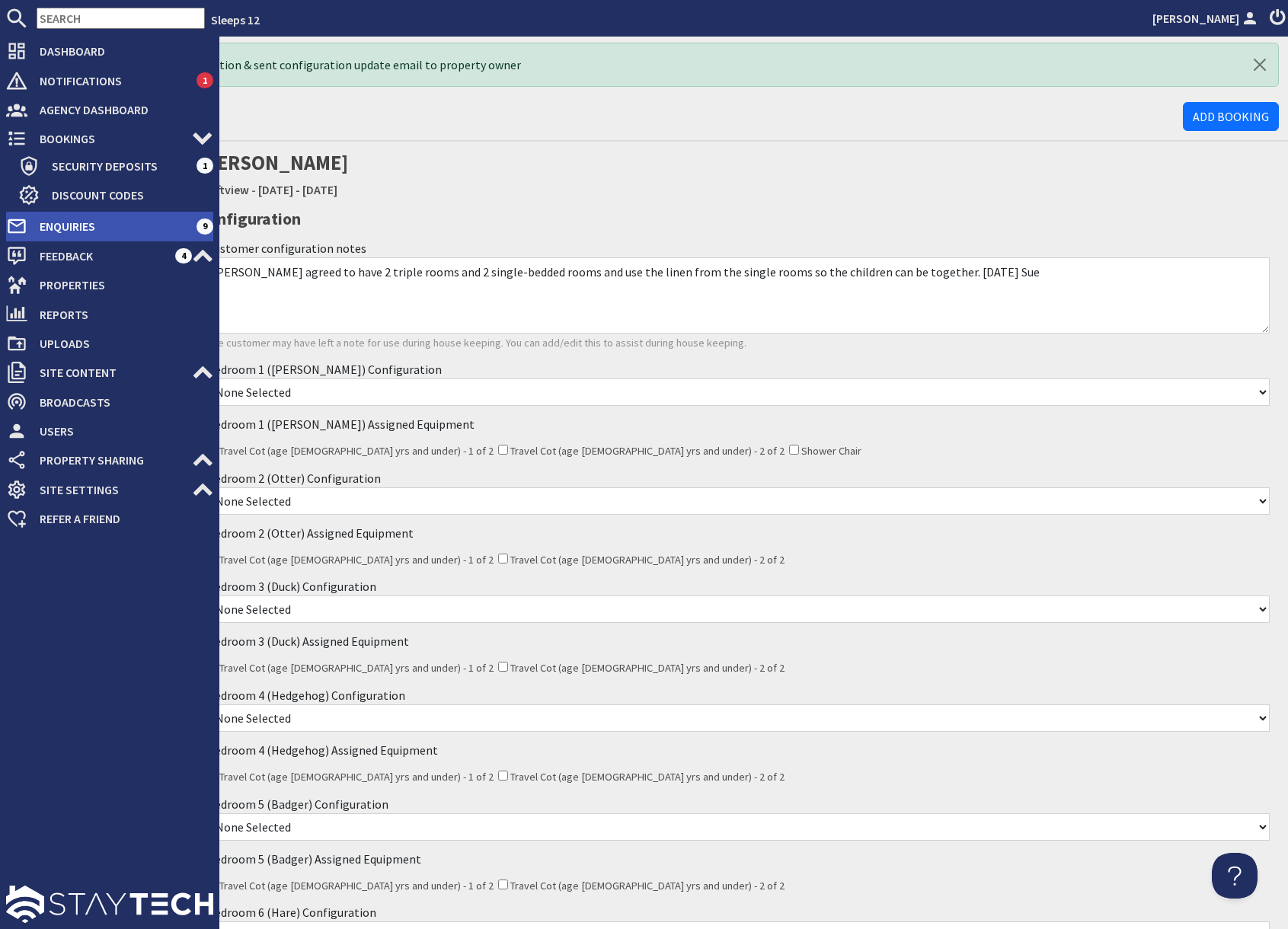
click at [77, 228] on span "Enquiries" at bounding box center [112, 226] width 169 height 25
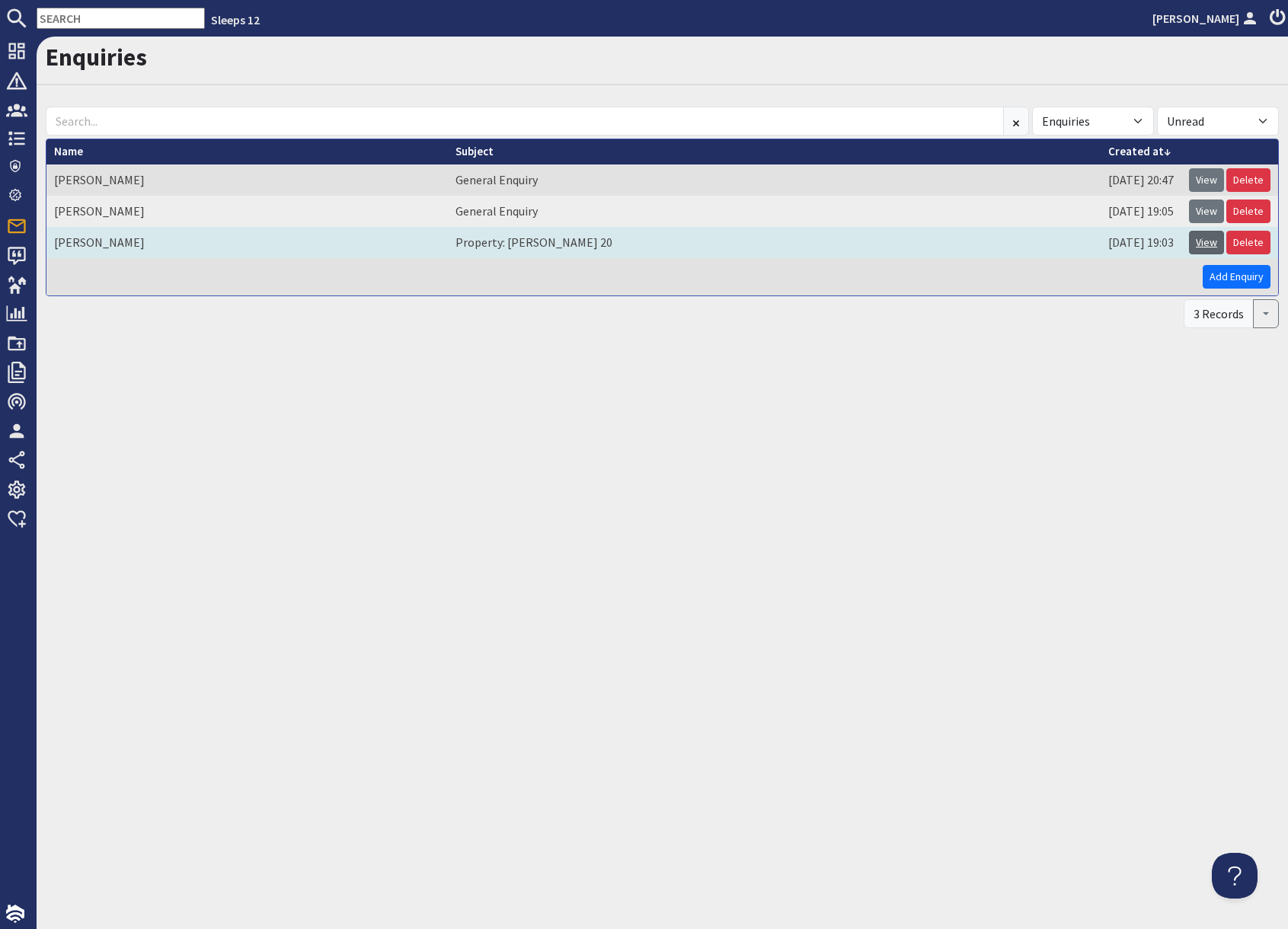
click at [1197, 244] on link "View" at bounding box center [1206, 242] width 35 height 24
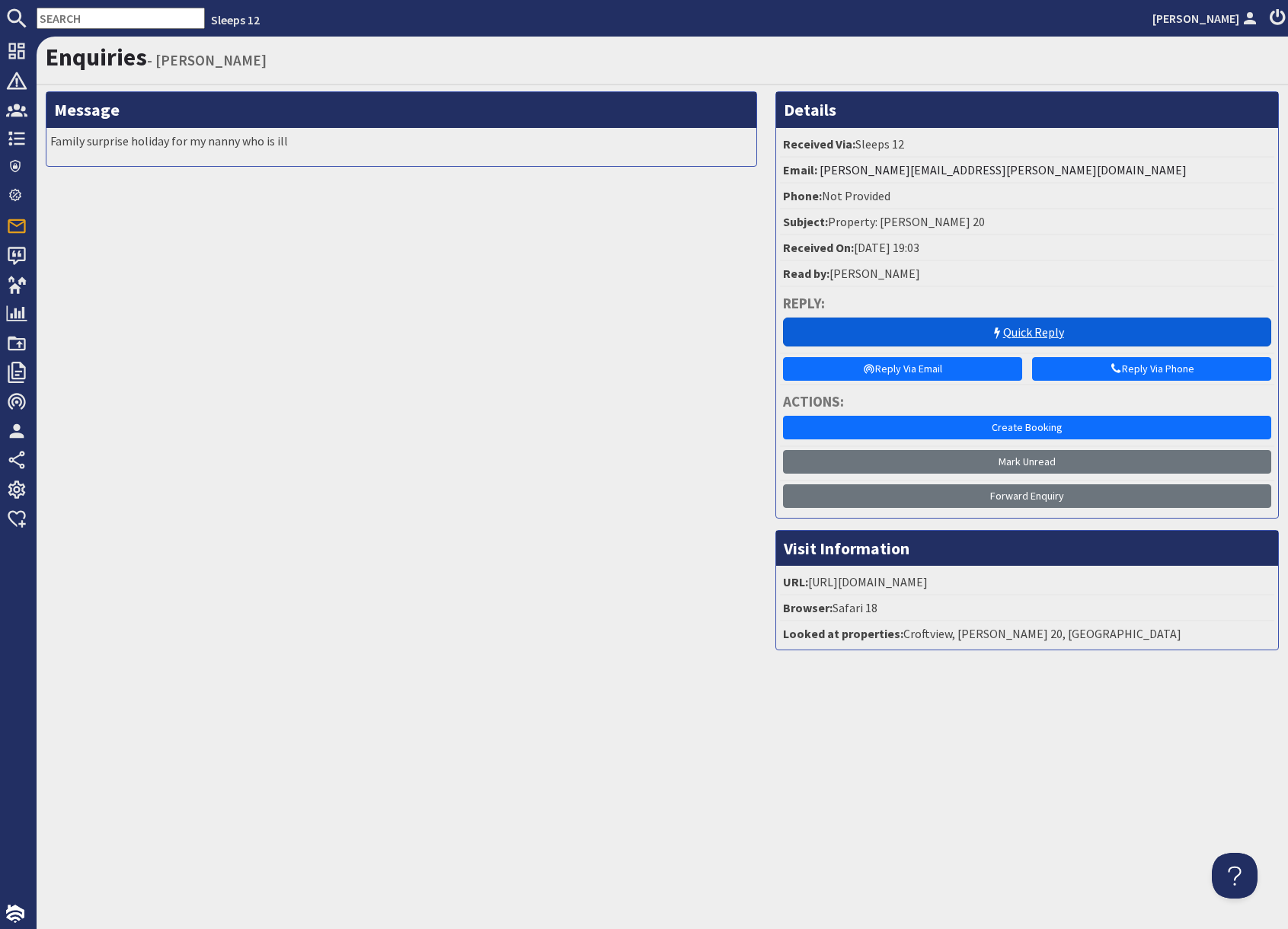
click at [1002, 323] on link "Quick Reply" at bounding box center [1027, 332] width 488 height 29
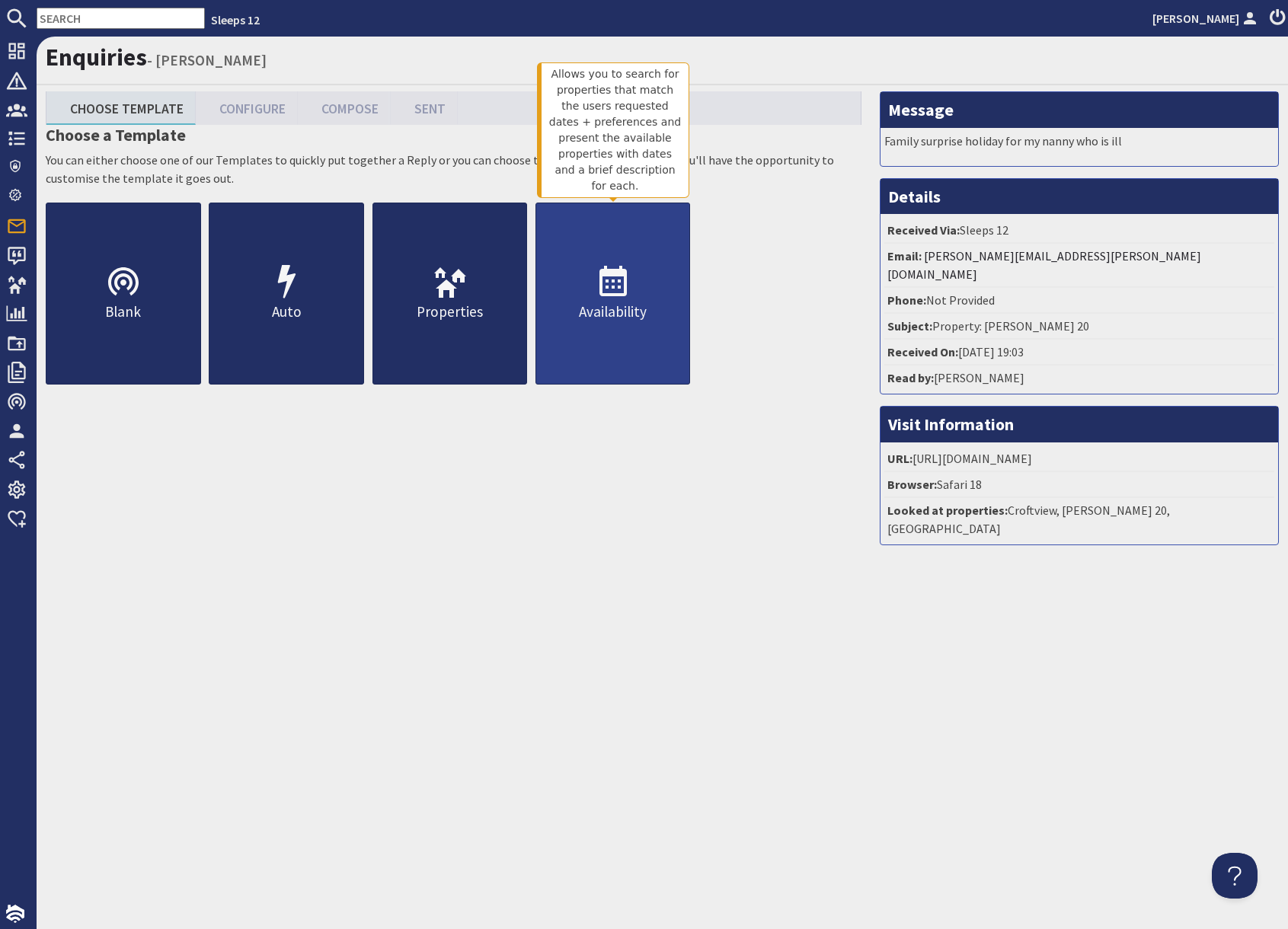
click at [648, 302] on p "Availability" at bounding box center [613, 312] width 154 height 22
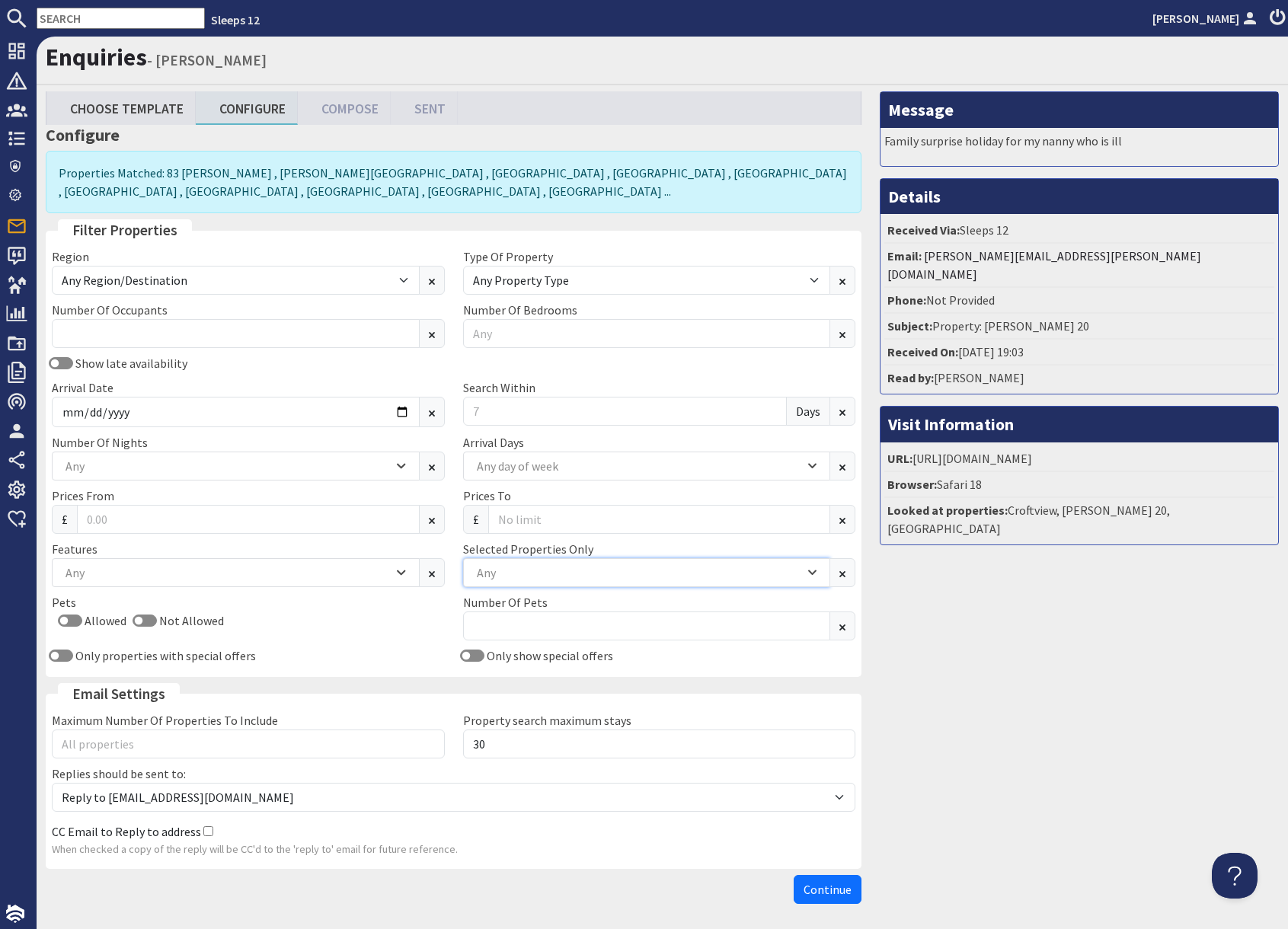
click at [530, 574] on div "Any" at bounding box center [638, 572] width 331 height 17
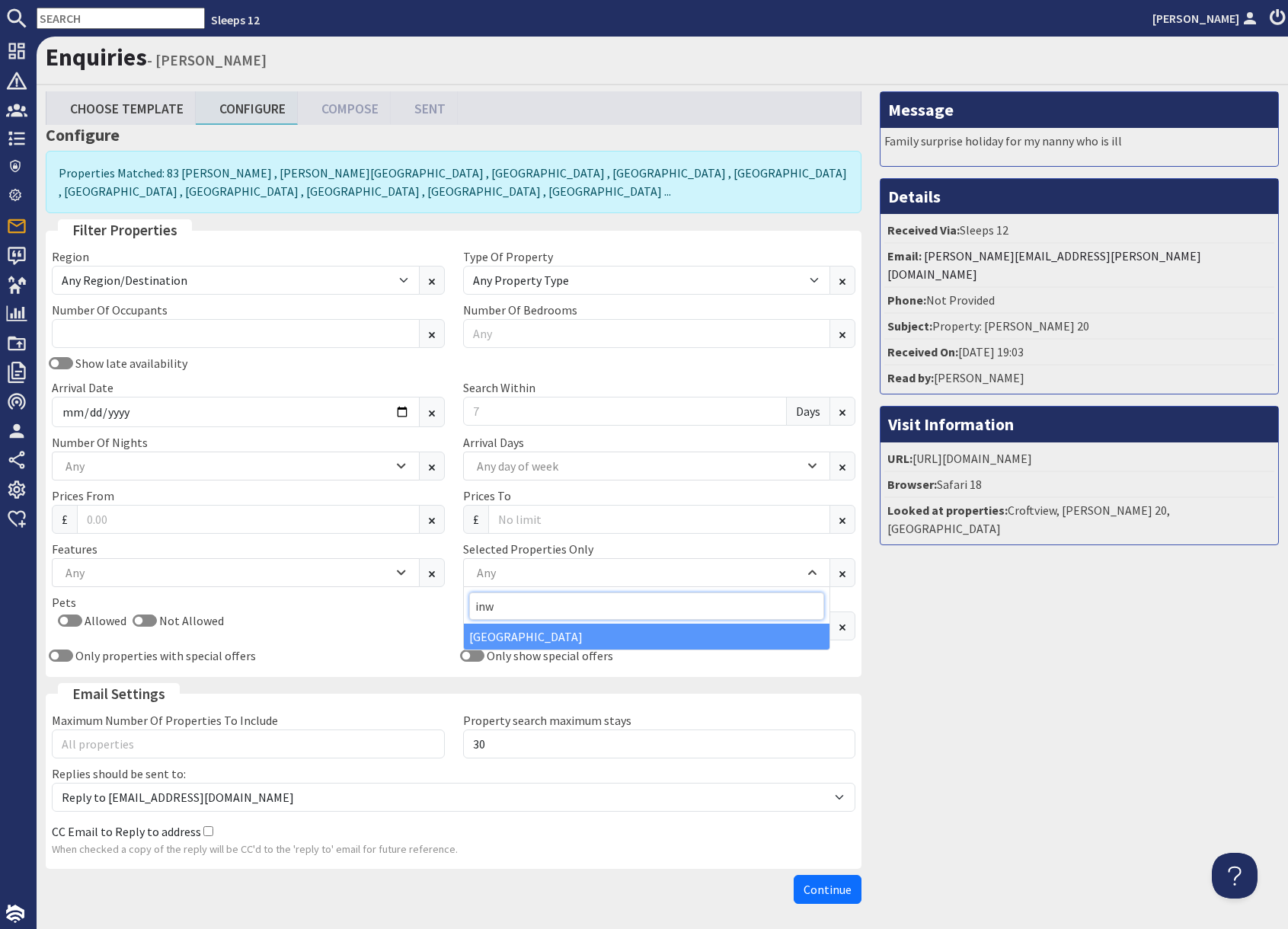
type input "inw"
click at [522, 642] on div "Inwood Farmhouse" at bounding box center [647, 637] width 366 height 26
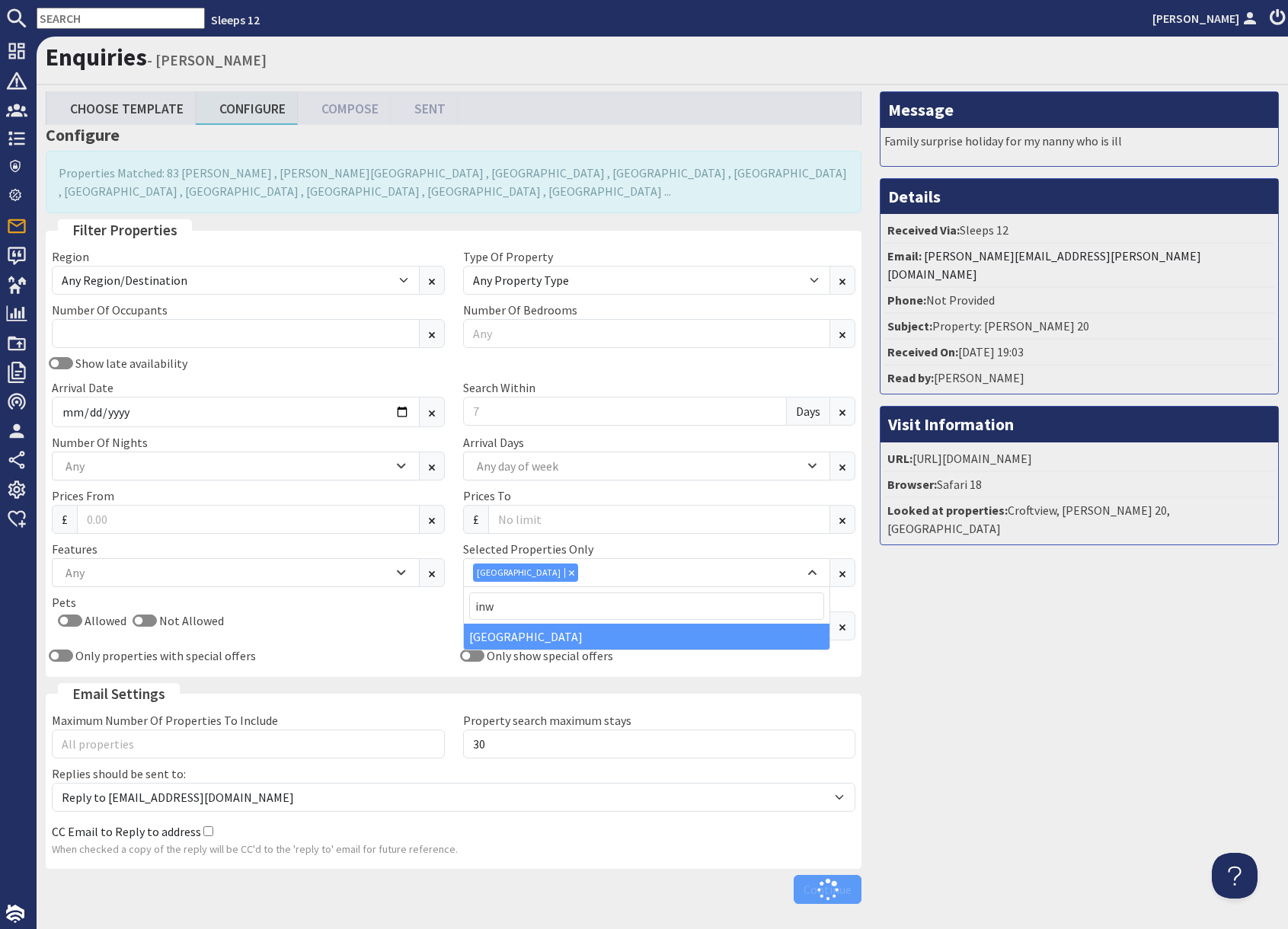
drag, startPoint x: 990, startPoint y: 676, endPoint x: 983, endPoint y: 671, distance: 8.6
click at [991, 676] on div "Message Family surprise holiday for my nanny who is ill Details Received Via: S…" at bounding box center [1078, 501] width 417 height 819
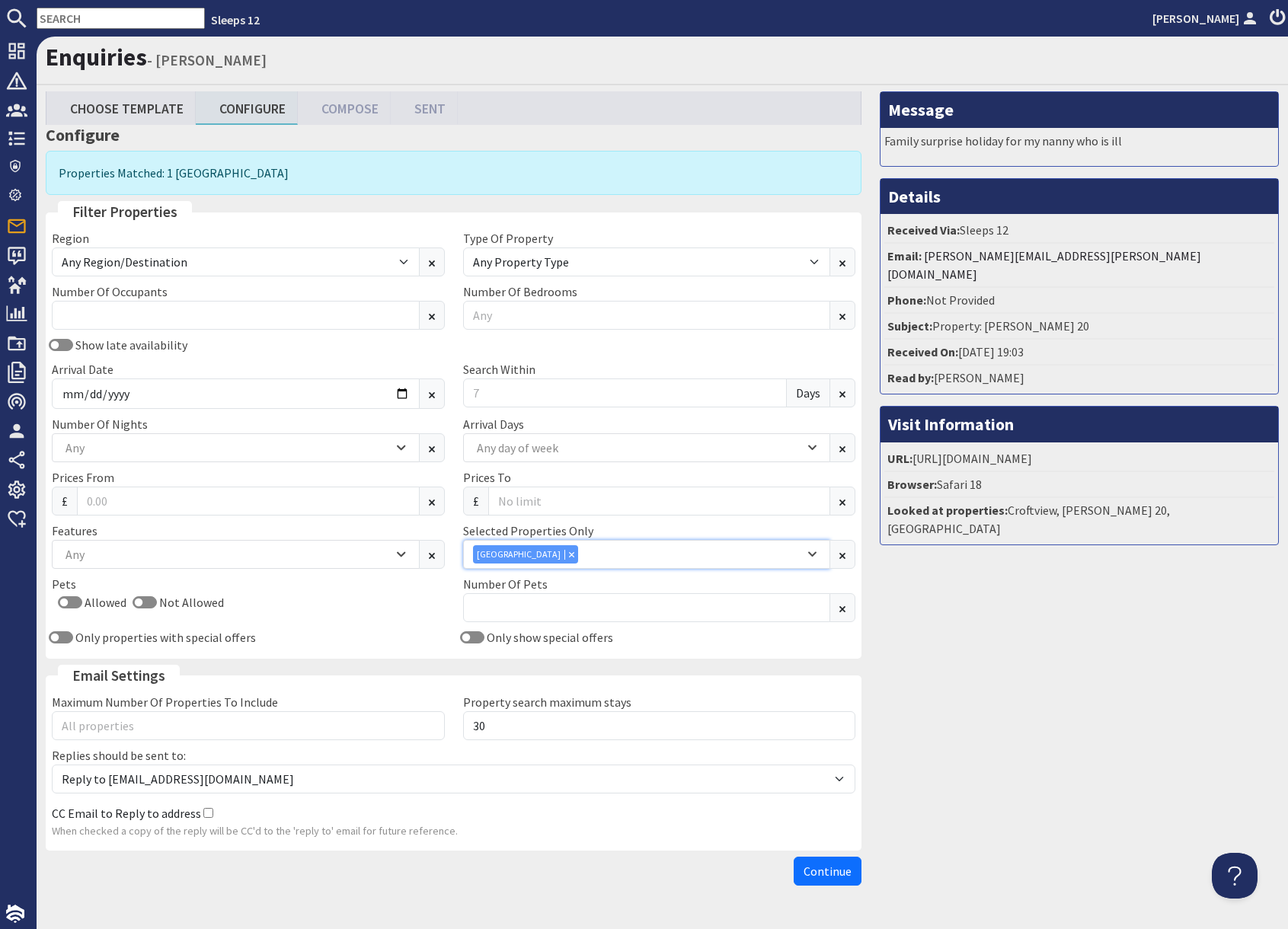
click at [594, 558] on div "Inwood Farmhouse" at bounding box center [638, 554] width 331 height 18
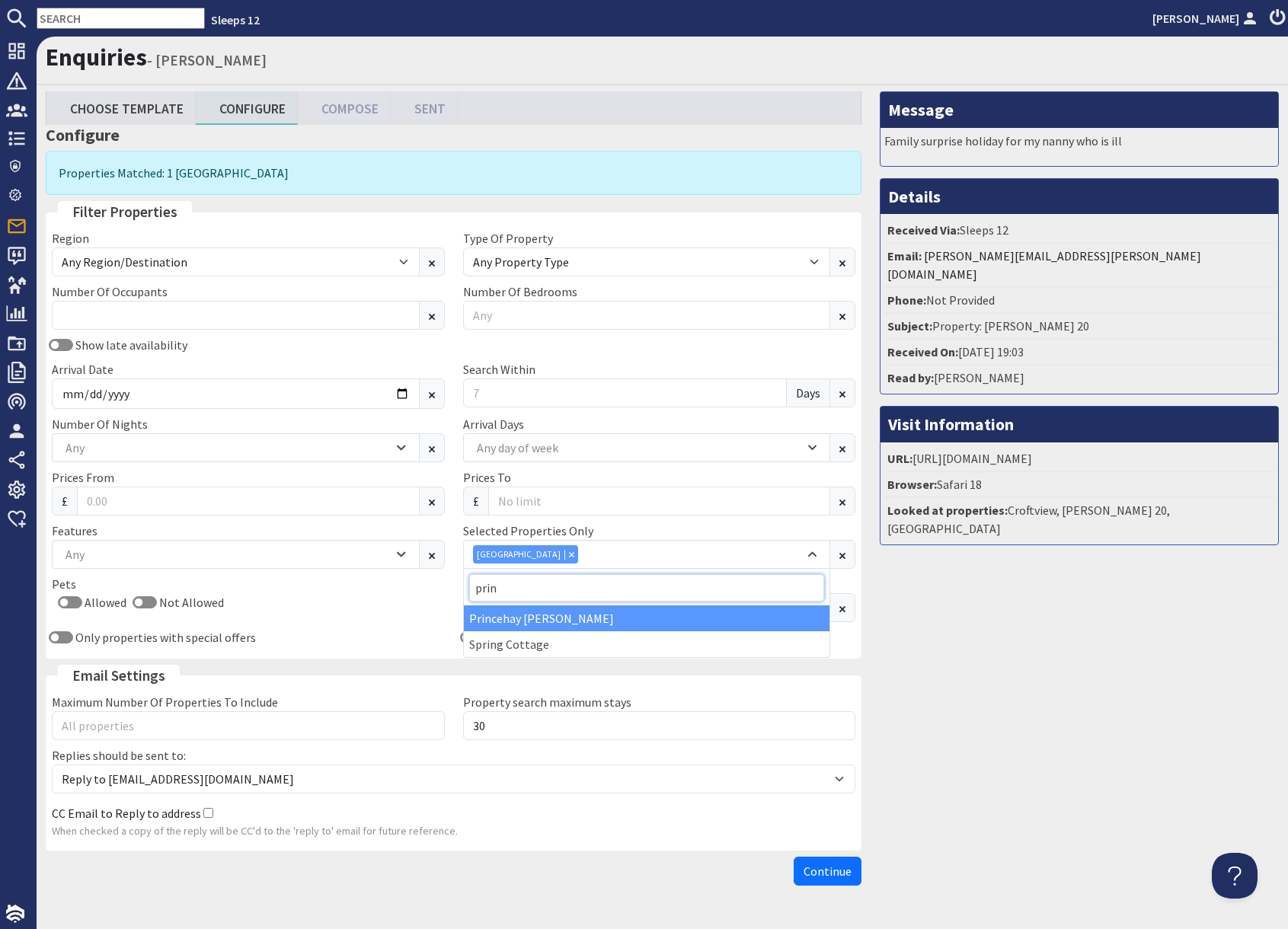
type input "prin"
click at [567, 623] on div "Princehay Barton" at bounding box center [647, 618] width 366 height 26
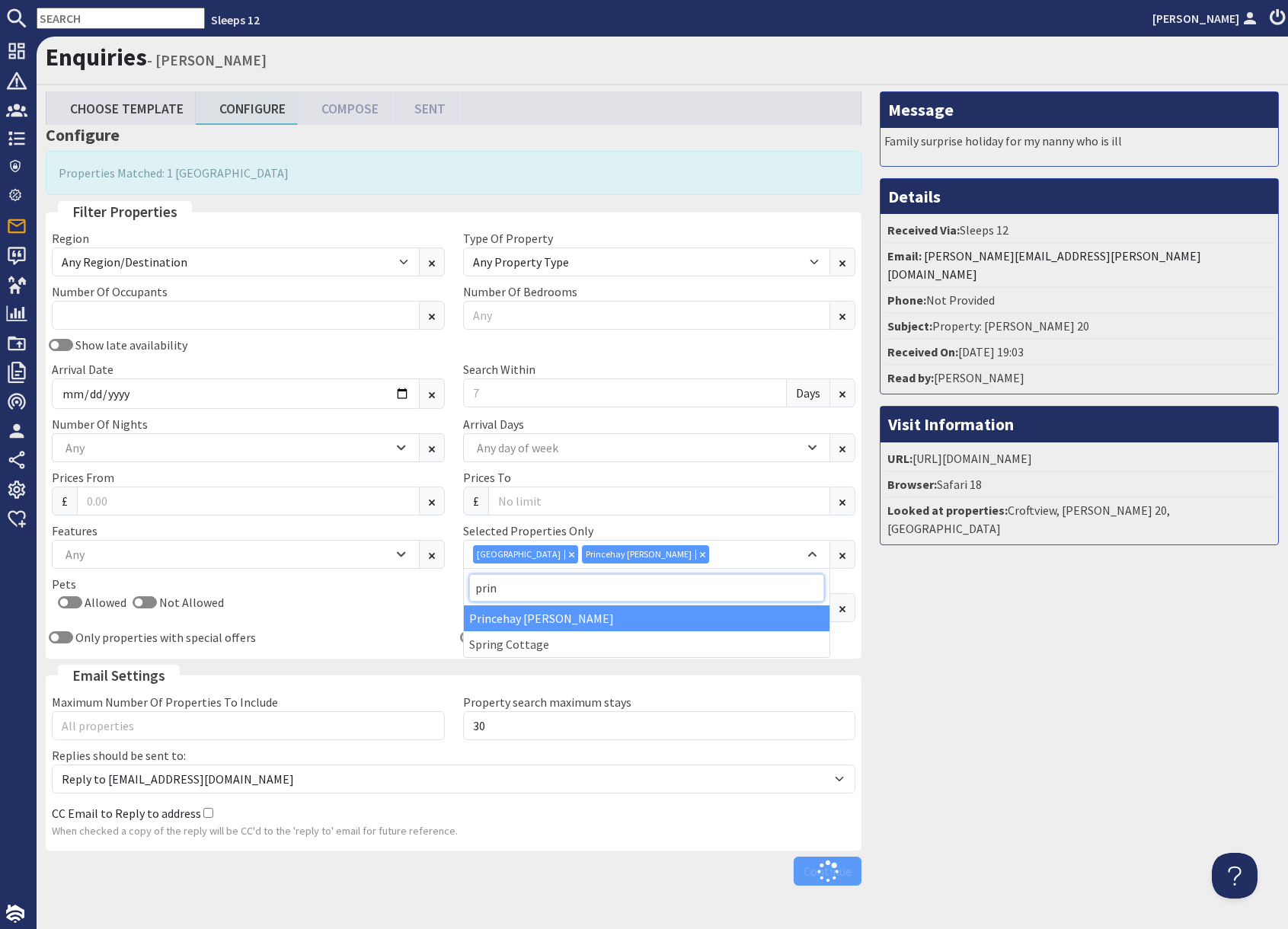
click at [549, 585] on input "prin" at bounding box center [647, 588] width 356 height 28
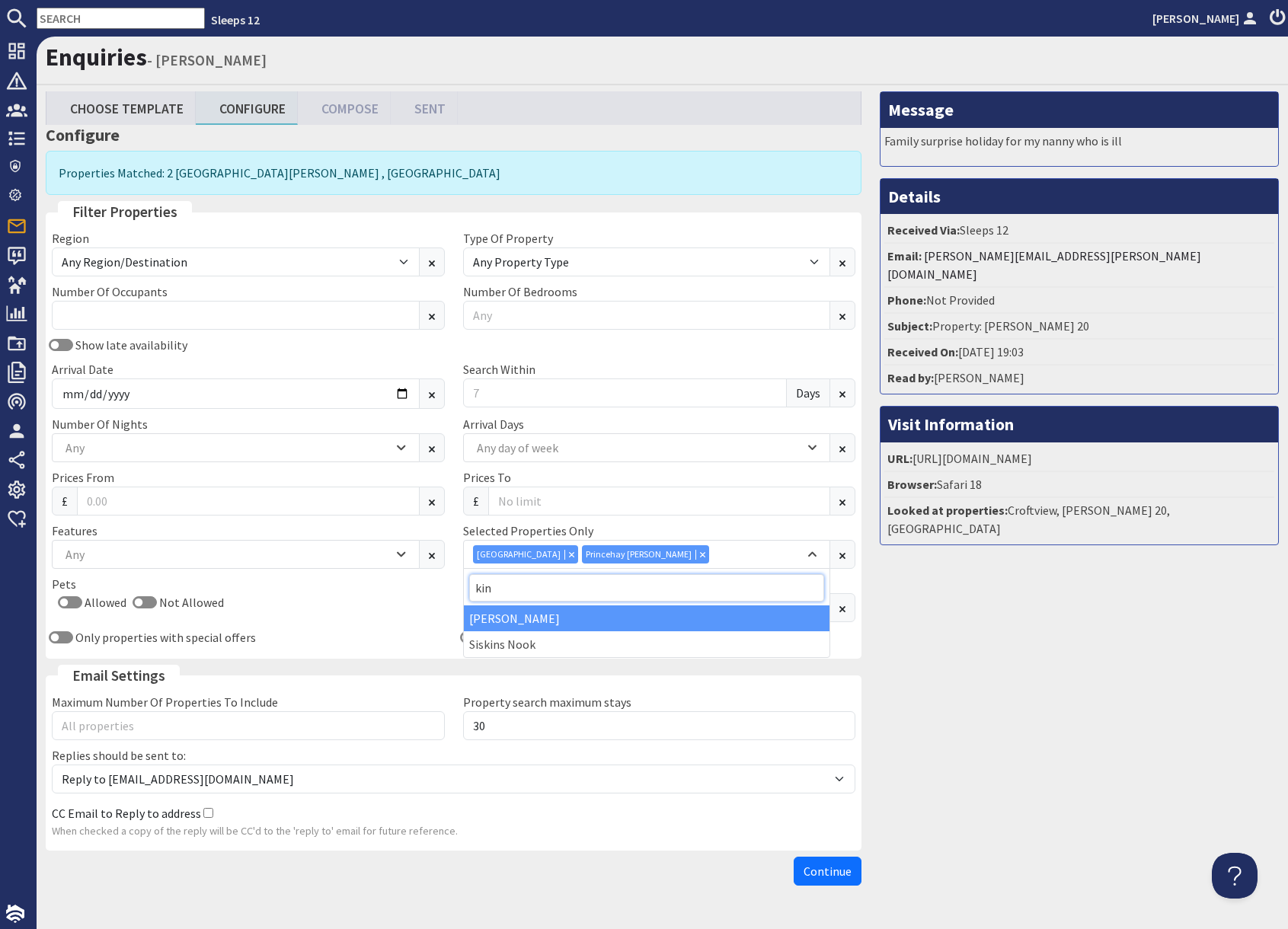
type input "kin"
click at [533, 619] on div "Kingshay Barton" at bounding box center [647, 618] width 366 height 26
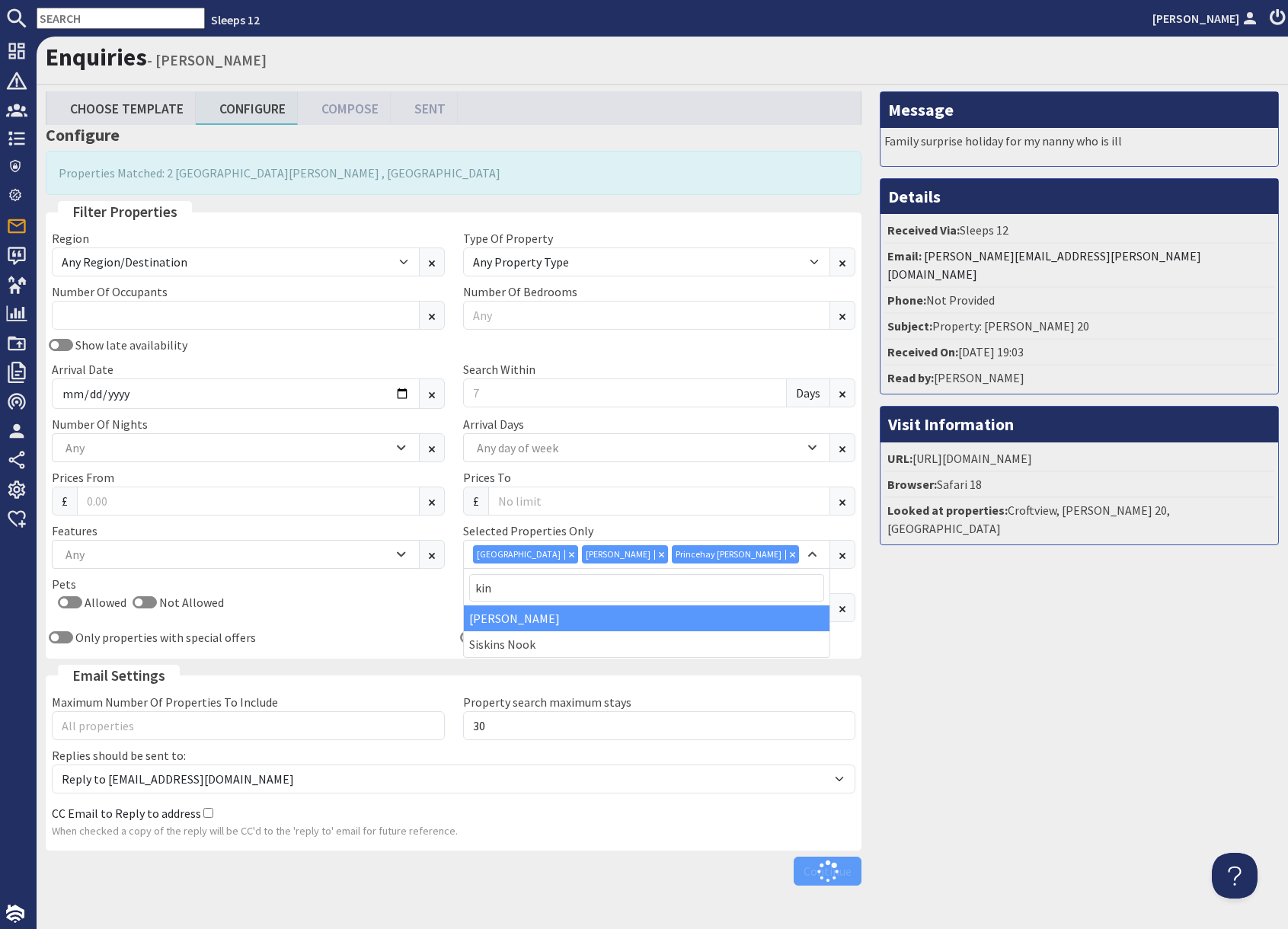
drag, startPoint x: 1035, startPoint y: 659, endPoint x: 1023, endPoint y: 687, distance: 30.5
click at [1035, 660] on div "Message Family surprise holiday for my nanny who is ill Details Received Via: S…" at bounding box center [1078, 492] width 417 height 801
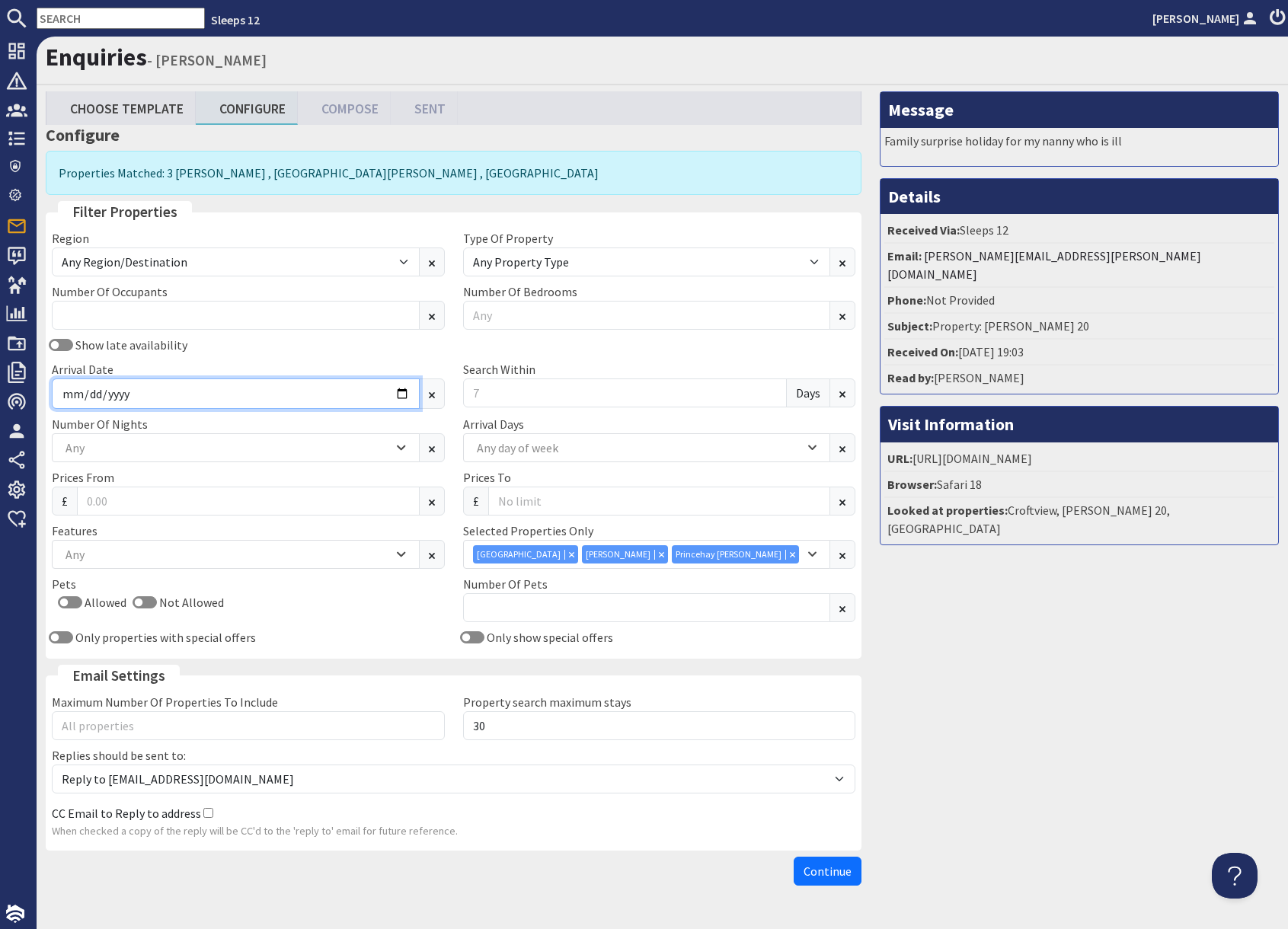
click at [402, 394] on input "Arrival Date" at bounding box center [235, 393] width 368 height 30
type input "2025-12-22"
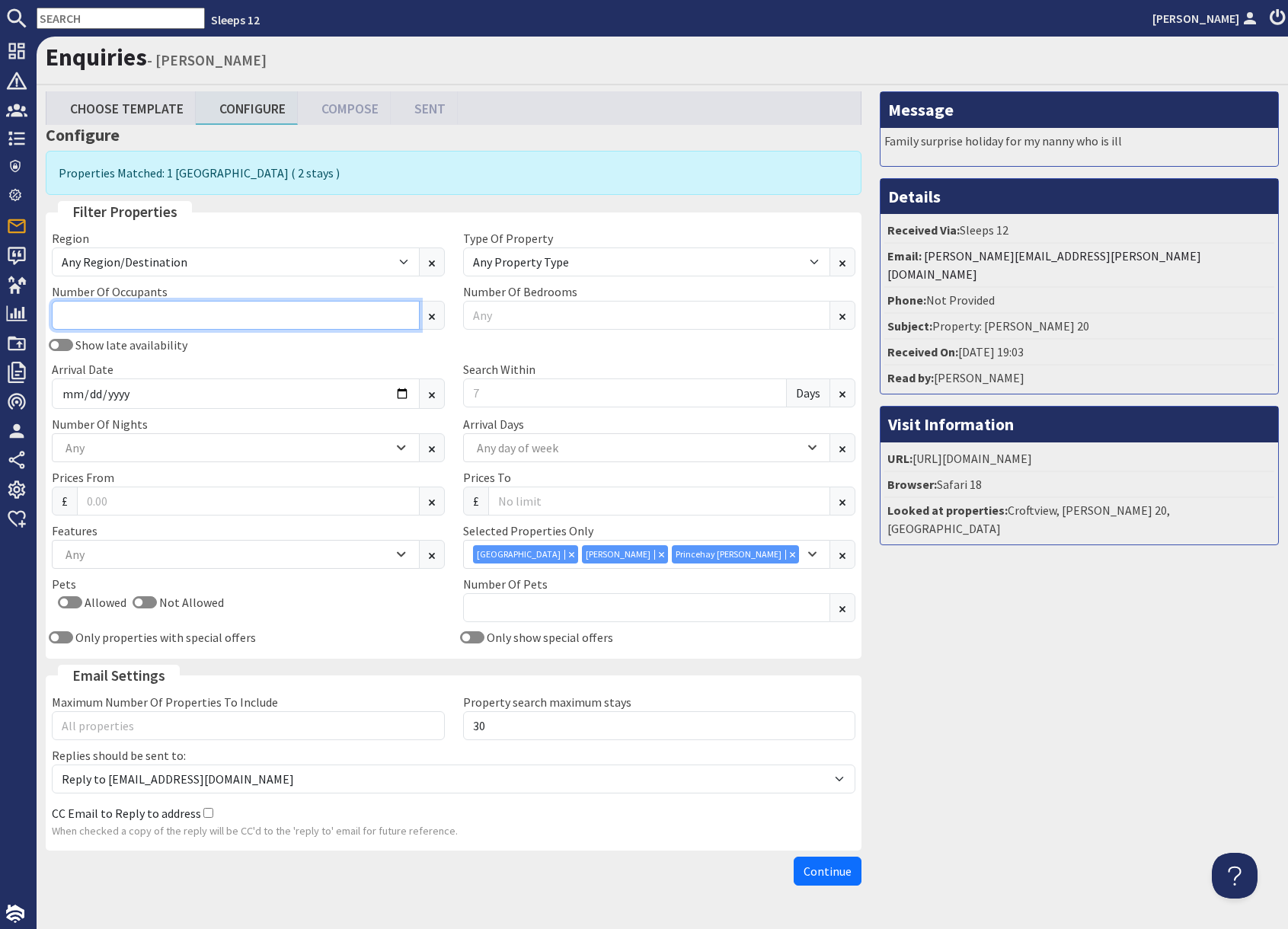
click at [129, 307] on input "Number Of Occupants" at bounding box center [235, 315] width 368 height 29
type input "10"
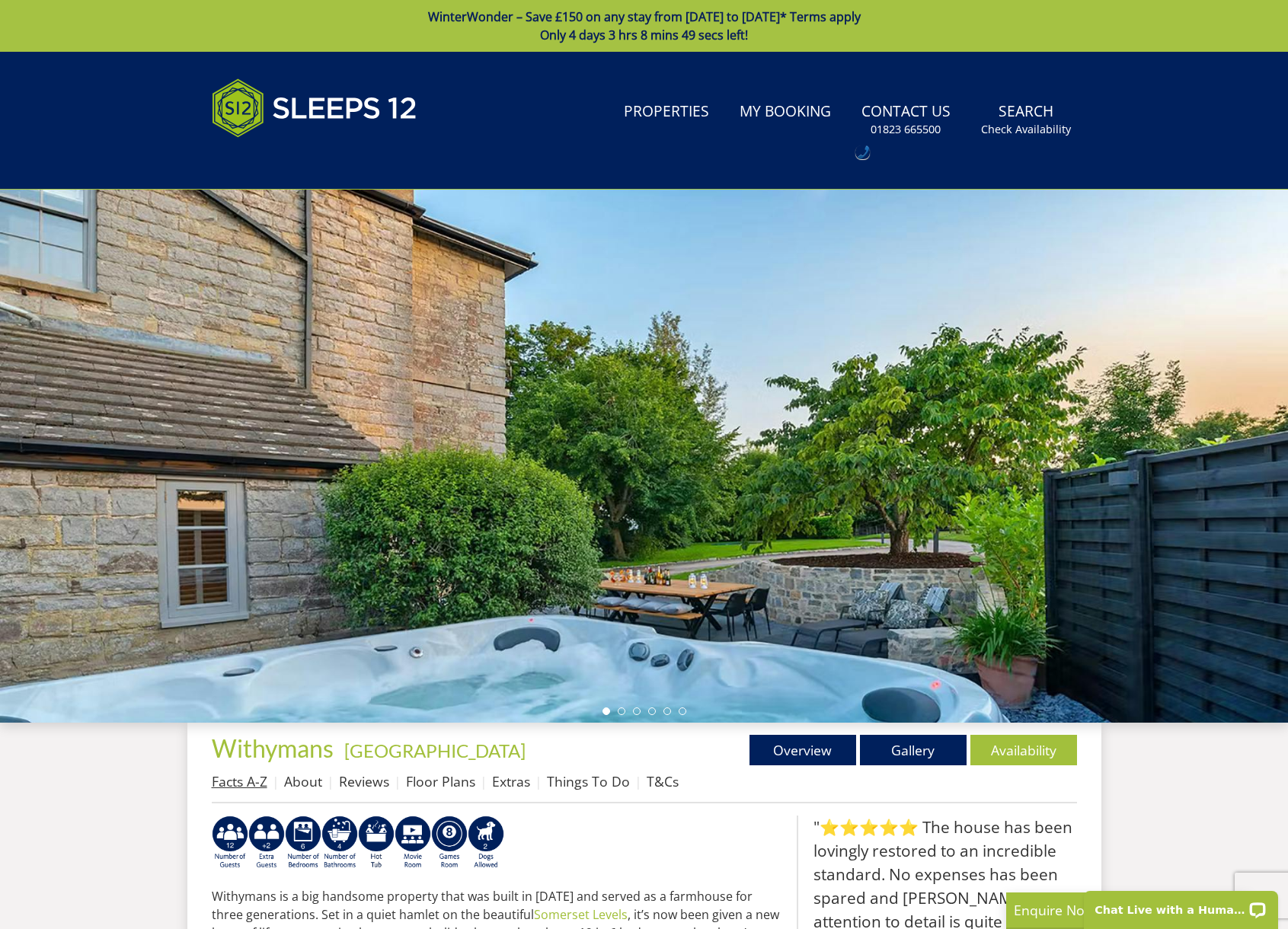
click at [238, 784] on link "Facts A-Z" at bounding box center [239, 781] width 56 height 18
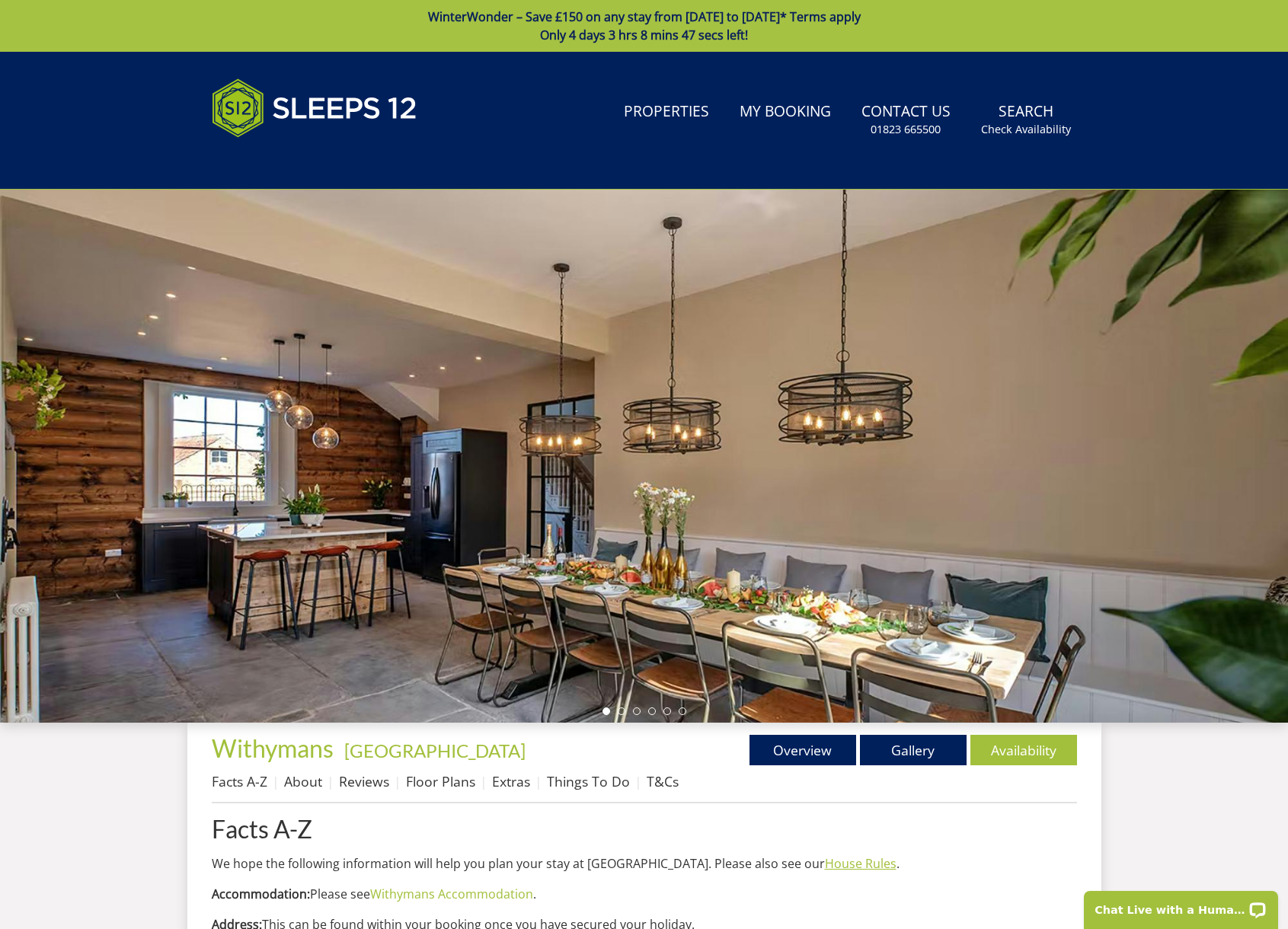
click at [825, 862] on link "House Rules" at bounding box center [861, 863] width 72 height 17
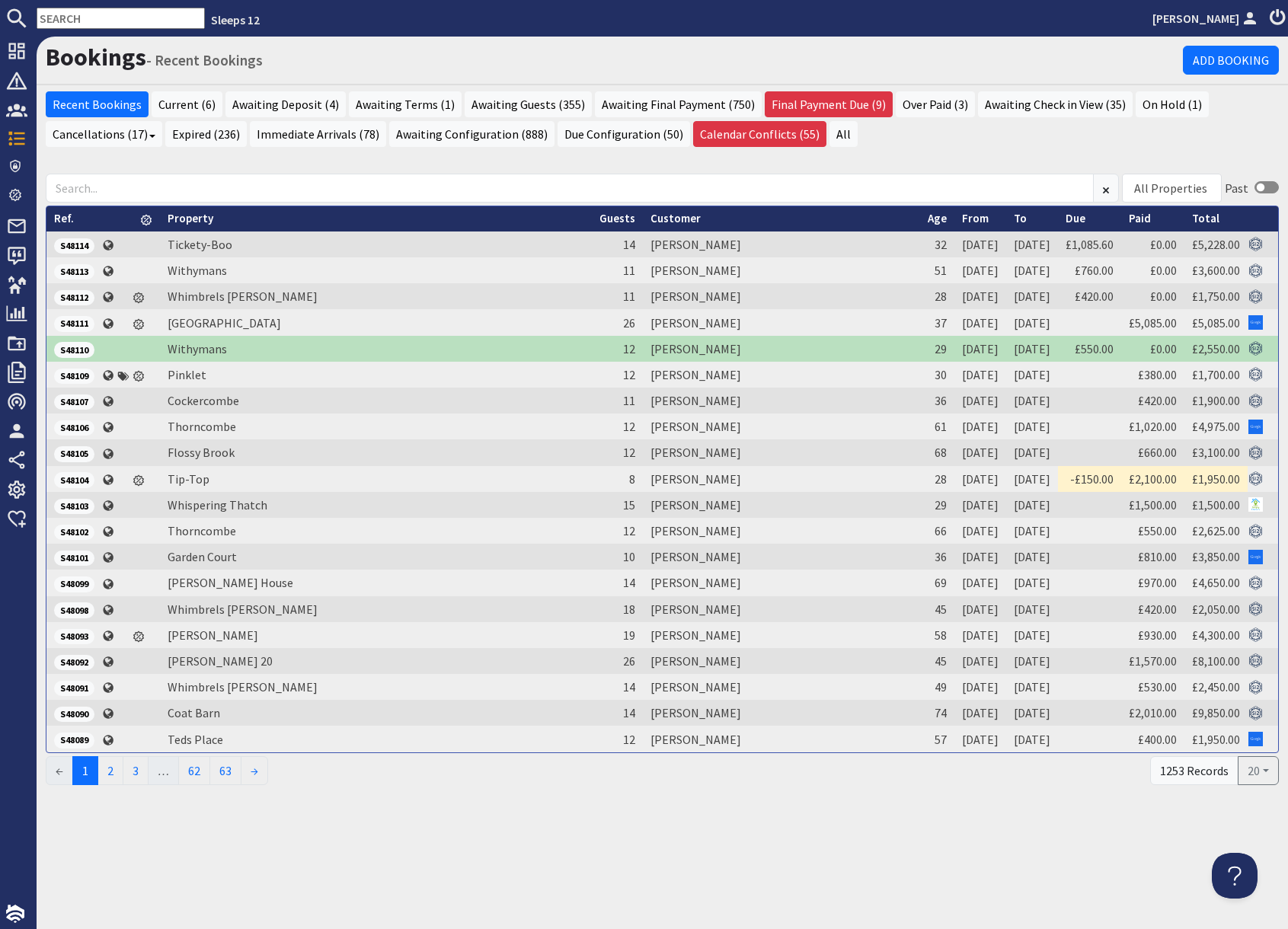
click at [92, 18] on input "text" at bounding box center [121, 18] width 168 height 21
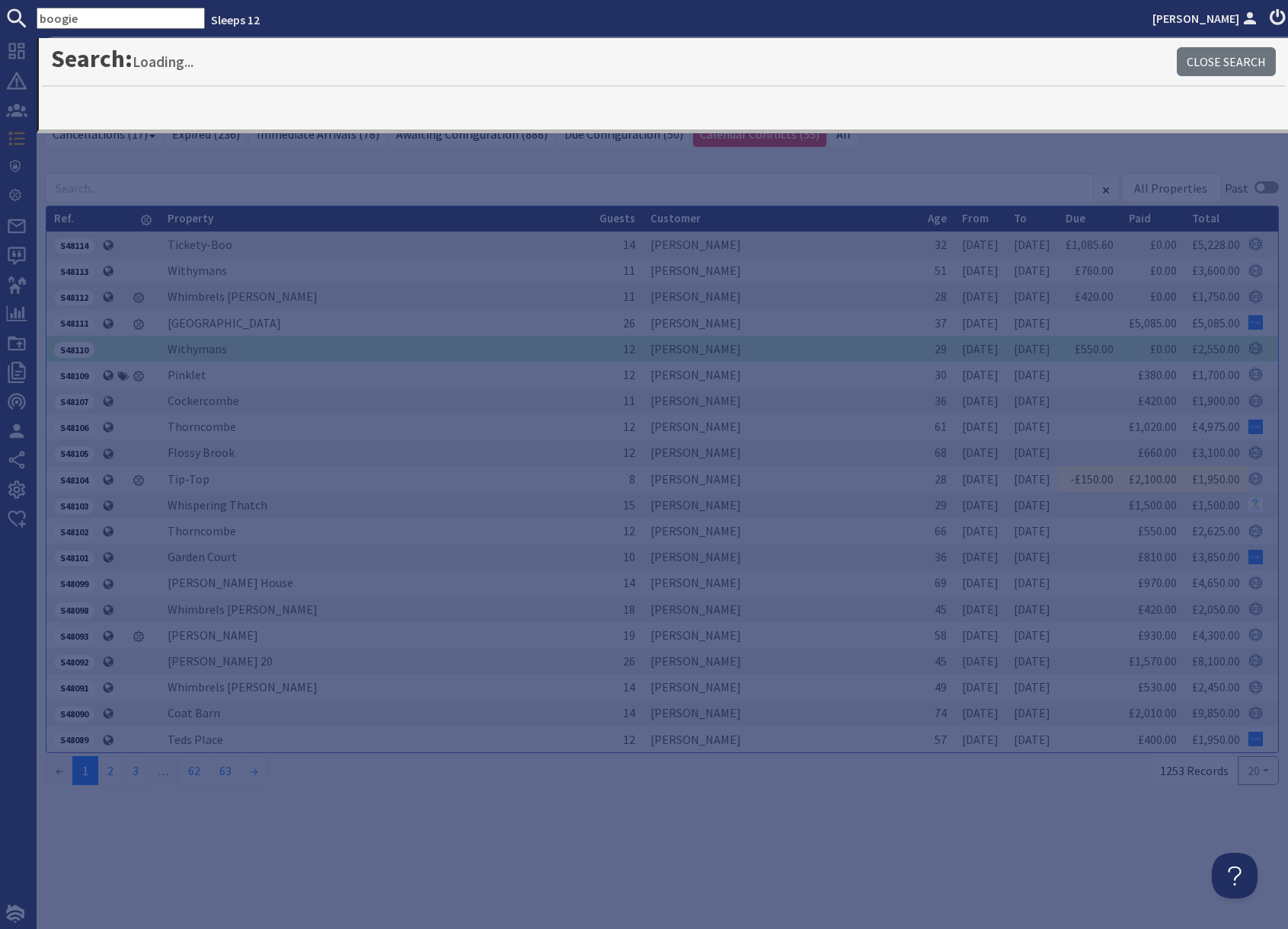
type input "boogie"
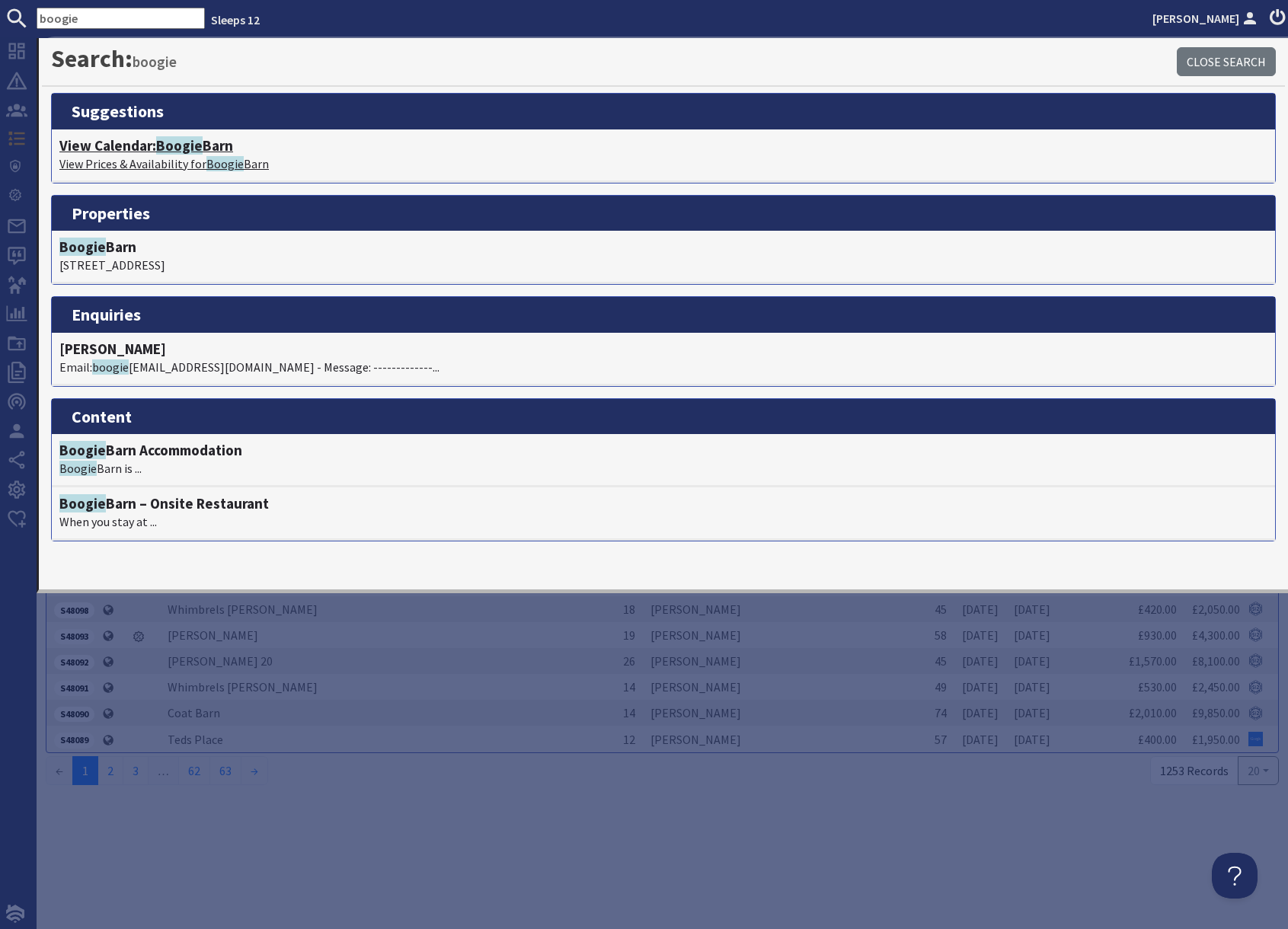
click at [172, 147] on span "Boogie" at bounding box center [179, 145] width 46 height 18
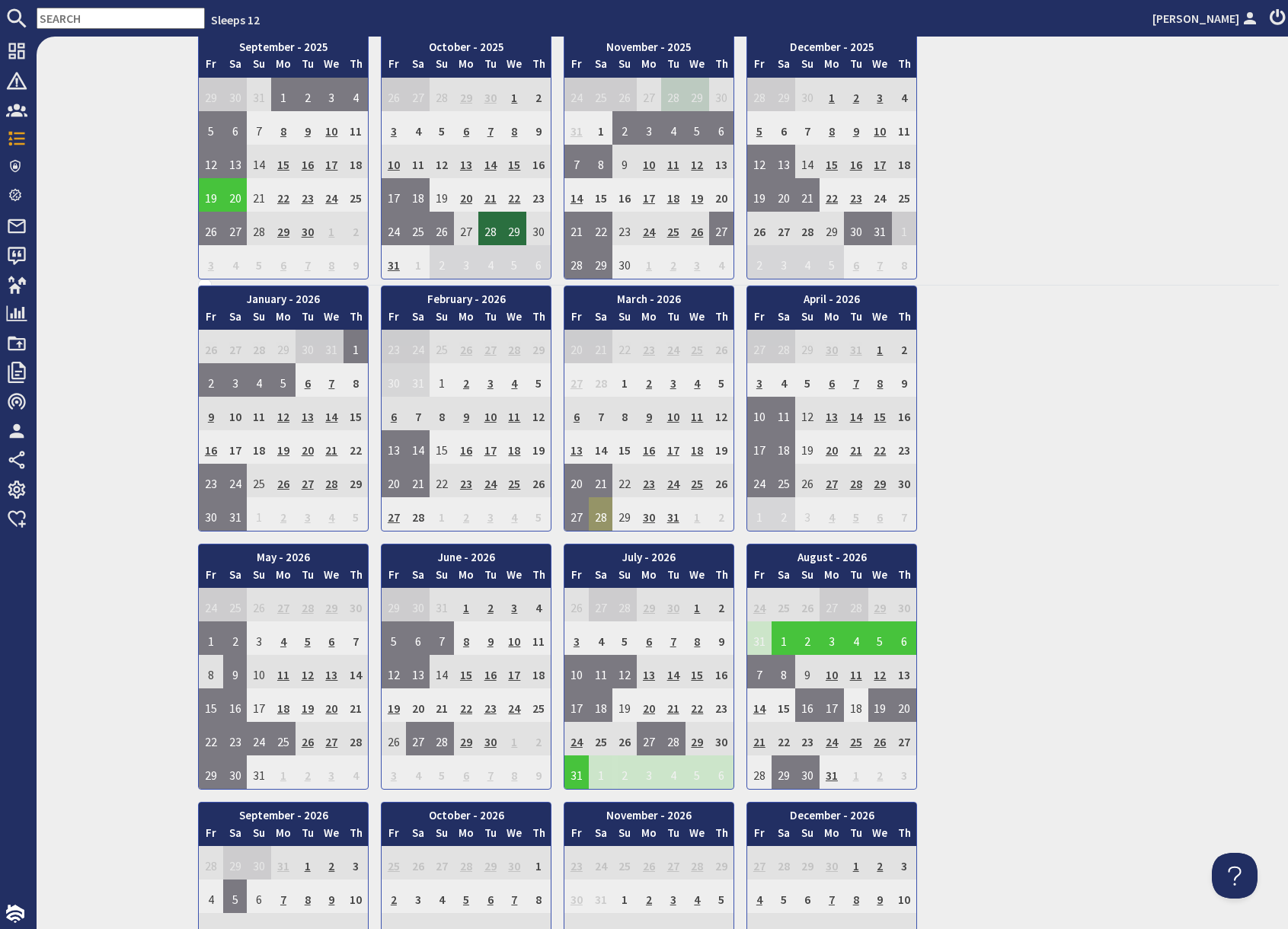
scroll to position [660, 0]
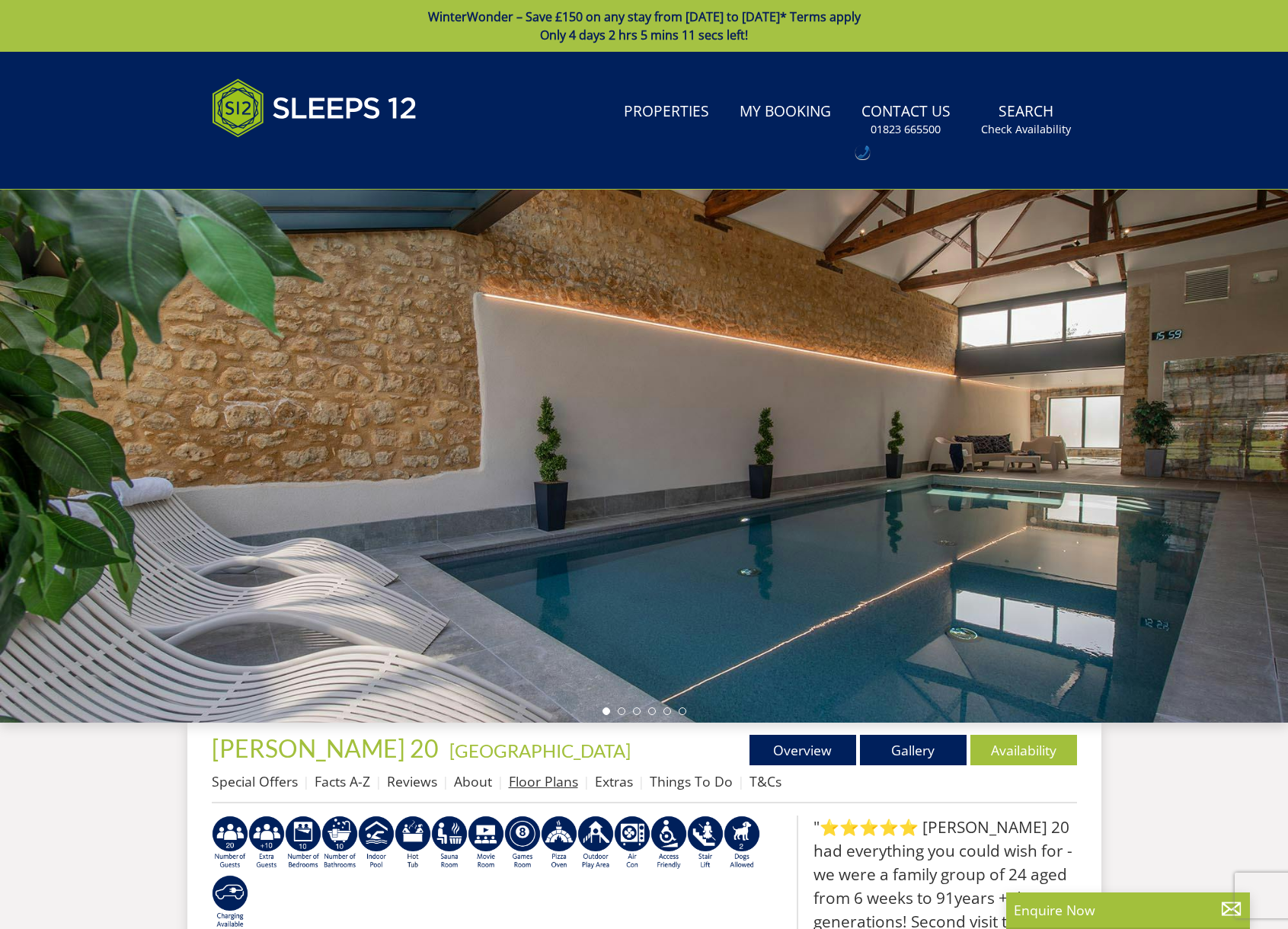
click at [537, 781] on link "Floor Plans" at bounding box center [543, 781] width 69 height 18
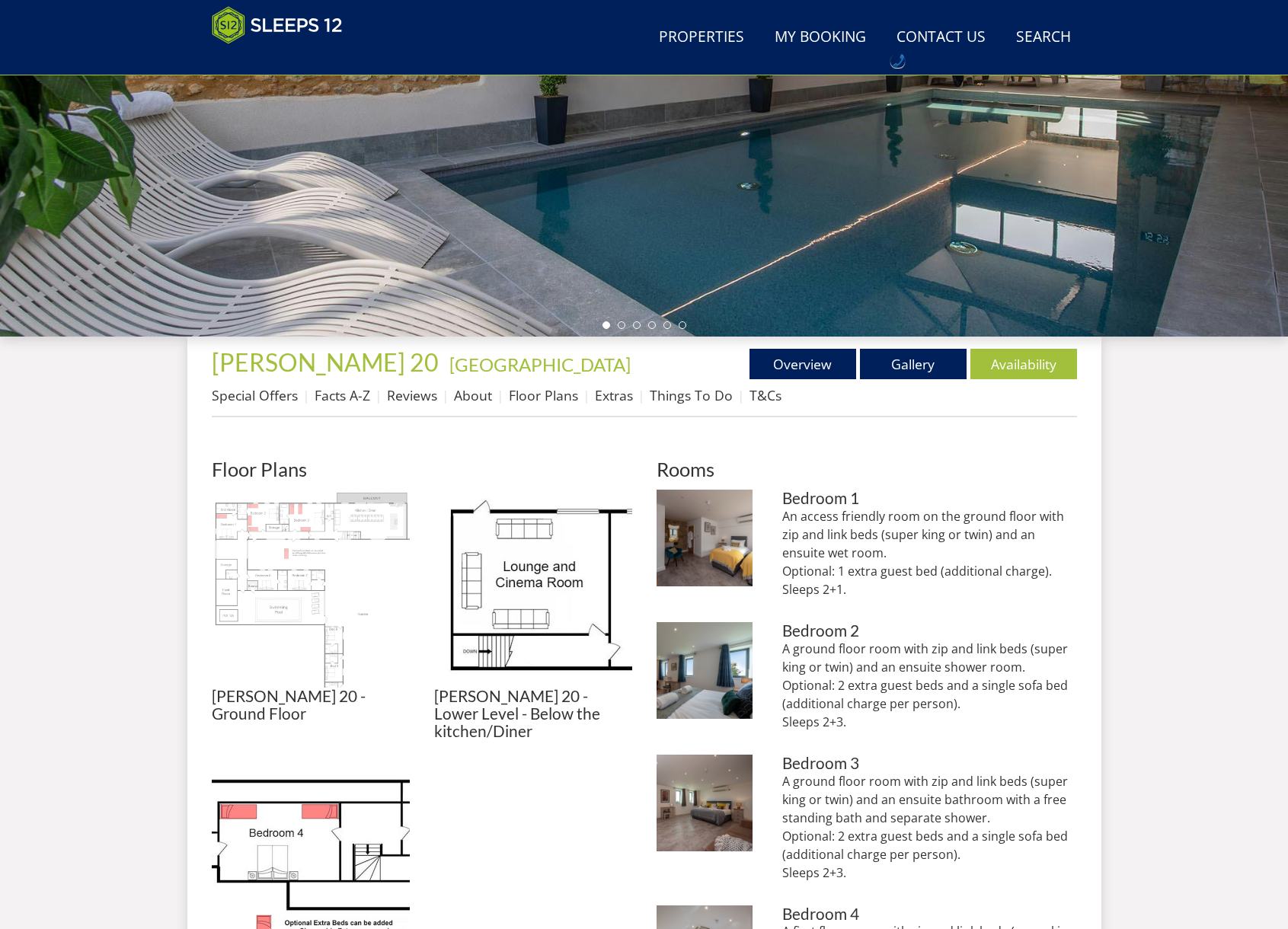
scroll to position [327, 0]
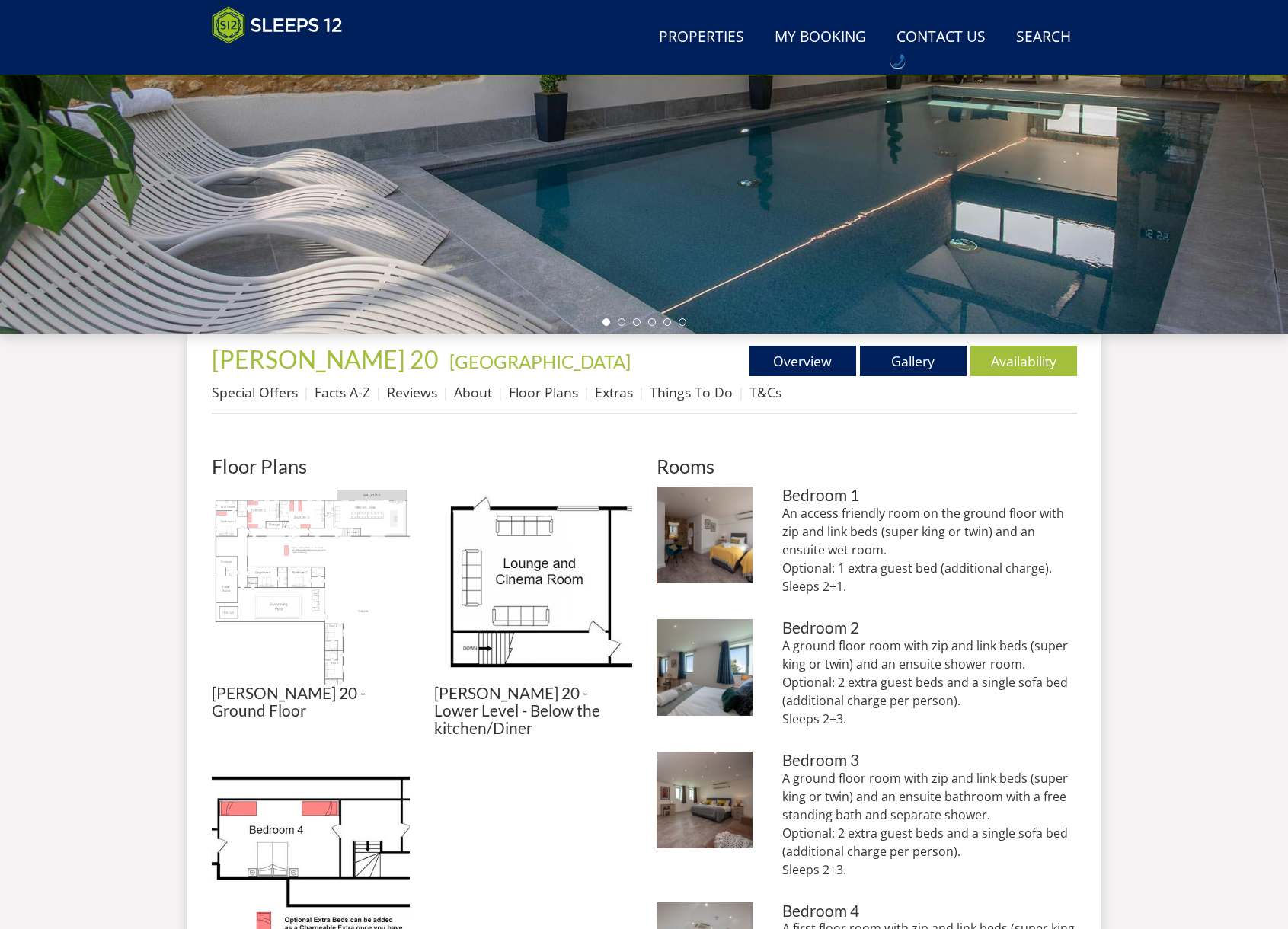
click at [295, 586] on img at bounding box center [310, 585] width 198 height 198
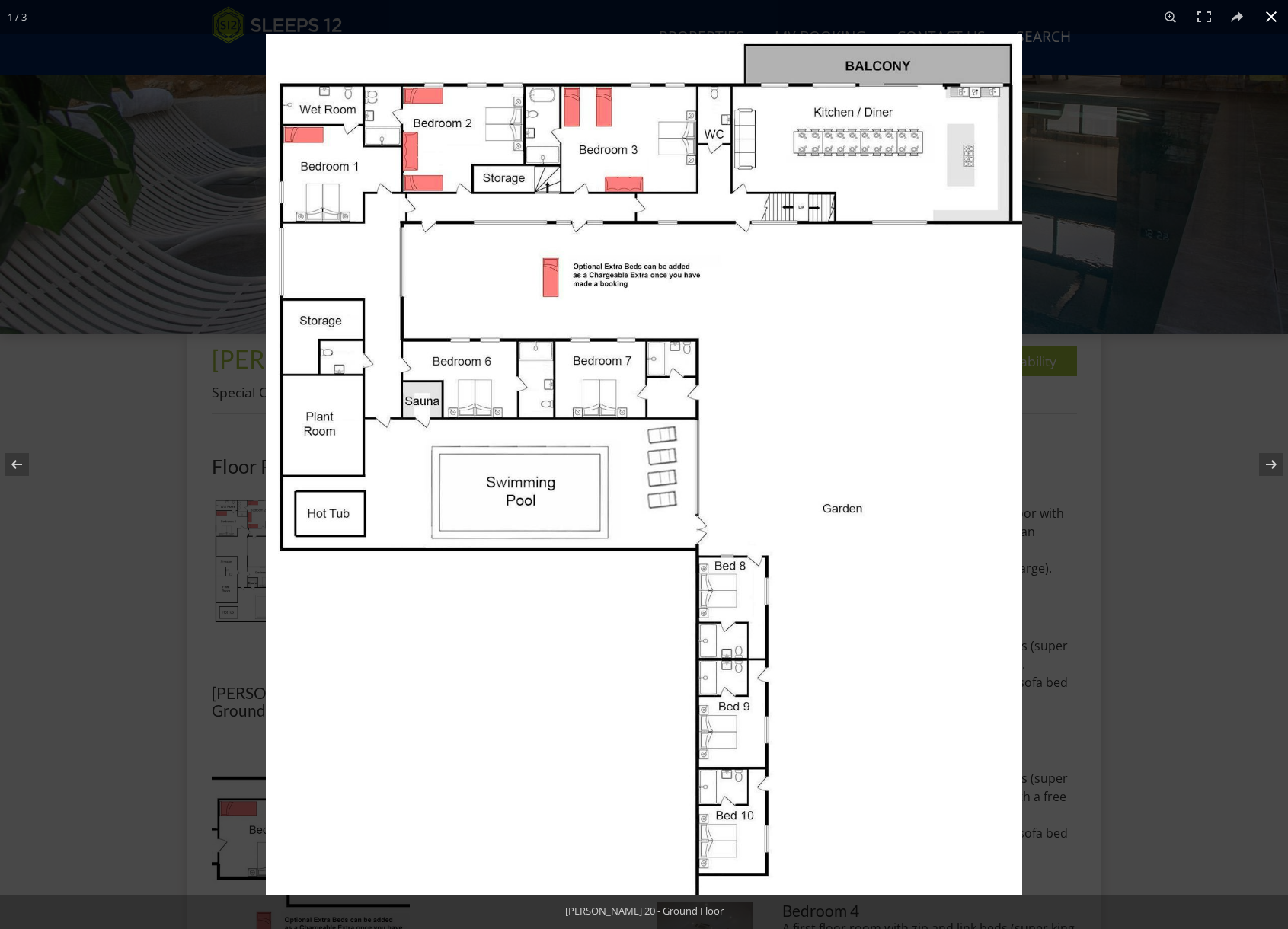
click at [1196, 449] on div at bounding box center [909, 497] width 1288 height 929
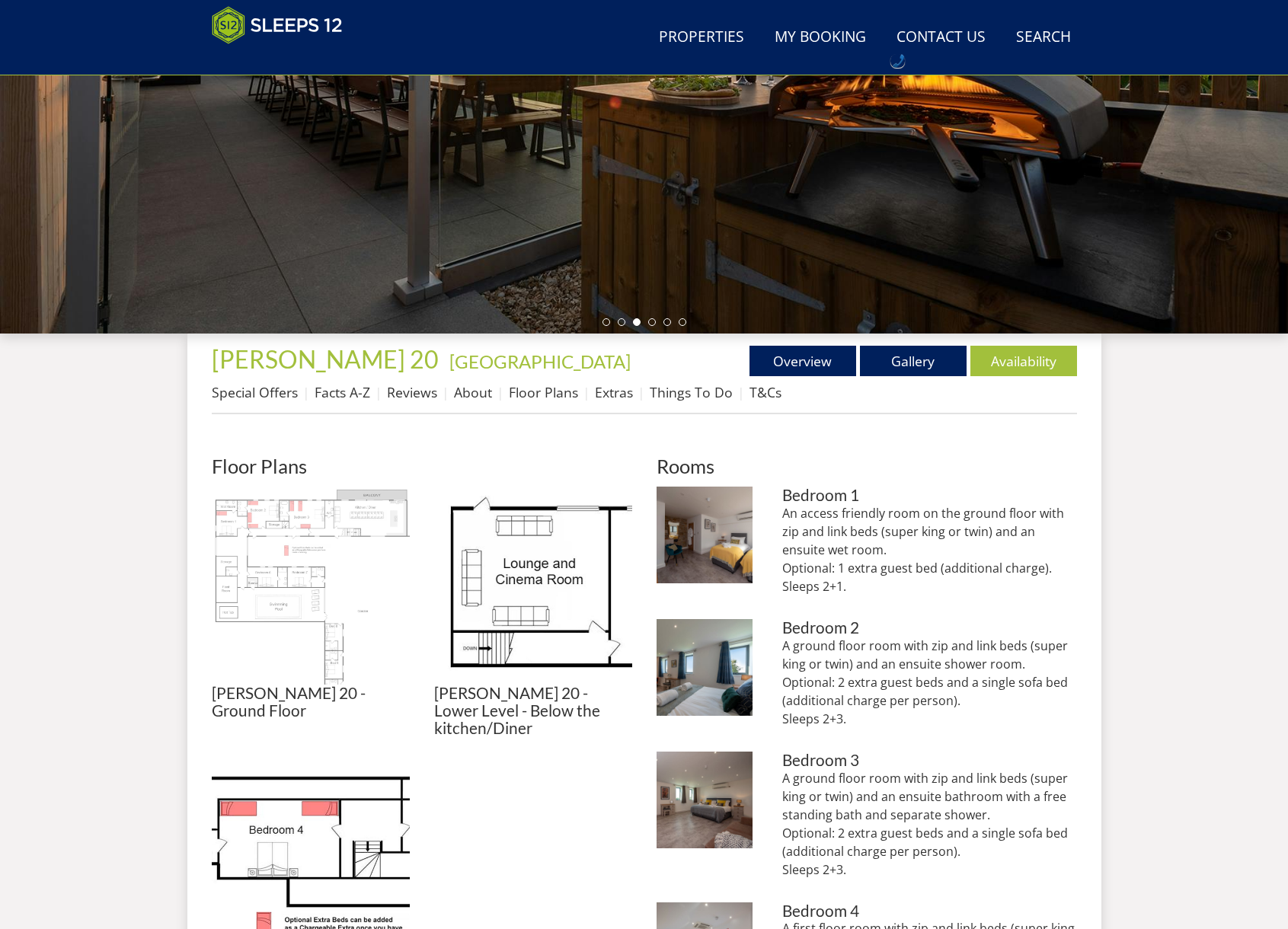
click at [267, 523] on img at bounding box center [310, 585] width 198 height 198
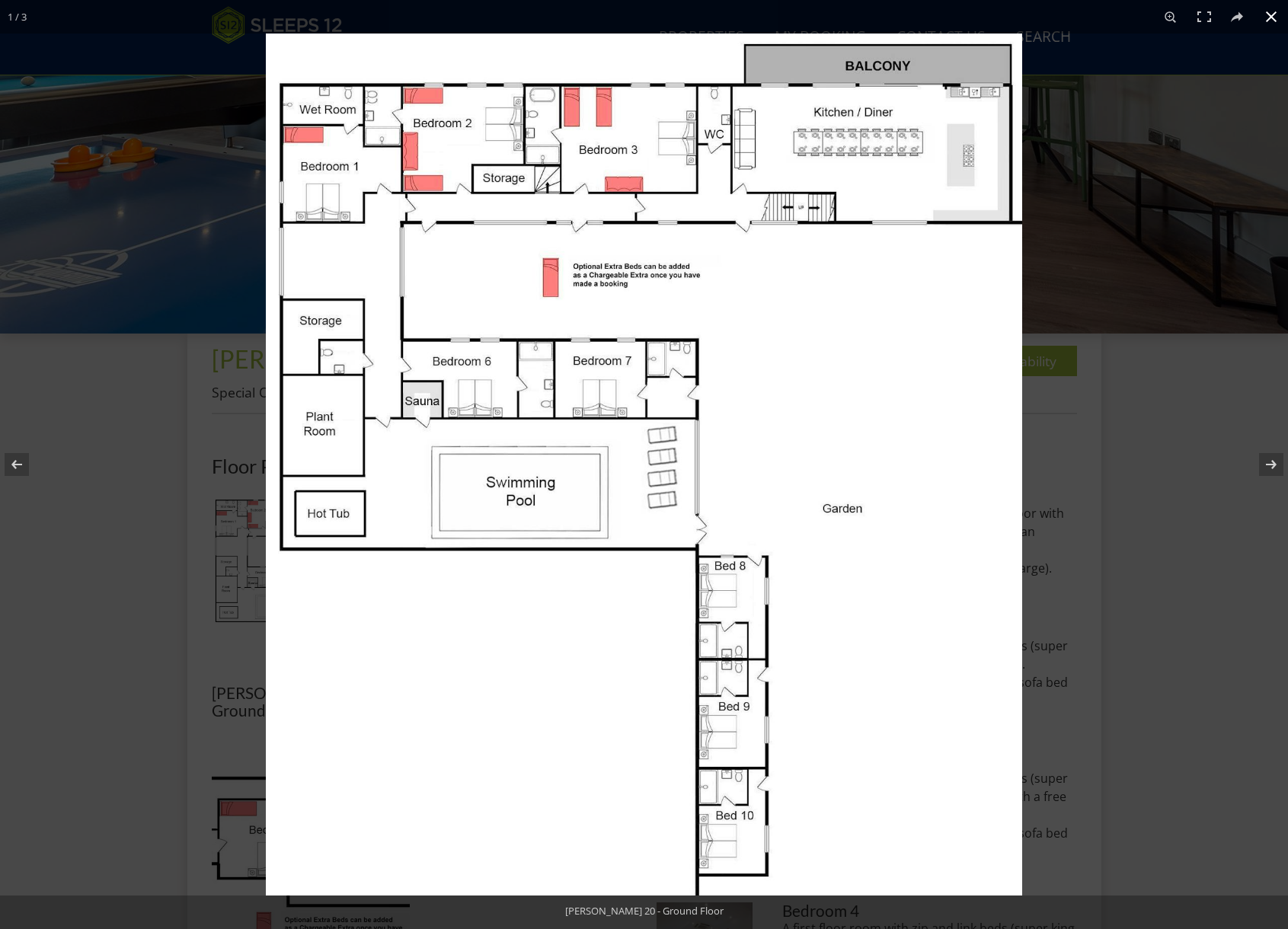
drag, startPoint x: 1132, startPoint y: 223, endPoint x: 1125, endPoint y: 258, distance: 35.7
click at [1132, 224] on div at bounding box center [909, 497] width 1288 height 929
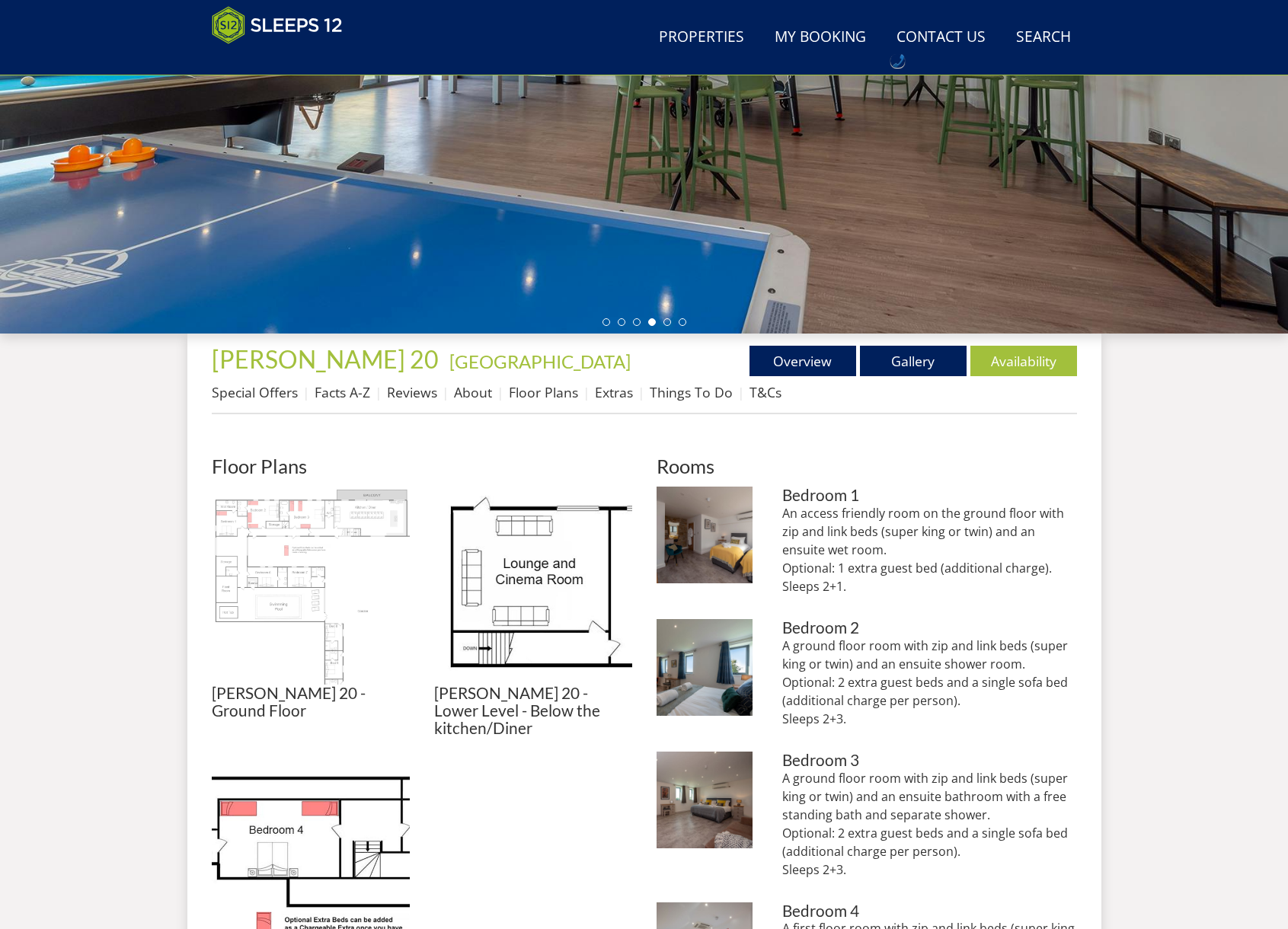
click at [296, 513] on img at bounding box center [310, 585] width 198 height 198
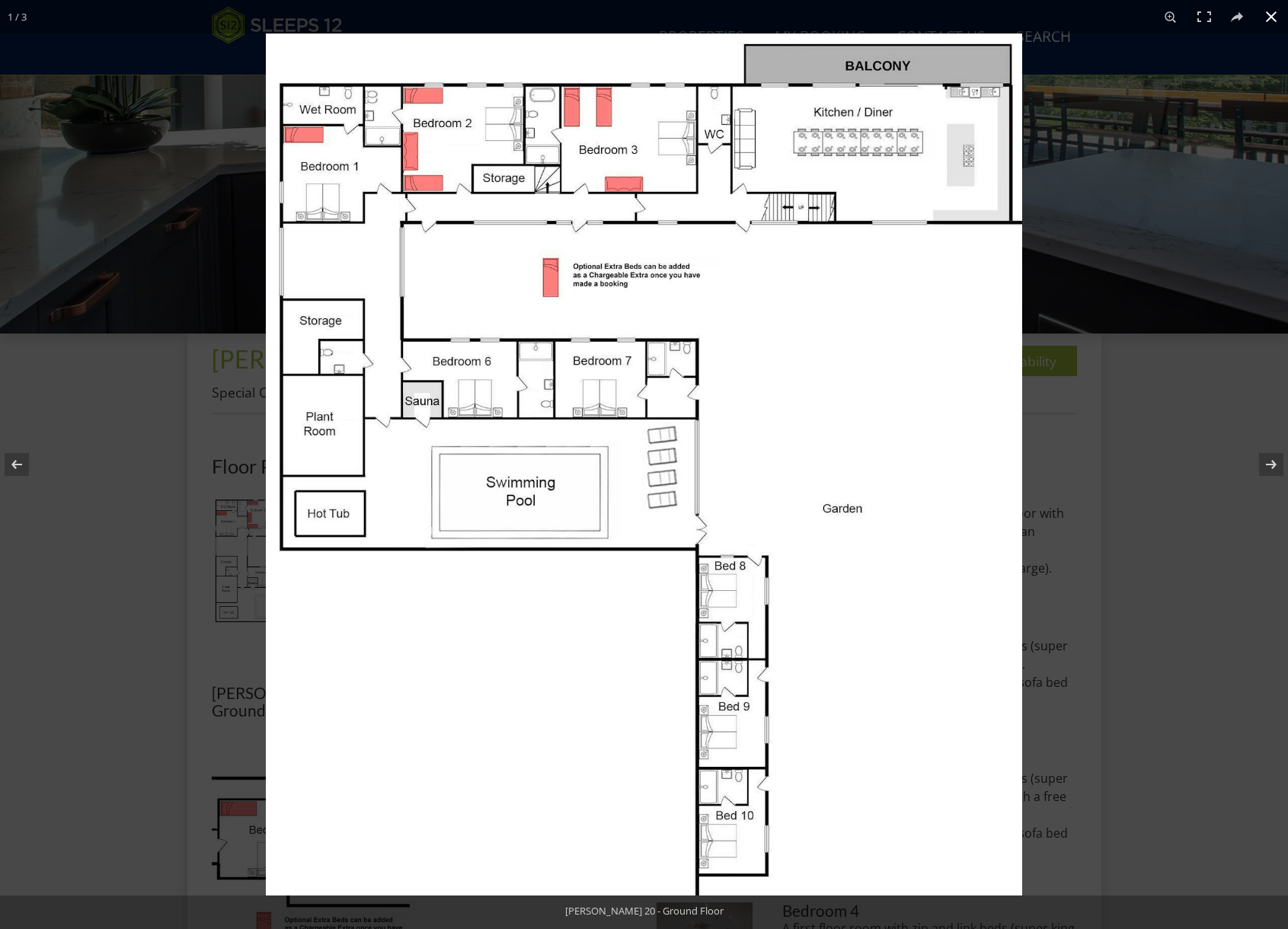
drag, startPoint x: 1182, startPoint y: 290, endPoint x: 1139, endPoint y: 325, distance: 55.4
click at [1182, 291] on div at bounding box center [909, 497] width 1288 height 929
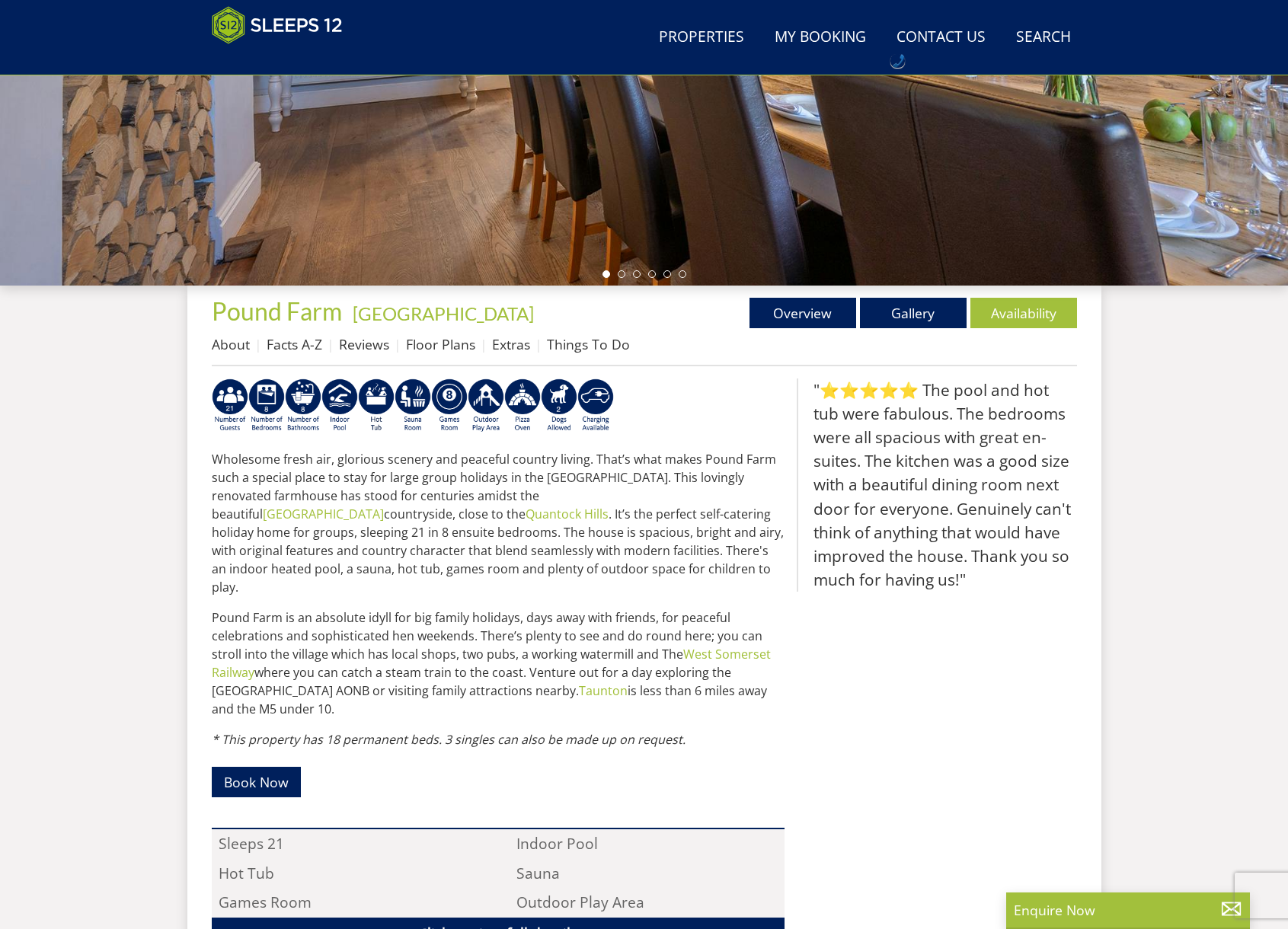
scroll to position [387, 0]
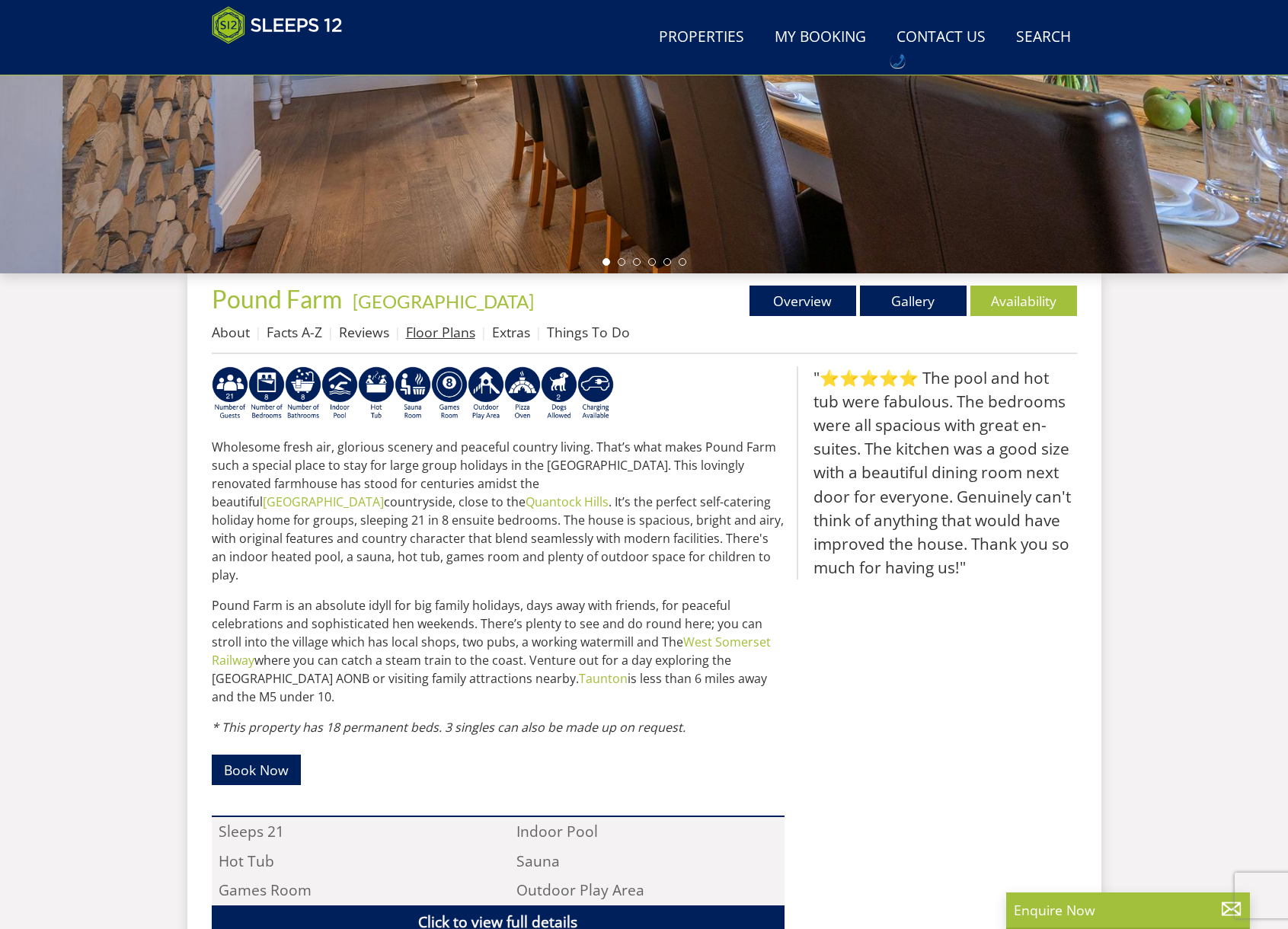
click at [422, 336] on link "Floor Plans" at bounding box center [440, 331] width 69 height 18
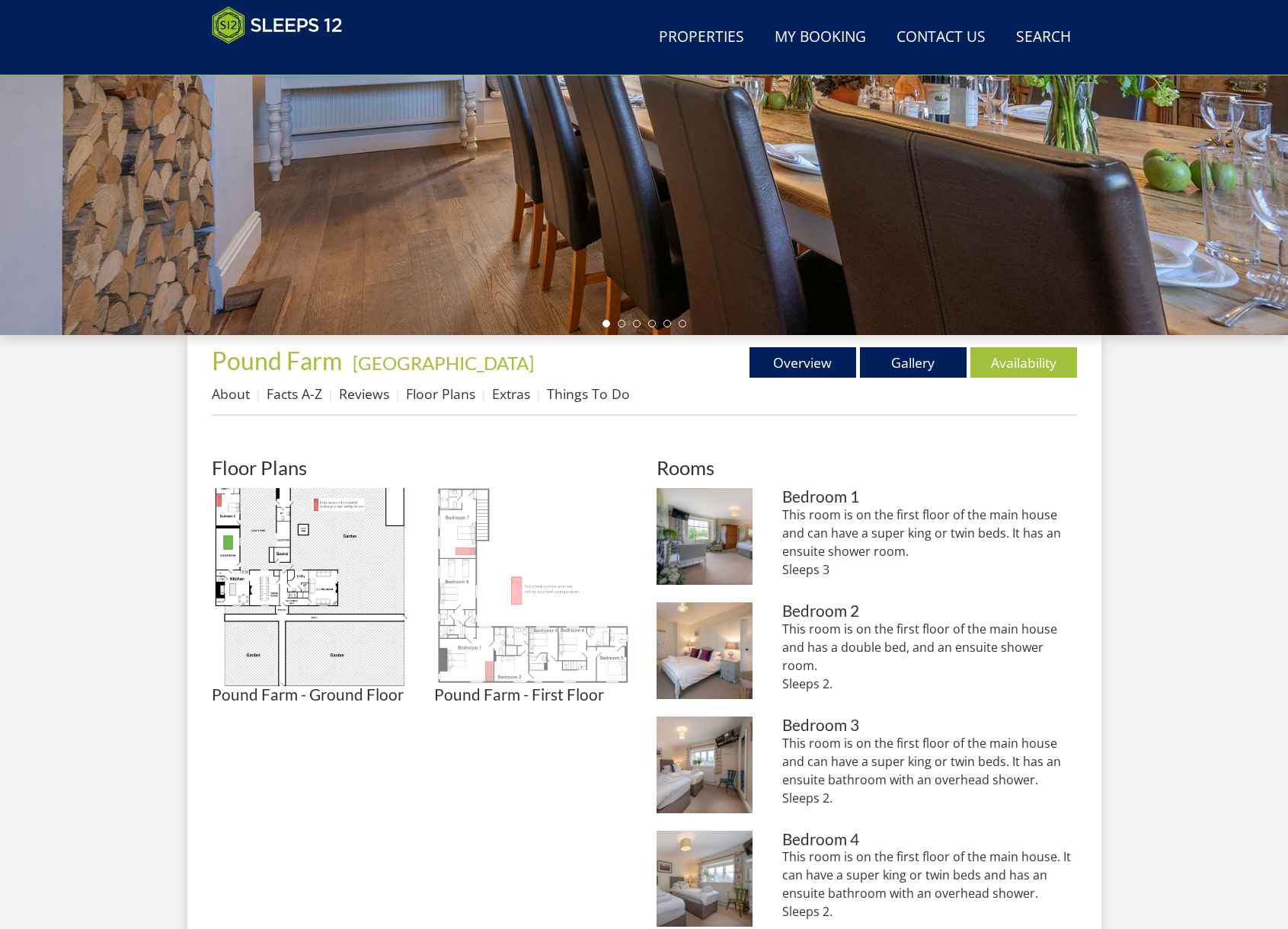
scroll to position [326, 0]
click at [501, 652] on img at bounding box center [532, 586] width 198 height 198
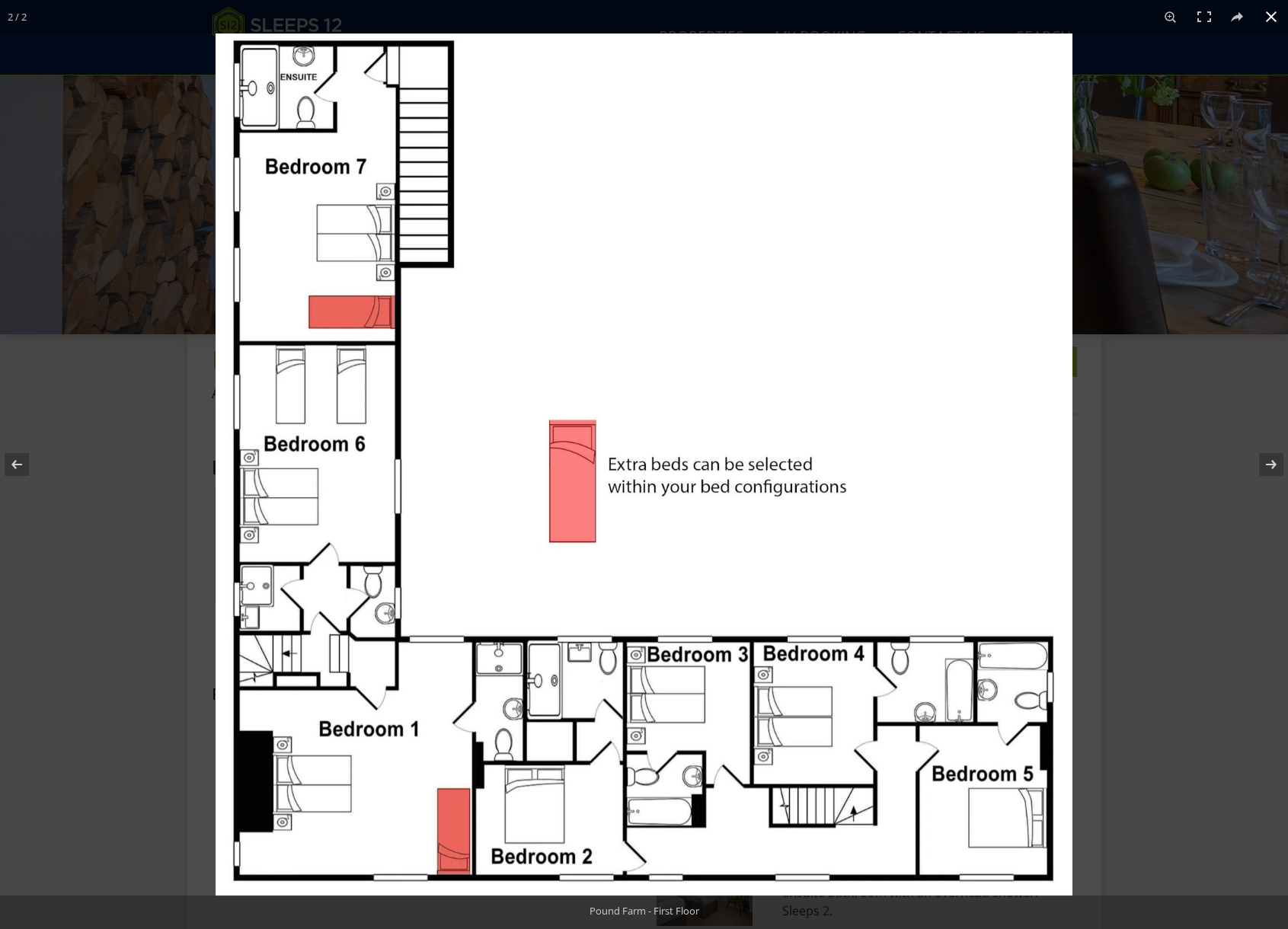
click at [1170, 502] on div at bounding box center [859, 497] width 1288 height 929
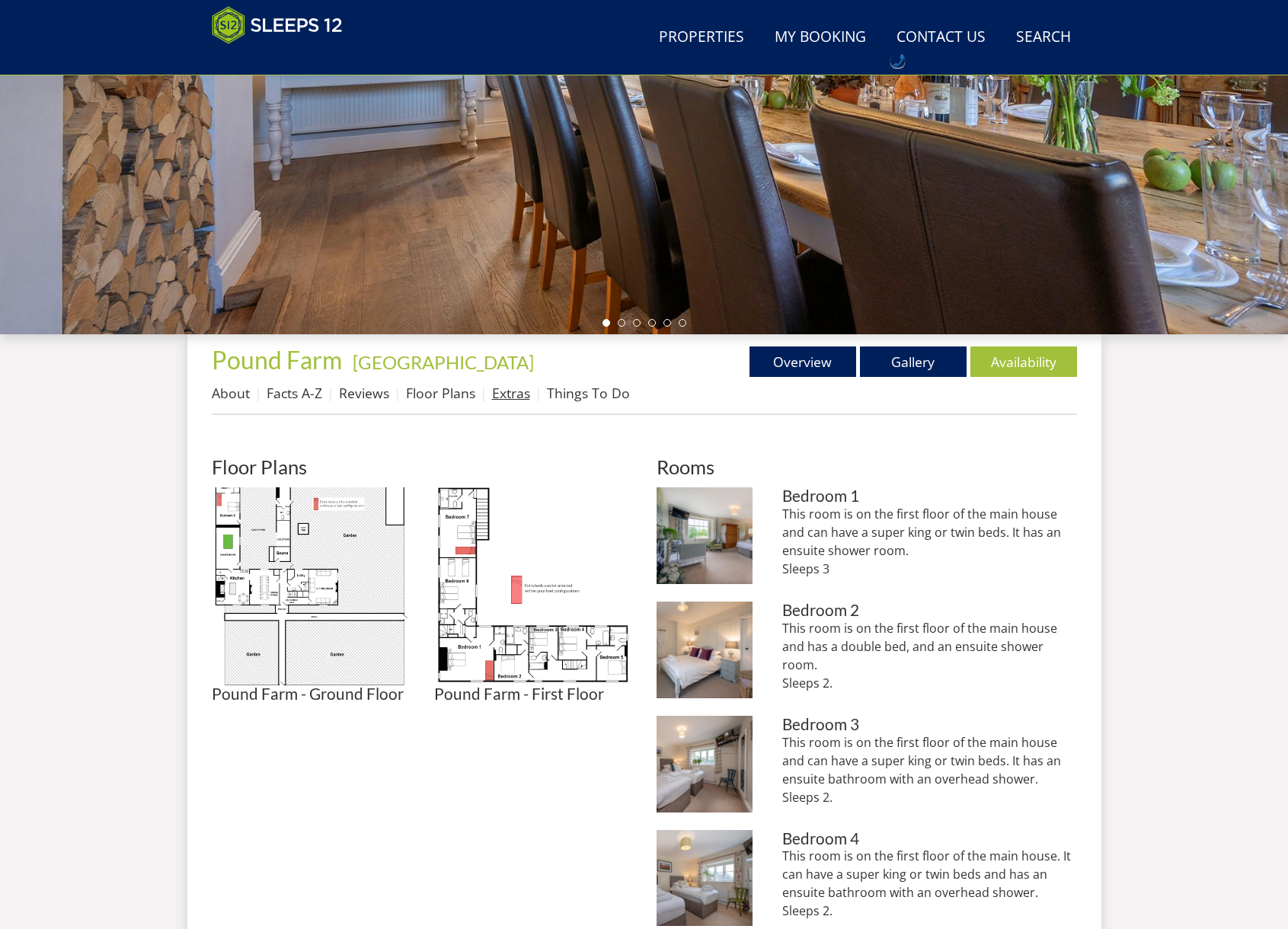
click at [519, 392] on link "Extras" at bounding box center [511, 393] width 38 height 18
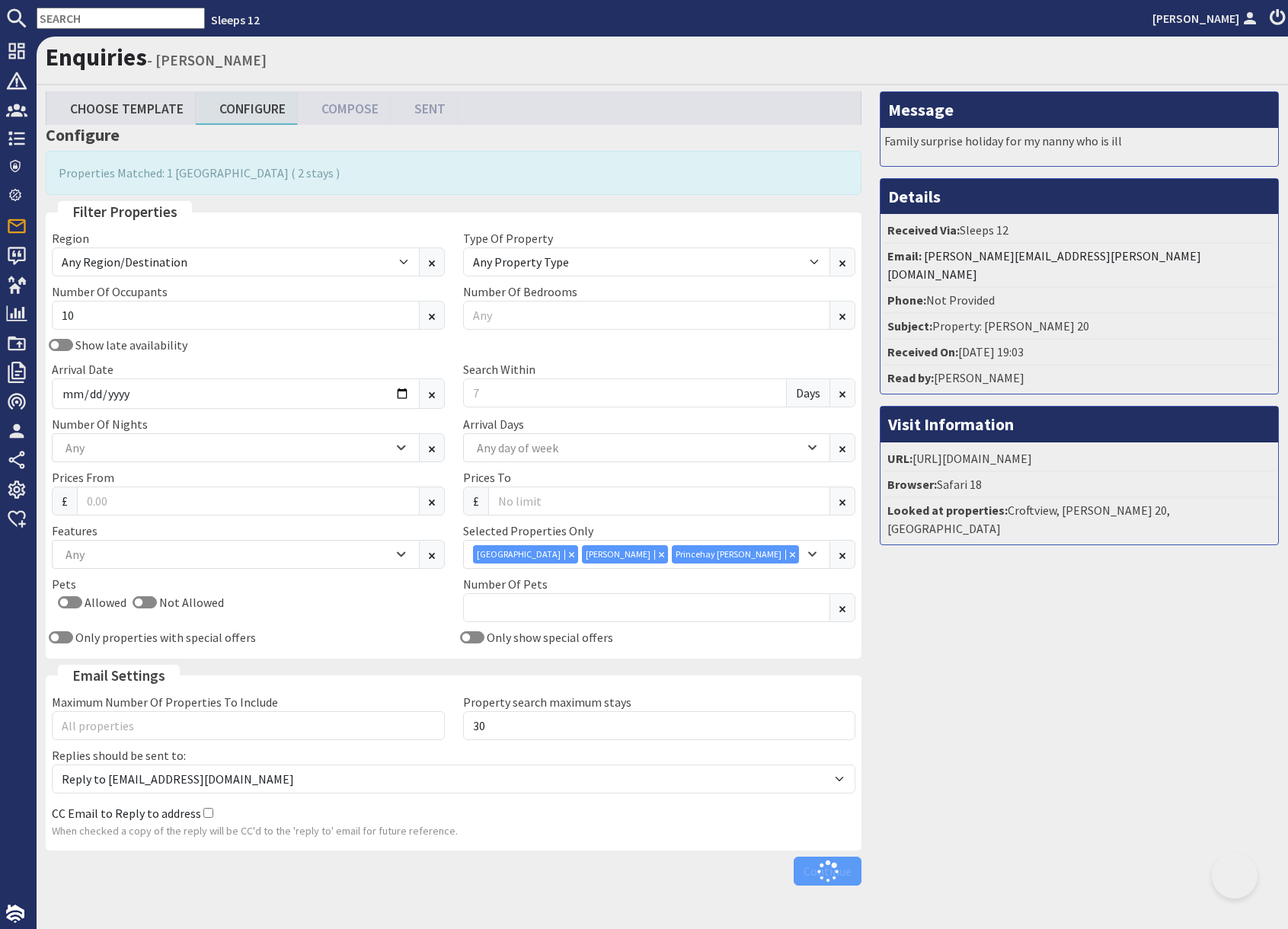
click at [1029, 662] on div "Message Family surprise holiday for my nanny who is ill Details Received Via: S…" at bounding box center [1078, 492] width 417 height 801
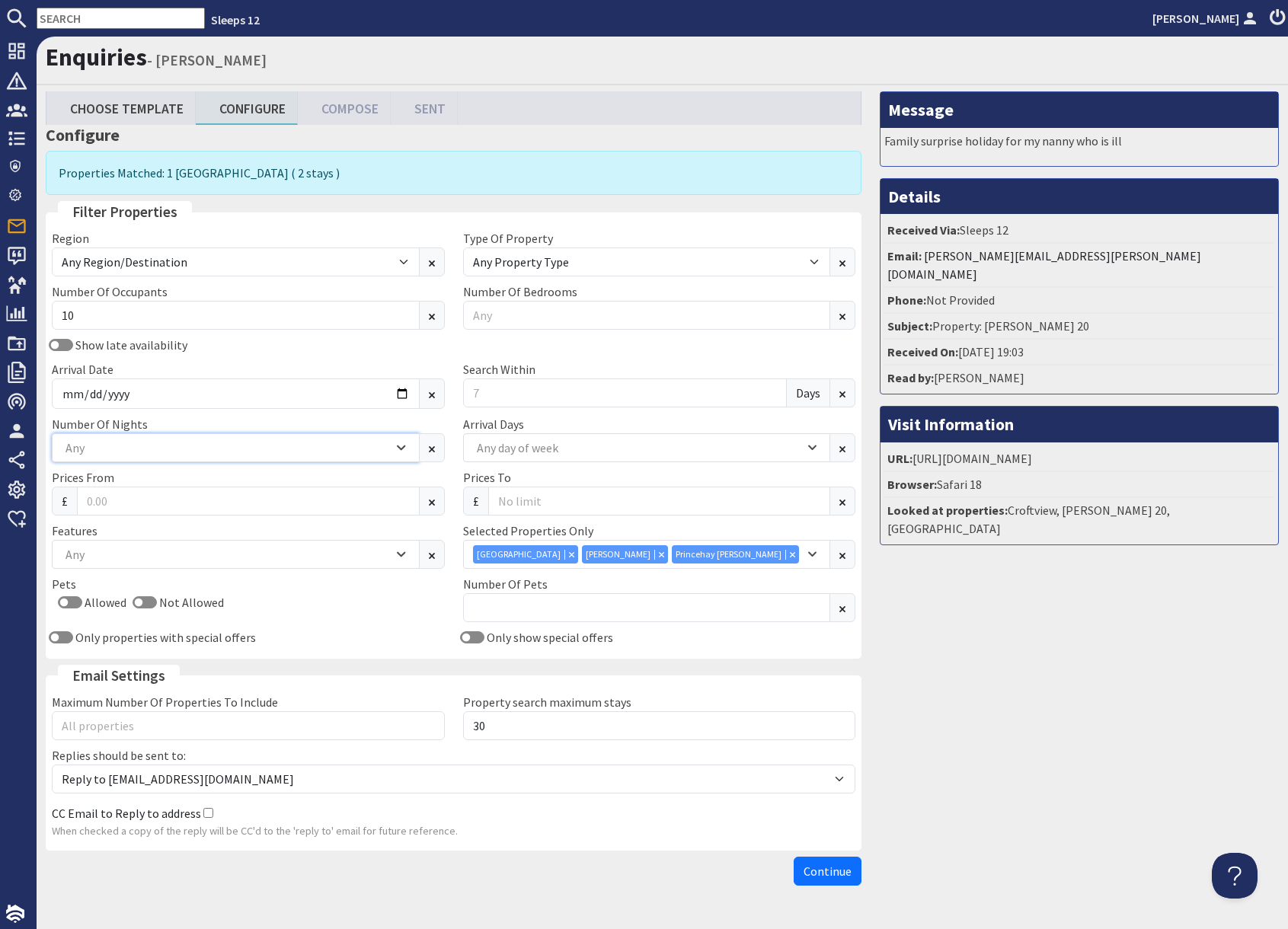
click at [101, 447] on div "Any" at bounding box center [227, 447] width 331 height 17
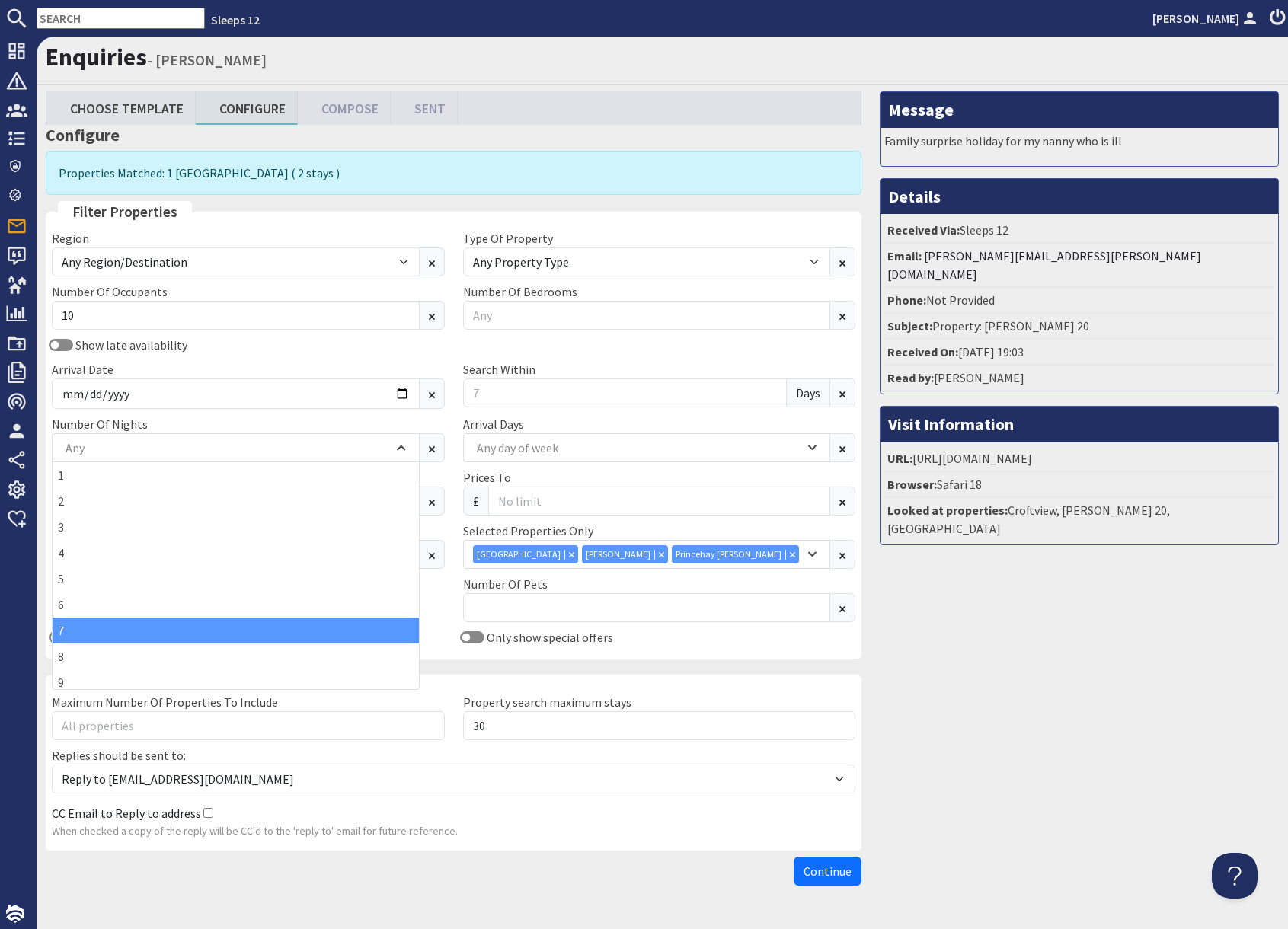
click at [87, 630] on div "7" at bounding box center [235, 630] width 366 height 26
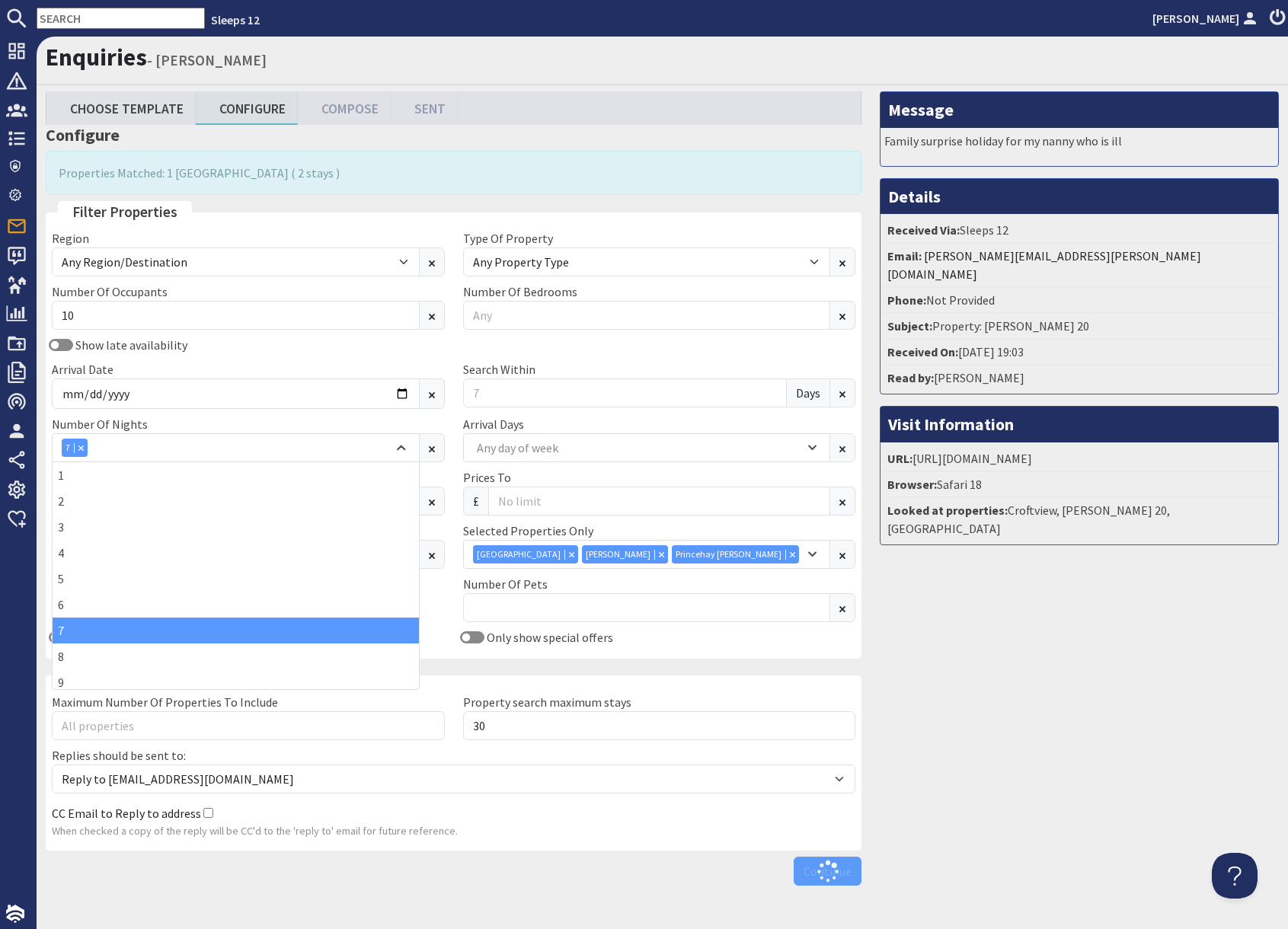
click at [1082, 706] on div "Message Family surprise holiday for my nanny who is ill Details Received Via: S…" at bounding box center [1078, 492] width 417 height 801
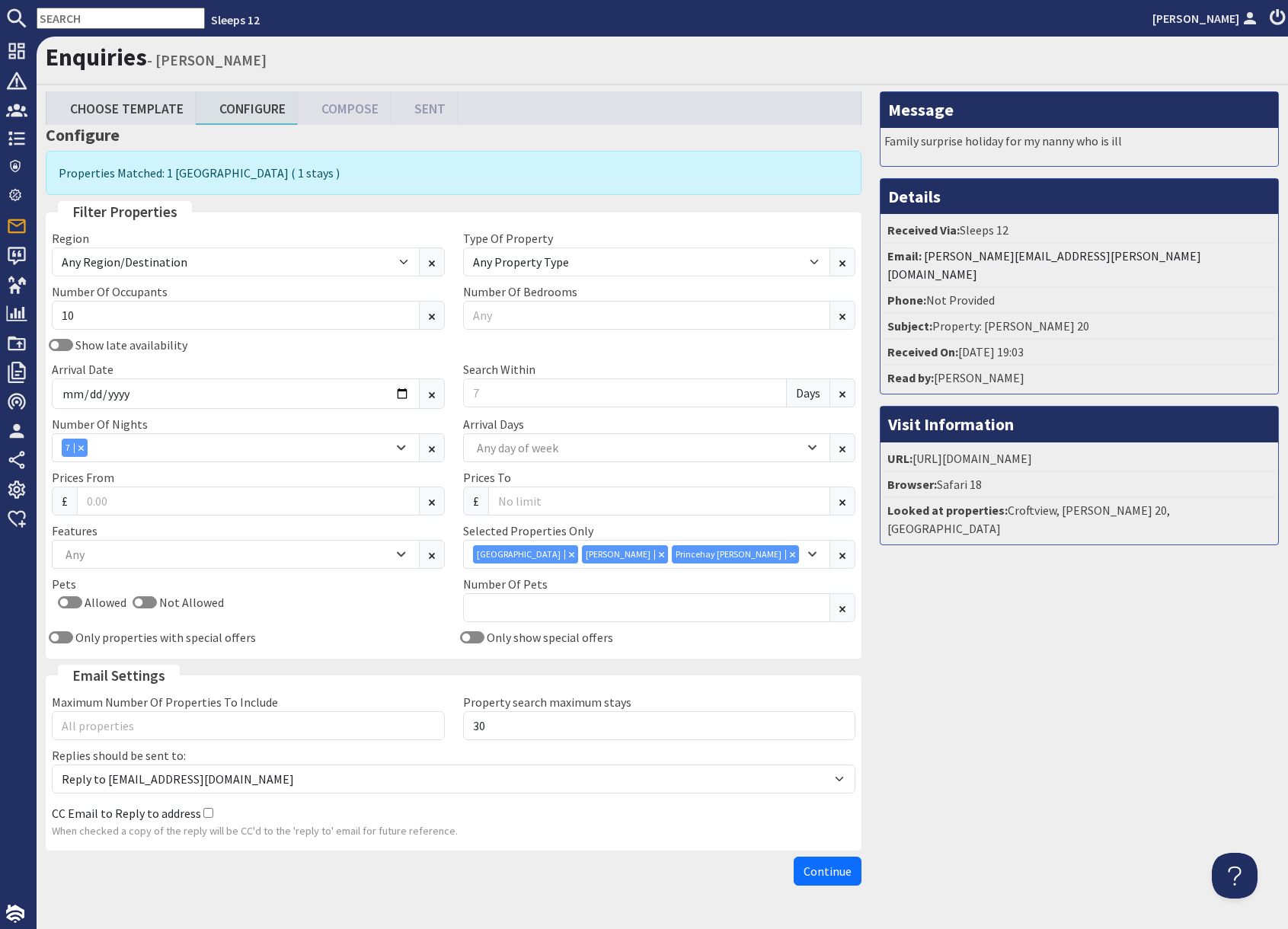
scroll to position [41, 0]
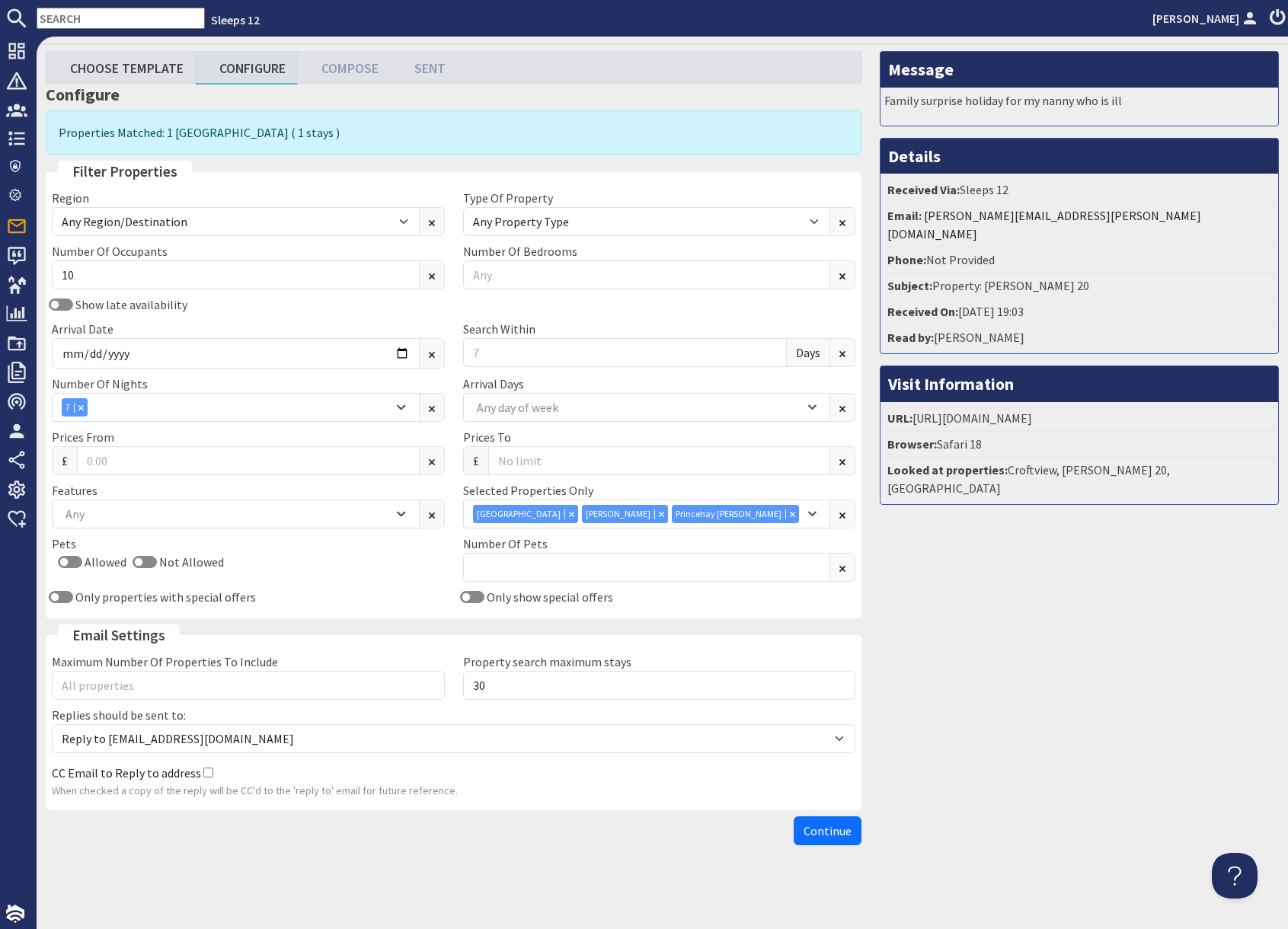
drag, startPoint x: 1021, startPoint y: 796, endPoint x: 946, endPoint y: 846, distance: 90.1
click at [1008, 807] on div "Message Family surprise holiday for my nanny who is ill Details Received Via: S…" at bounding box center [1078, 451] width 417 height 801
click at [835, 833] on span "Continue" at bounding box center [827, 830] width 48 height 15
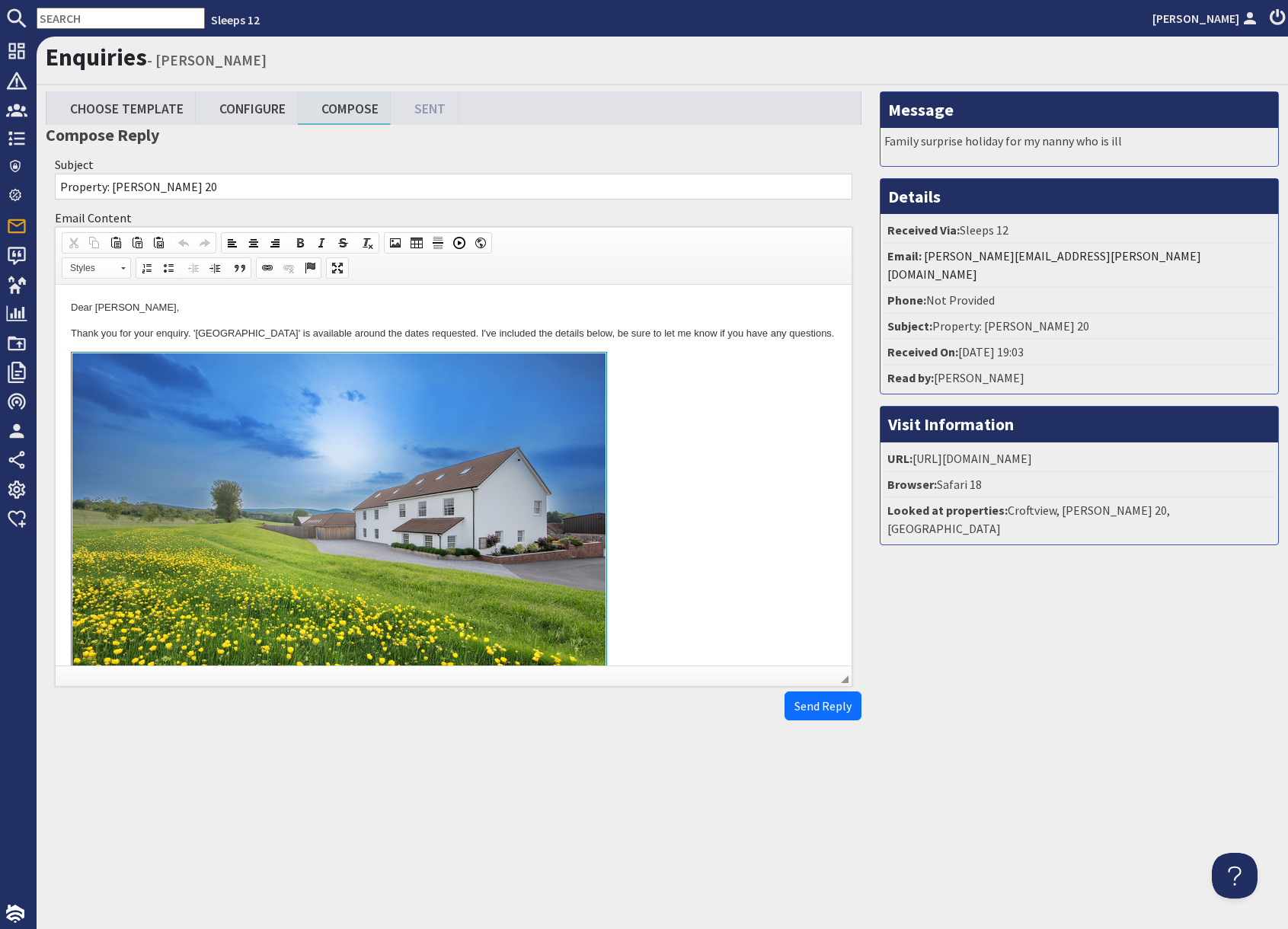
click at [681, 544] on link at bounding box center [453, 528] width 765 height 351
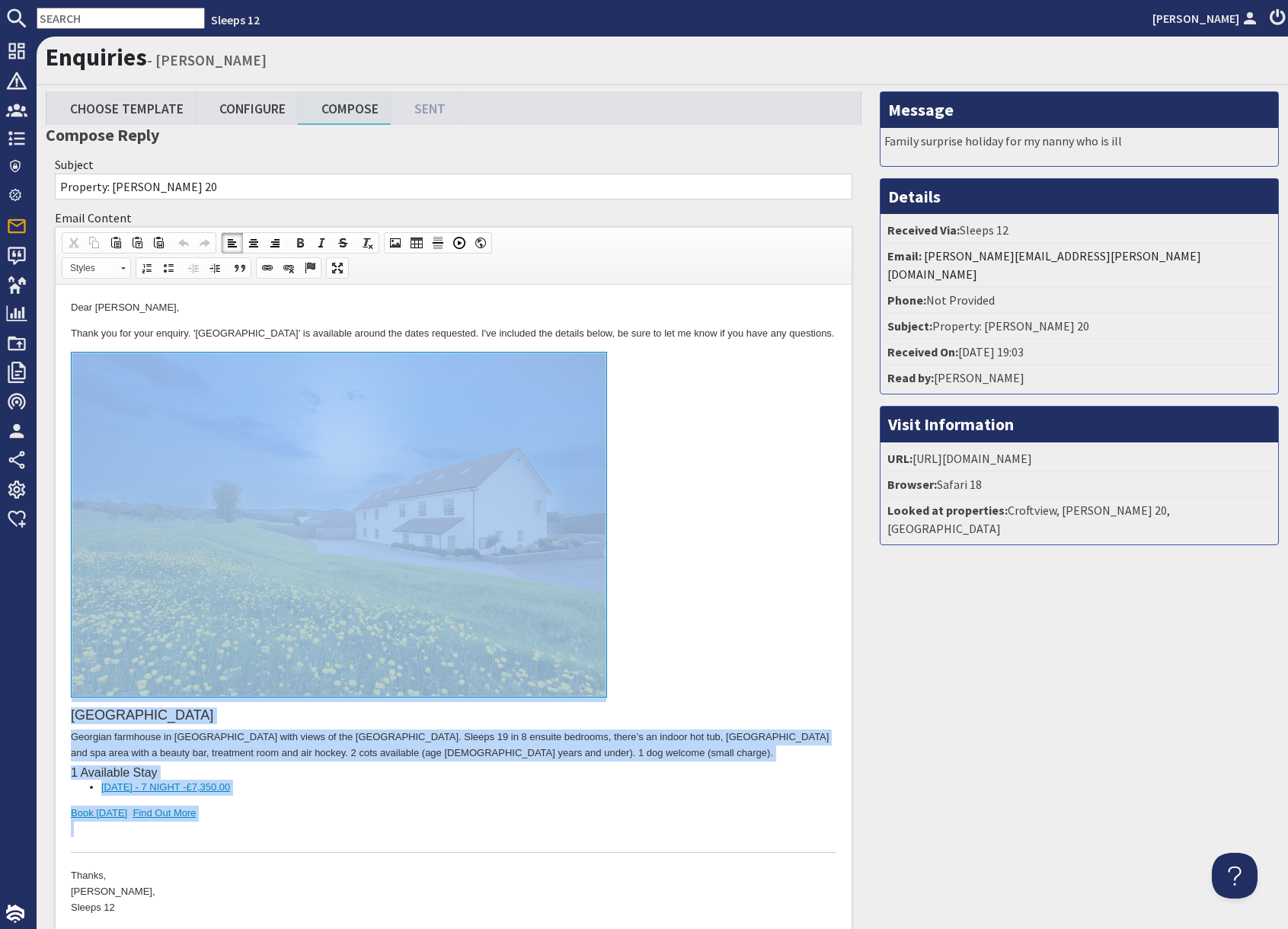
drag, startPoint x: 269, startPoint y: 842, endPoint x: 261, endPoint y: 645, distance: 197.2
click at [262, 645] on div "Inwood Farmhouse Georgian farmhouse in Somerset with views of the Quantock Hill…" at bounding box center [453, 603] width 765 height 502
copy div "Inwood Farmhouse Georgian farmhouse in Somerset with views of the Quantock Hill…"
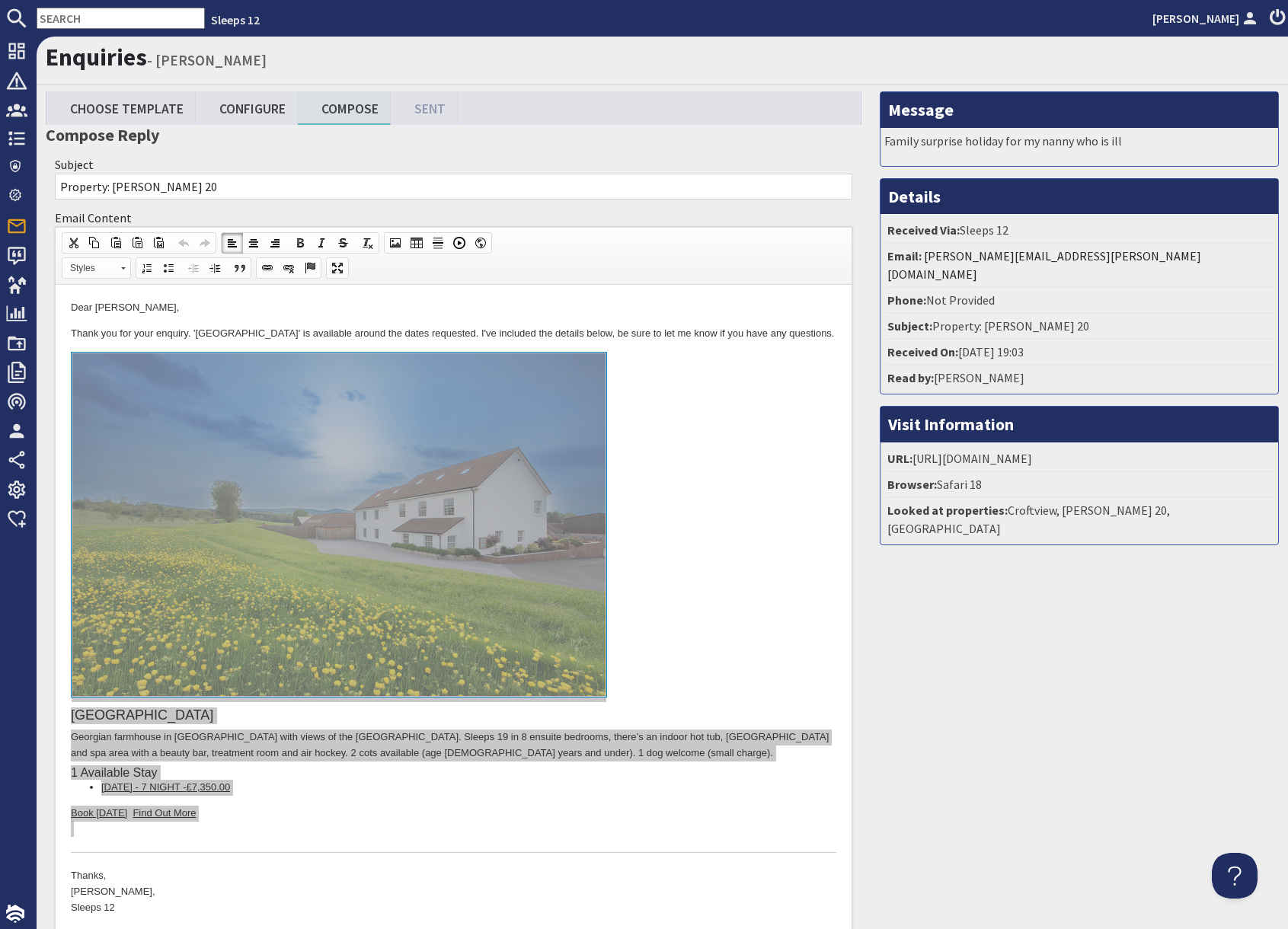
click at [75, 17] on input "text" at bounding box center [121, 18] width 168 height 21
paste input "nottus1971@icloud.com"
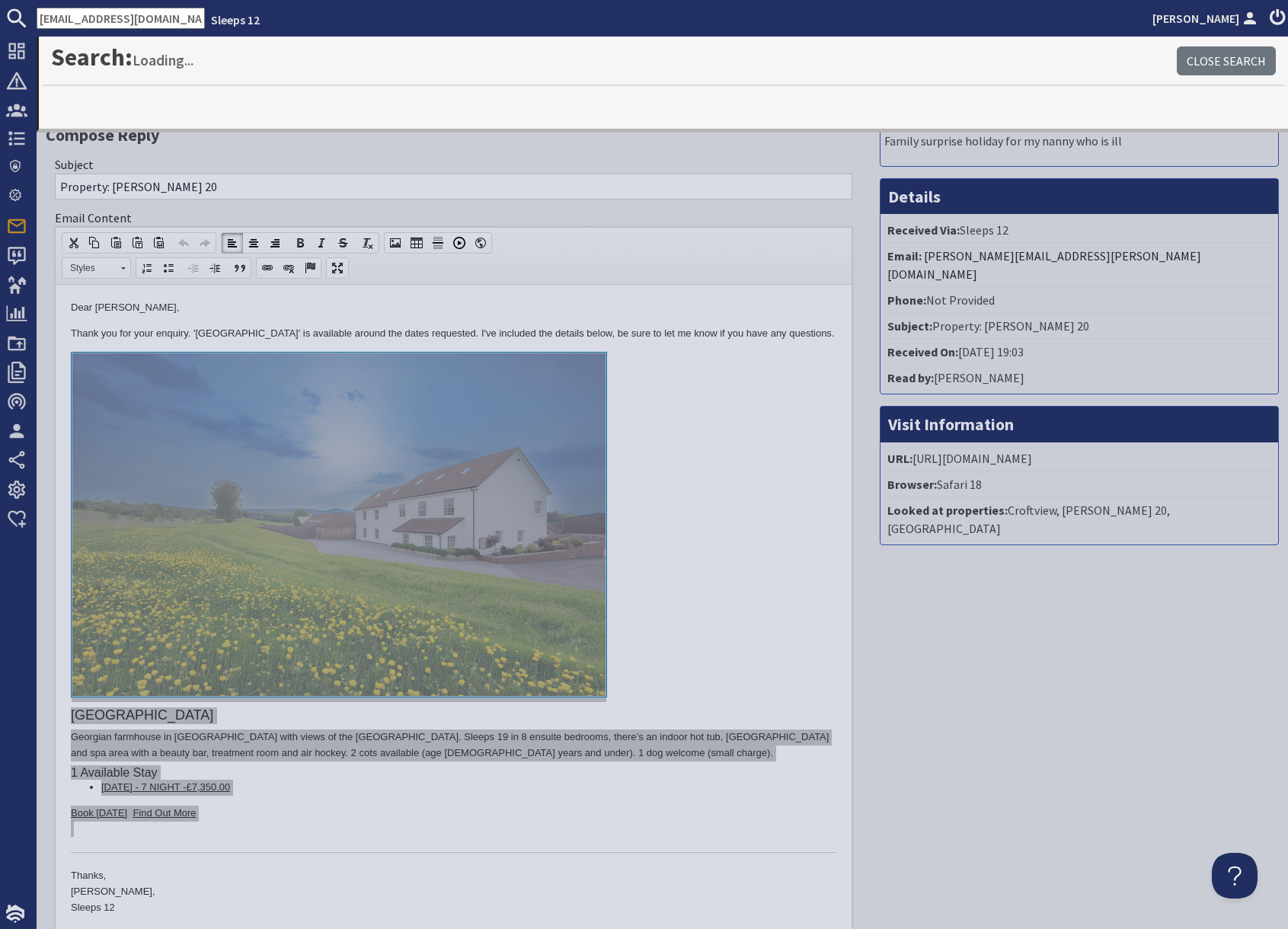
type input "nottus1971@icloud.com"
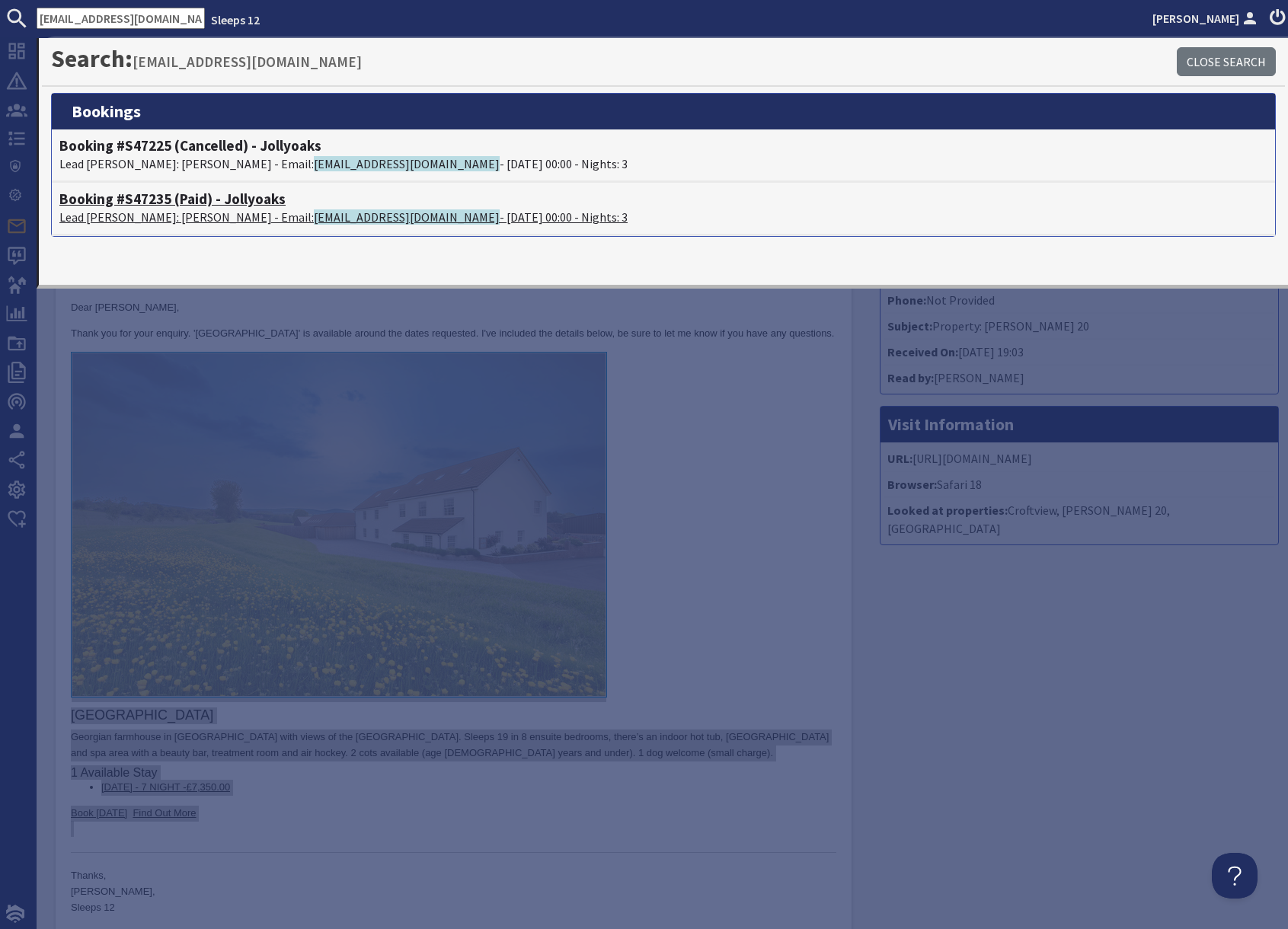
click at [250, 208] on p "Lead Booker: Maggie Sutton - Email: nottus1971@icloud.com - 14/11/2025 00:00 - …" at bounding box center [663, 217] width 1208 height 18
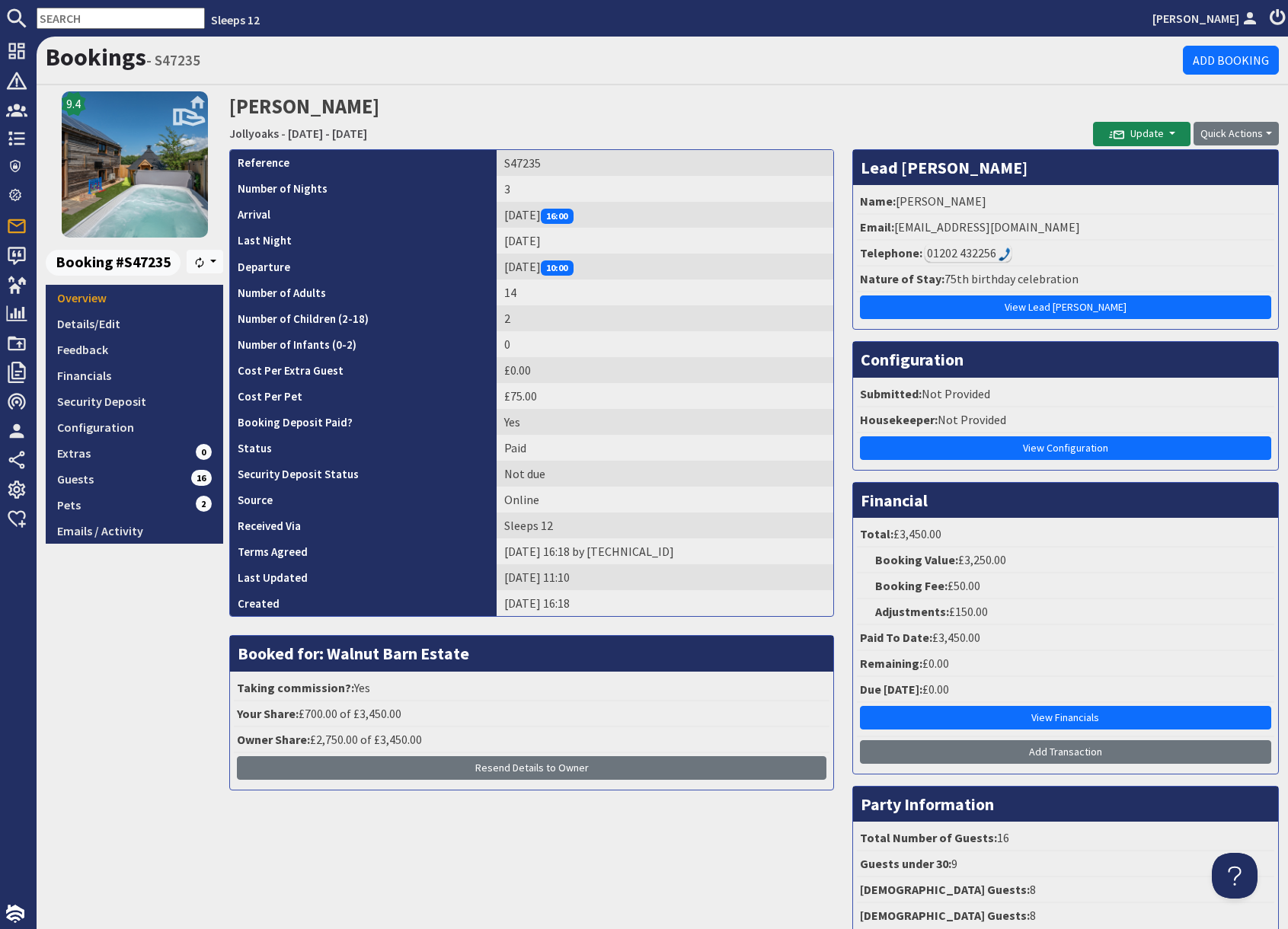
click at [157, 701] on div "9.4 Booking #S47235 Resync Overview Details/Edit Feedback Financials Security D…" at bounding box center [134, 517] width 177 height 852
click at [160, 433] on link "Configuration" at bounding box center [134, 427] width 177 height 26
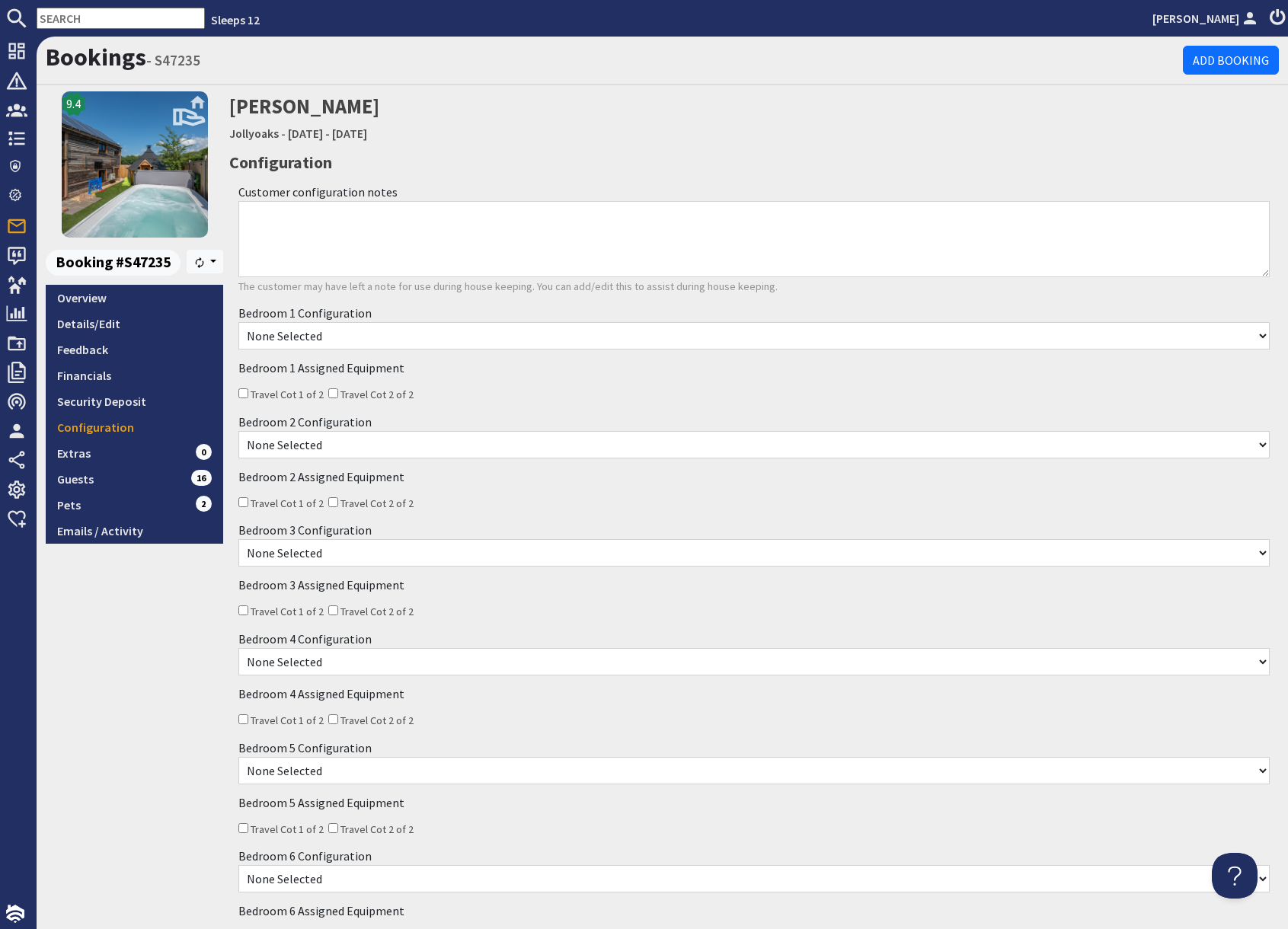
click at [367, 340] on select "None Selected King bed Twin beds King & two singles Twin beds and two singles" at bounding box center [754, 335] width 1031 height 28
click at [338, 339] on select "None Selected King bed Twin beds King & two singles Twin beds and two singles" at bounding box center [754, 334] width 1031 height 28
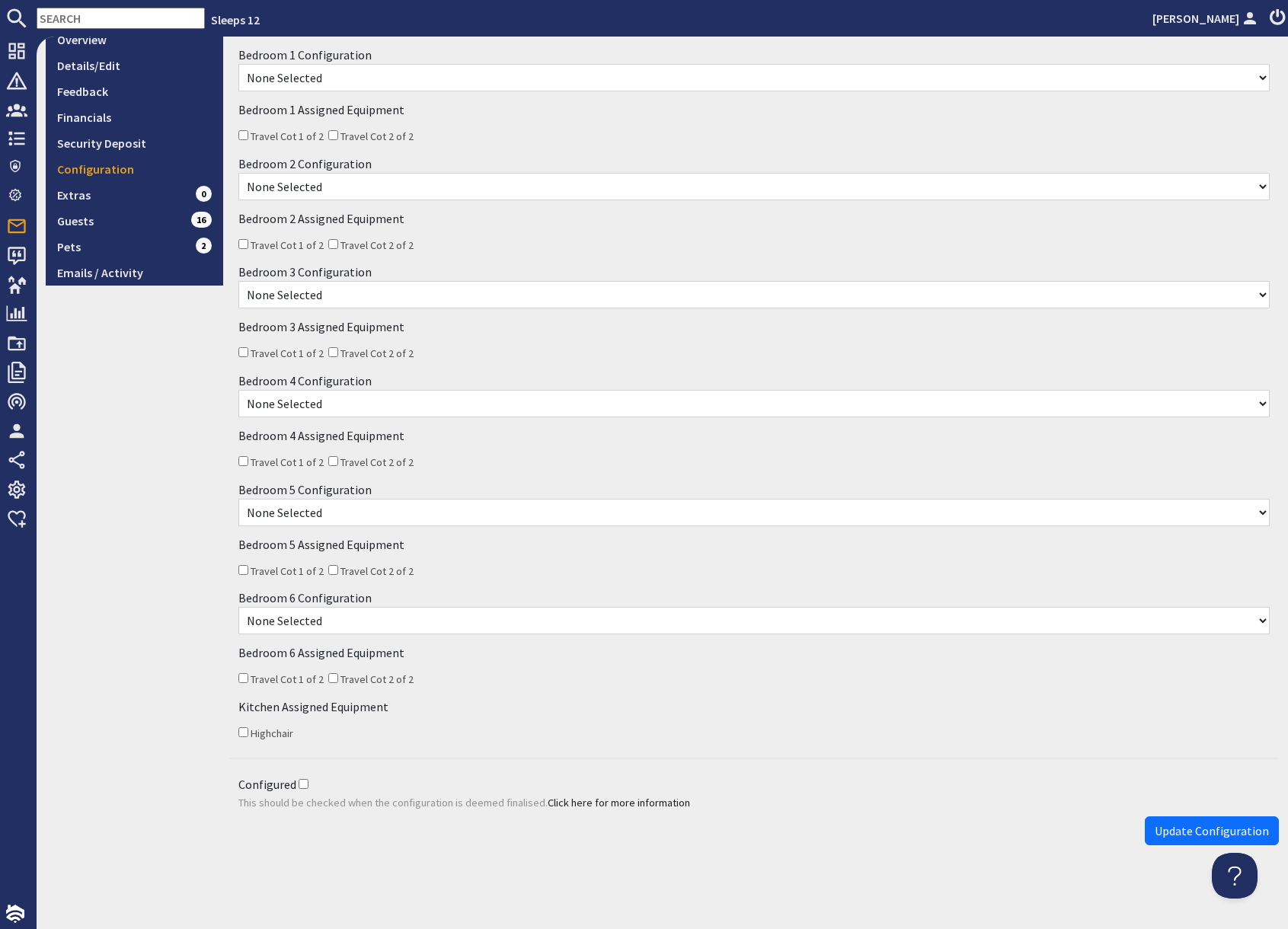
scroll to position [0, 0]
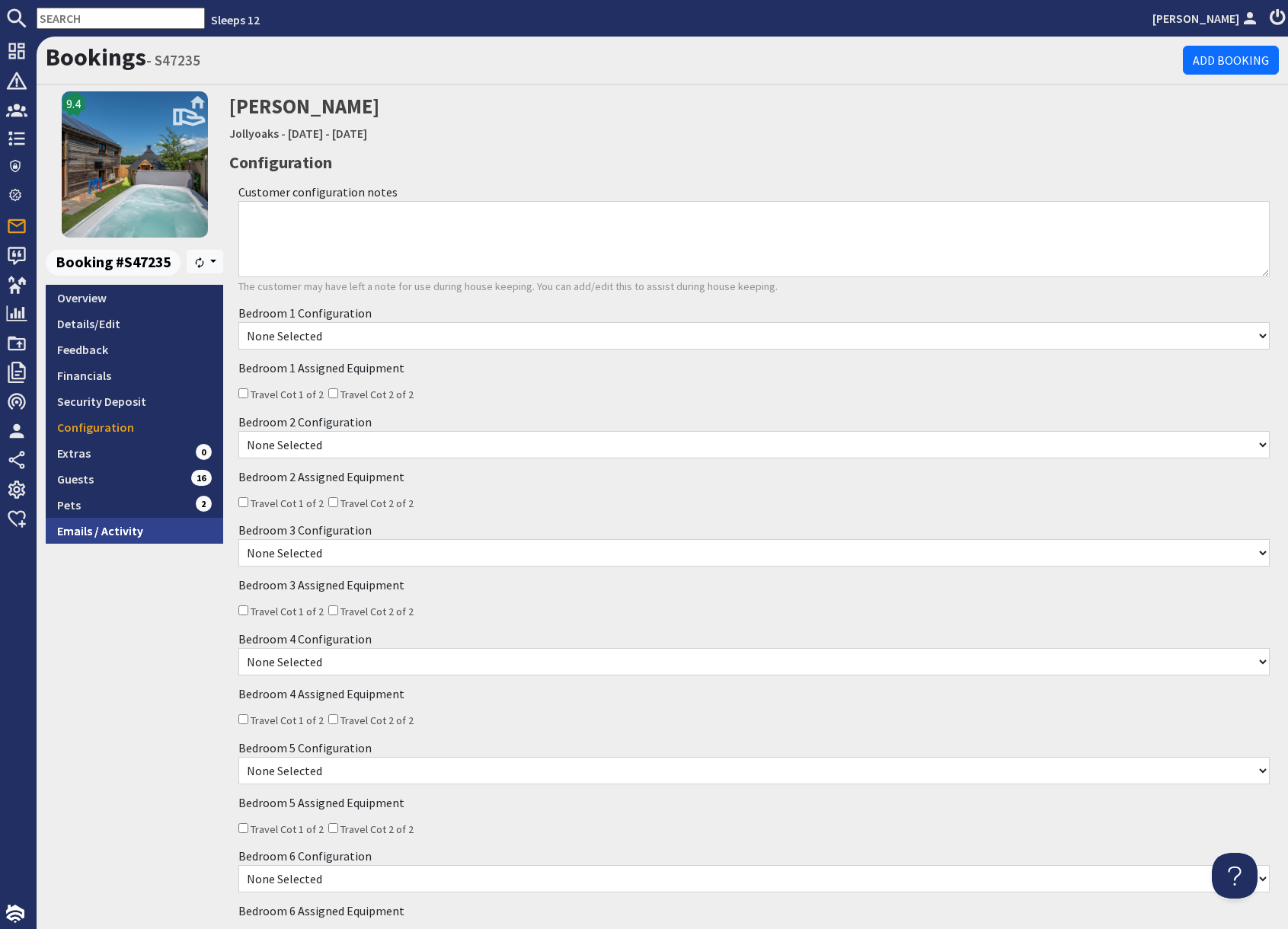
drag, startPoint x: 130, startPoint y: 531, endPoint x: 147, endPoint y: 535, distance: 17.5
click at [130, 531] on link "Emails / Activity" at bounding box center [134, 531] width 177 height 26
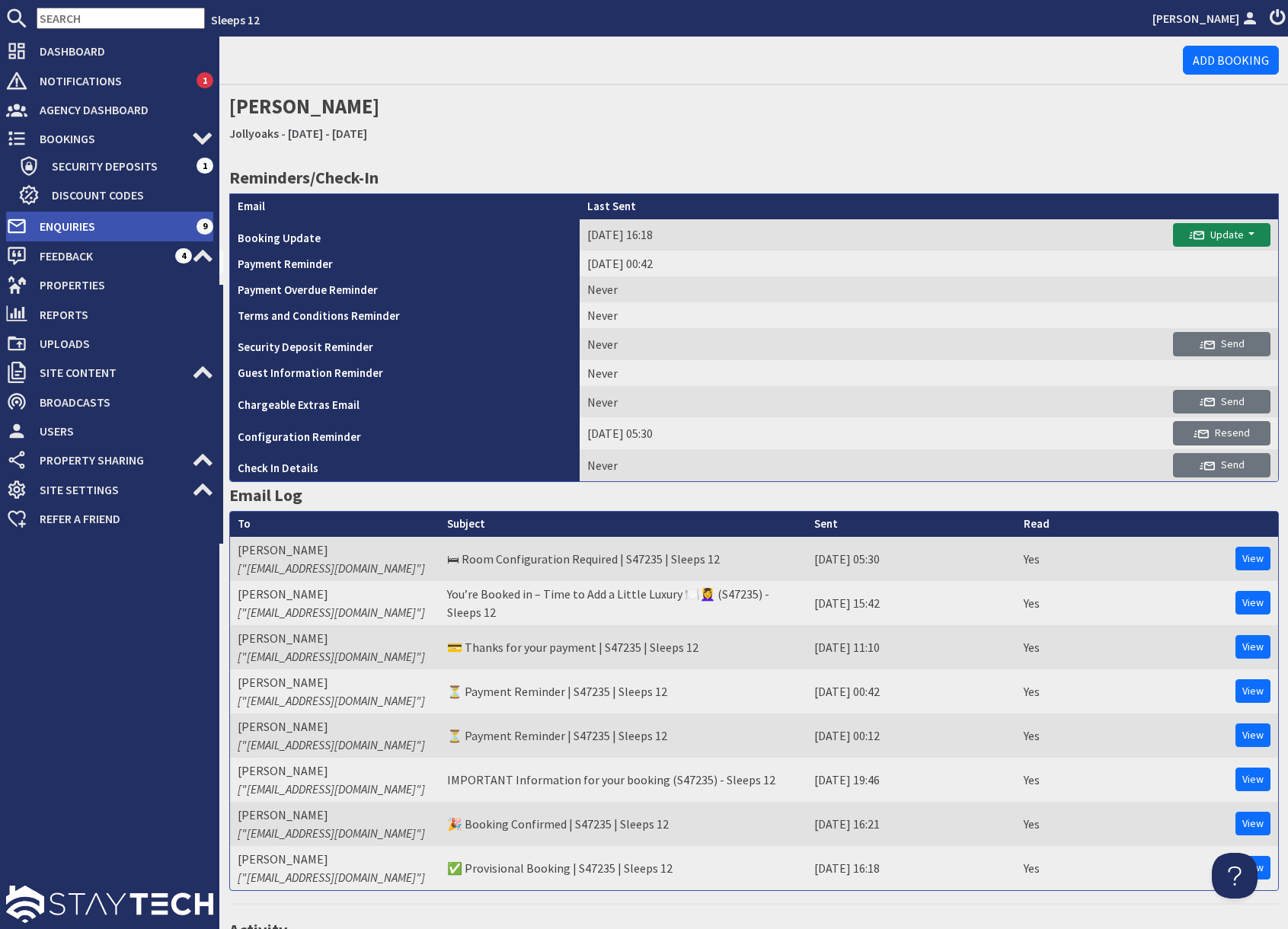
click at [14, 230] on icon at bounding box center [17, 226] width 21 height 21
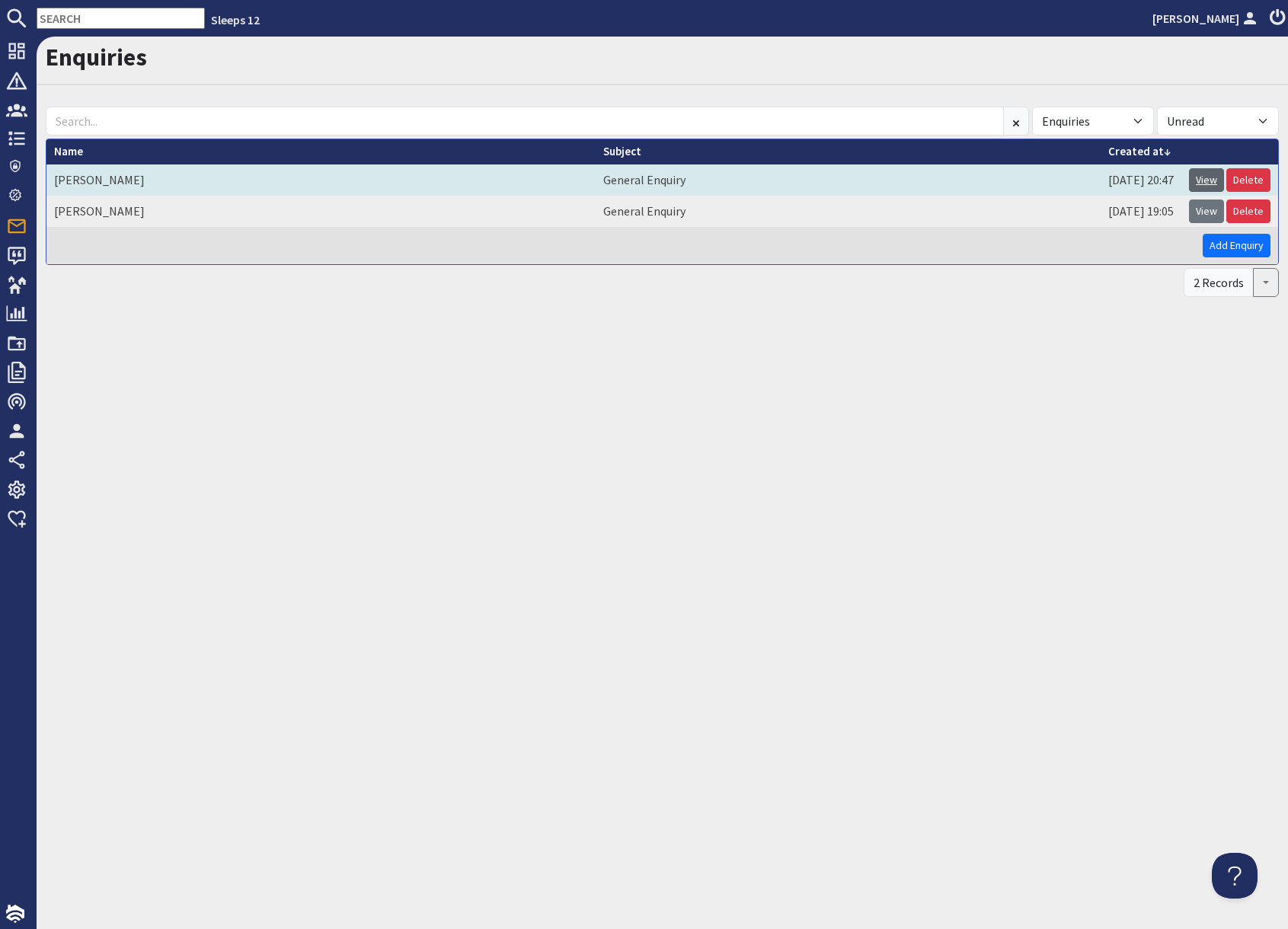
click at [1202, 184] on link "View" at bounding box center [1206, 180] width 35 height 24
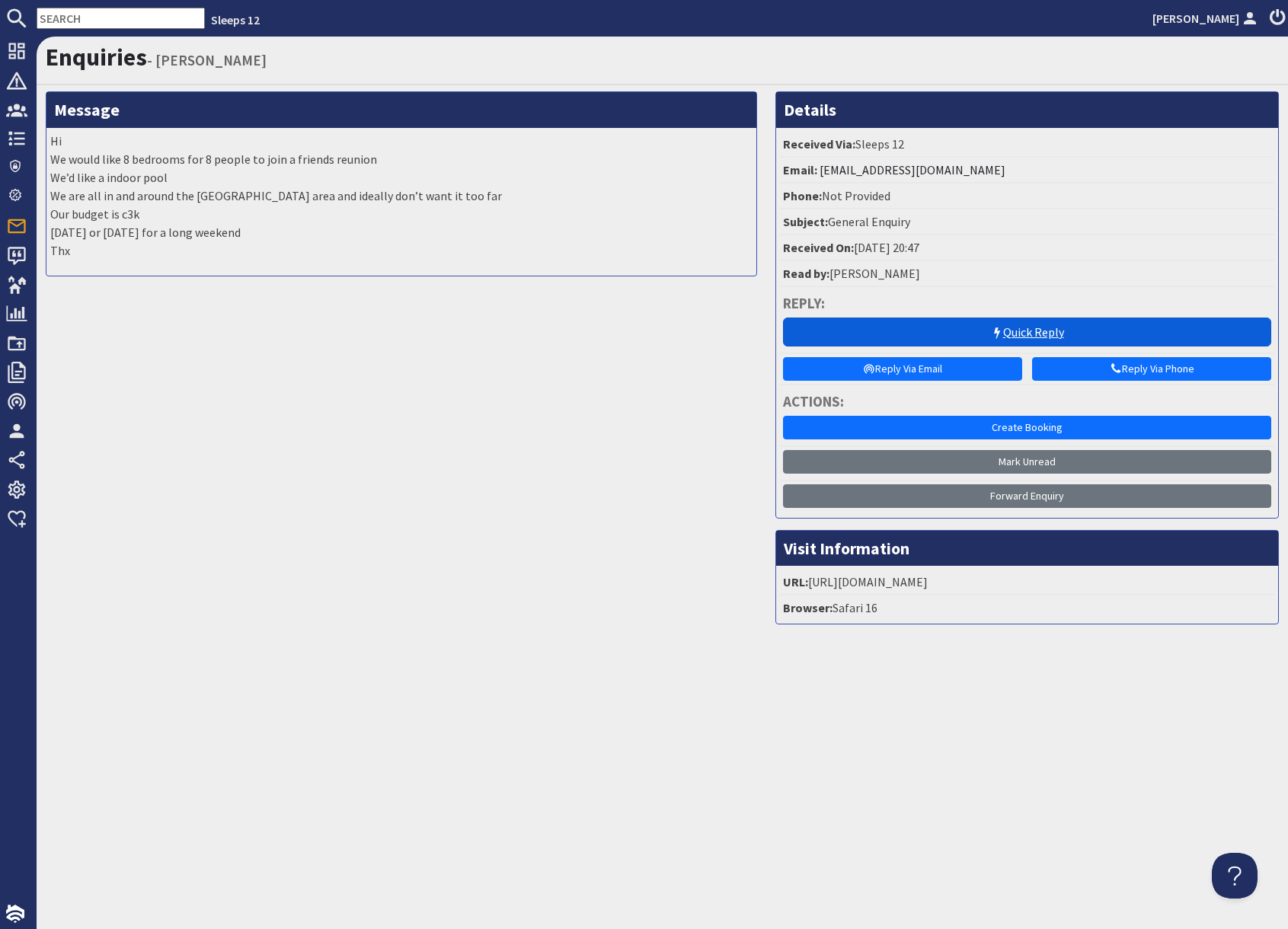
click at [984, 328] on link "Quick Reply" at bounding box center [1027, 332] width 488 height 29
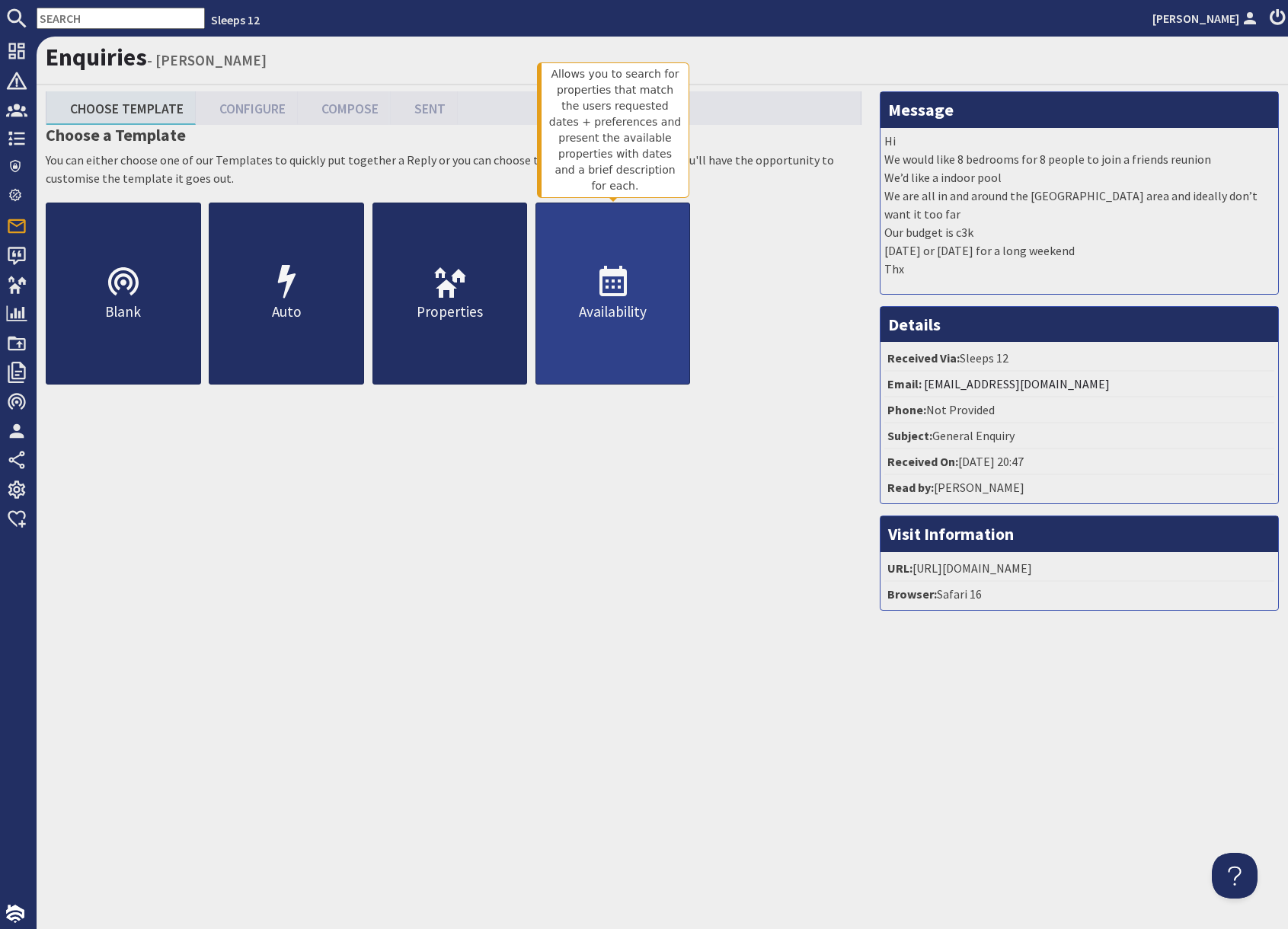
click at [620, 344] on link "Availability" at bounding box center [613, 293] width 156 height 182
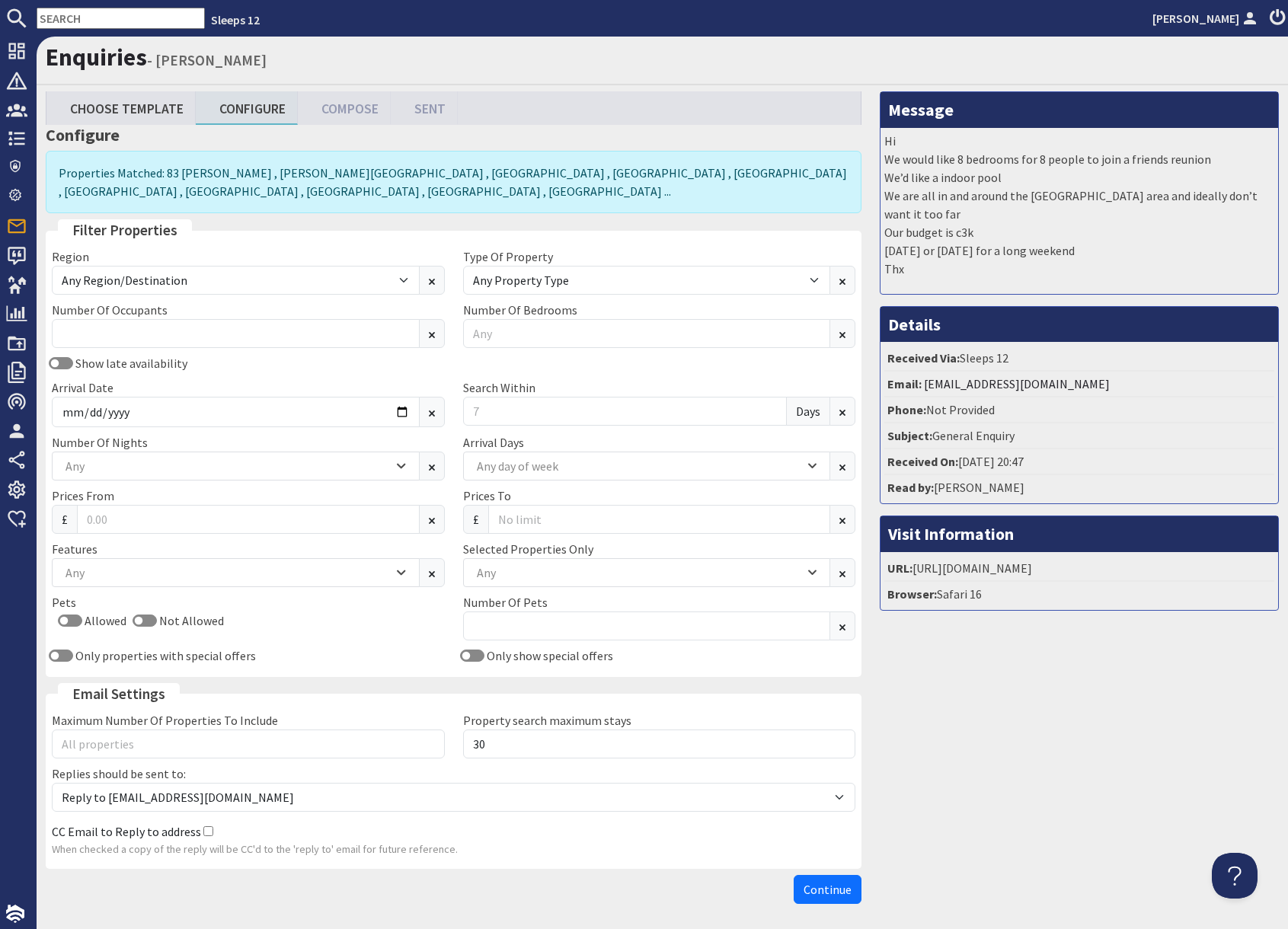
click at [211, 370] on div "Show late availability" at bounding box center [249, 363] width 412 height 18
click at [530, 331] on input "Number Of Bedrooms" at bounding box center [647, 334] width 368 height 29
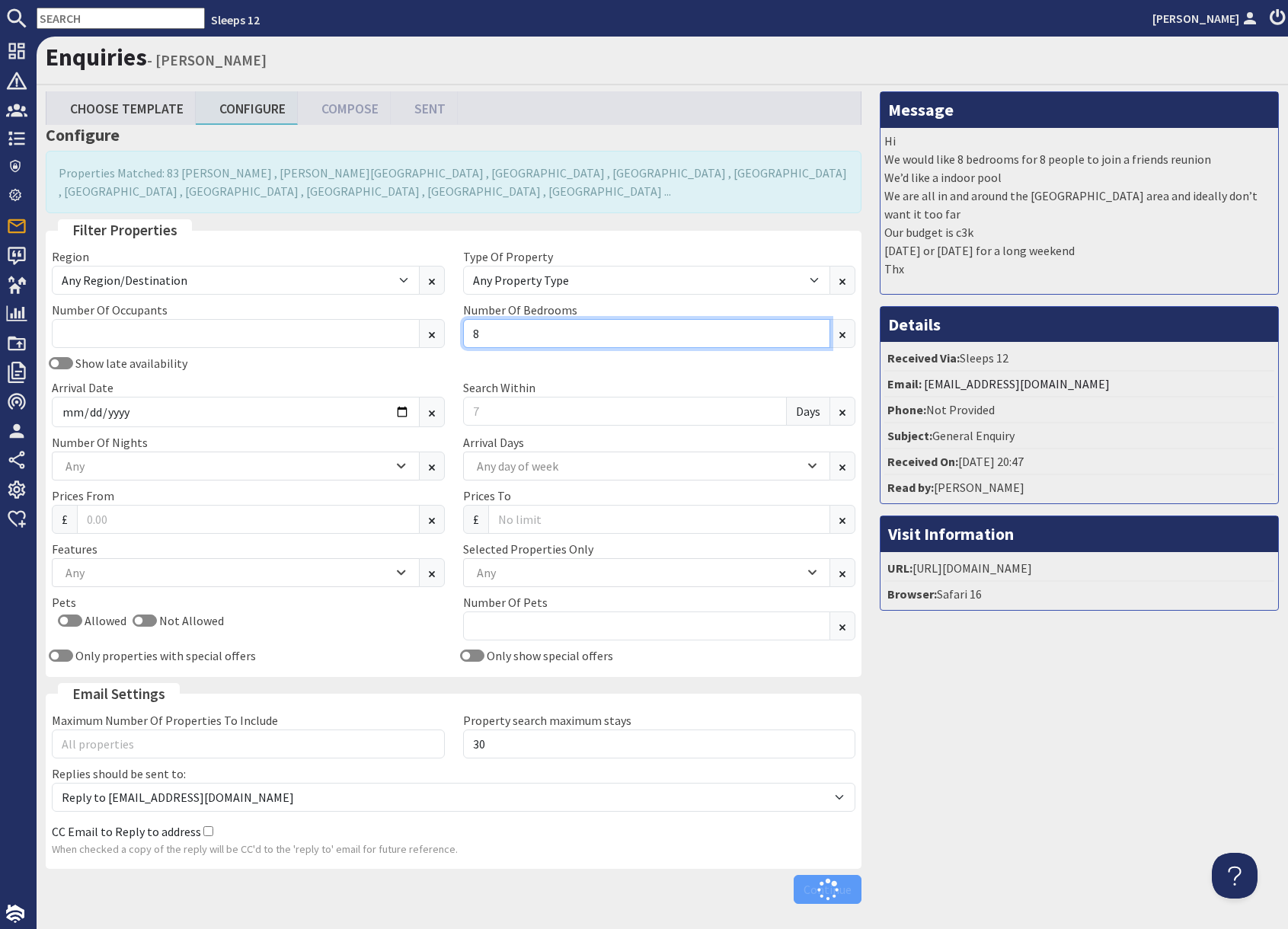
type input "8"
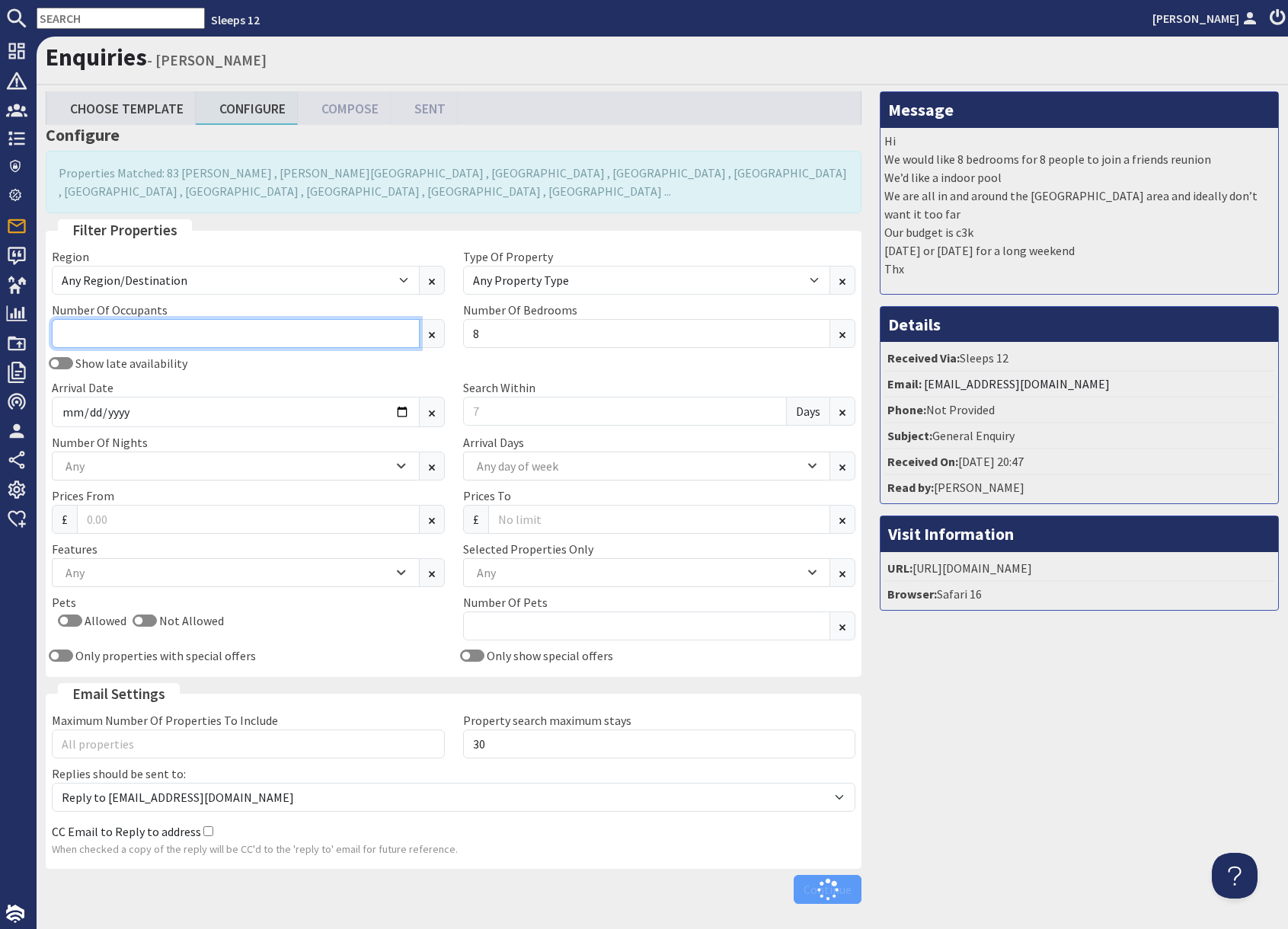
click at [156, 330] on input "Number Of Occupants" at bounding box center [235, 334] width 368 height 29
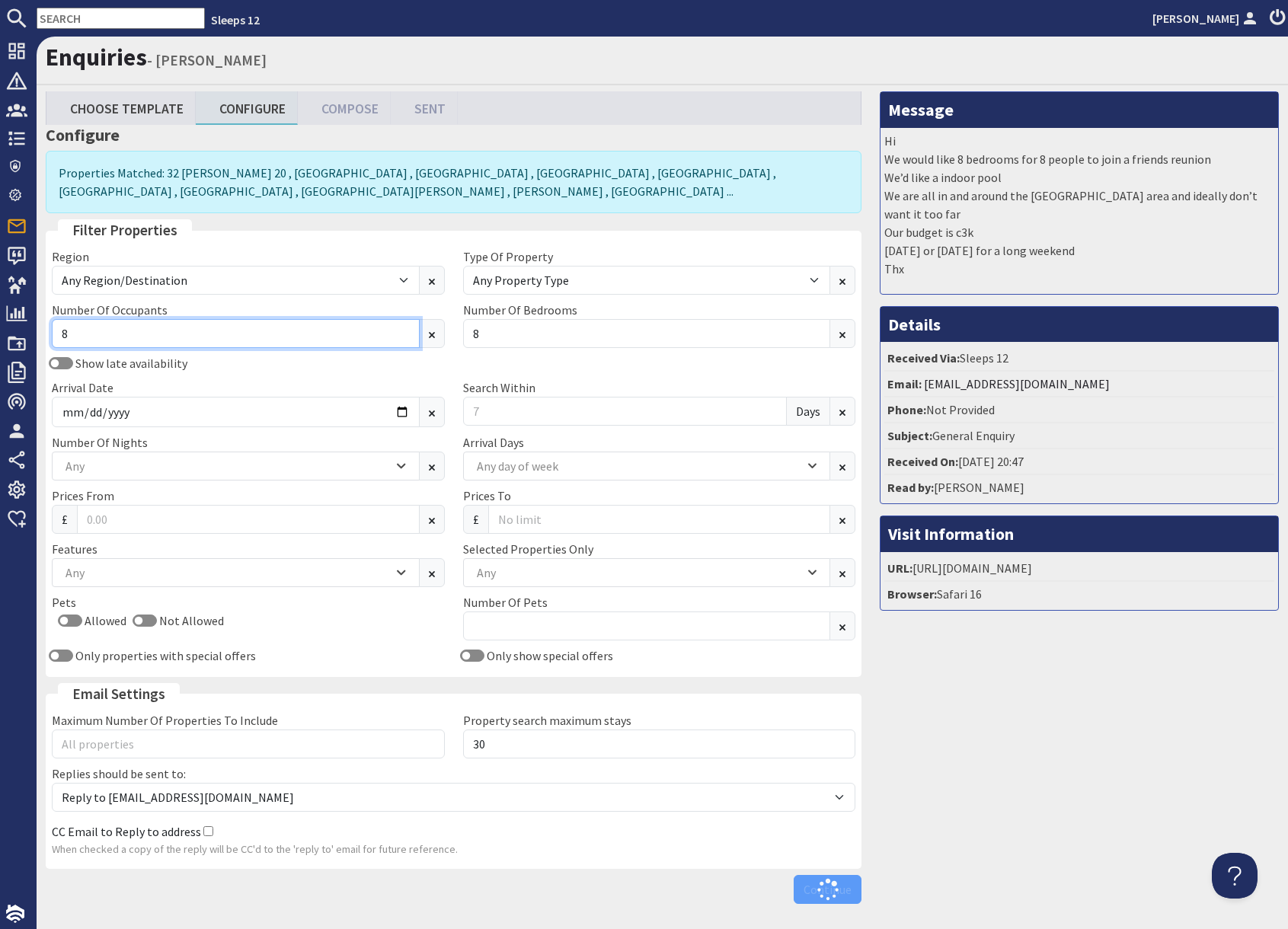
type input "8"
drag, startPoint x: 1067, startPoint y: 703, endPoint x: 1045, endPoint y: 703, distance: 22.0
click at [1064, 701] on div "Message Hi We would like 8 bedrooms for 8 people to join a friends reunion We’d…" at bounding box center [1078, 501] width 417 height 819
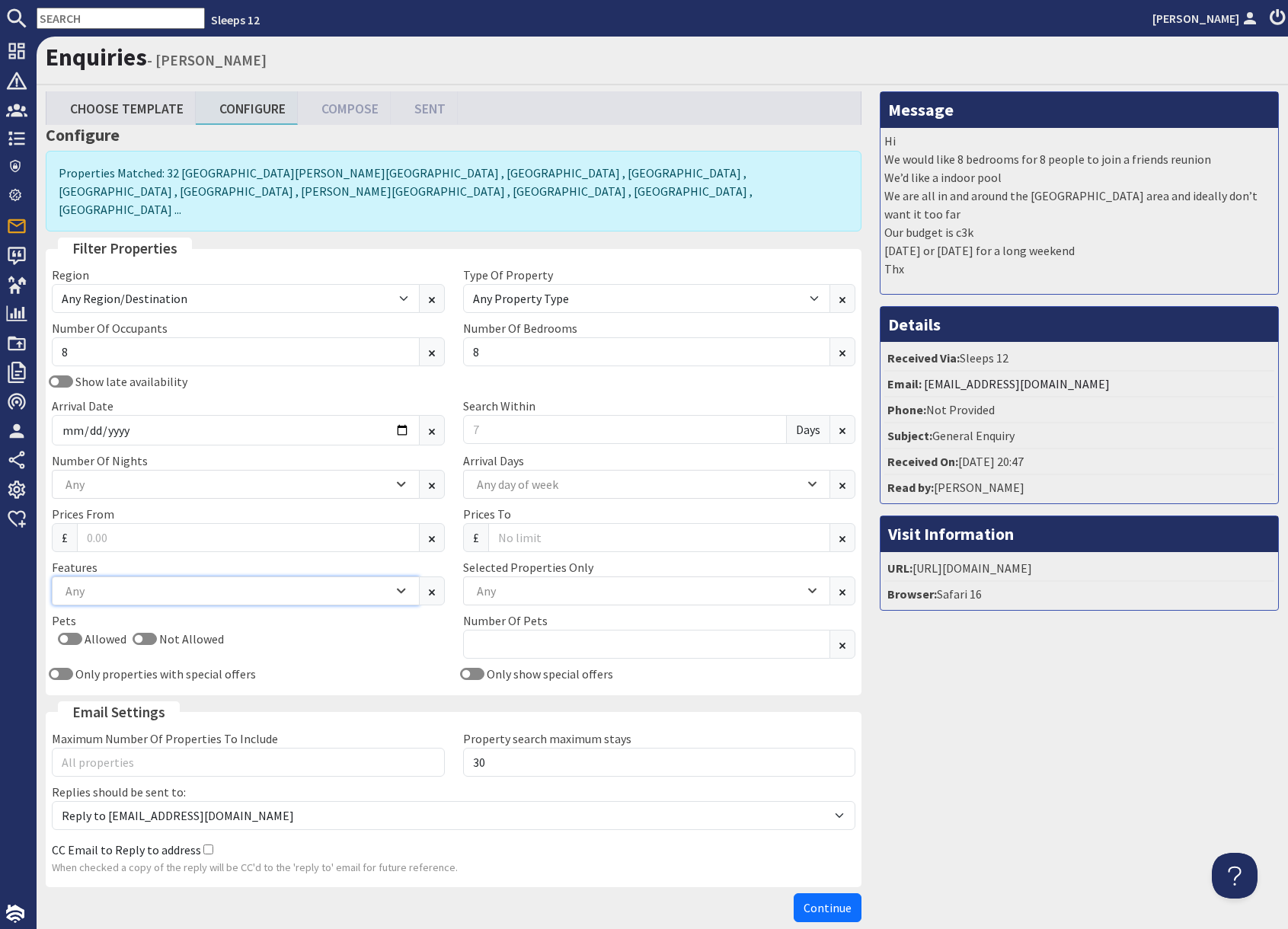
click at [180, 583] on div "Any" at bounding box center [227, 590] width 331 height 17
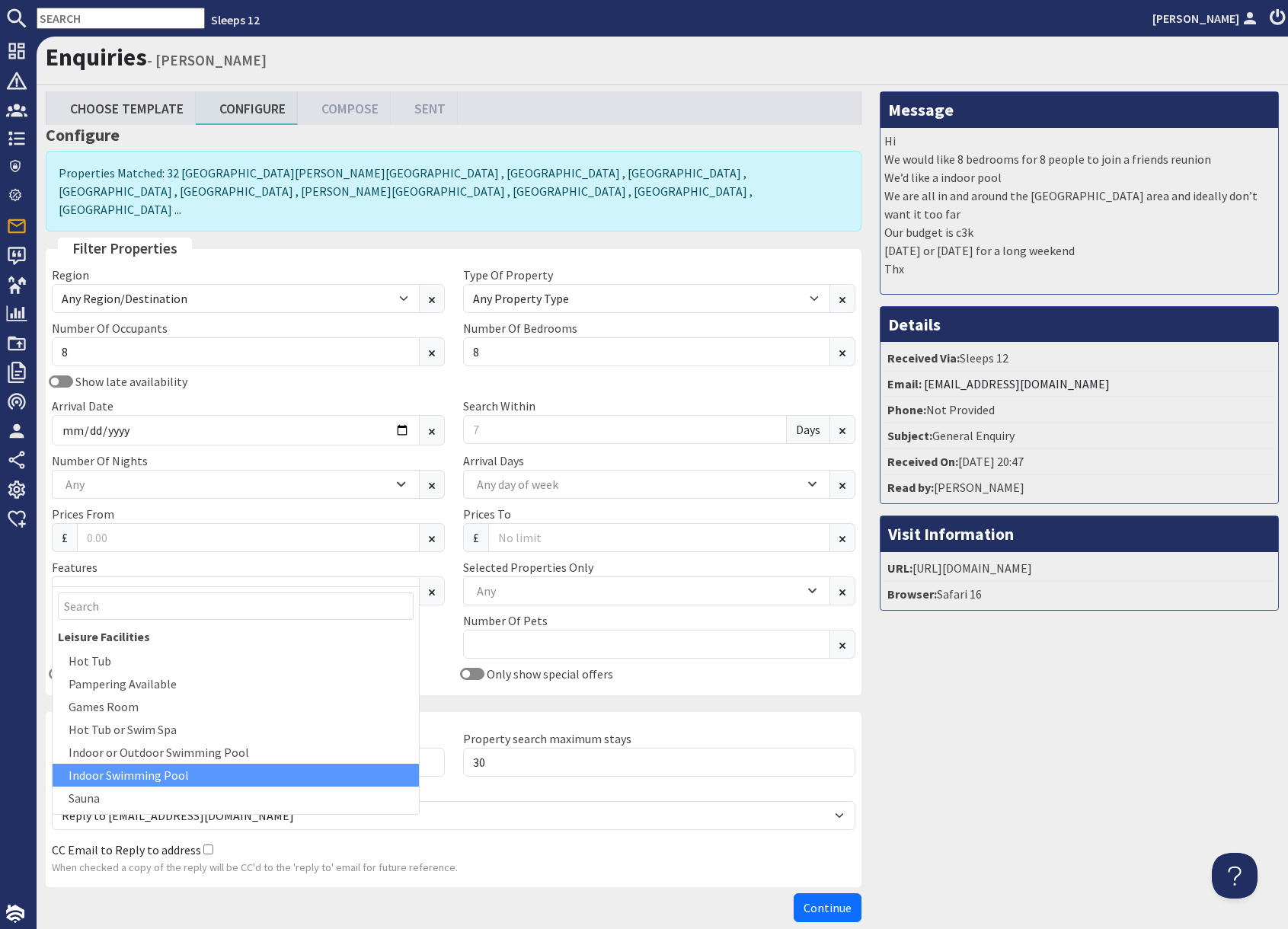
click at [166, 778] on div "Indoor Swimming Pool" at bounding box center [235, 775] width 366 height 23
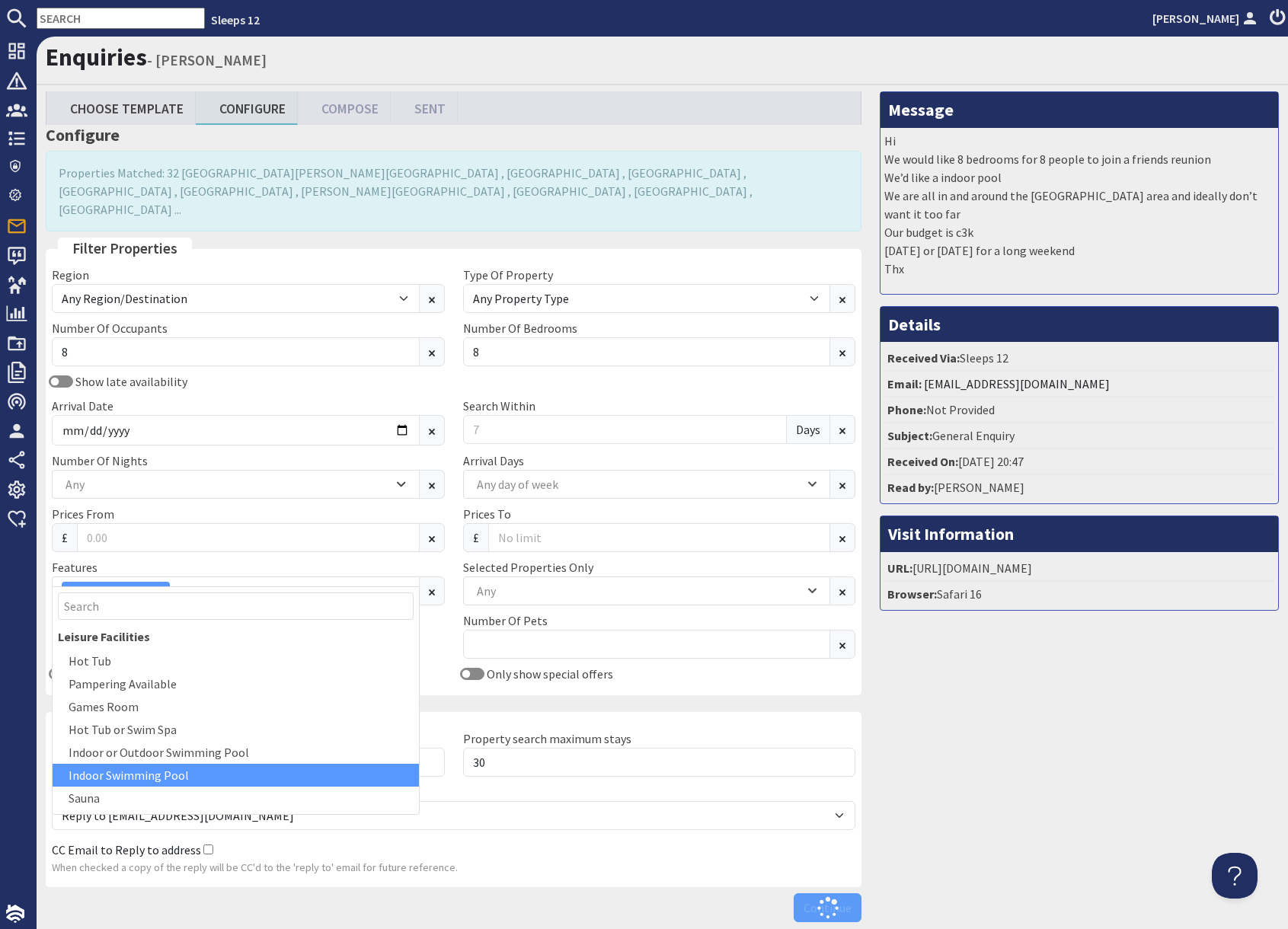
click at [1034, 774] on div "Message Hi We would like 8 bedrooms for 8 people to join a friends reunion We’d…" at bounding box center [1078, 510] width 417 height 838
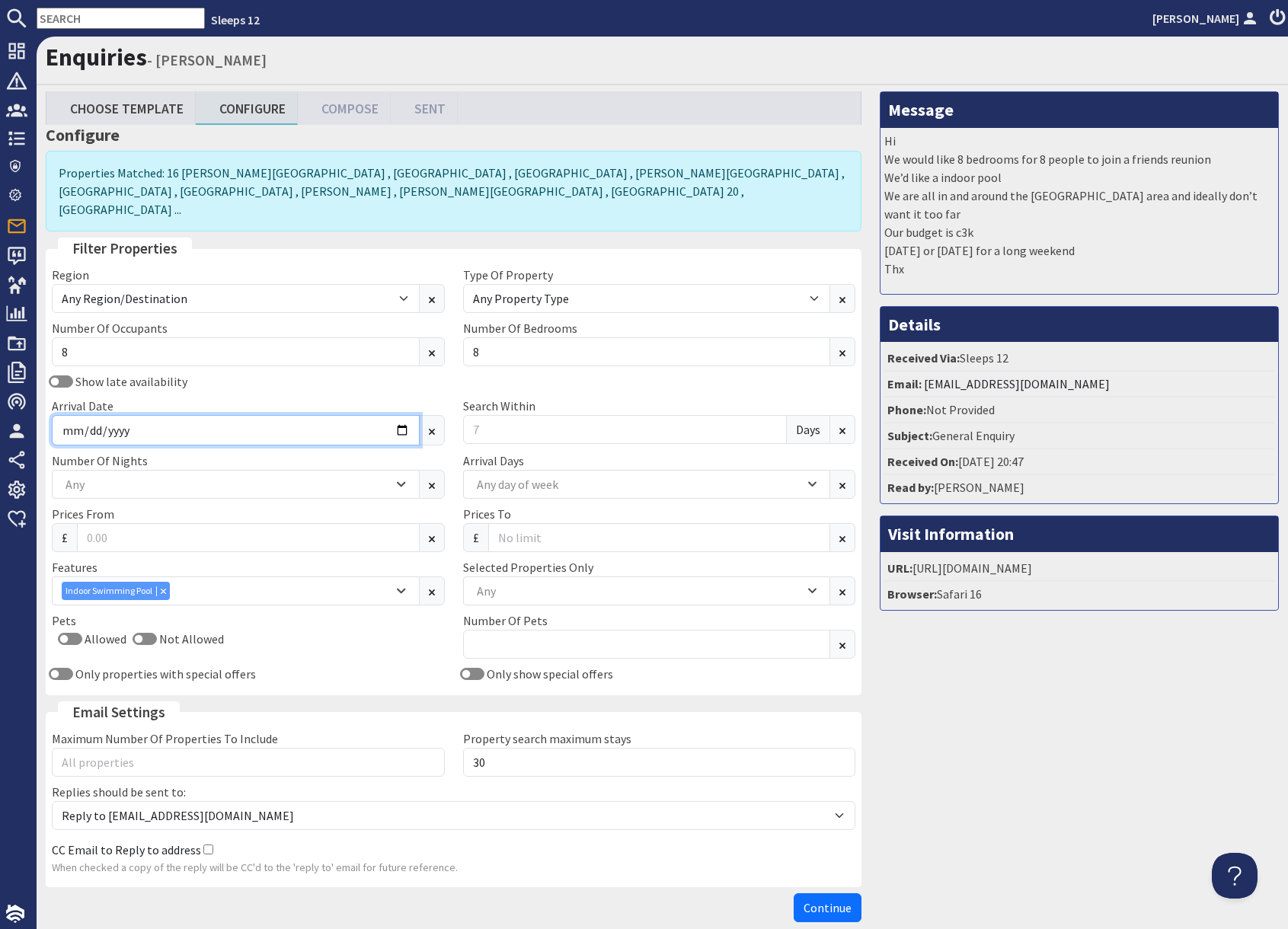
click at [397, 415] on input "Arrival Date" at bounding box center [235, 430] width 368 height 30
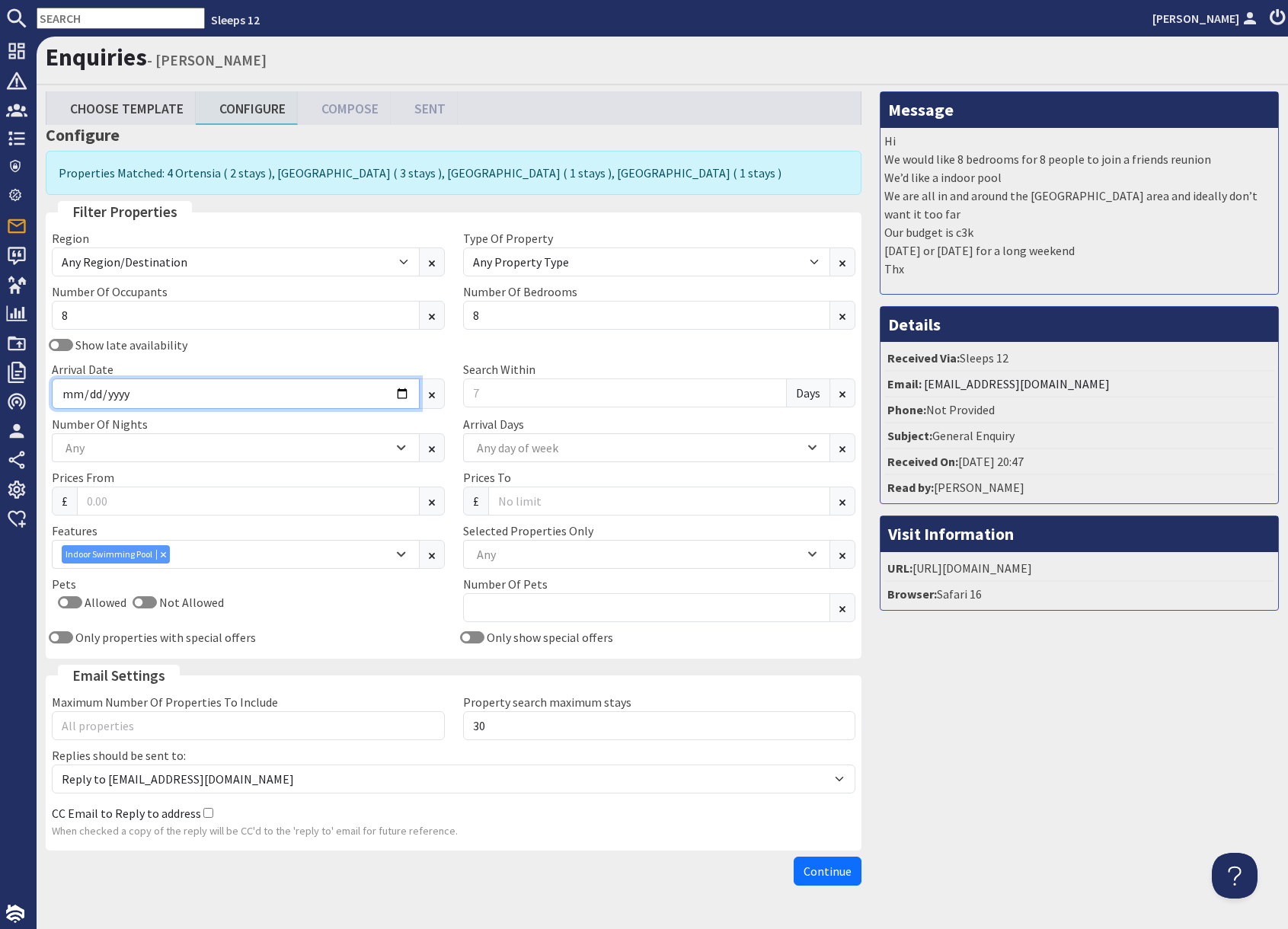
type input "2026-01-23"
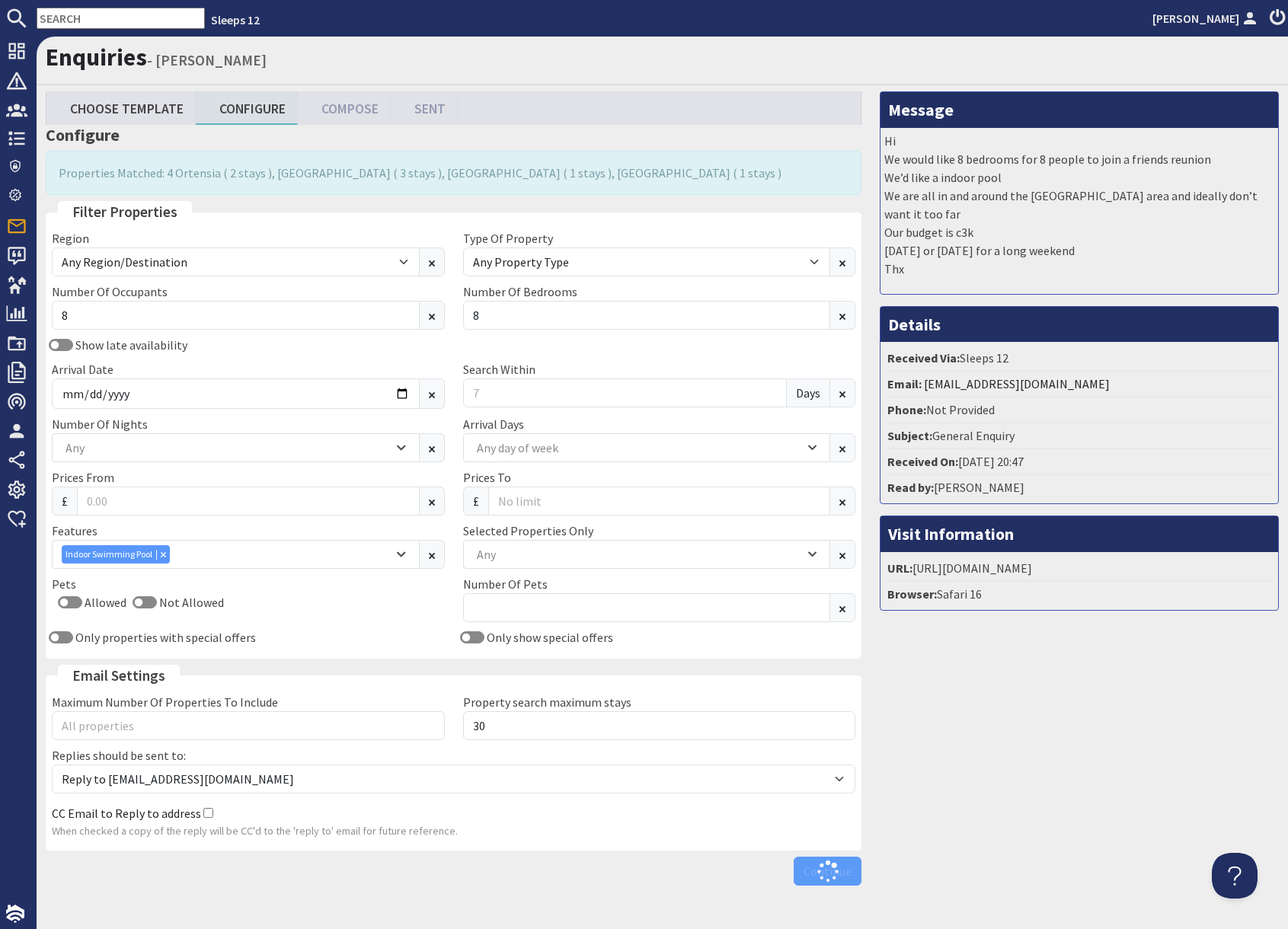
drag, startPoint x: 1030, startPoint y: 777, endPoint x: 1037, endPoint y: 770, distance: 9.9
click at [1029, 777] on div "Message Hi We would like 8 bedrooms for 8 people to join a friends reunion We’d…" at bounding box center [1078, 492] width 417 height 801
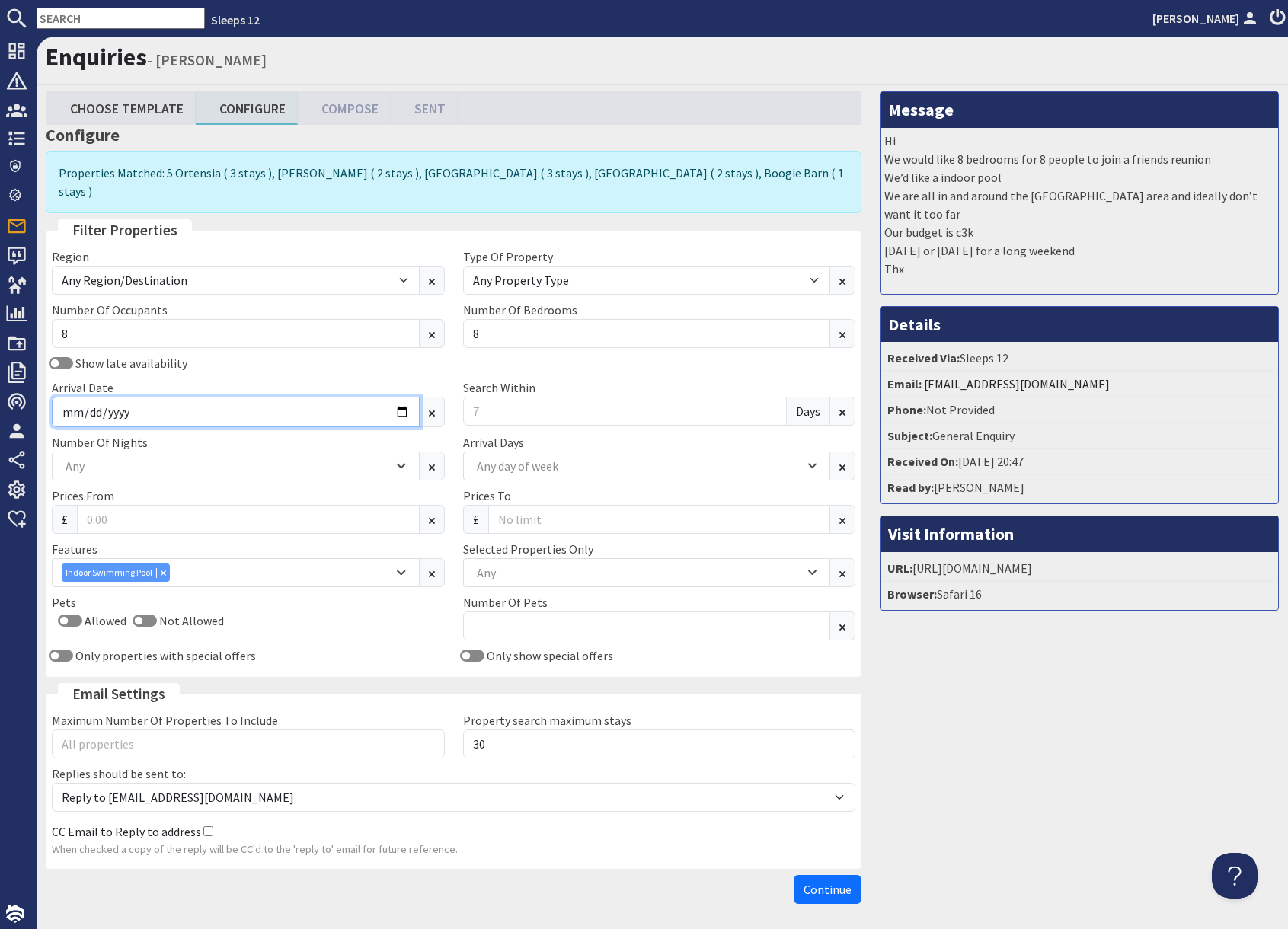
click at [402, 397] on input "2026-01-23" at bounding box center [235, 412] width 368 height 30
drag, startPoint x: 968, startPoint y: 839, endPoint x: 594, endPoint y: 700, distance: 399.0
click at [958, 833] on div "Message Hi We would like 8 bedrooms for 8 people to join a friends reunion We’d…" at bounding box center [1078, 501] width 417 height 819
click at [157, 458] on div "Any" at bounding box center [227, 466] width 331 height 17
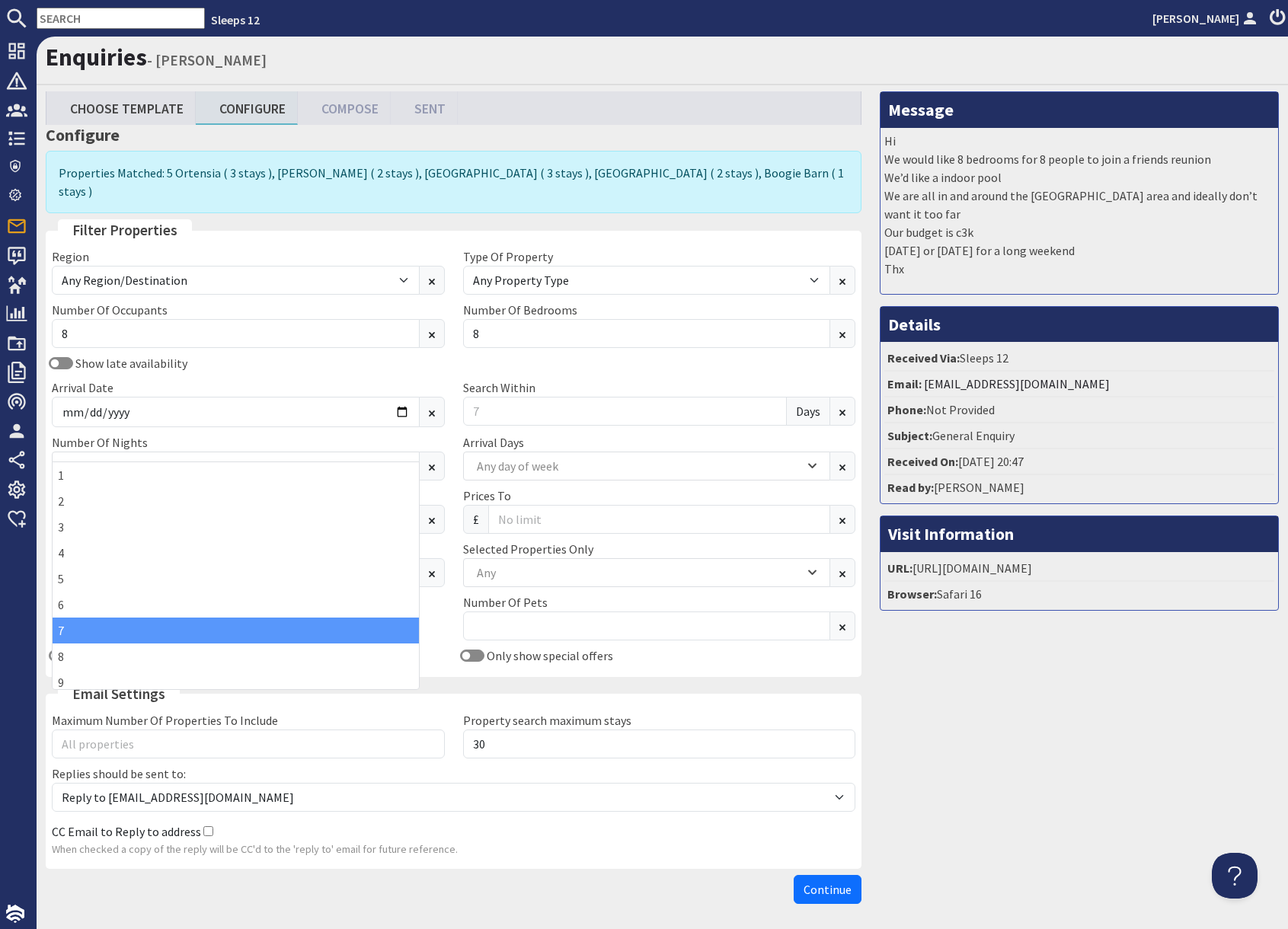
click at [90, 632] on div "7" at bounding box center [235, 630] width 366 height 26
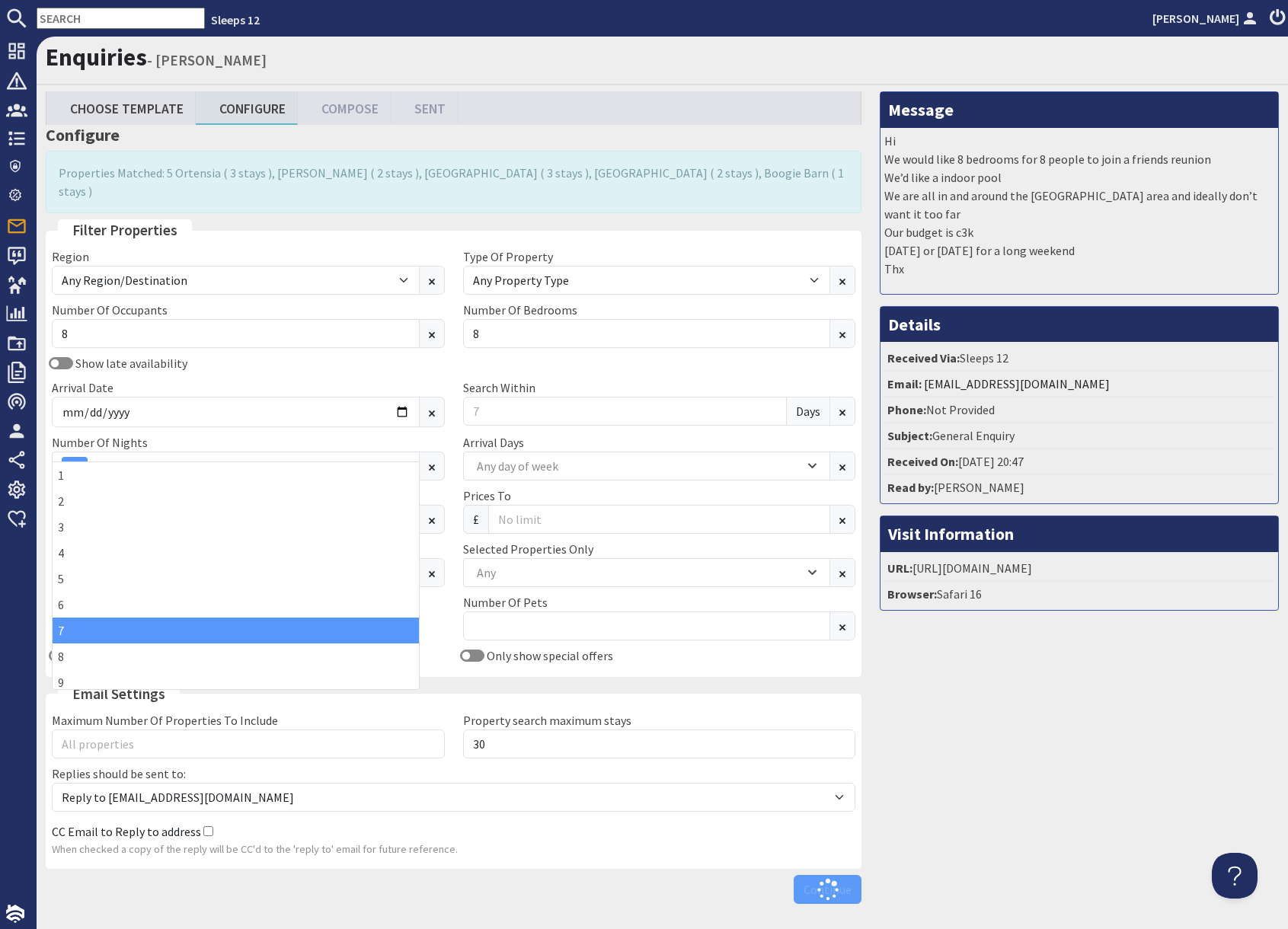
click at [1021, 703] on div "Message Hi We would like 8 bedrooms for 8 people to join a friends reunion We’d…" at bounding box center [1078, 501] width 417 height 819
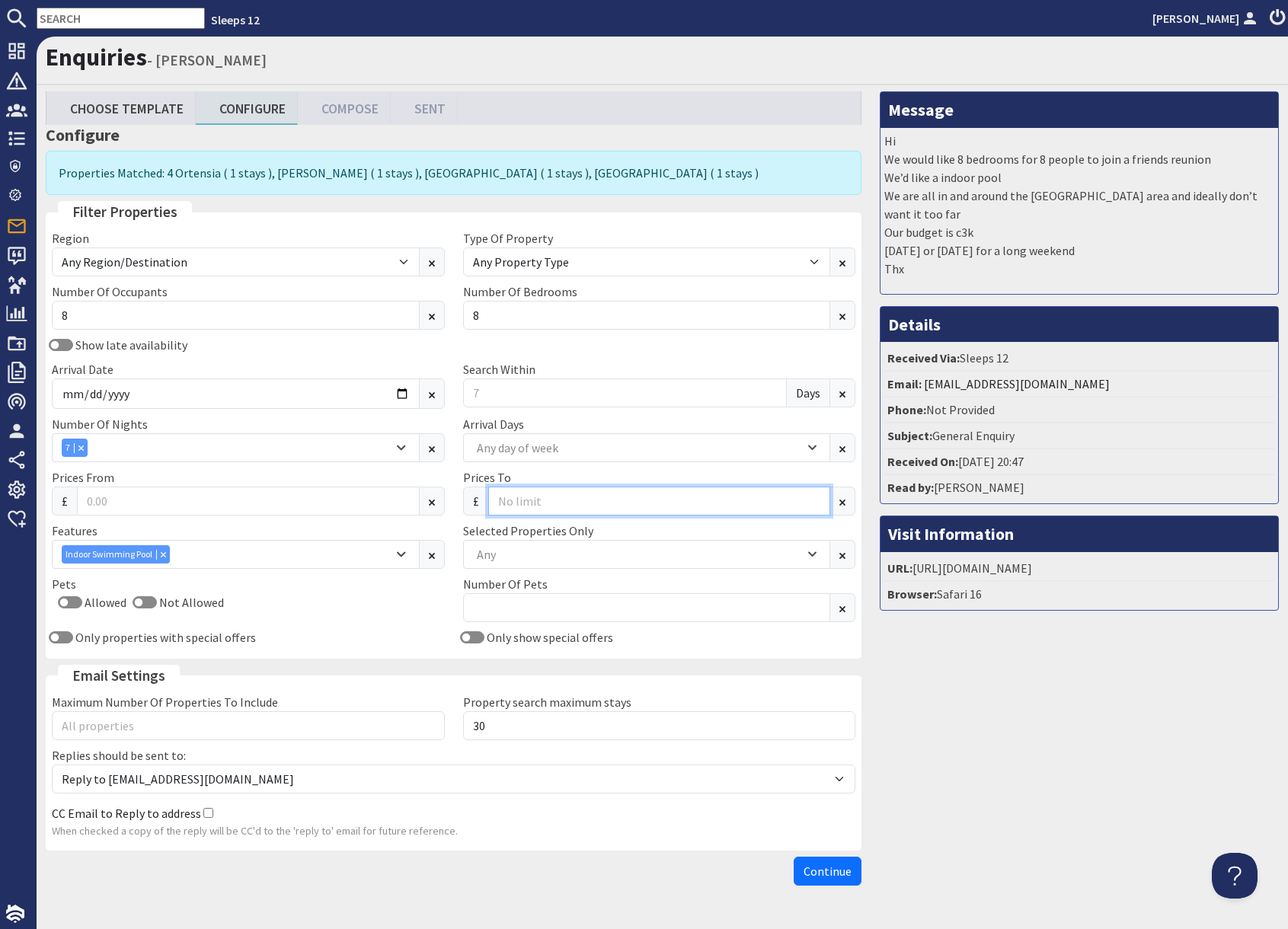
click at [533, 501] on input "Prices To" at bounding box center [659, 501] width 342 height 29
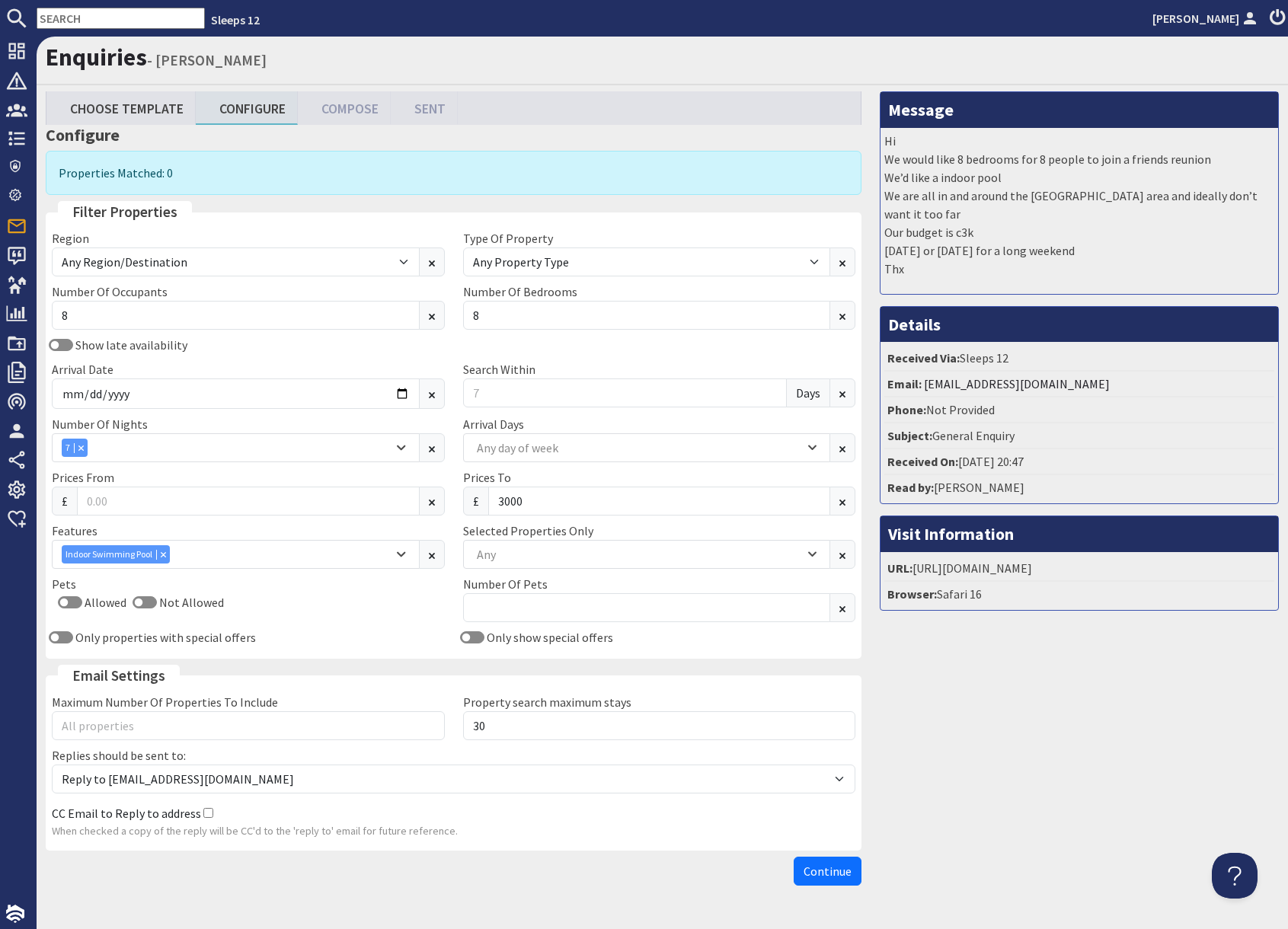
click at [1004, 741] on div "Message Hi We would like 8 bedrooms for 8 people to join a friends reunion We’d…" at bounding box center [1078, 492] width 417 height 801
click at [529, 508] on input "3000" at bounding box center [659, 501] width 342 height 29
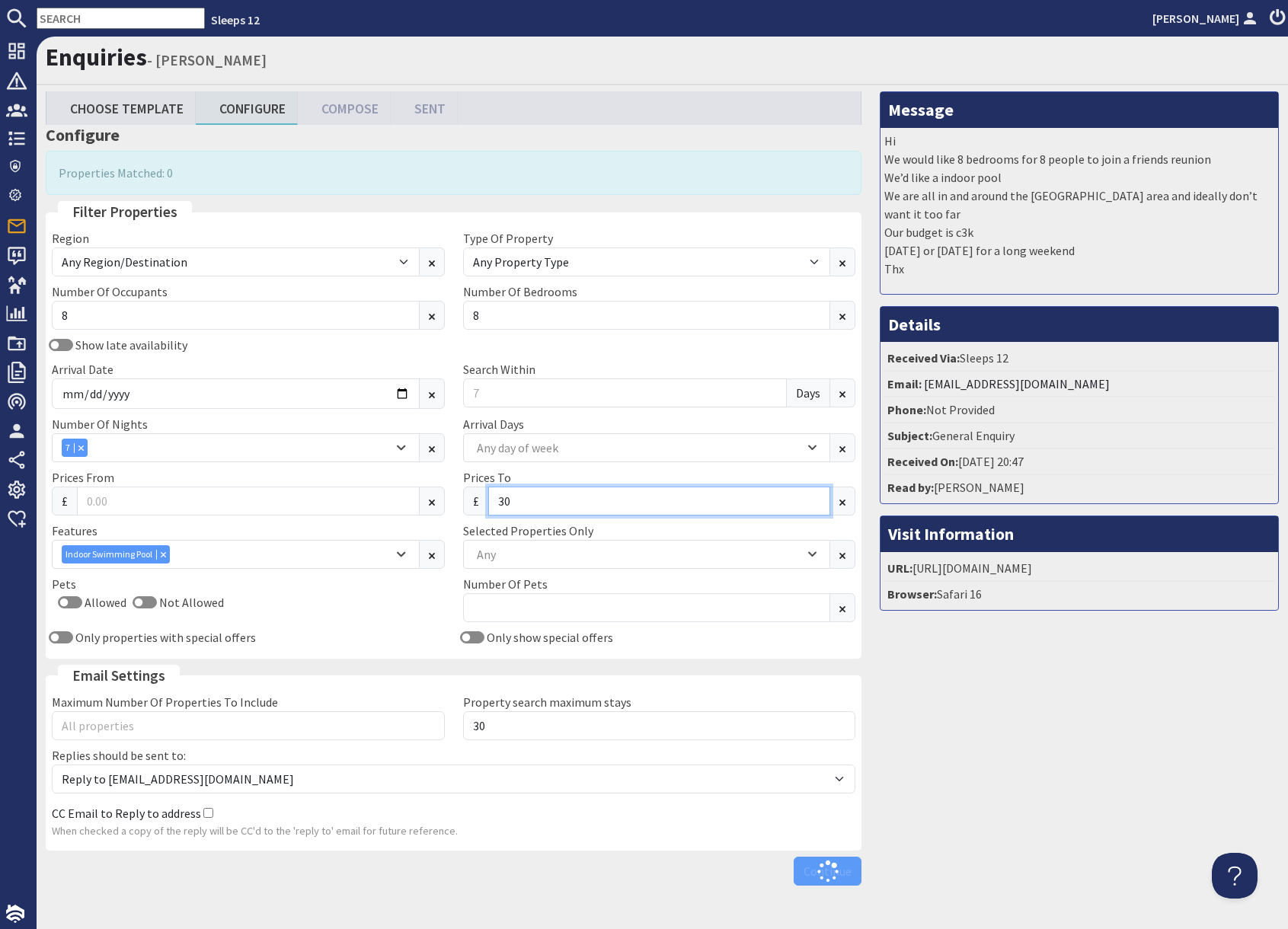
type input "3"
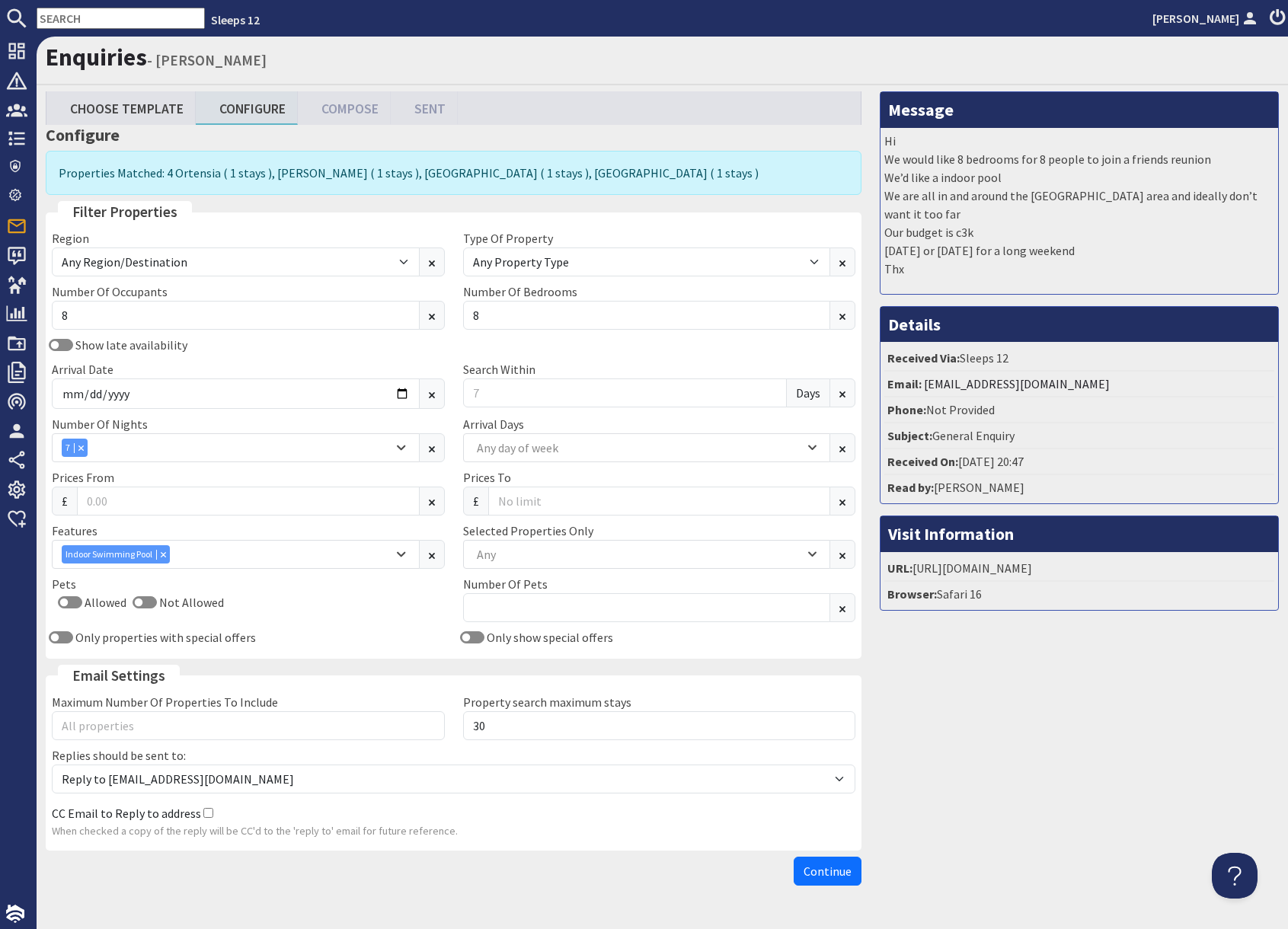
drag, startPoint x: 953, startPoint y: 890, endPoint x: 868, endPoint y: 888, distance: 85.0
click at [946, 890] on div "Message Hi We would like 8 bedrooms for 8 people to join a friends reunion We’d…" at bounding box center [1078, 492] width 417 height 801
click at [839, 870] on span "Continue" at bounding box center [827, 871] width 48 height 15
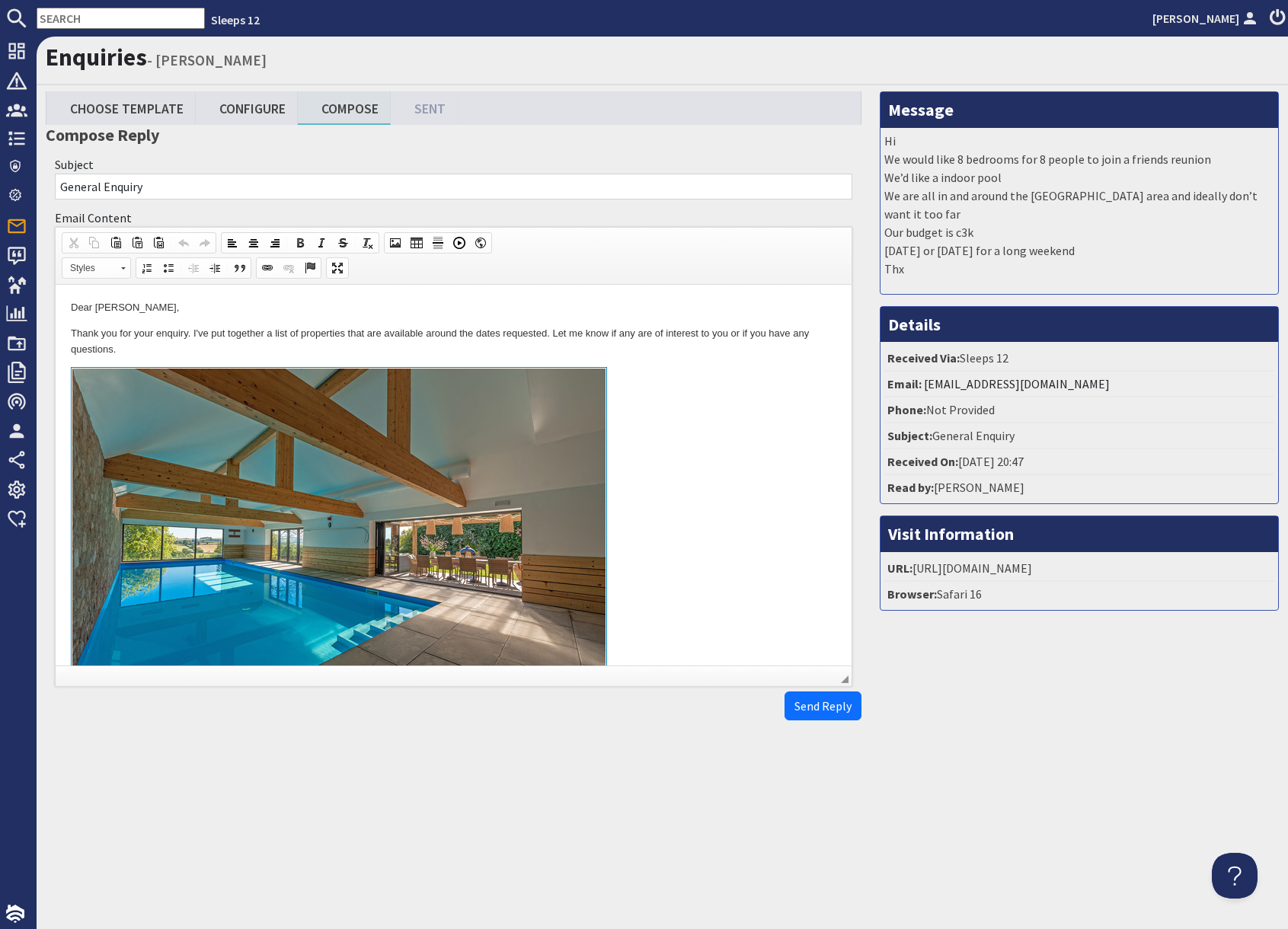
click at [694, 567] on link at bounding box center [453, 543] width 765 height 351
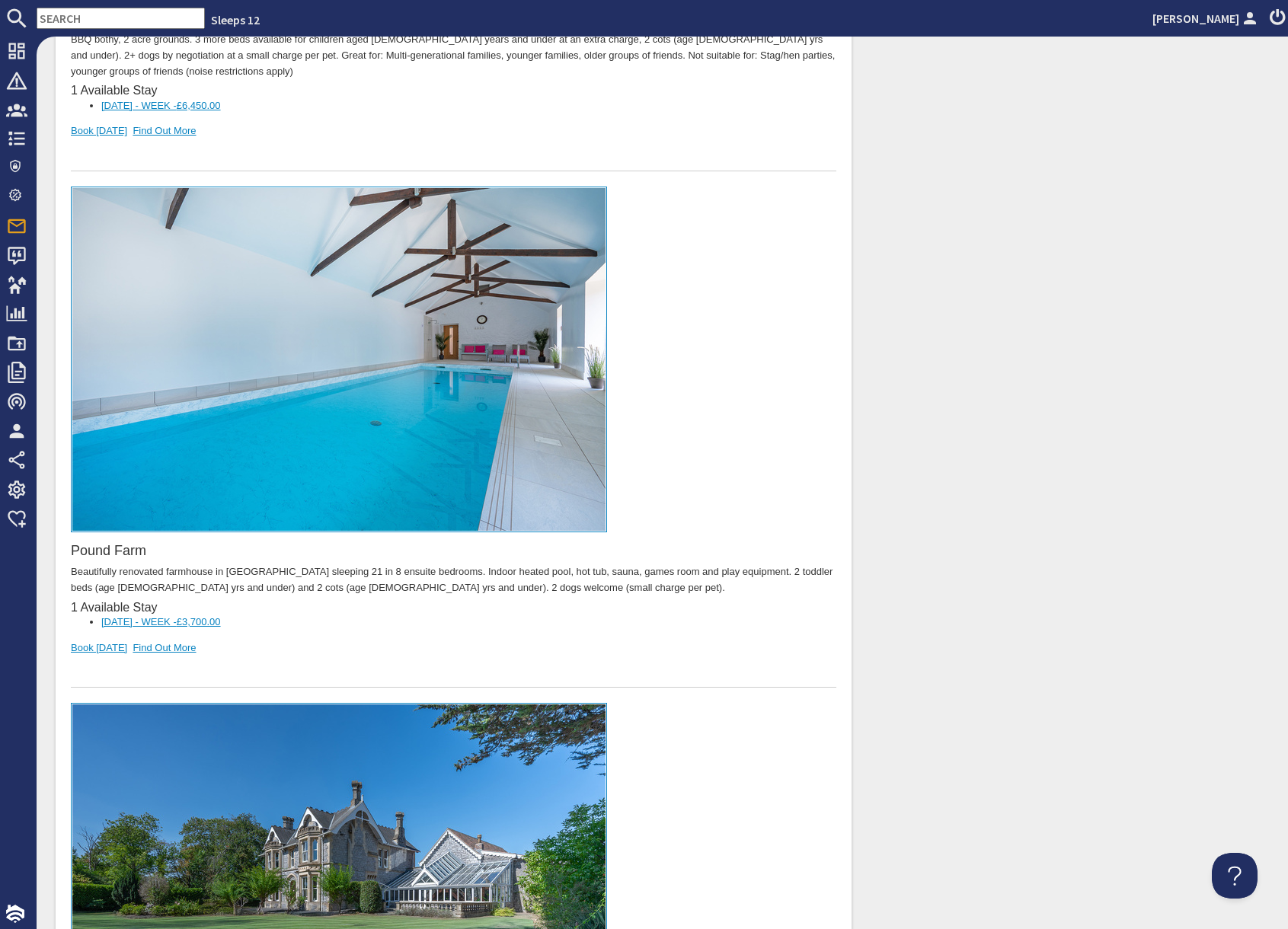
scroll to position [1261, 0]
click at [331, 658] on div at bounding box center [453, 674] width 765 height 32
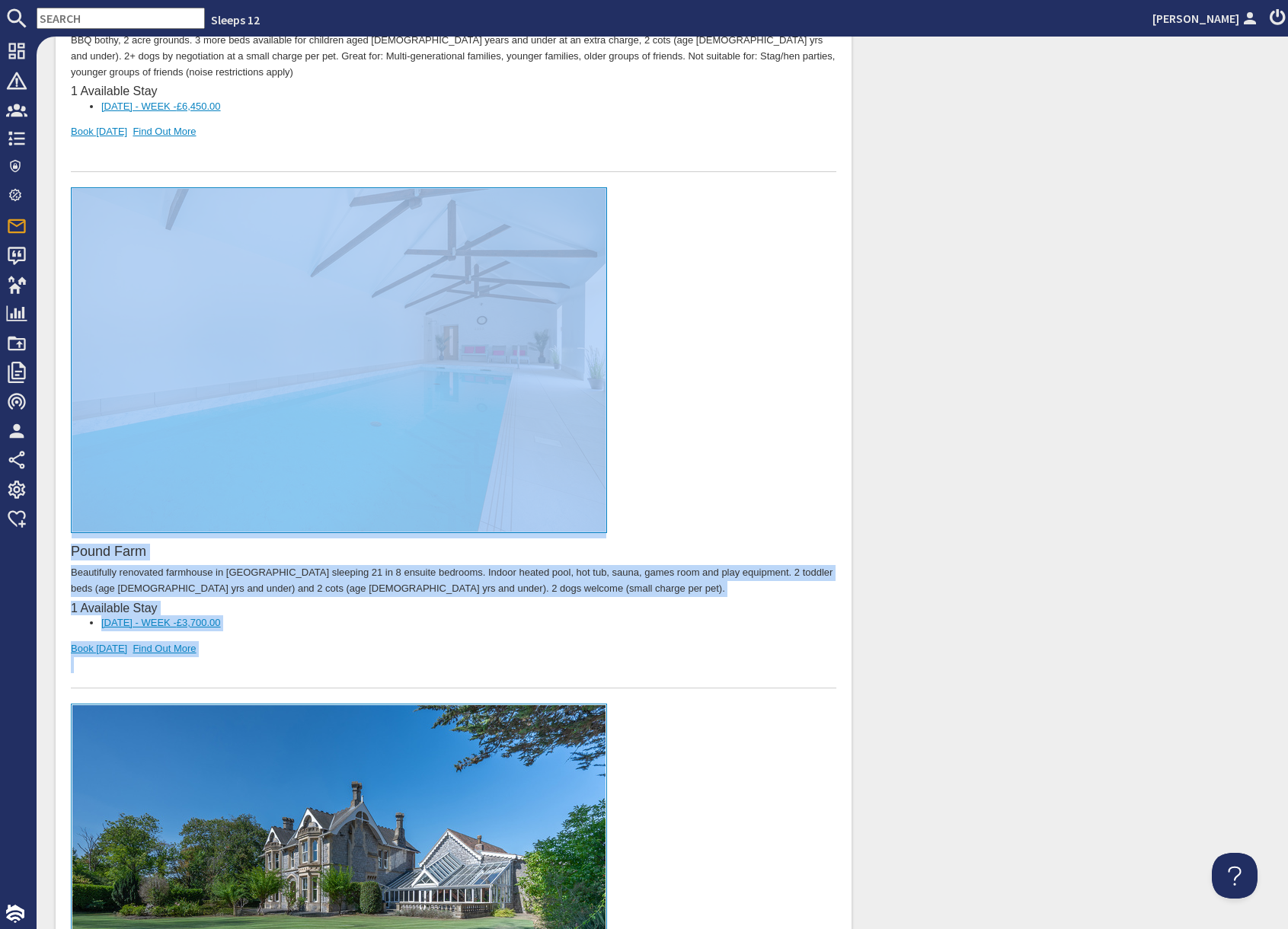
drag, startPoint x: 311, startPoint y: 637, endPoint x: 324, endPoint y: 432, distance: 205.4
click at [324, 432] on div "Pound Farm Beautifully renovated farmhouse in Somerset sleeping 21 in 8 ensuite…" at bounding box center [453, 439] width 765 height 502
copy div "Pound Farm Beautifully renovated farmhouse in Somerset sleeping 21 in 8 ensuite…"
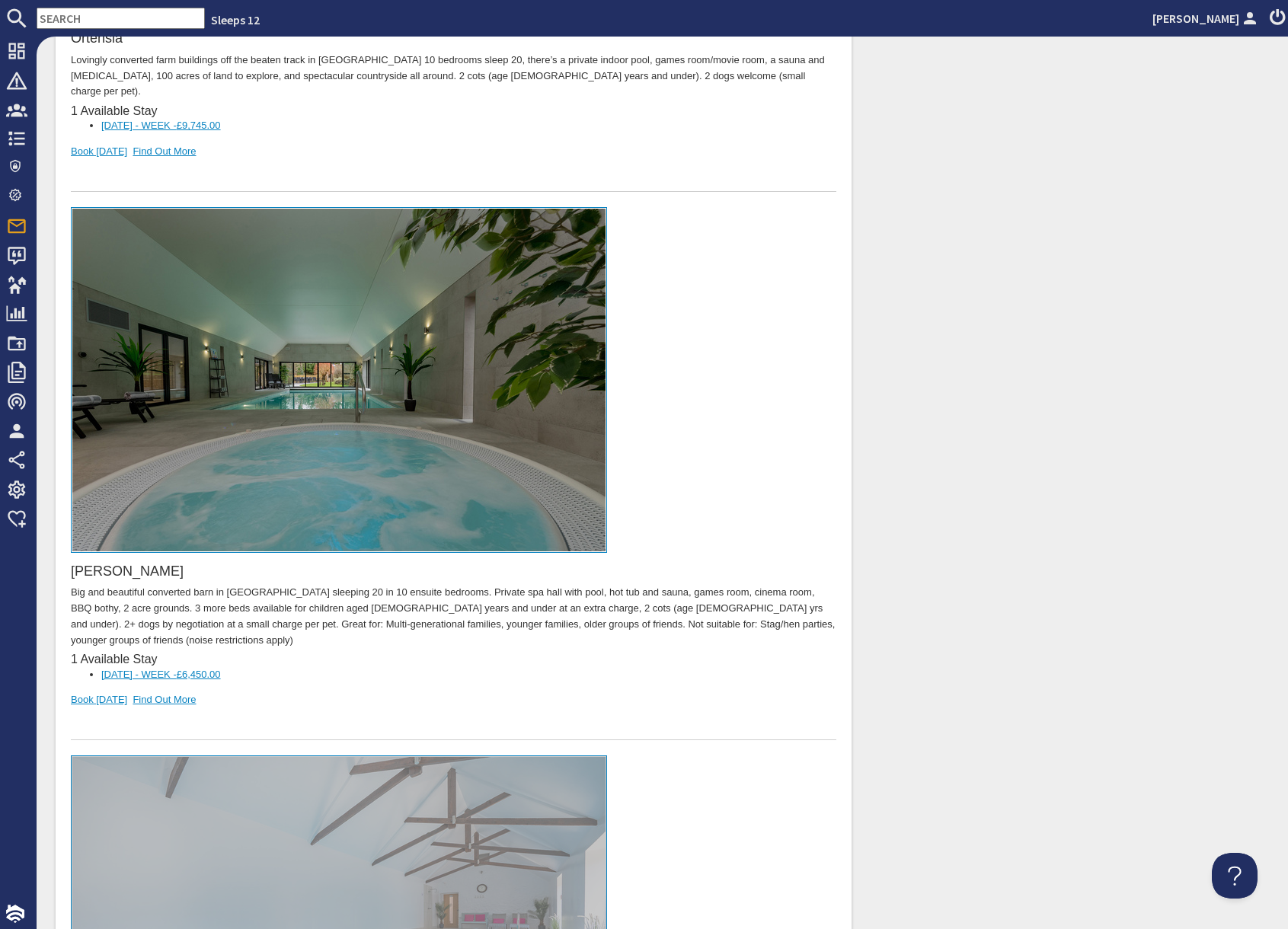
scroll to position [0, 0]
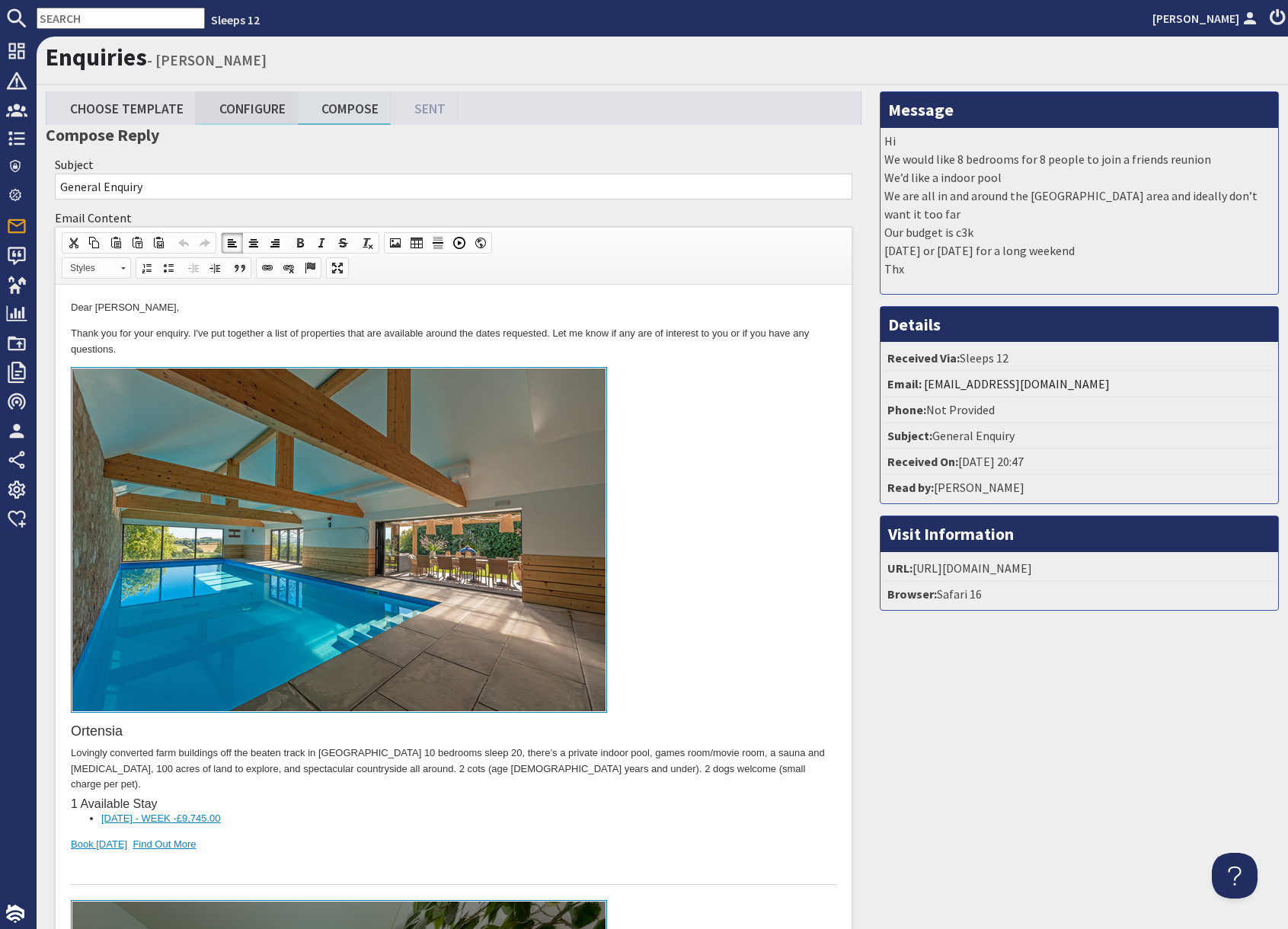
drag, startPoint x: 247, startPoint y: 105, endPoint x: 255, endPoint y: 110, distance: 9.4
click at [247, 105] on link "Configure" at bounding box center [246, 107] width 102 height 33
type textarea "<p>Dear Sundeep Gupta,</p> <p>Thank you for your enquiry. I&#39;ve put together…"
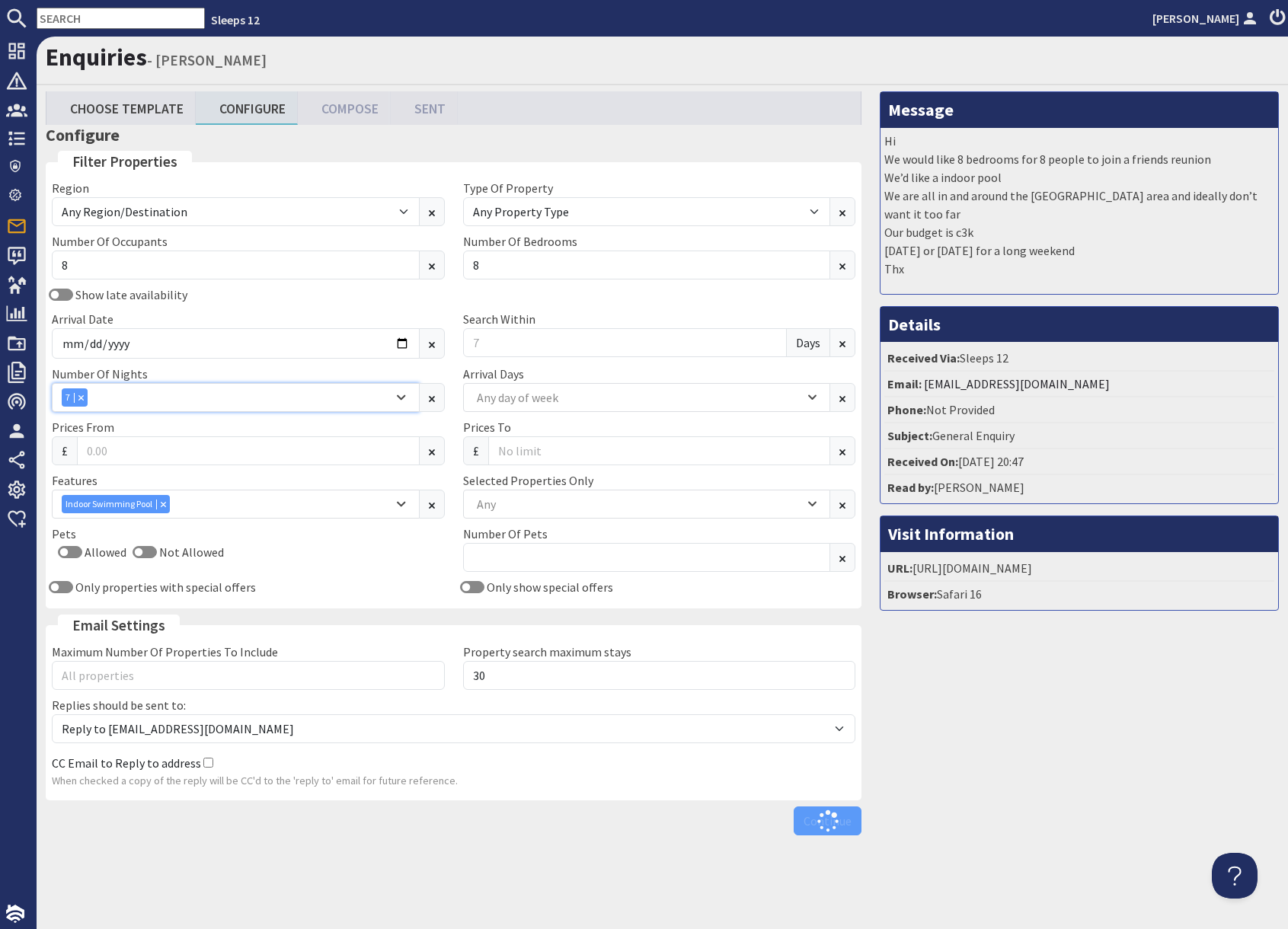
click at [83, 398] on icon "Combobox" at bounding box center [81, 397] width 6 height 6
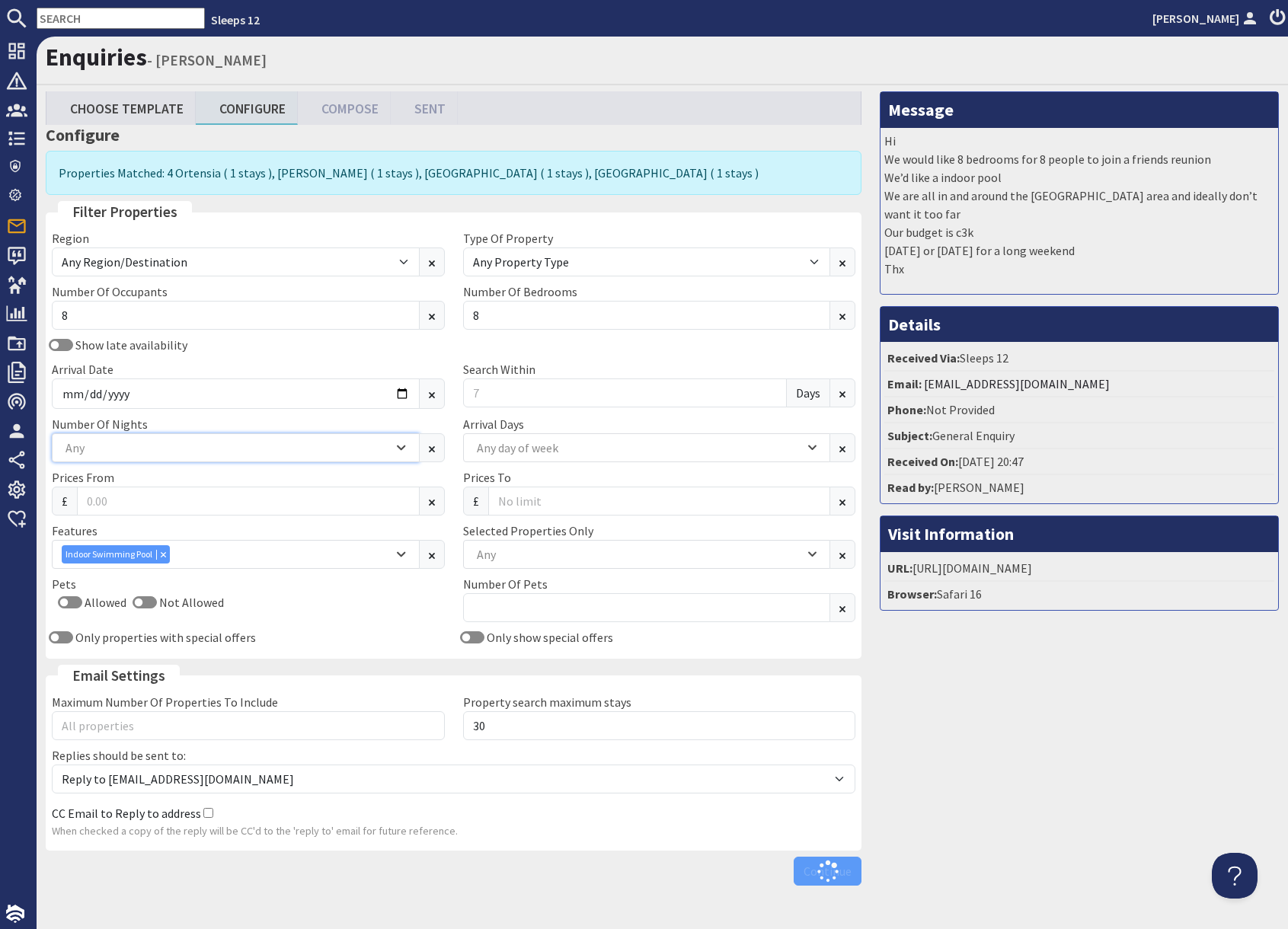
click at [100, 455] on div "Any" at bounding box center [227, 447] width 331 height 17
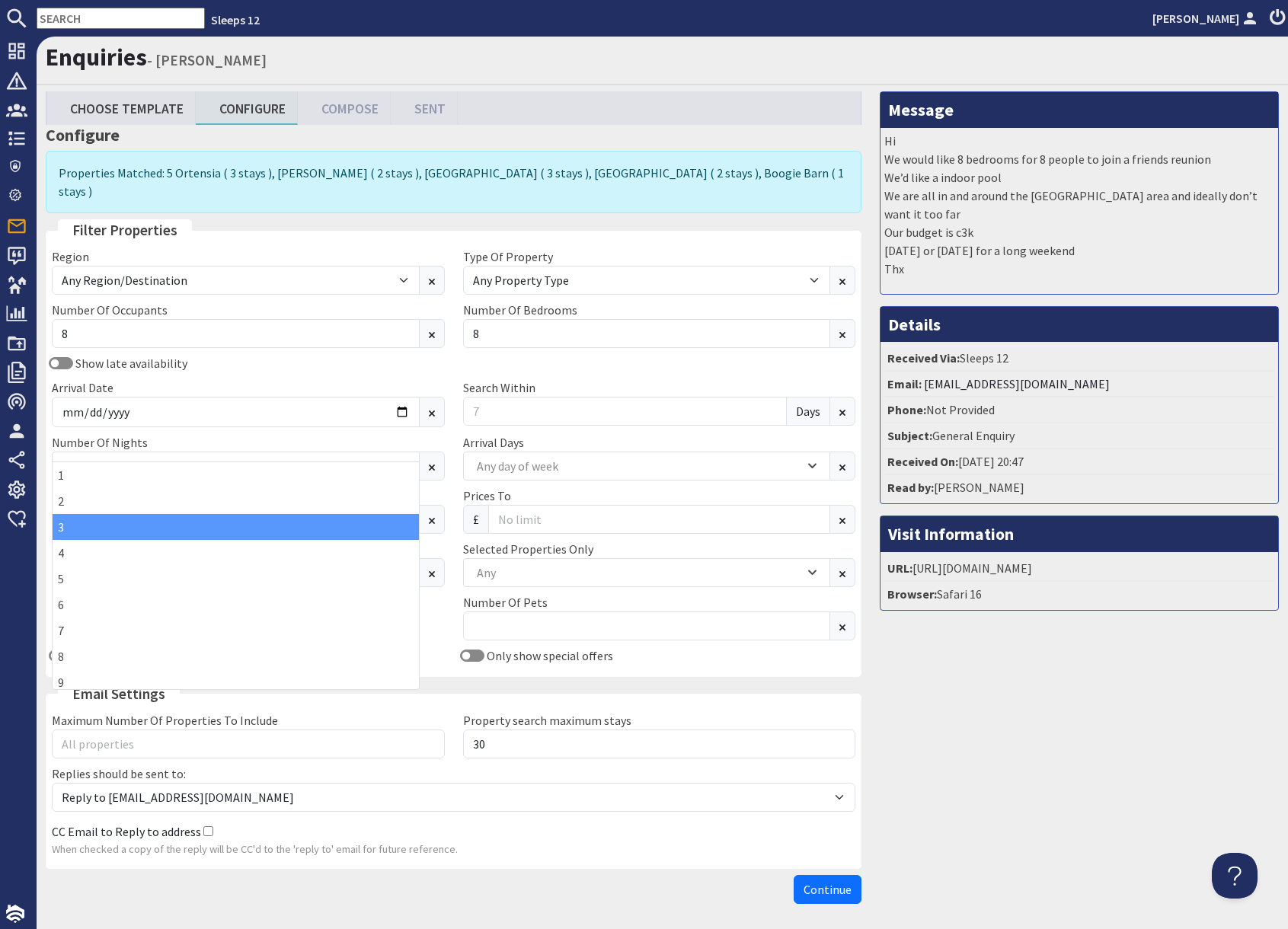
click at [87, 528] on div "3" at bounding box center [235, 527] width 366 height 26
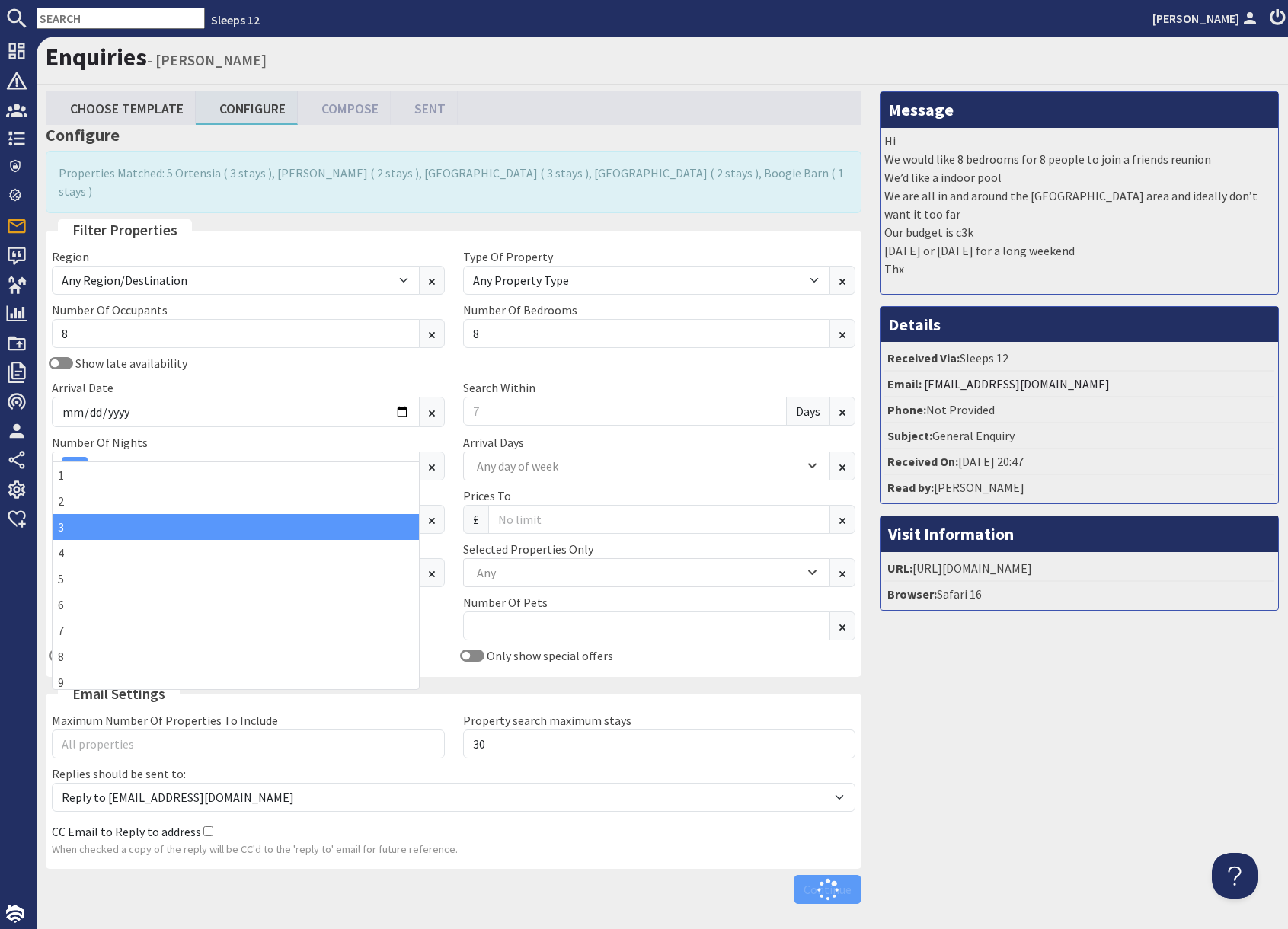
drag, startPoint x: 1039, startPoint y: 842, endPoint x: 1018, endPoint y: 783, distance: 62.6
click at [1038, 840] on div "Message Hi We would like 8 bedrooms for 8 people to join a friends reunion We’d…" at bounding box center [1078, 501] width 417 height 819
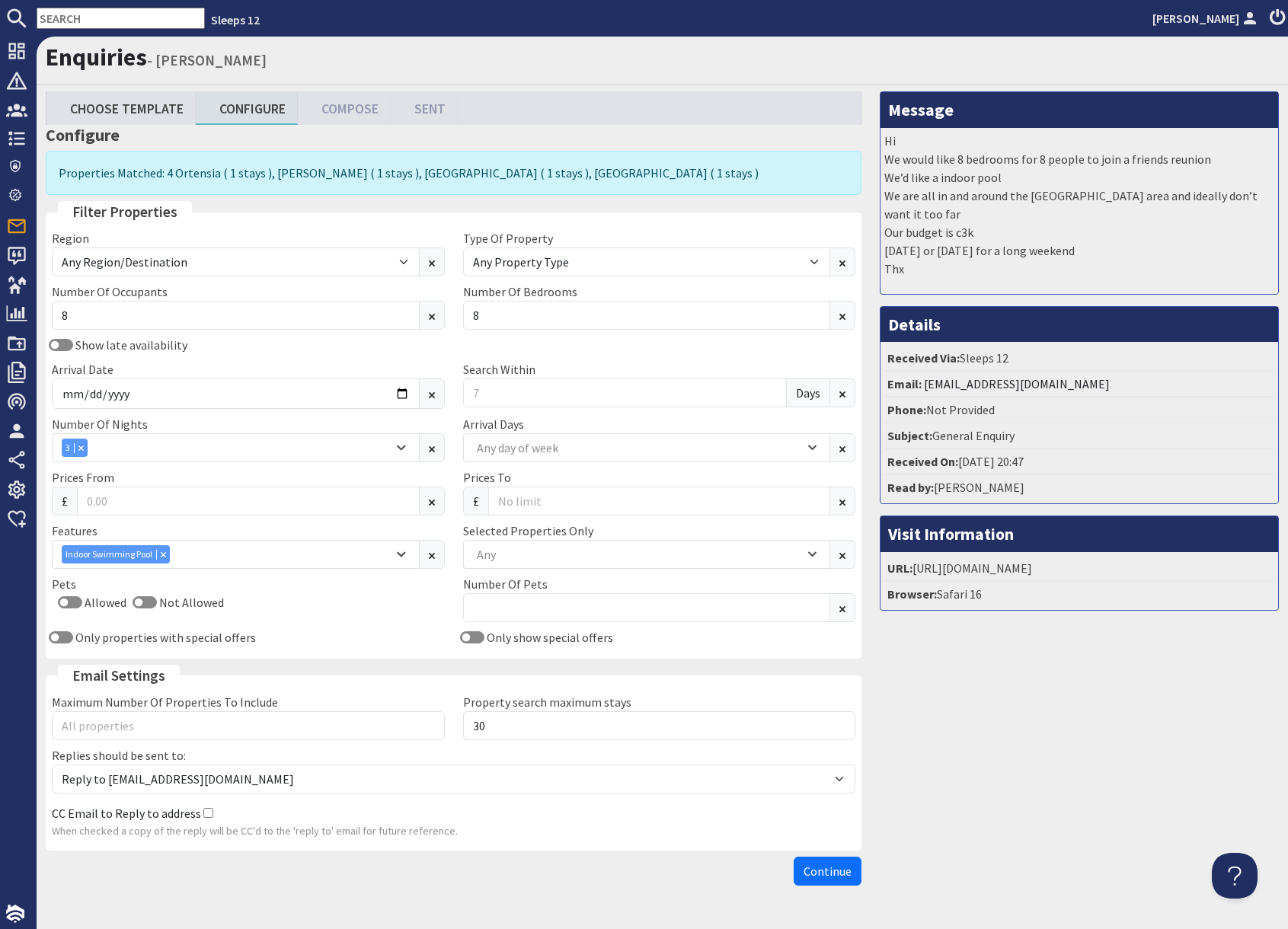
drag, startPoint x: 933, startPoint y: 741, endPoint x: 888, endPoint y: 807, distance: 79.9
click at [931, 744] on div "Message Hi We would like 8 bedrooms for 8 people to join a friends reunion We’d…" at bounding box center [1078, 492] width 417 height 801
click at [821, 879] on button "Continue" at bounding box center [827, 871] width 68 height 29
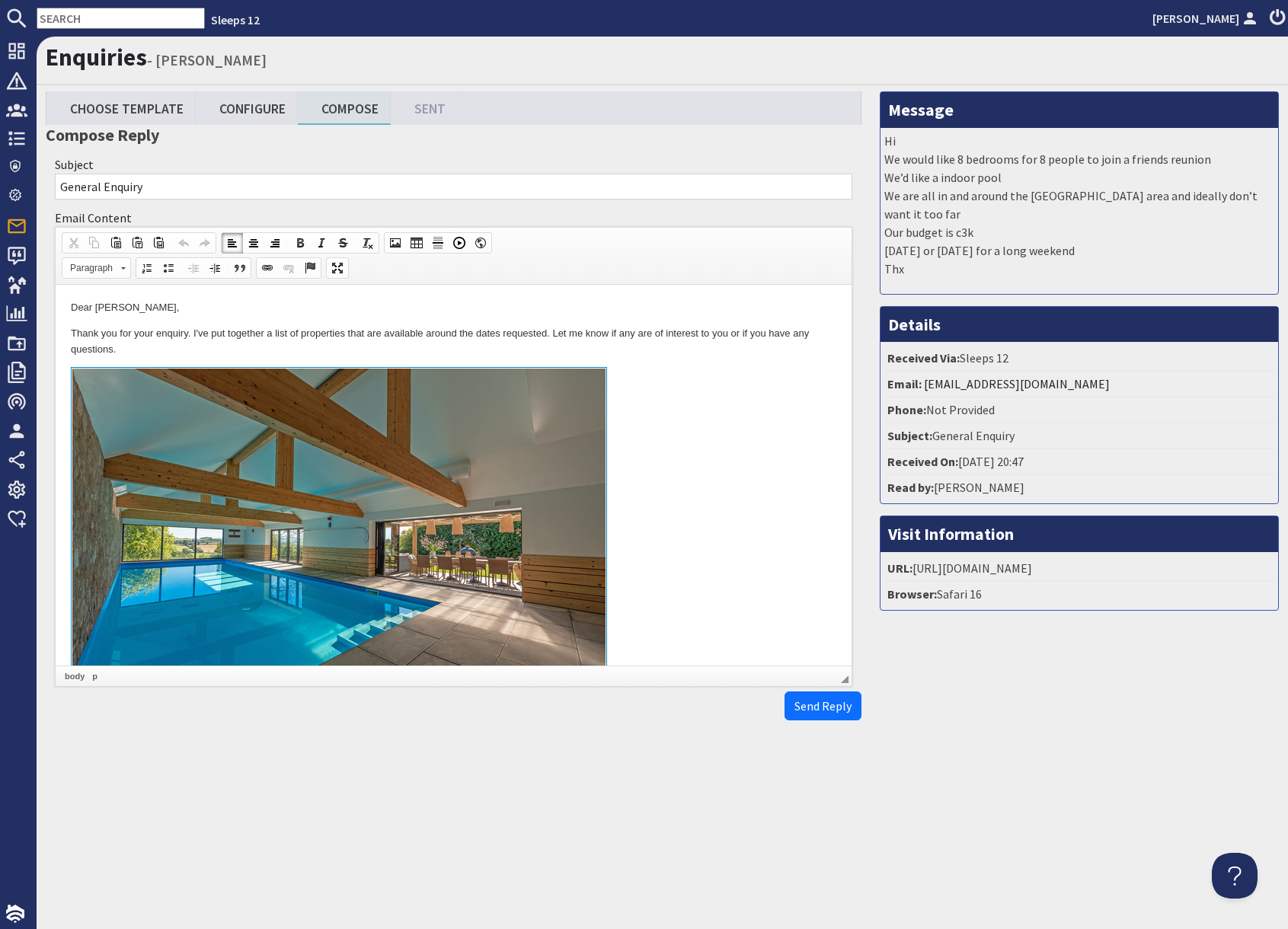
click at [705, 579] on link at bounding box center [453, 543] width 765 height 351
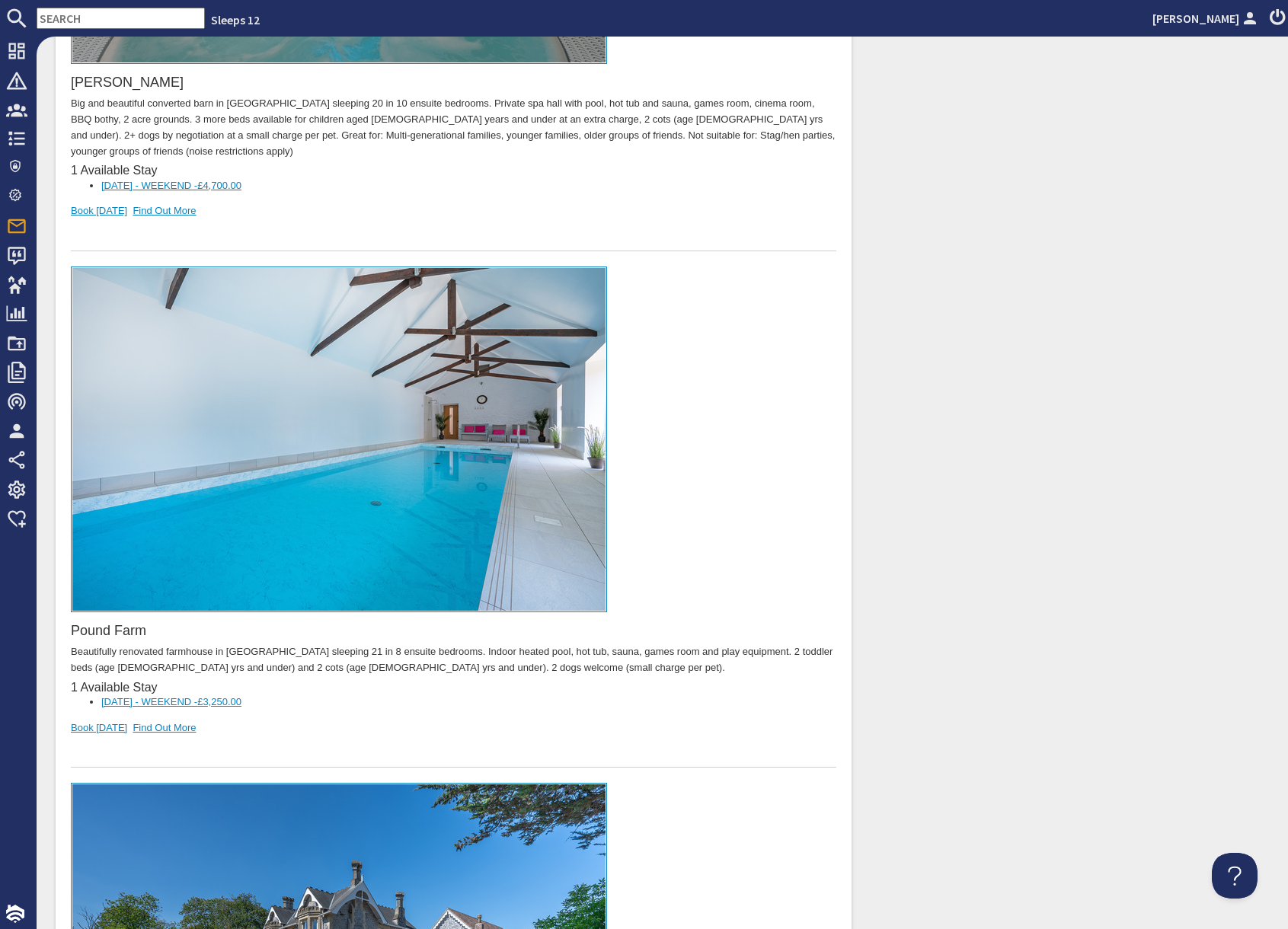
scroll to position [1187, 0]
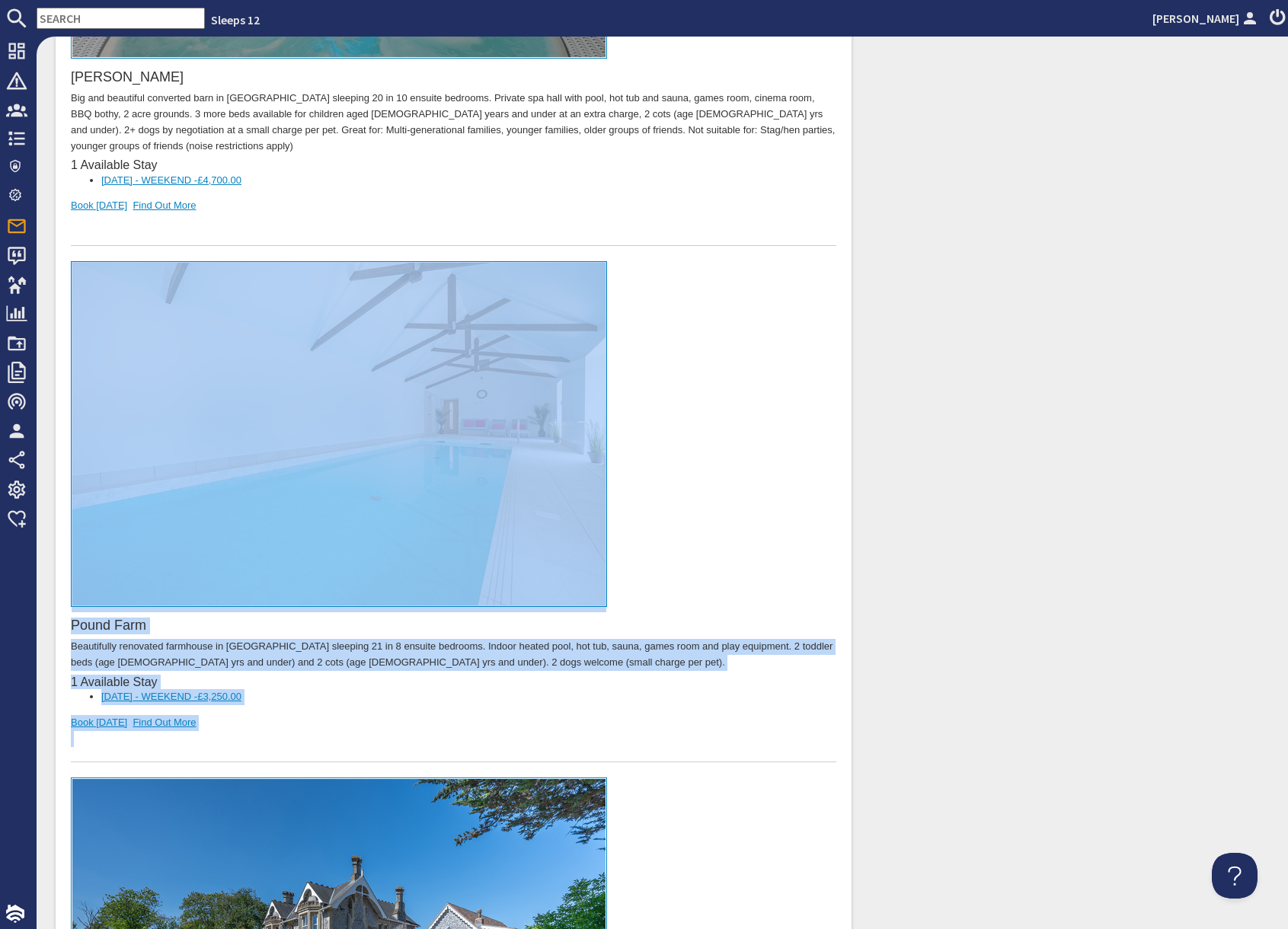
drag, startPoint x: 255, startPoint y: 706, endPoint x: 282, endPoint y: 451, distance: 256.4
click at [282, 451] on div "Pound Farm Beautifully renovated farmhouse in Somerset sleeping 21 in 8 ensuite…" at bounding box center [453, 513] width 765 height 502
copy div "Pound Farm Beautifully renovated farmhouse in Somerset sleeping 21 in 8 ensuite…"
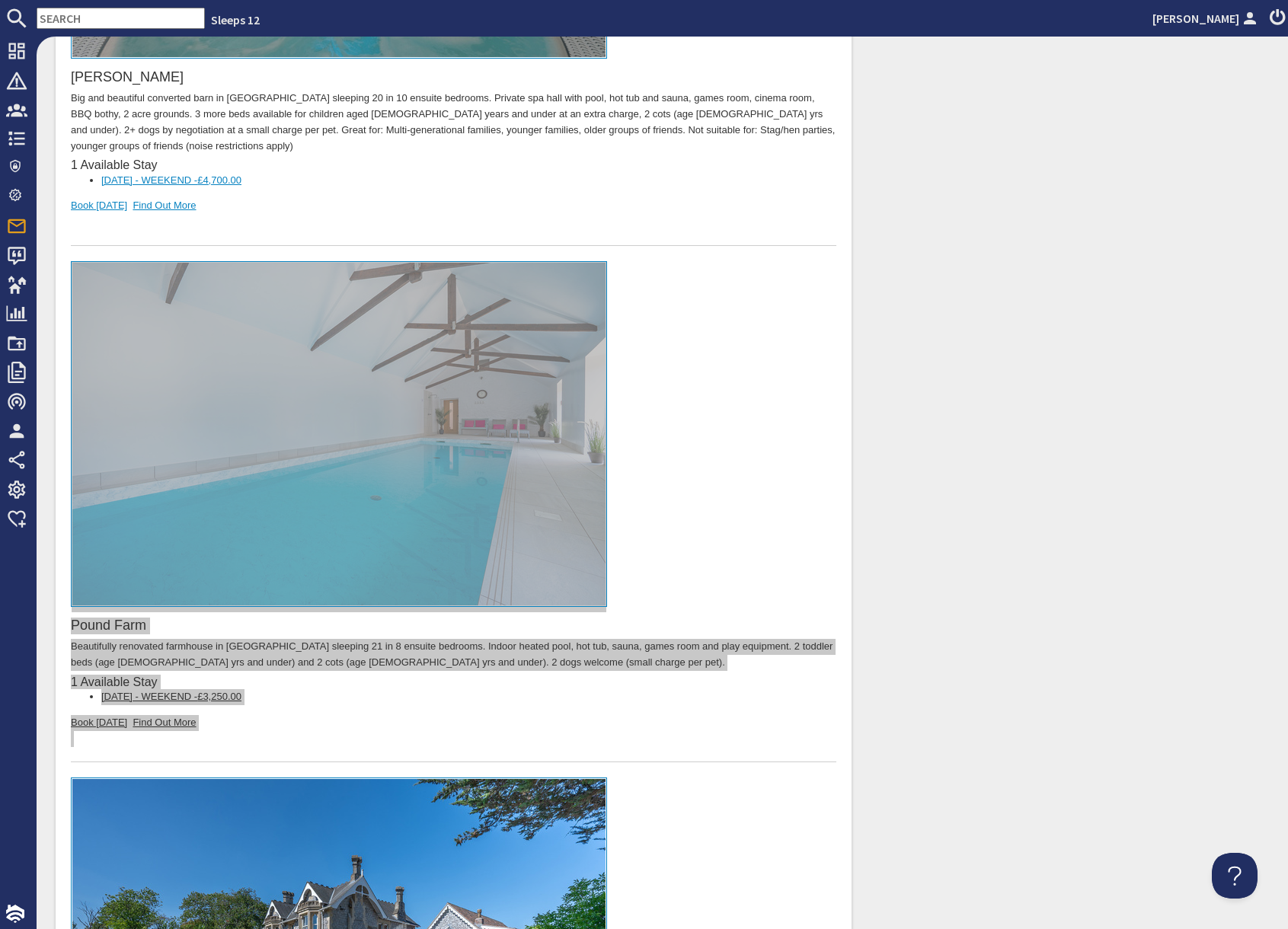
click at [109, 18] on input "text" at bounding box center [121, 18] width 168 height 21
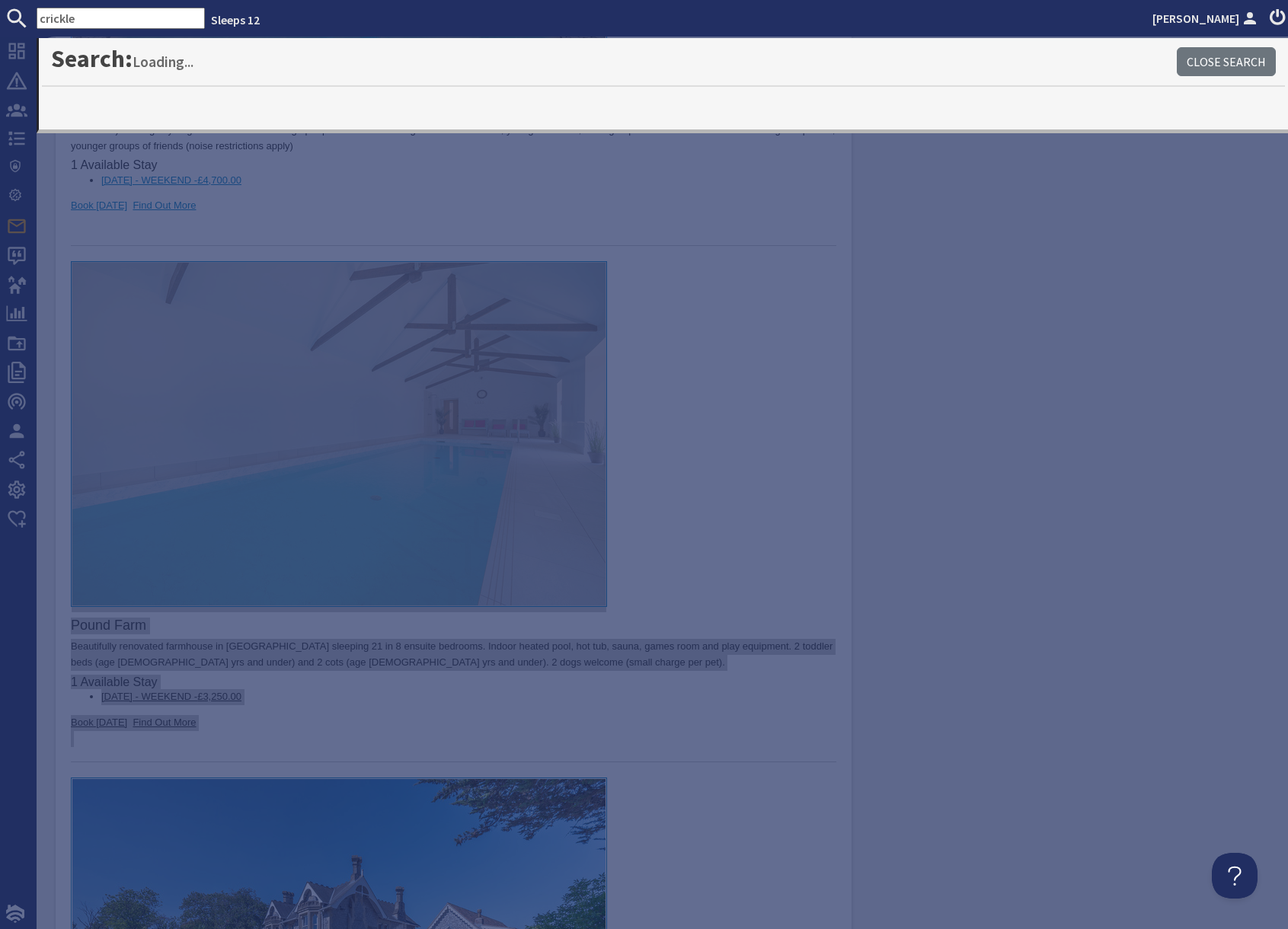
type input "crickle"
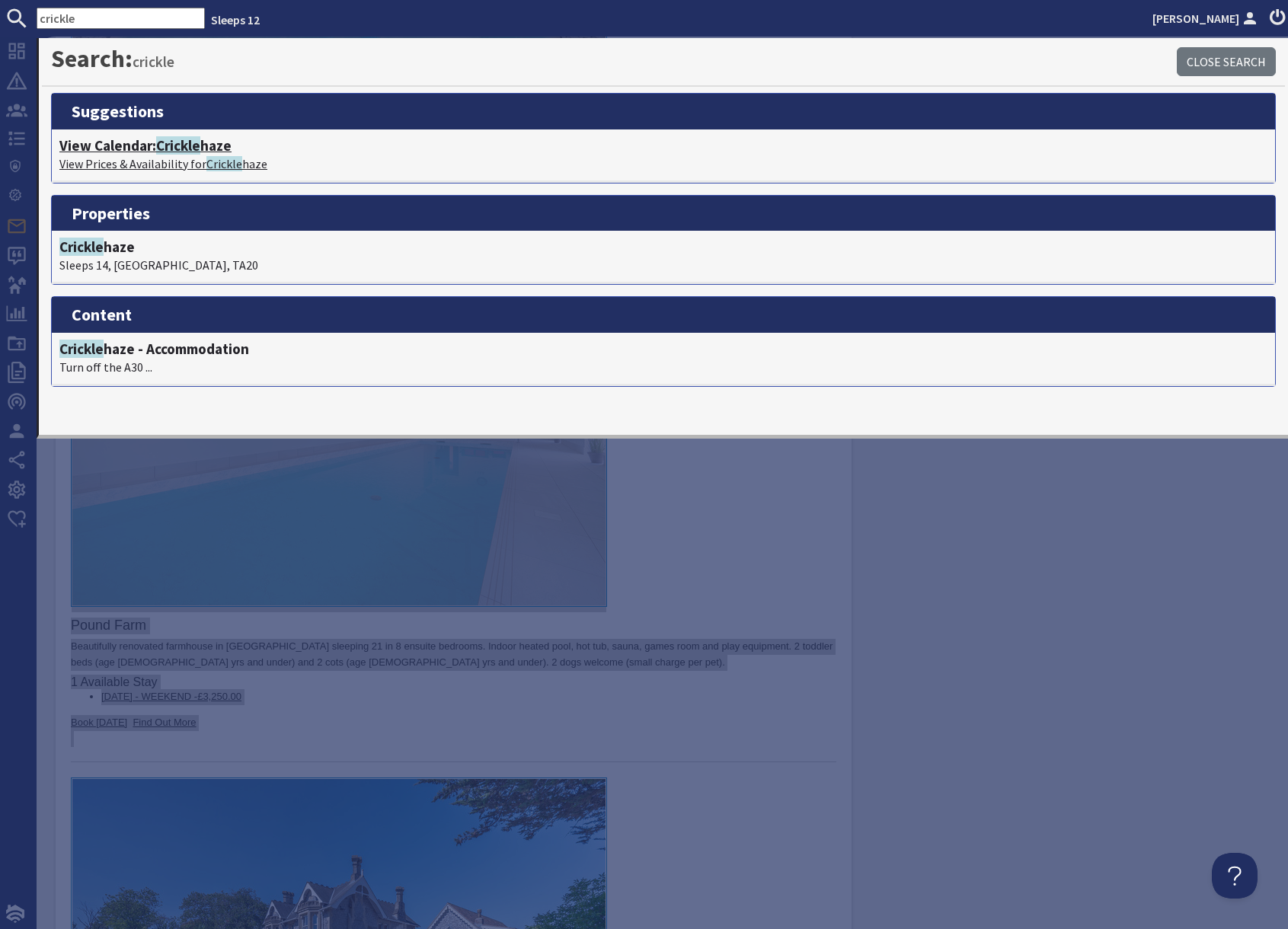
click at [161, 156] on p "View Prices & Availability for Crickle haze" at bounding box center [663, 164] width 1208 height 18
type textarea "<p>Dear Sundeep Gupta,</p> <p>Thank you for your enquiry. I&#39;ve put together…"
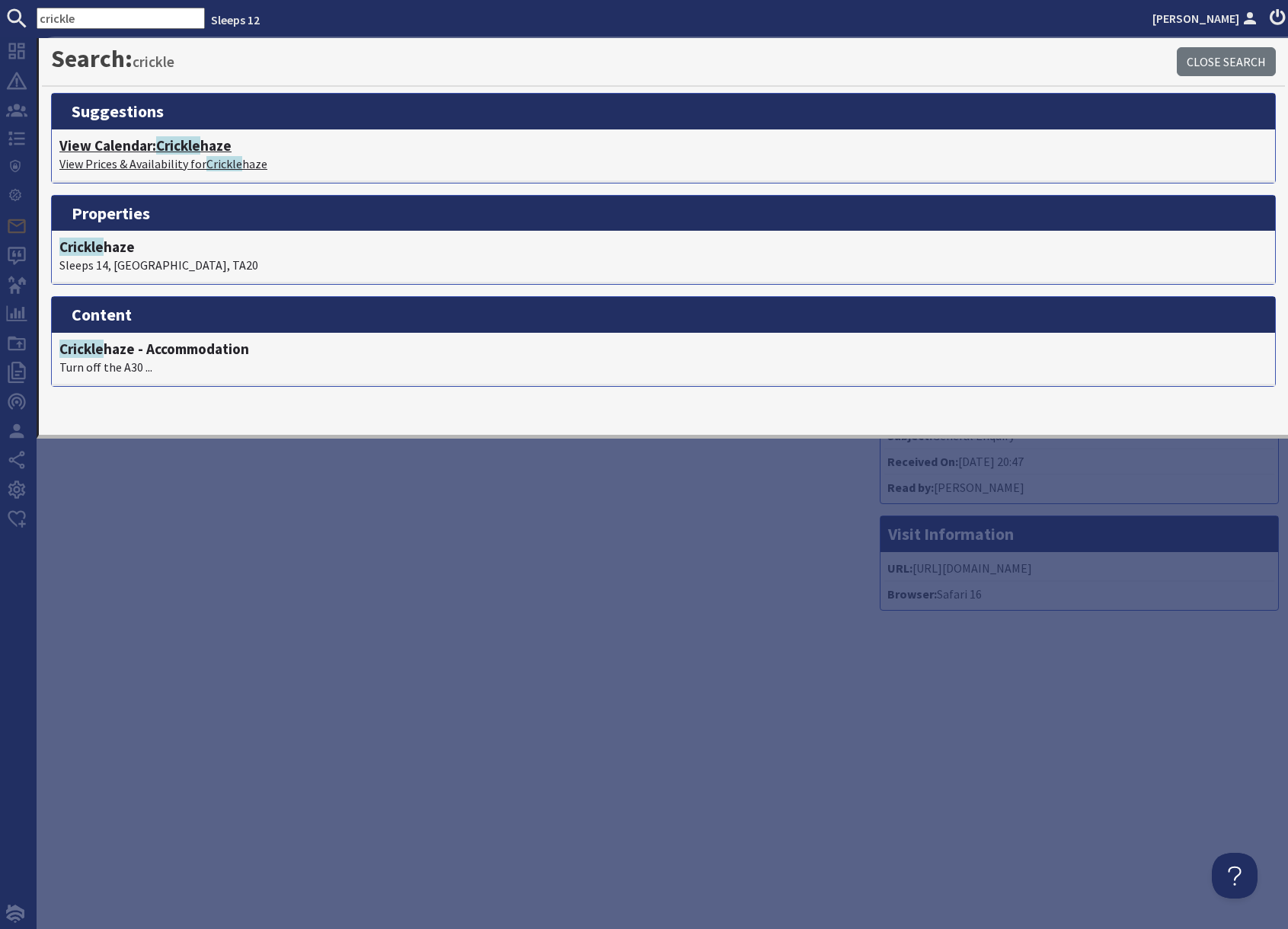
scroll to position [0, 0]
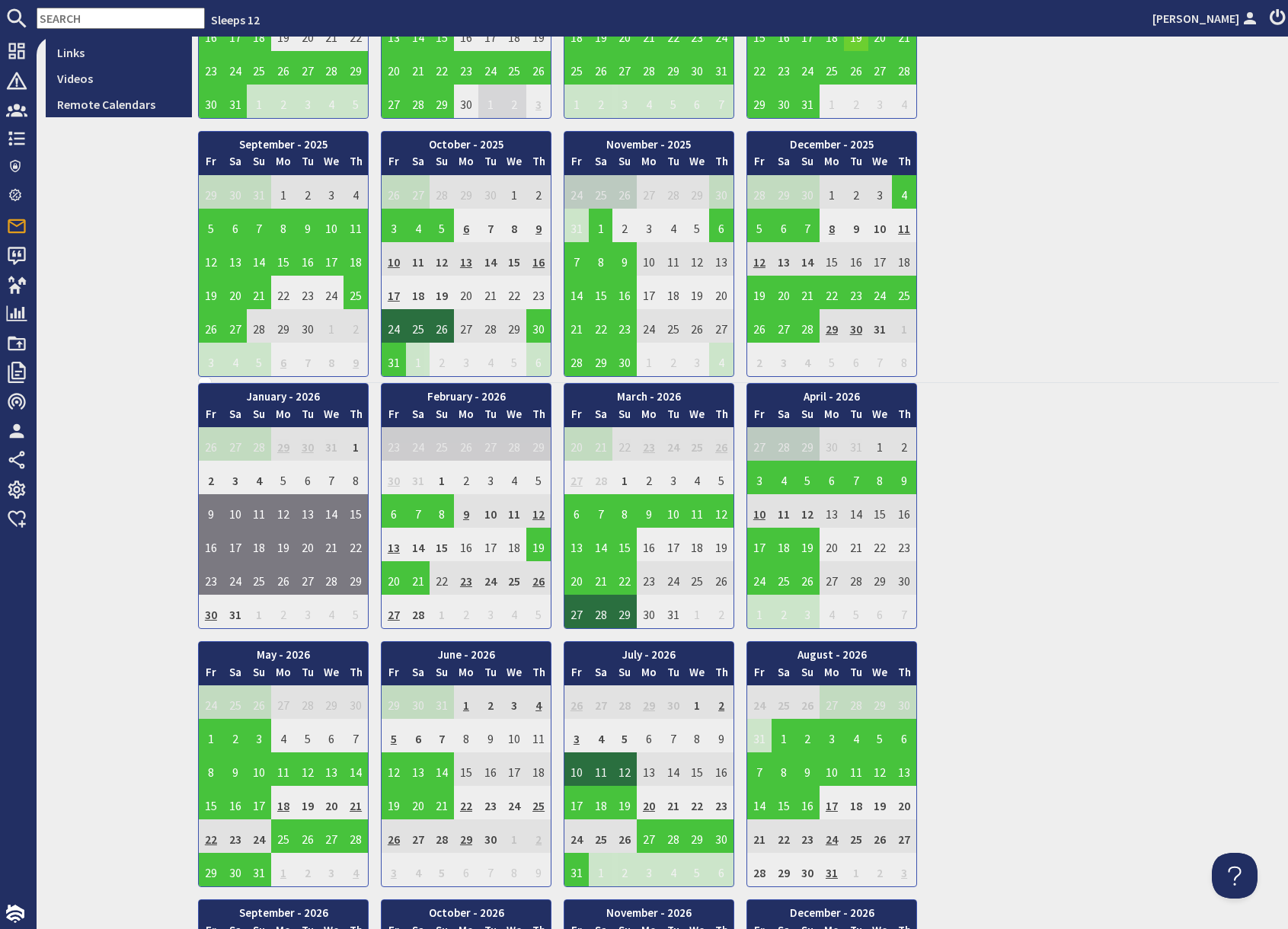
scroll to position [559, 0]
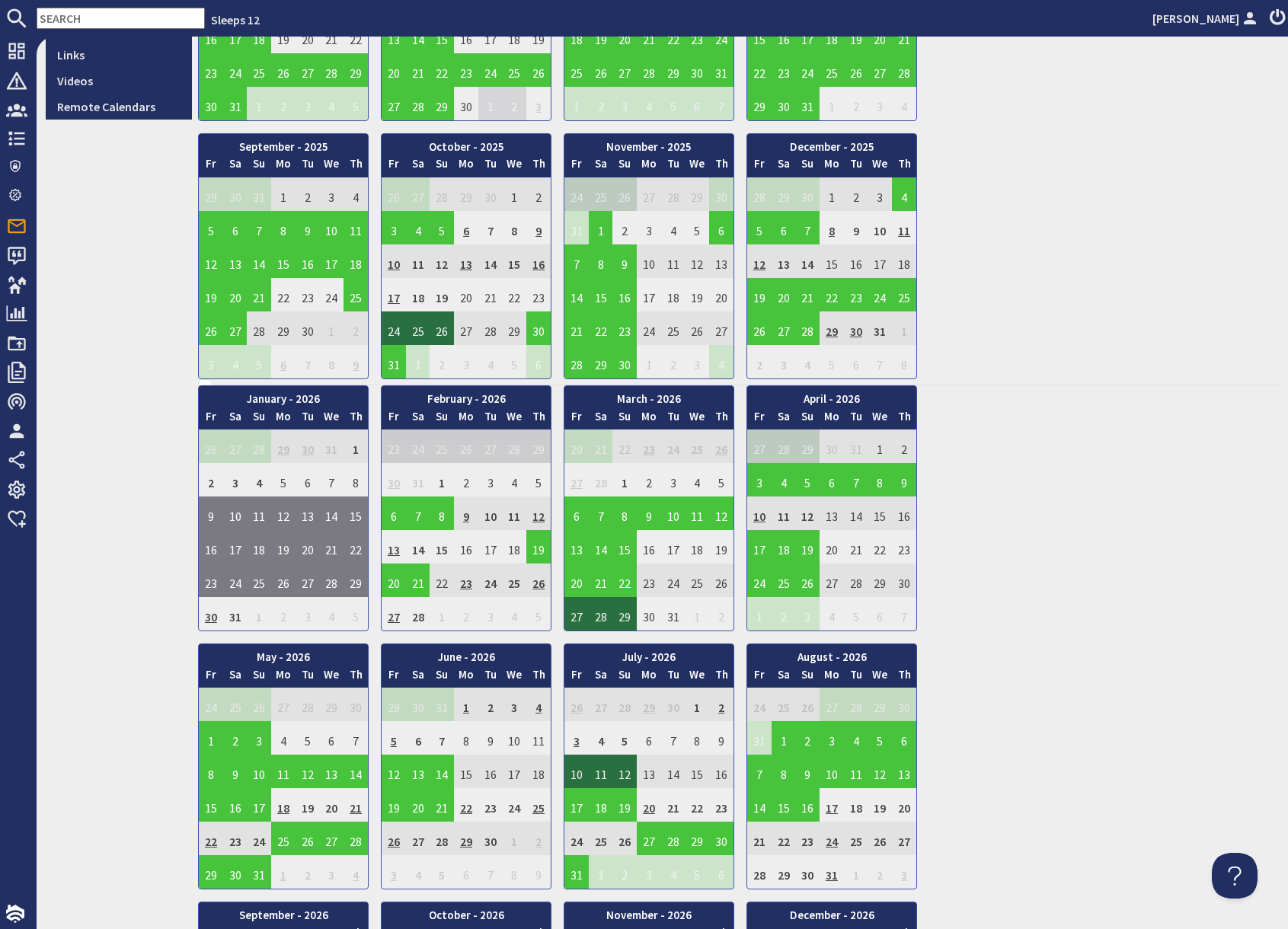
click at [538, 516] on td "12" at bounding box center [538, 513] width 25 height 33
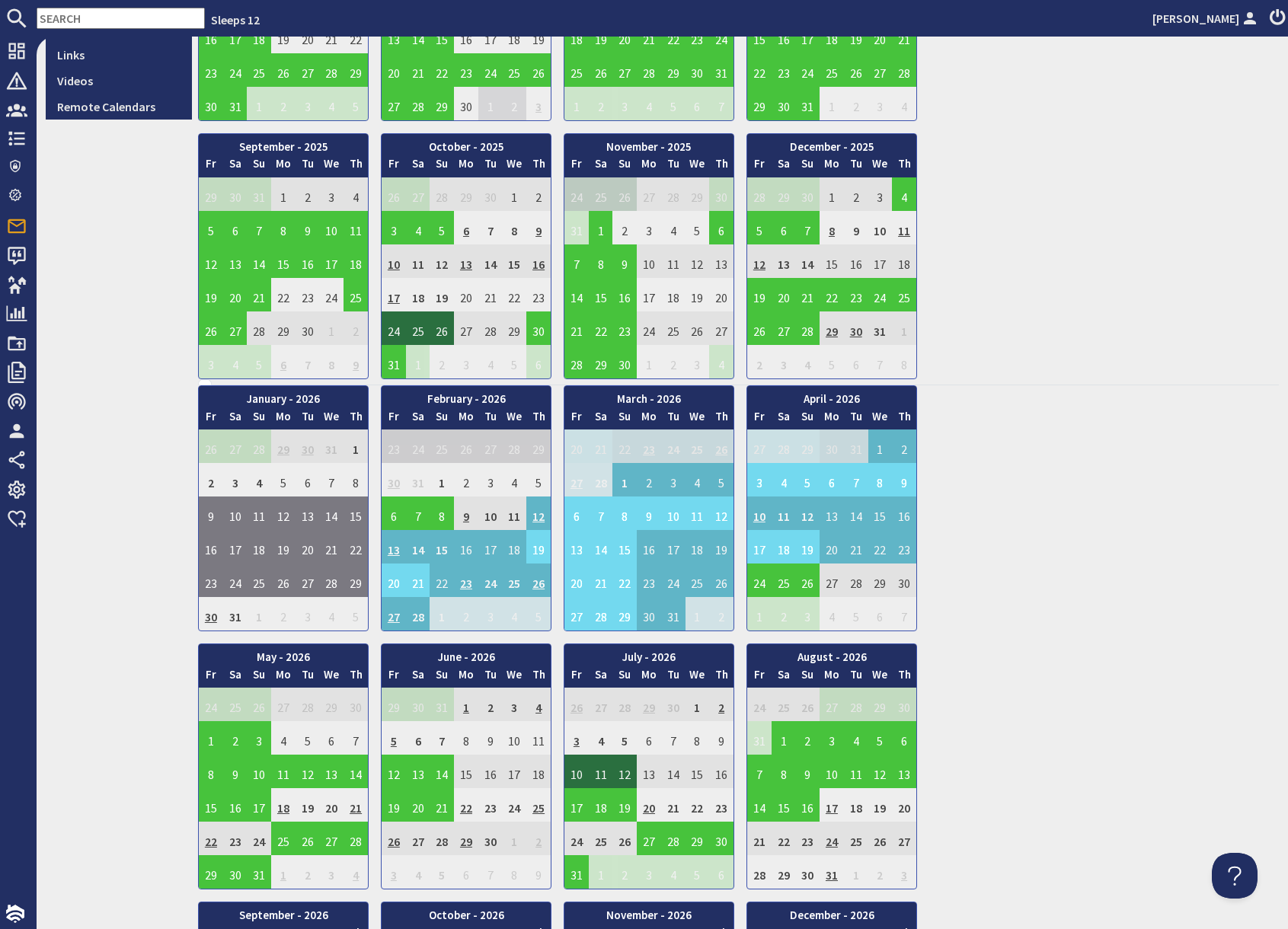
click at [1096, 583] on div "January - 2026 Fr Sa Su Mo Tu We Th 26 27 28 29 30 31 1 2 Fr" at bounding box center [738, 766] width 1081 height 762
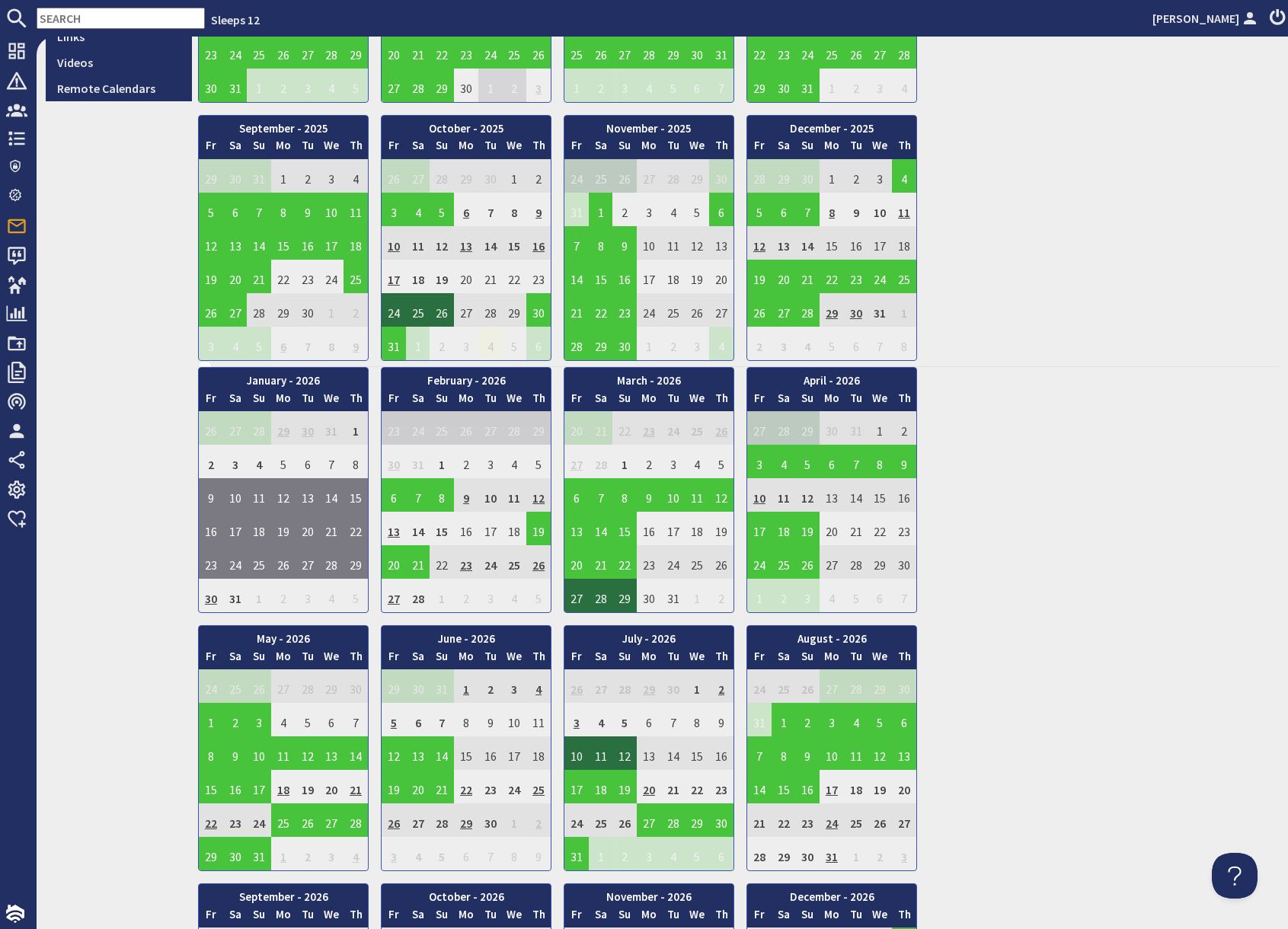
scroll to position [586, 0]
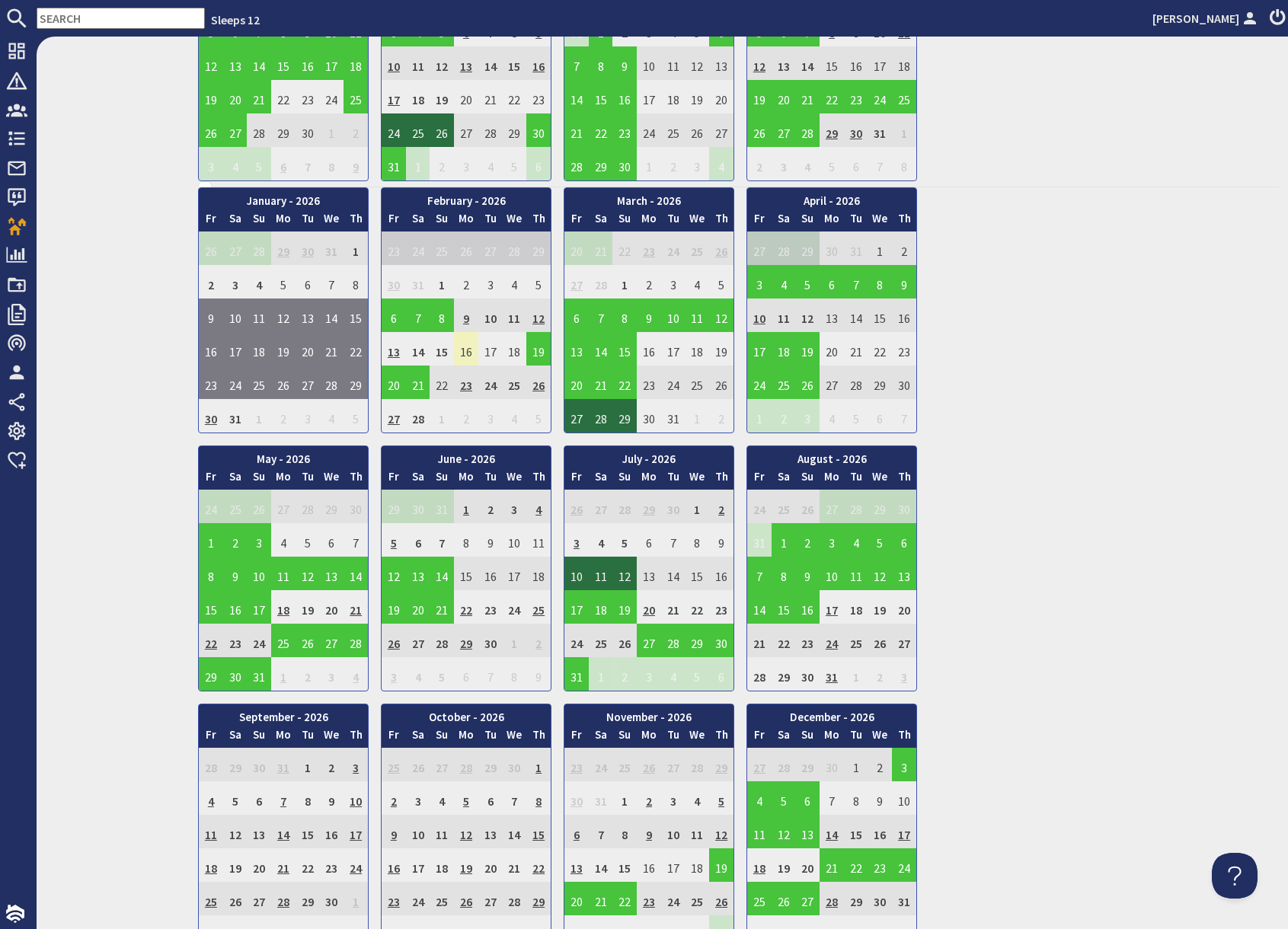
scroll to position [758, 0]
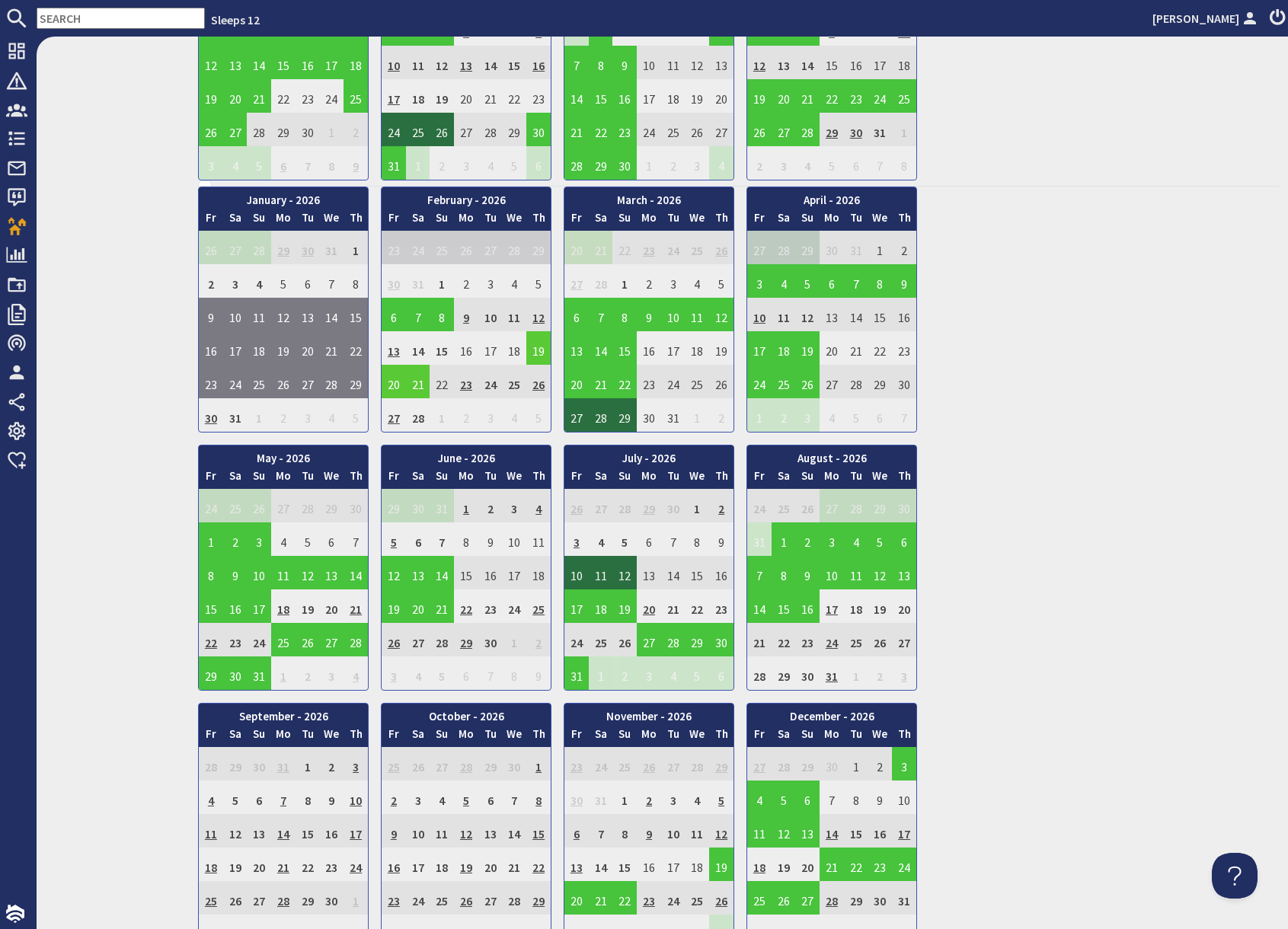
click at [538, 350] on td "19" at bounding box center [538, 348] width 25 height 33
click at [539, 421] on link "View booking" at bounding box center [542, 419] width 79 height 16
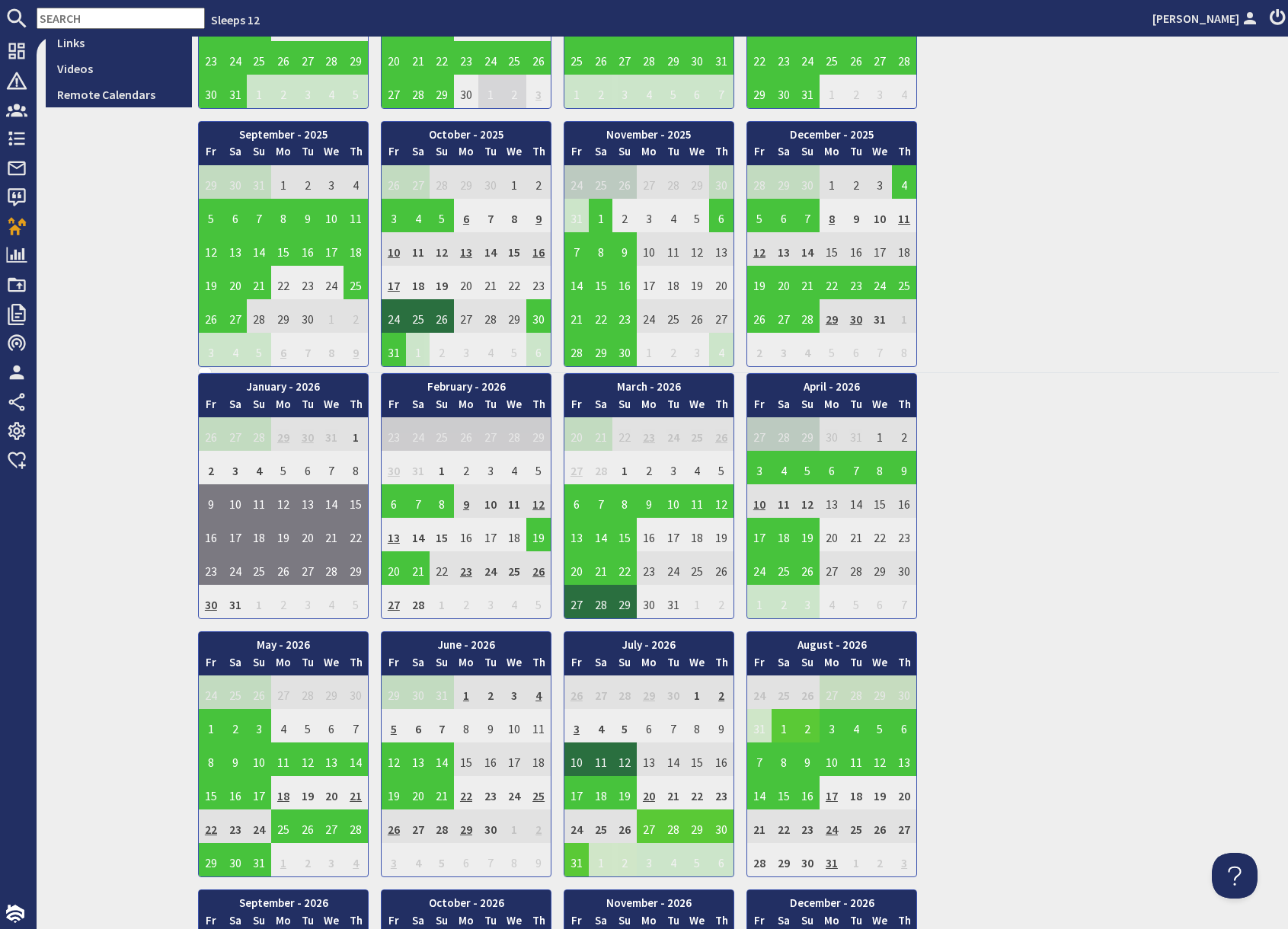
scroll to position [569, 0]
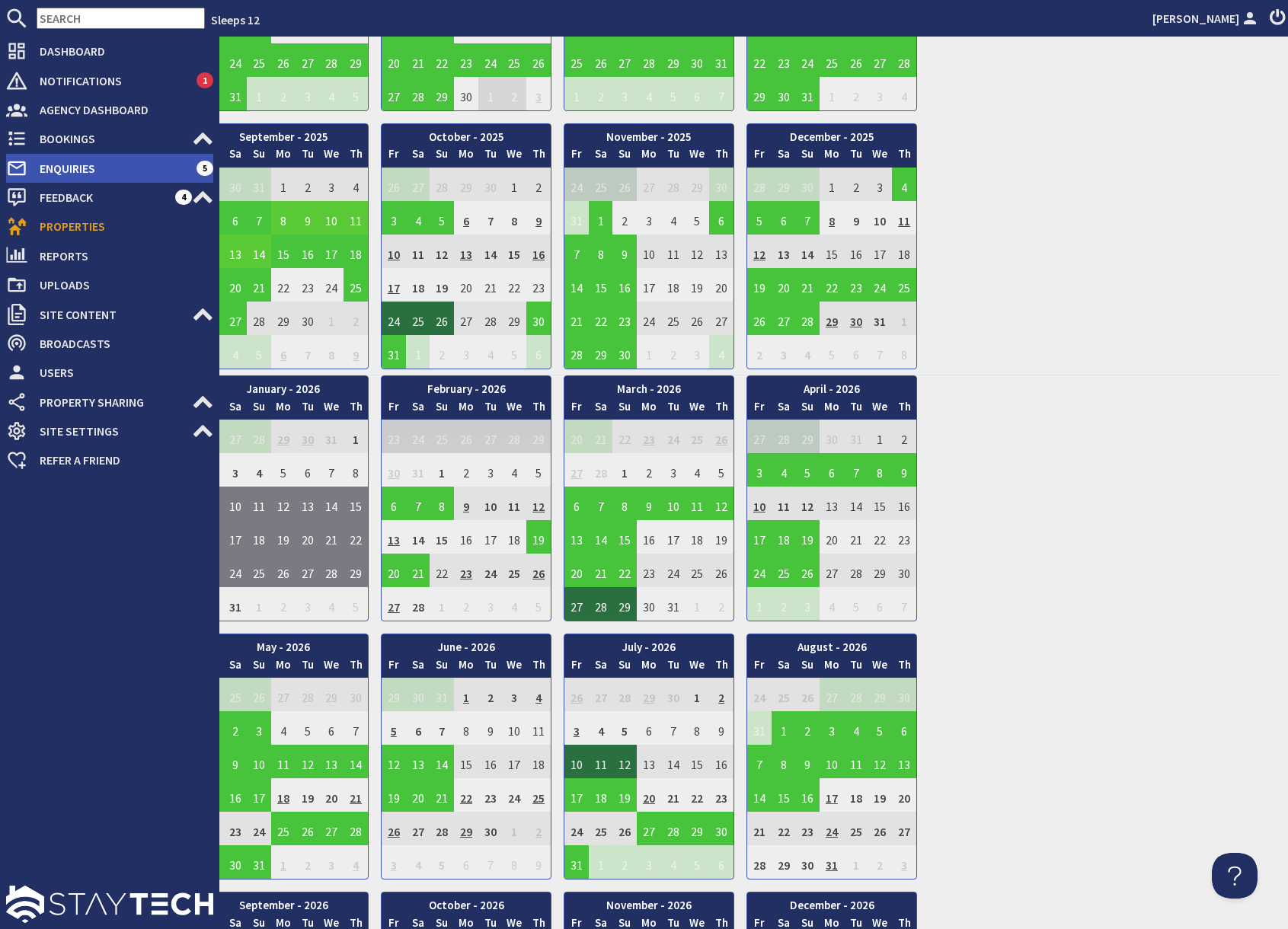
click at [82, 168] on span "Enquiries" at bounding box center [112, 168] width 169 height 25
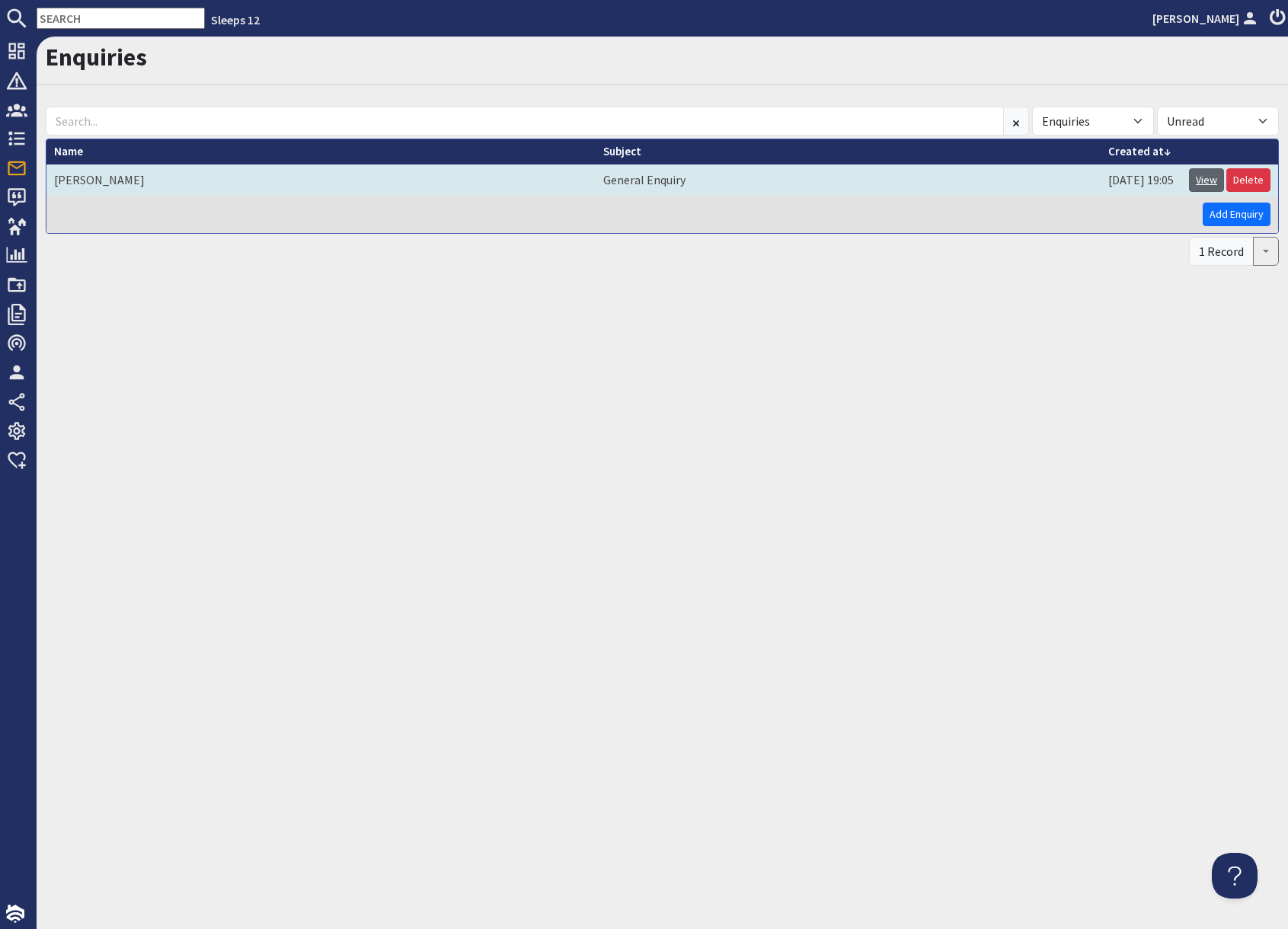
drag, startPoint x: 1199, startPoint y: 180, endPoint x: 1204, endPoint y: 191, distance: 12.1
click at [1199, 180] on link "View" at bounding box center [1206, 180] width 35 height 24
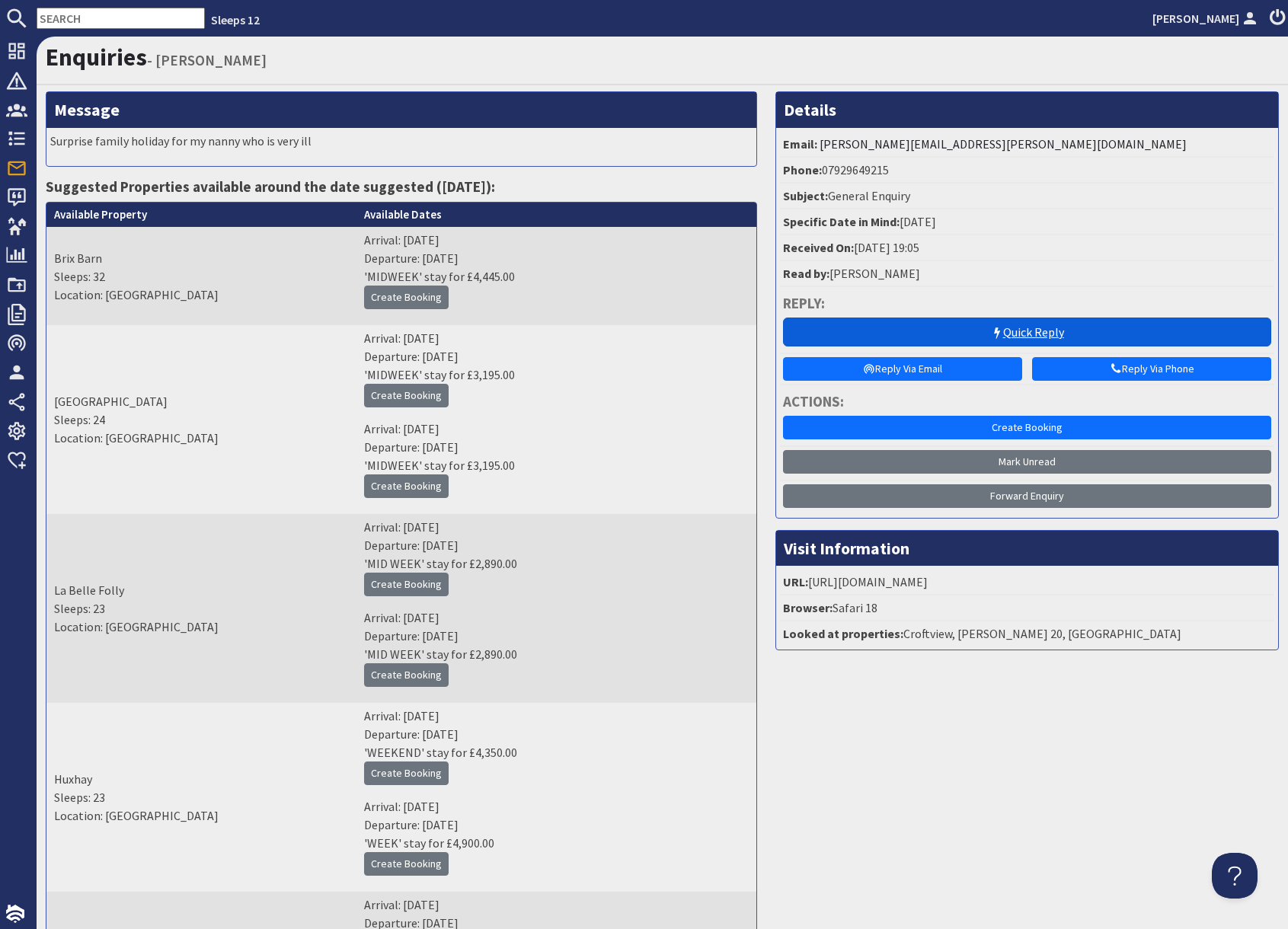
click at [1036, 336] on link "Quick Reply" at bounding box center [1027, 332] width 488 height 29
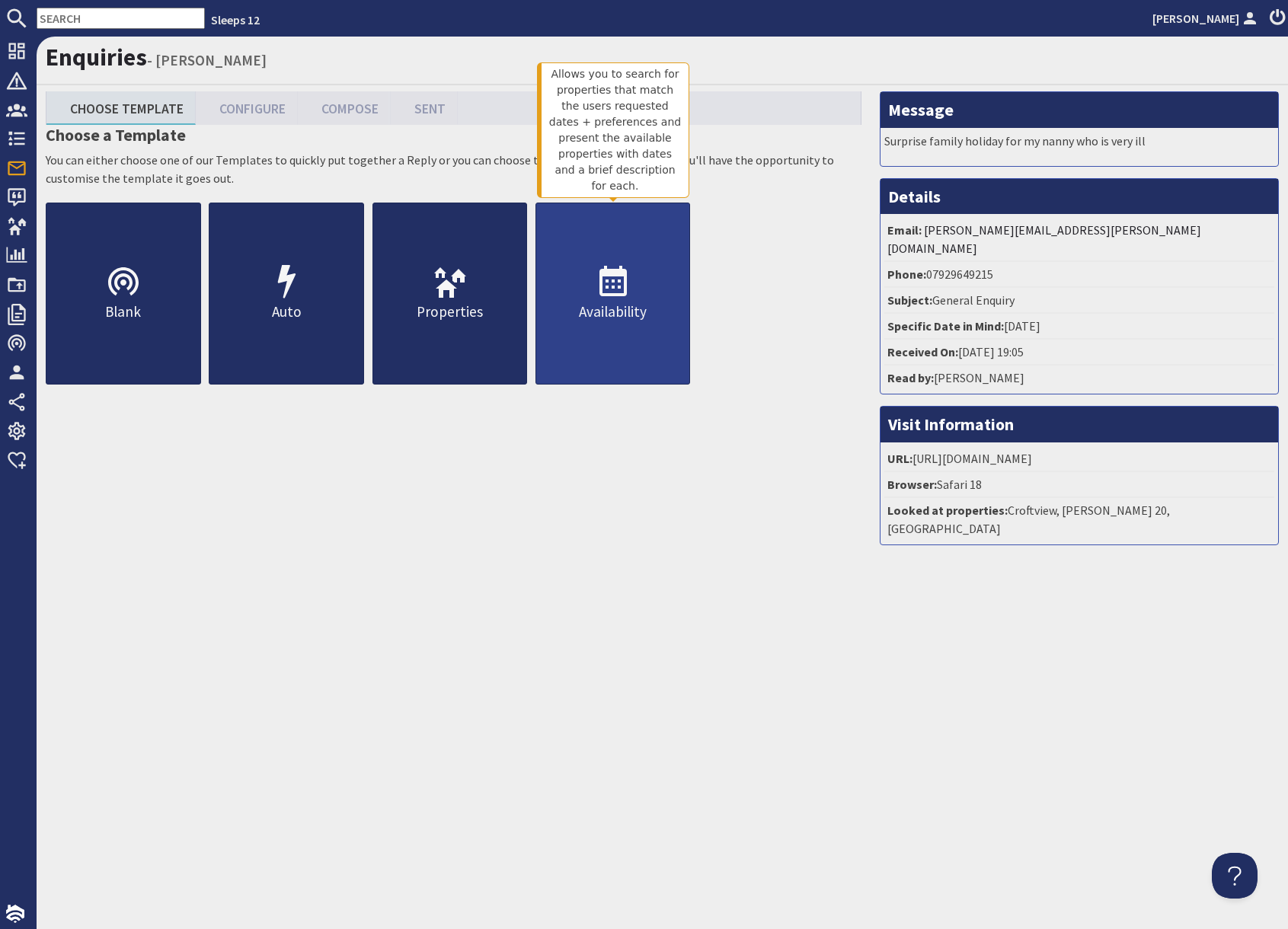
click at [622, 319] on p "Availability" at bounding box center [613, 312] width 154 height 22
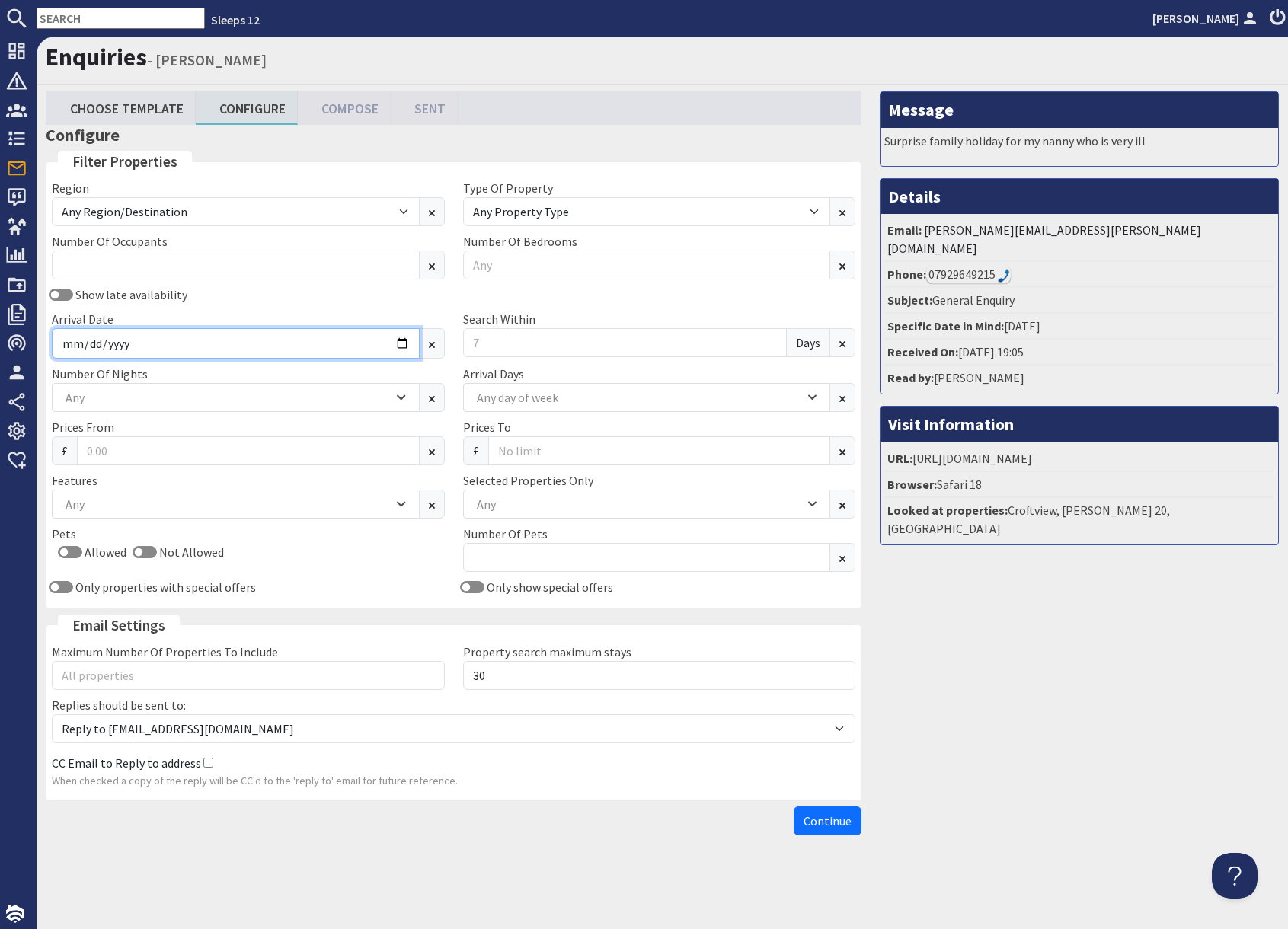
click at [399, 344] on input "Arrival Date" at bounding box center [235, 343] width 368 height 30
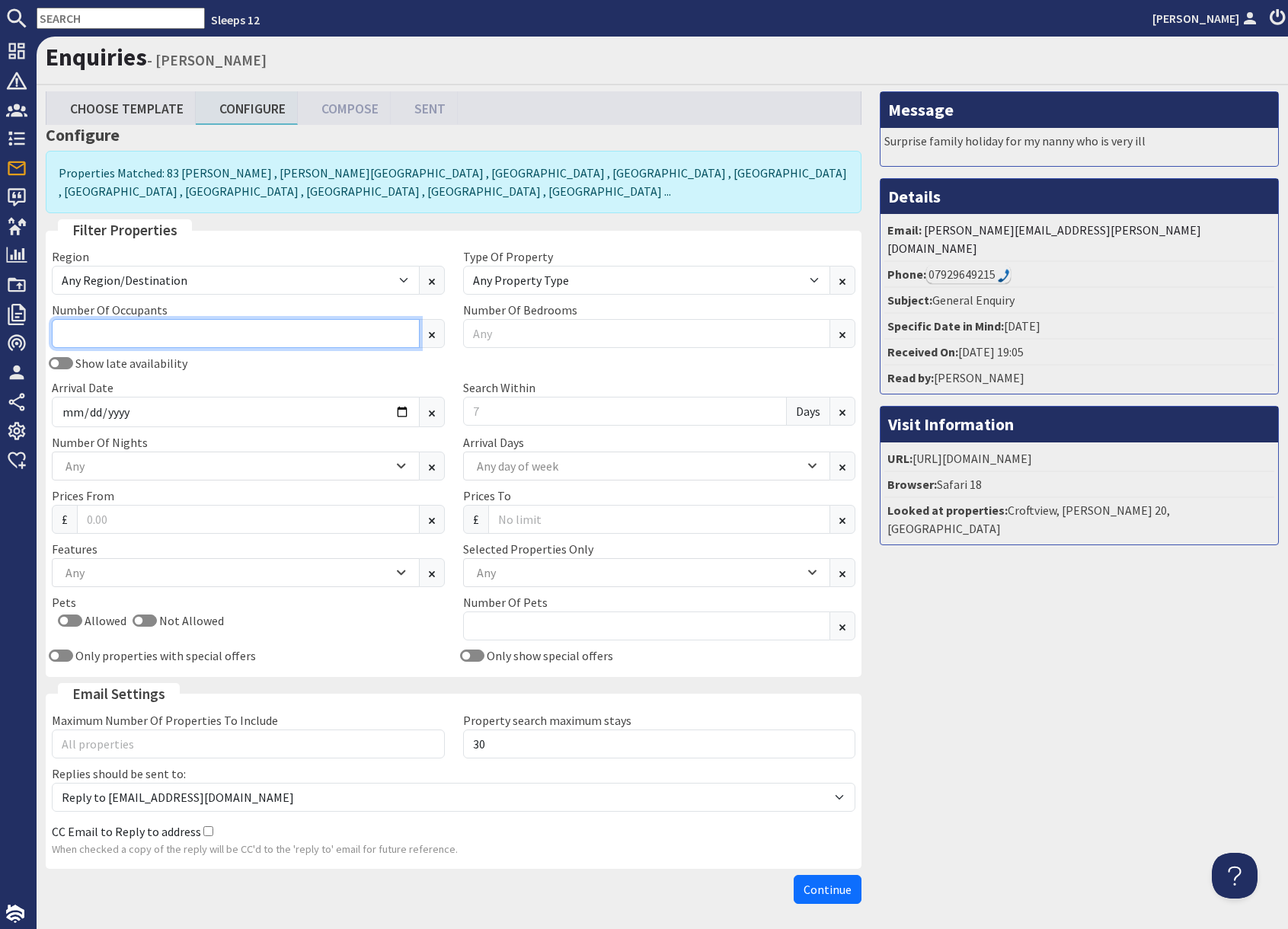
click at [257, 335] on input "Number Of Occupants" at bounding box center [235, 334] width 368 height 29
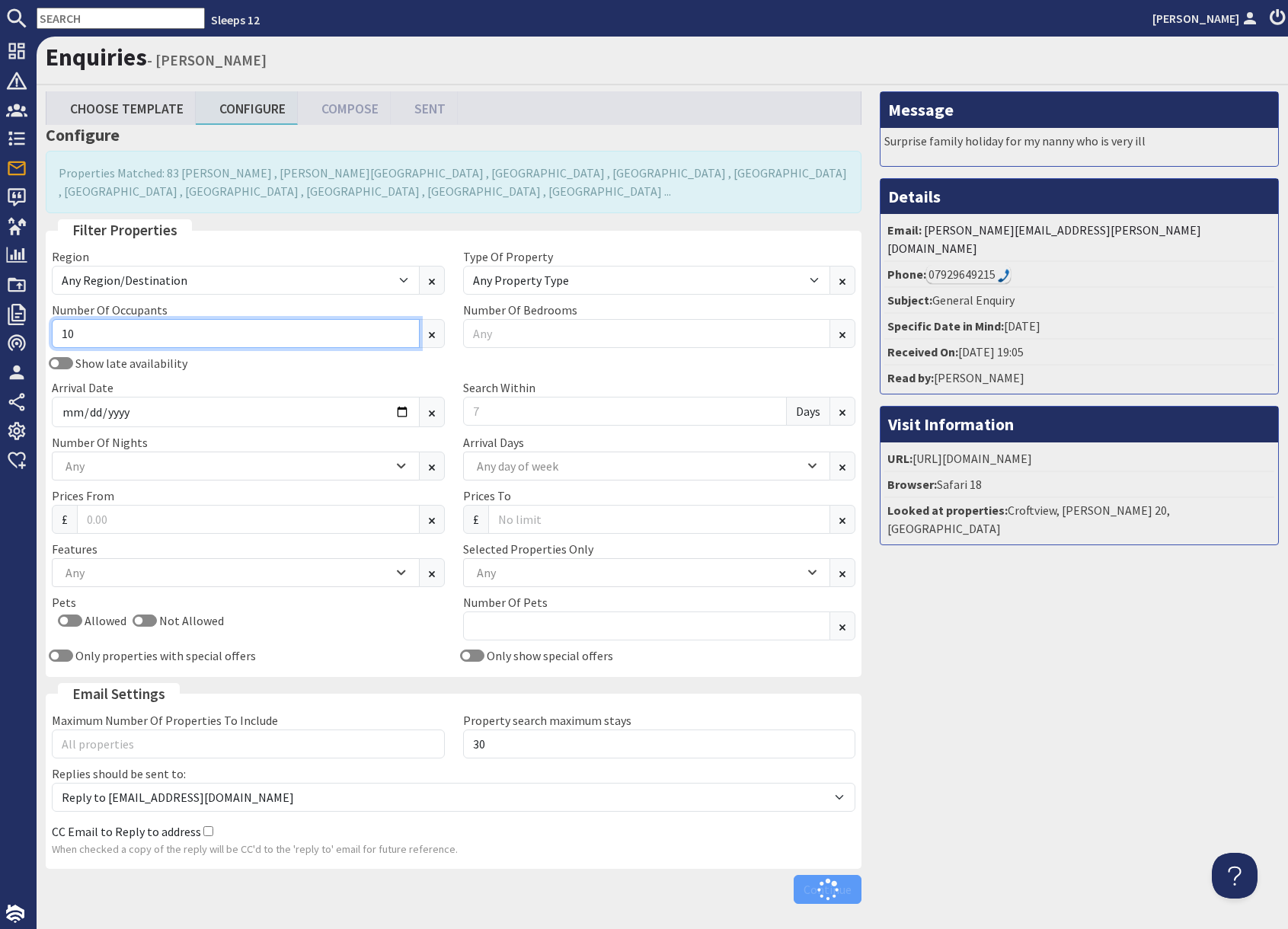
type input "10"
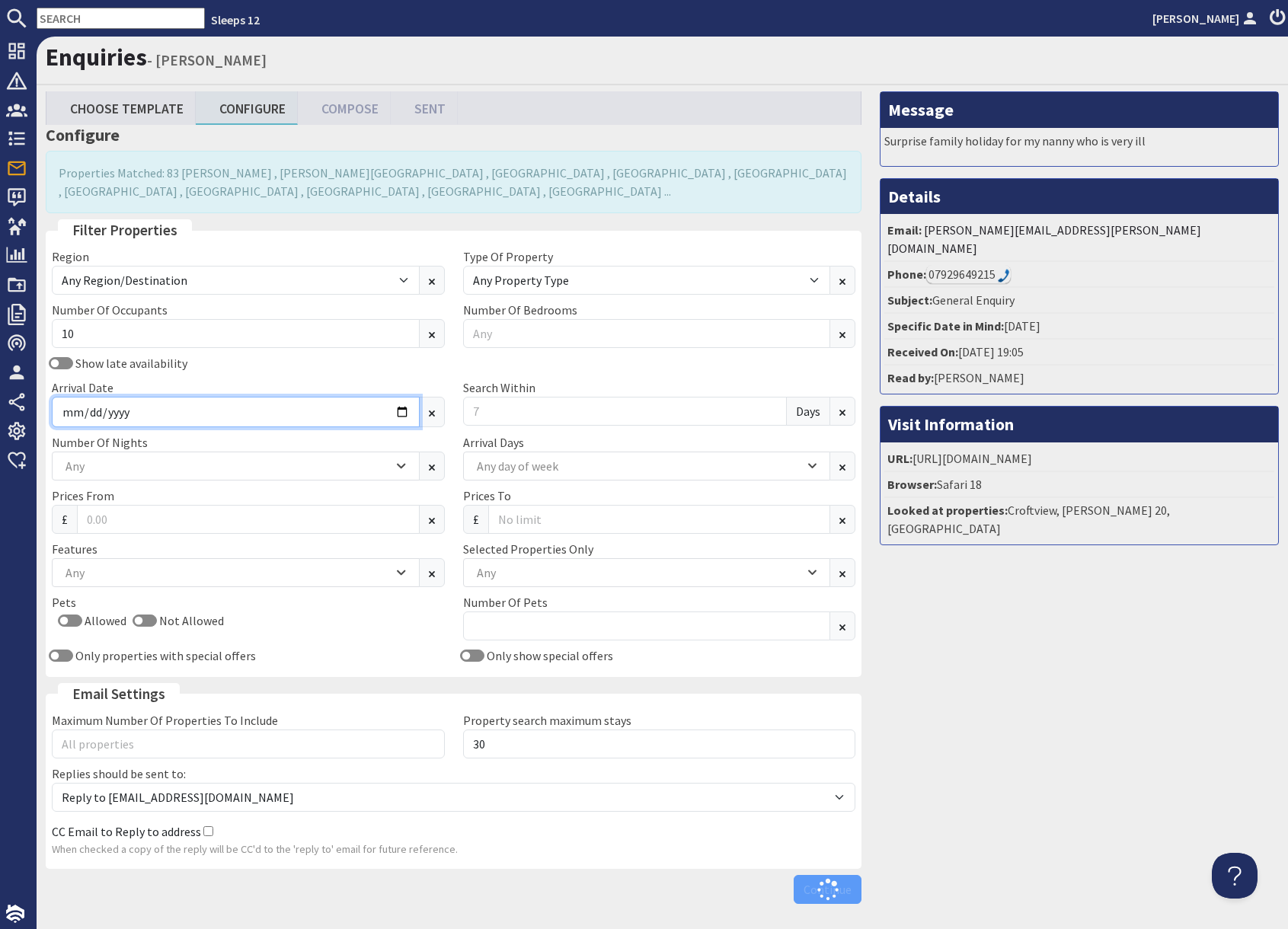
click at [407, 411] on input "Arrival Date" at bounding box center [235, 412] width 368 height 30
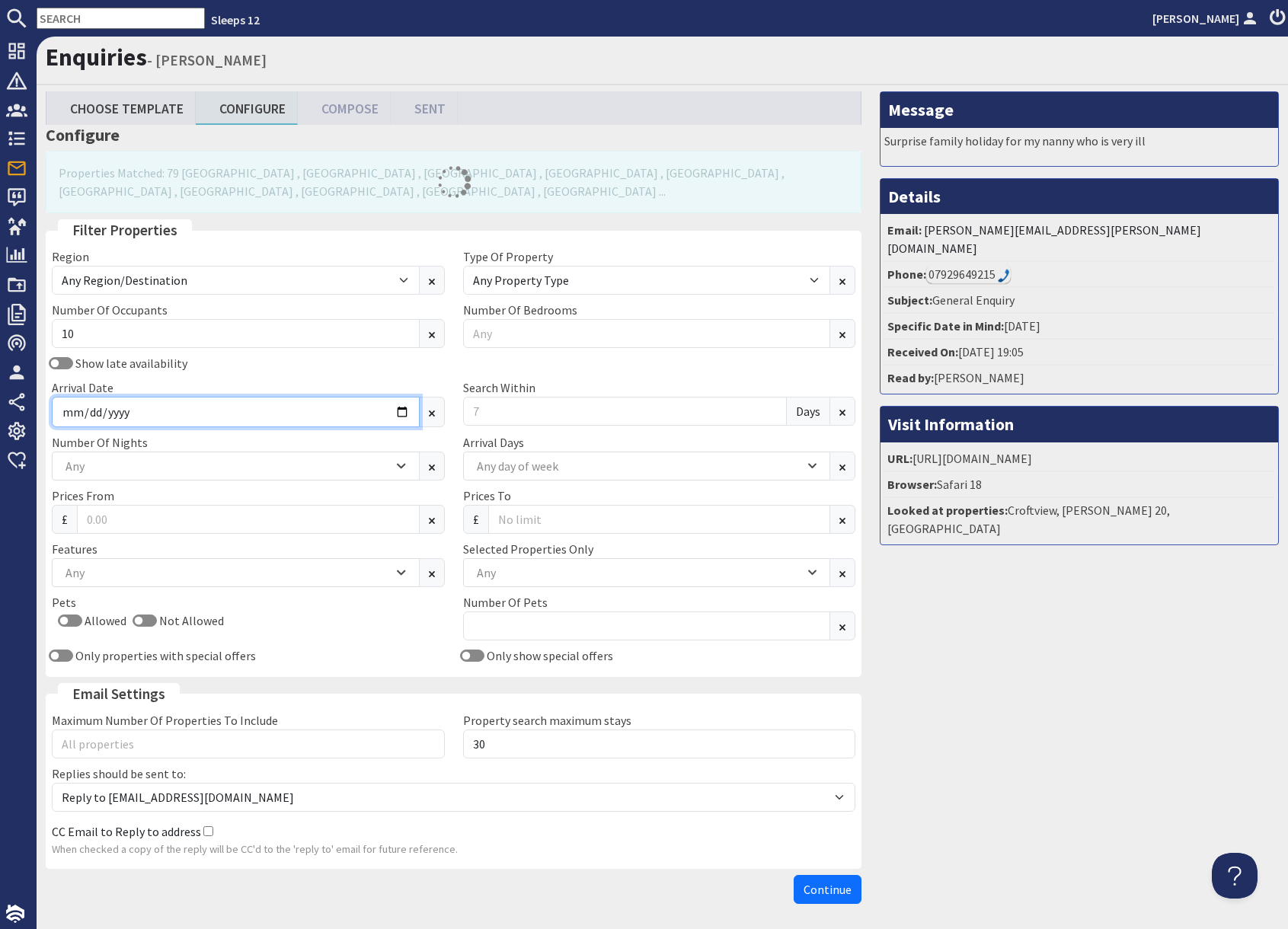
type input "2025-12-22"
click at [160, 470] on div "Any" at bounding box center [227, 466] width 331 height 17
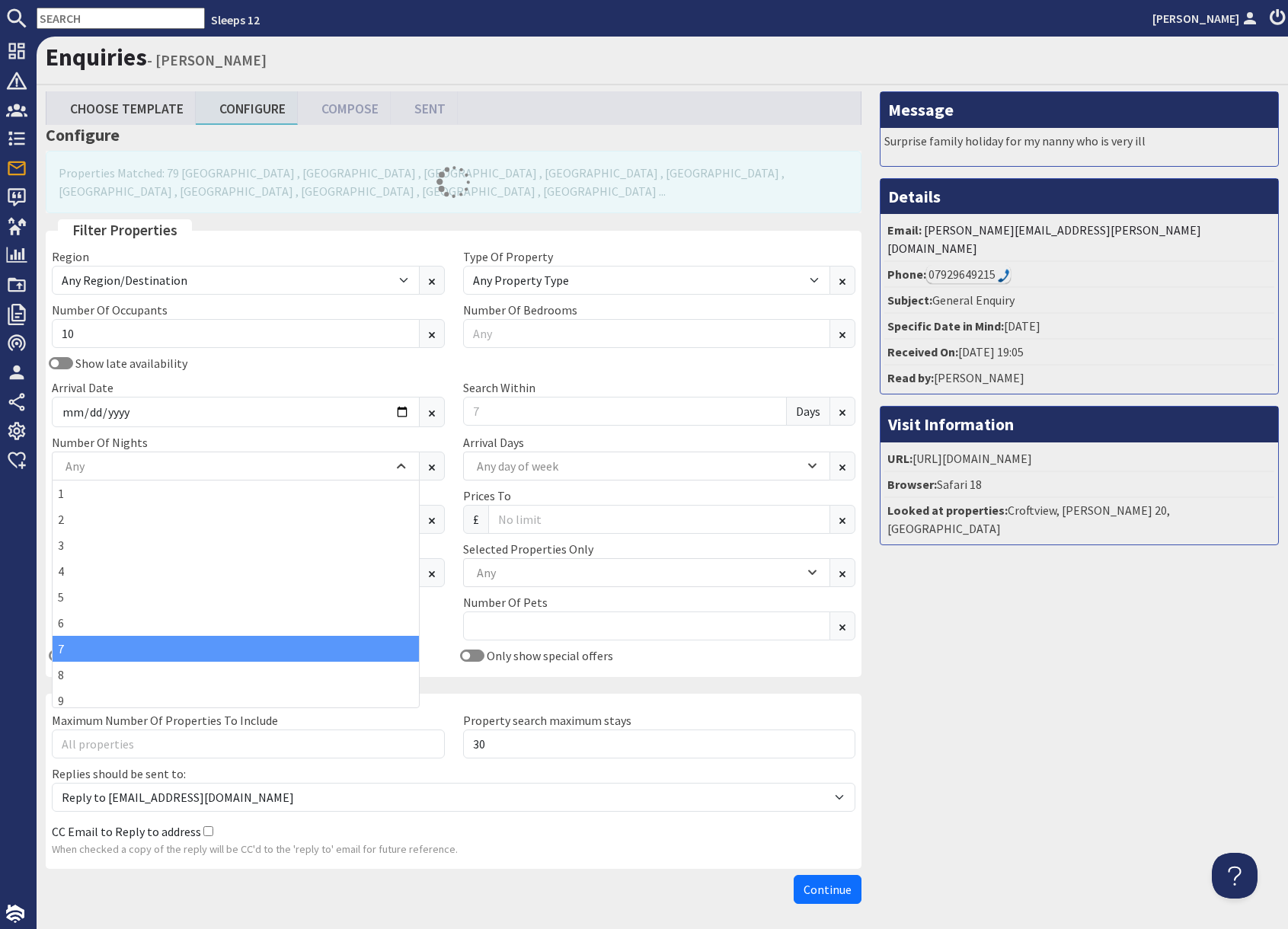
click at [102, 643] on div "7" at bounding box center [235, 648] width 366 height 26
click at [1031, 675] on div "Message Surprise family holiday for my nanny who is very ill Details Email: cha…" at bounding box center [1078, 501] width 417 height 819
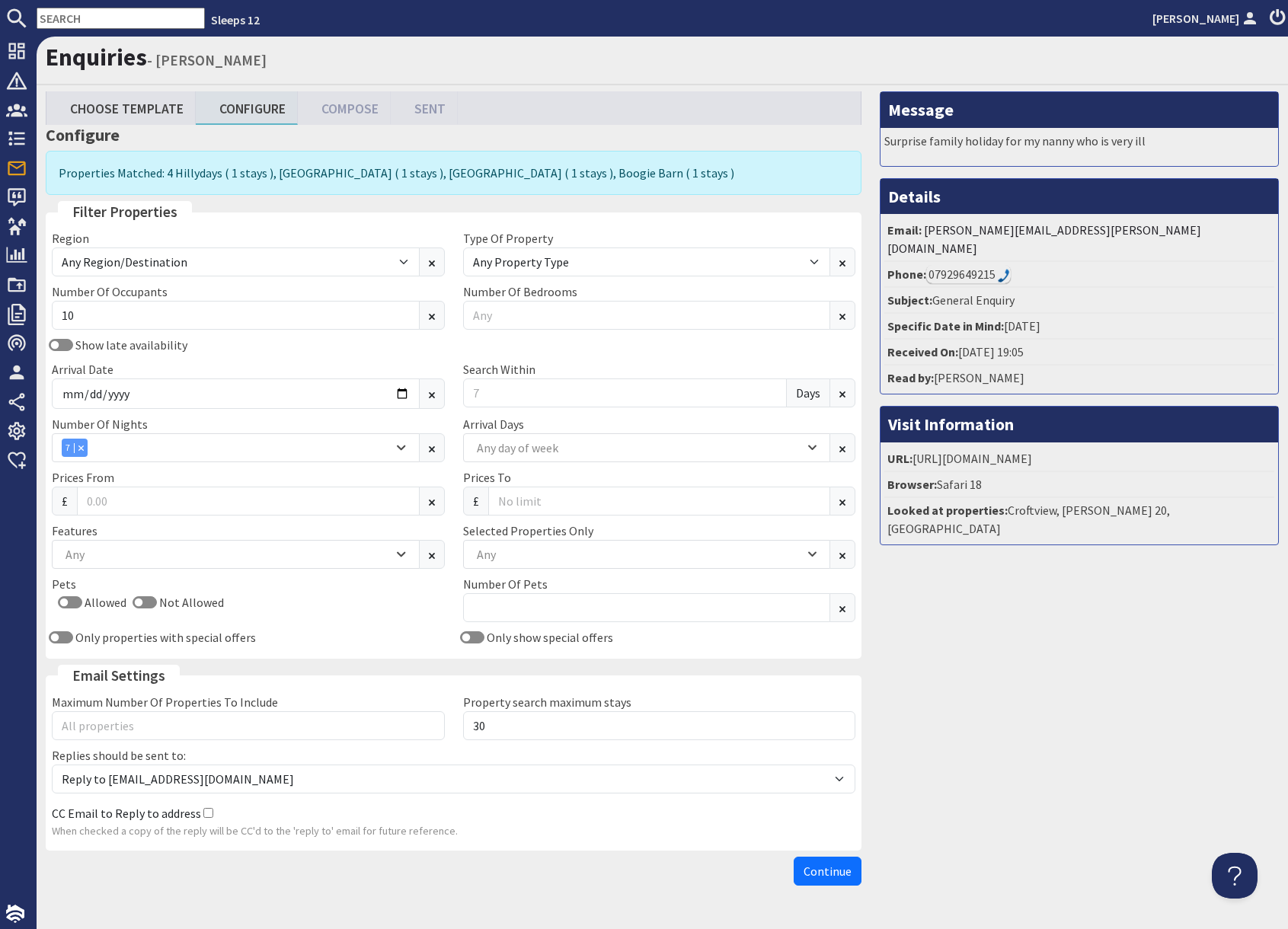
click at [827, 868] on span "Continue" at bounding box center [827, 871] width 48 height 15
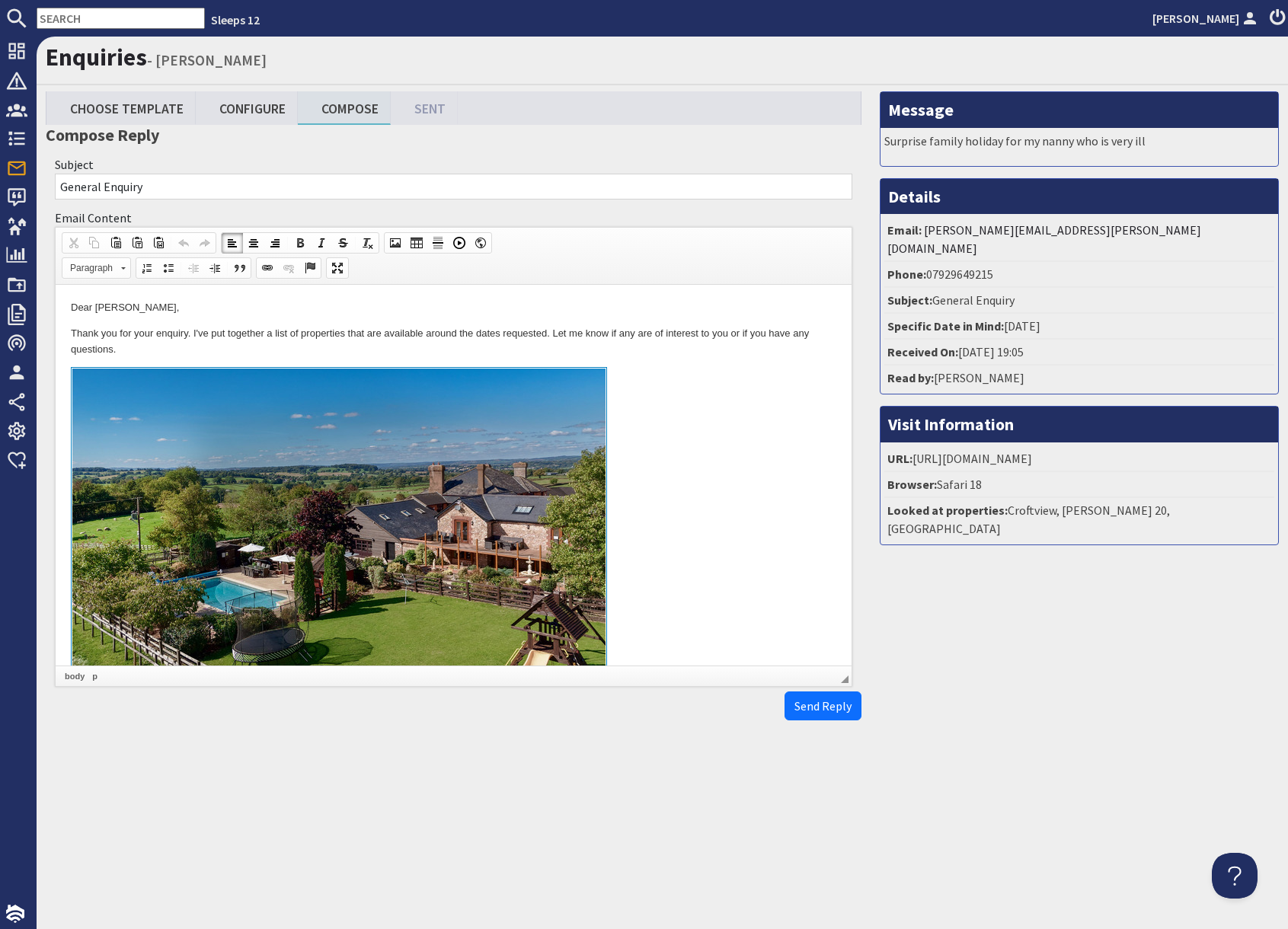
drag, startPoint x: 733, startPoint y: 567, endPoint x: 740, endPoint y: 576, distance: 11.4
click at [733, 567] on link at bounding box center [453, 543] width 765 height 351
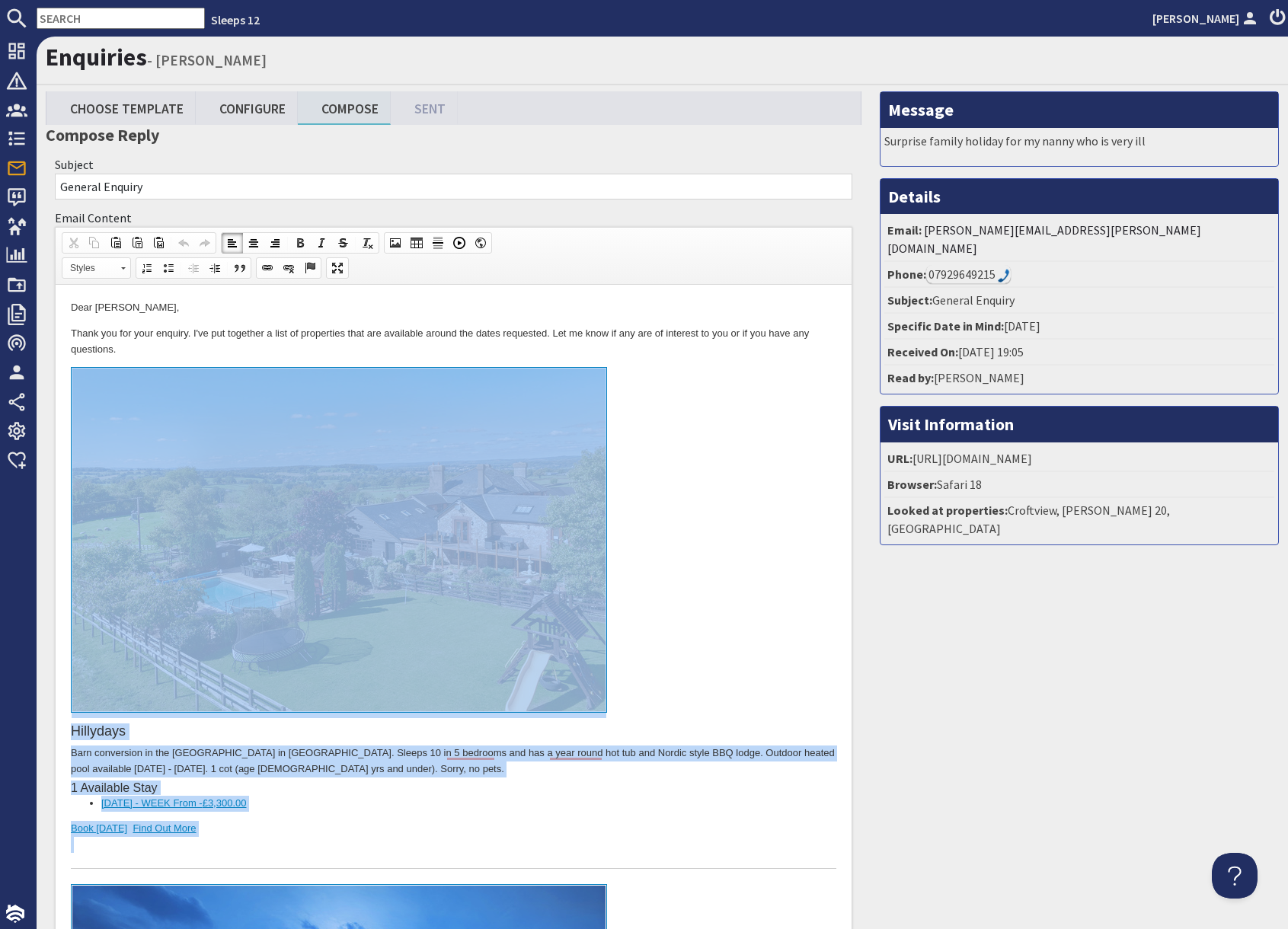
drag, startPoint x: 263, startPoint y: 840, endPoint x: 259, endPoint y: 685, distance: 155.1
click at [259, 685] on div "Hillydays Barn conversion in the Blackdown Hills in Devon. Sleeps 10 in 5 bedro…" at bounding box center [453, 618] width 765 height 502
copy div "Hillydays Barn conversion in the Blackdown Hills in Devon. Sleeps 10 in 5 bedro…"
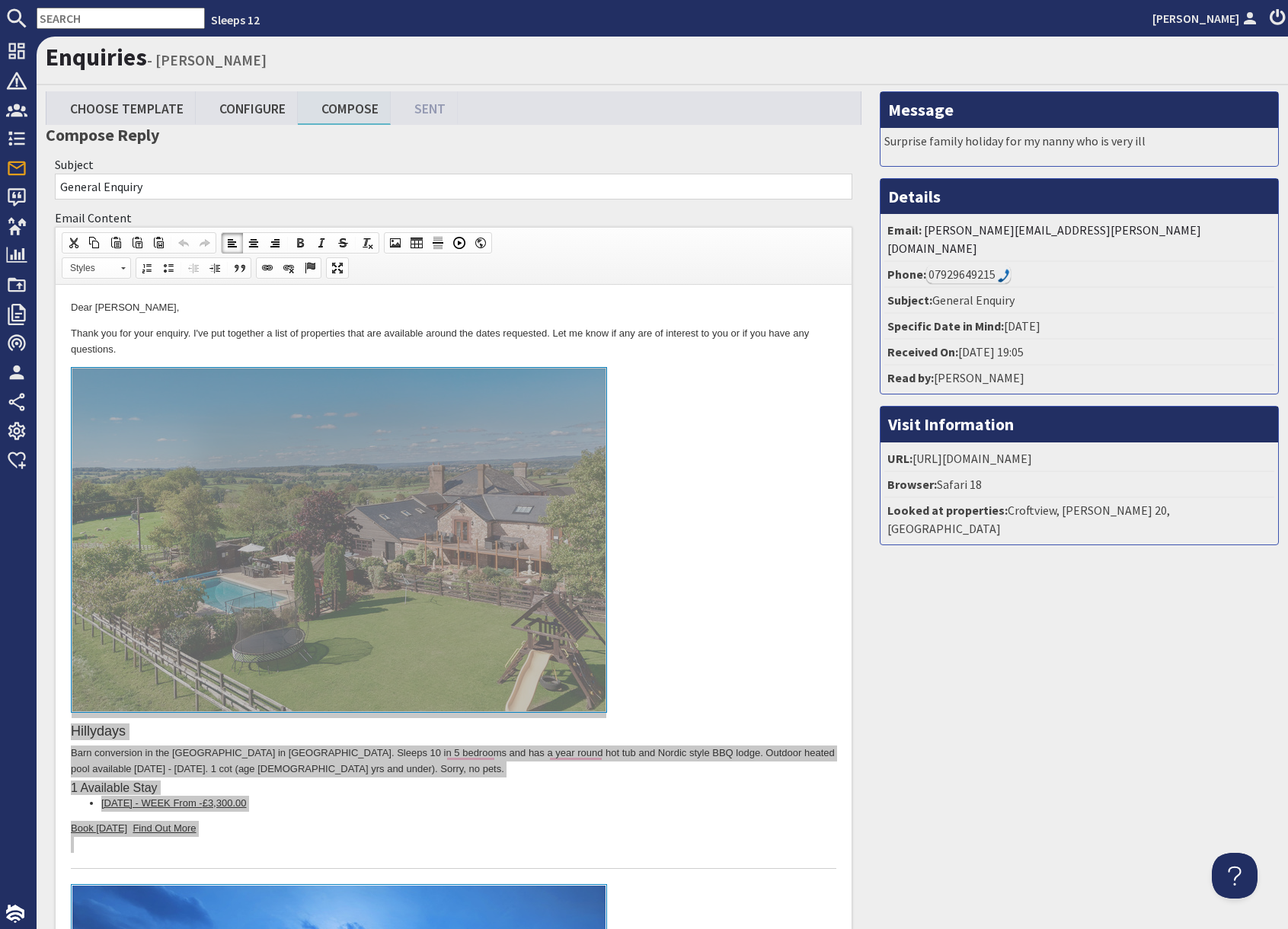
click at [99, 25] on input "text" at bounding box center [121, 18] width 168 height 21
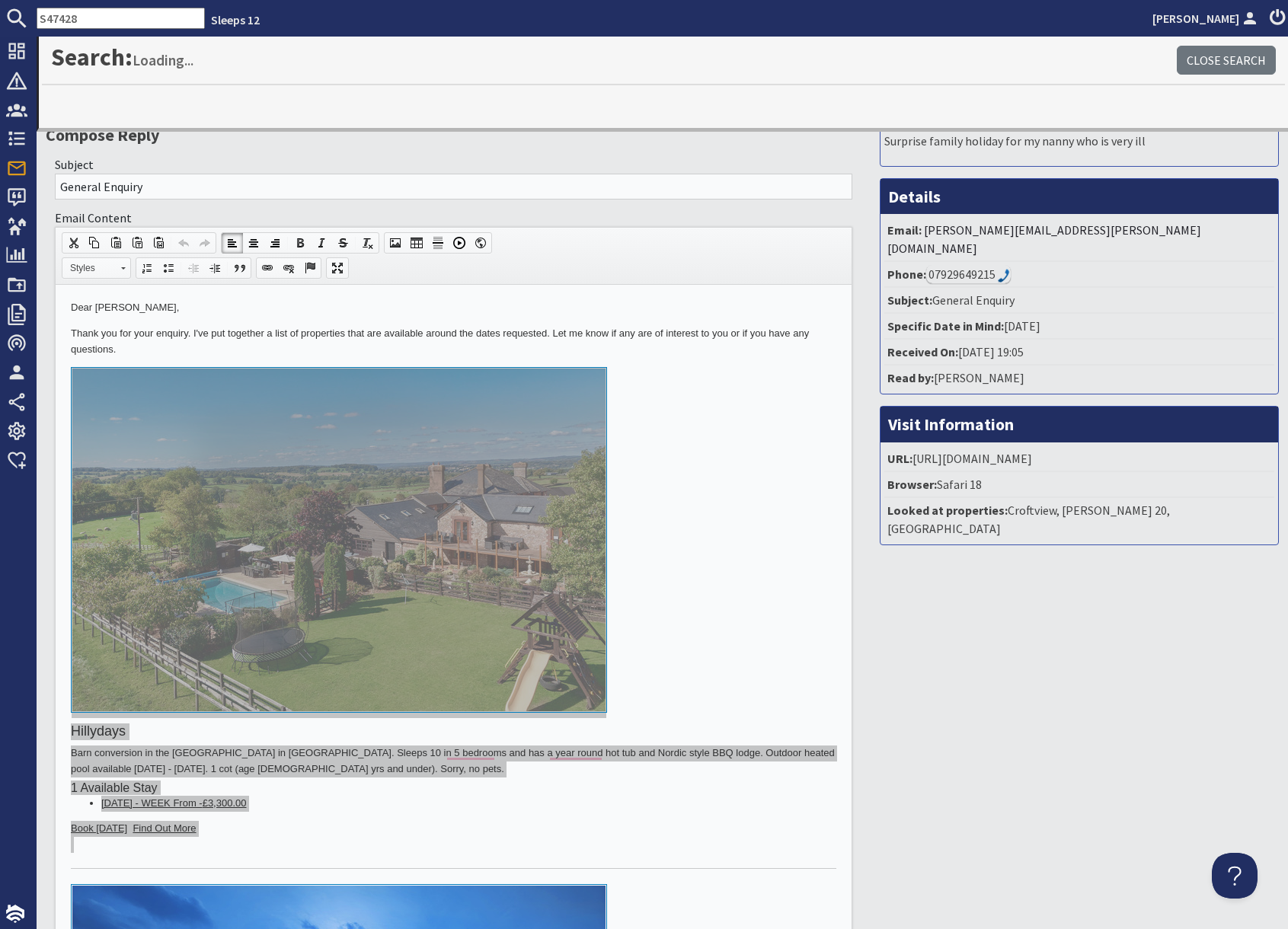
type input "S47428"
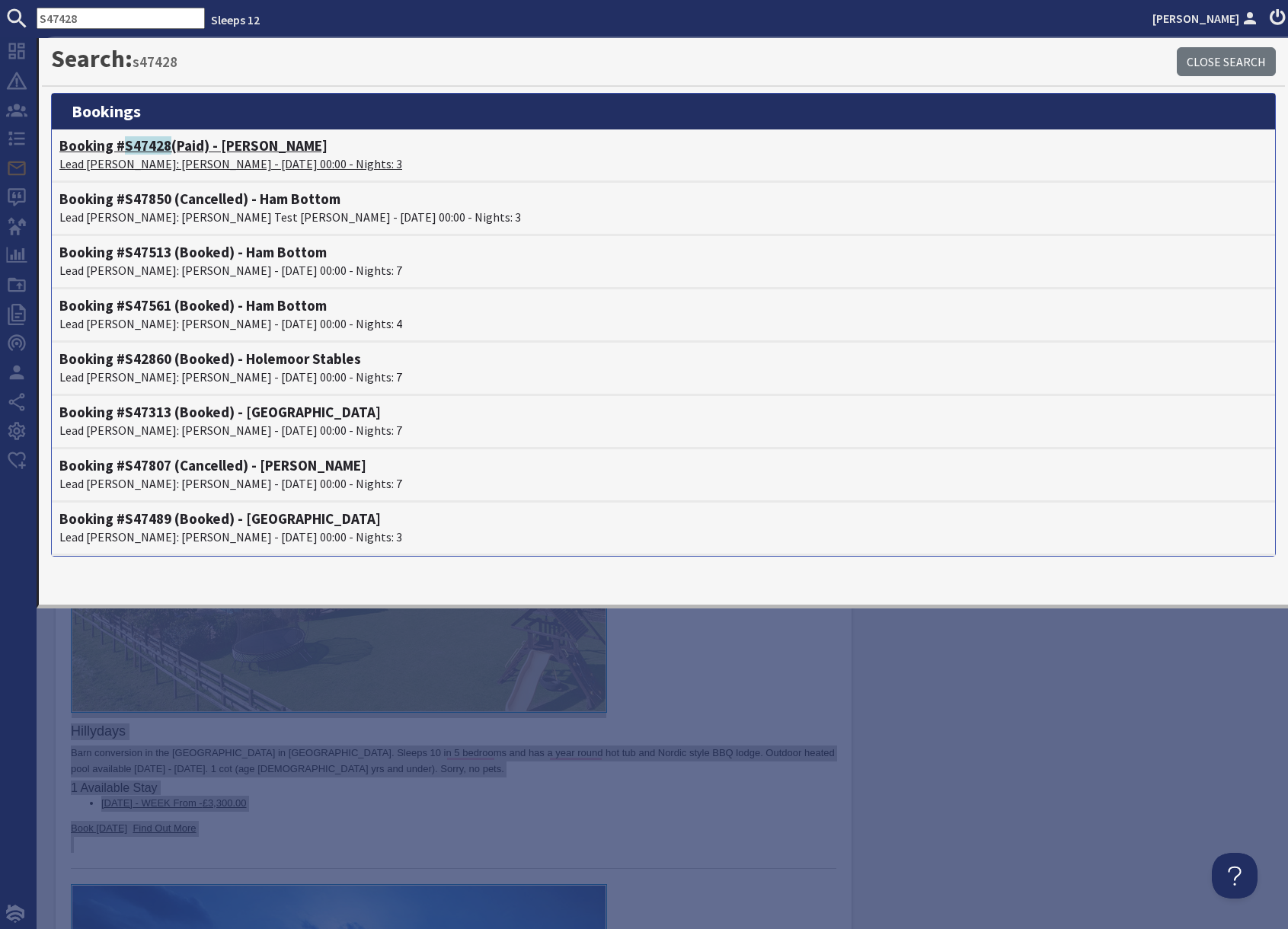
click at [136, 153] on span "S47428" at bounding box center [148, 145] width 46 height 18
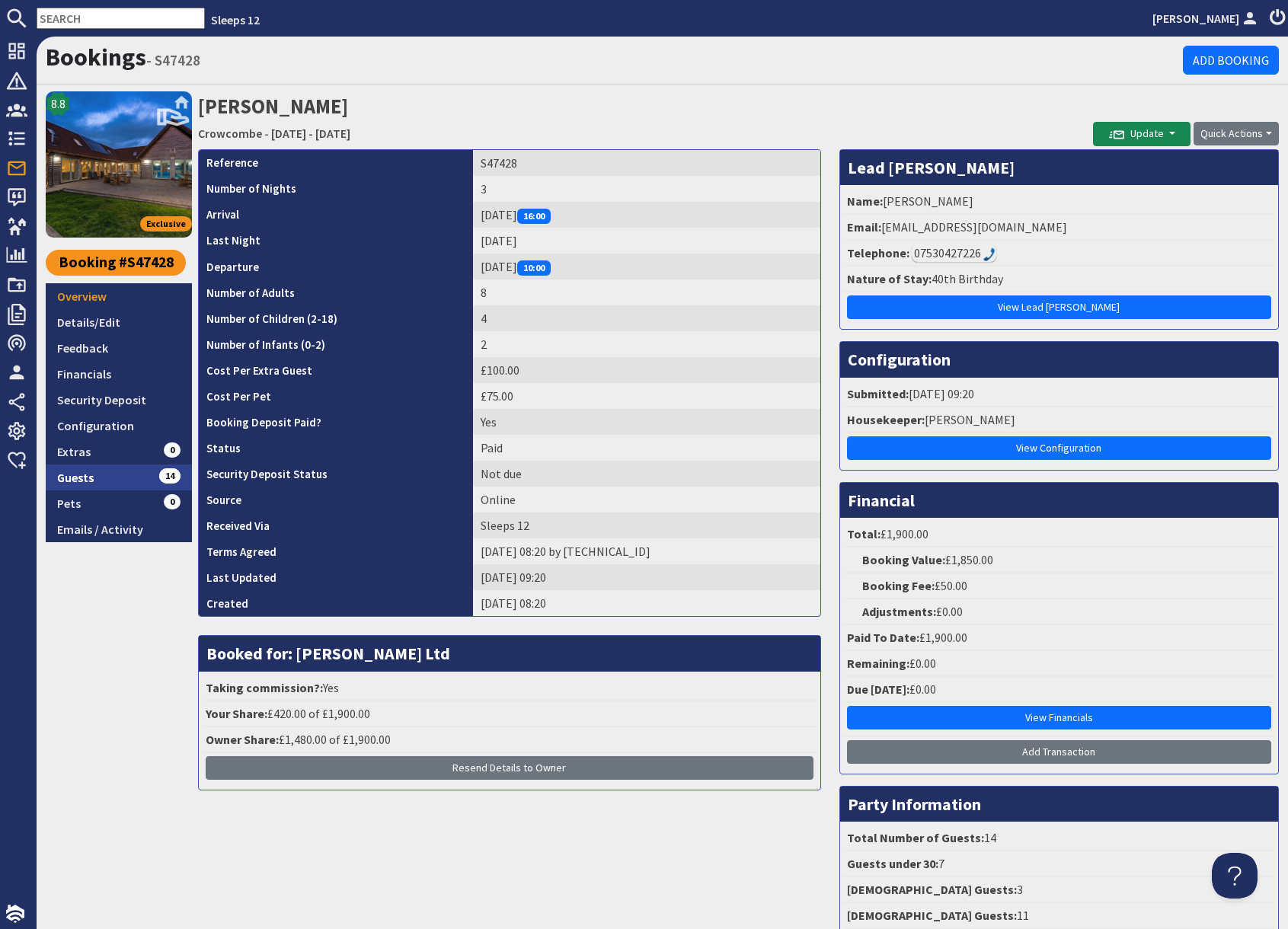
click at [144, 478] on link "Guests 14" at bounding box center [119, 478] width 146 height 26
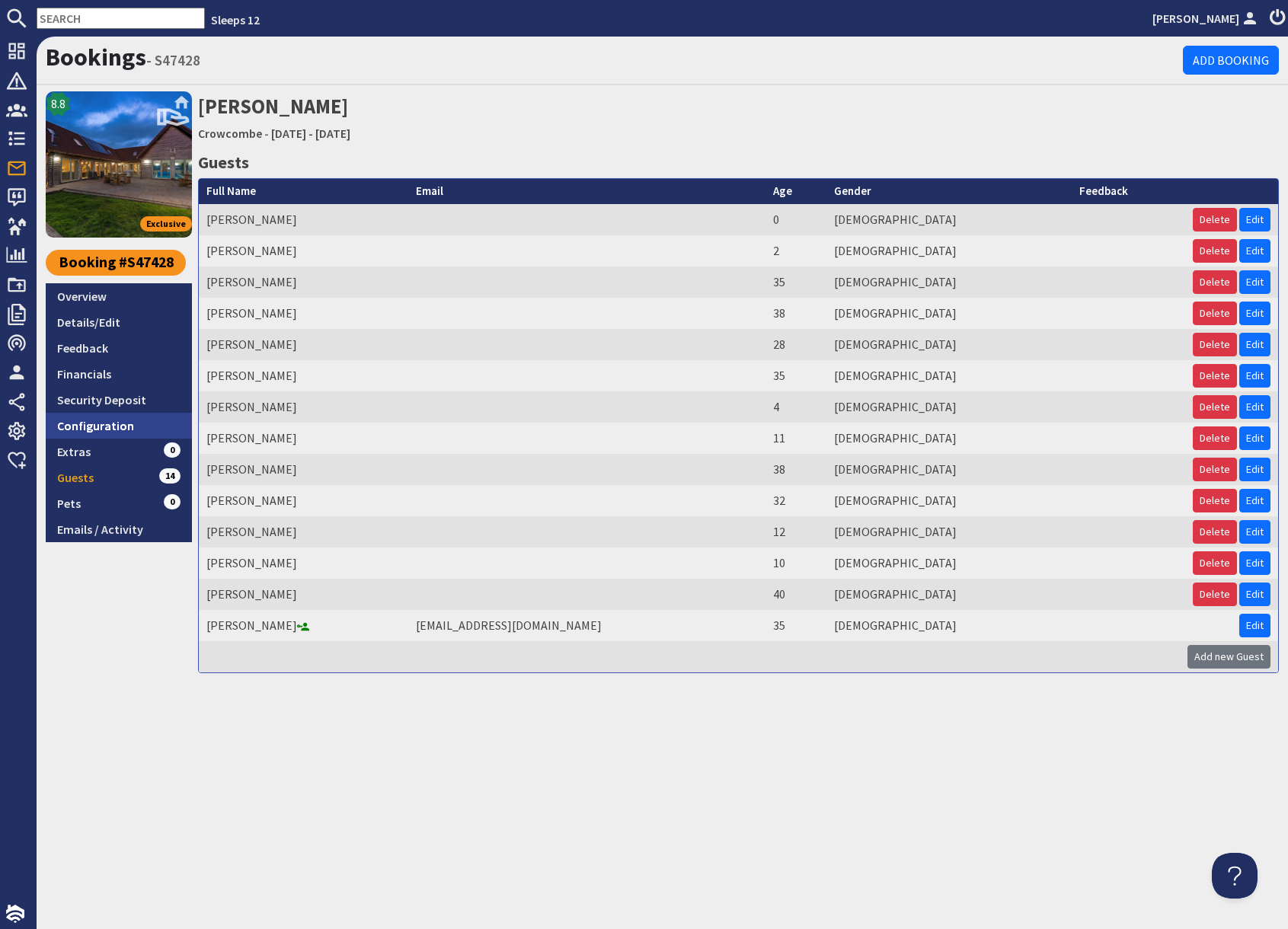
click at [83, 428] on link "Configuration" at bounding box center [119, 425] width 146 height 26
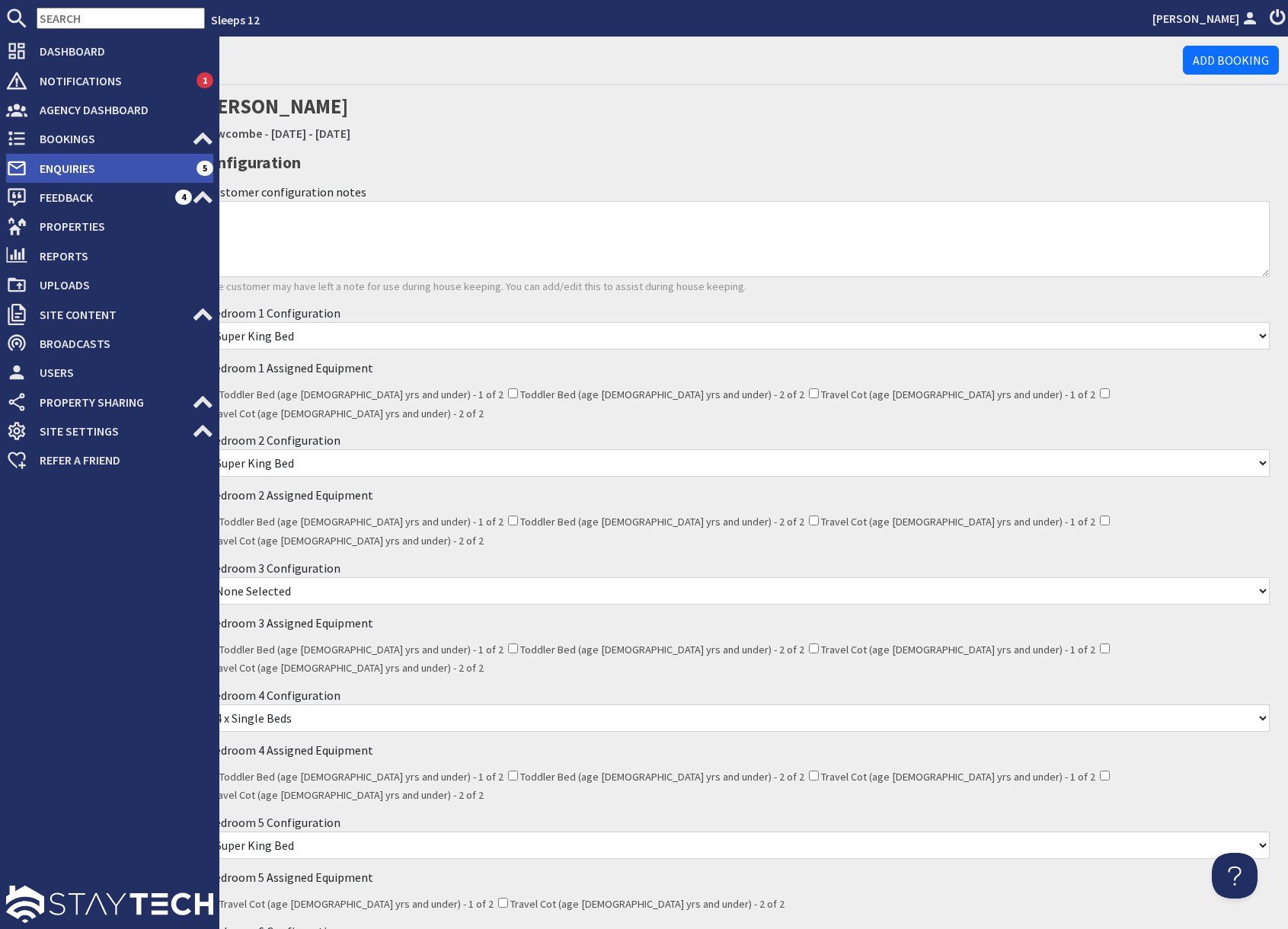
drag, startPoint x: 48, startPoint y: 165, endPoint x: 79, endPoint y: 174, distance: 32.3
click at [48, 165] on span "Enquiries" at bounding box center [112, 168] width 169 height 25
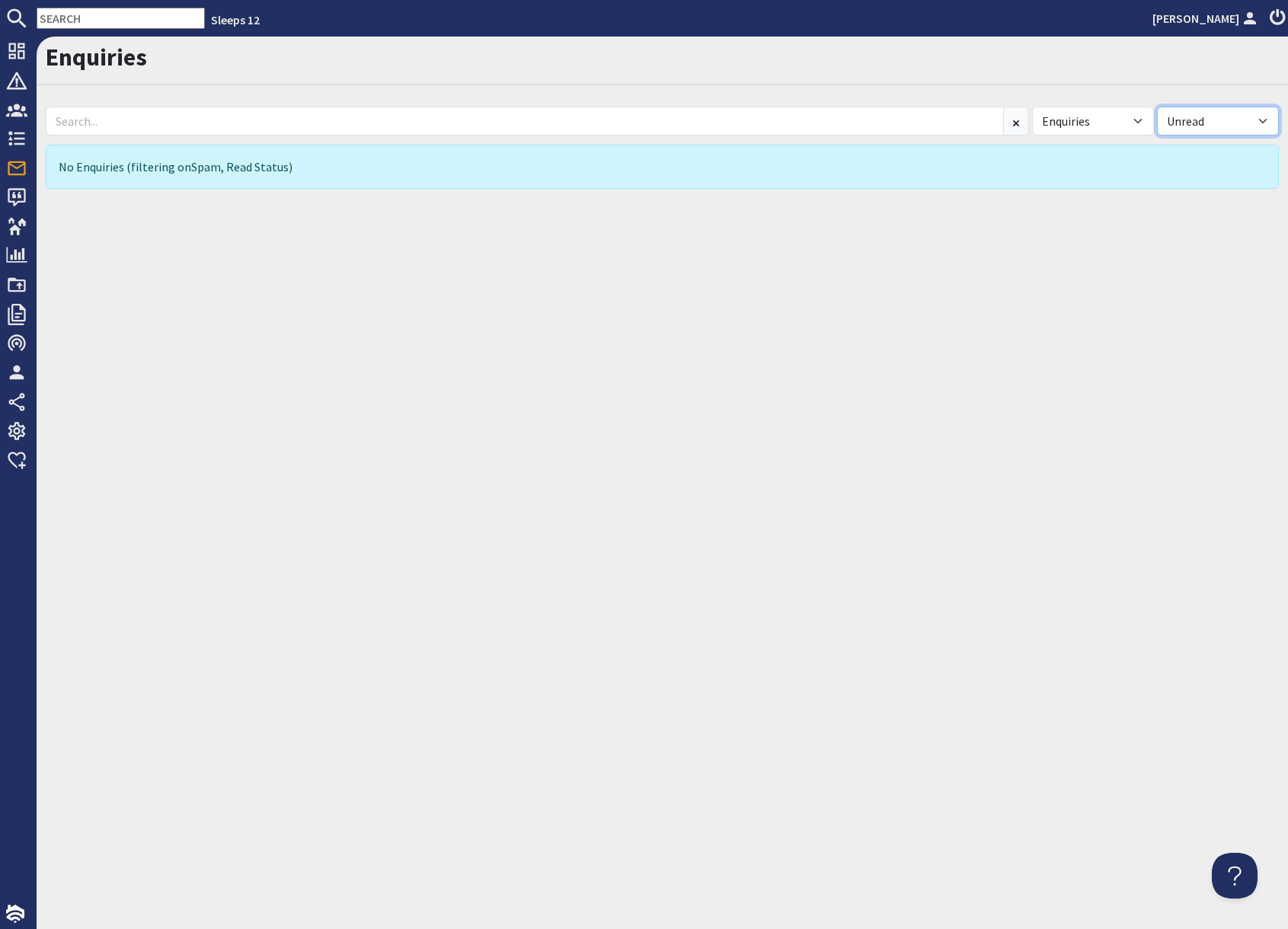
click at [1205, 124] on select "All Read Unread" at bounding box center [1217, 121] width 122 height 29
select select "read"
click at [1157, 106] on select "All Read Unread" at bounding box center [1217, 121] width 122 height 29
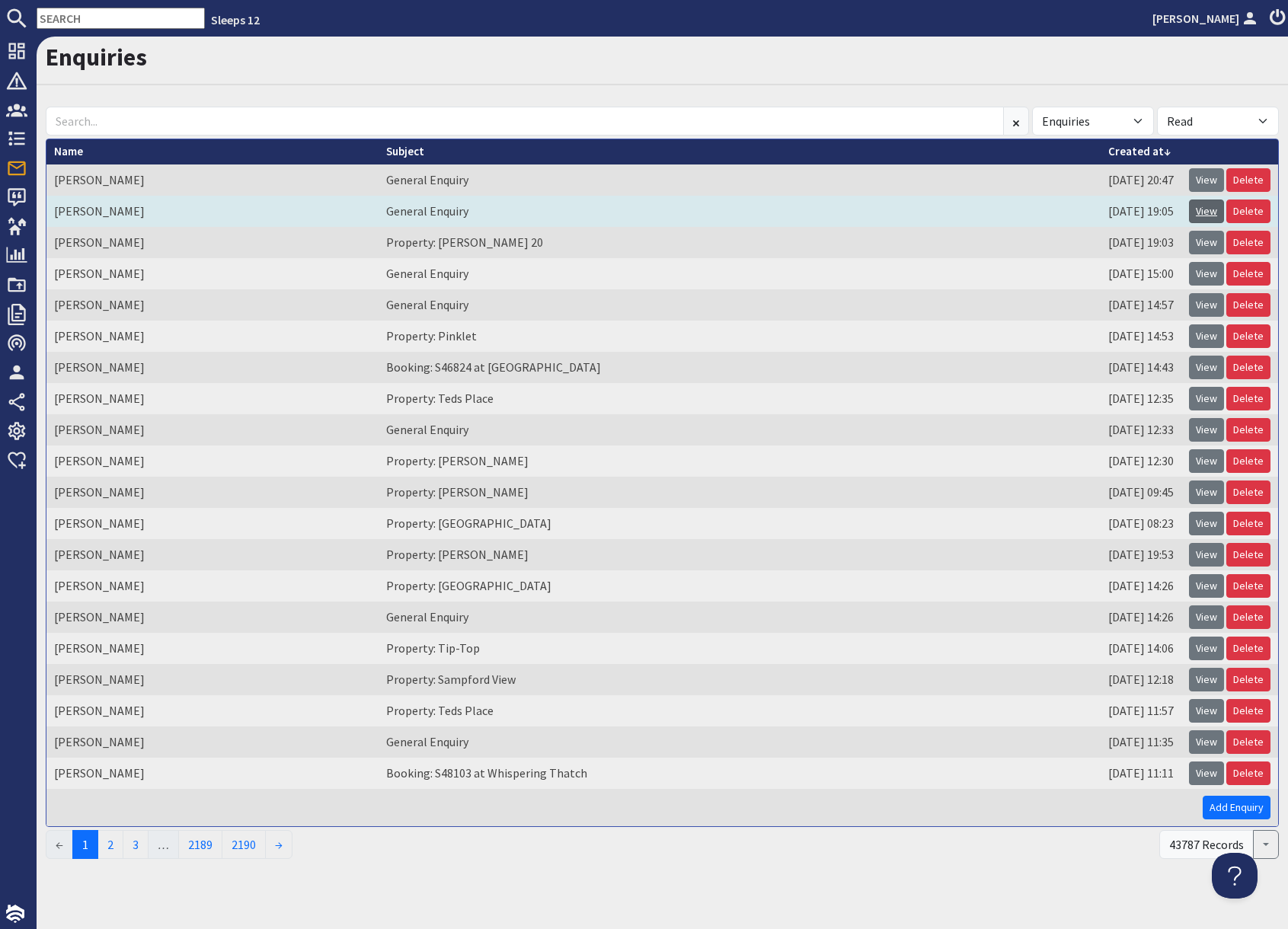
click at [1209, 207] on link "View" at bounding box center [1206, 211] width 35 height 24
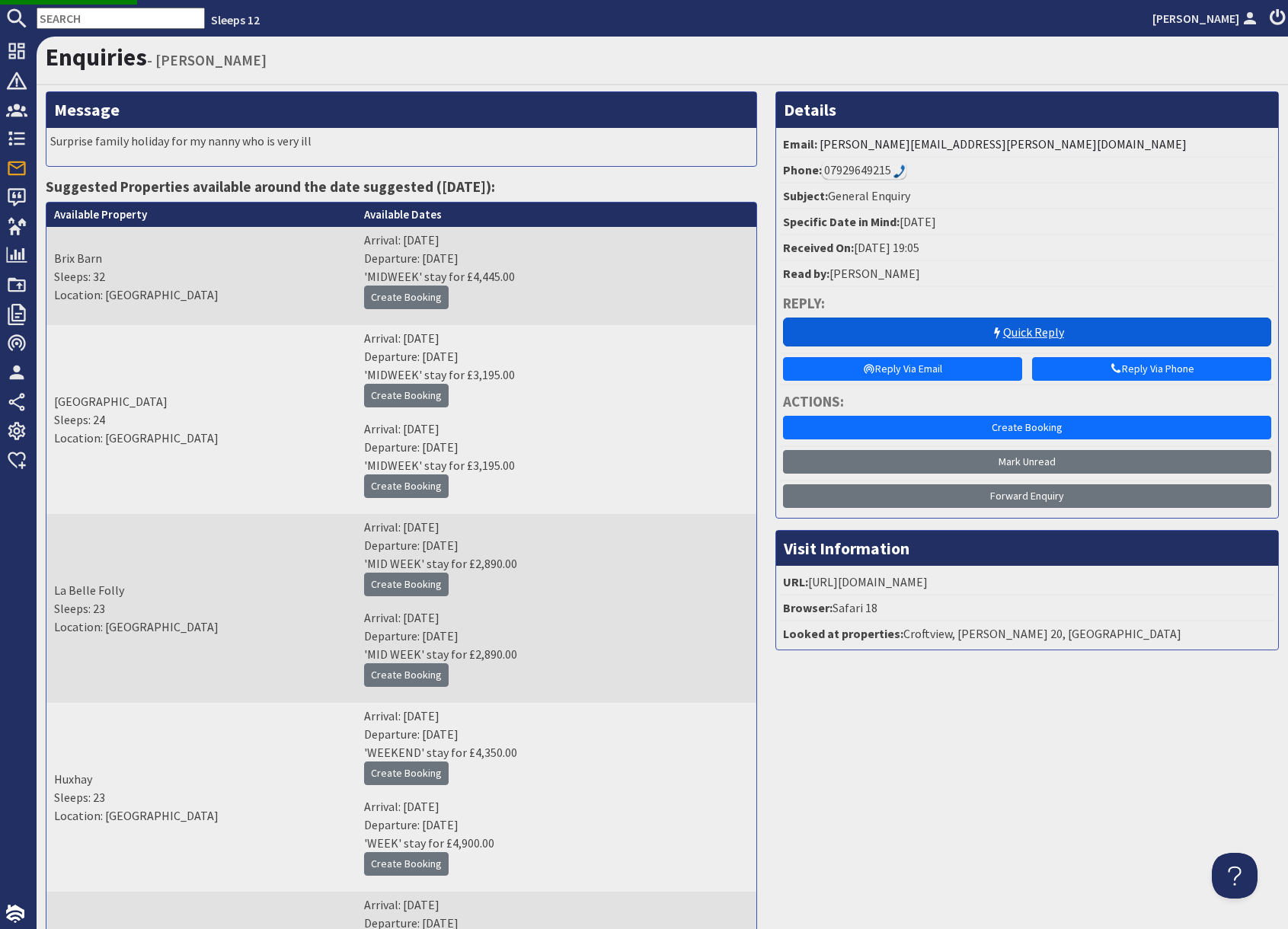
click at [1015, 335] on link "Quick Reply" at bounding box center [1027, 332] width 488 height 29
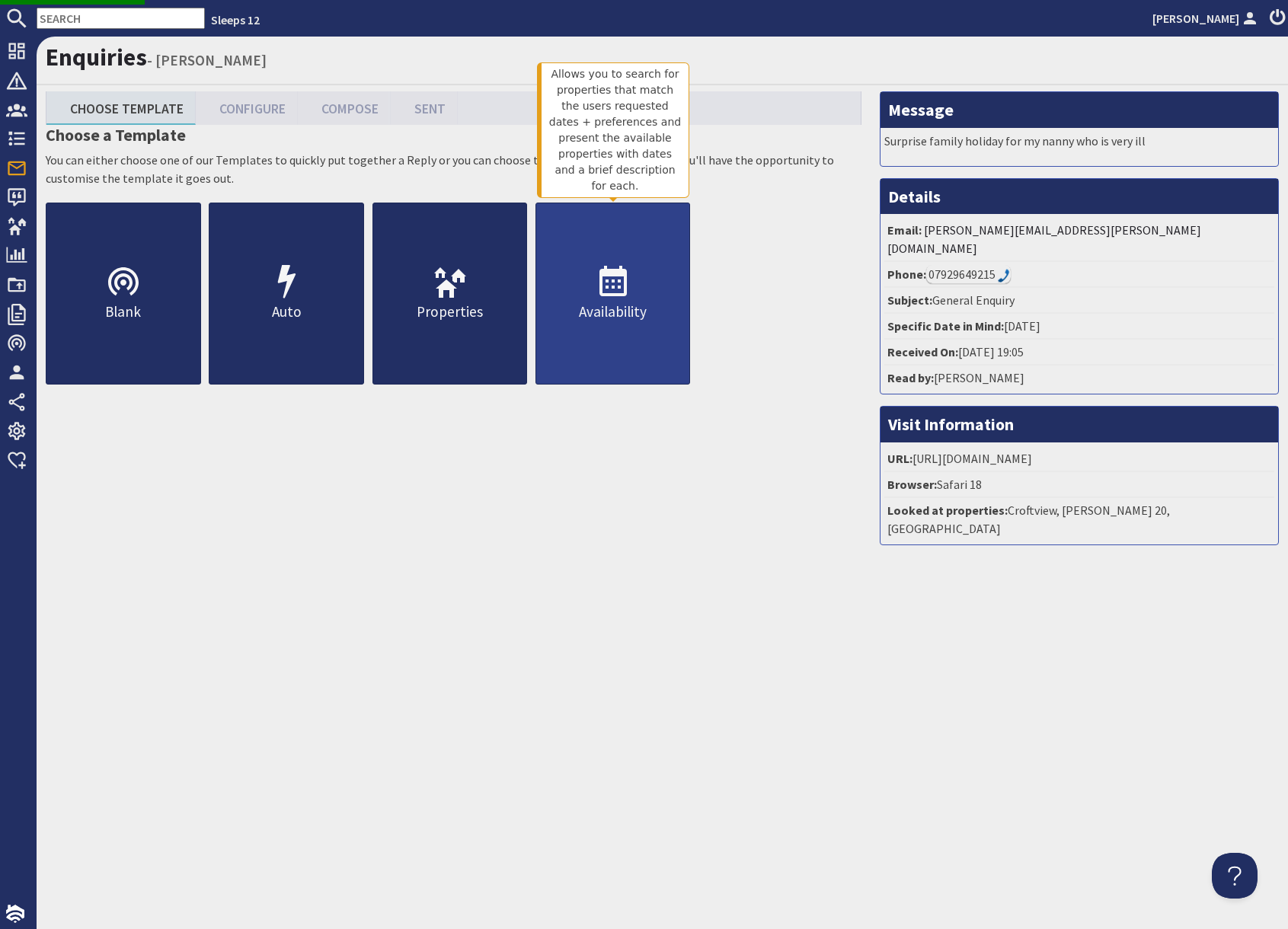
click at [594, 310] on p "Availability" at bounding box center [613, 312] width 154 height 22
click at [629, 300] on icon at bounding box center [613, 283] width 37 height 37
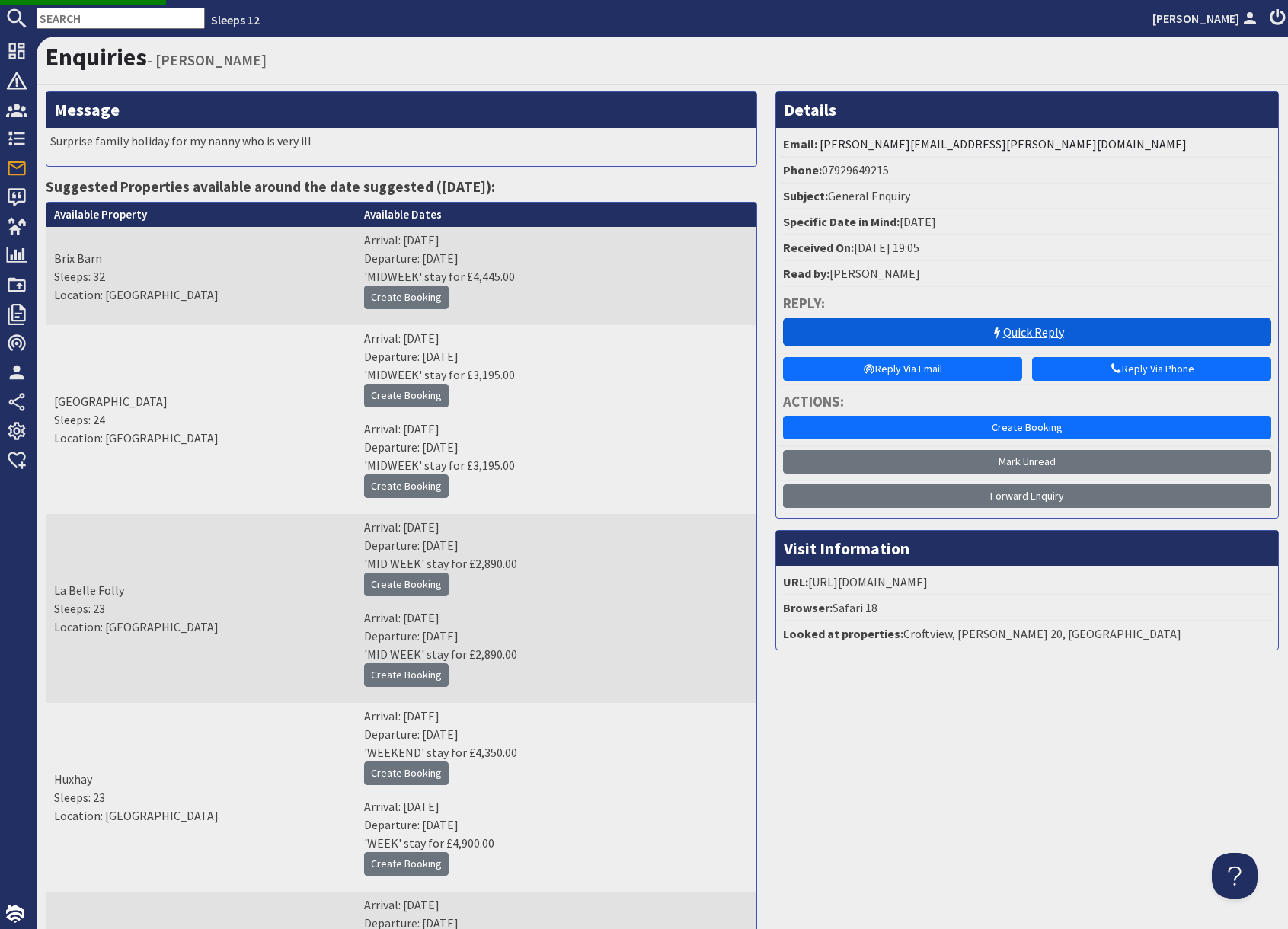
click at [937, 335] on link "Quick Reply" at bounding box center [1027, 332] width 488 height 29
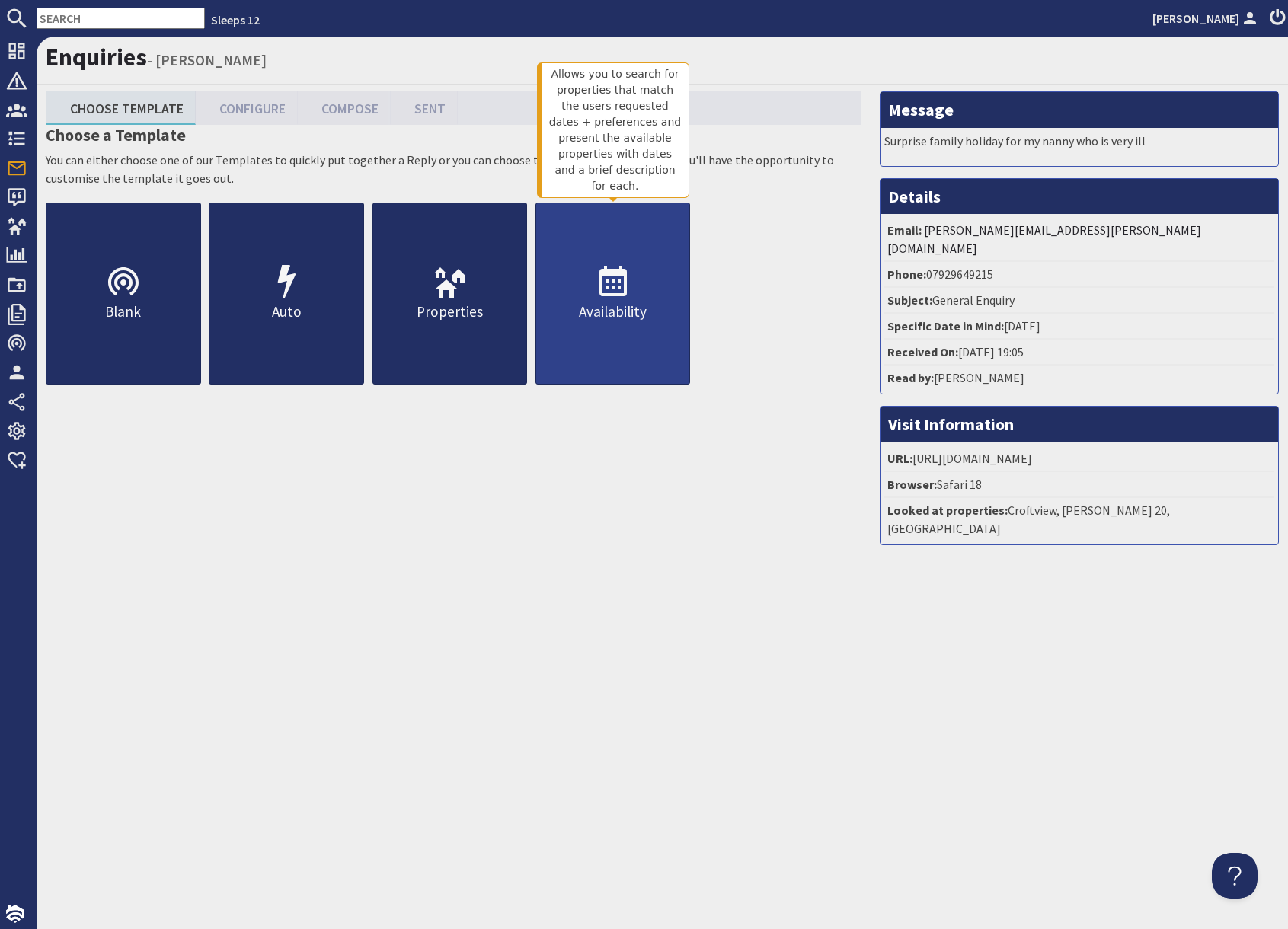
click at [594, 327] on link "Availability" at bounding box center [613, 293] width 156 height 182
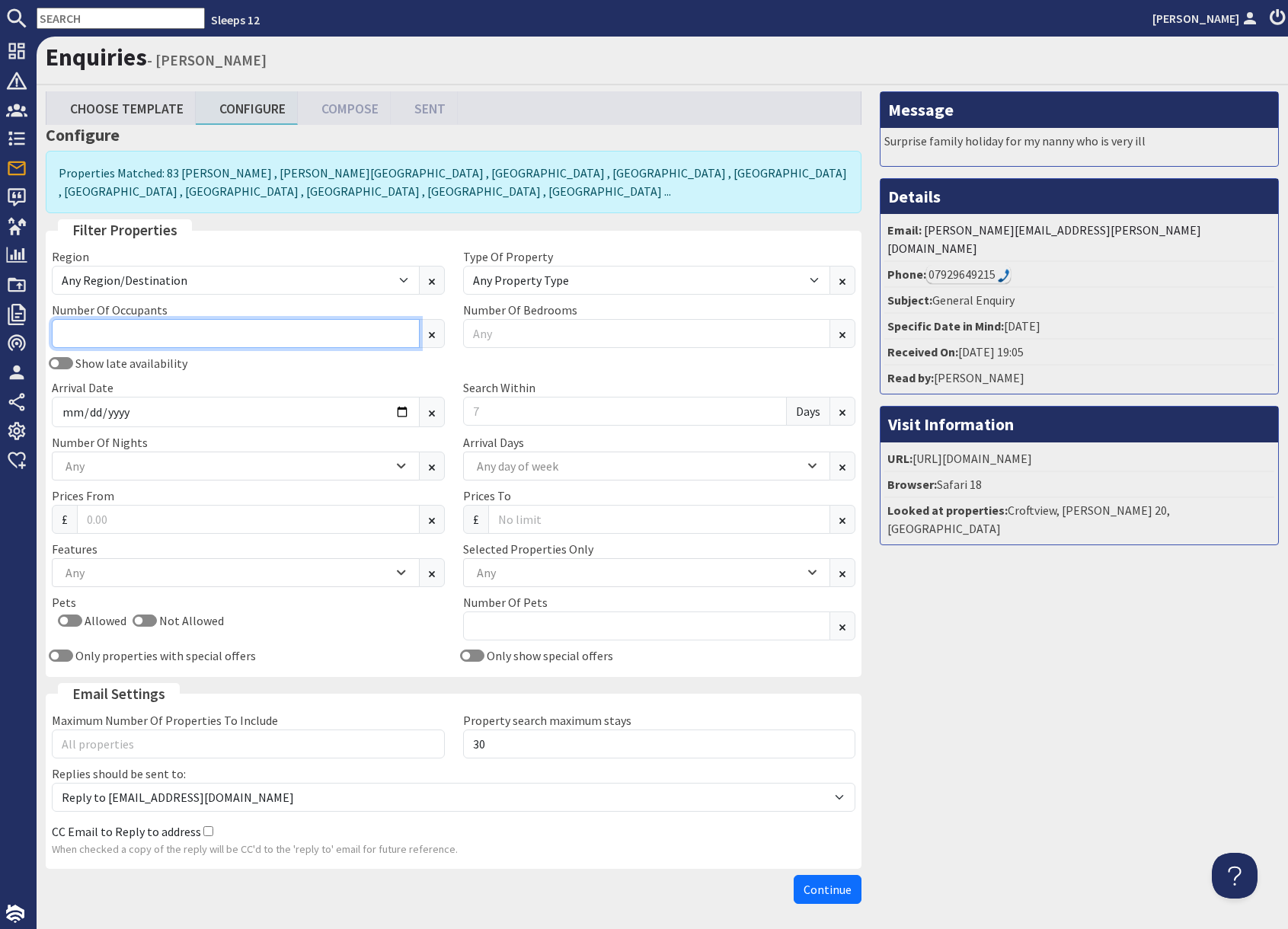
click at [136, 333] on input "Number Of Occupants" at bounding box center [235, 334] width 368 height 29
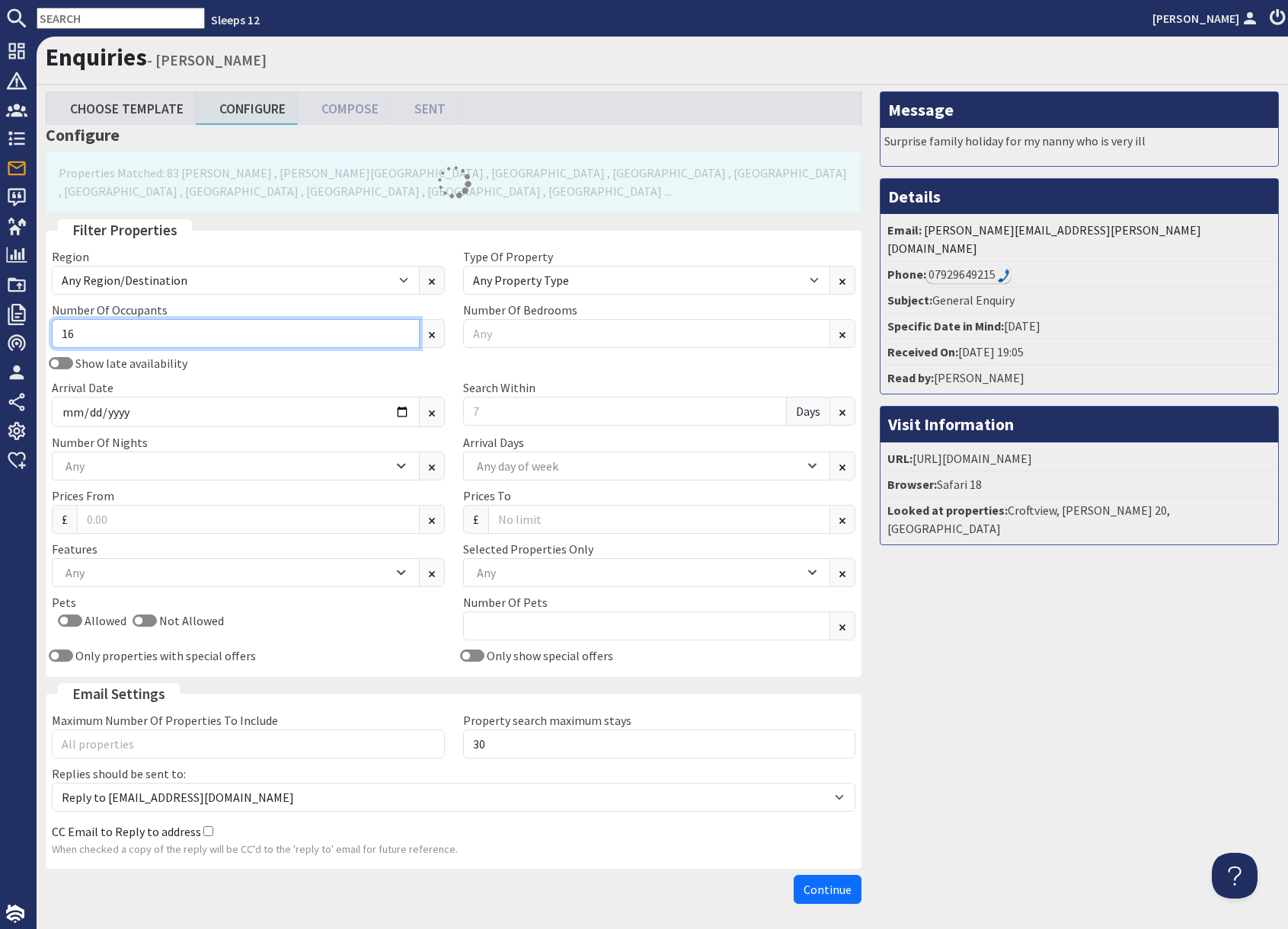
type input "16"
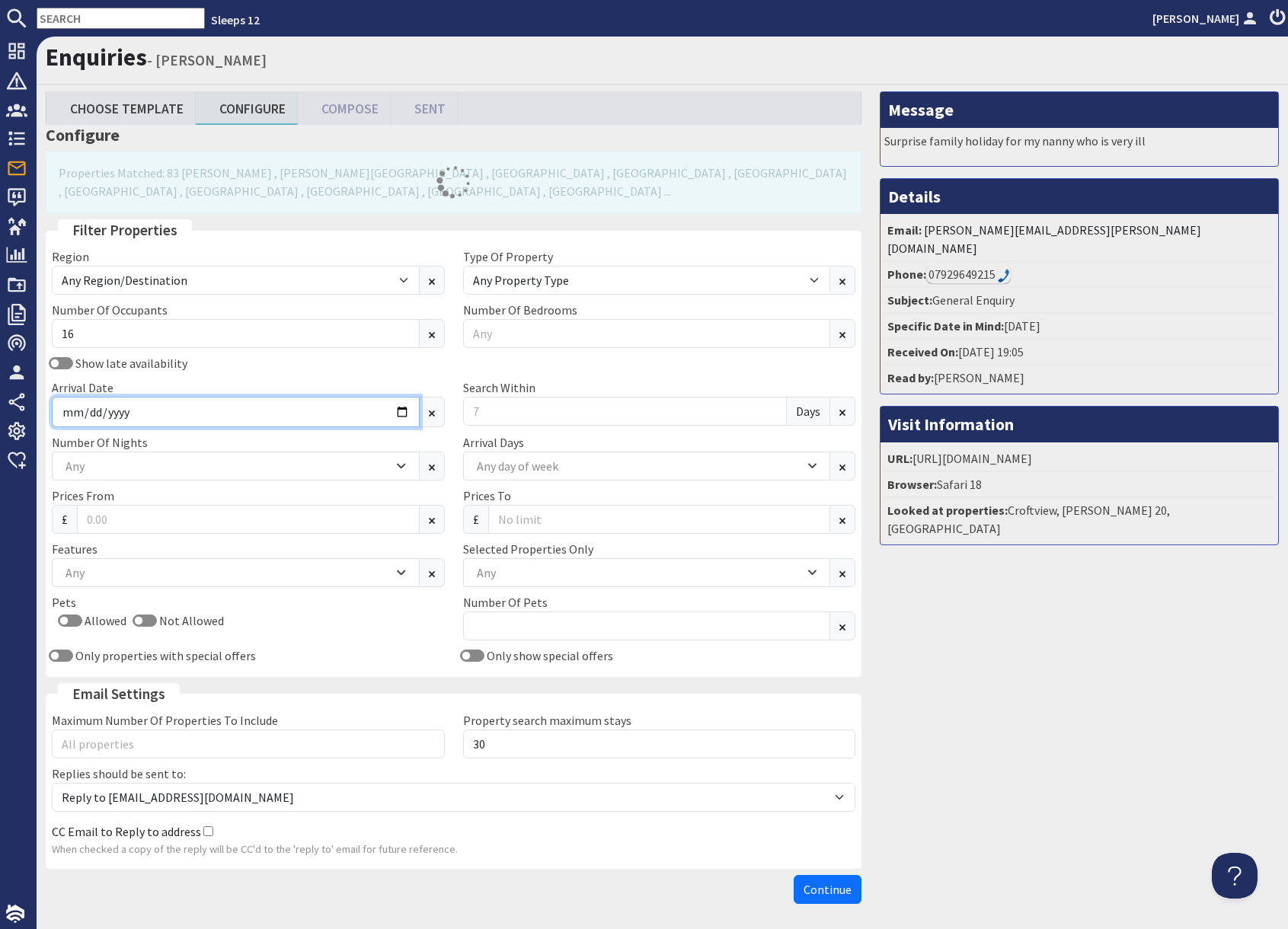
click at [355, 421] on input "Arrival Date" at bounding box center [235, 412] width 368 height 30
click at [400, 415] on input "Arrival Date" at bounding box center [235, 412] width 368 height 30
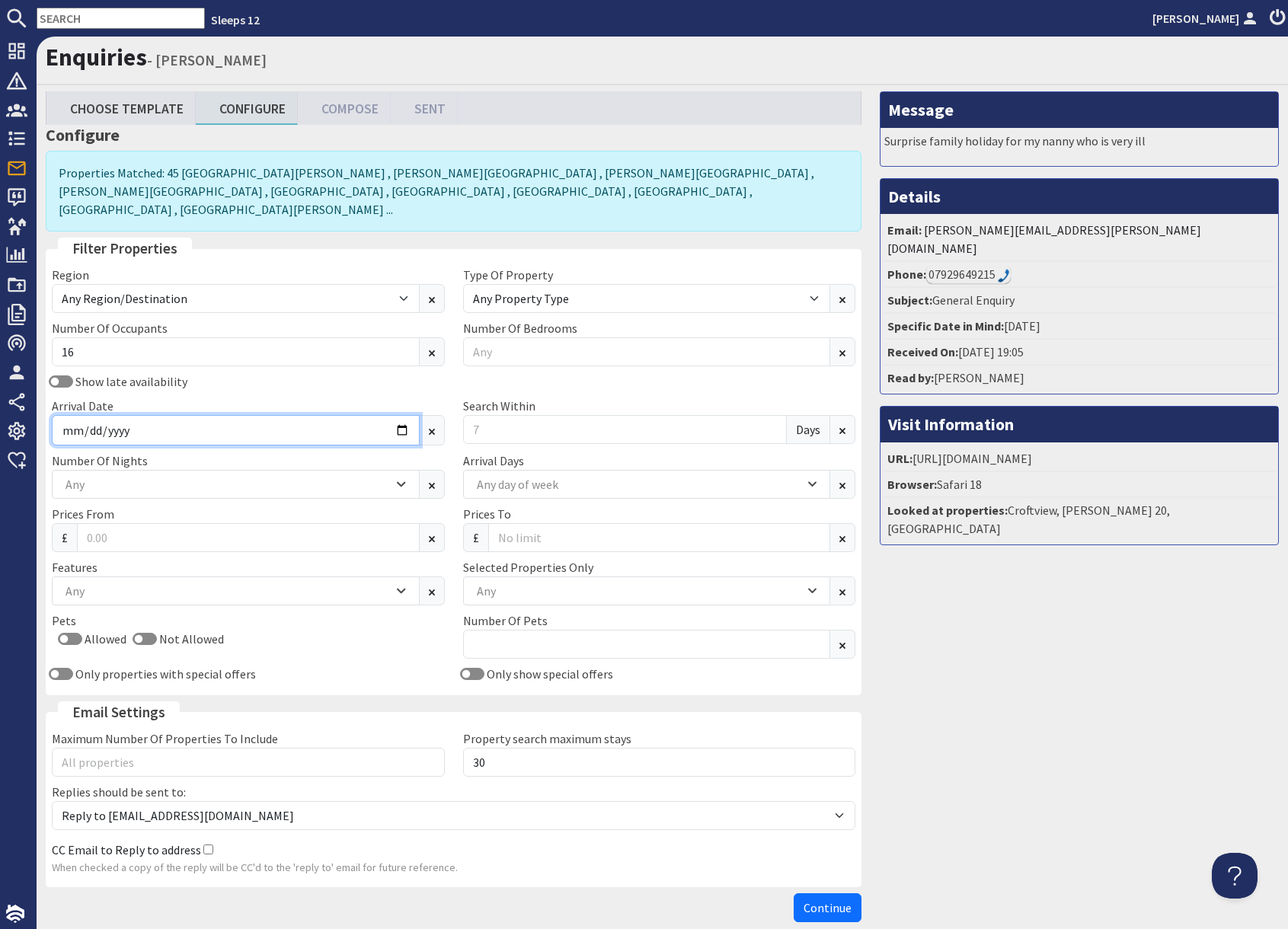
click at [400, 415] on input "Arrival Date" at bounding box center [235, 430] width 368 height 30
type input "2025-12-31"
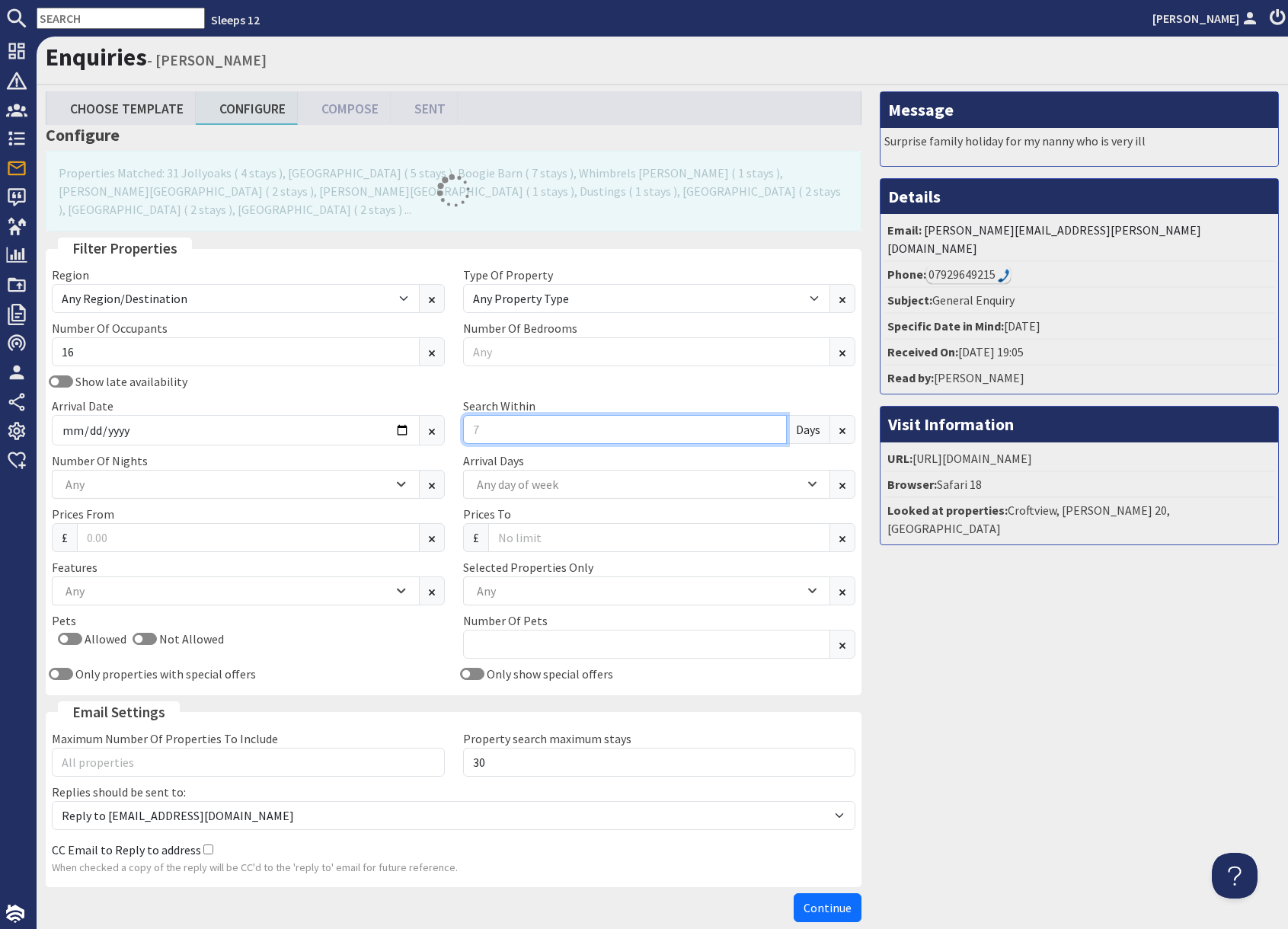
click at [525, 415] on input "Search Within" at bounding box center [625, 429] width 324 height 29
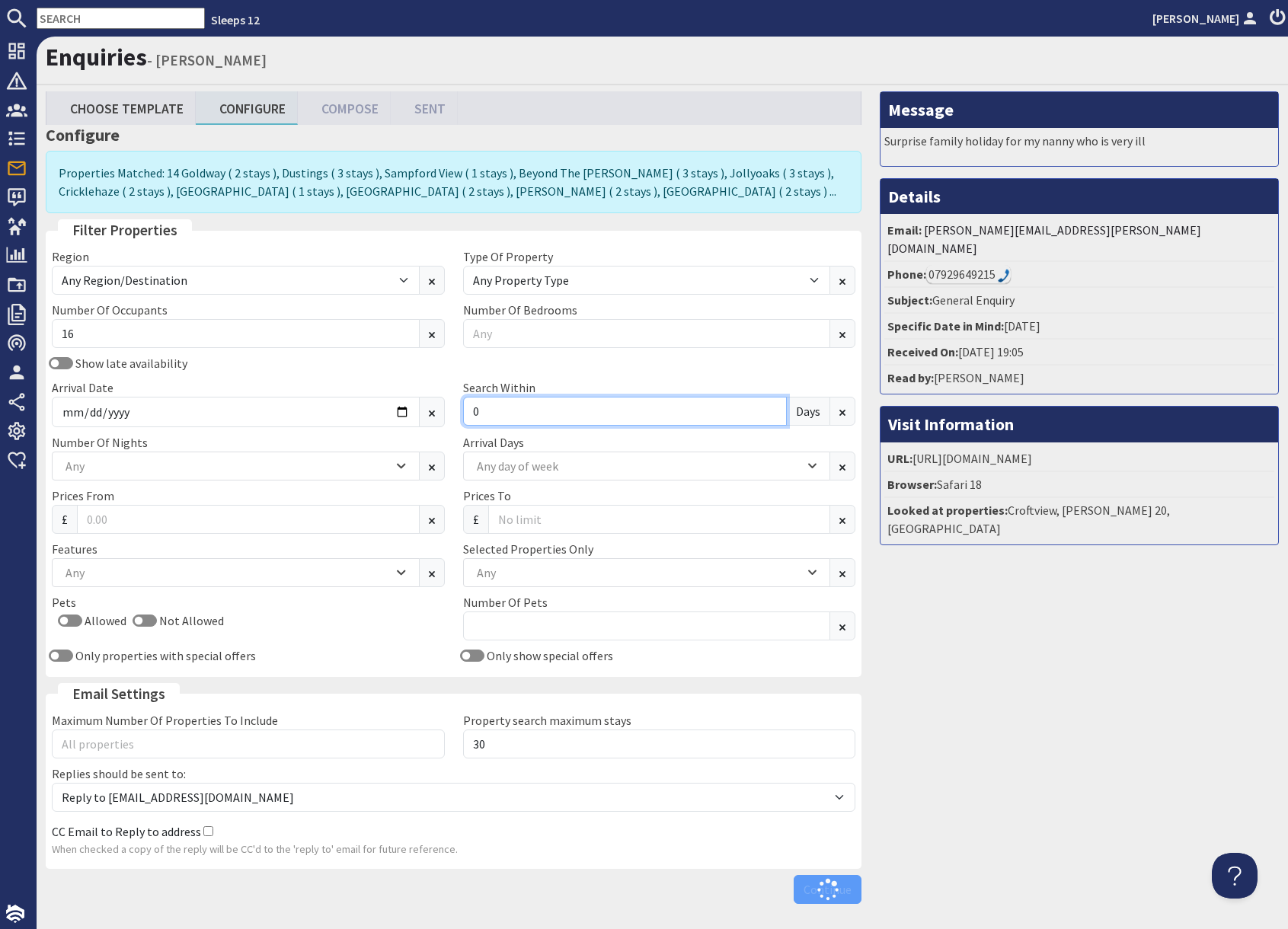
type input "0"
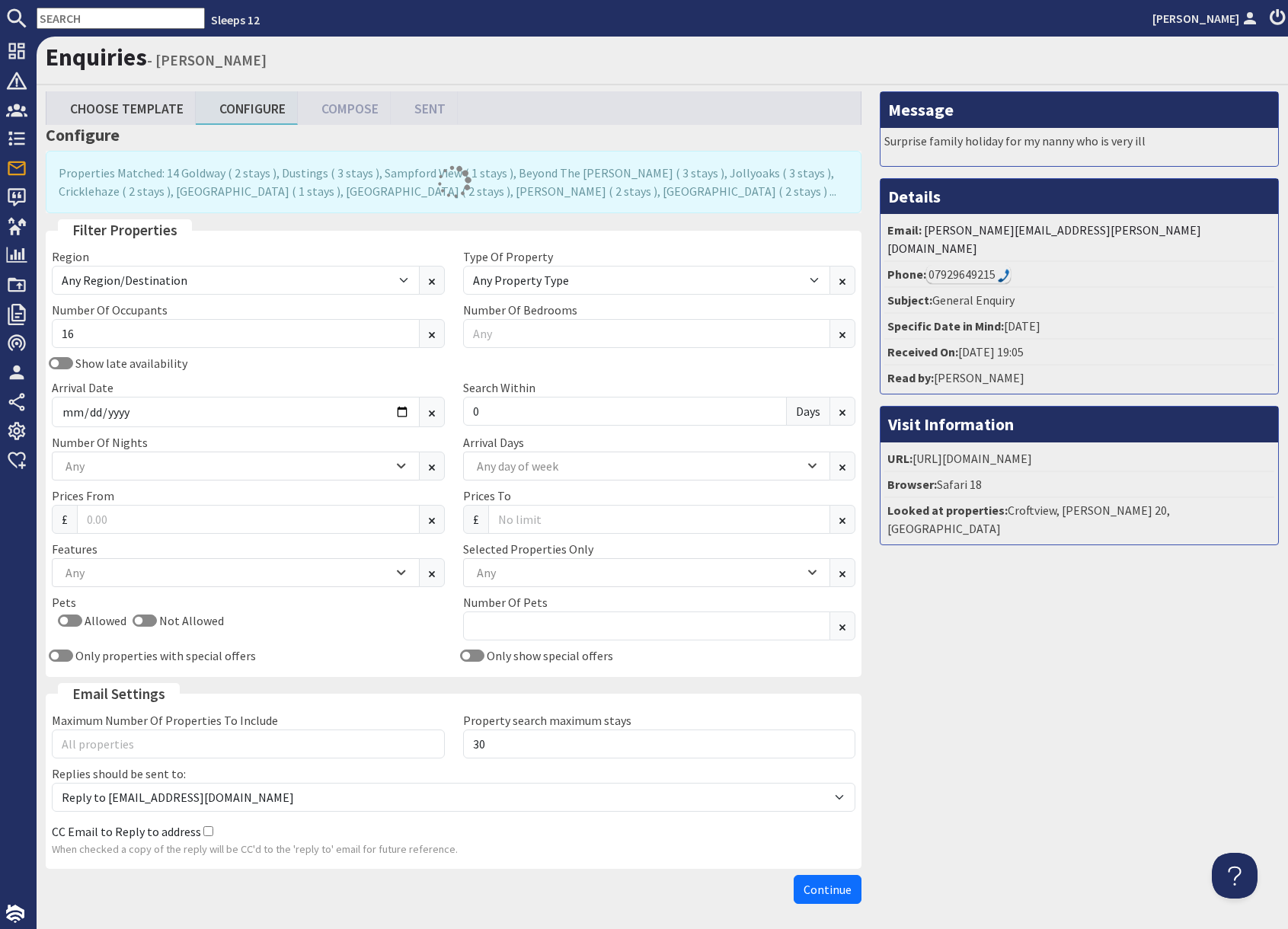
click at [1007, 731] on div "Message Surprise family holiday for my nanny who is very ill Details Email: cha…" at bounding box center [1078, 501] width 417 height 819
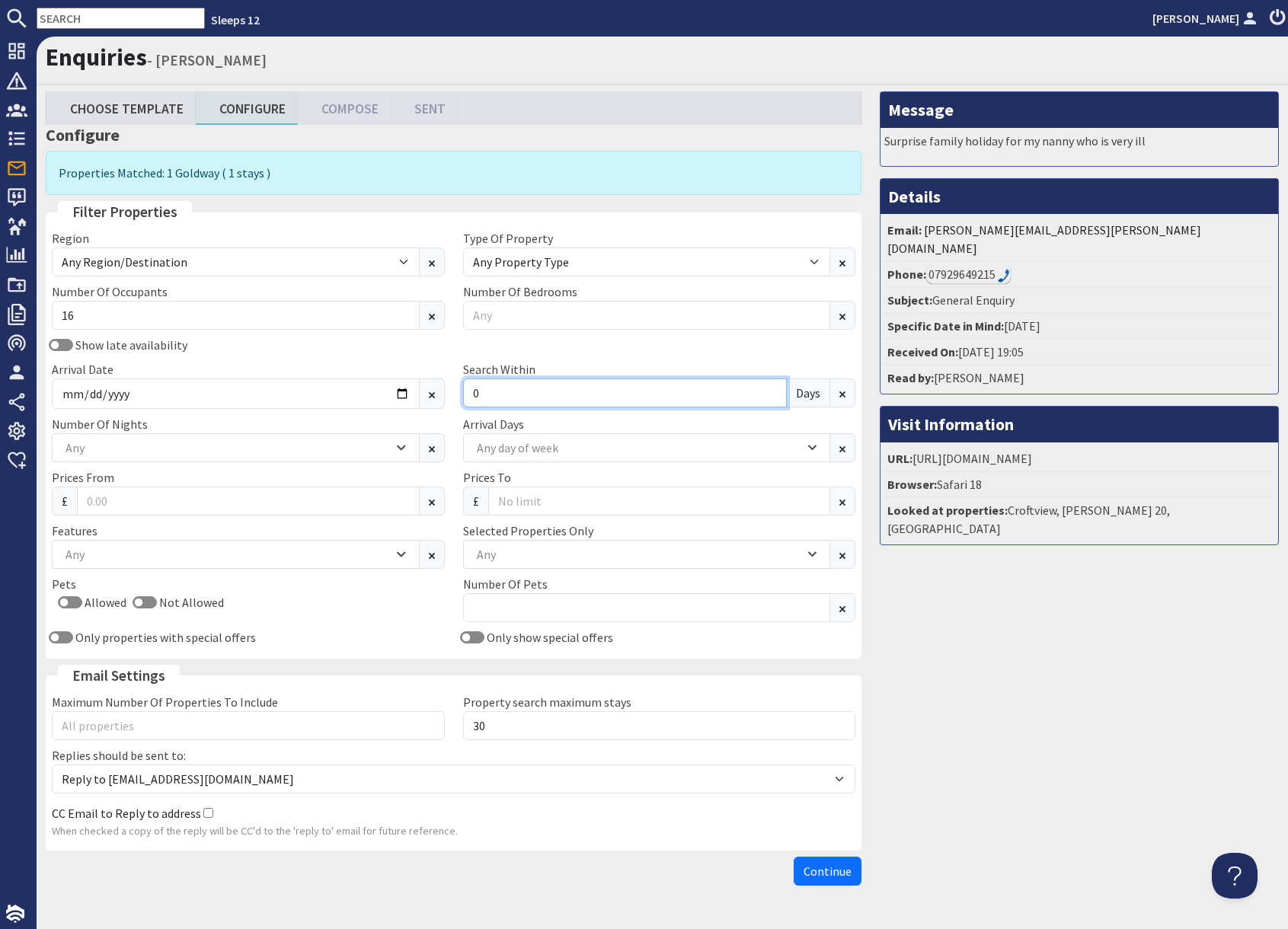
click at [493, 393] on input "0" at bounding box center [625, 393] width 324 height 29
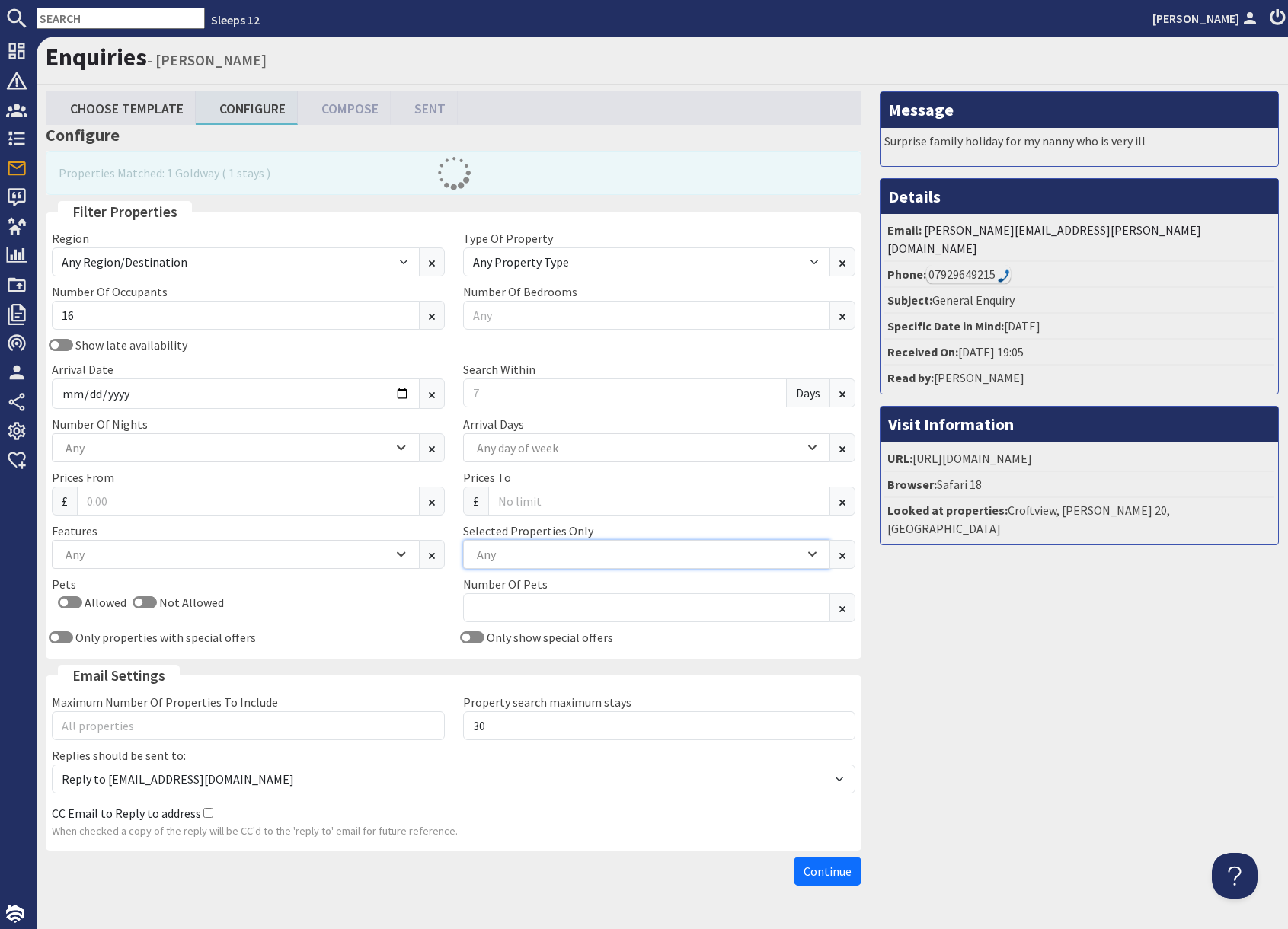
click at [547, 557] on div "Any" at bounding box center [638, 554] width 331 height 17
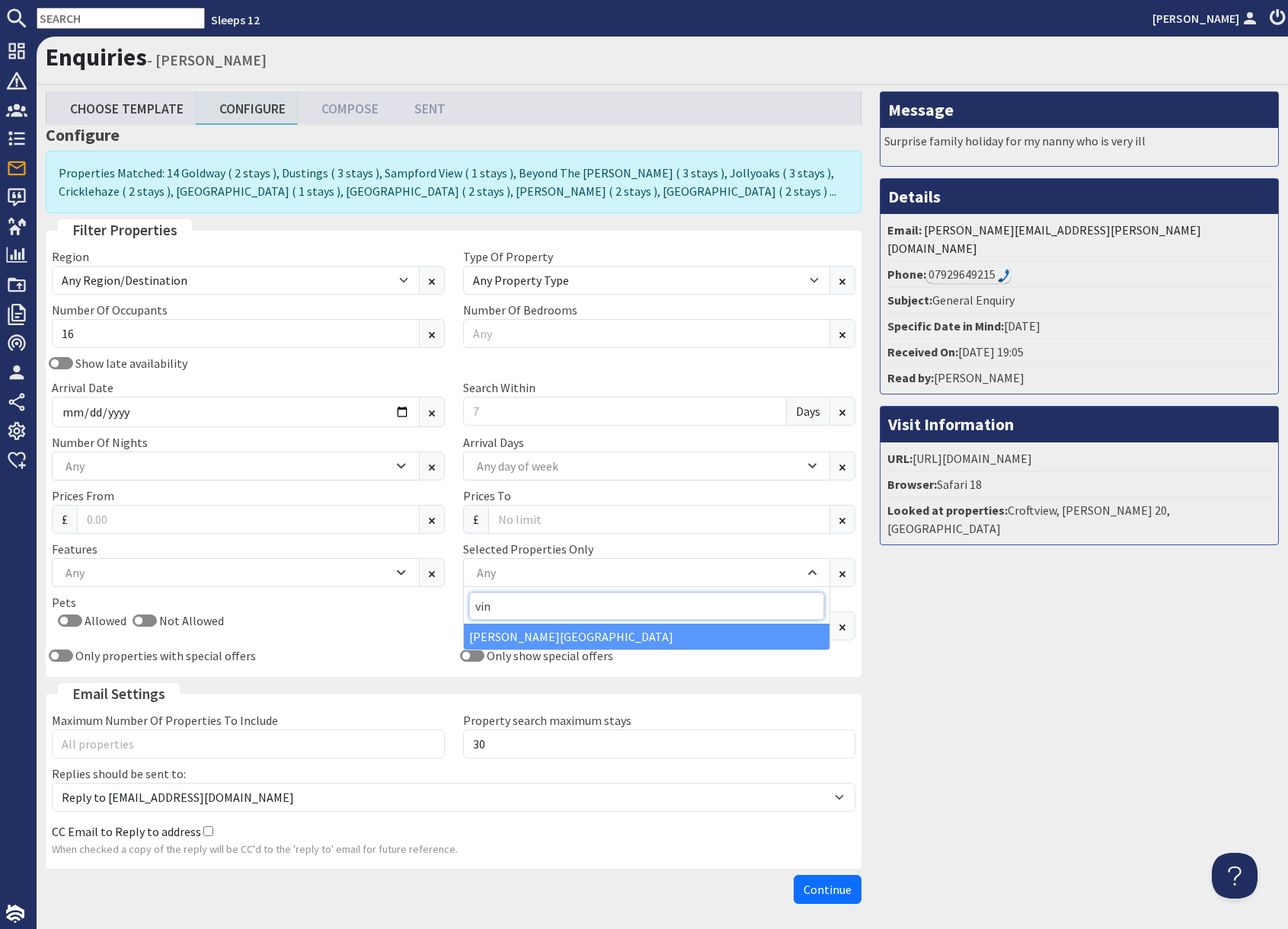
type input "vin"
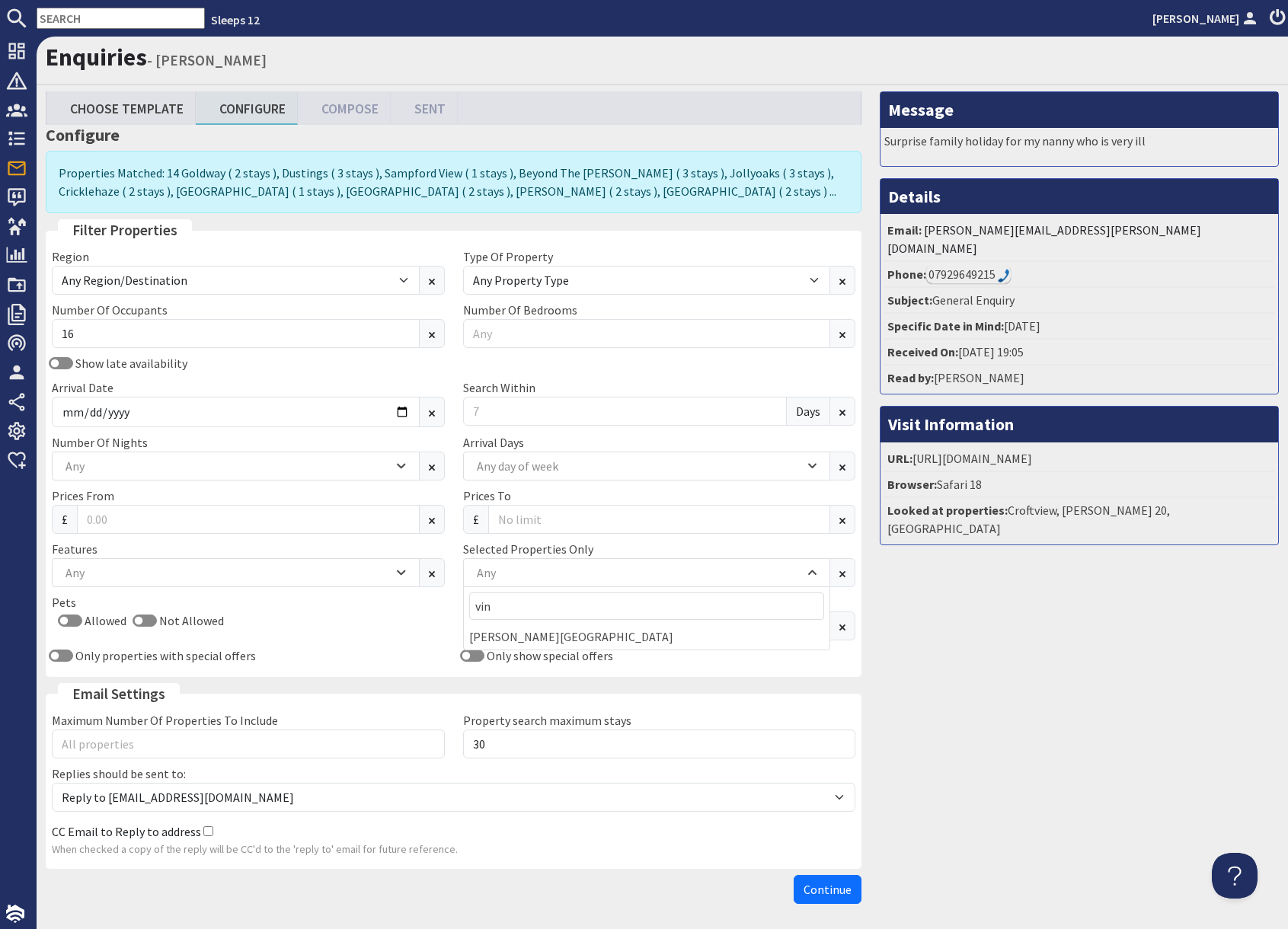
drag, startPoint x: 530, startPoint y: 641, endPoint x: 728, endPoint y: 675, distance: 200.9
click at [530, 640] on div "Viney Hill Country House" at bounding box center [647, 637] width 366 height 26
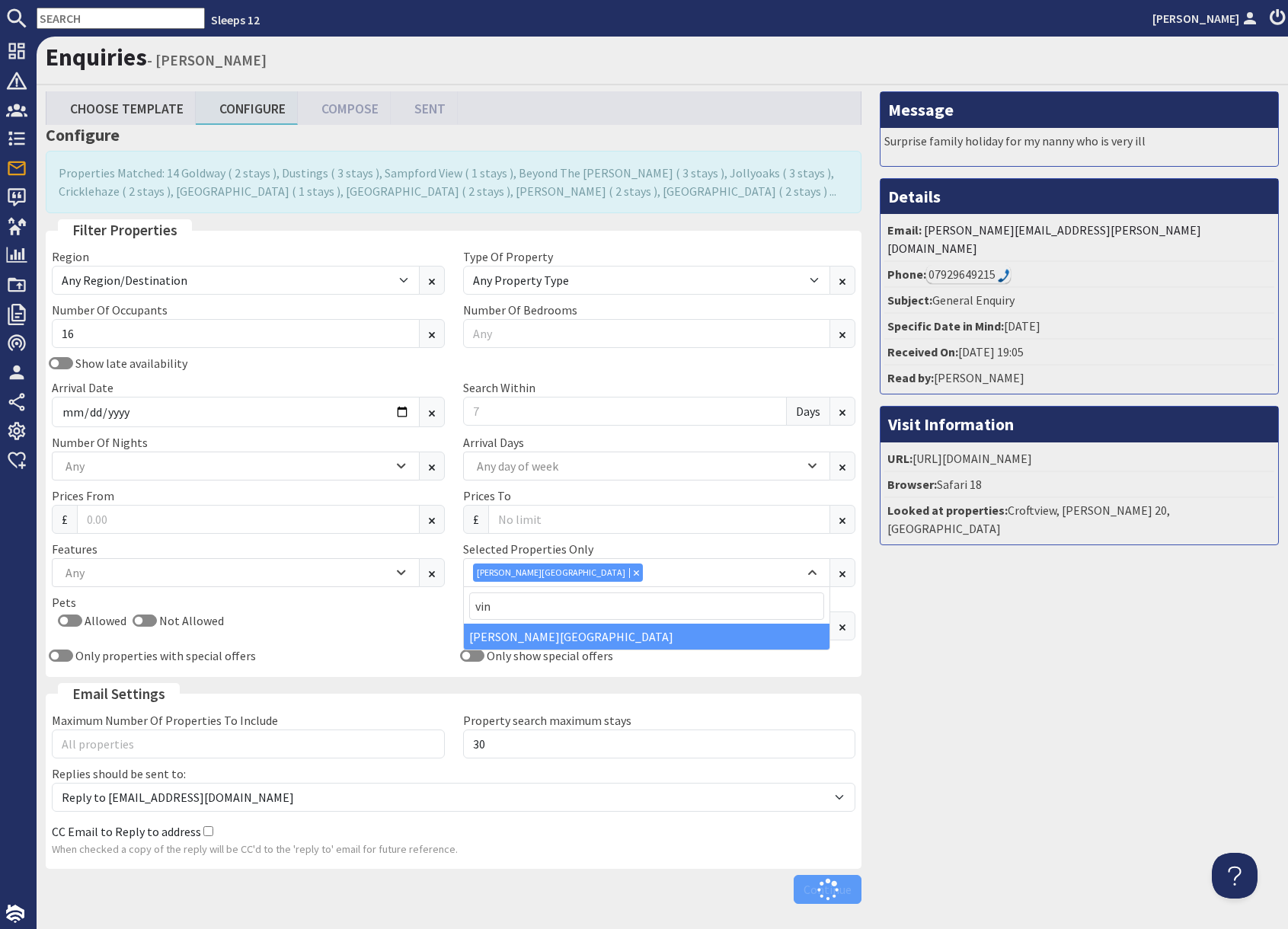
click at [1030, 713] on div "Message Surprise family holiday for my nanny who is very ill Details Email: cha…" at bounding box center [1078, 501] width 417 height 819
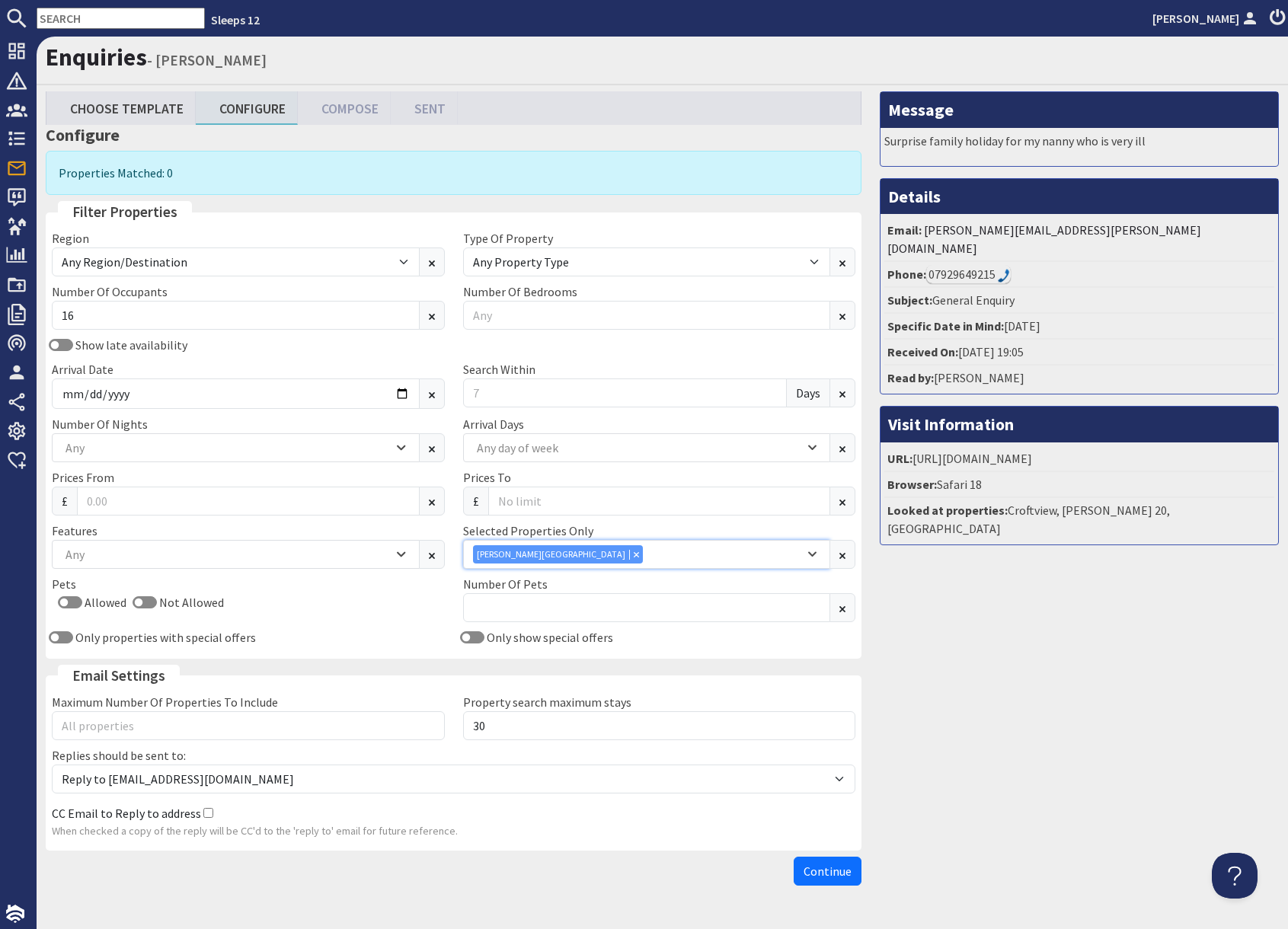
click at [633, 556] on icon "Combobox" at bounding box center [636, 555] width 5 height 5
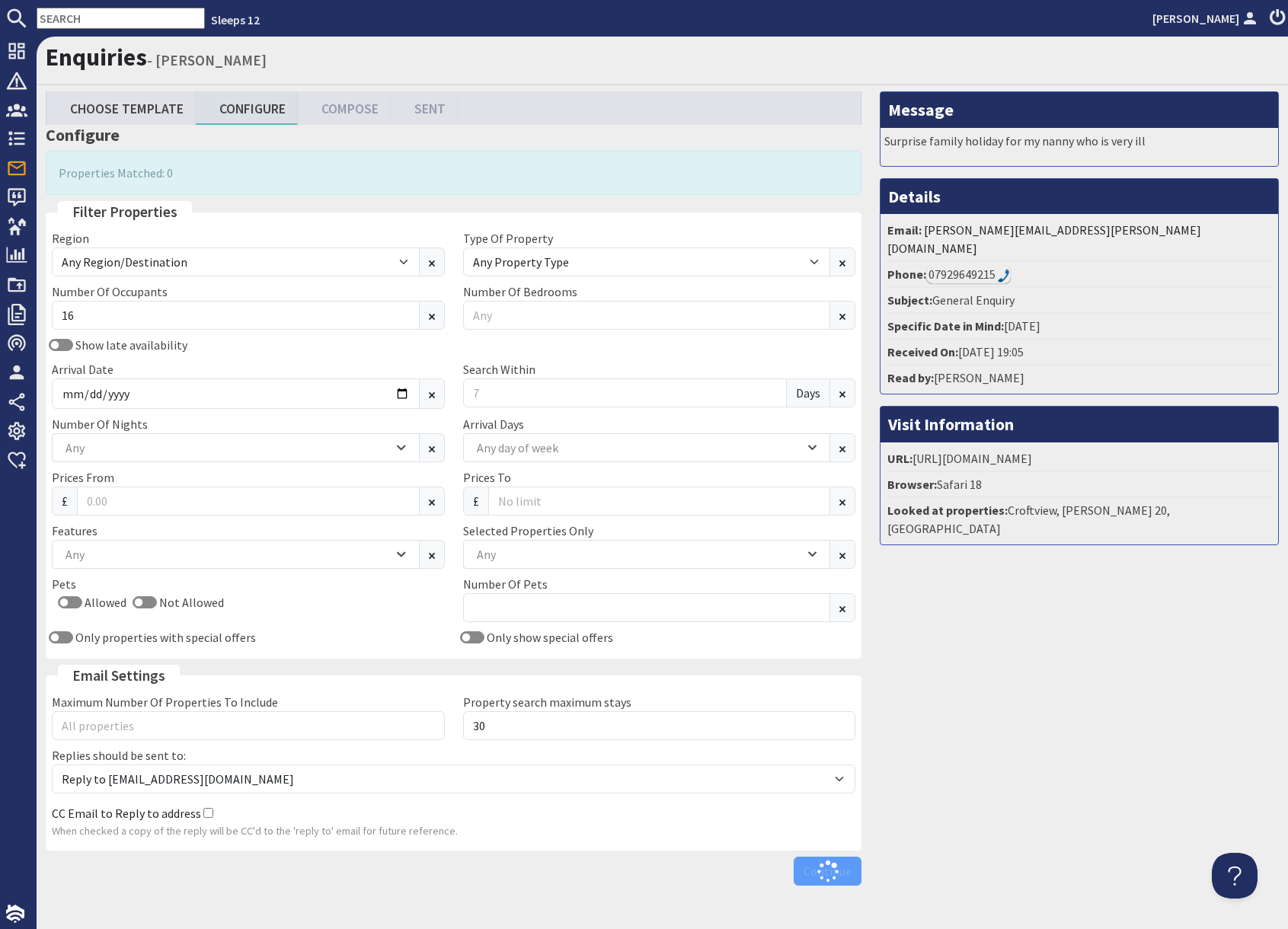
click at [933, 672] on div "Message Surprise family holiday for my nanny who is very ill Details Email: cha…" at bounding box center [1078, 492] width 417 height 801
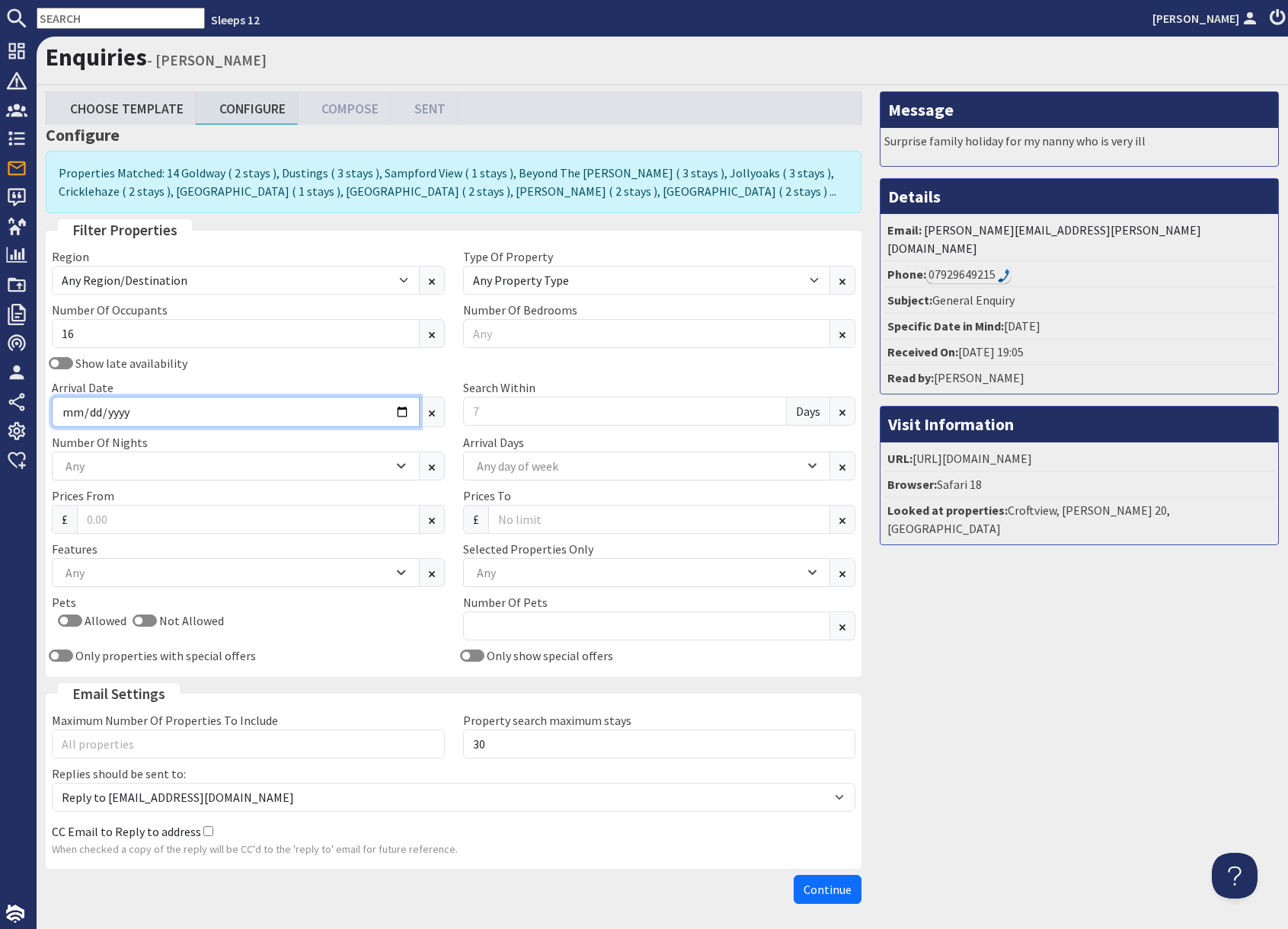
click at [404, 413] on input "2025-12-31" at bounding box center [235, 412] width 368 height 30
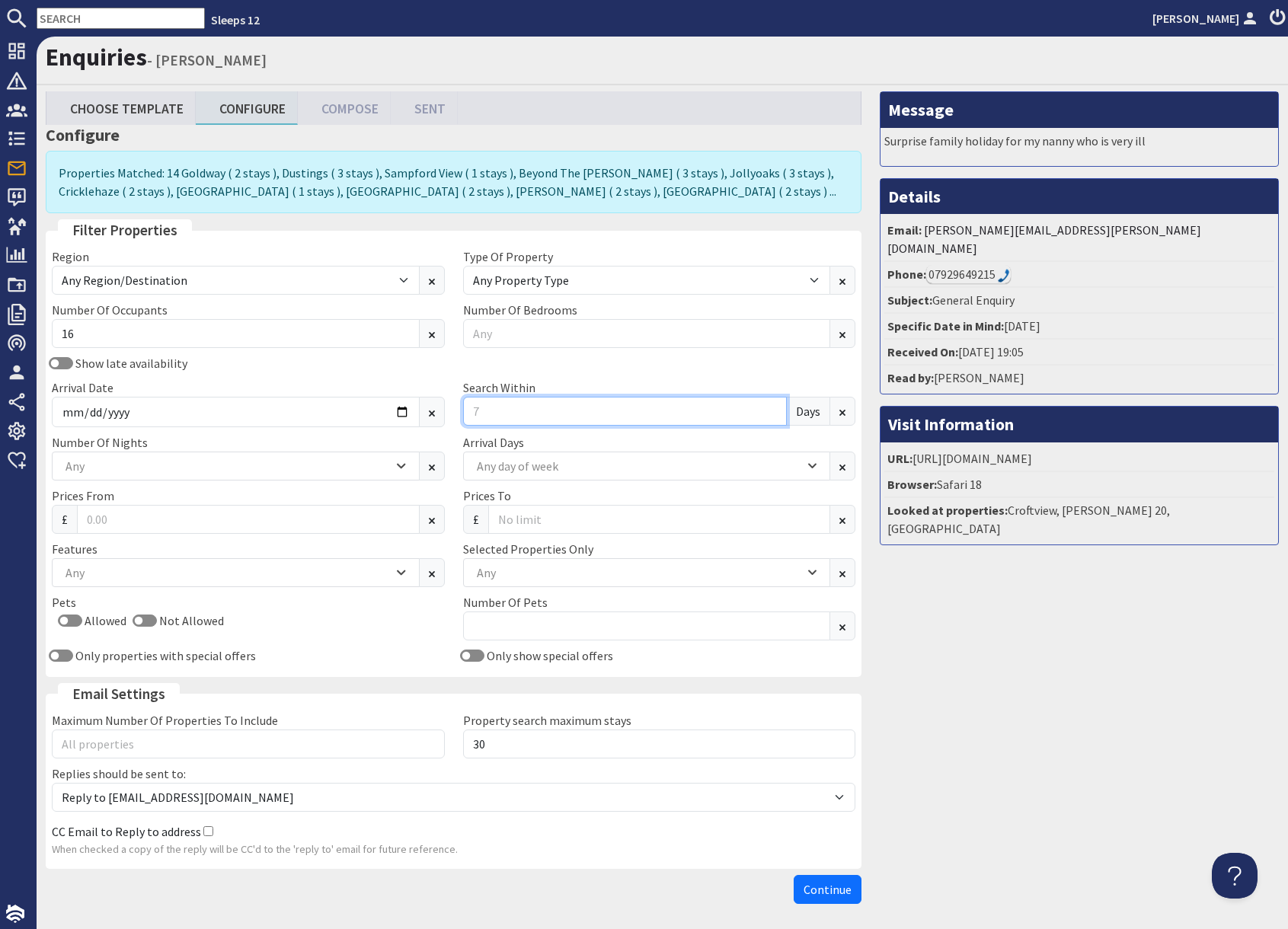
click at [507, 409] on input "Search Within" at bounding box center [625, 411] width 324 height 29
type input "0"
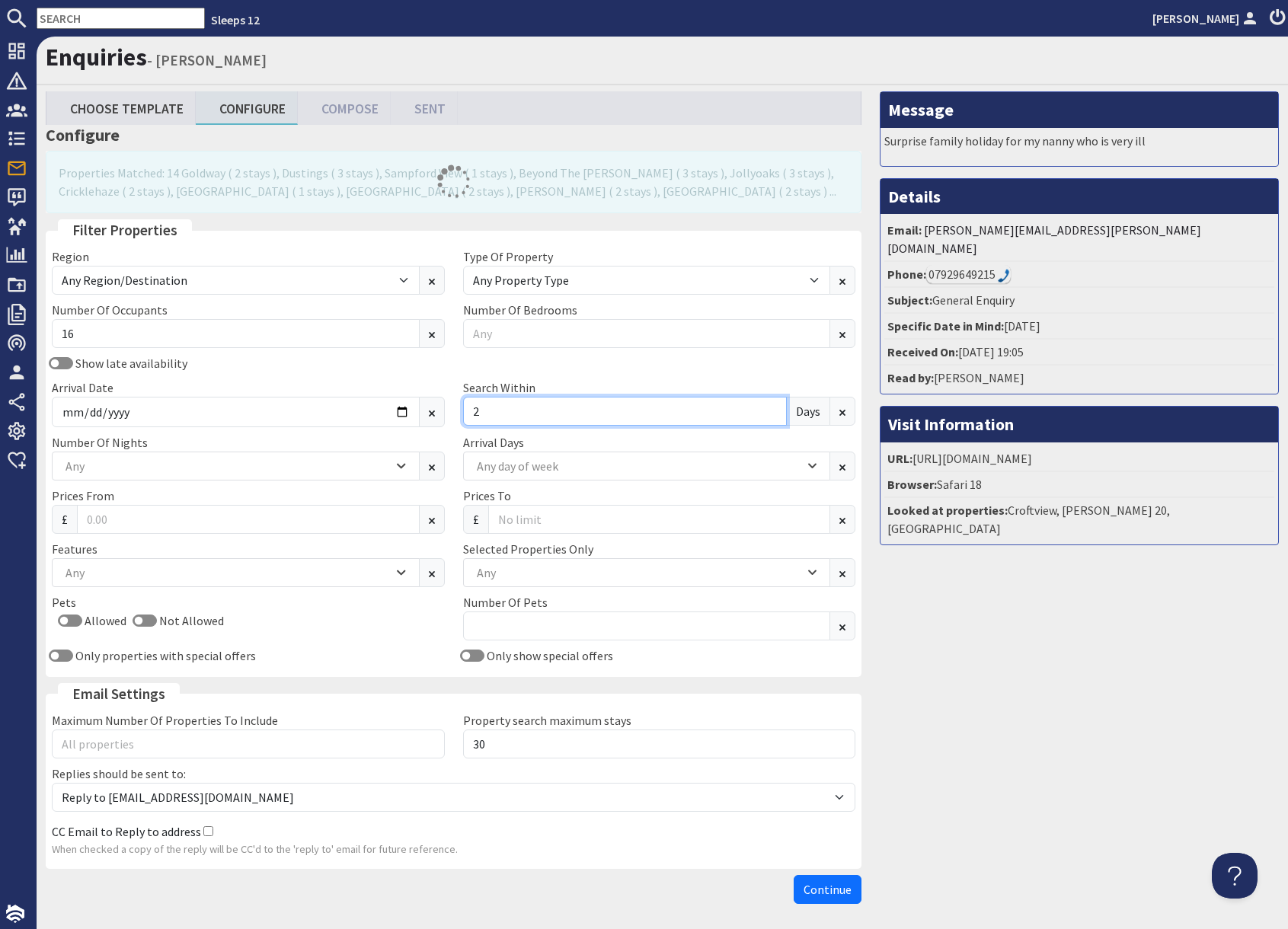
type input "2"
click at [1037, 673] on div "Message Surprise family holiday for my nanny who is very ill Details Email: cha…" at bounding box center [1078, 501] width 417 height 819
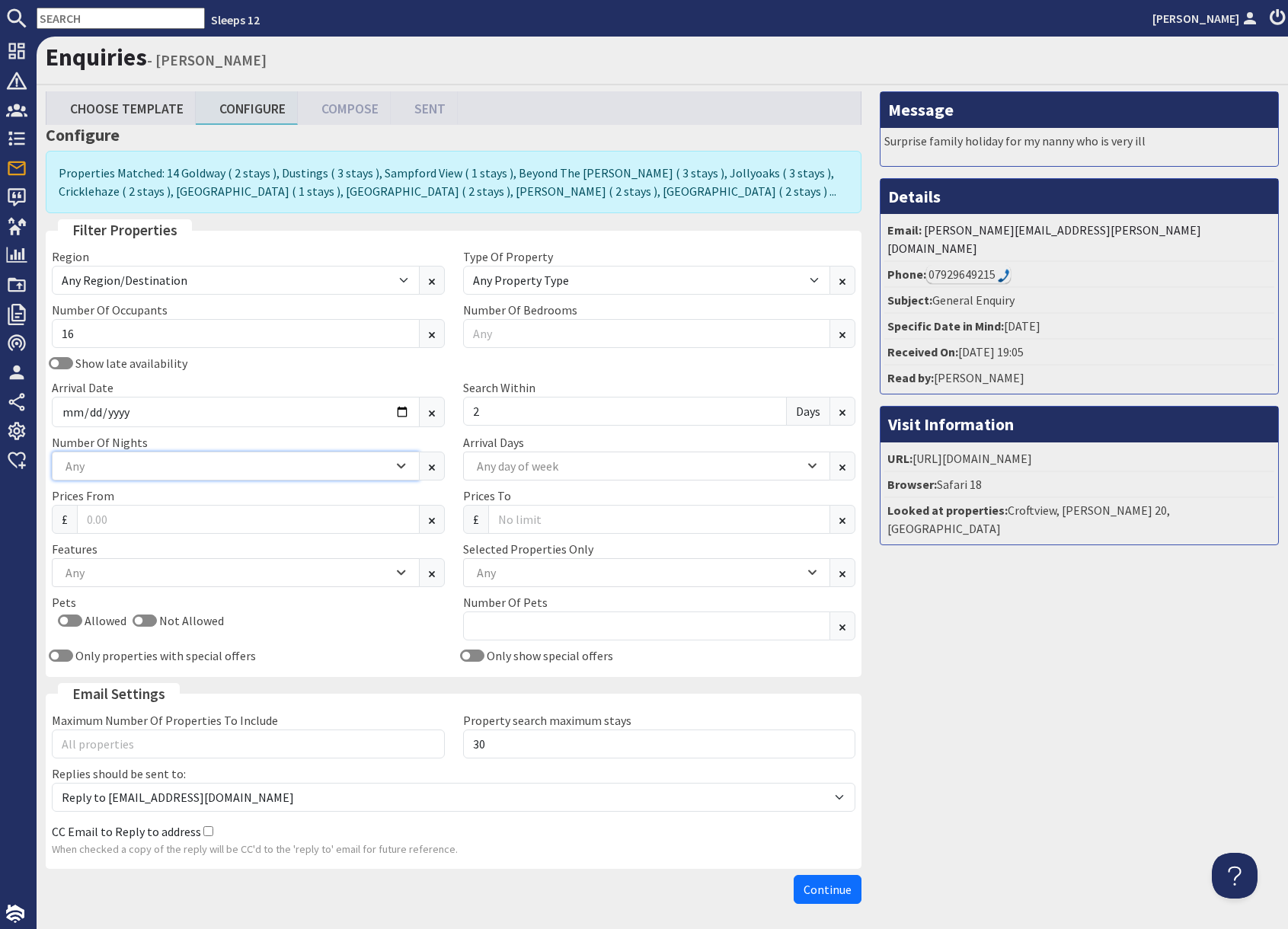
click at [185, 470] on div "Any" at bounding box center [227, 466] width 331 height 17
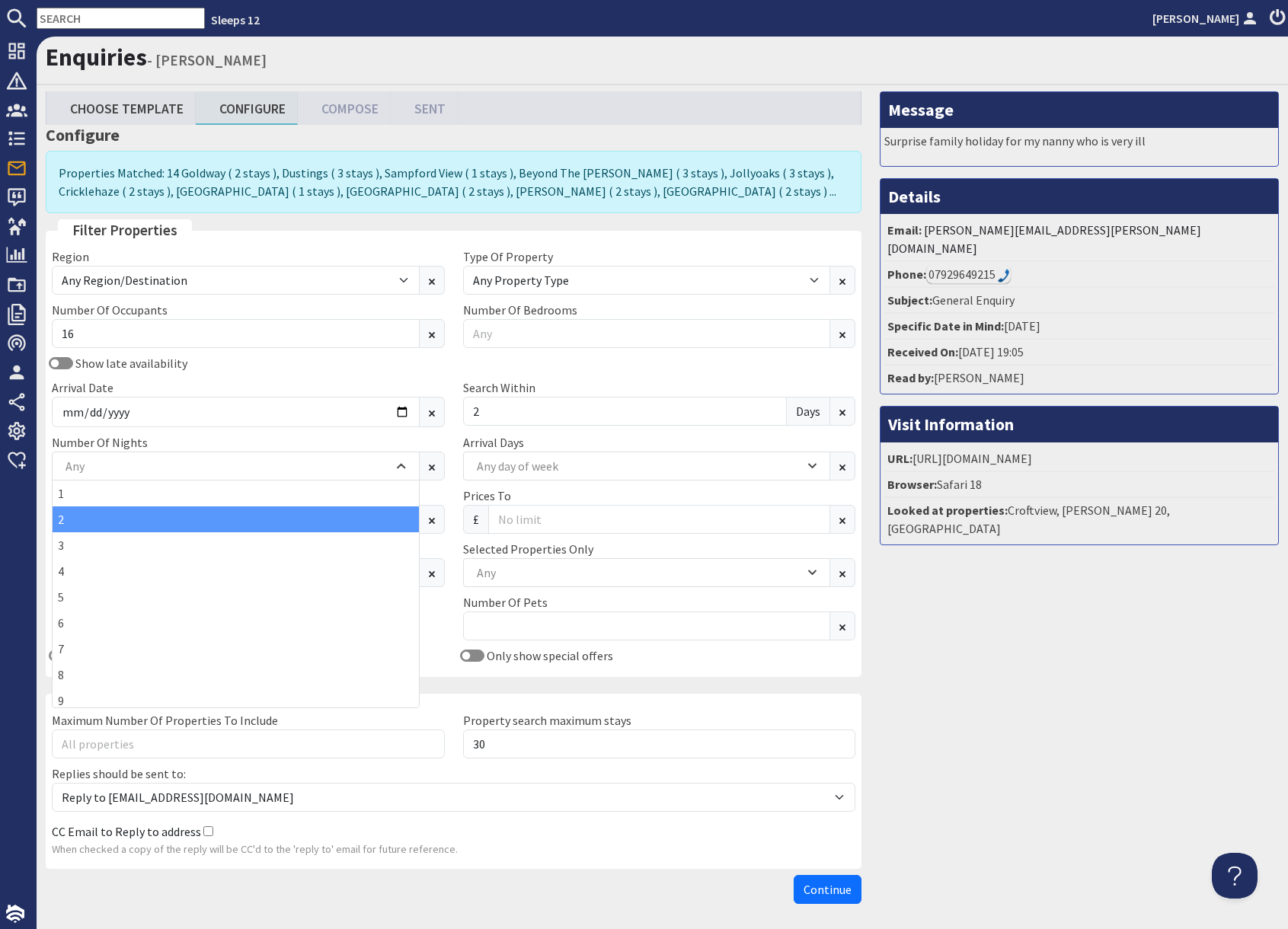
click at [84, 516] on div "2" at bounding box center [235, 519] width 366 height 26
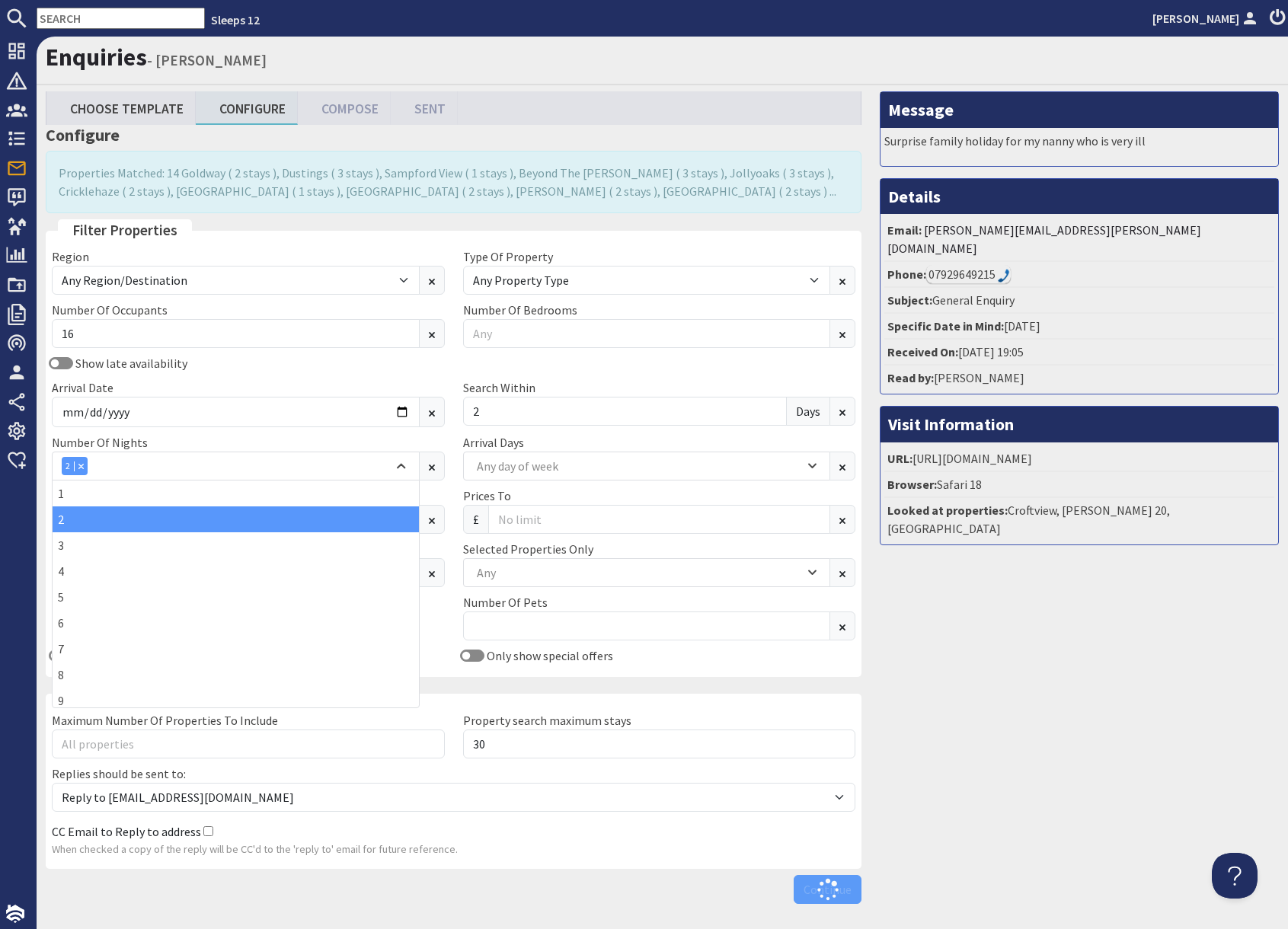
click at [1027, 652] on div "Message Surprise family holiday for my nanny who is very ill Details Email: cha…" at bounding box center [1078, 501] width 417 height 819
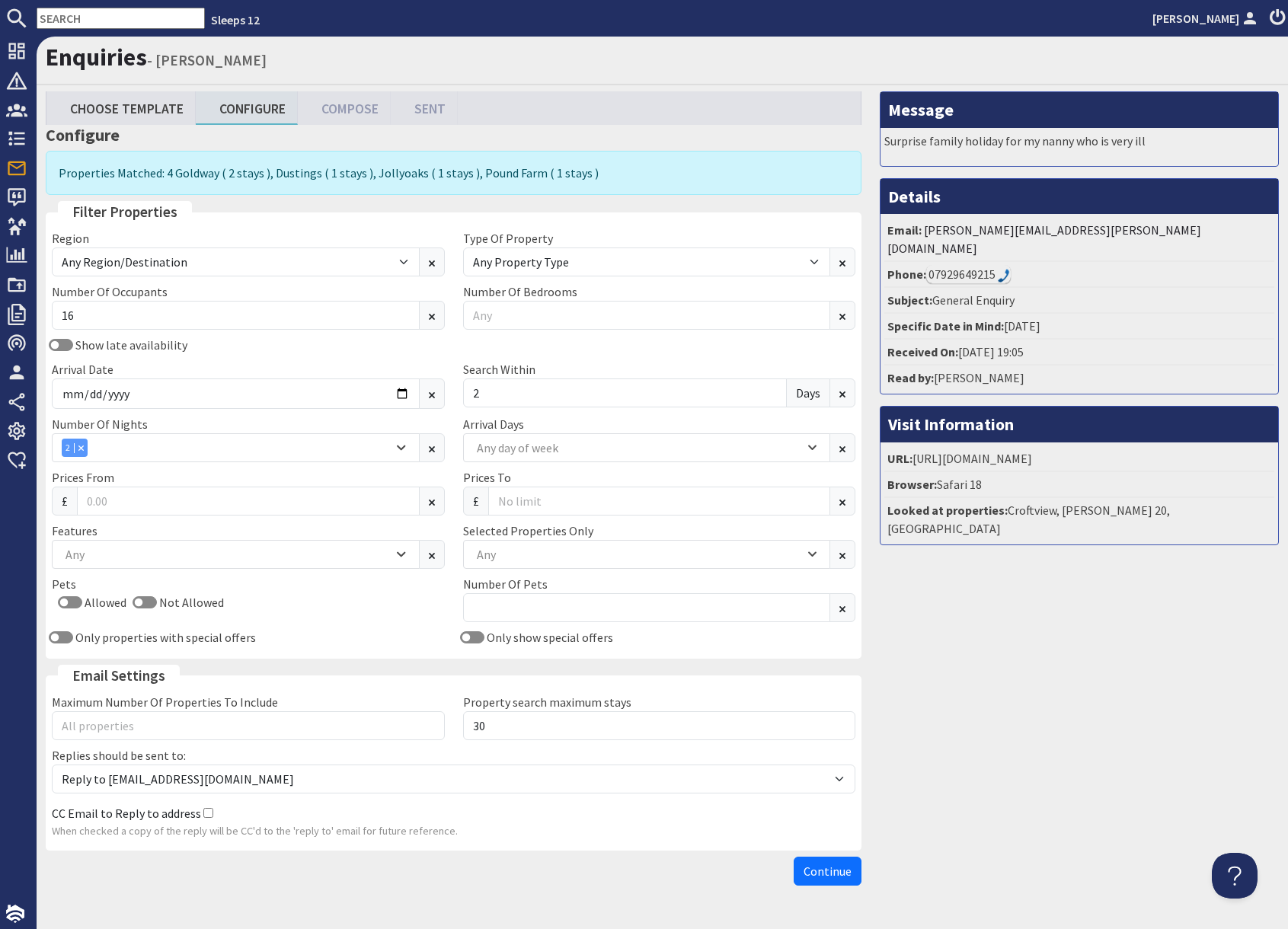
drag, startPoint x: 1011, startPoint y: 722, endPoint x: 989, endPoint y: 769, distance: 51.9
click at [1011, 722] on div "Message Surprise family holiday for my nanny who is very ill Details Email: cha…" at bounding box center [1078, 492] width 417 height 801
click at [829, 876] on span "Continue" at bounding box center [827, 871] width 48 height 15
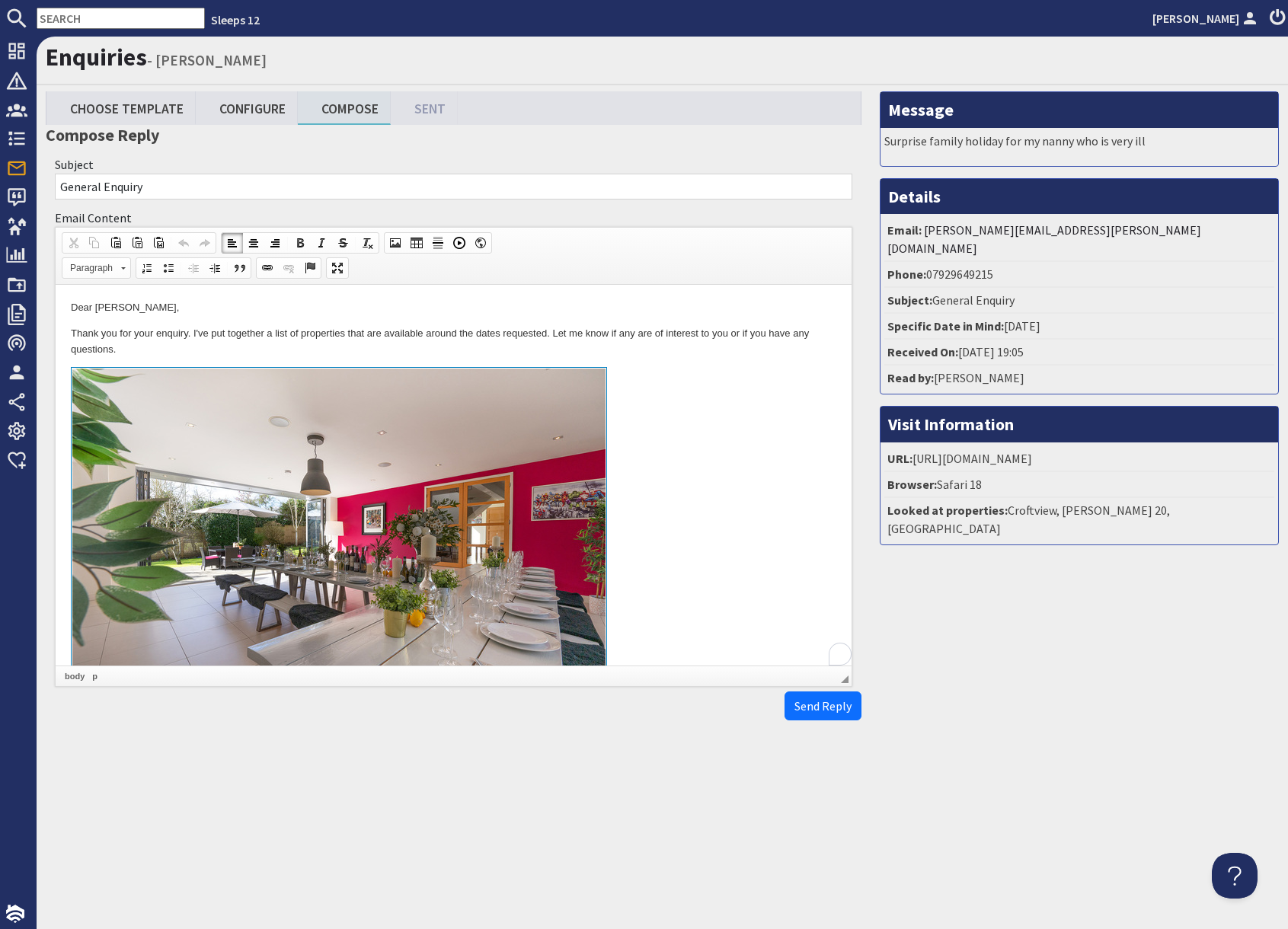
drag, startPoint x: 747, startPoint y: 513, endPoint x: 720, endPoint y: 561, distance: 55.1
click at [747, 513] on link at bounding box center [453, 543] width 765 height 351
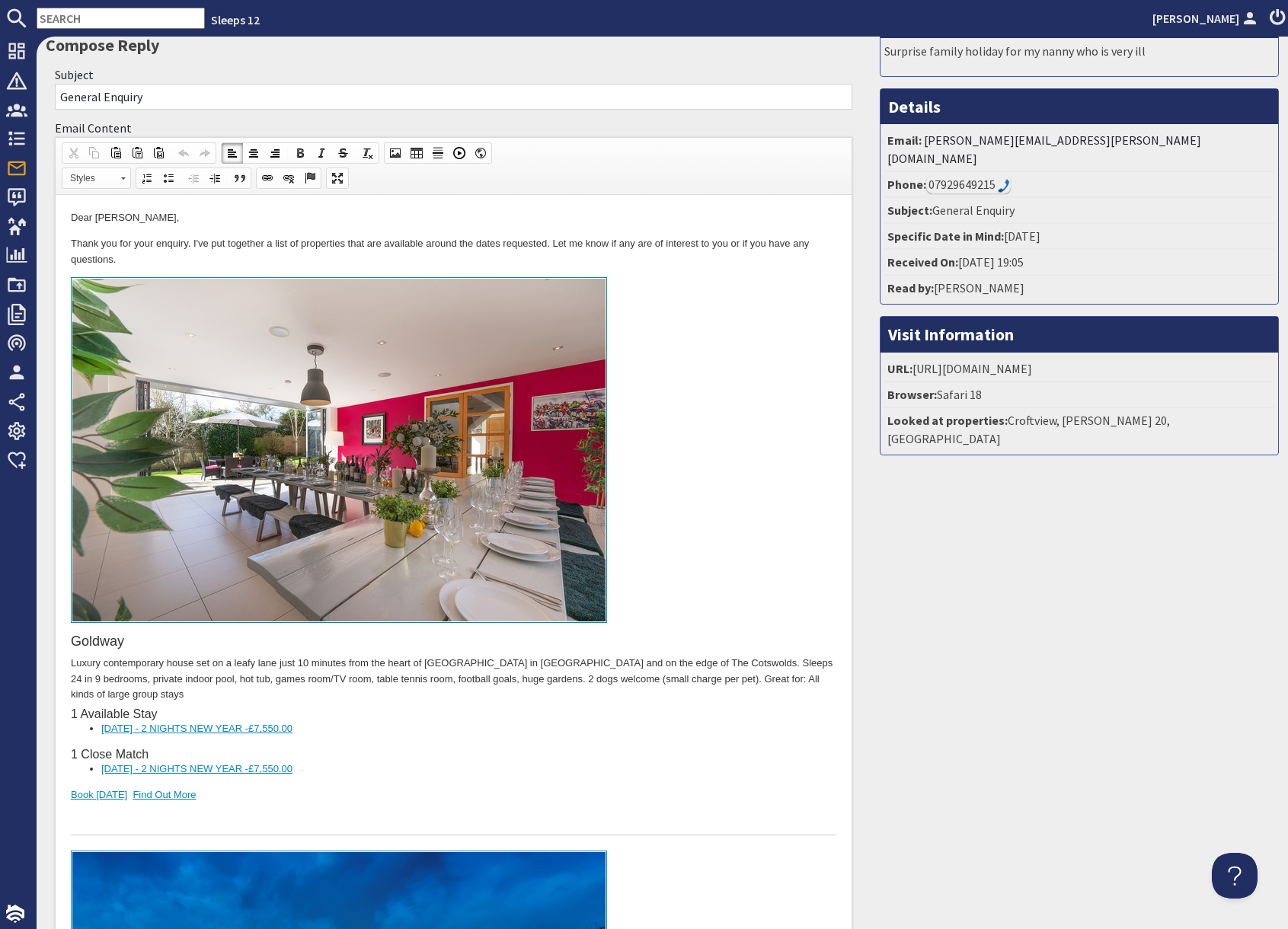
scroll to position [91, 0]
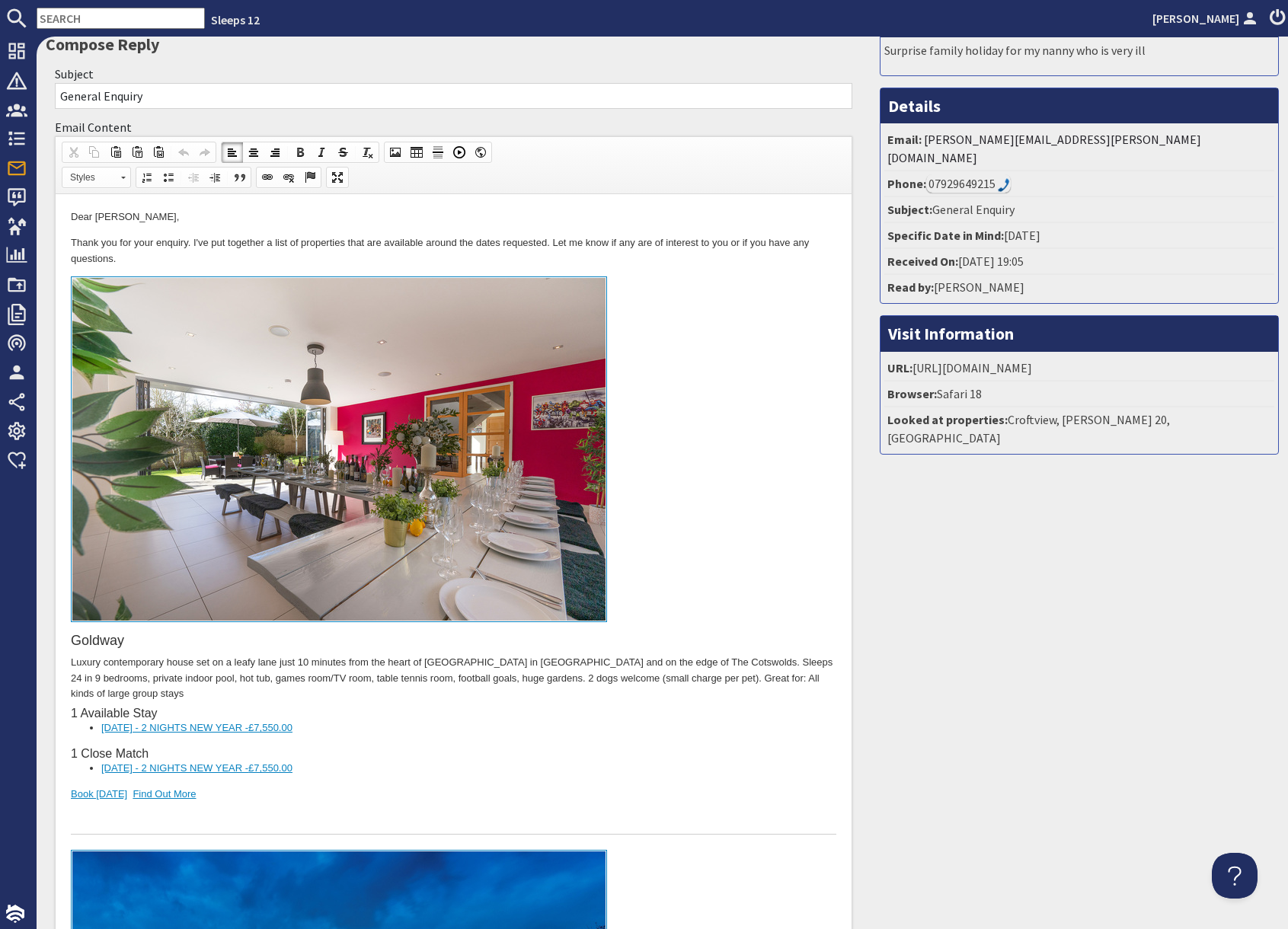
click at [125, 25] on input "text" at bounding box center [121, 18] width 168 height 21
type input "S47904"
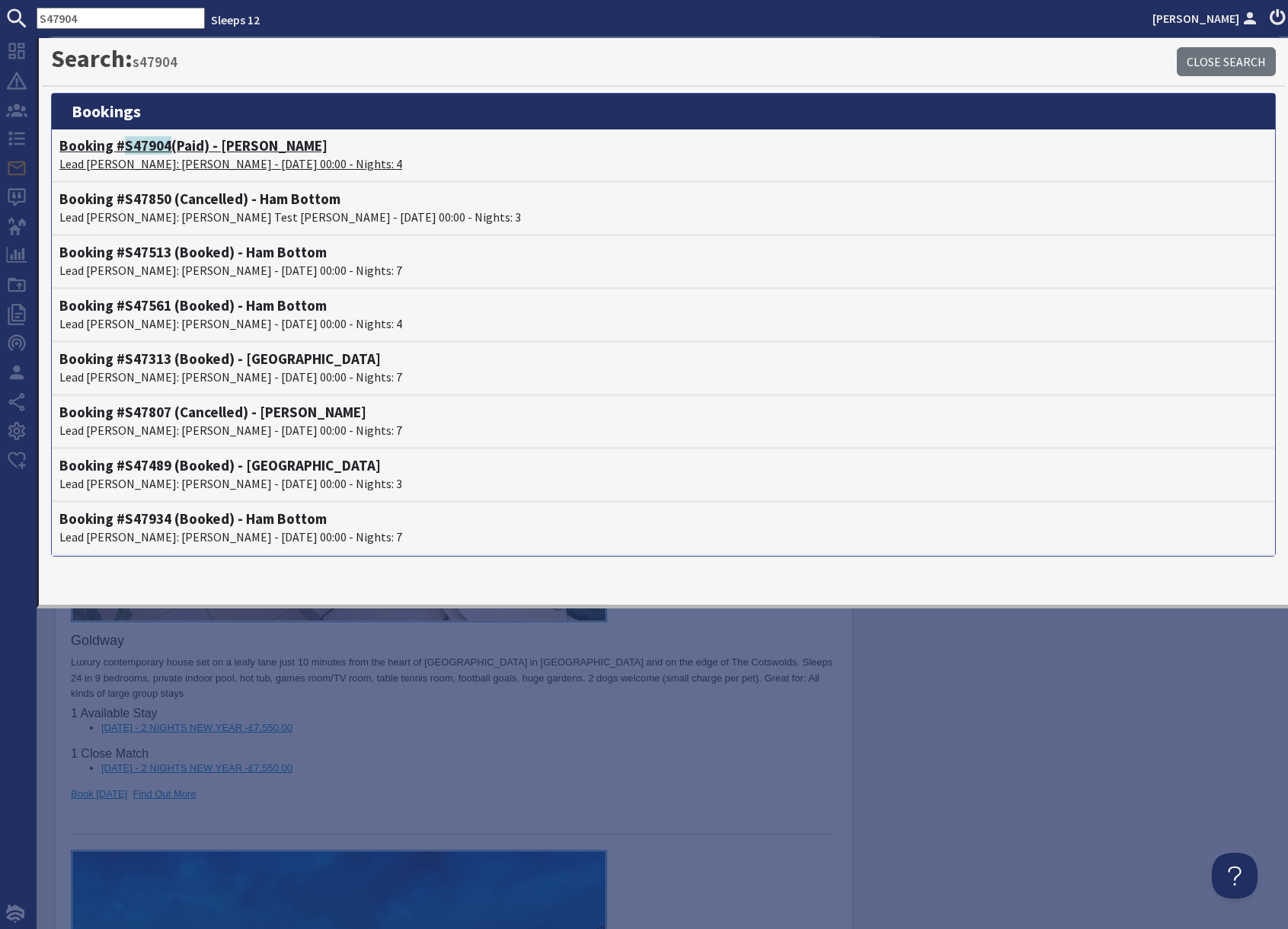
click at [184, 158] on p "Lead Booker: Maureen Hanson - 27/10/2025 00:00 - Nights: 4" at bounding box center [663, 164] width 1208 height 18
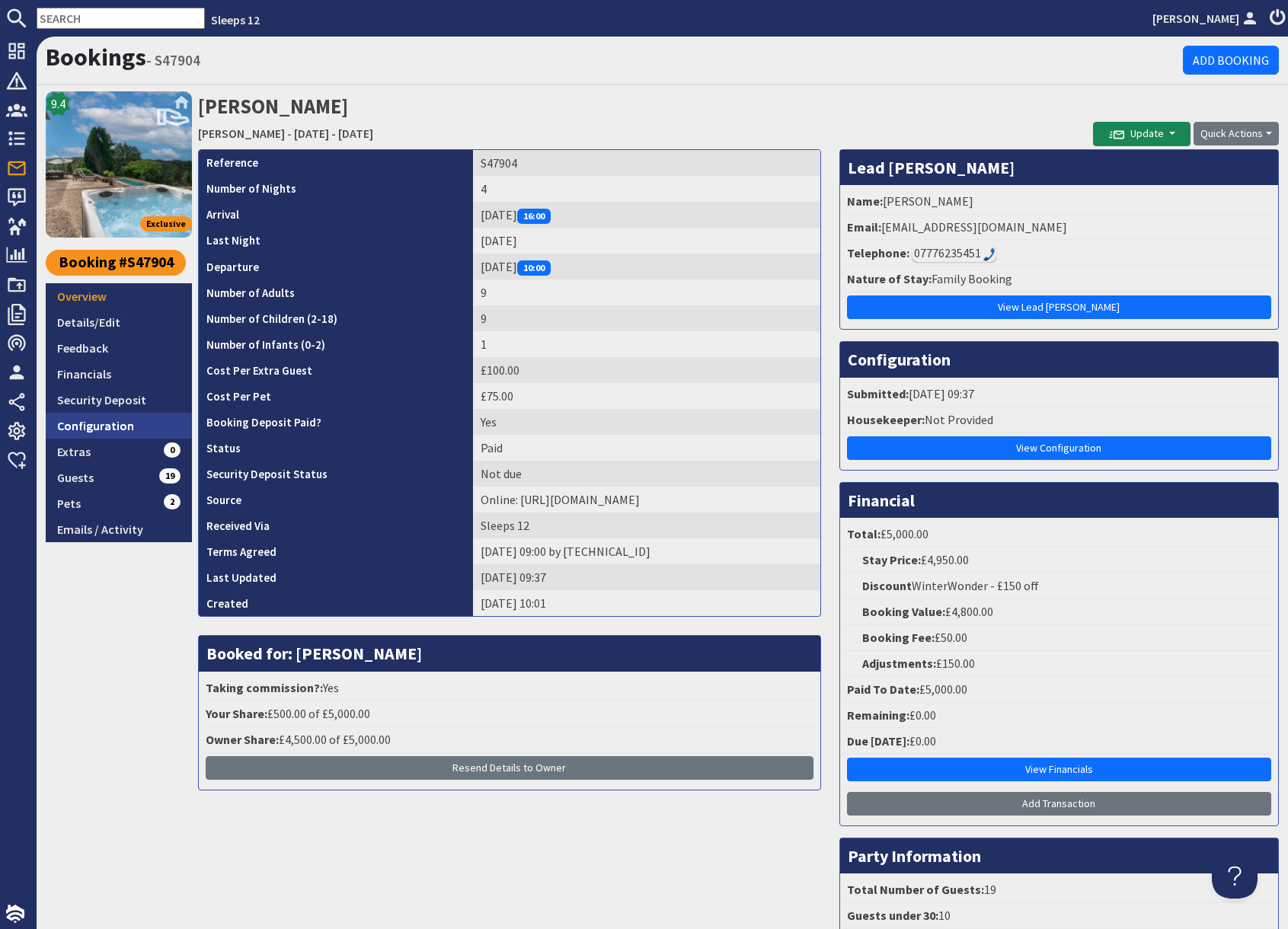
click at [103, 430] on link "Configuration" at bounding box center [119, 425] width 146 height 26
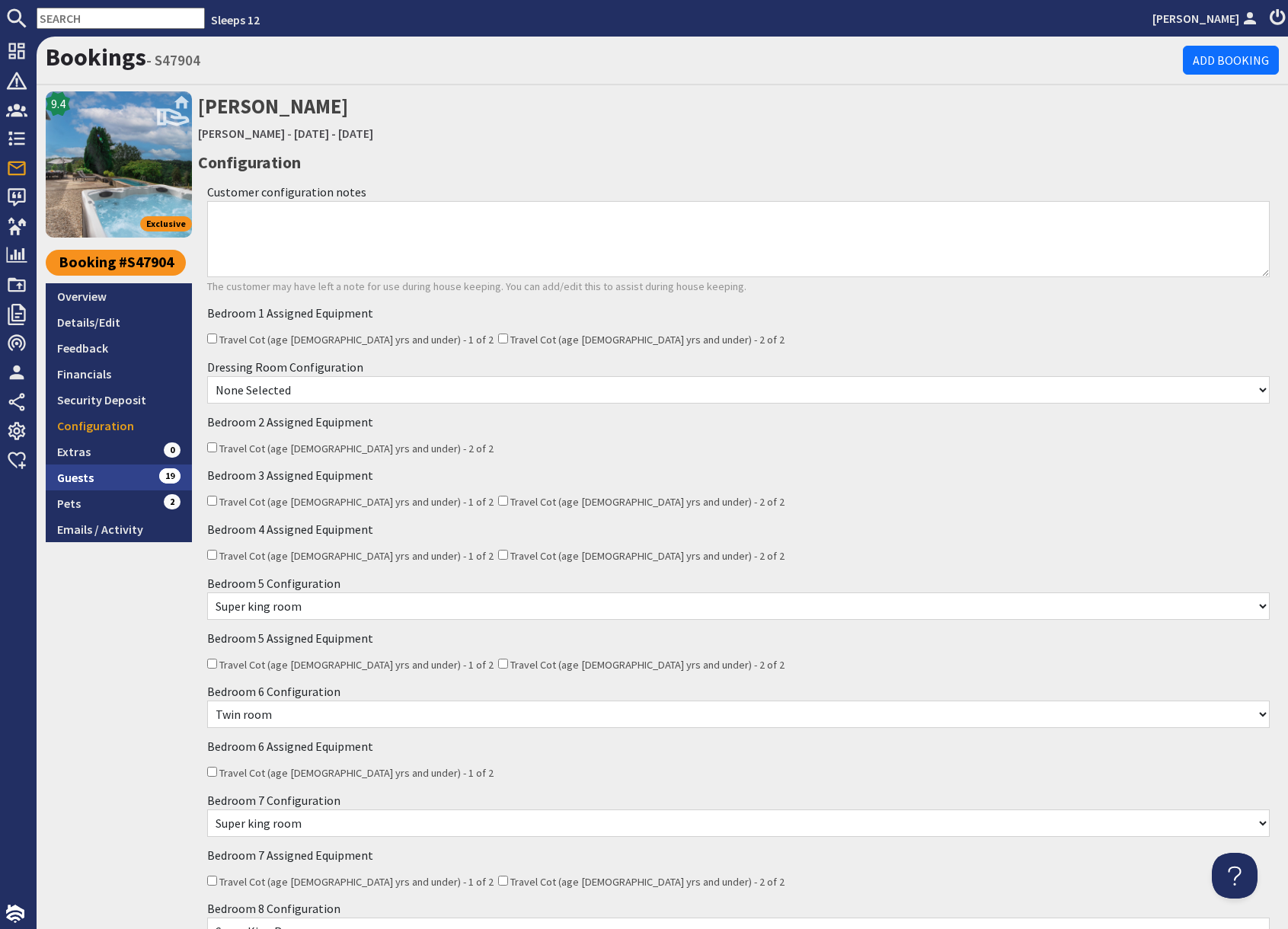
click at [124, 472] on link "Guests 19" at bounding box center [119, 478] width 146 height 26
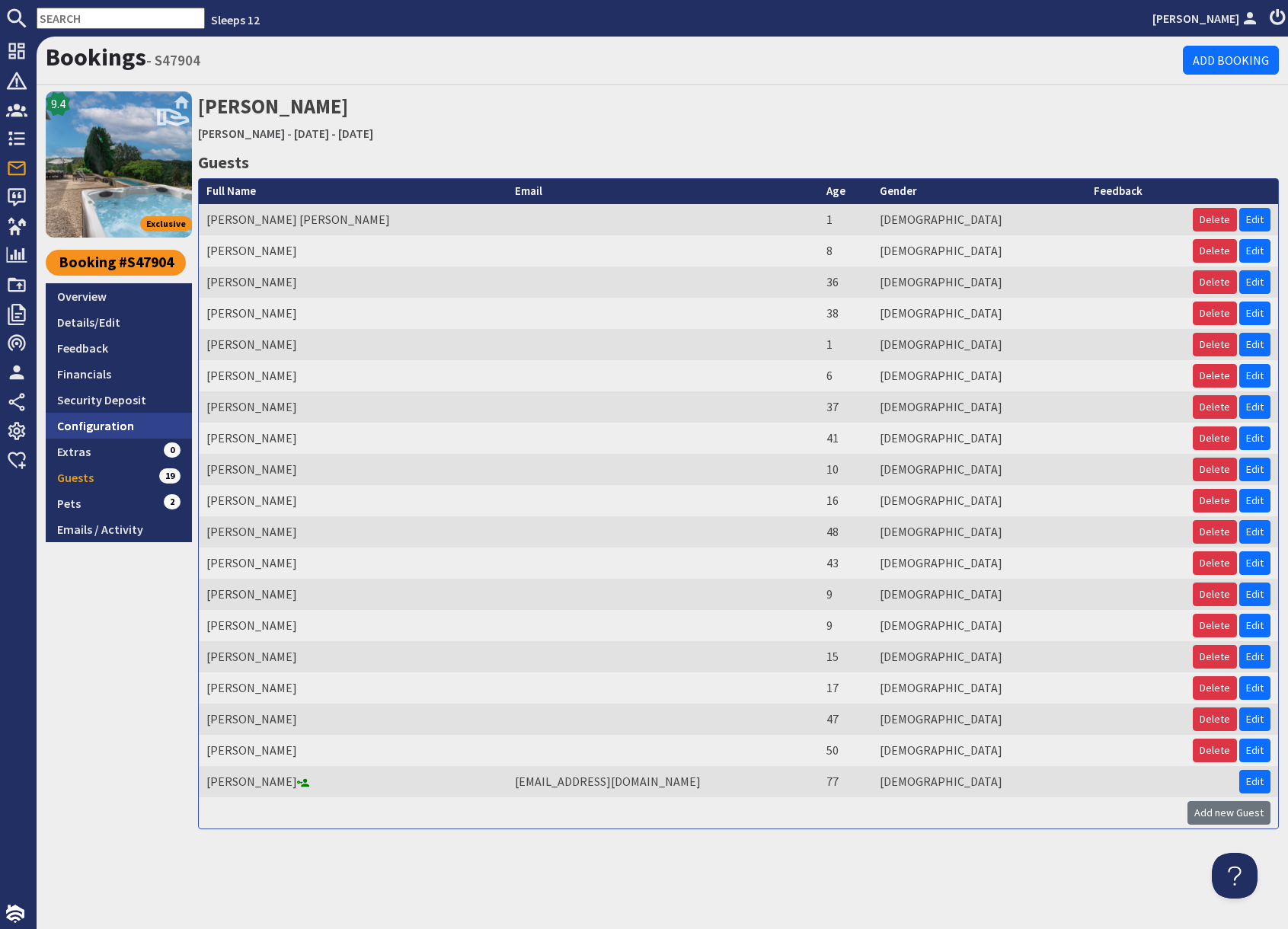
click at [122, 425] on link "Configuration" at bounding box center [119, 425] width 146 height 26
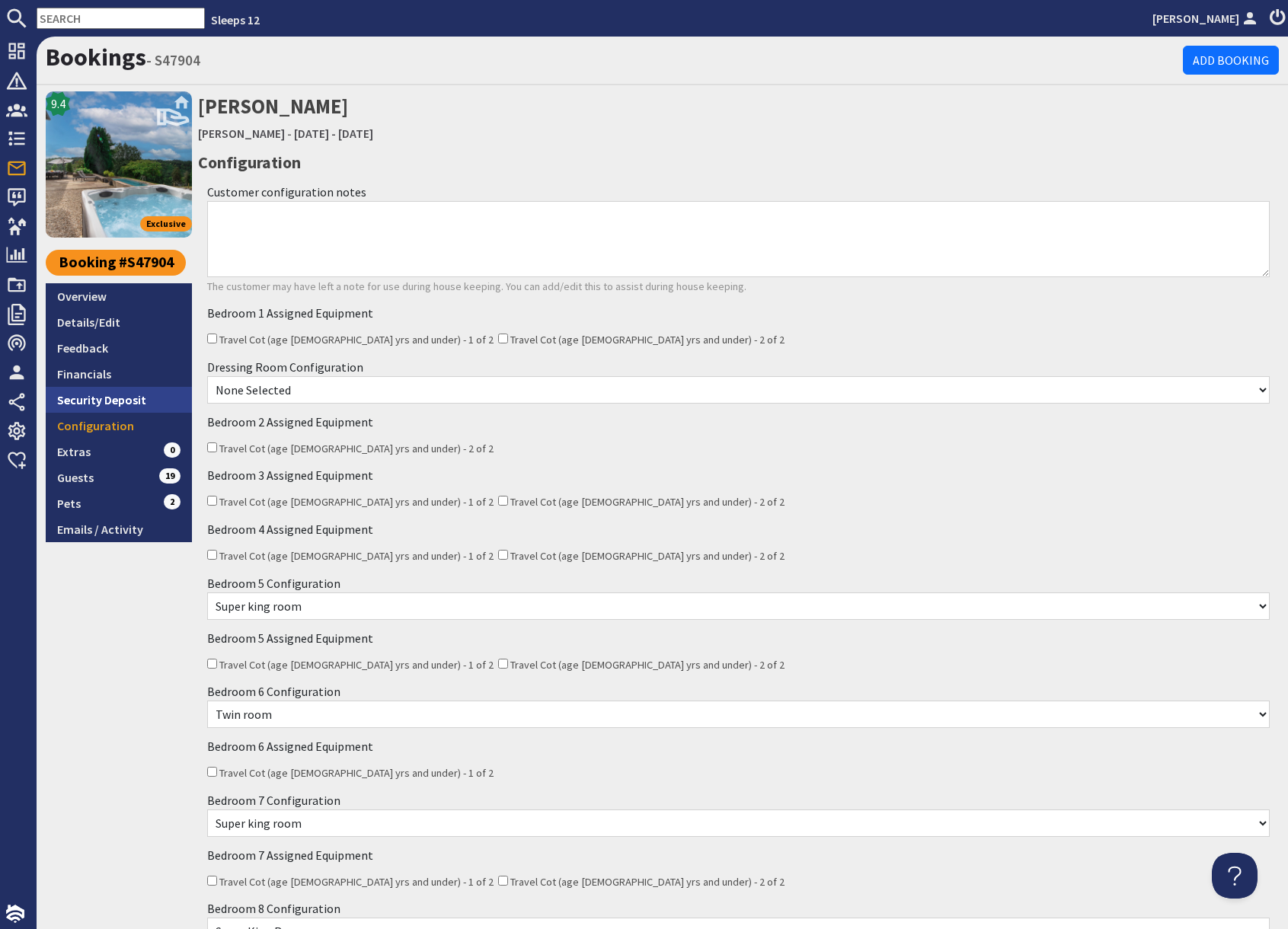
scroll to position [1, 0]
click at [96, 296] on link "Overview" at bounding box center [119, 296] width 146 height 26
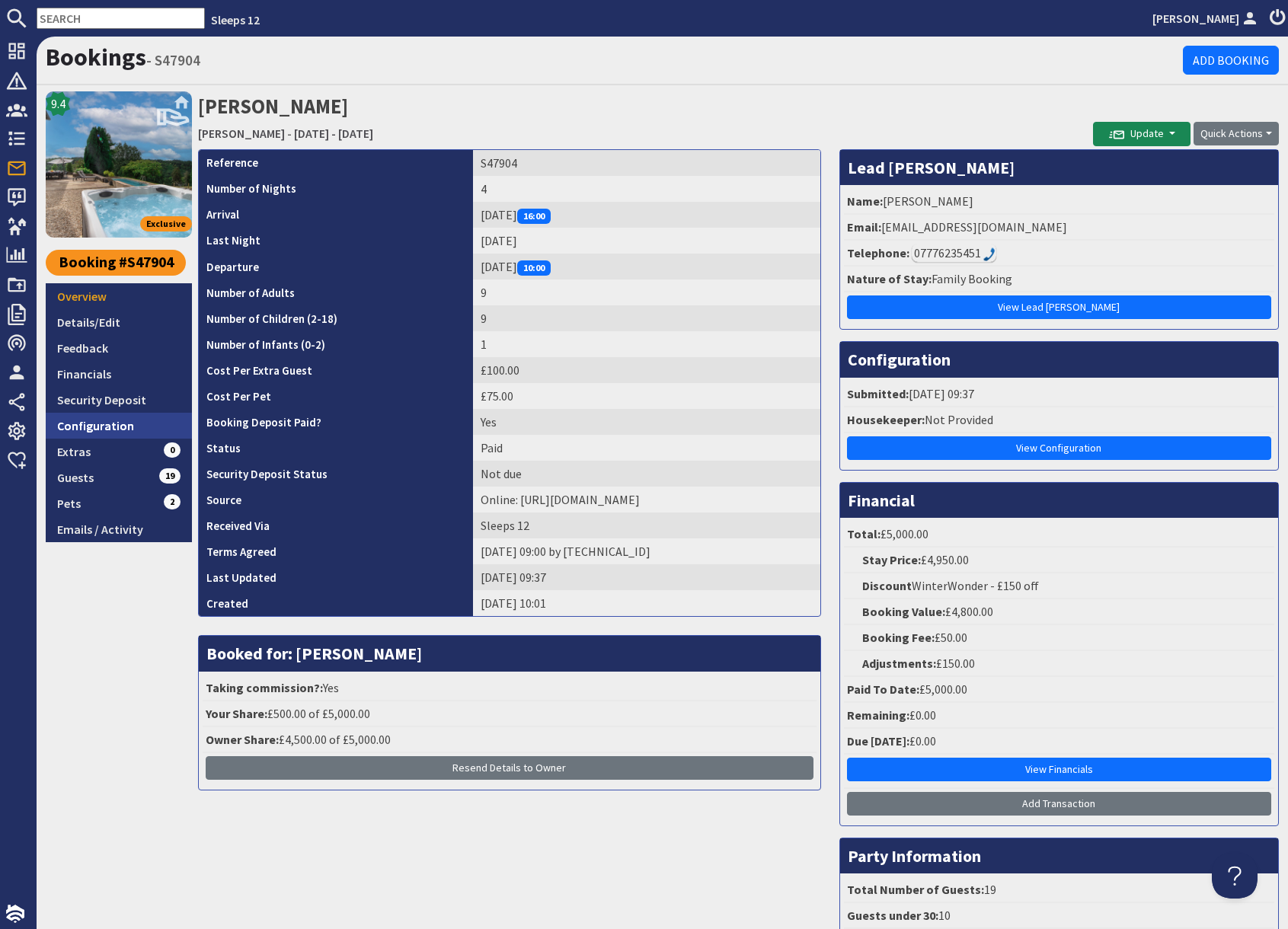
click at [113, 425] on link "Configuration" at bounding box center [119, 425] width 146 height 26
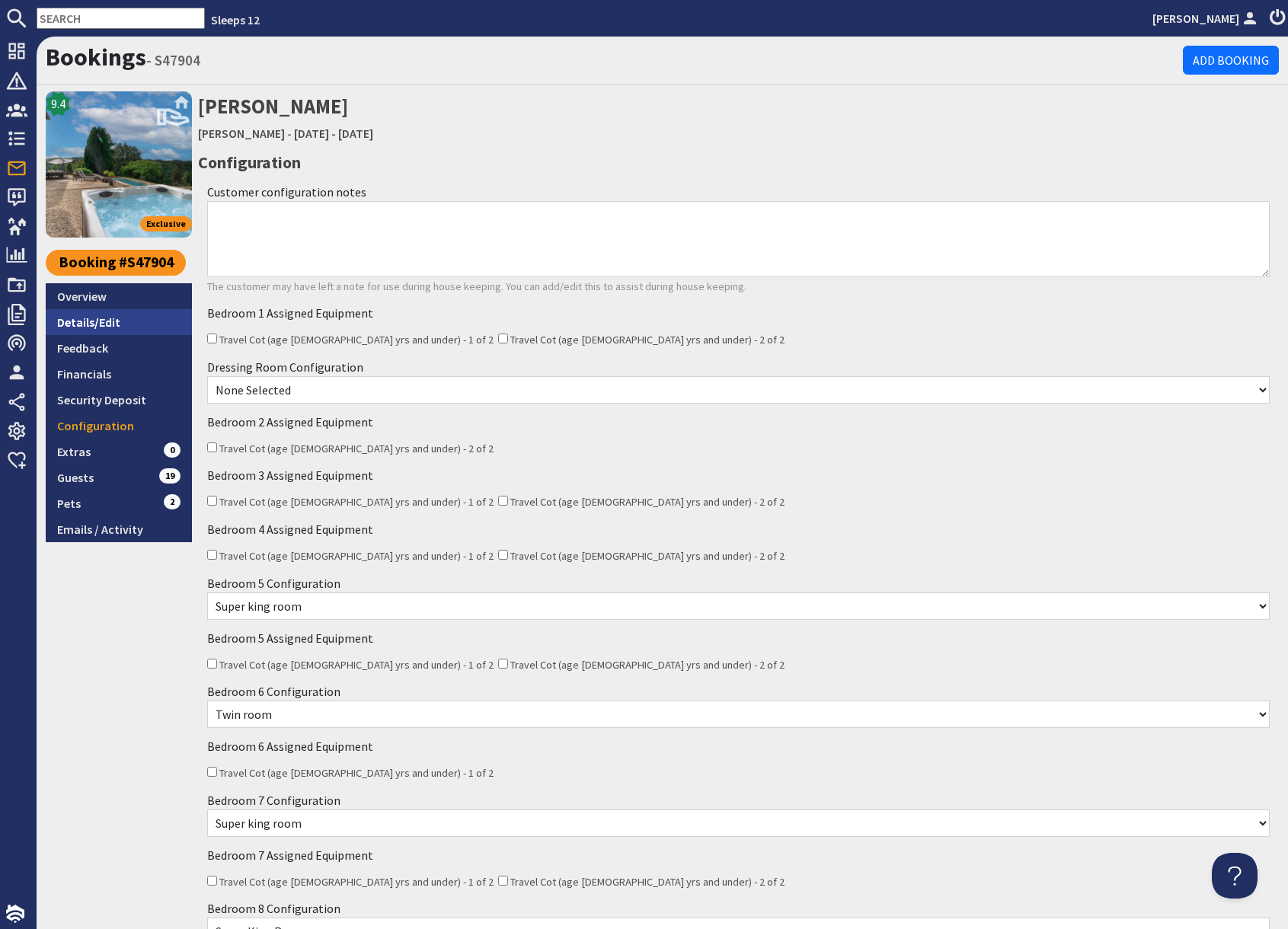
click at [131, 321] on link "Details/Edit" at bounding box center [119, 322] width 146 height 26
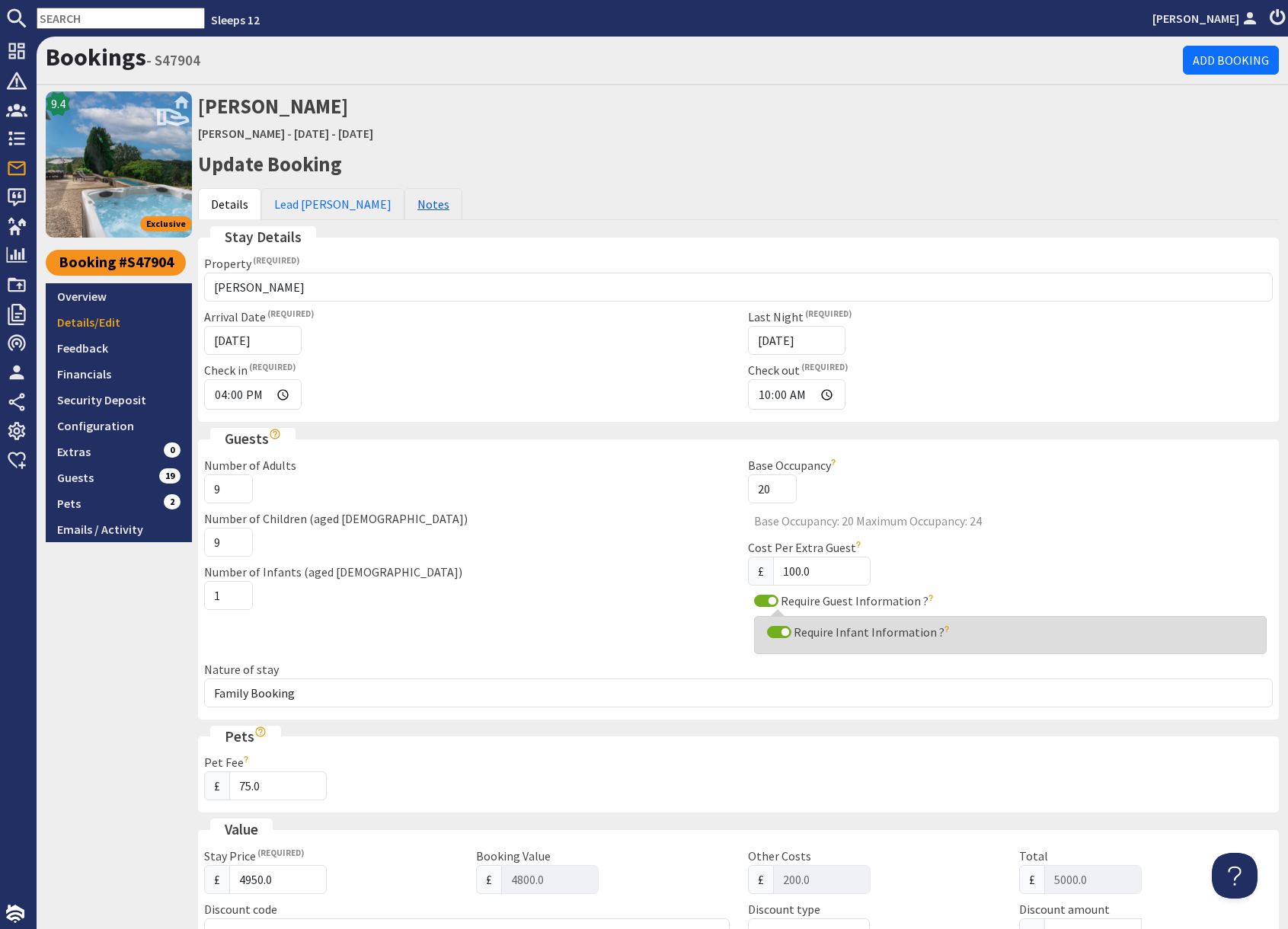
click at [404, 205] on link "Notes" at bounding box center [433, 204] width 58 height 32
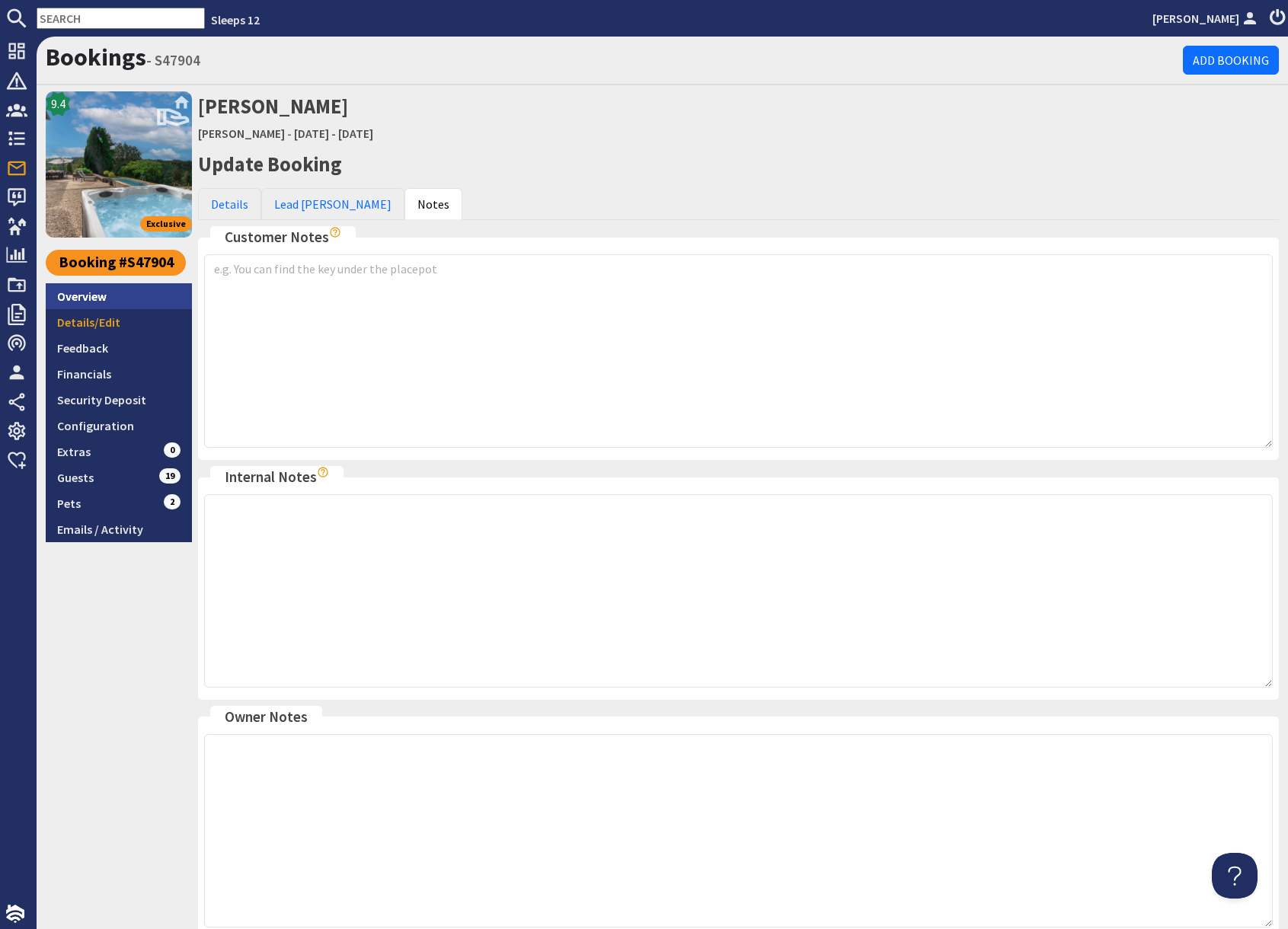
click at [102, 302] on link "Overview" at bounding box center [119, 296] width 146 height 26
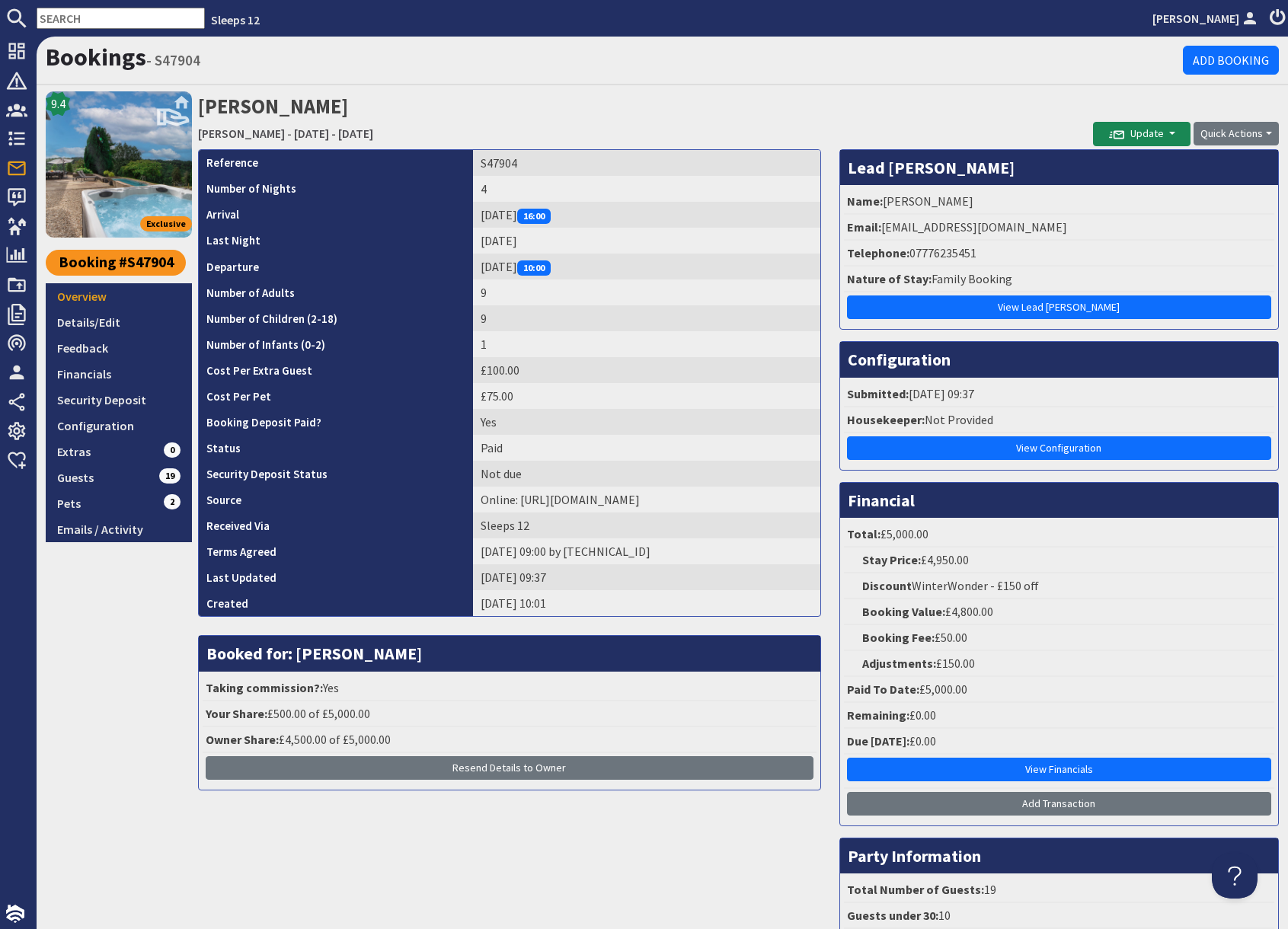
drag, startPoint x: 959, startPoint y: 75, endPoint x: 961, endPoint y: 84, distance: 9.2
click at [959, 76] on div "Bookings - S47904 Add Booking" at bounding box center [662, 60] width 1251 height 48
drag, startPoint x: 882, startPoint y: 229, endPoint x: 970, endPoint y: 230, distance: 88.0
click at [1062, 230] on li "Email: maureenq207@outlook.com" at bounding box center [1059, 227] width 431 height 26
drag, startPoint x: 881, startPoint y: 229, endPoint x: 1047, endPoint y: 229, distance: 166.0
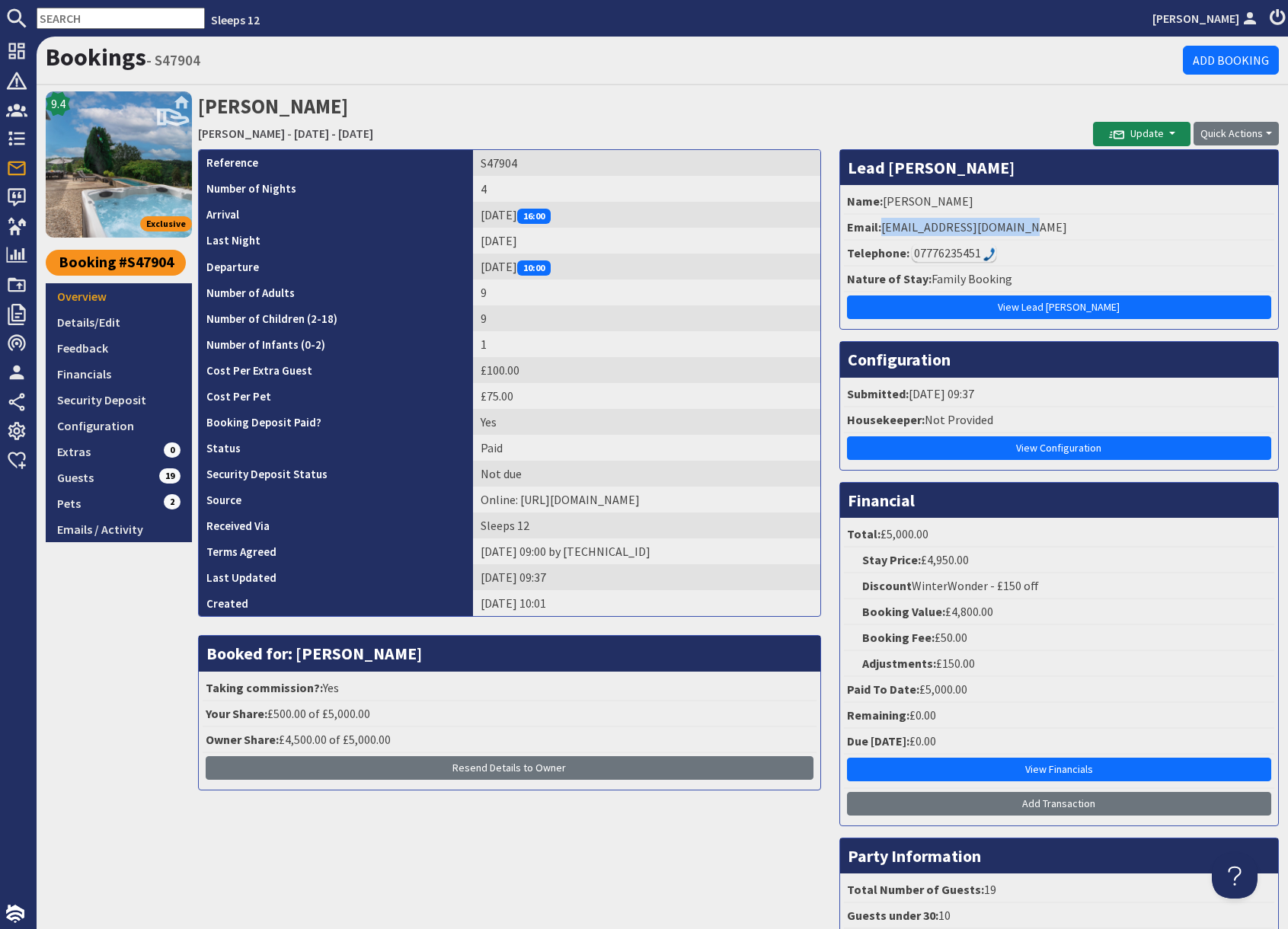
click at [1047, 229] on li "Email: maureenq207@outlook.com" at bounding box center [1059, 227] width 431 height 26
copy li "maureenq207@outlook.com"
click at [110, 428] on link "Configuration" at bounding box center [119, 425] width 146 height 26
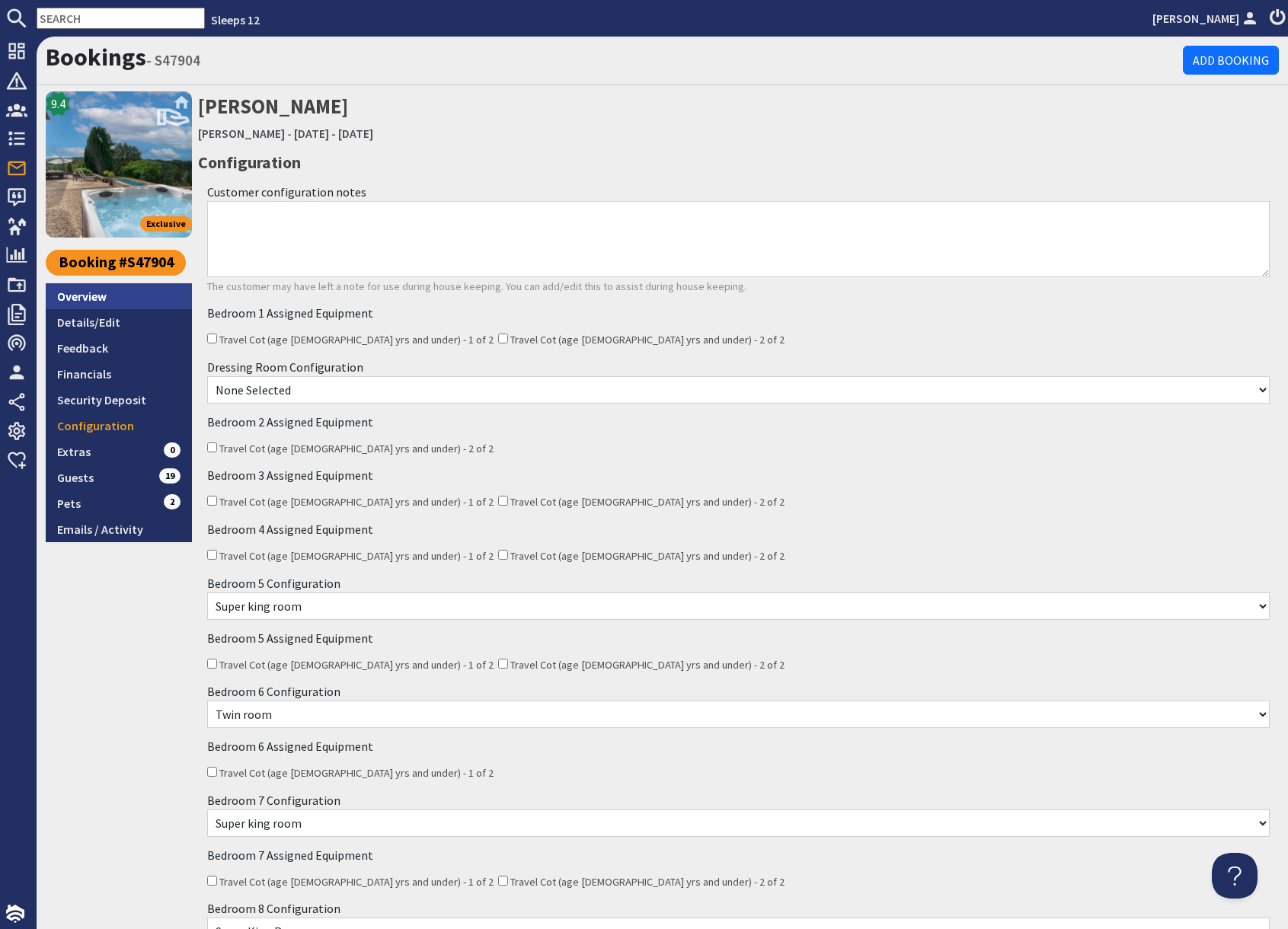
click at [106, 299] on link "Overview" at bounding box center [119, 296] width 146 height 26
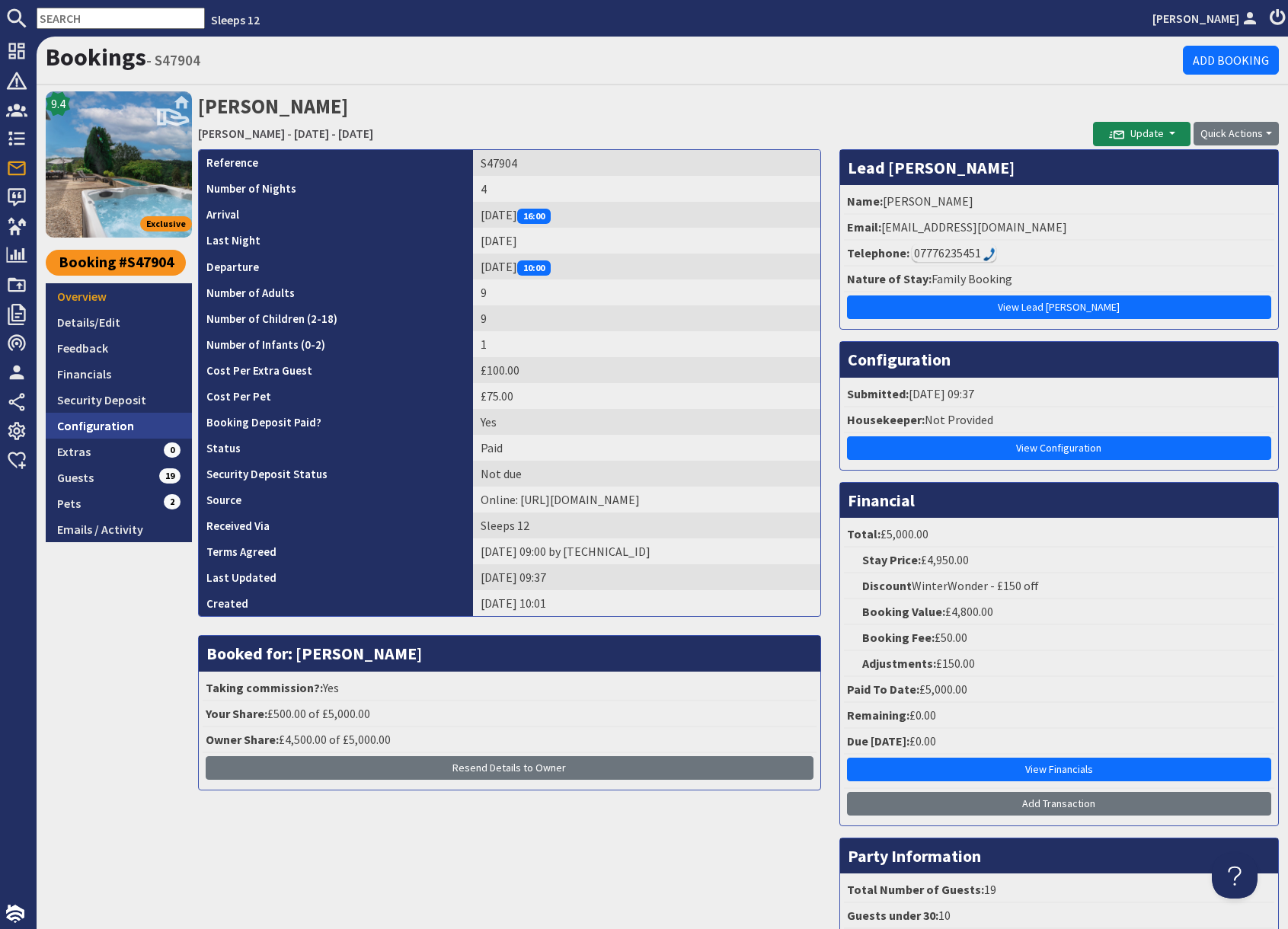
click at [125, 428] on link "Configuration" at bounding box center [119, 425] width 146 height 26
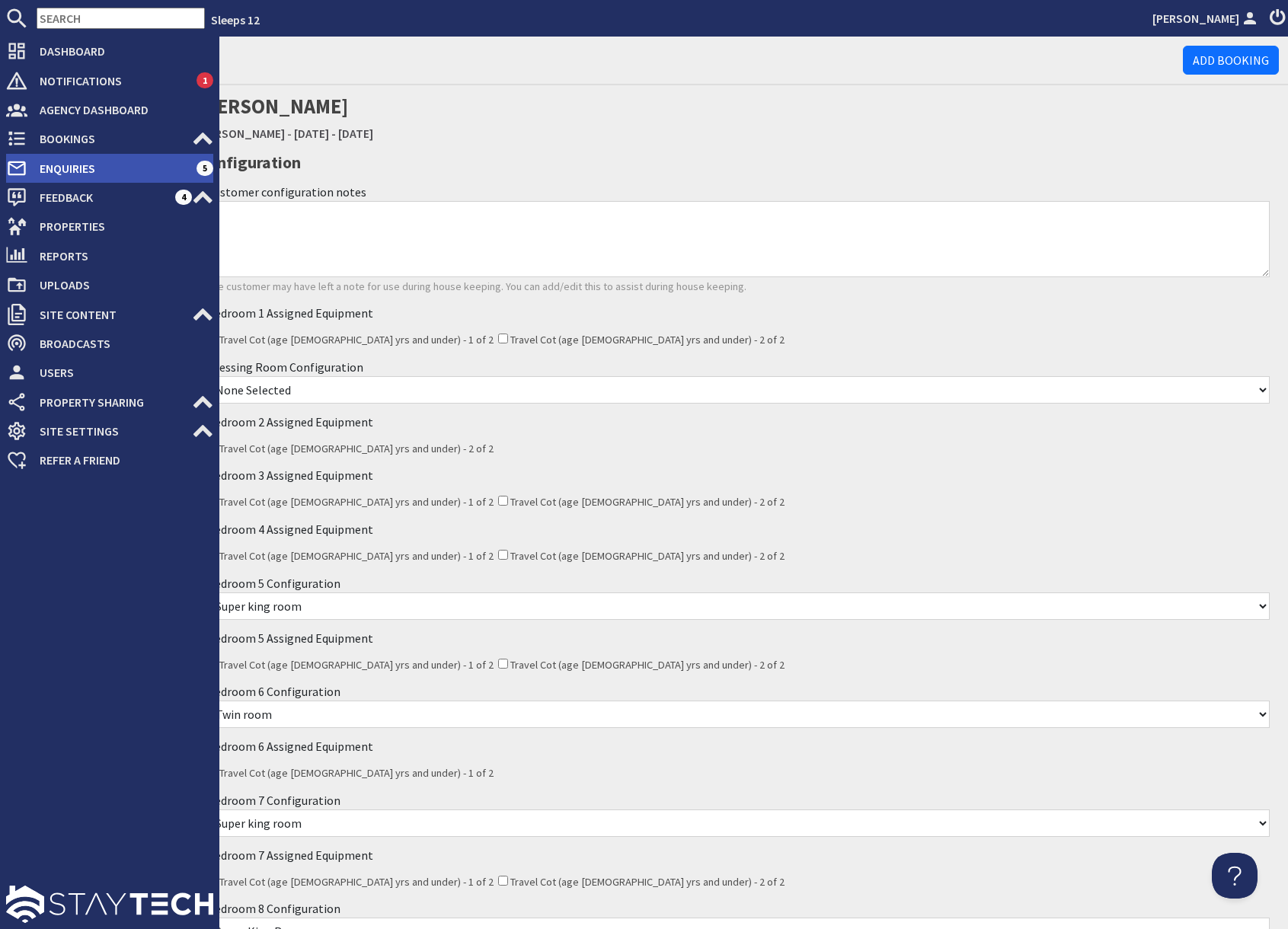
click at [33, 165] on span "Enquiries" at bounding box center [112, 168] width 169 height 25
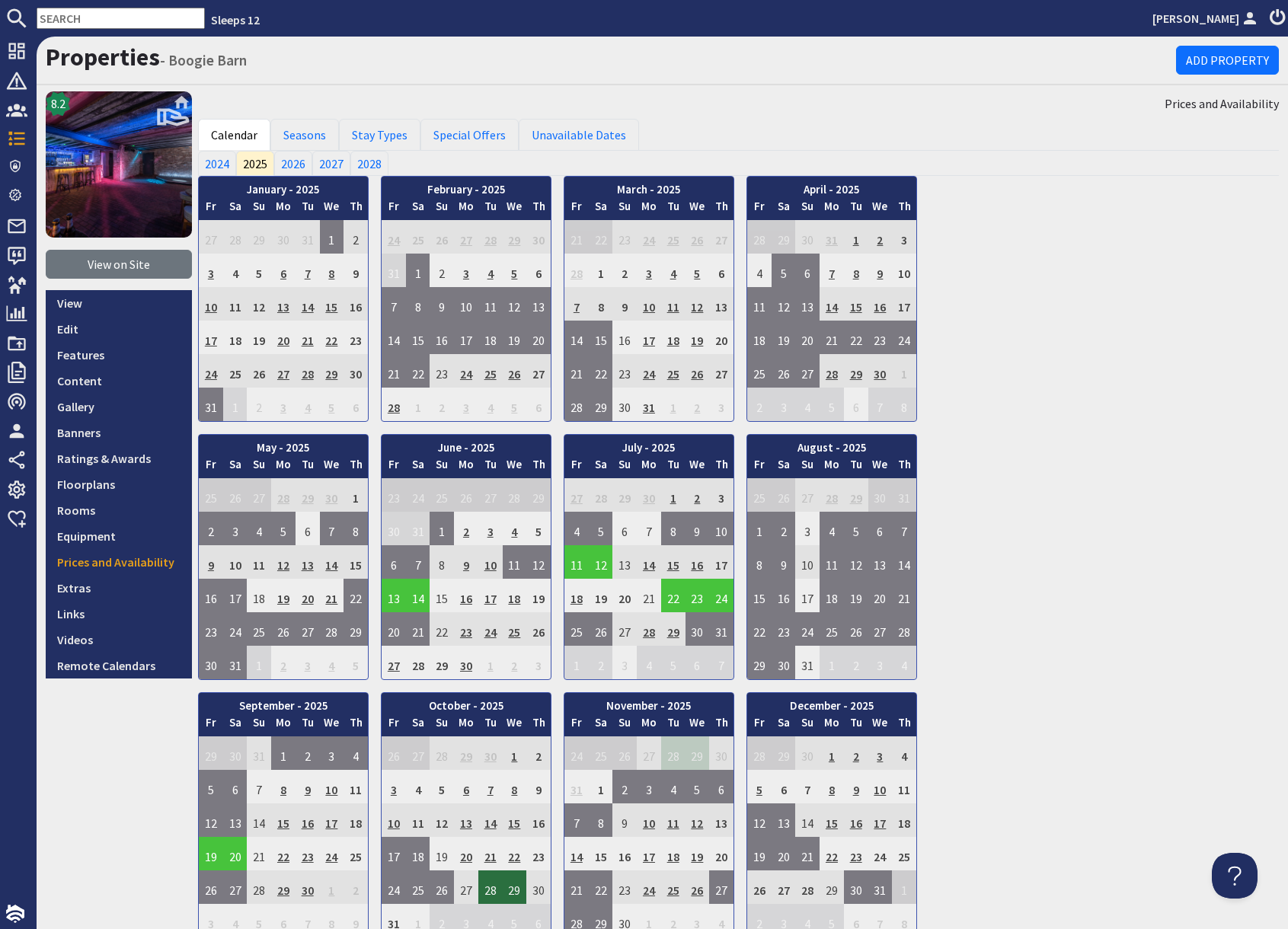
scroll to position [660, 0]
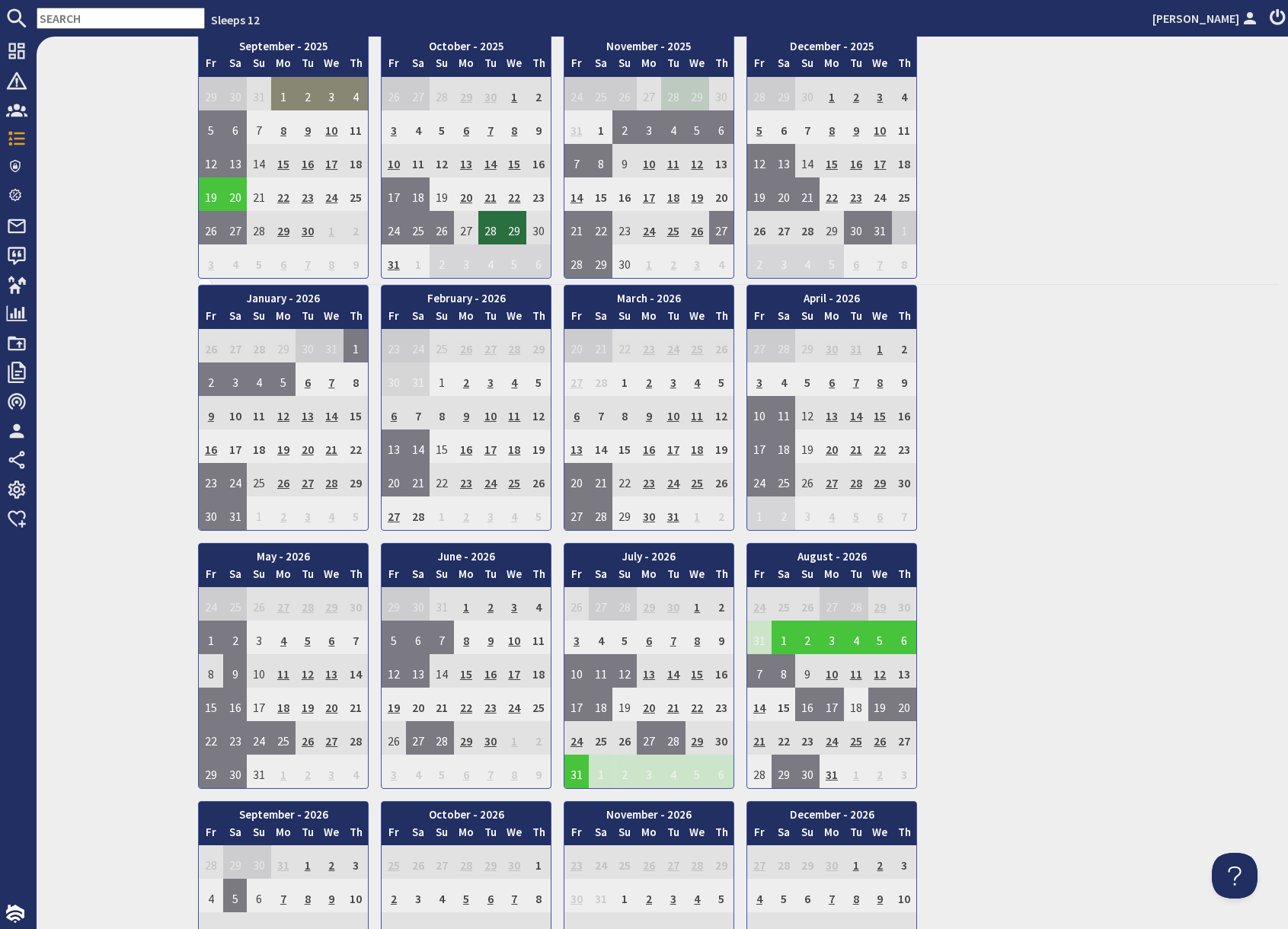
click at [62, 22] on input "text" at bounding box center [121, 18] width 168 height 21
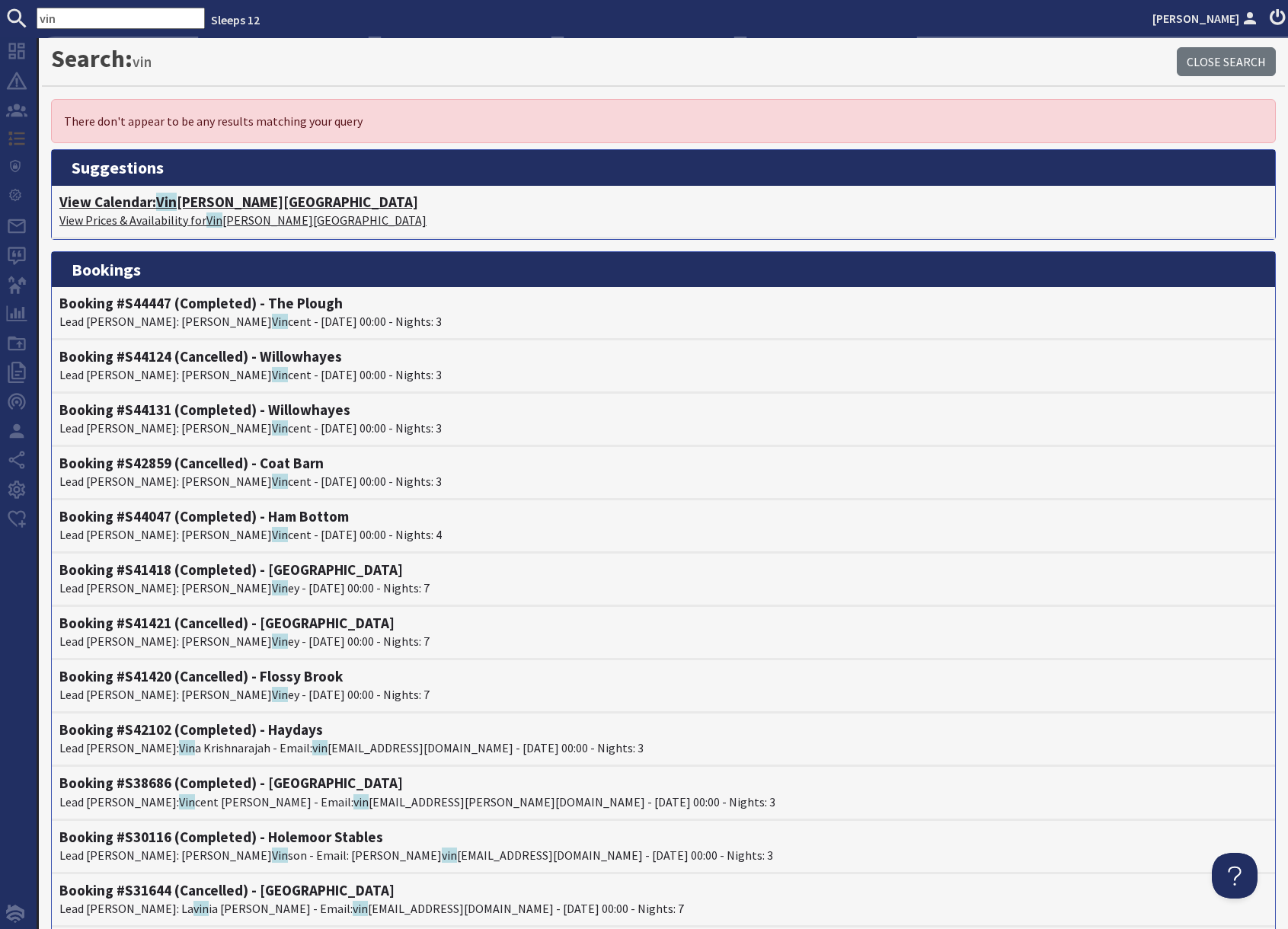
type input "vin"
click at [170, 213] on p "View Prices & Availability for [GEOGRAPHIC_DATA][PERSON_NAME]" at bounding box center [663, 219] width 1208 height 18
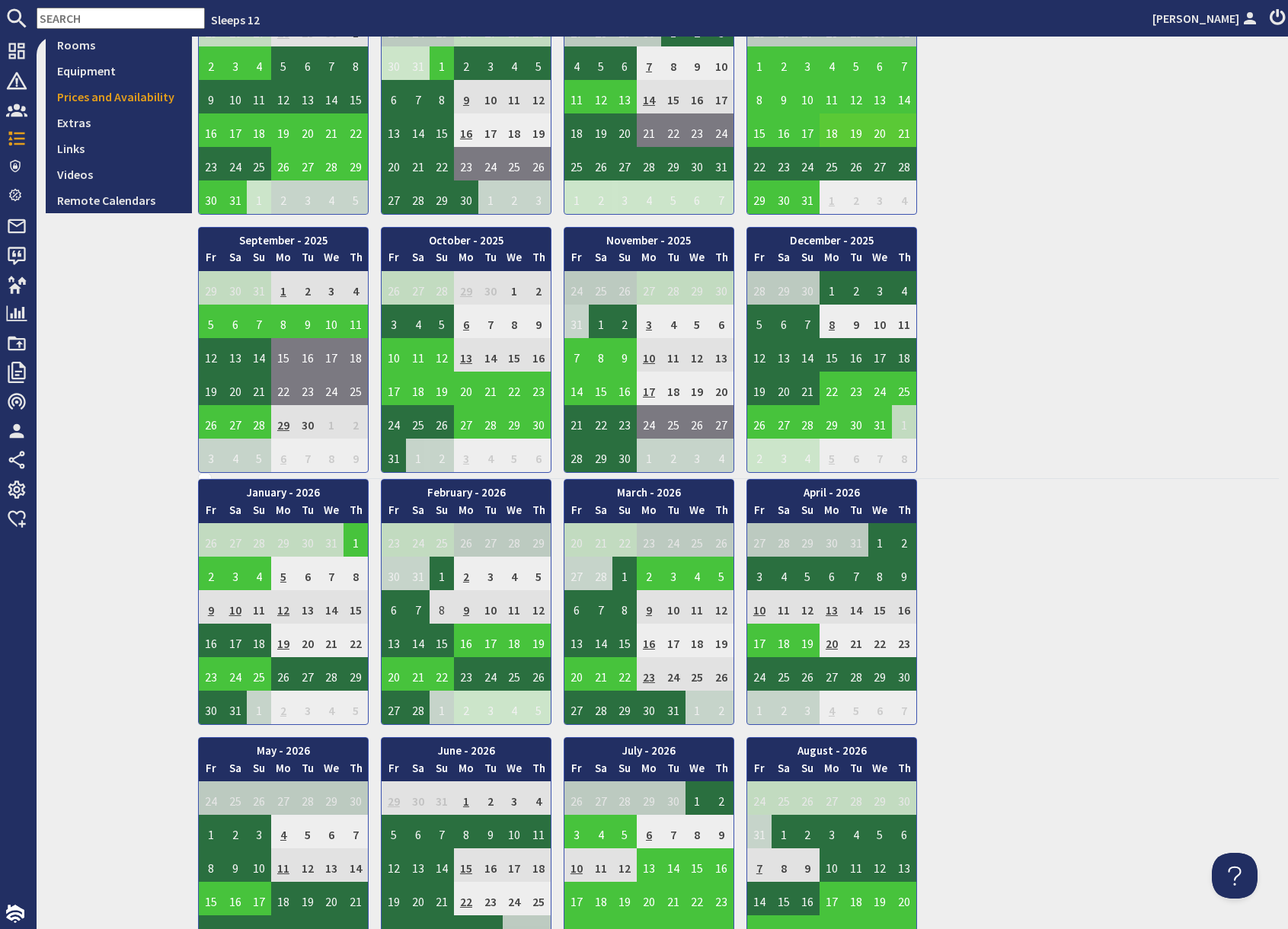
scroll to position [466, 0]
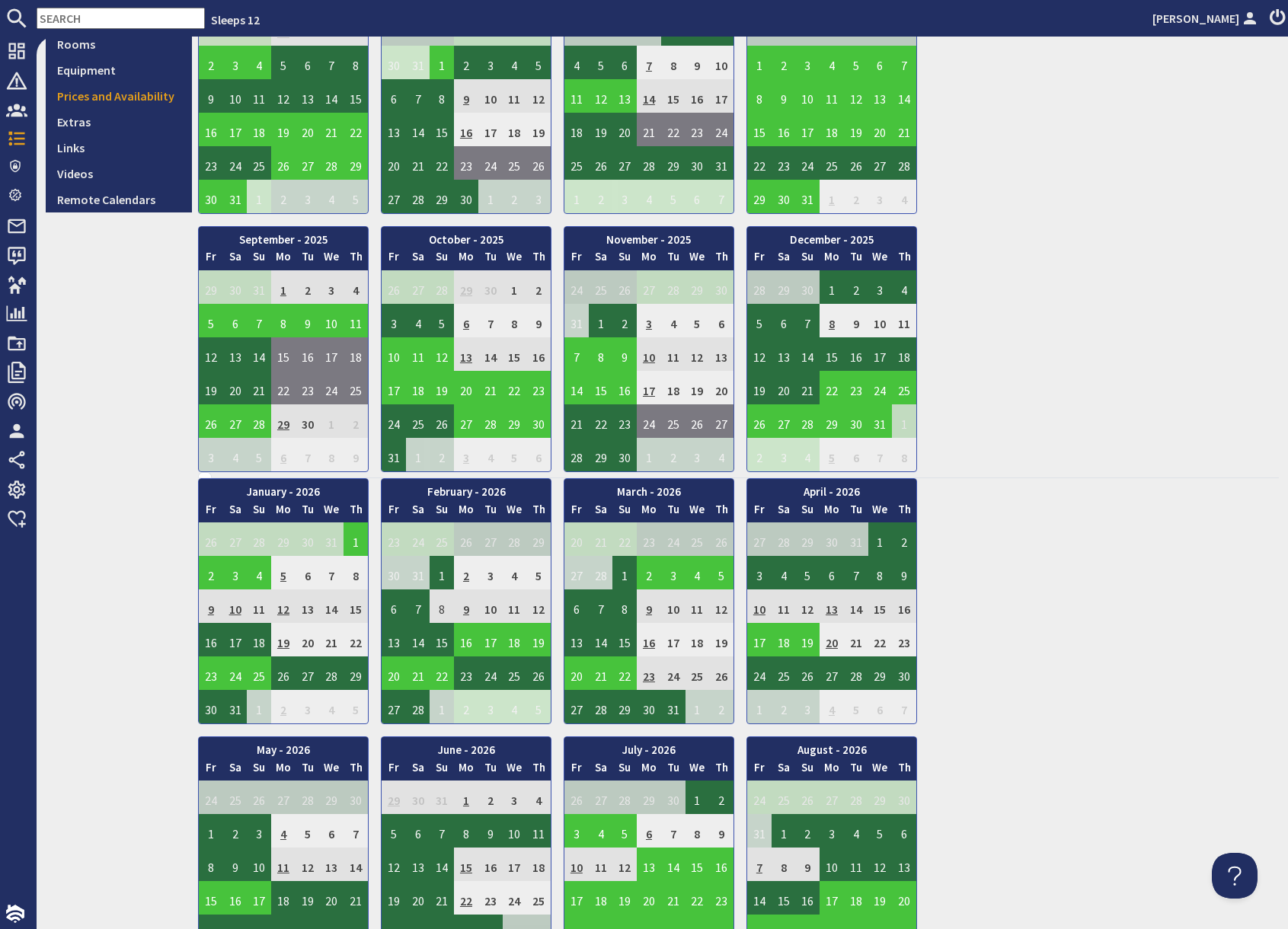
click at [98, 17] on input "text" at bounding box center [121, 18] width 168 height 21
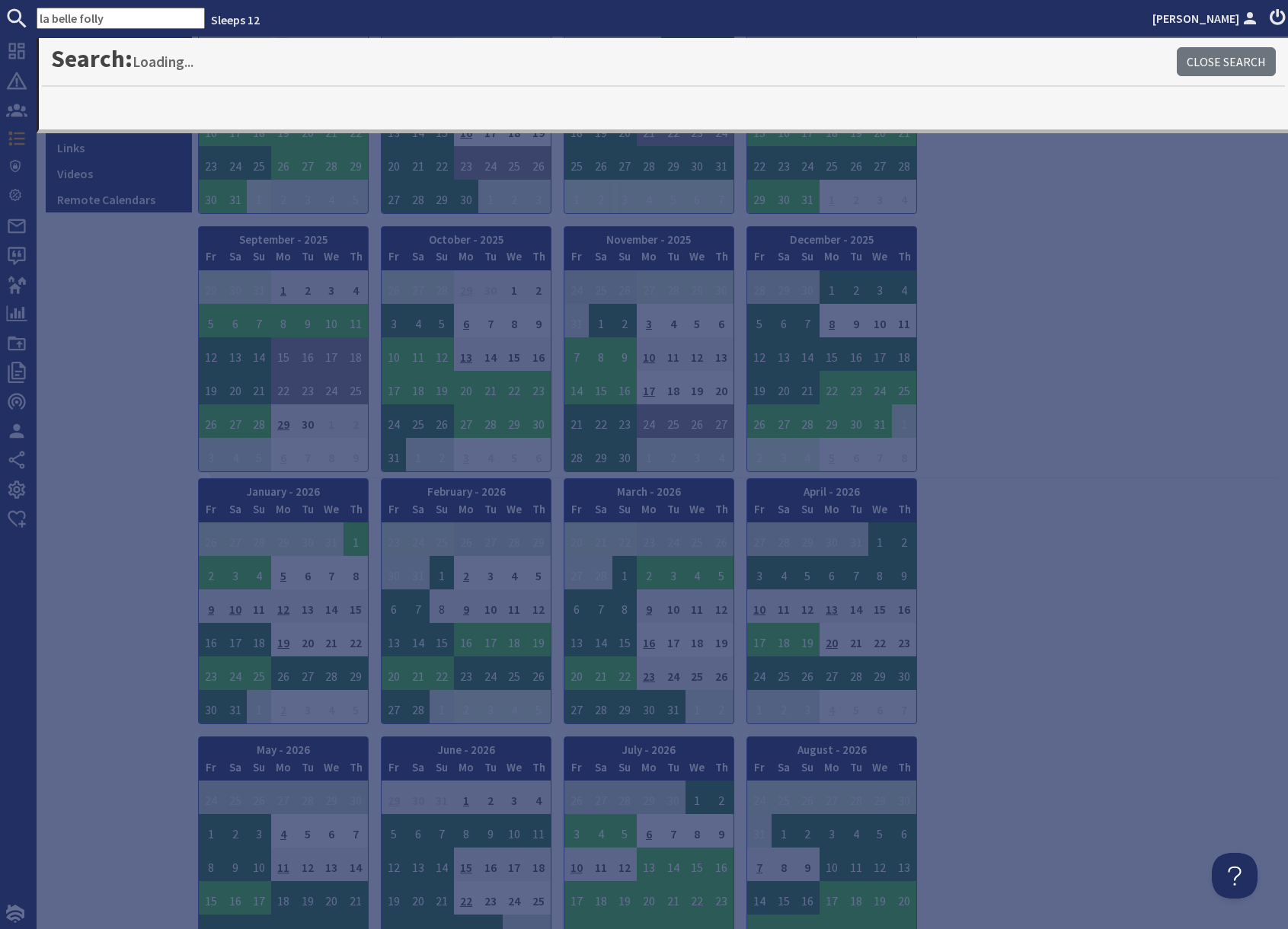
type input "la belle folly"
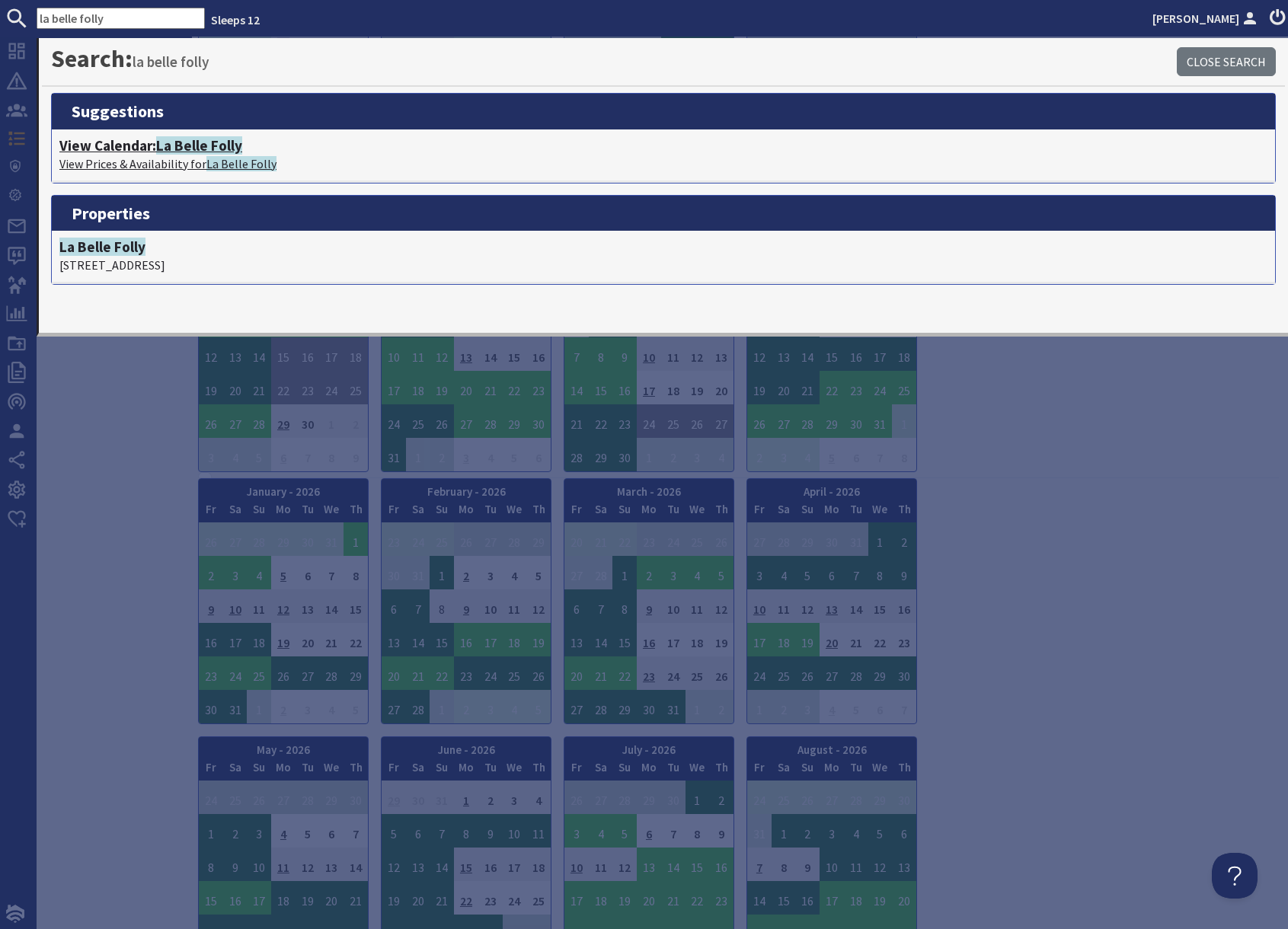
click at [203, 160] on p "View Prices & Availability for La Belle Folly" at bounding box center [663, 164] width 1208 height 18
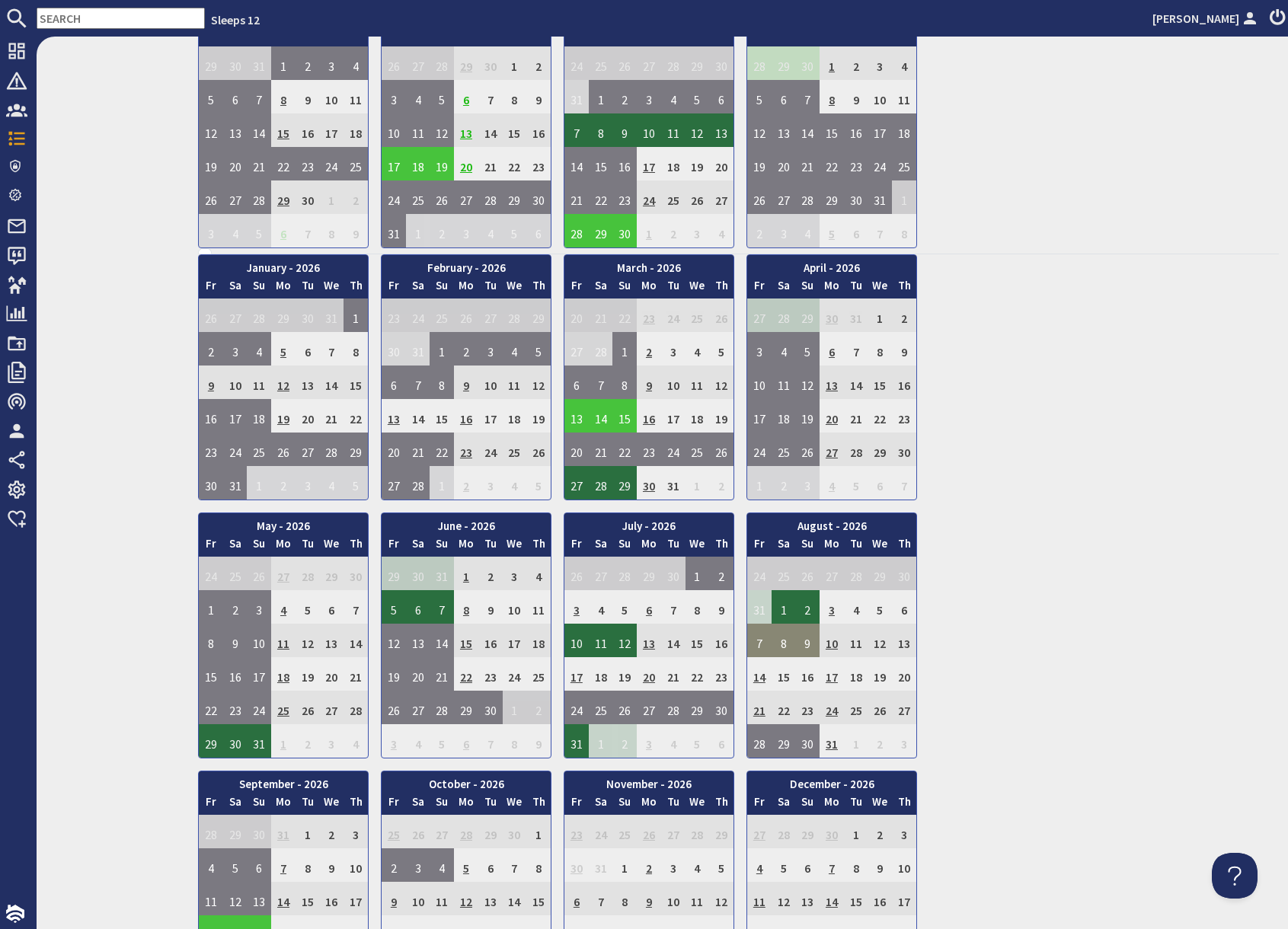
scroll to position [695, 0]
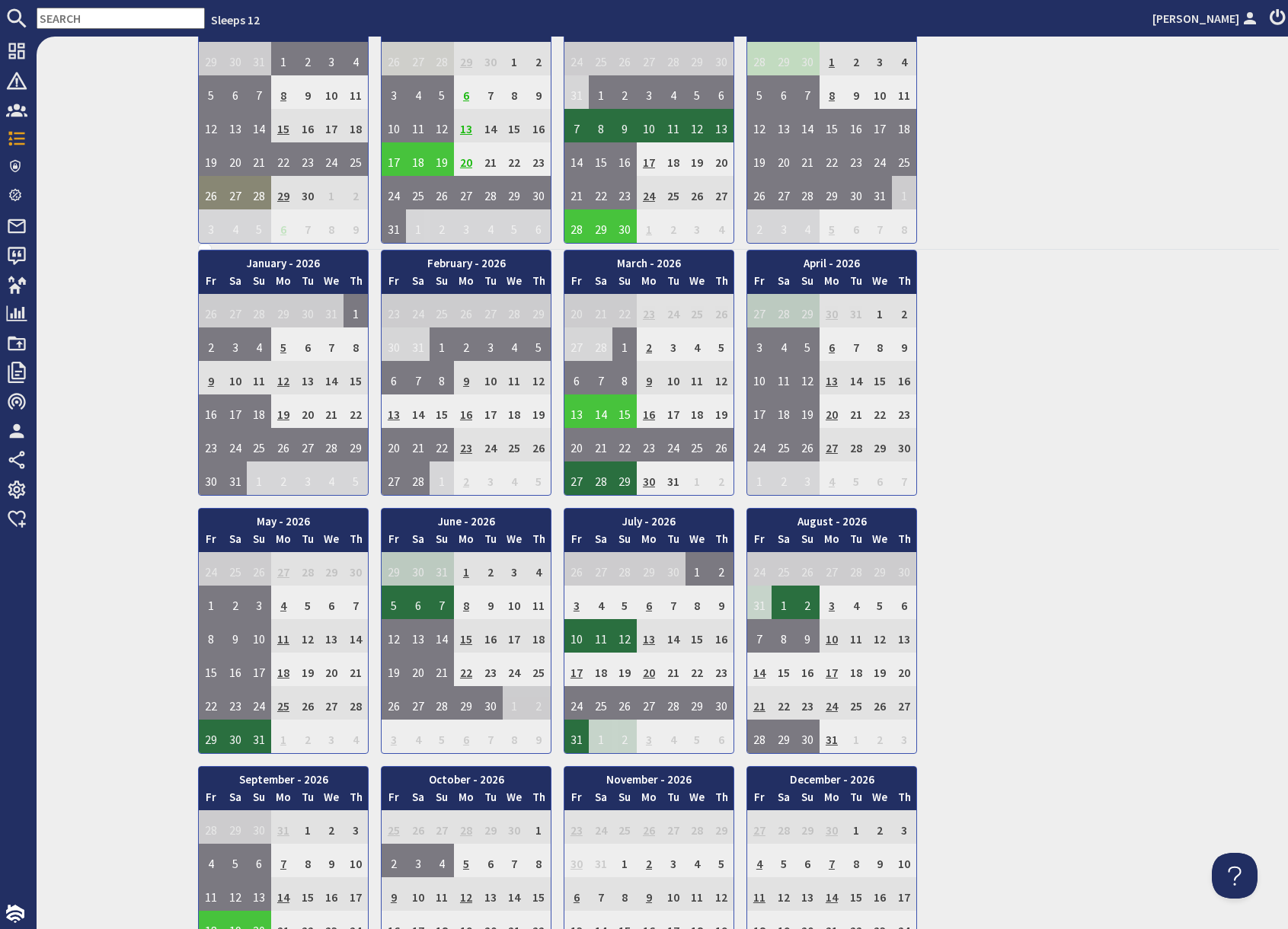
click at [148, 17] on input "text" at bounding box center [121, 18] width 168 height 21
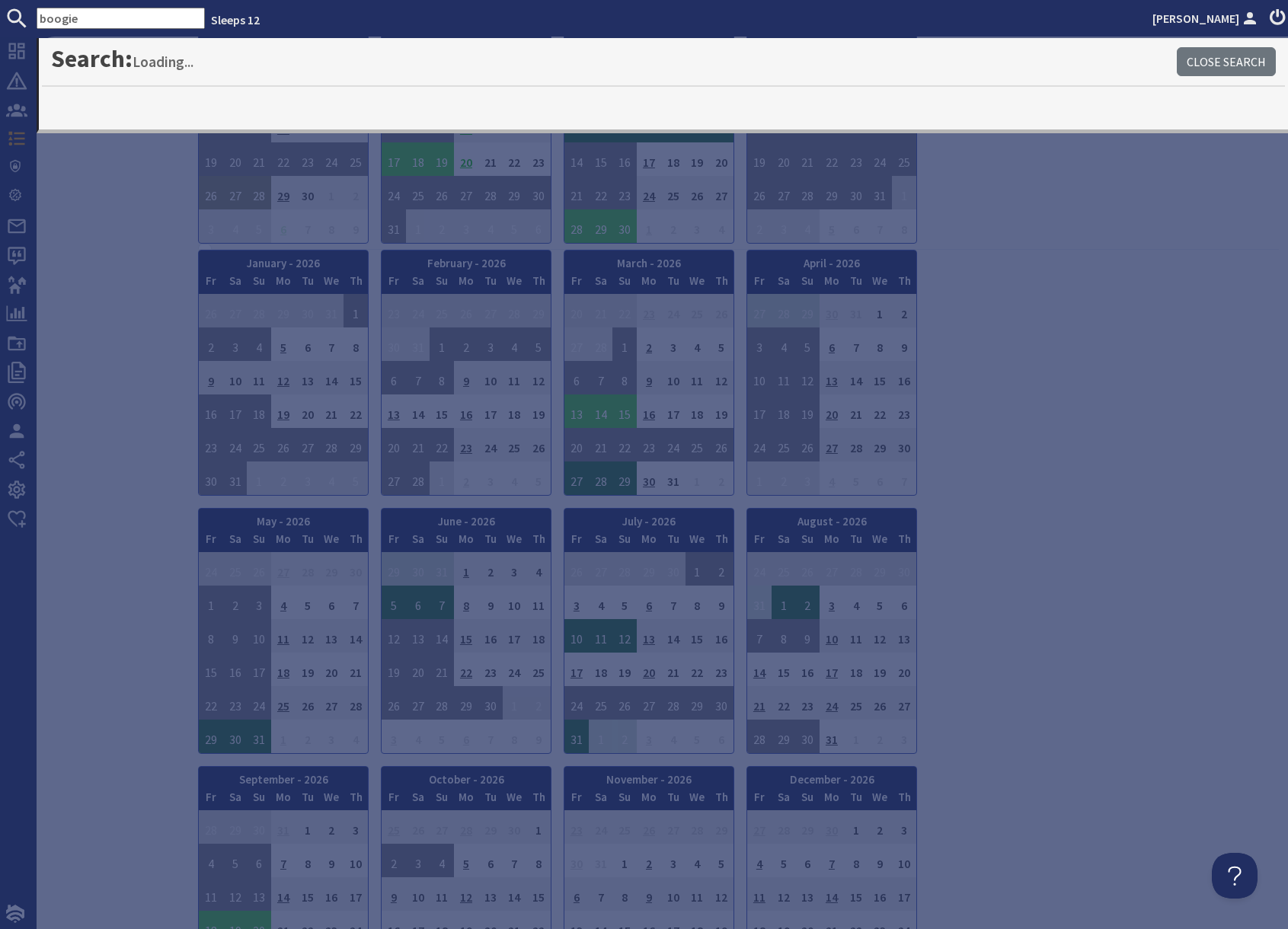
type input "boogie"
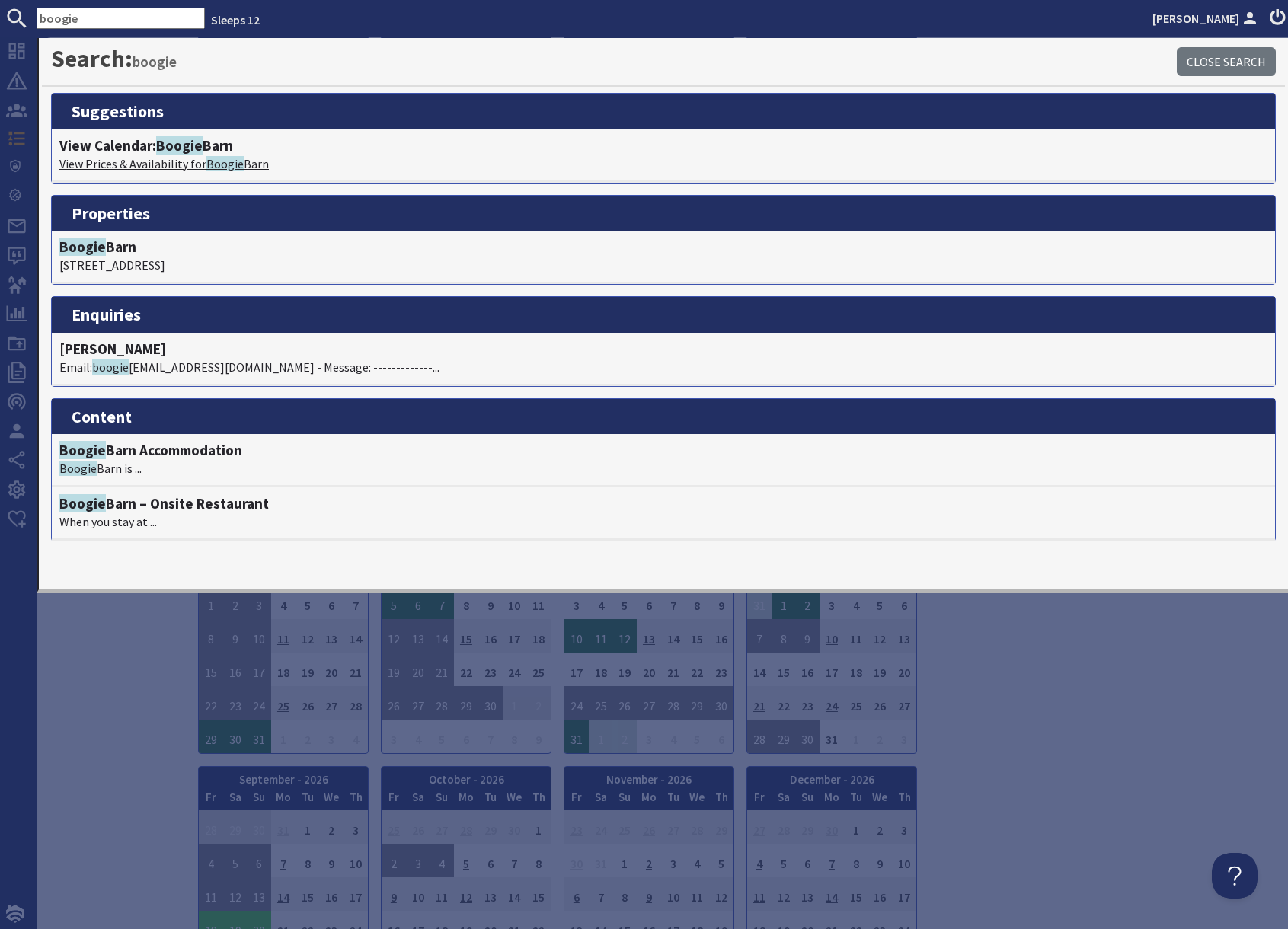
click at [188, 161] on p "View Prices & Availability for Boogie Barn" at bounding box center [663, 164] width 1208 height 18
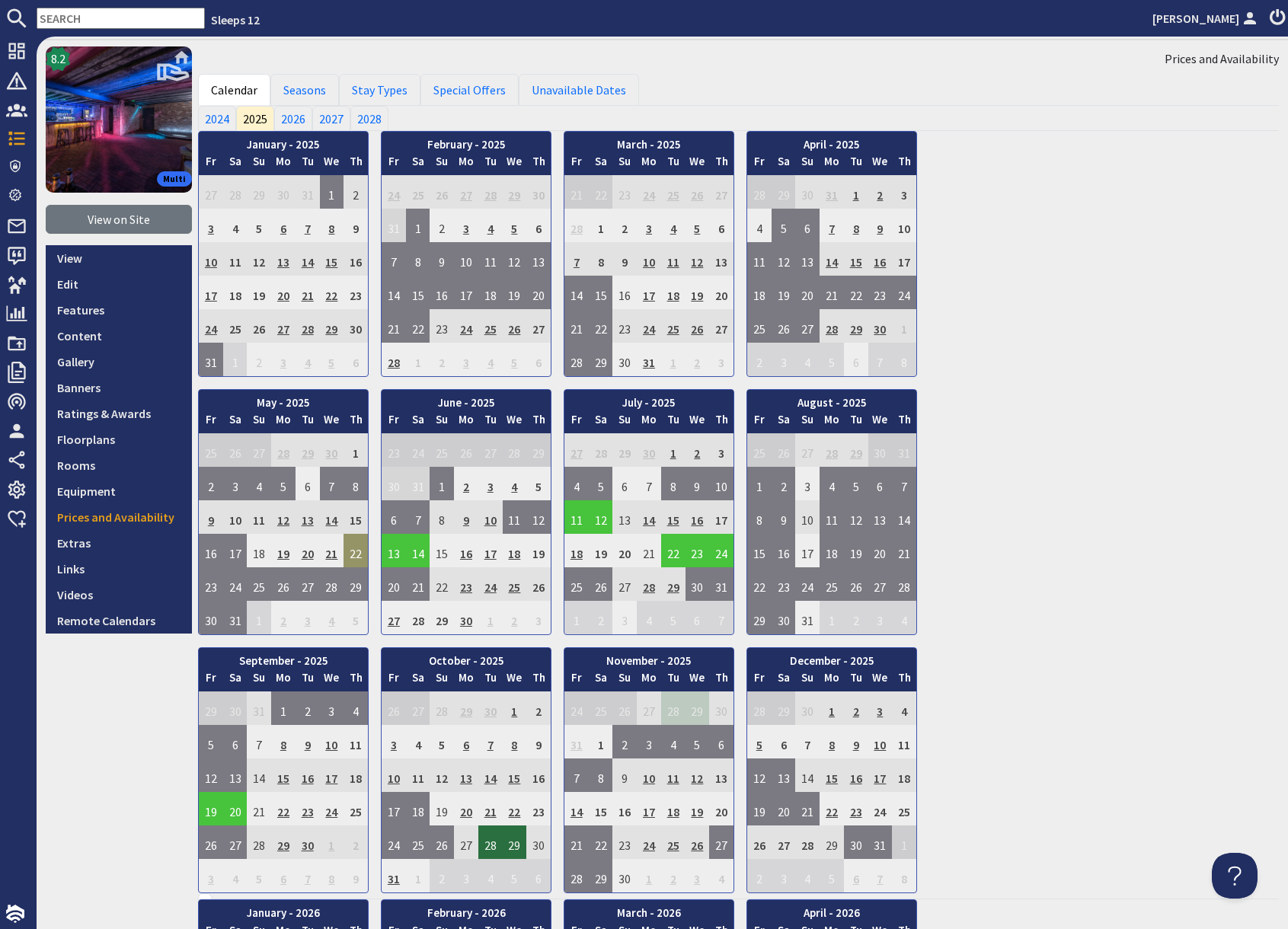
scroll to position [45, 0]
